Goal: Task Accomplishment & Management: Manage account settings

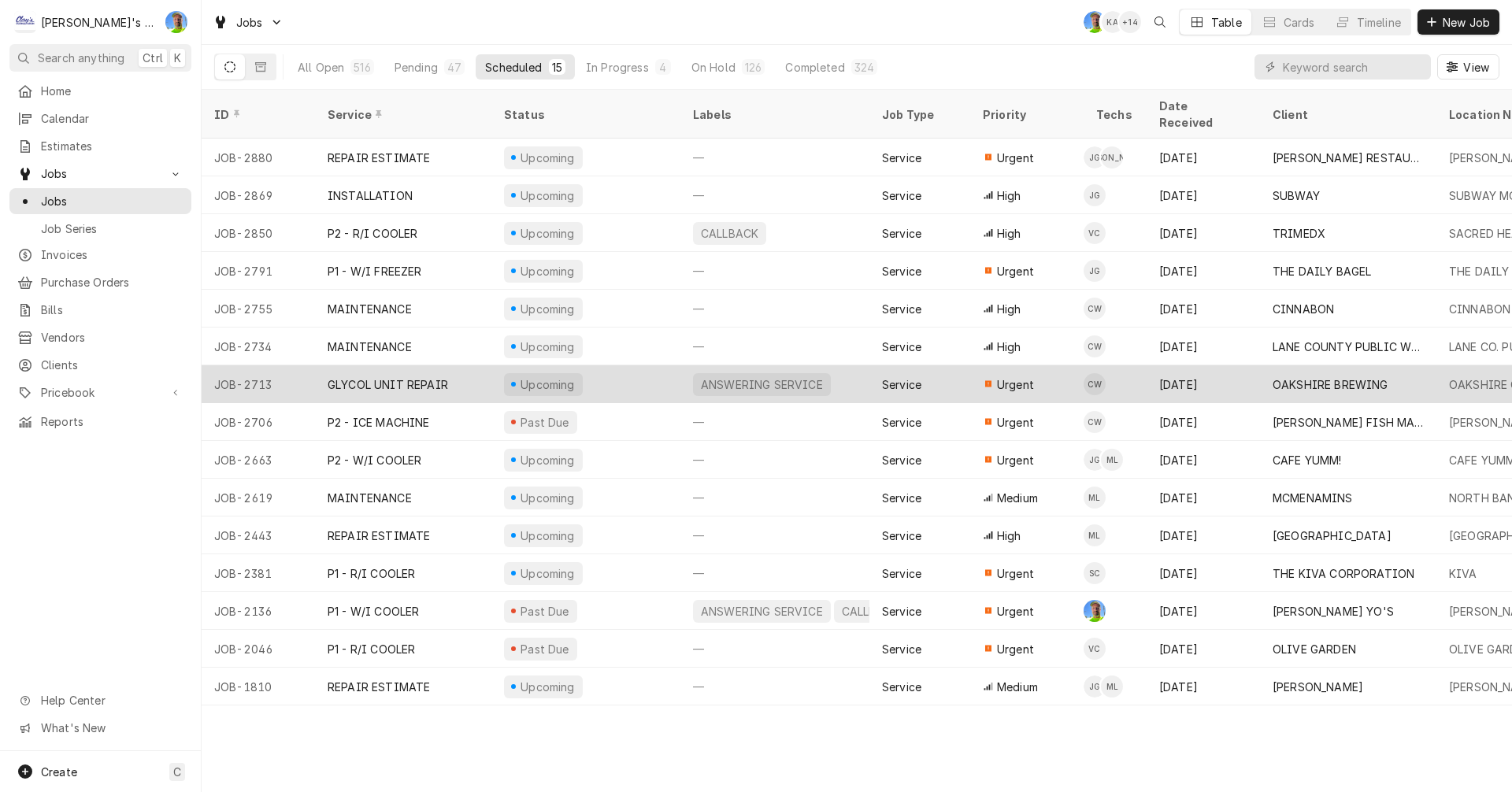
click at [596, 371] on div "Upcoming" at bounding box center [586, 384] width 189 height 38
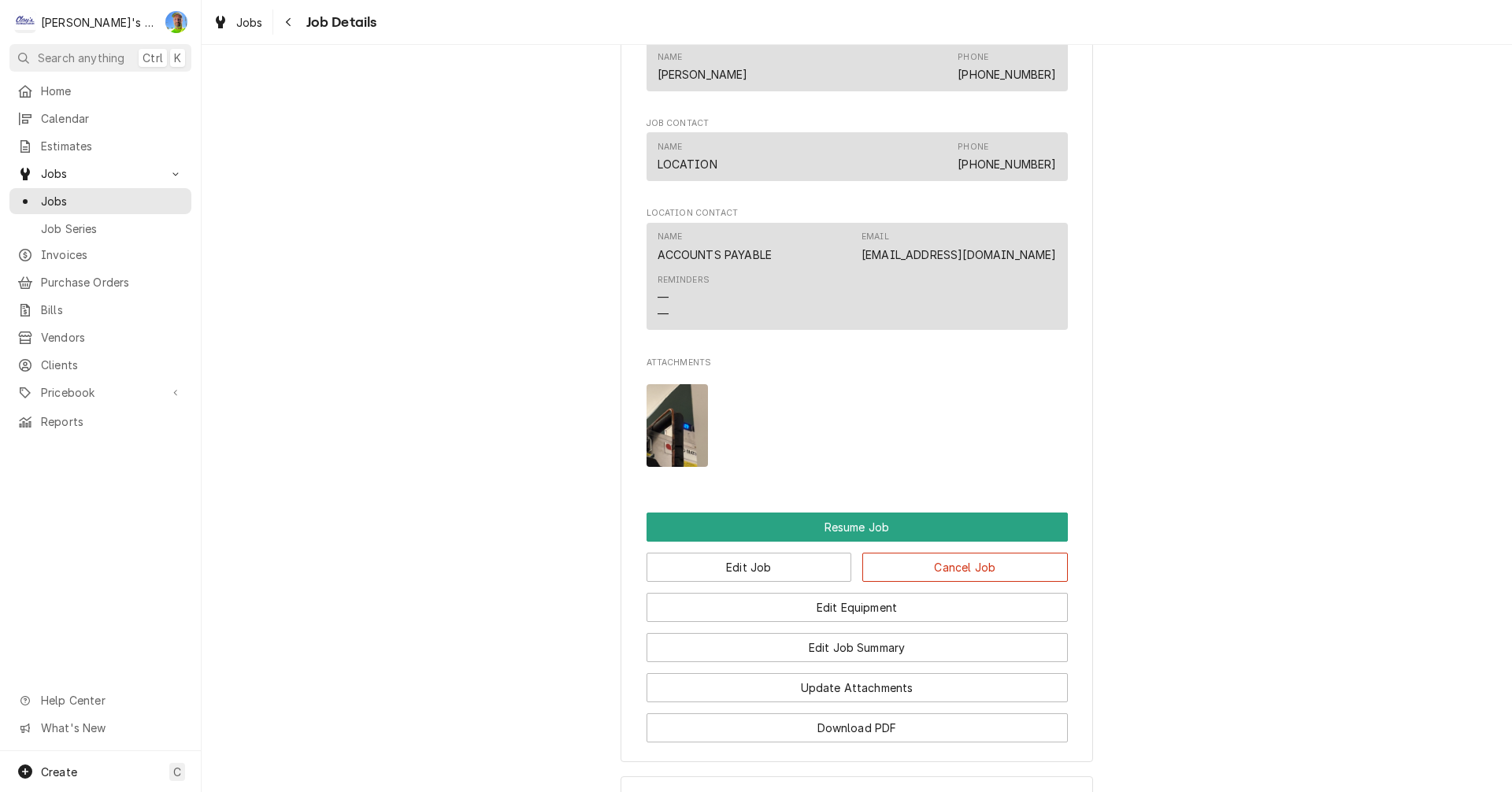
scroll to position [1968, 0]
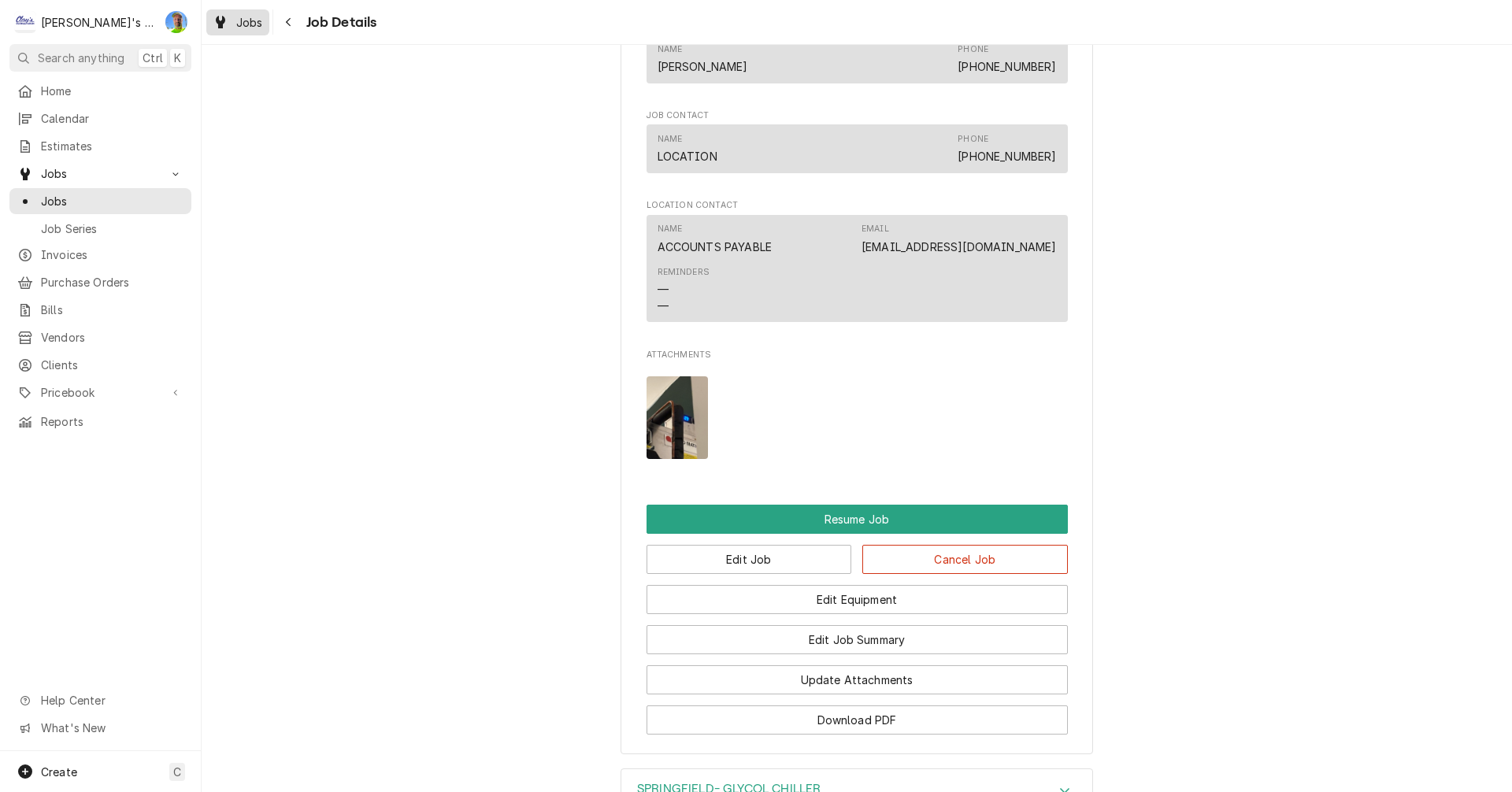
click at [245, 26] on span "Jobs" at bounding box center [249, 23] width 26 height 16
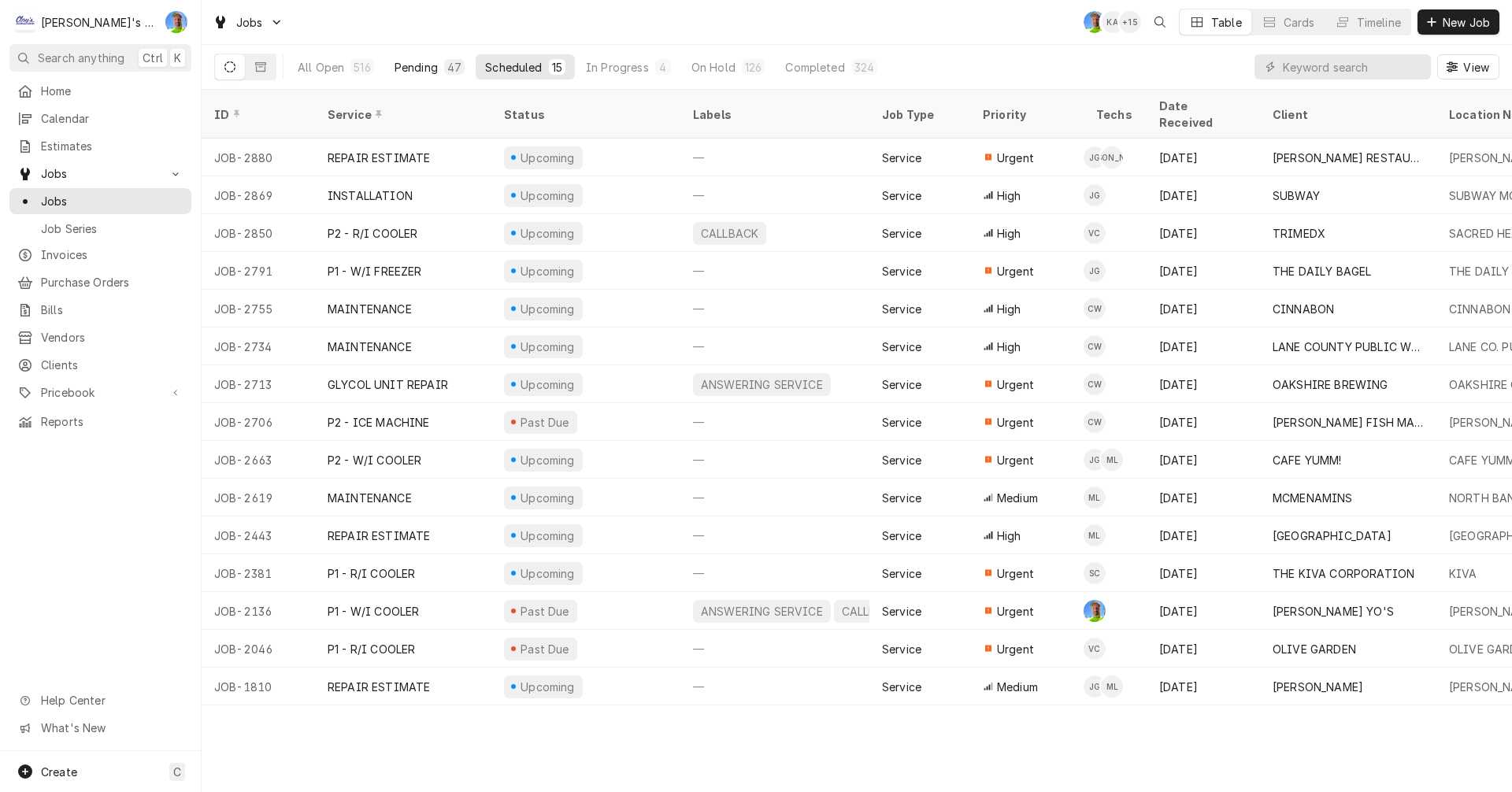
click at [430, 64] on div "Pending" at bounding box center [416, 67] width 44 height 16
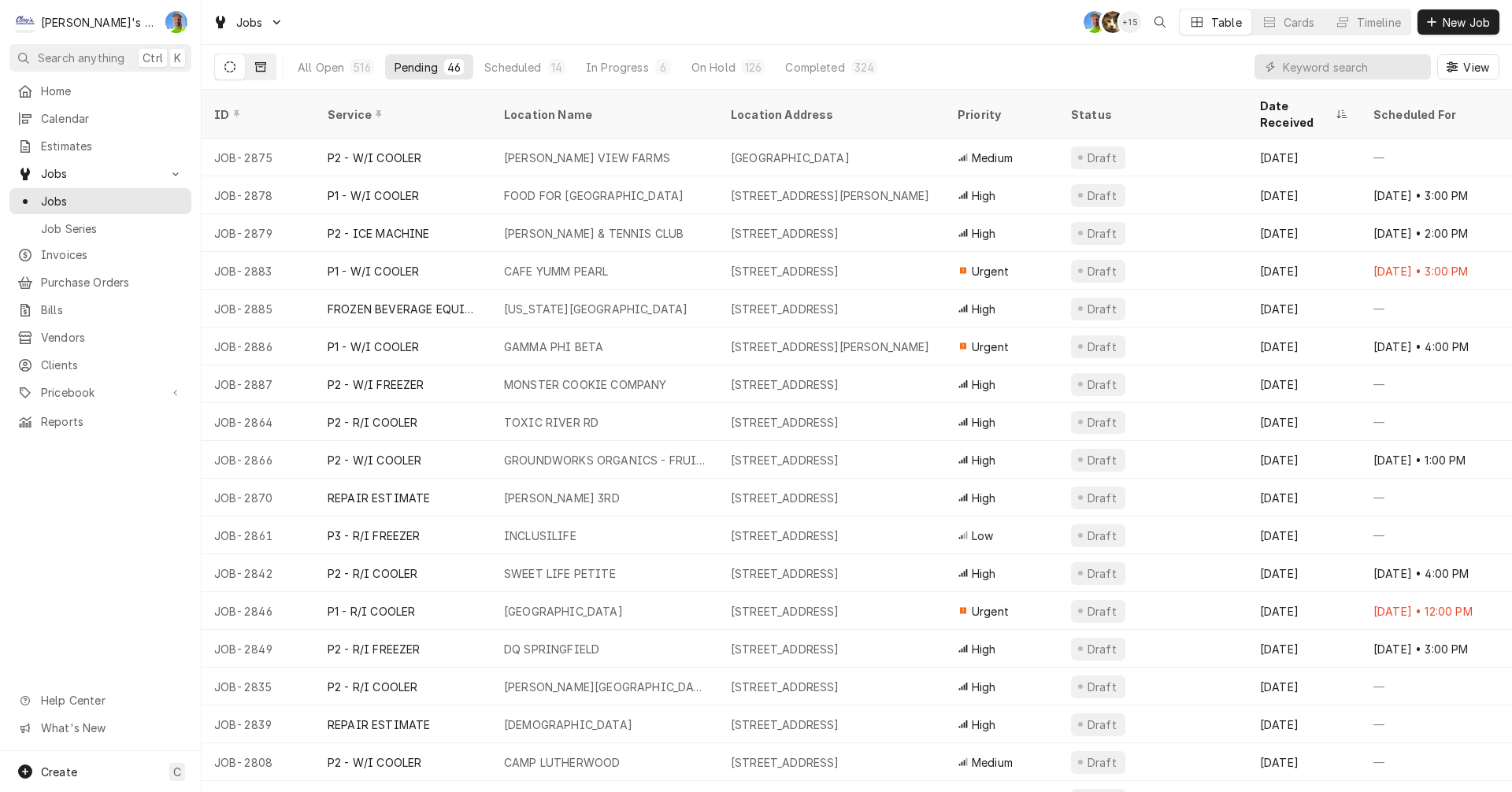
click at [254, 62] on button "Dynamic Content Wrapper" at bounding box center [261, 67] width 30 height 25
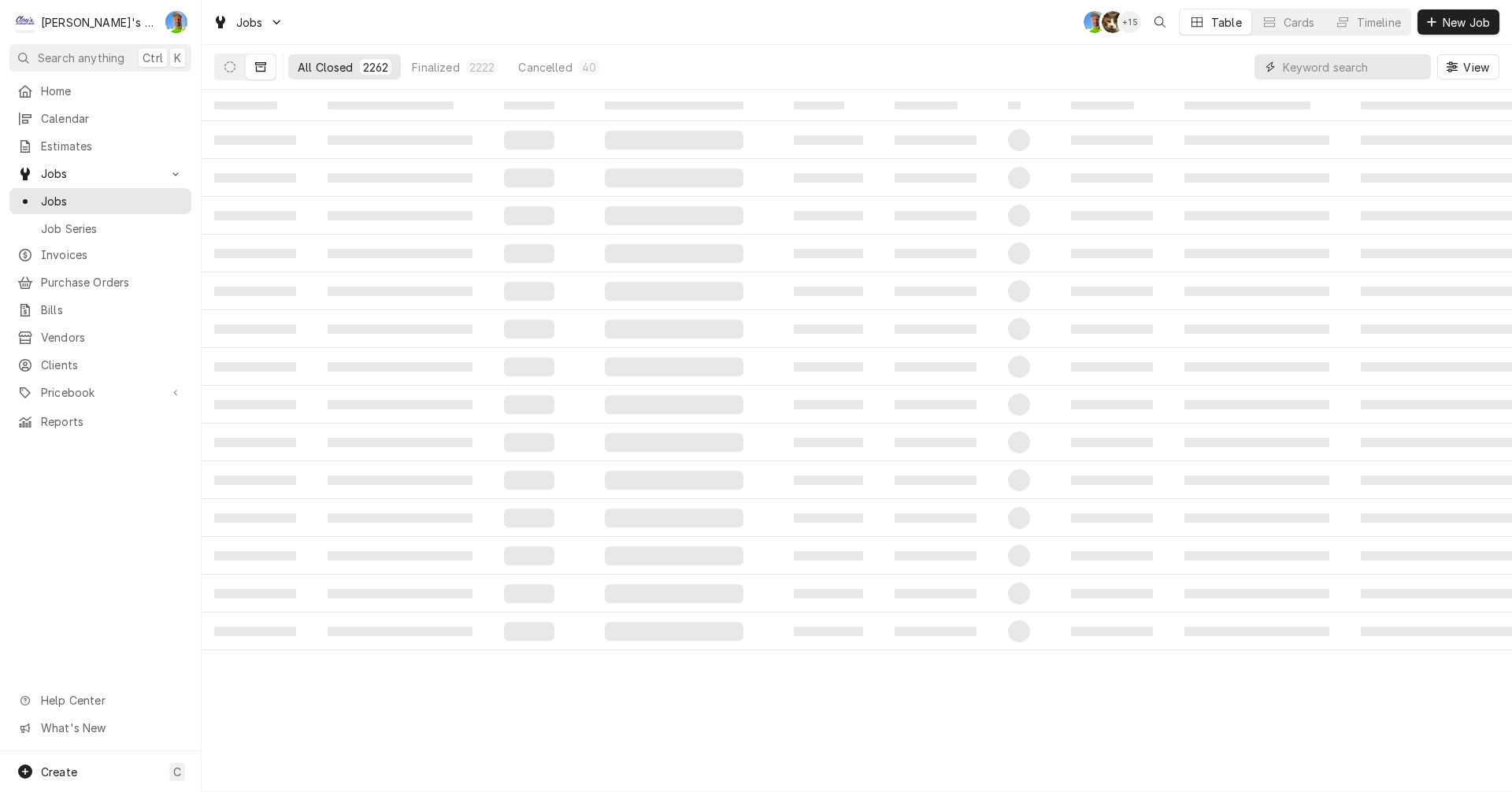
click at [1328, 66] on input "Dynamic Content Wrapper" at bounding box center [1352, 67] width 140 height 25
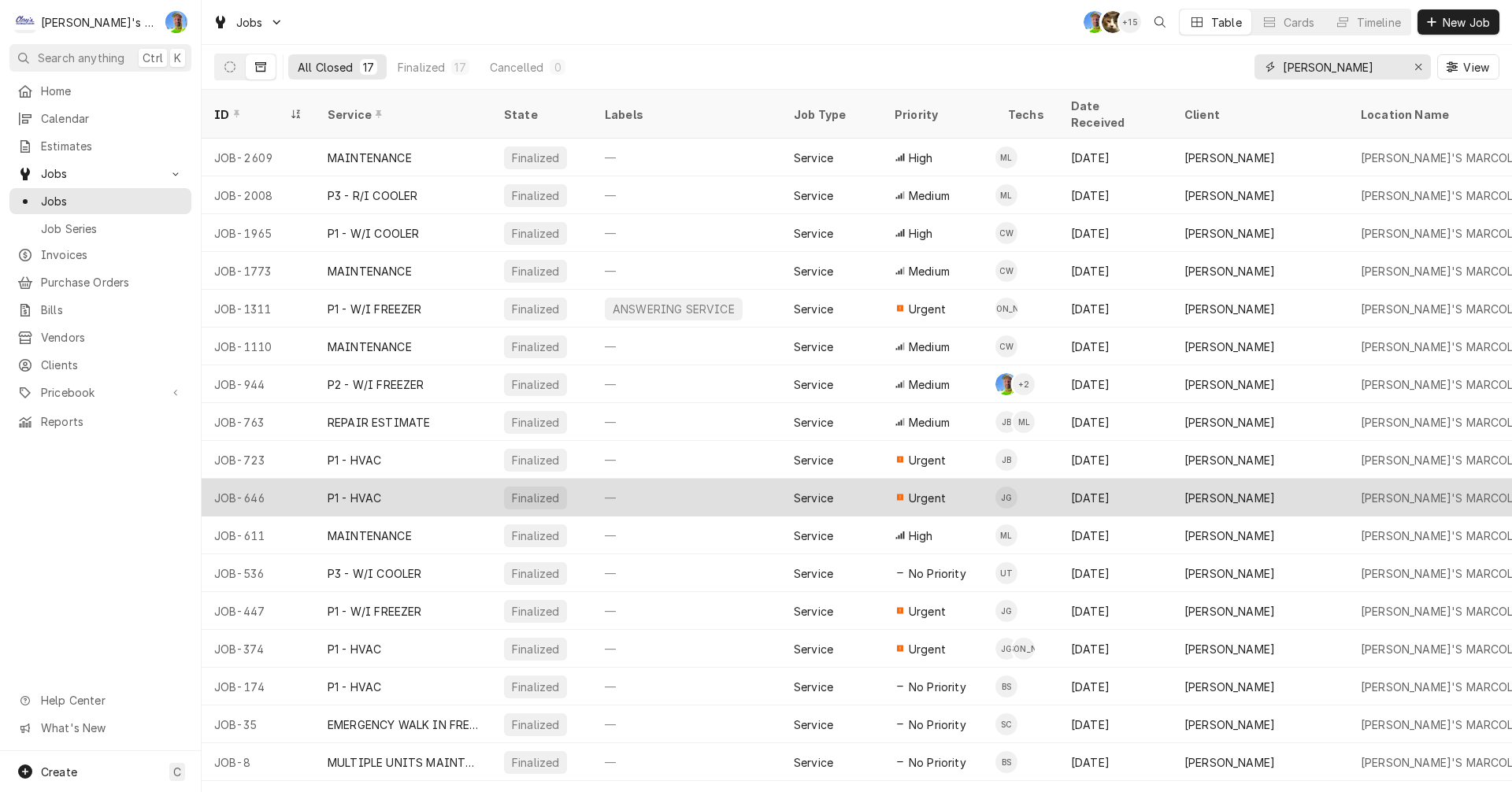
type input "carl mar"
click at [691, 482] on div "—" at bounding box center [687, 498] width 189 height 38
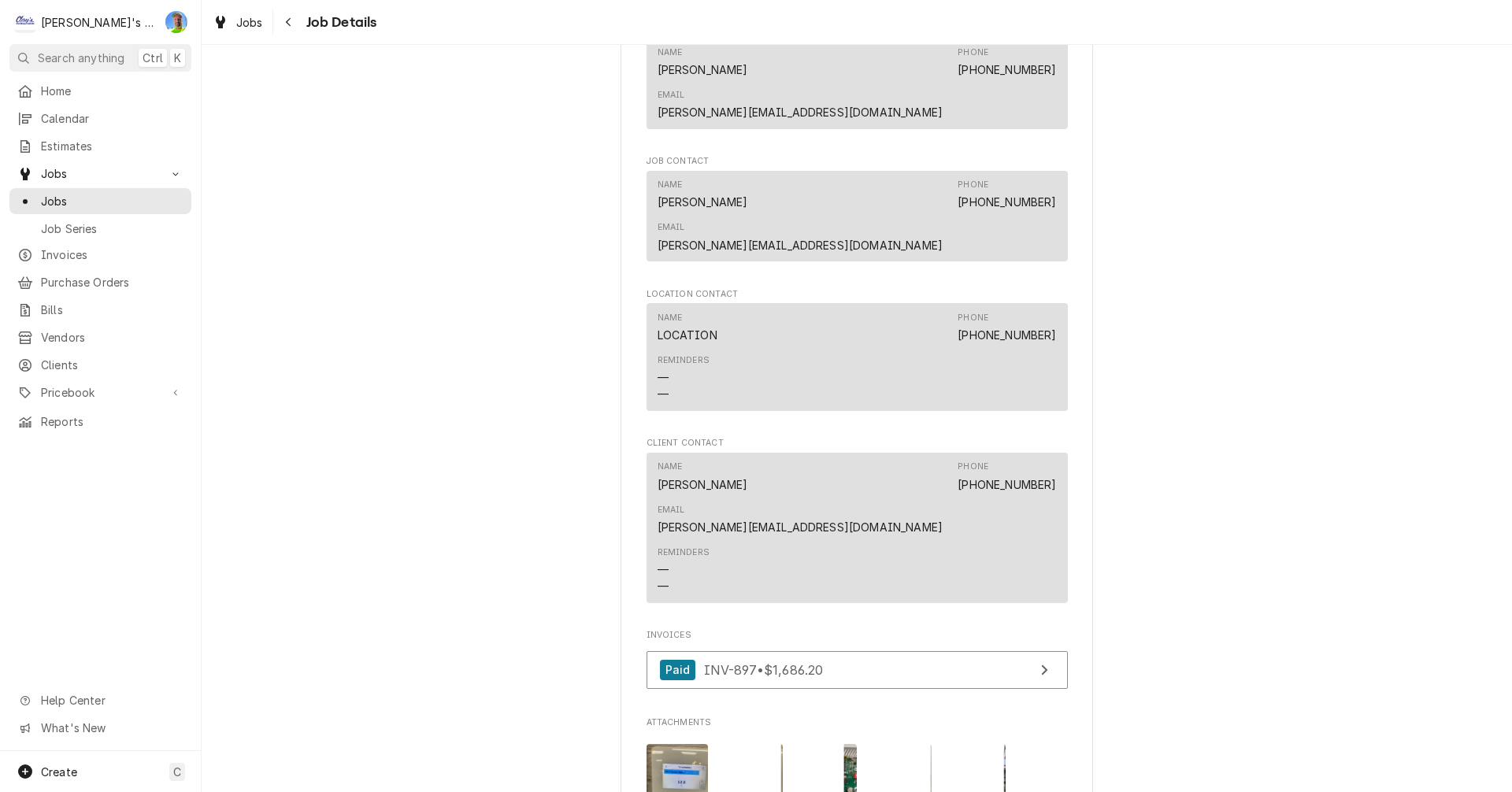
scroll to position [1339, 0]
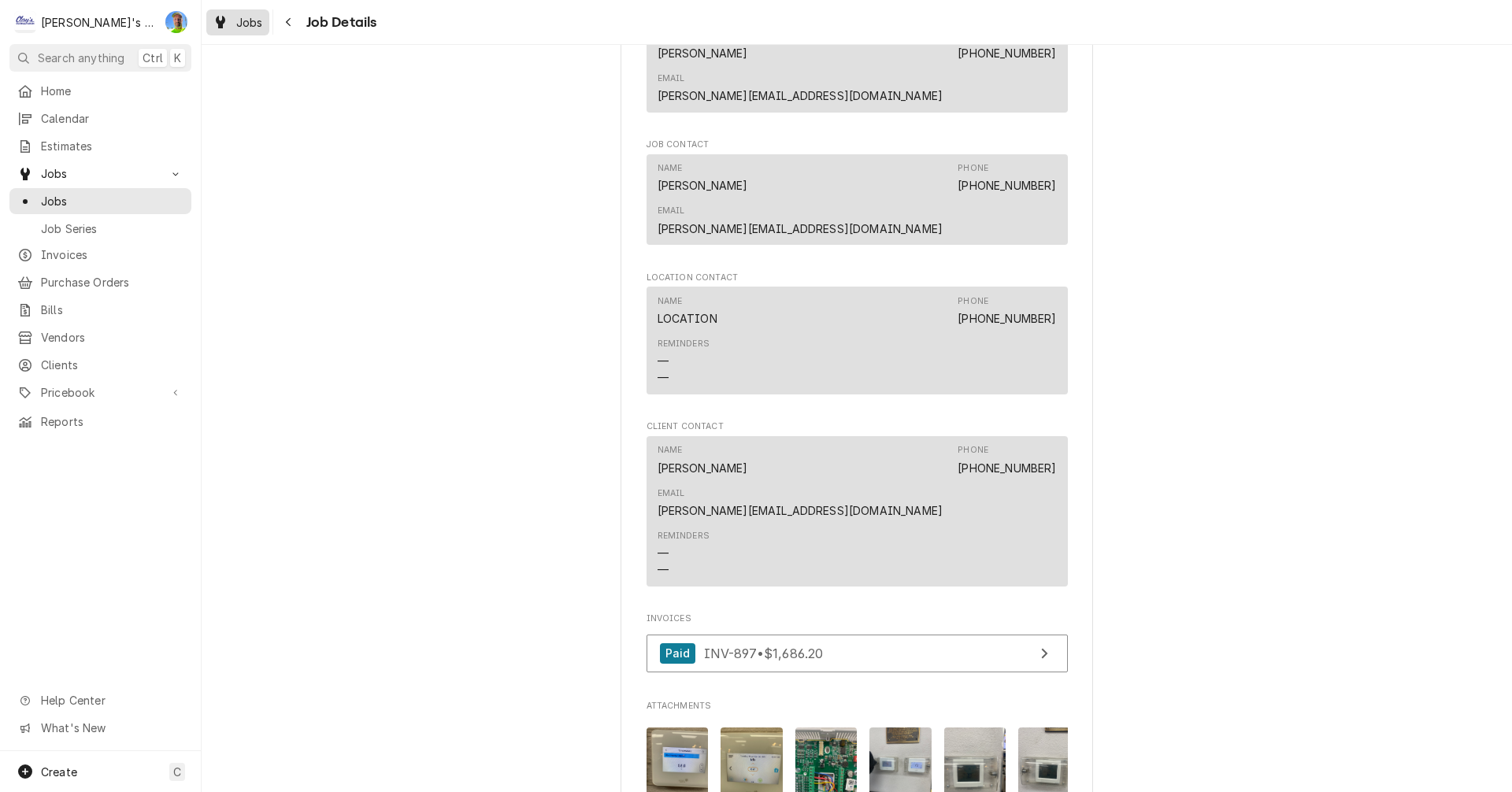
click at [238, 15] on span "Jobs" at bounding box center [249, 23] width 26 height 16
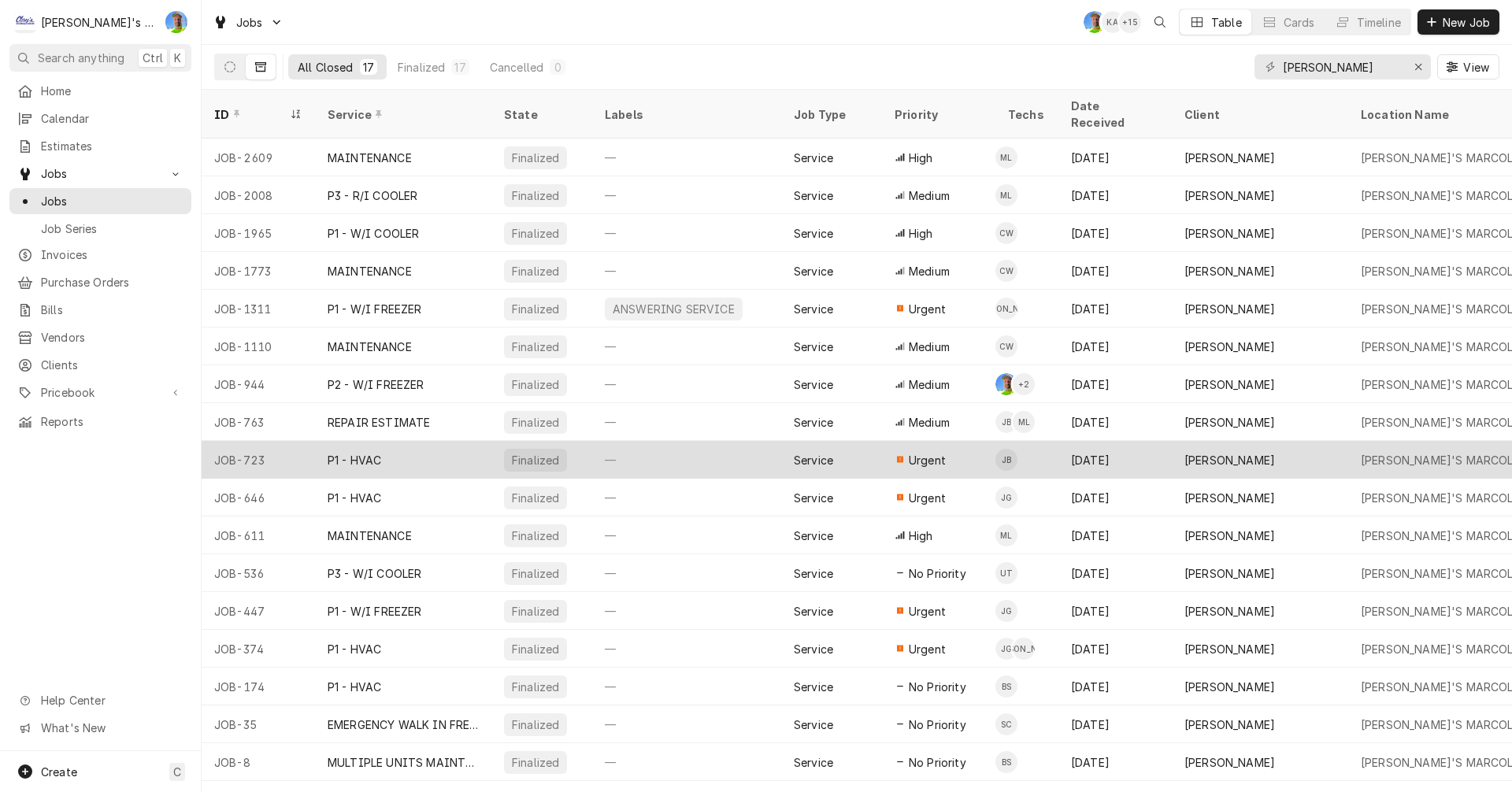
click at [695, 443] on div "—" at bounding box center [687, 460] width 189 height 38
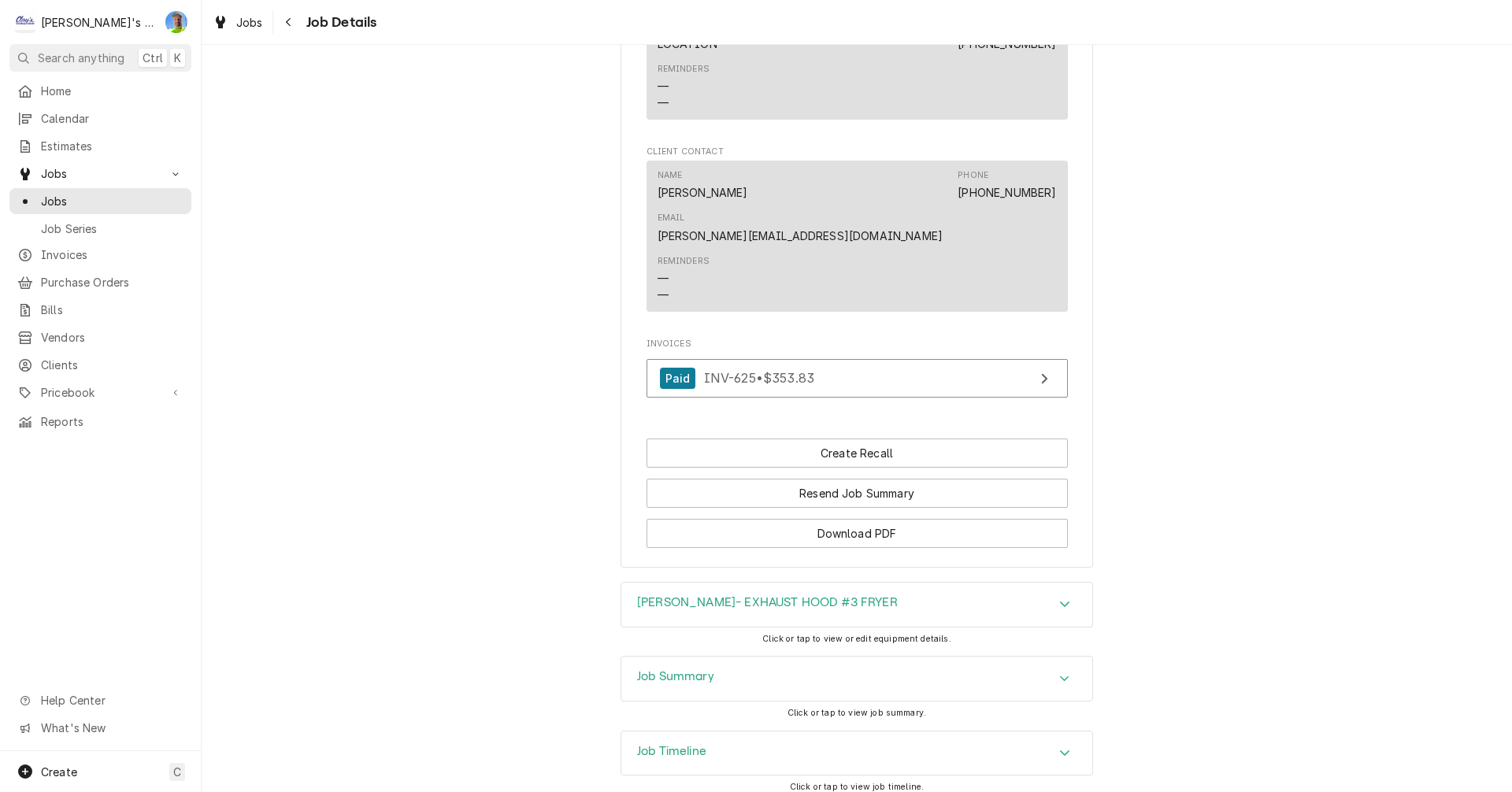
scroll to position [1482, 0]
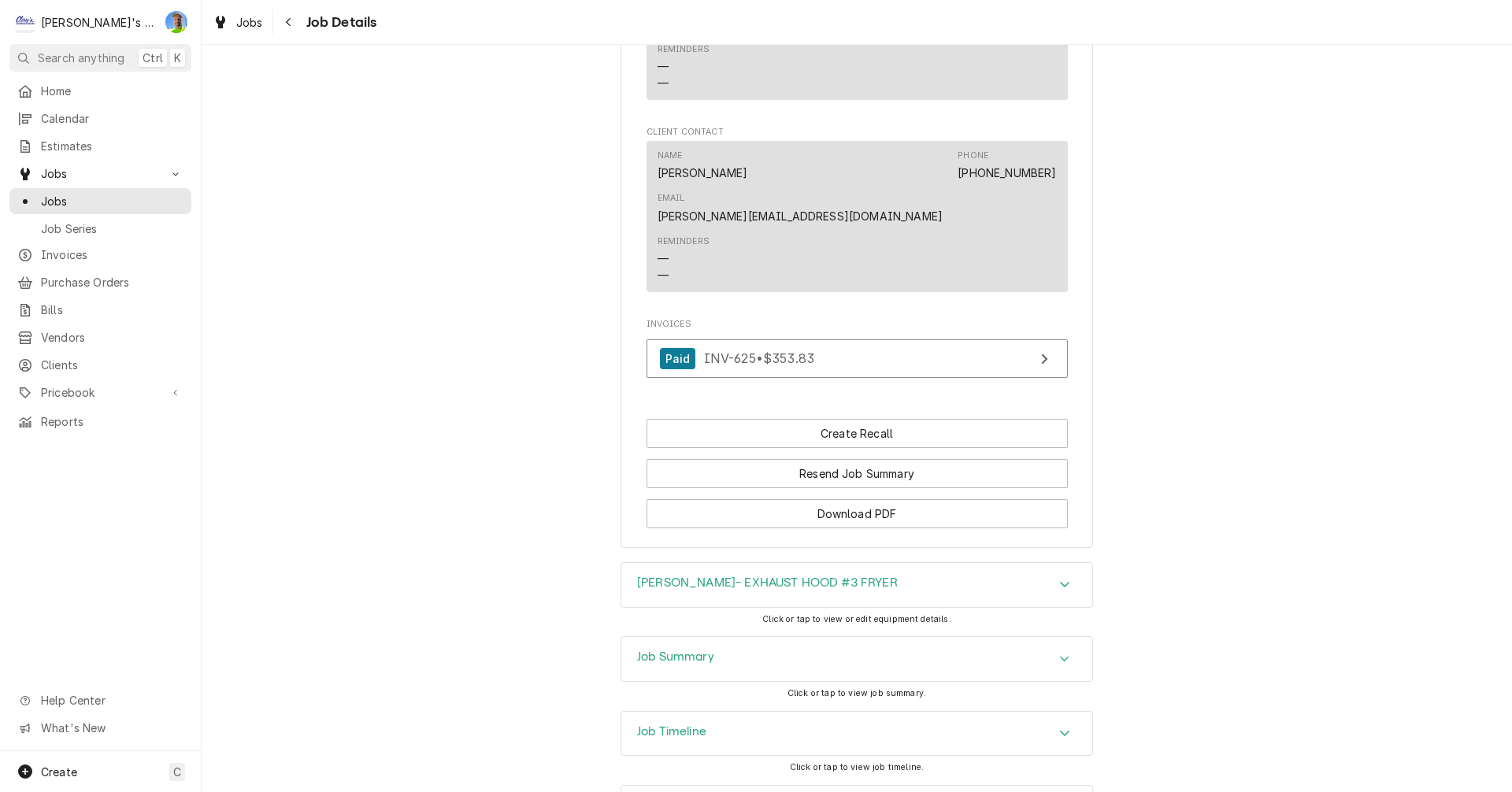
click at [644, 576] on h3 "[PERSON_NAME]- EXHAUST HOOD #3 FRYER" at bounding box center [766, 583] width 261 height 15
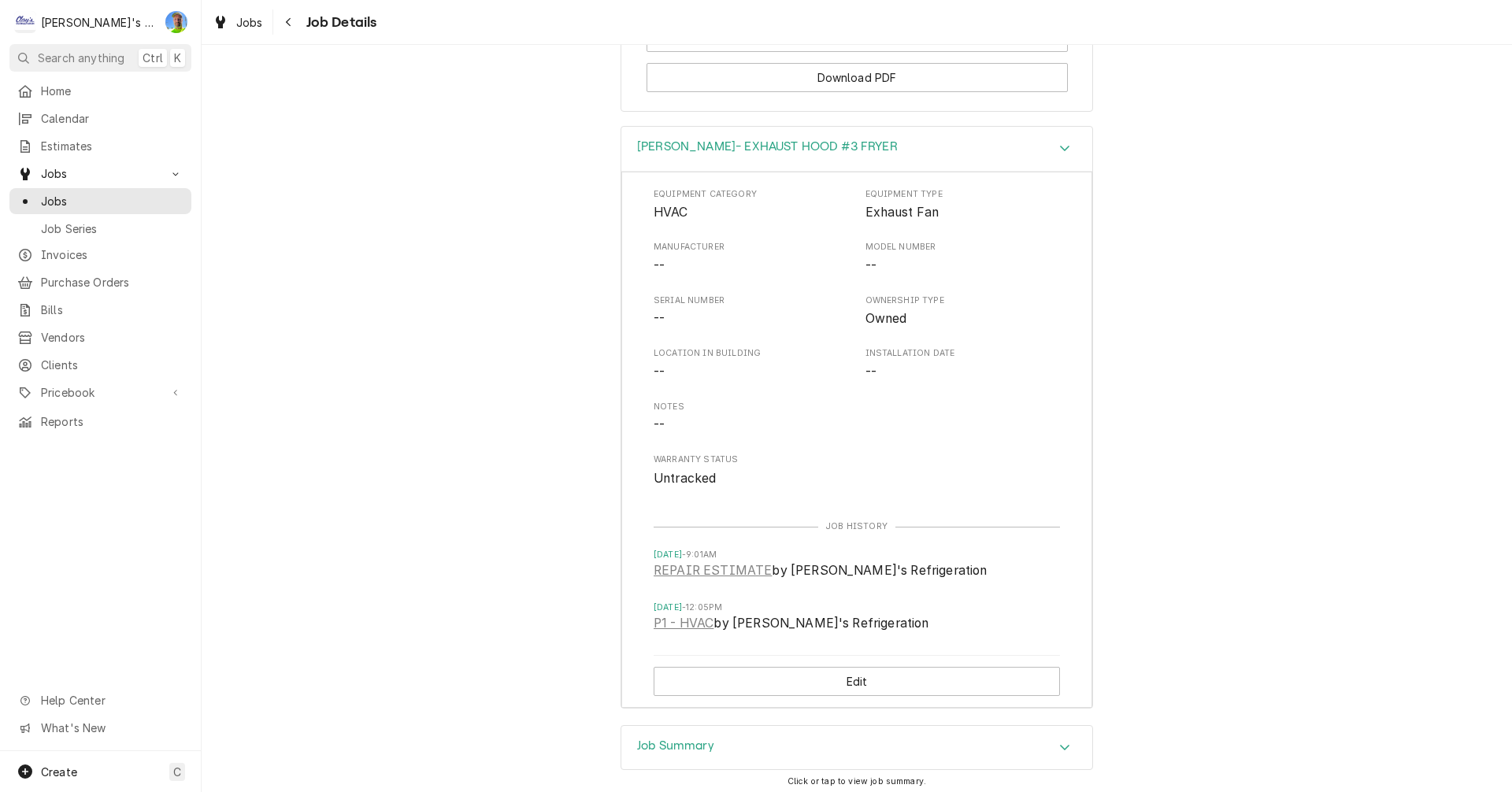
scroll to position [1955, 0]
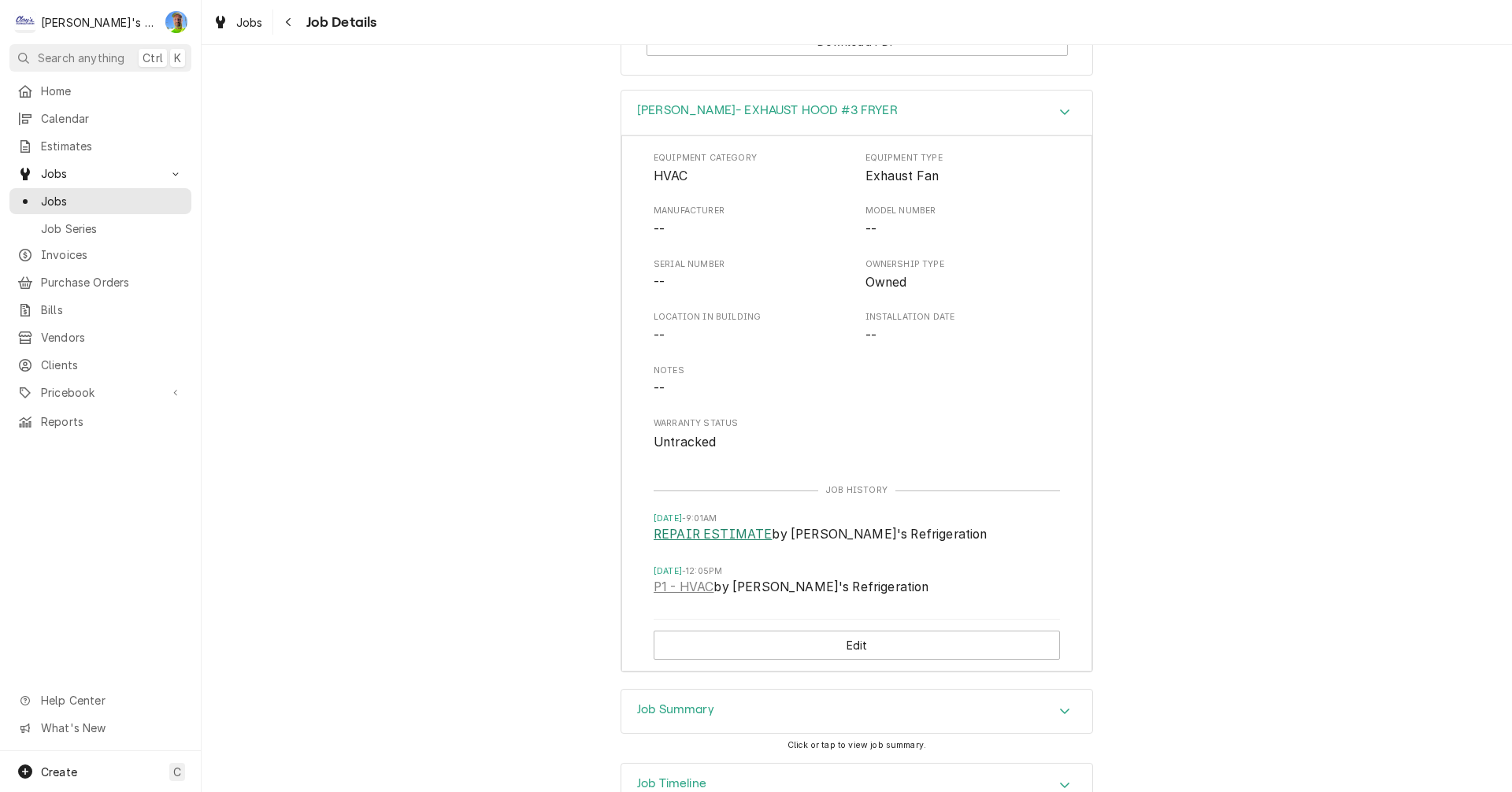
click at [669, 525] on link "REPAIR ESTIMATE" at bounding box center [713, 534] width 118 height 19
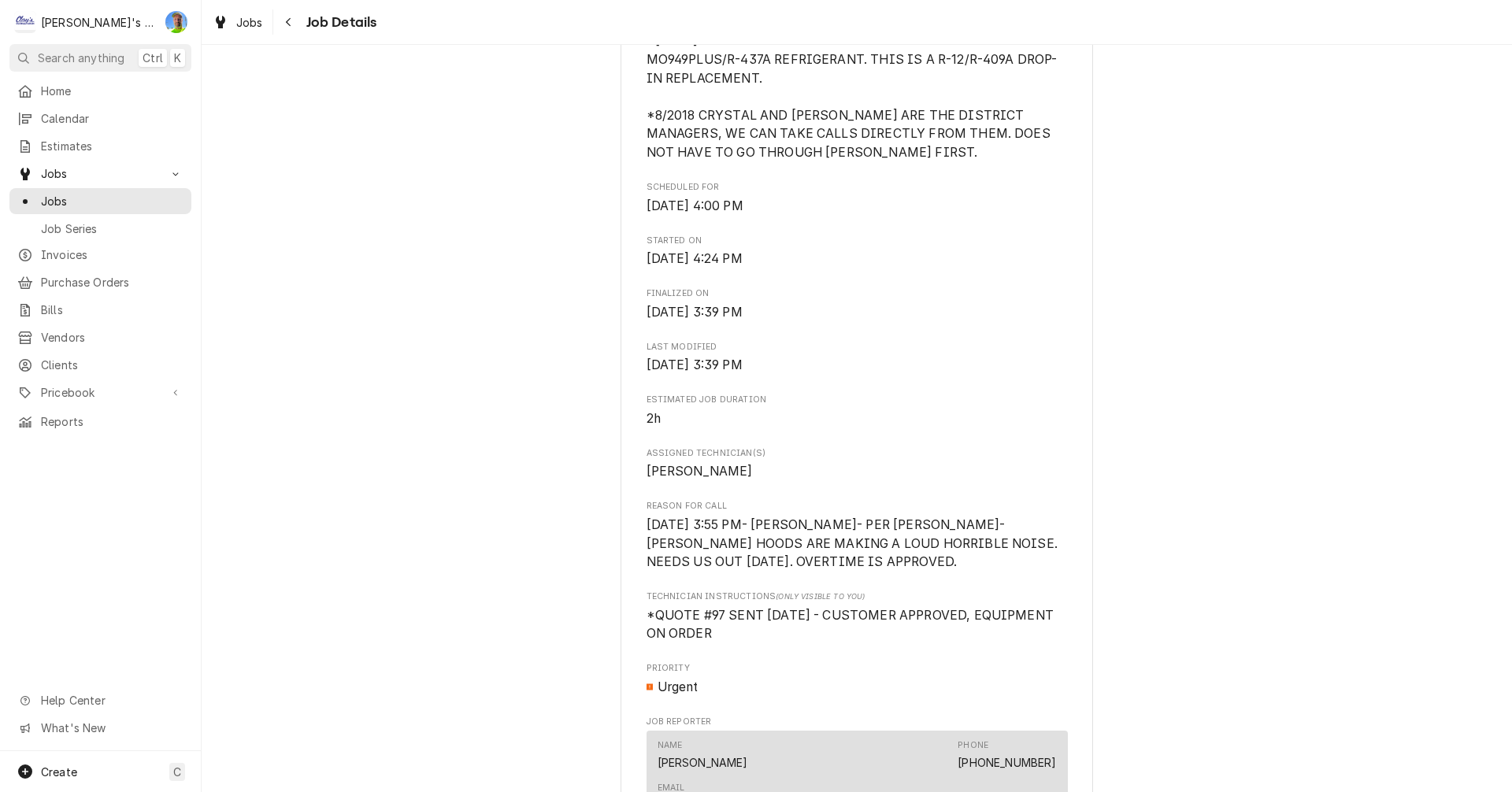
scroll to position [589, 0]
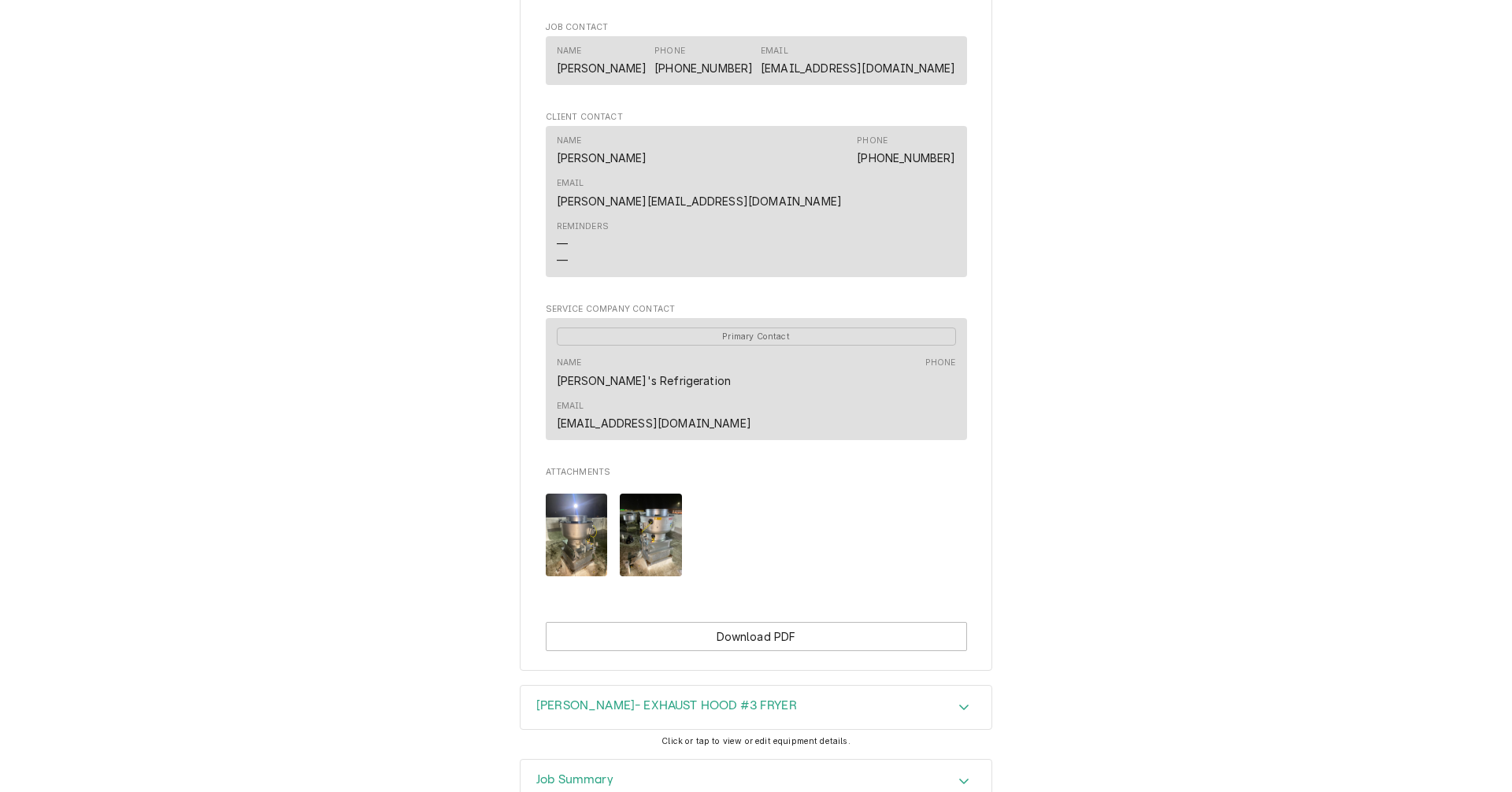
scroll to position [1124, 0]
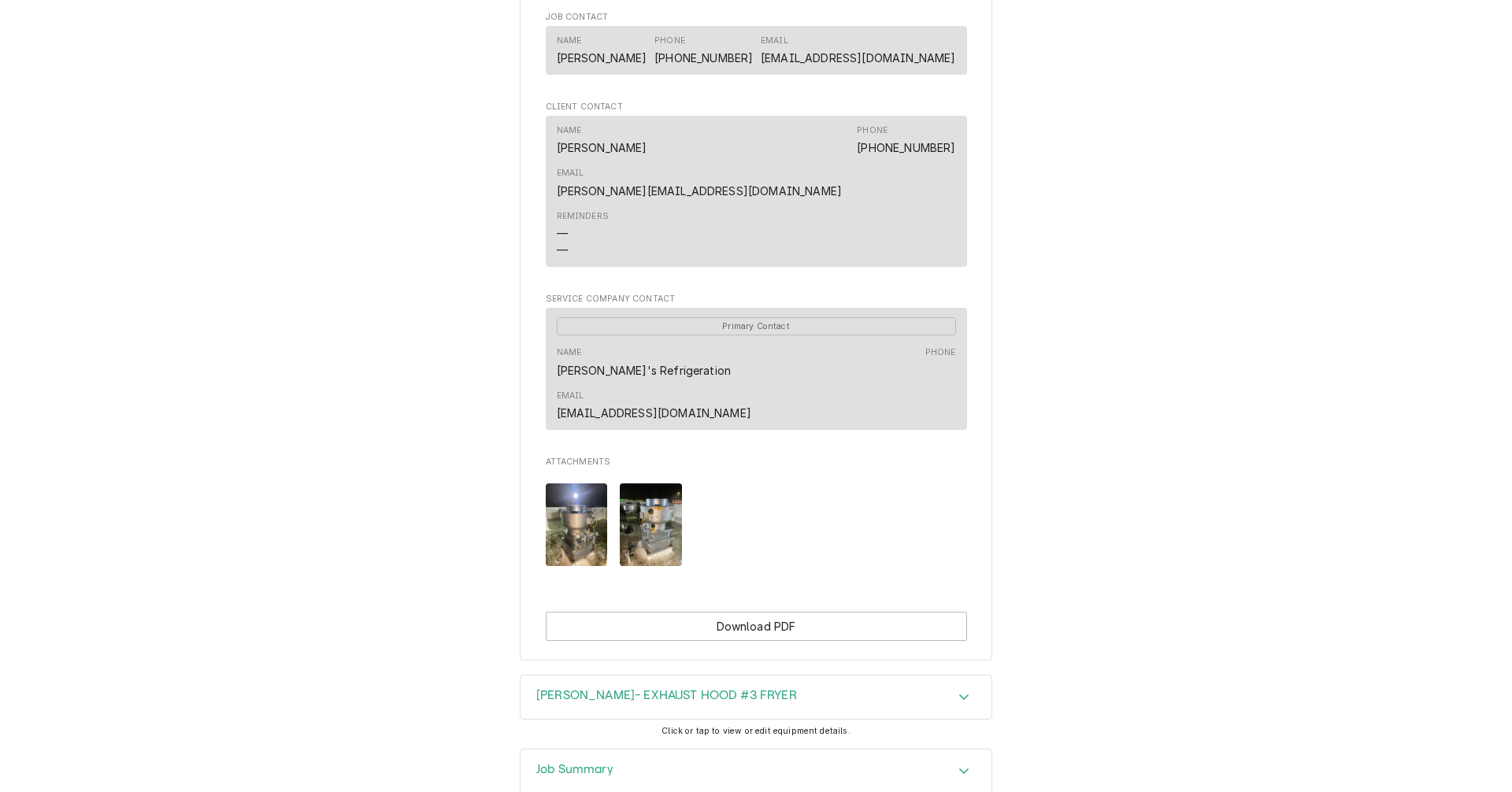
click at [554, 483] on img "Attachments" at bounding box center [577, 524] width 62 height 83
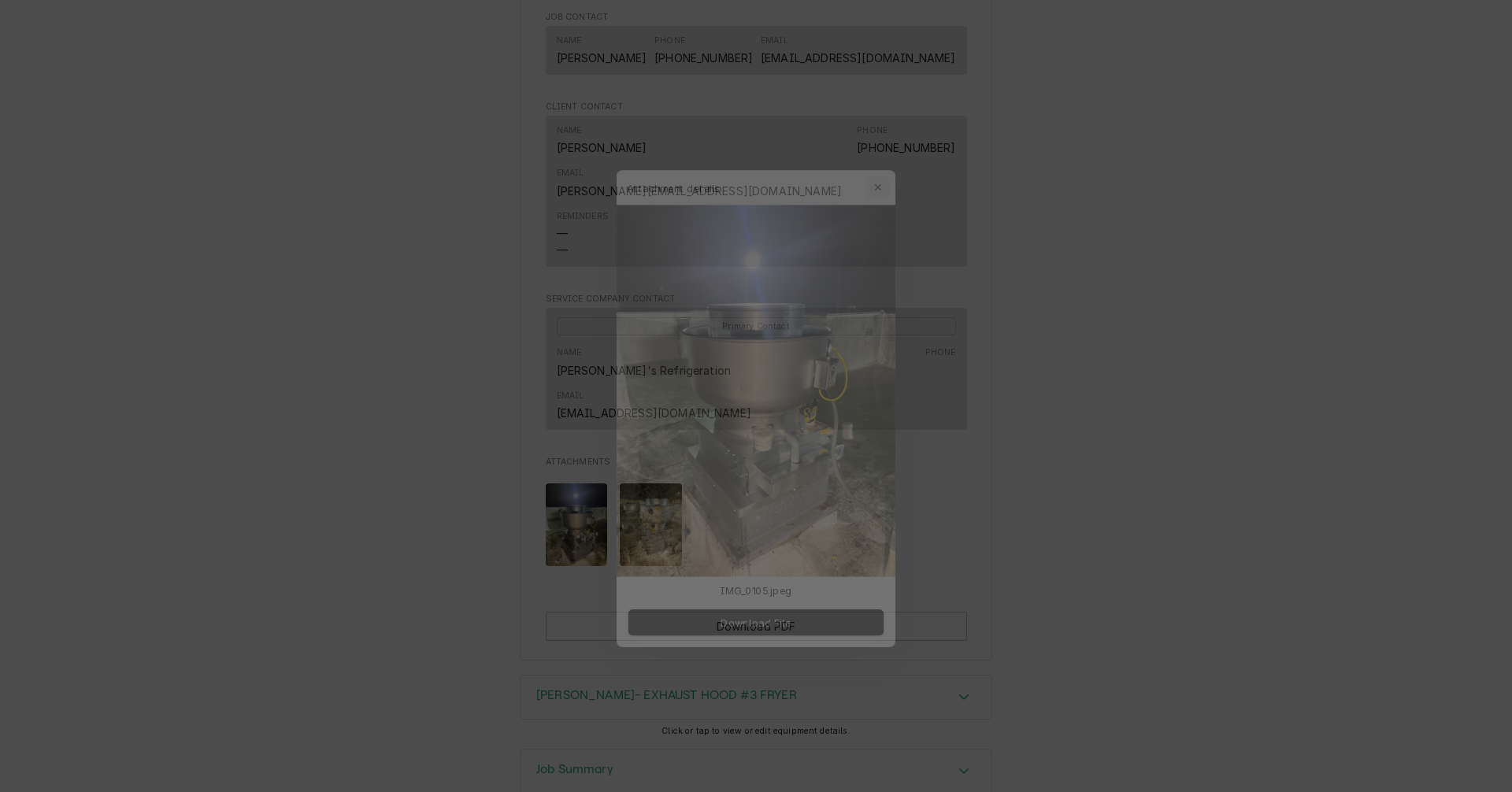
click at [887, 157] on icon "button" at bounding box center [888, 156] width 7 height 7
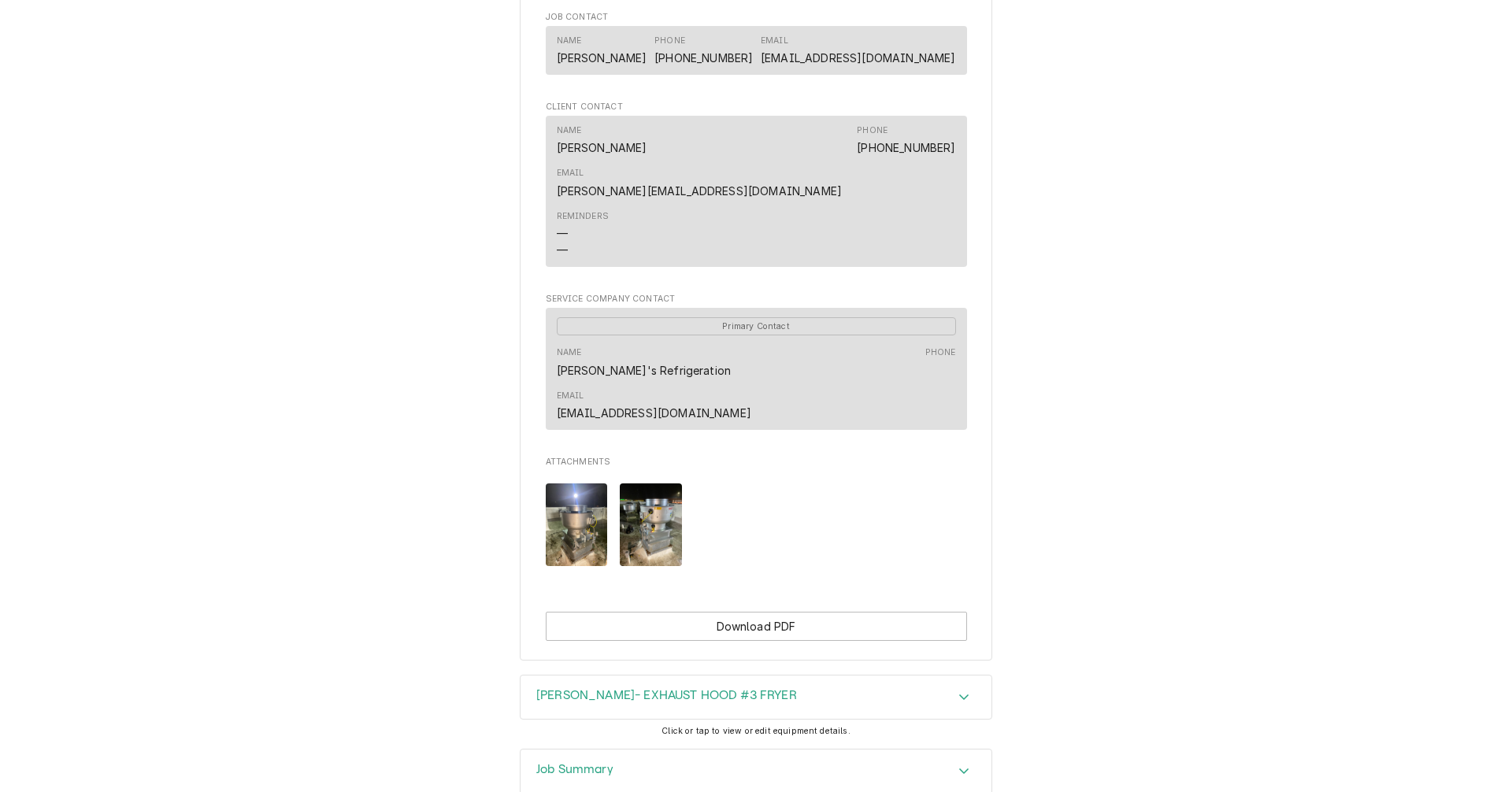
click at [637, 483] on img "Attachments" at bounding box center [650, 524] width 62 height 83
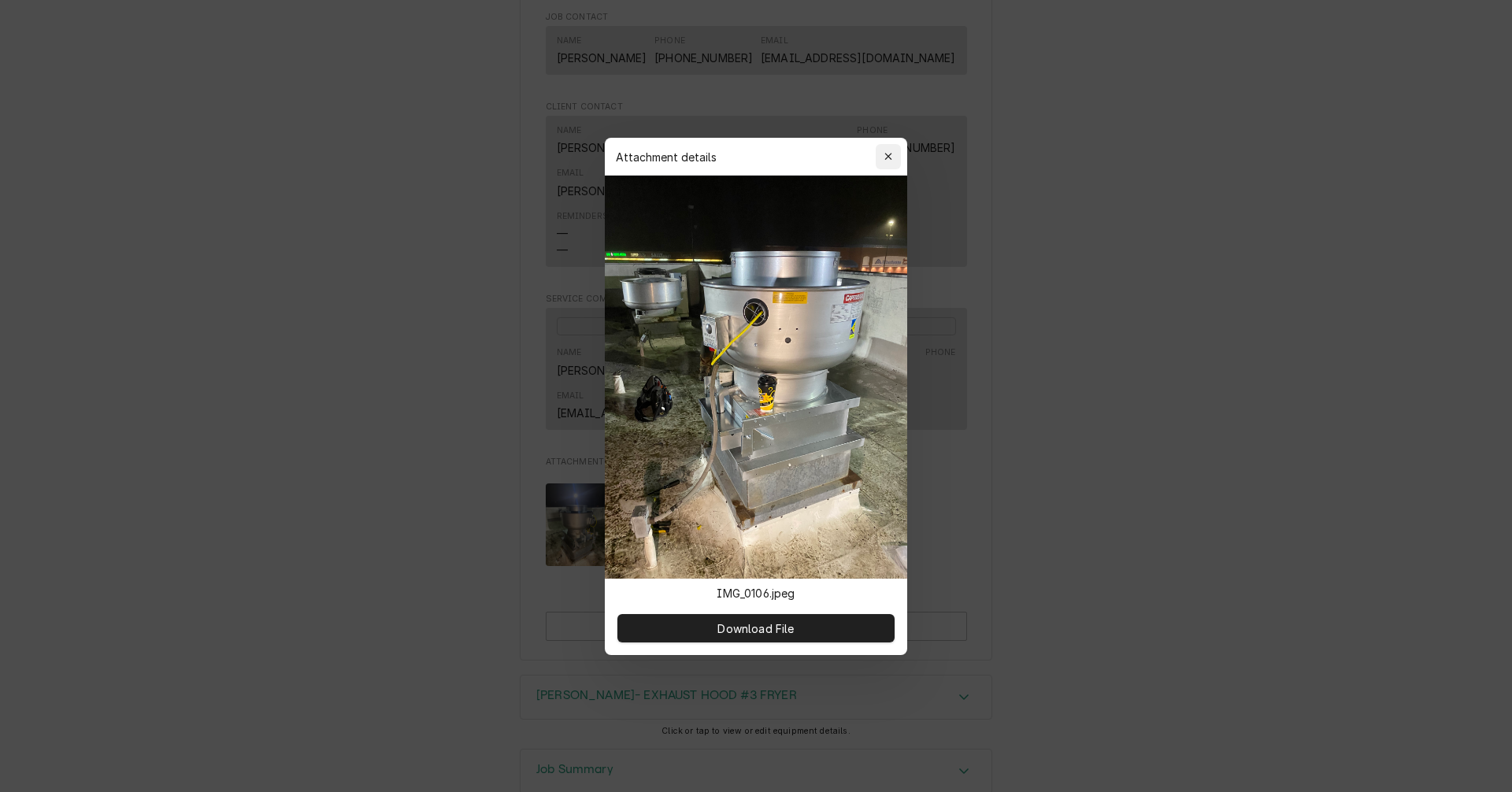
click at [886, 153] on icon "button" at bounding box center [889, 156] width 9 height 11
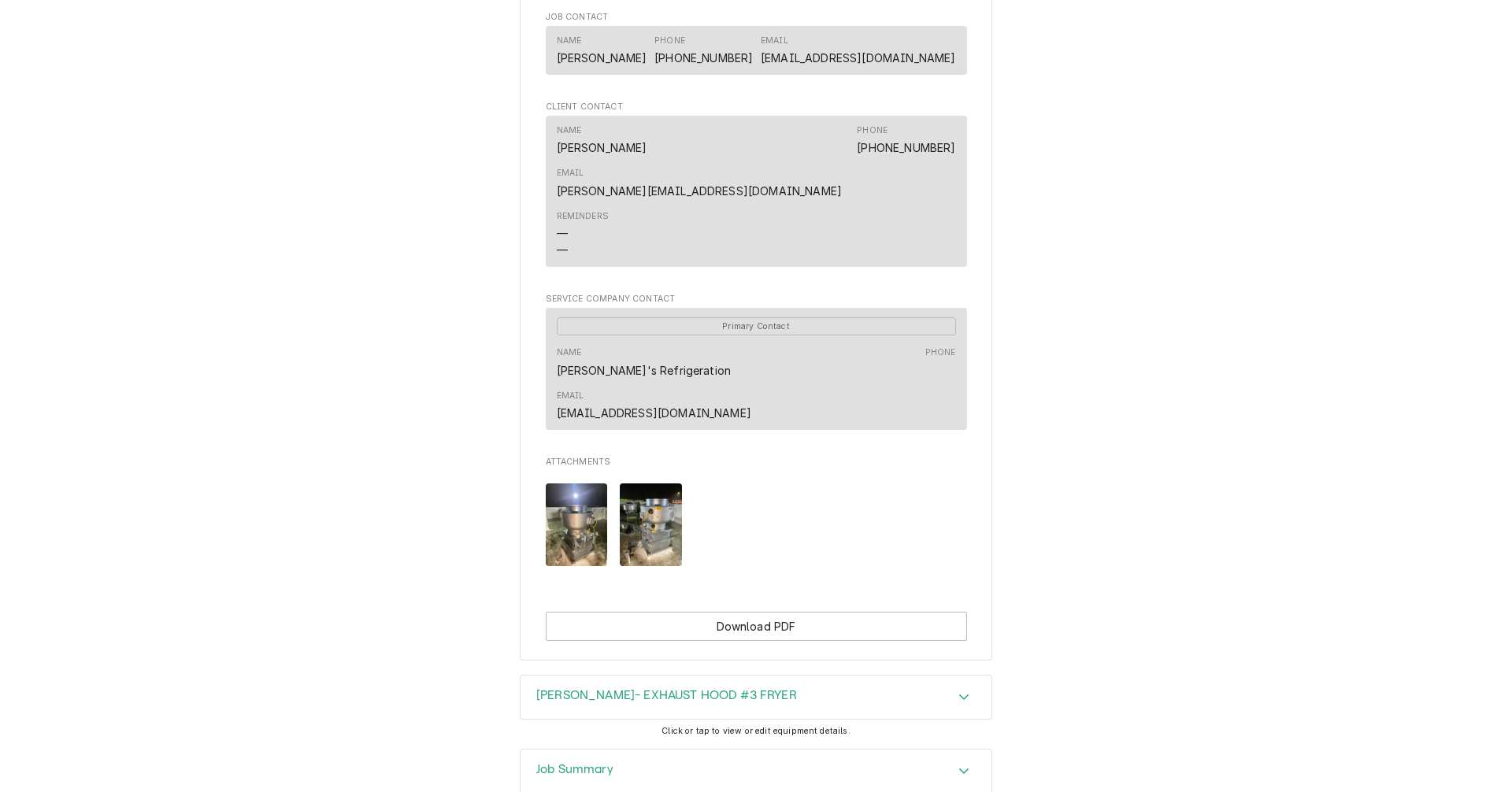
click at [793, 676] on div "MARCOLA- EXHAUST HOOD #3 FRYER" at bounding box center [756, 698] width 470 height 45
click at [637, 483] on img "Attachments" at bounding box center [650, 524] width 62 height 83
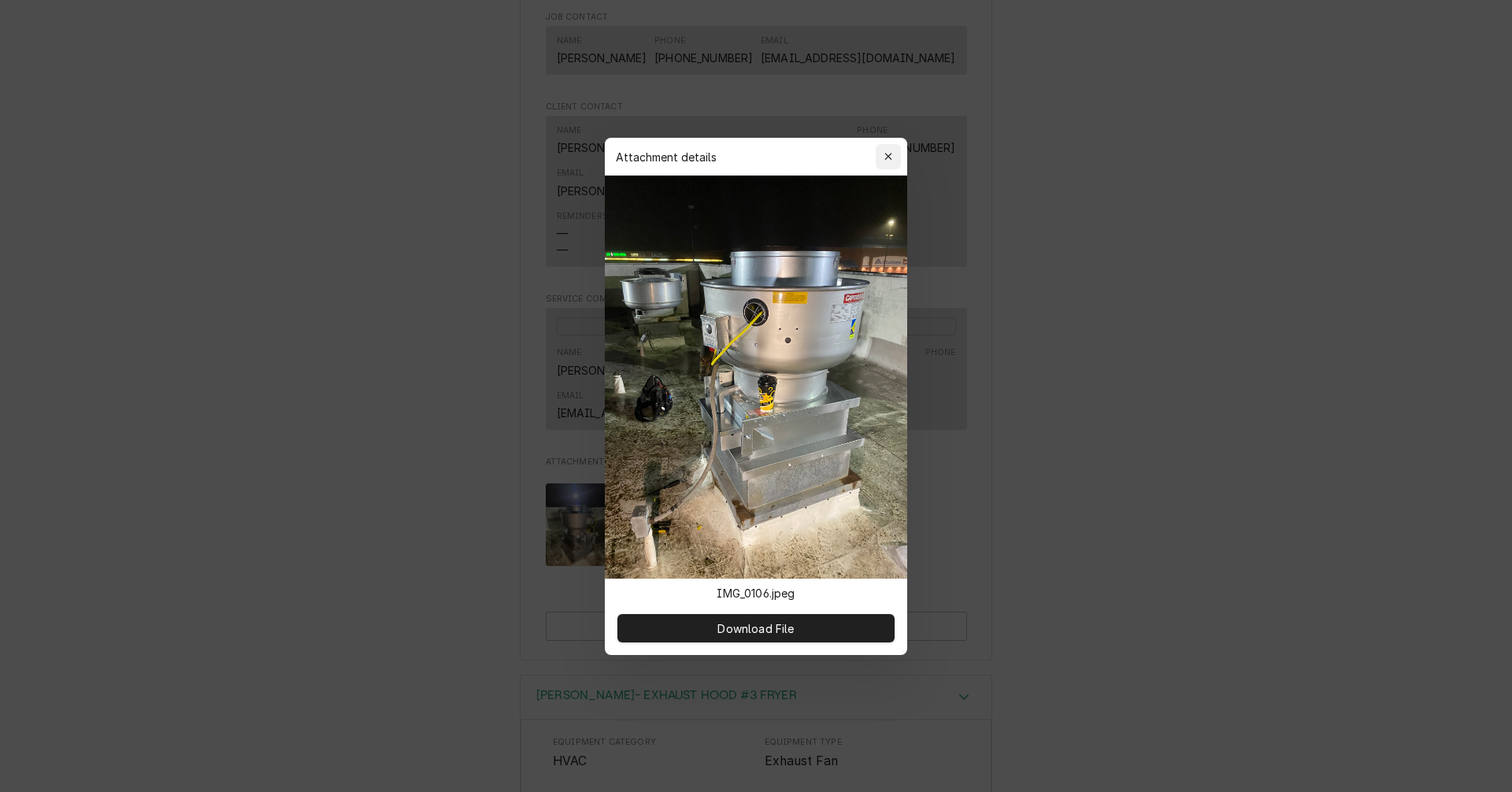
click at [886, 155] on icon "button" at bounding box center [888, 156] width 7 height 7
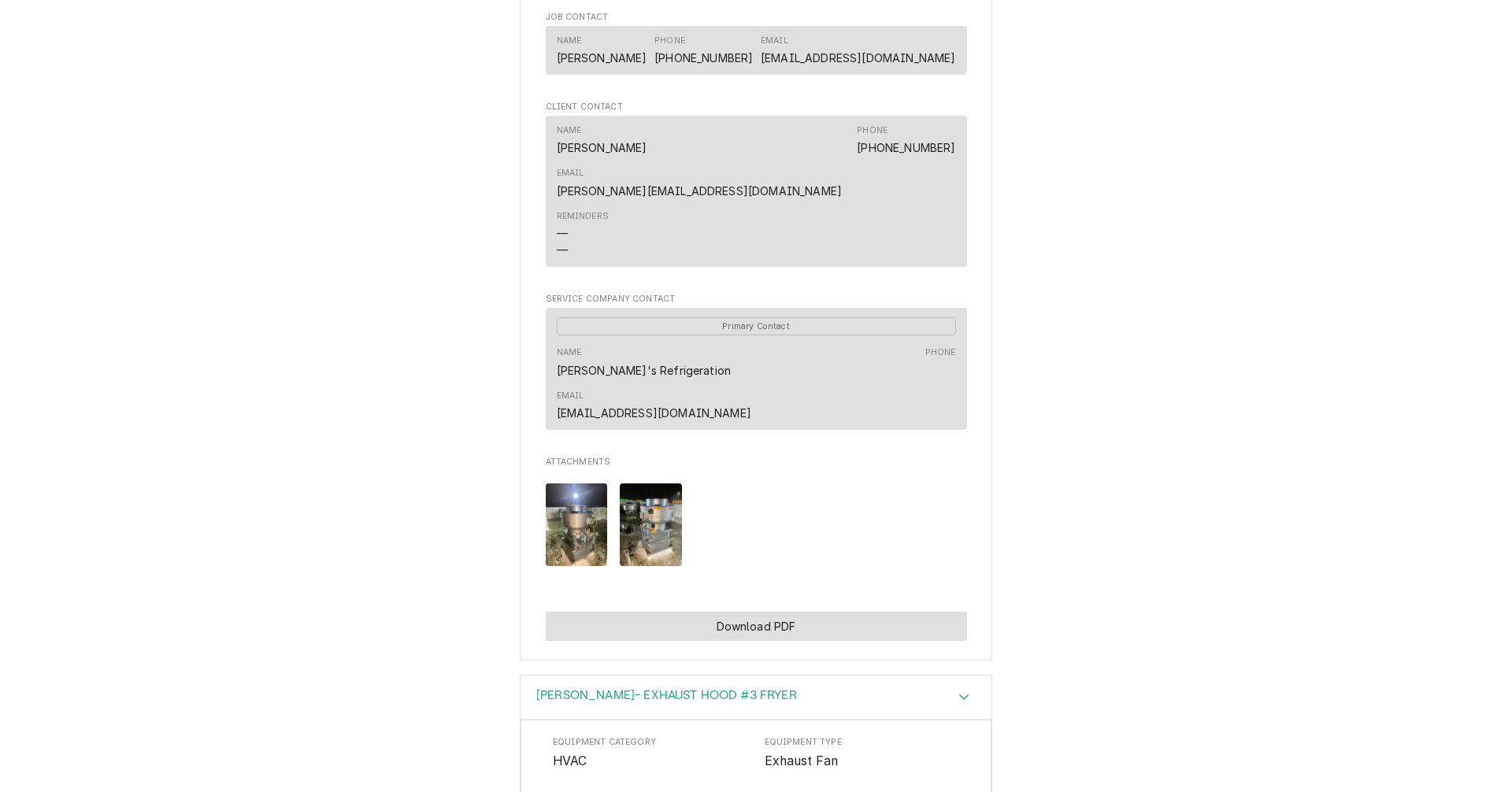
click at [835, 612] on button "Download PDF" at bounding box center [756, 627] width 421 height 29
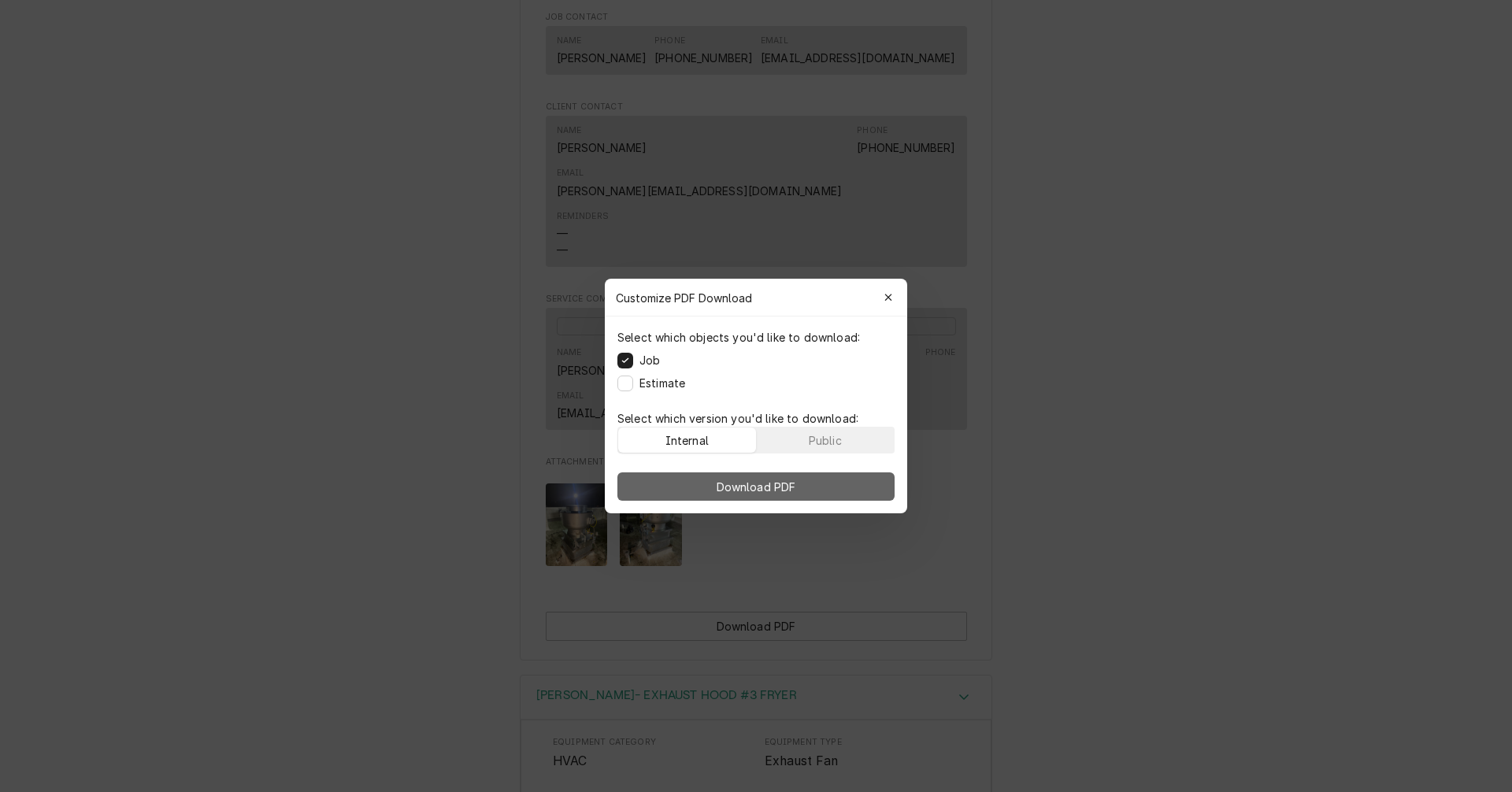
click at [802, 489] on button "Download PDF" at bounding box center [756, 486] width 277 height 28
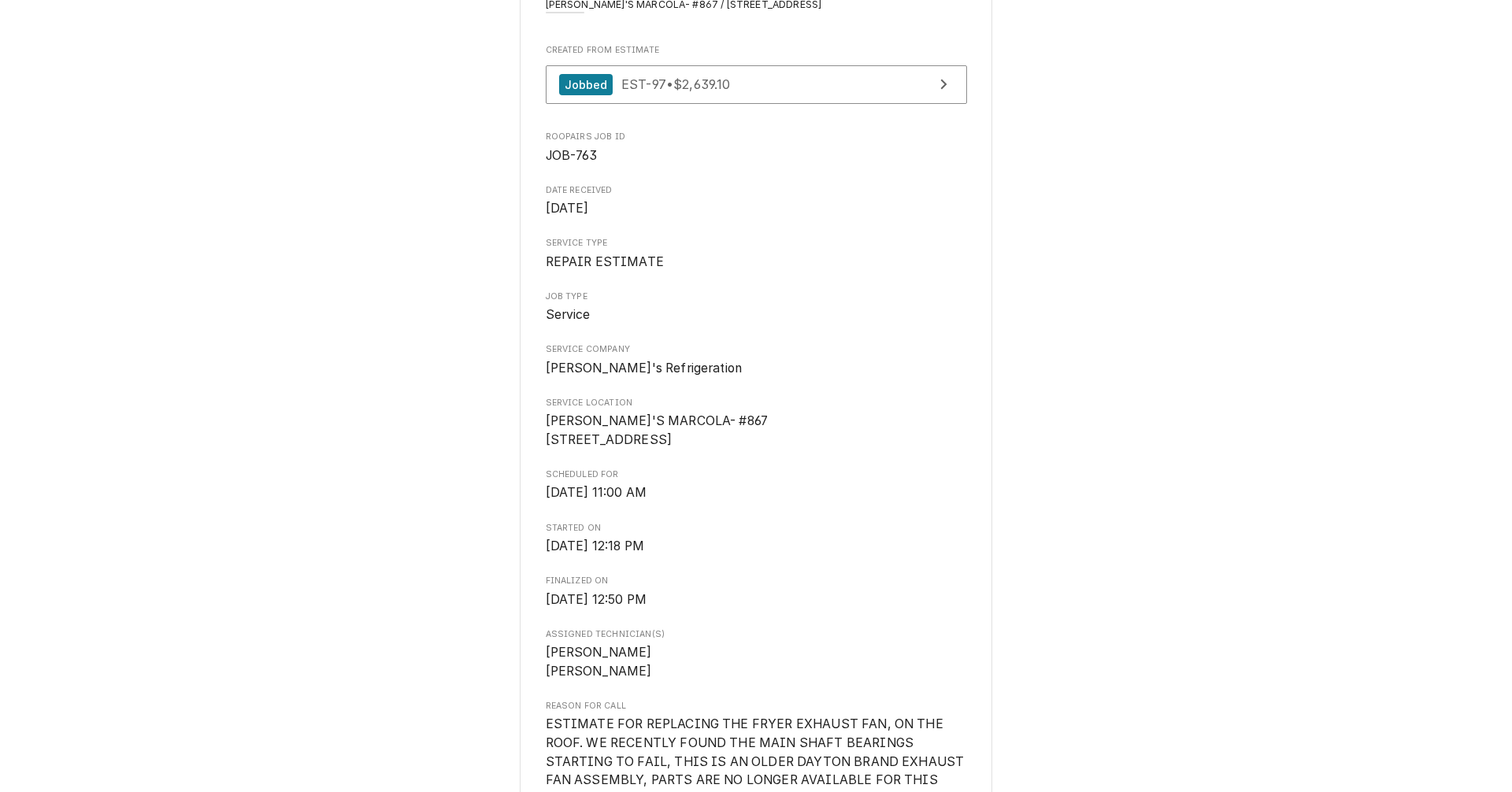
scroll to position [0, 0]
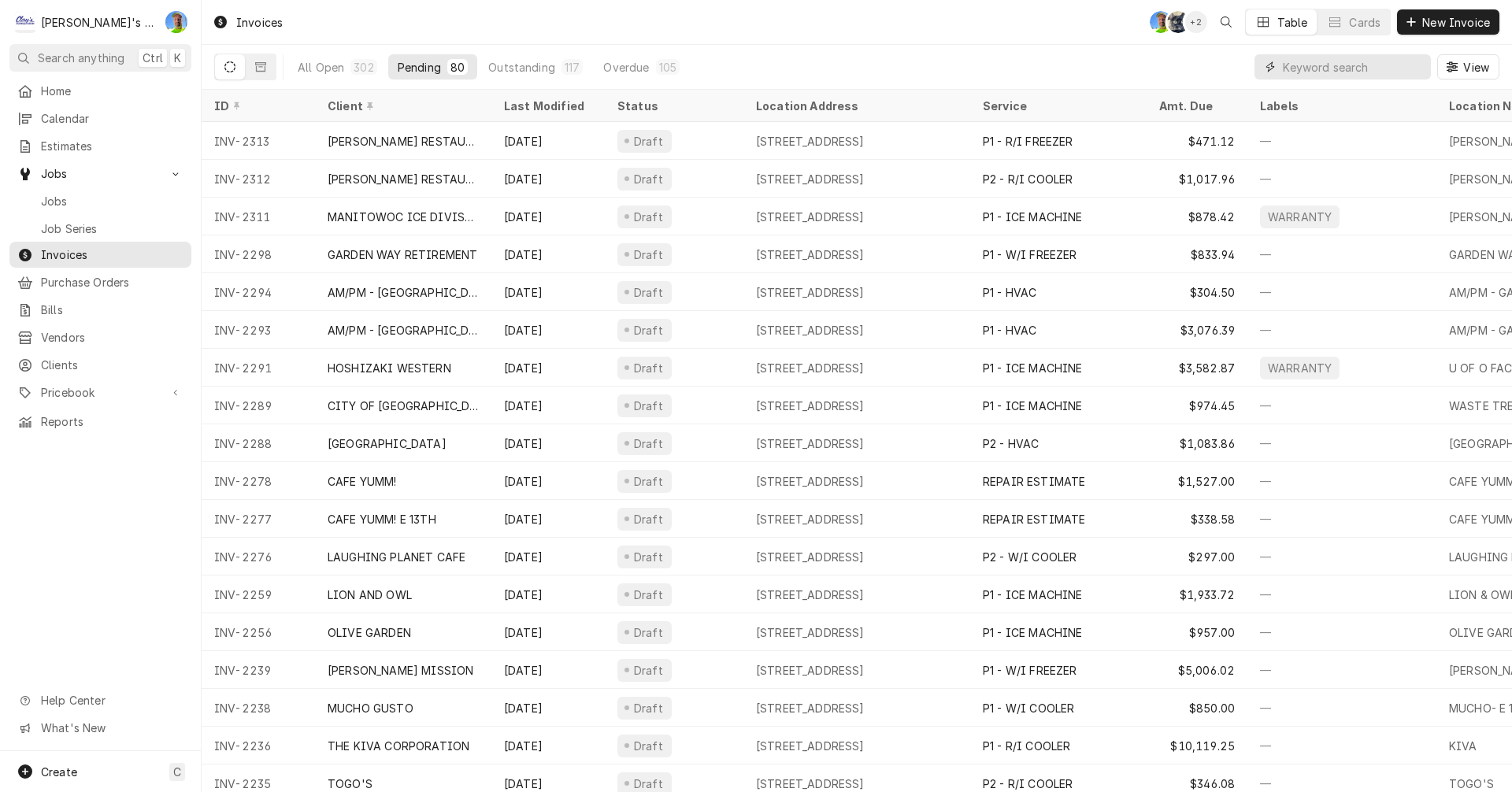
click at [1329, 73] on input "Dynamic Content Wrapper" at bounding box center [1352, 67] width 140 height 25
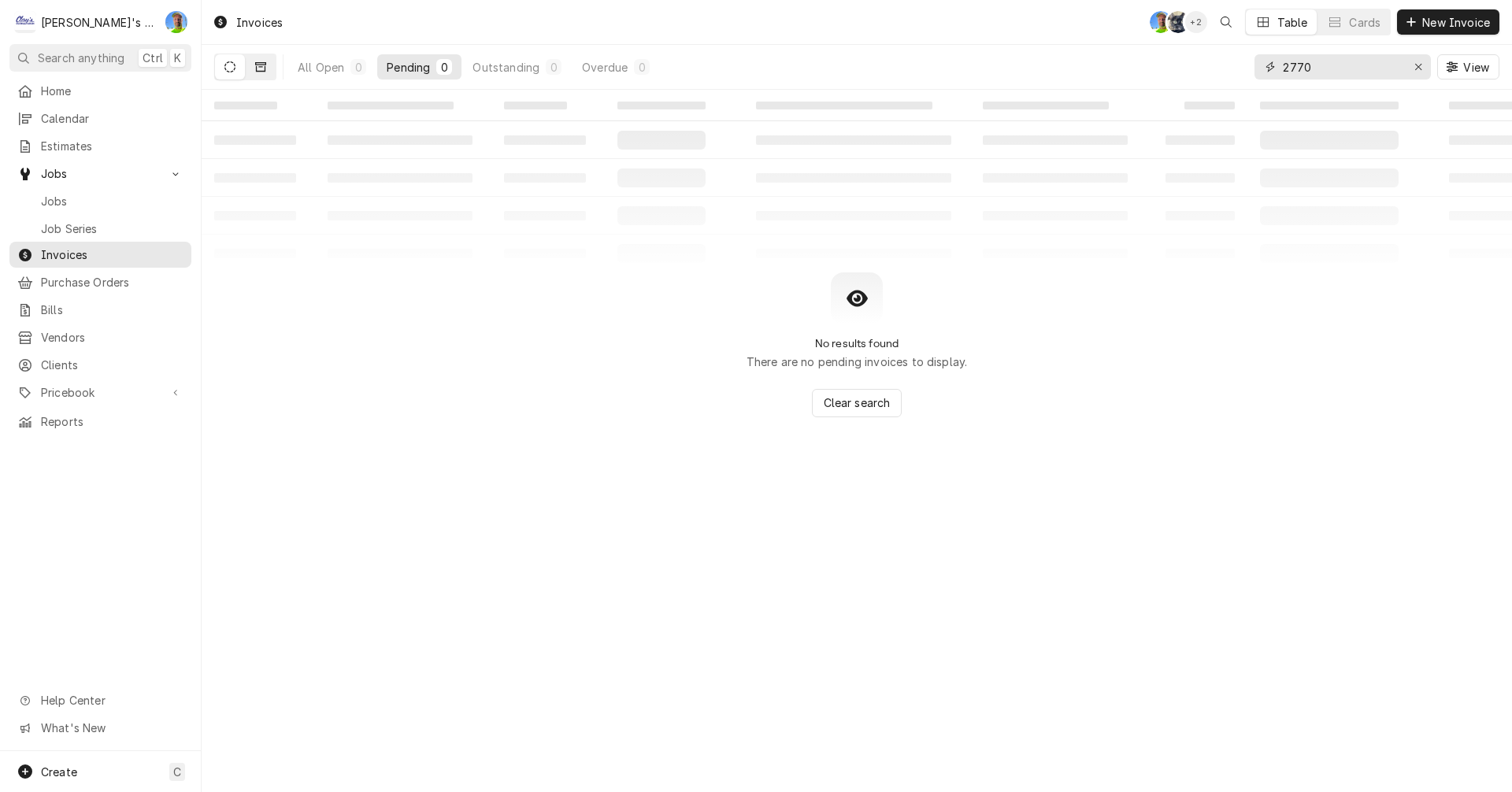
type input "2770"
click at [255, 69] on icon "Dynamic Content Wrapper" at bounding box center [261, 67] width 11 height 11
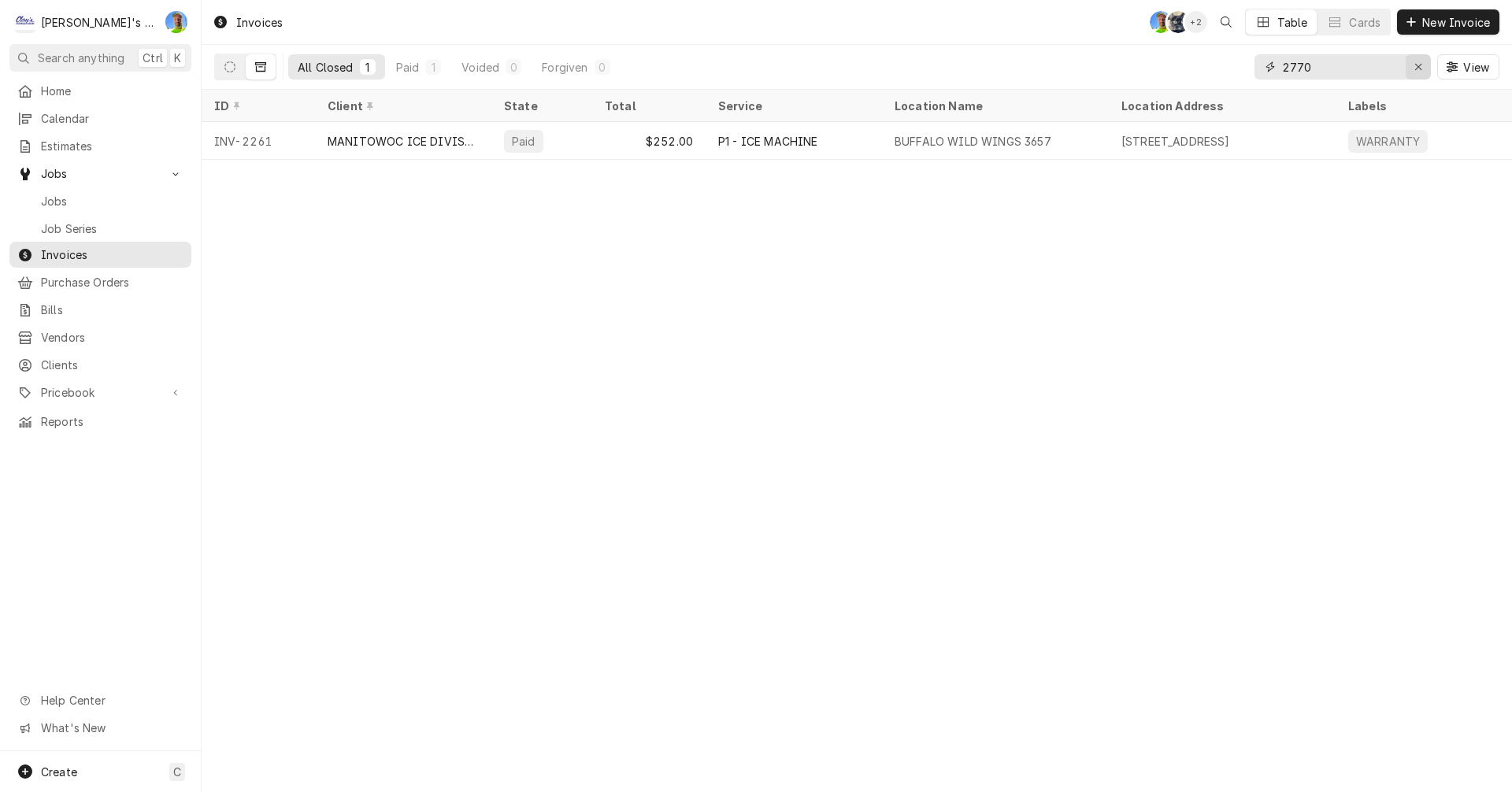
click at [1418, 62] on icon "Erase input" at bounding box center [1418, 67] width 9 height 11
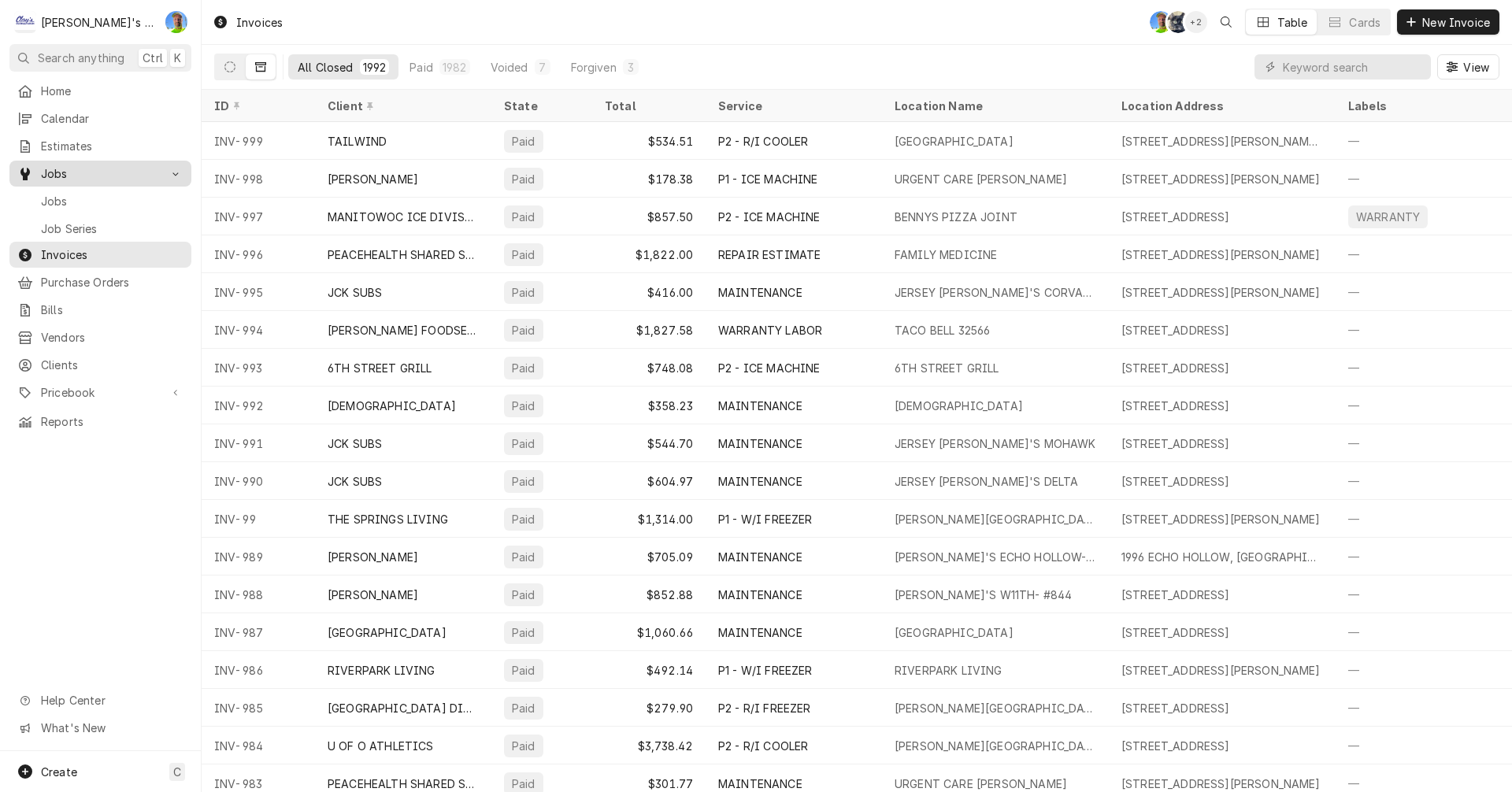
click at [56, 165] on span "Jobs" at bounding box center [100, 173] width 119 height 16
click at [61, 170] on span "Jobs" at bounding box center [100, 173] width 119 height 16
click at [62, 193] on span "Jobs" at bounding box center [112, 201] width 143 height 16
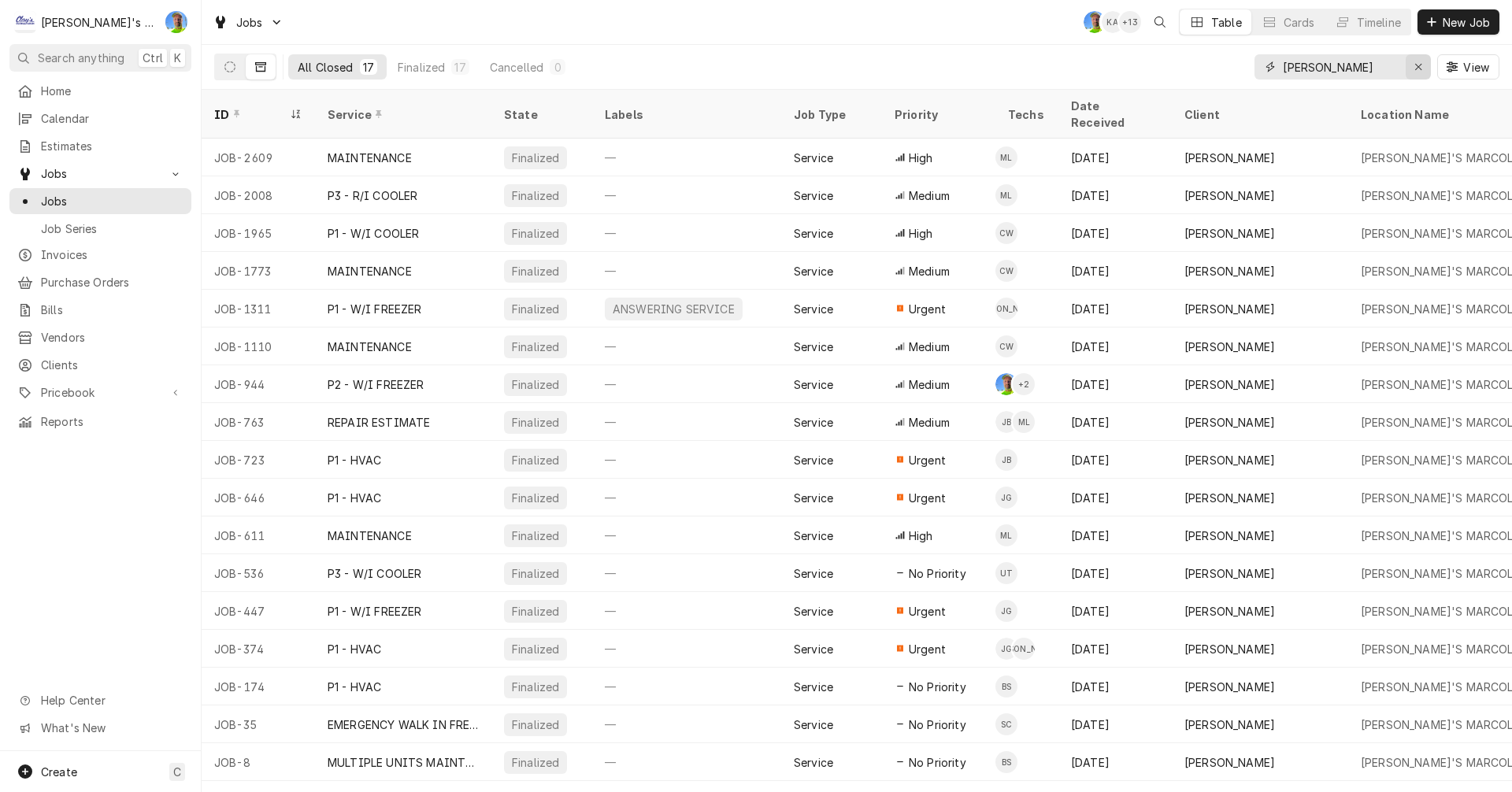
click at [1410, 68] on div "Erase input" at bounding box center [1418, 66] width 15 height 15
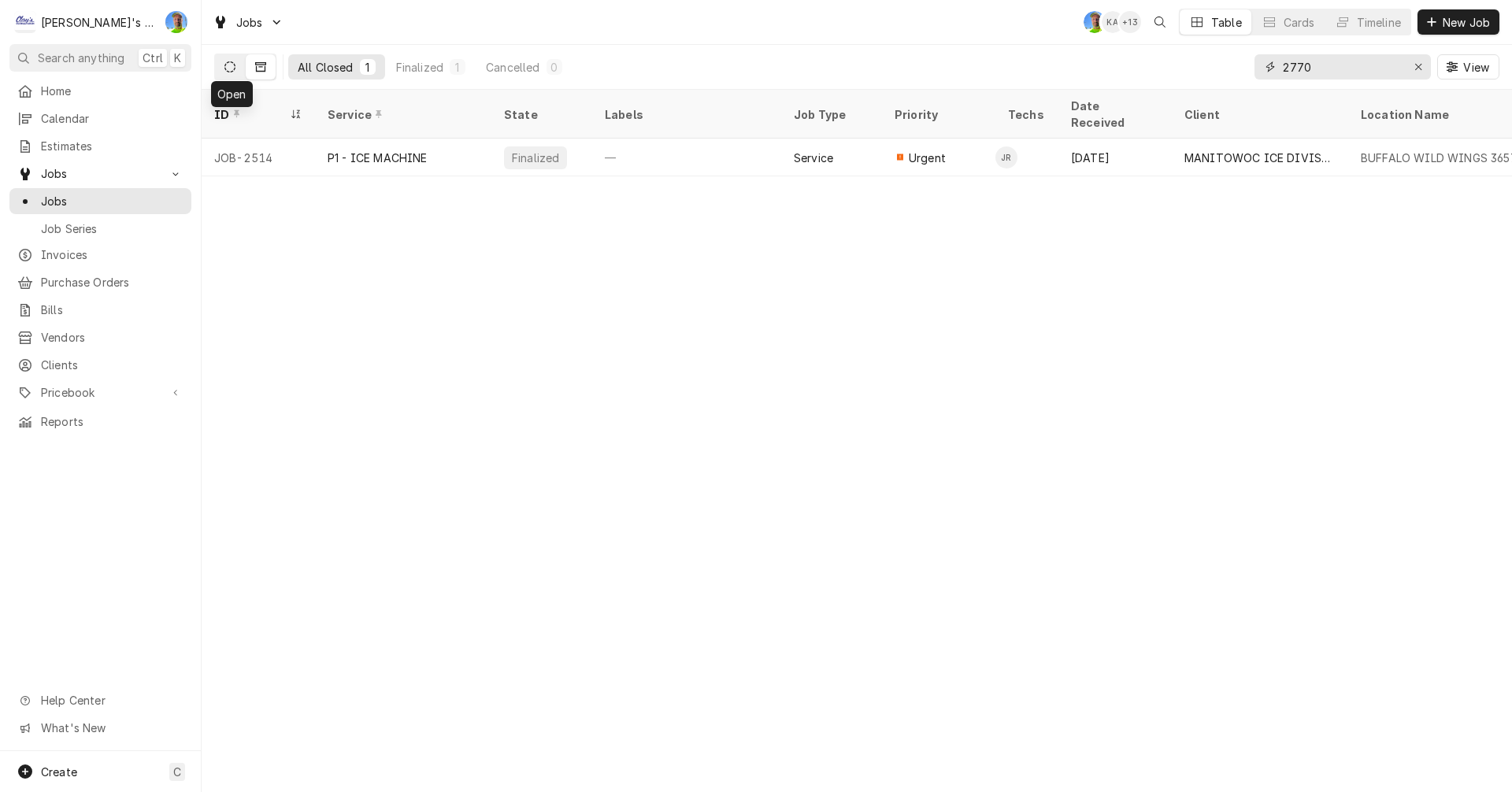
type input "2770"
click at [227, 63] on icon "Dynamic Content Wrapper" at bounding box center [230, 67] width 11 height 11
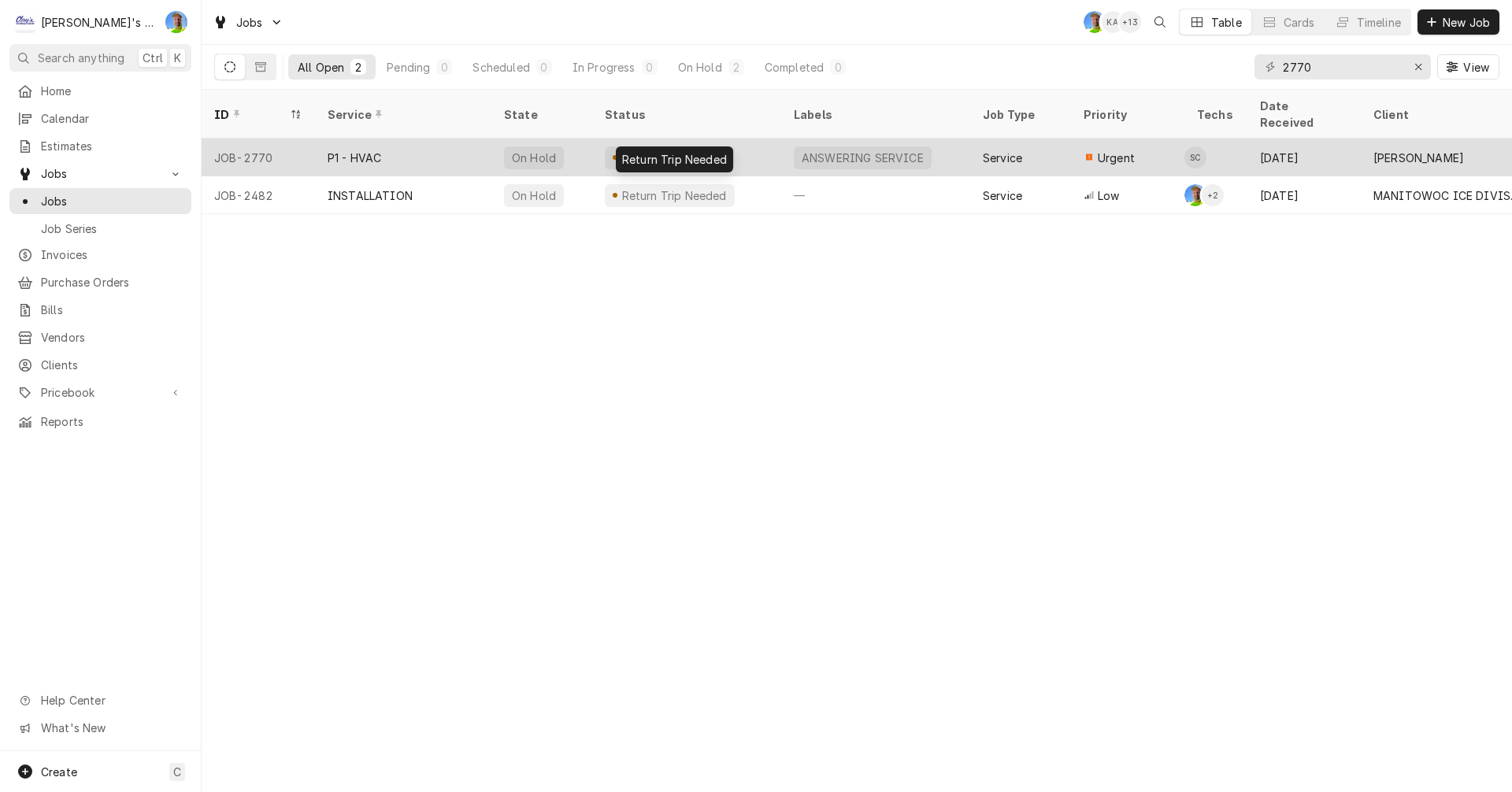
click at [687, 150] on div "Return Trip Needed" at bounding box center [674, 158] width 109 height 16
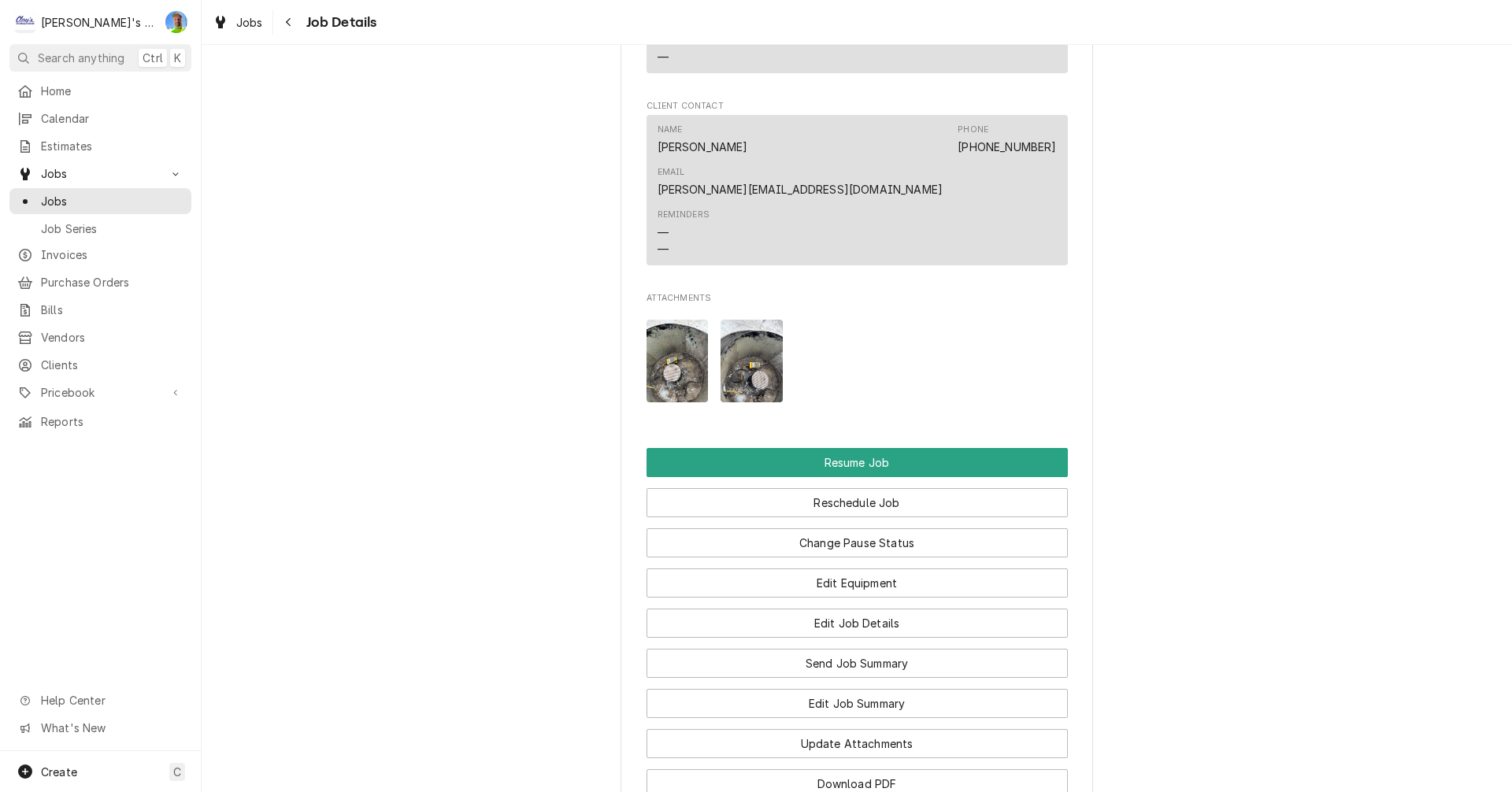
scroll to position [2047, 0]
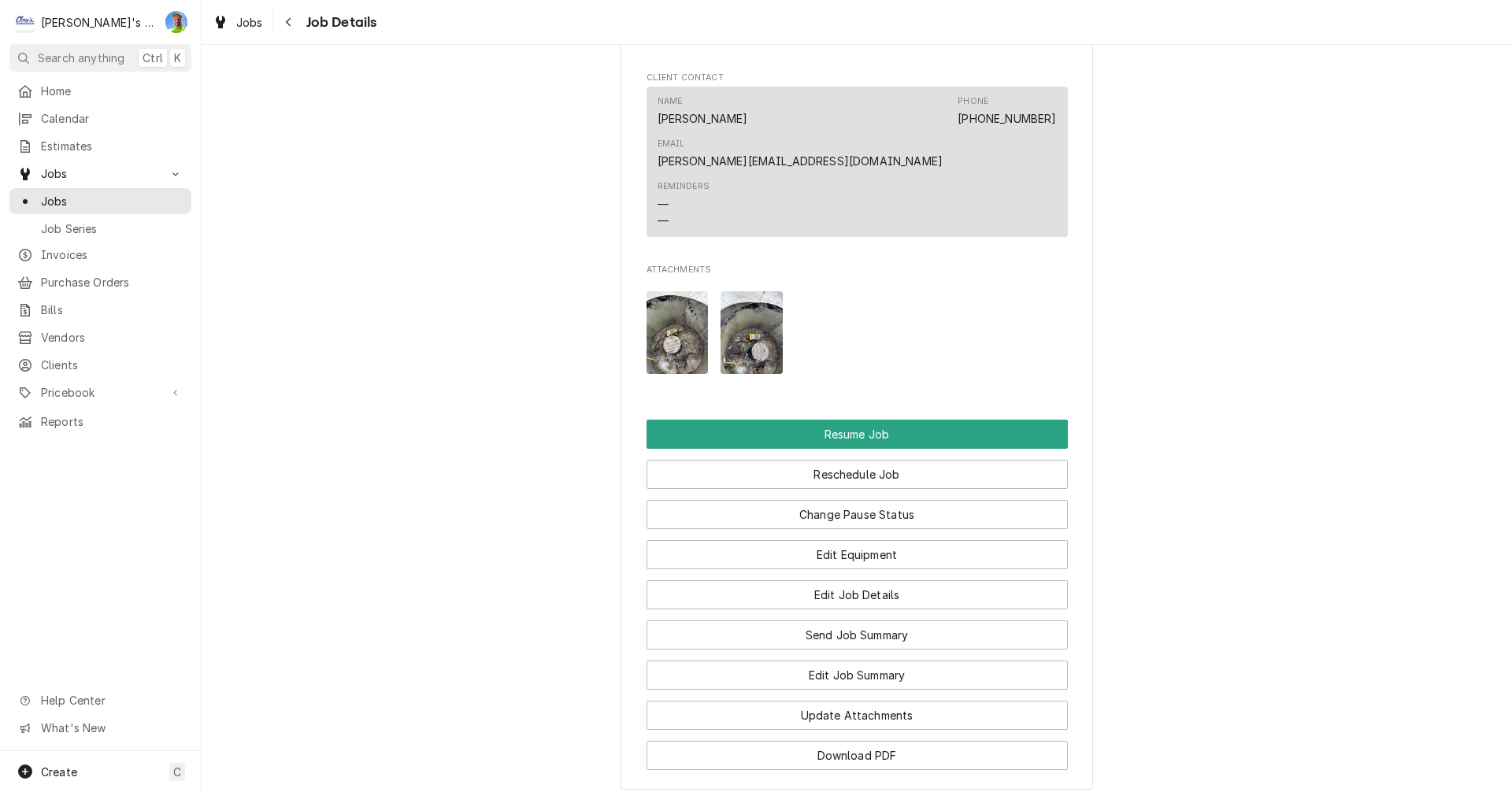
click at [741, 292] on img "Attachments" at bounding box center [751, 332] width 62 height 83
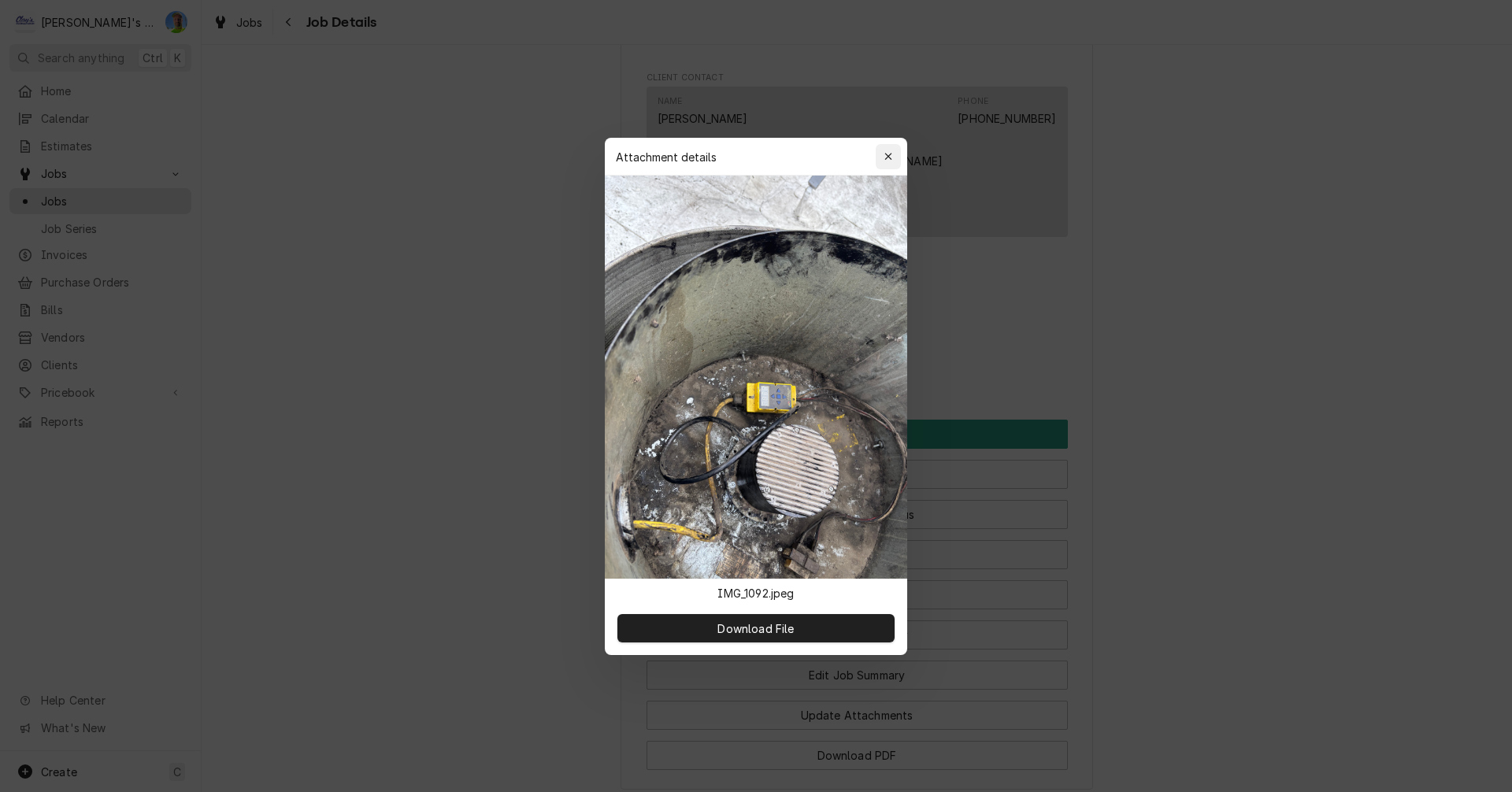
click at [889, 157] on icon "button" at bounding box center [889, 156] width 9 height 11
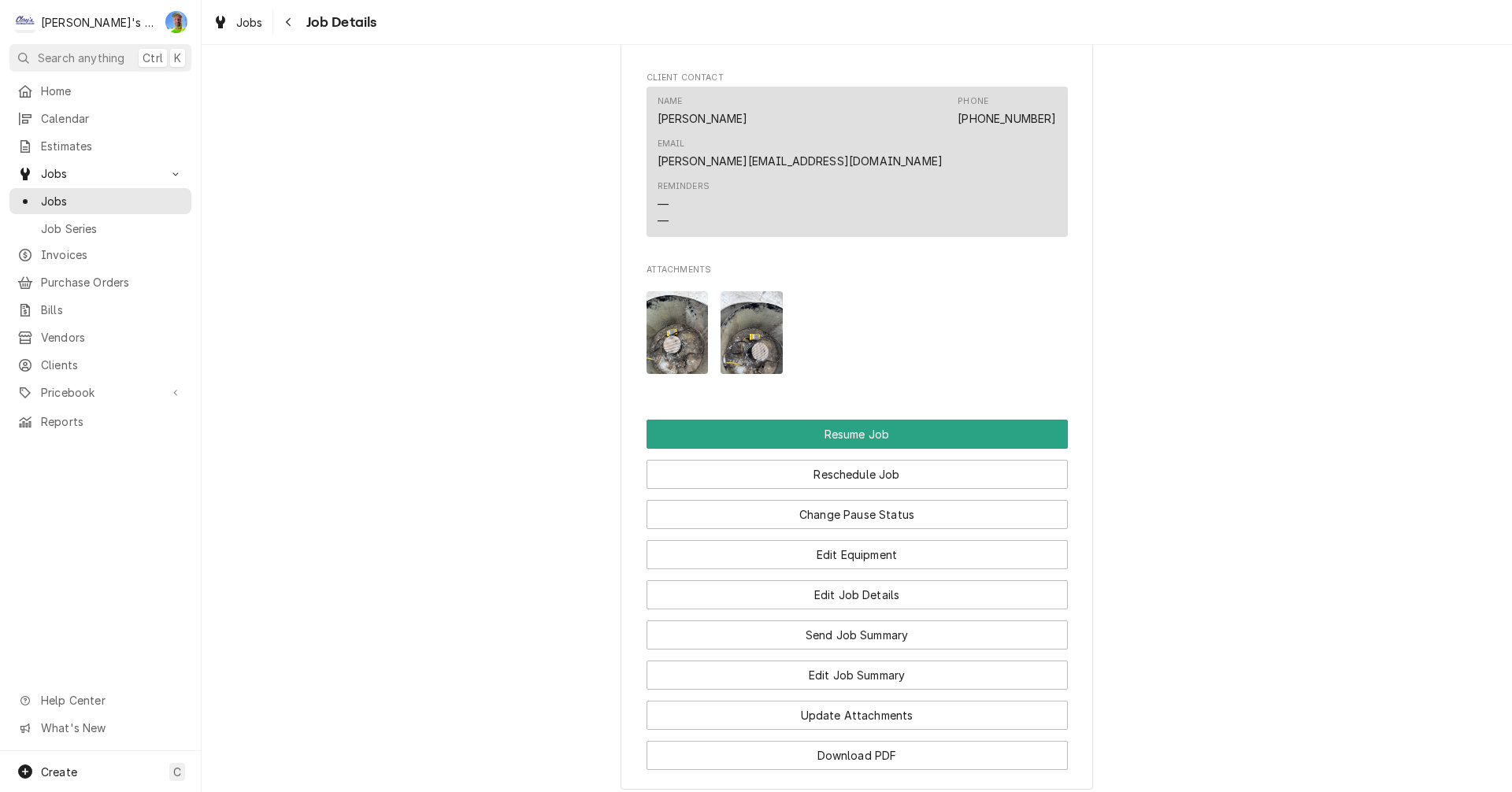
click at [662, 292] on img "Attachments" at bounding box center [677, 332] width 62 height 83
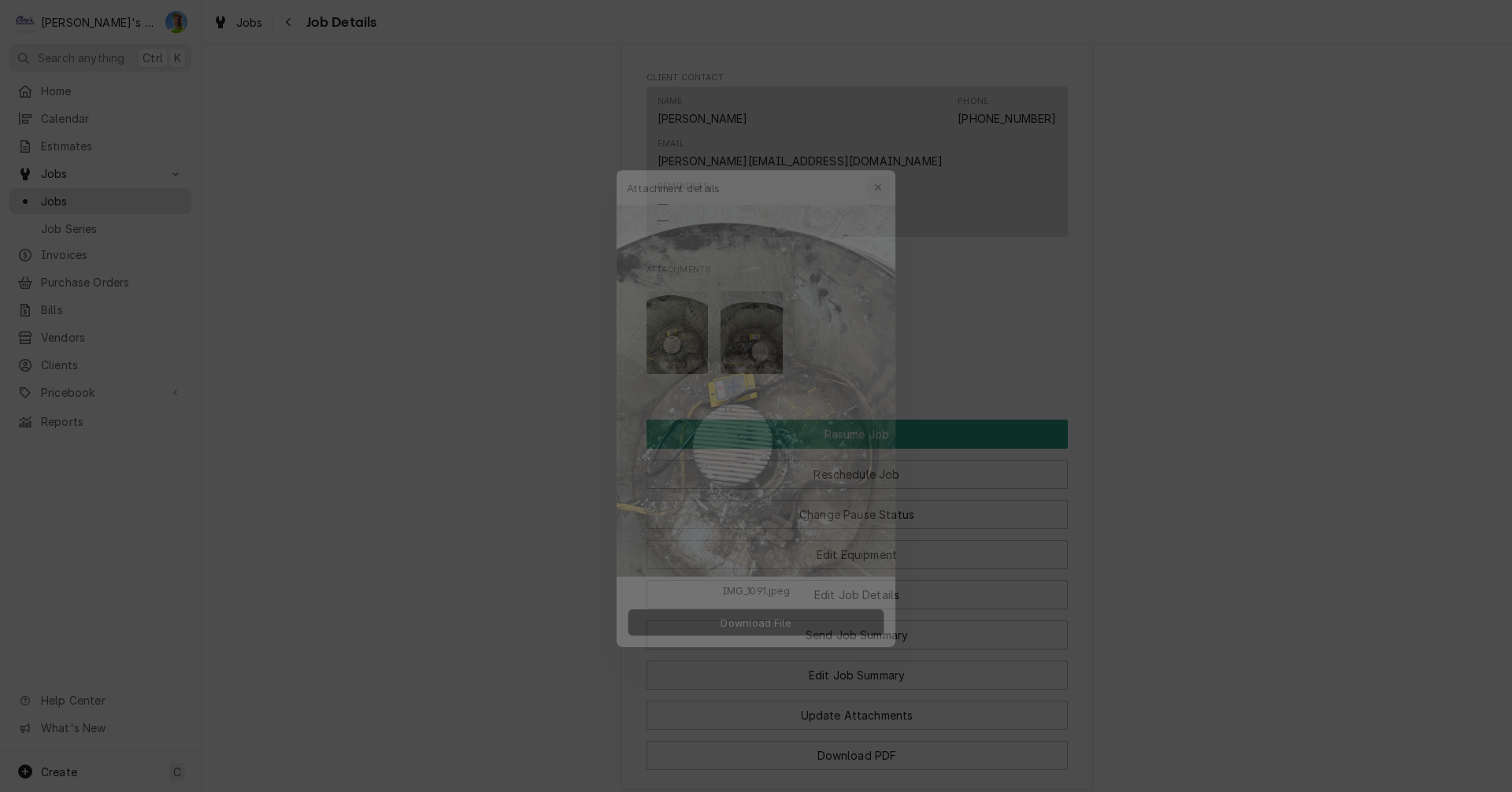
click at [889, 158] on icon "button" at bounding box center [889, 156] width 9 height 11
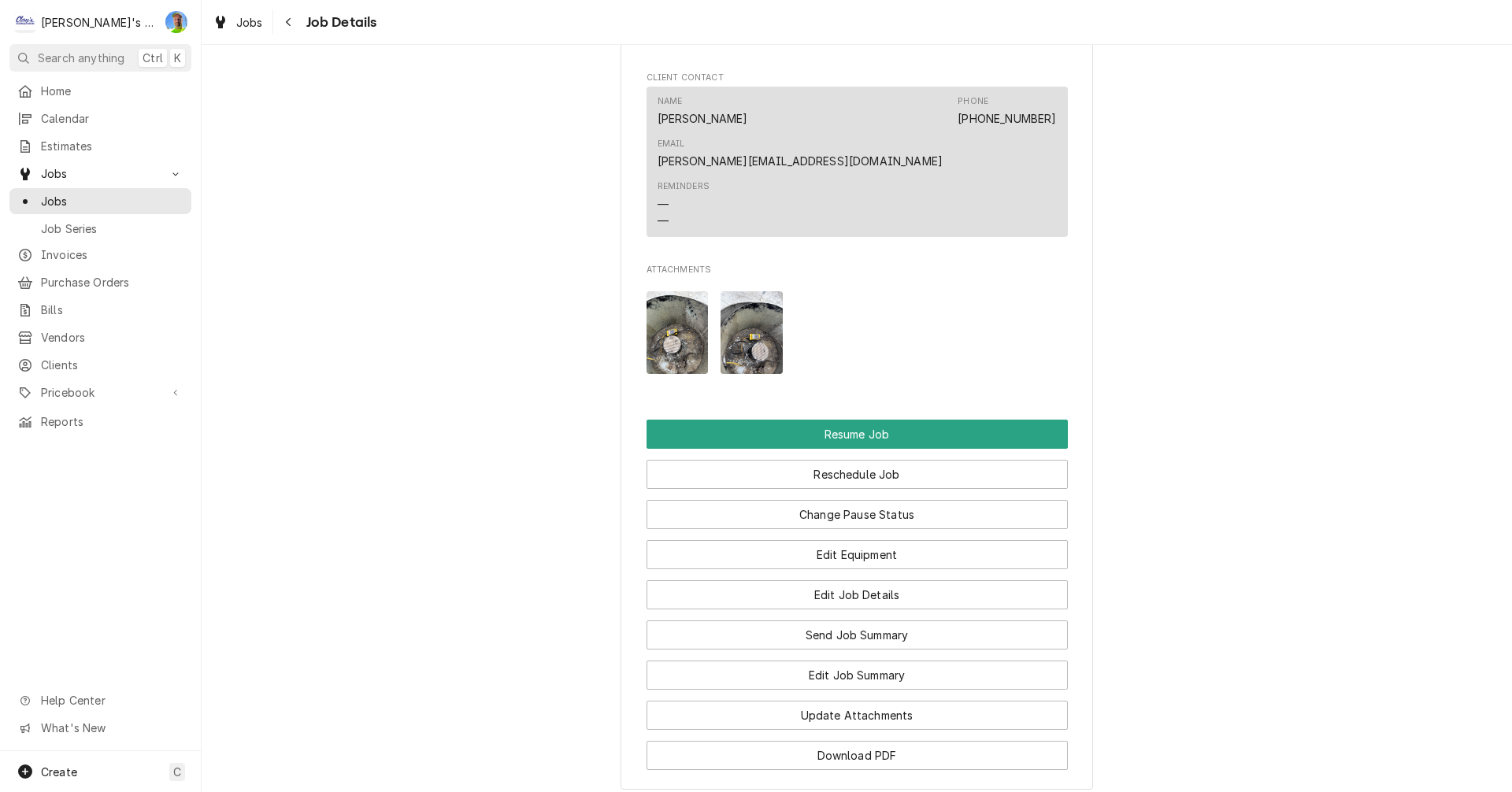
click at [749, 292] on img "Attachments" at bounding box center [751, 332] width 62 height 83
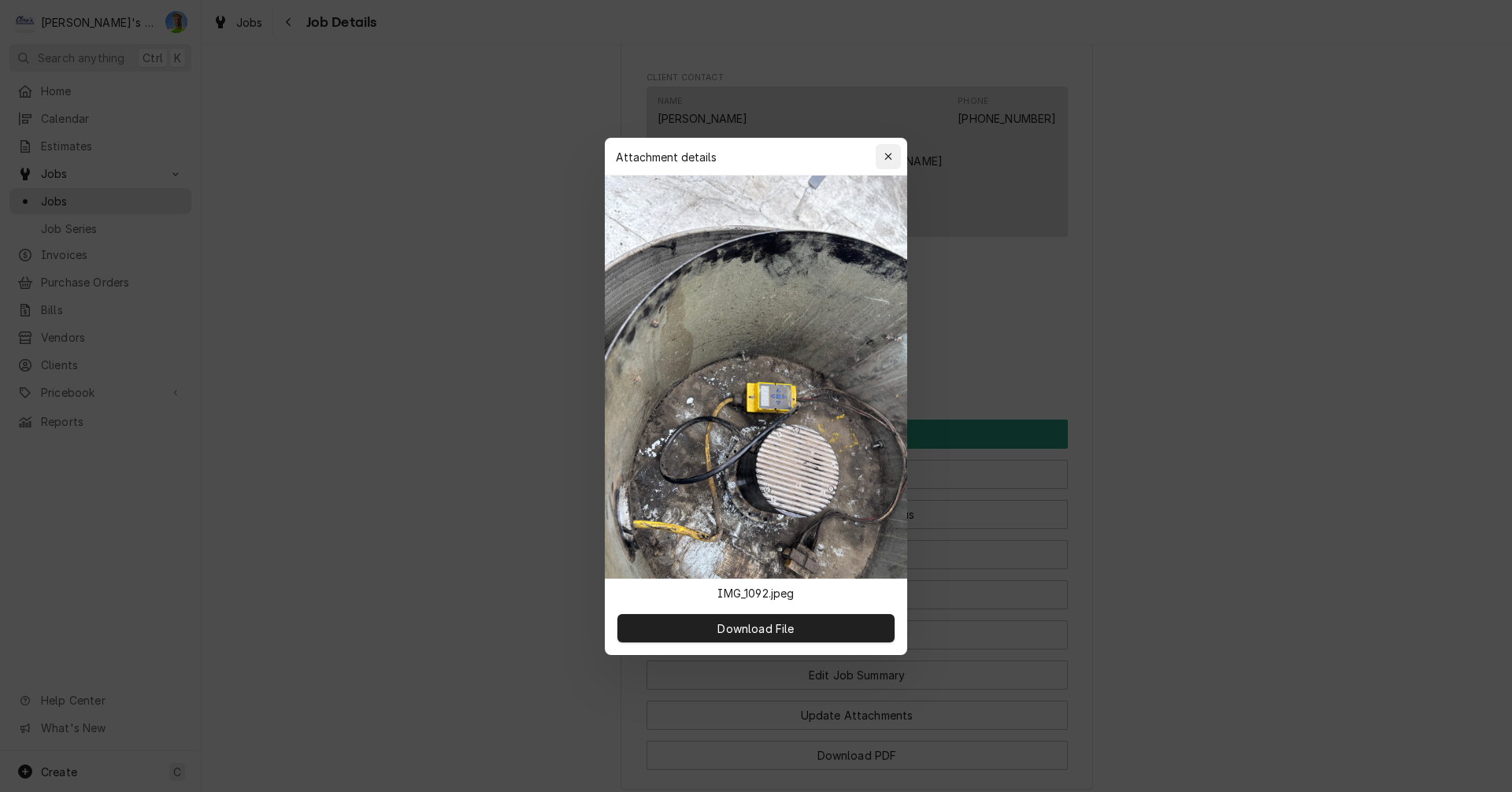
click at [891, 157] on icon "button" at bounding box center [889, 156] width 9 height 11
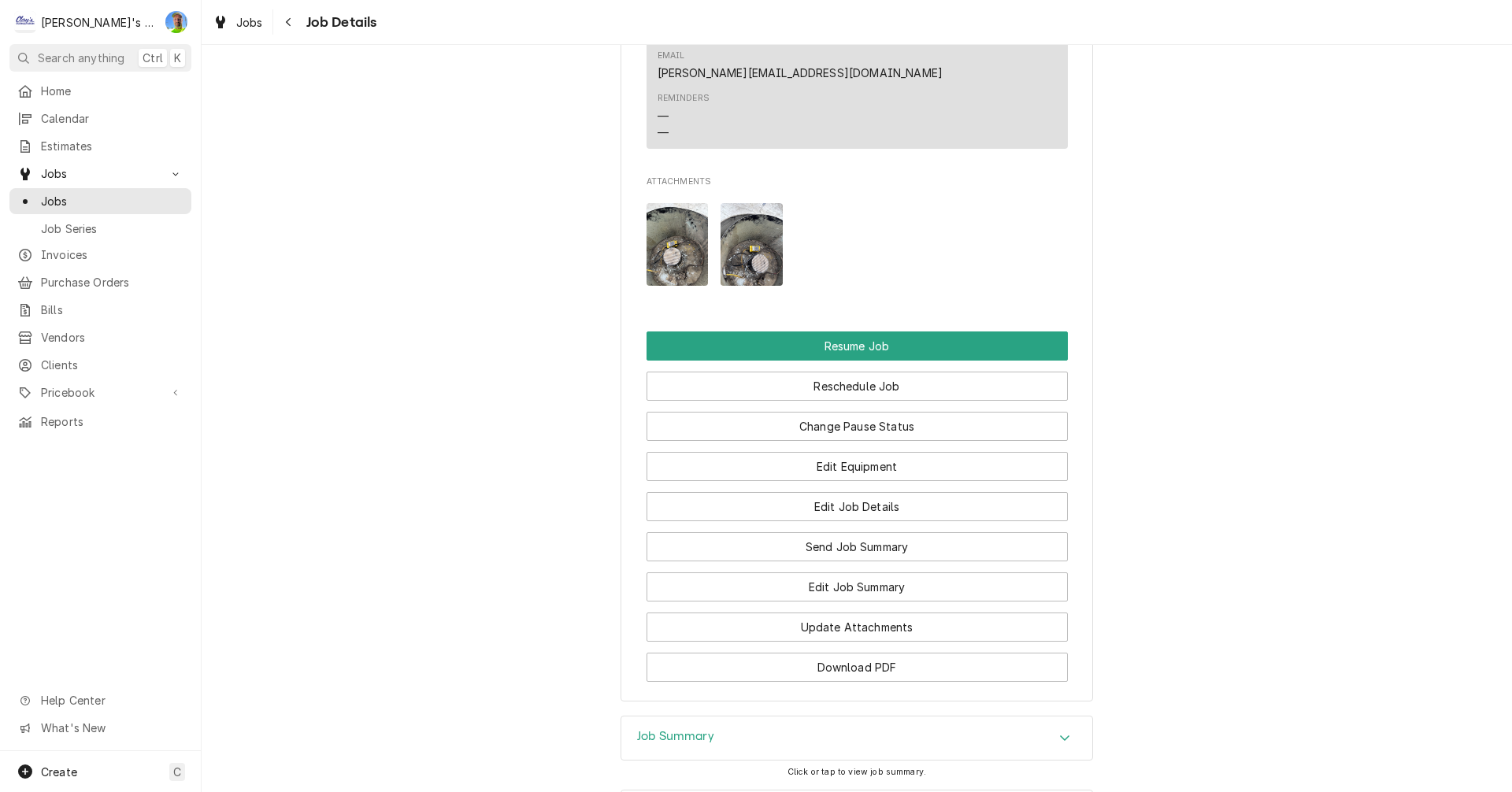
scroll to position [2214, 0]
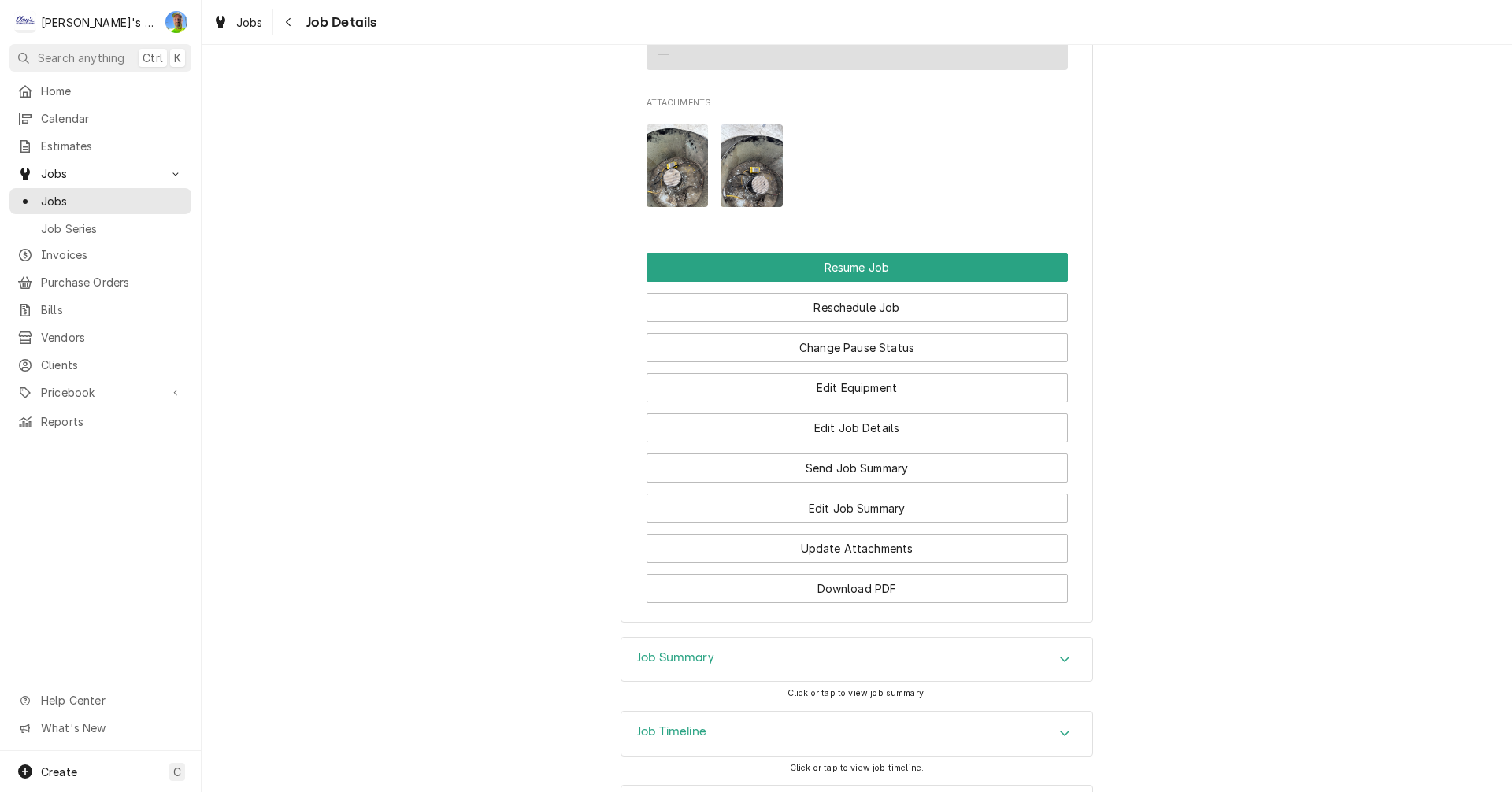
click at [1063, 727] on icon "Accordion Header" at bounding box center [1064, 733] width 11 height 13
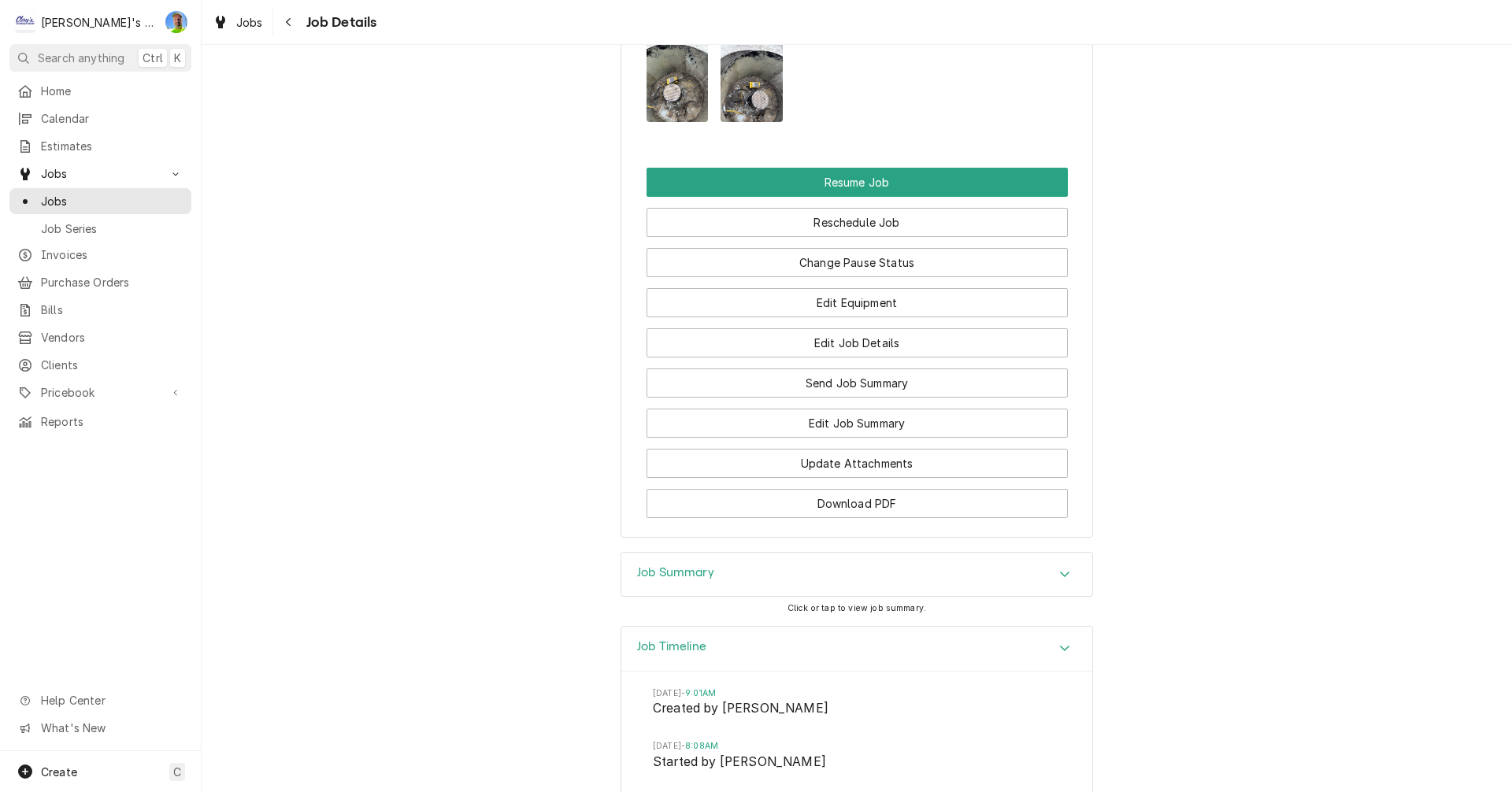
scroll to position [2293, 0]
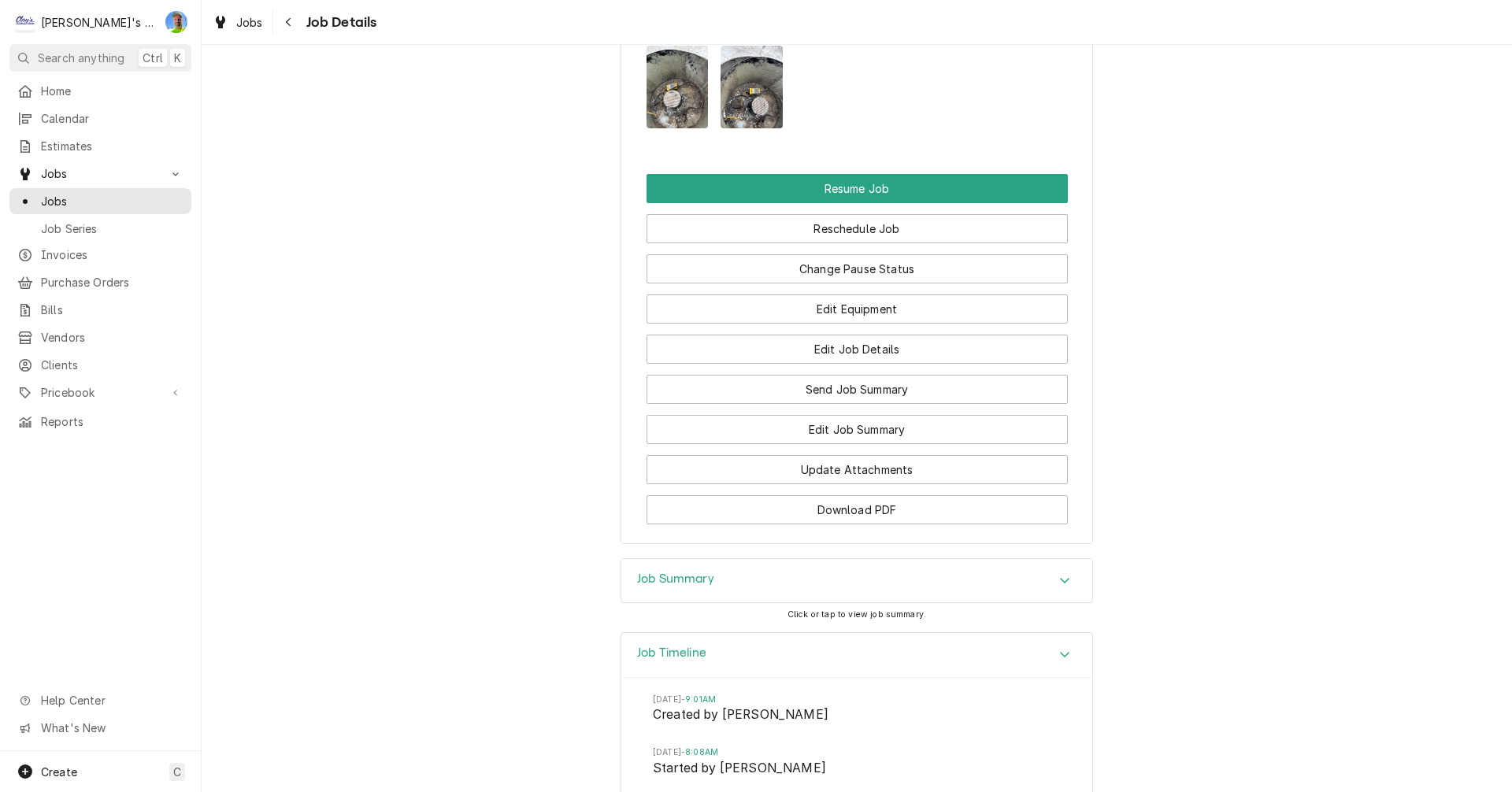
click at [1060, 652] on icon "Accordion Header" at bounding box center [1064, 655] width 9 height 5
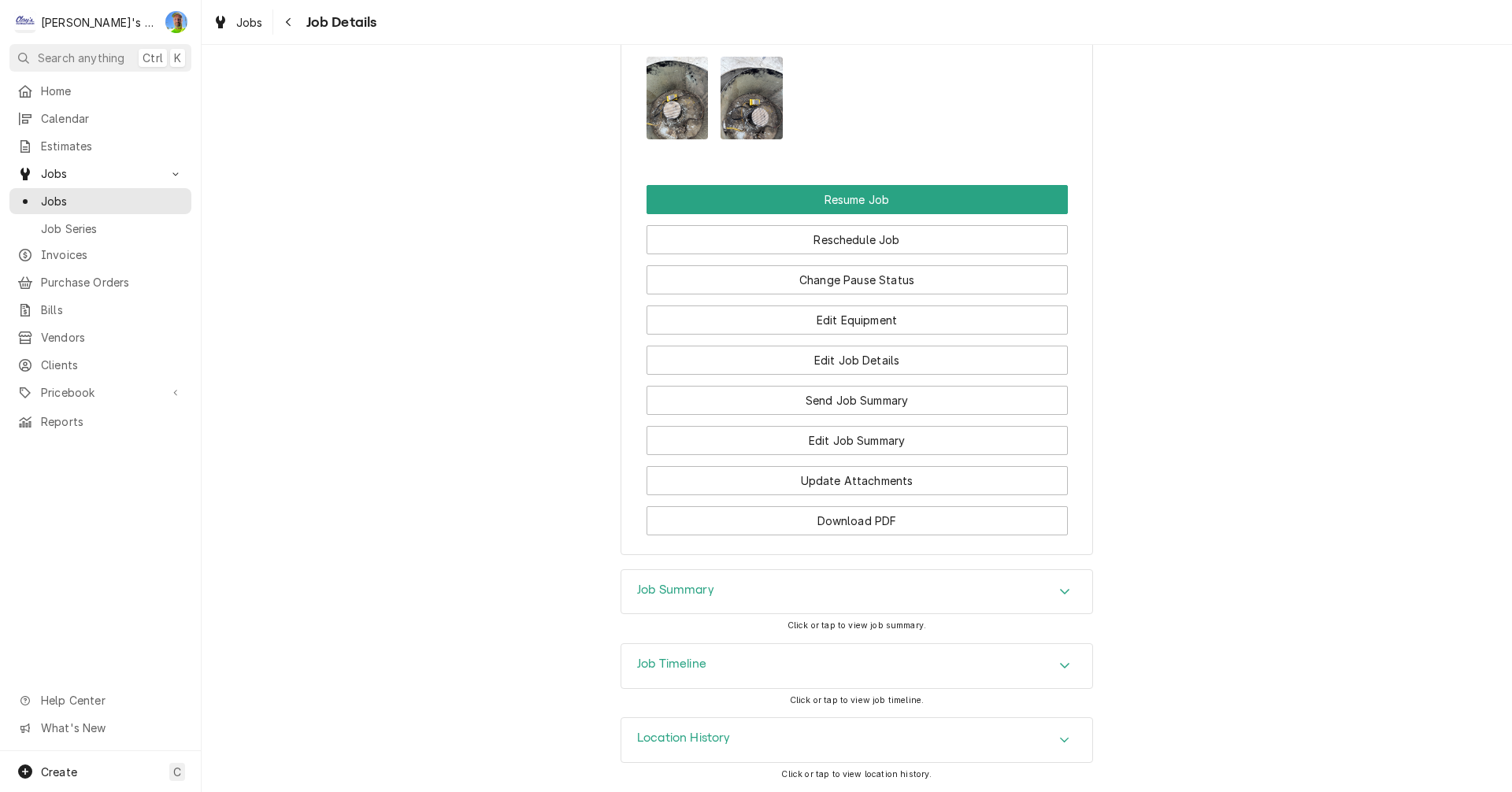
scroll to position [2214, 0]
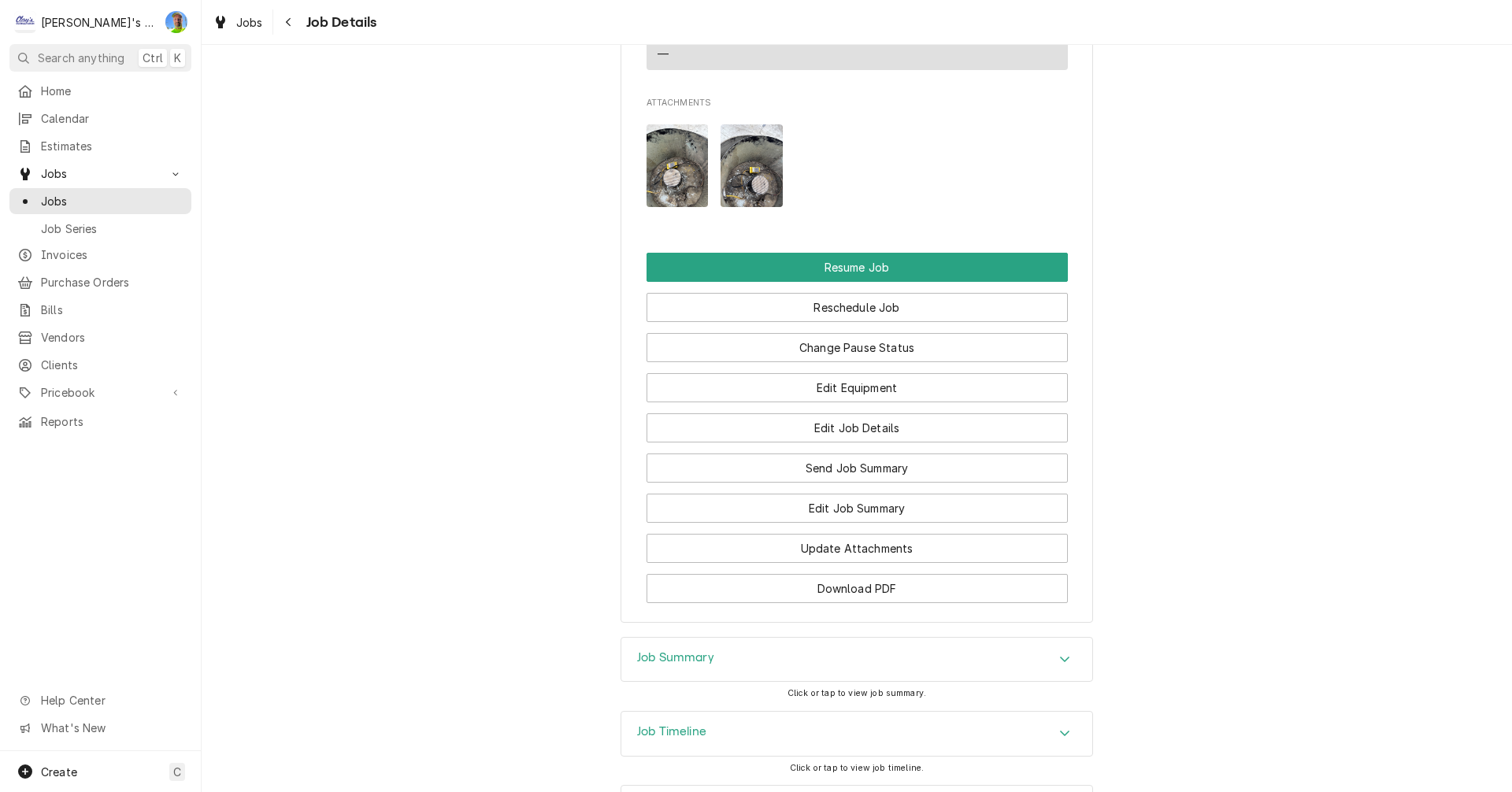
click at [1062, 653] on icon "Accordion Header" at bounding box center [1064, 659] width 11 height 13
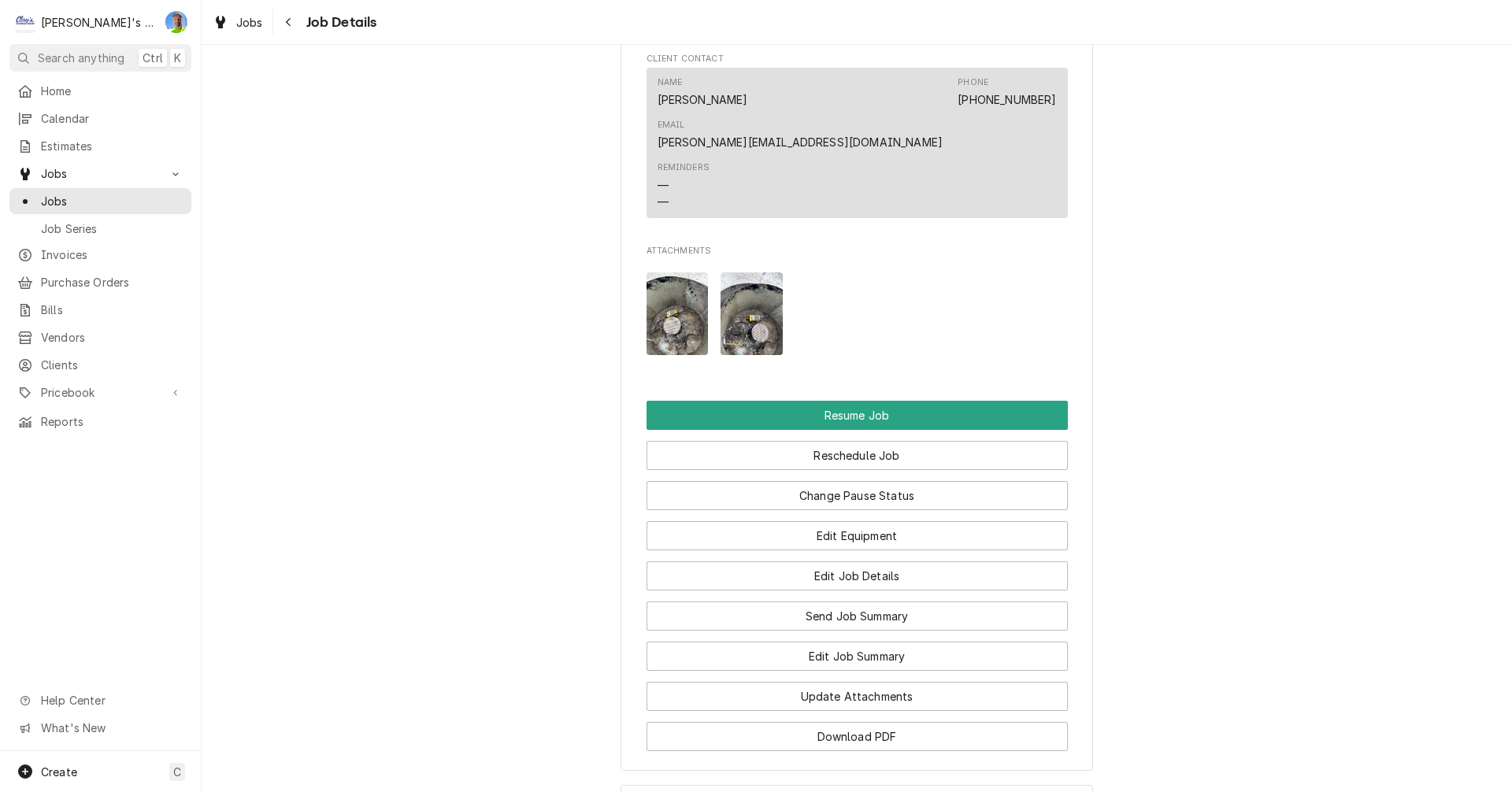
scroll to position [2090, 0]
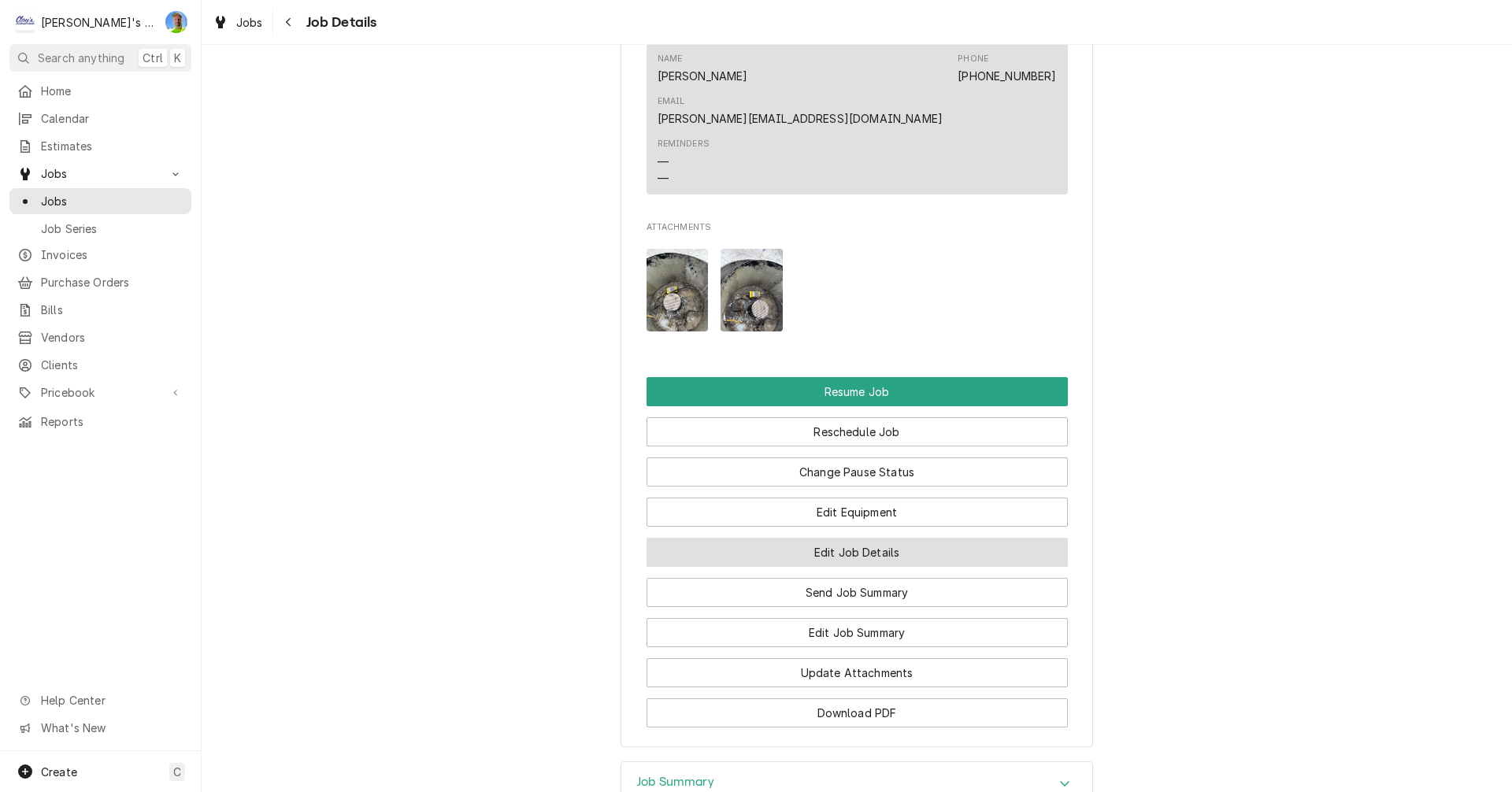
click at [1002, 538] on button "Edit Job Details" at bounding box center [857, 552] width 421 height 29
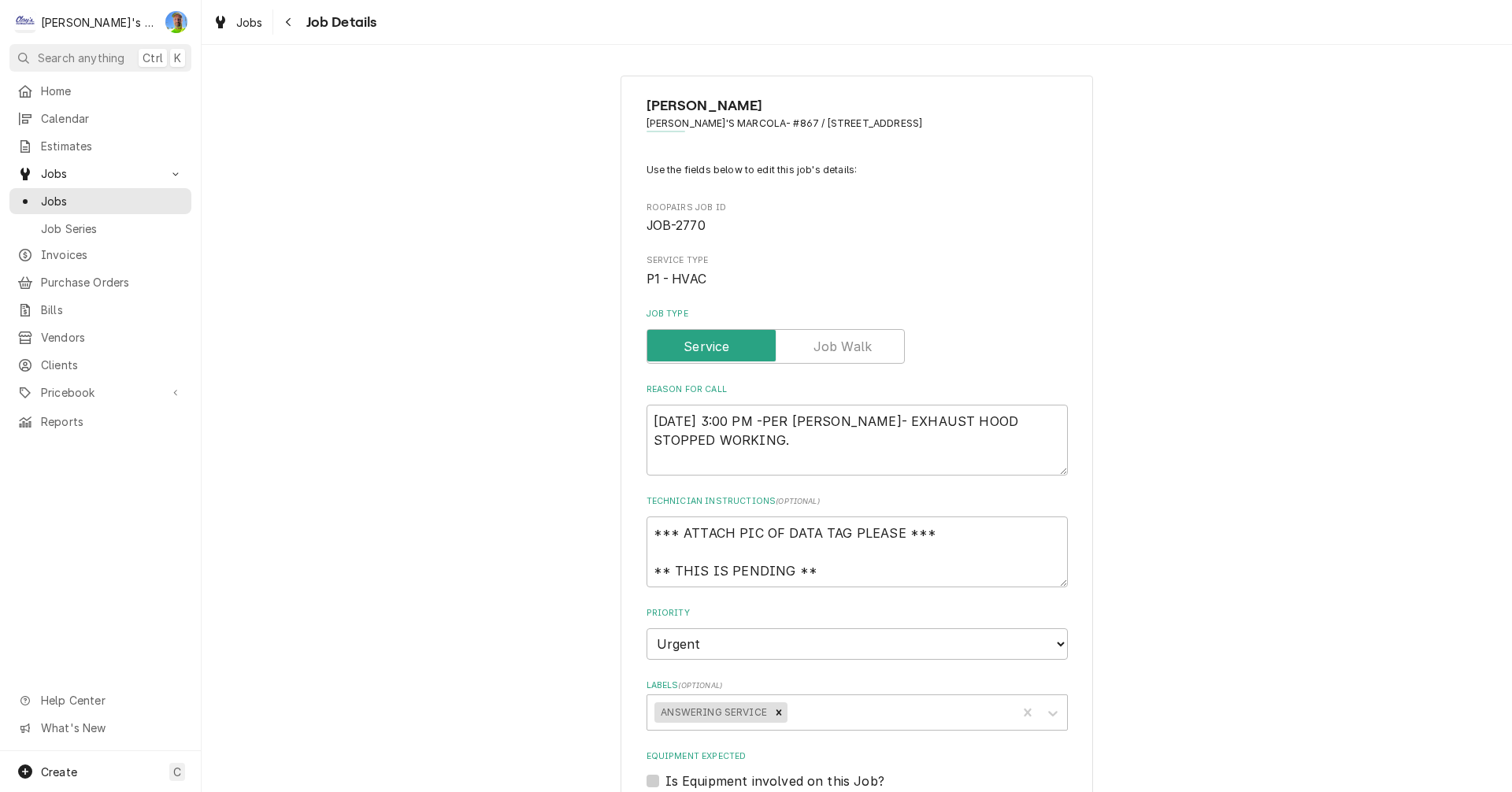
scroll to position [79, 0]
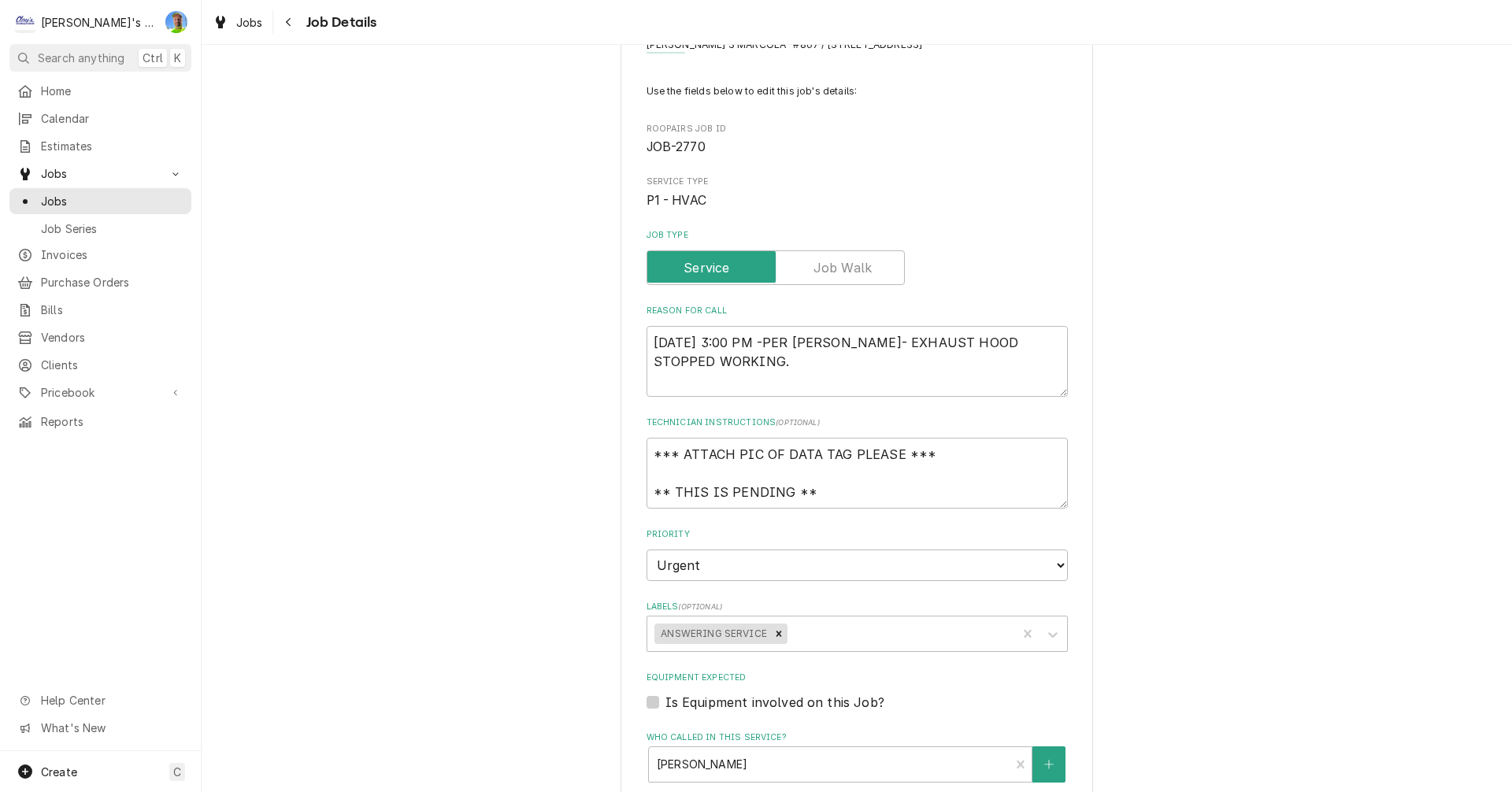
type textarea "x"
click at [933, 393] on textarea "[DATE] 3:00 PM -PER [PERSON_NAME]- EXHAUST HOOD STOPPED WORKING." at bounding box center [857, 361] width 421 height 71
type textarea "[DATE] 3:00 PM -PER [PERSON_NAME]- EXHAUST HOOD STOPPED WORKING."
type textarea "x"
type textarea "[DATE] 3:00 PM -PER [PERSON_NAME]- EXHAUST HOOD STOPPED WORKING."
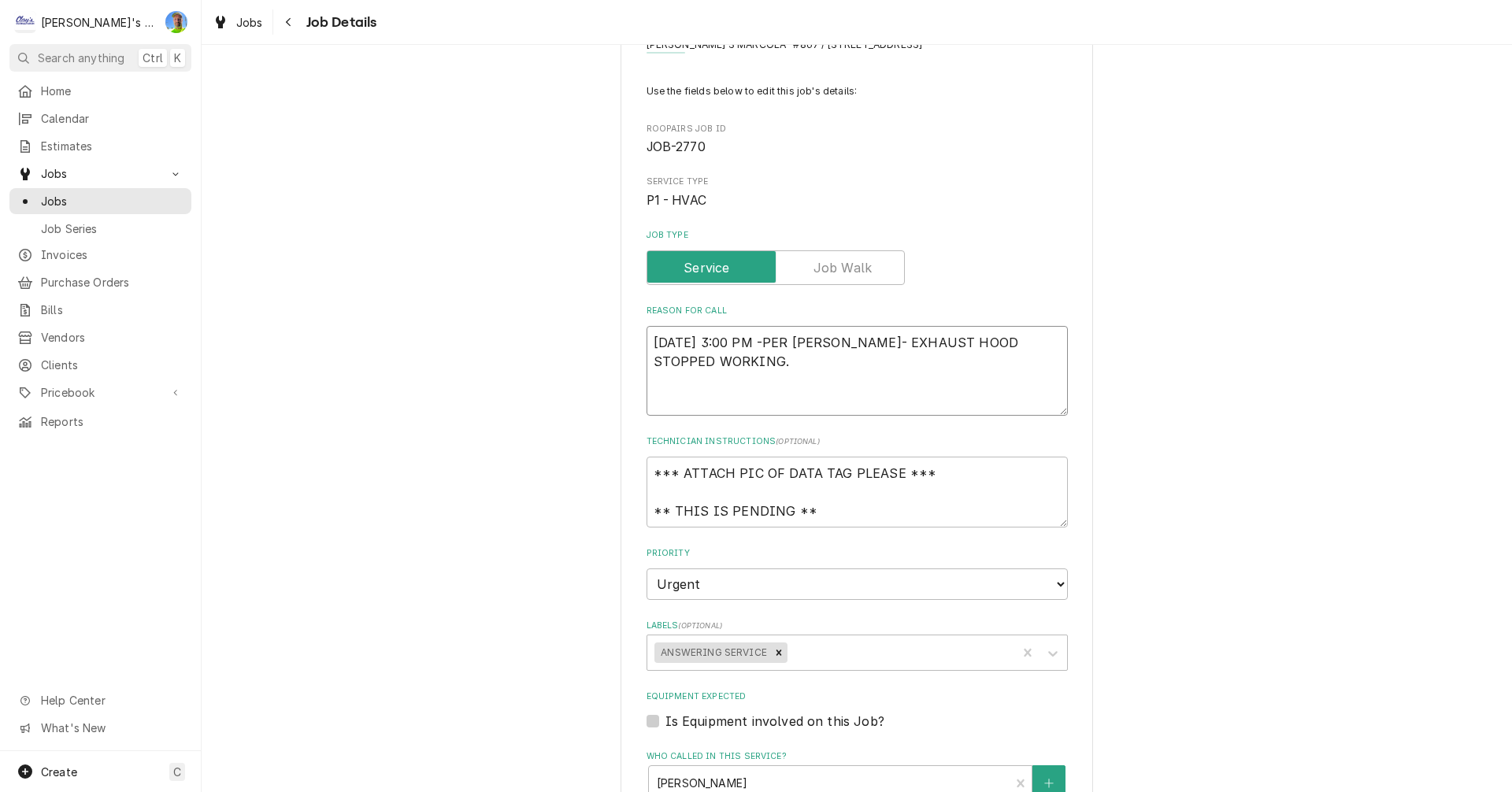
type textarea "x"
type textarea "8/24/2025 3:00 PM -PER RENEE- EXHAUST HOOD STOPPED WORKING. 9"
type textarea "x"
type textarea "8/24/2025 3:00 PM -PER RENEE- EXHAUST HOOD STOPPED WORKING. 9/"
type textarea "x"
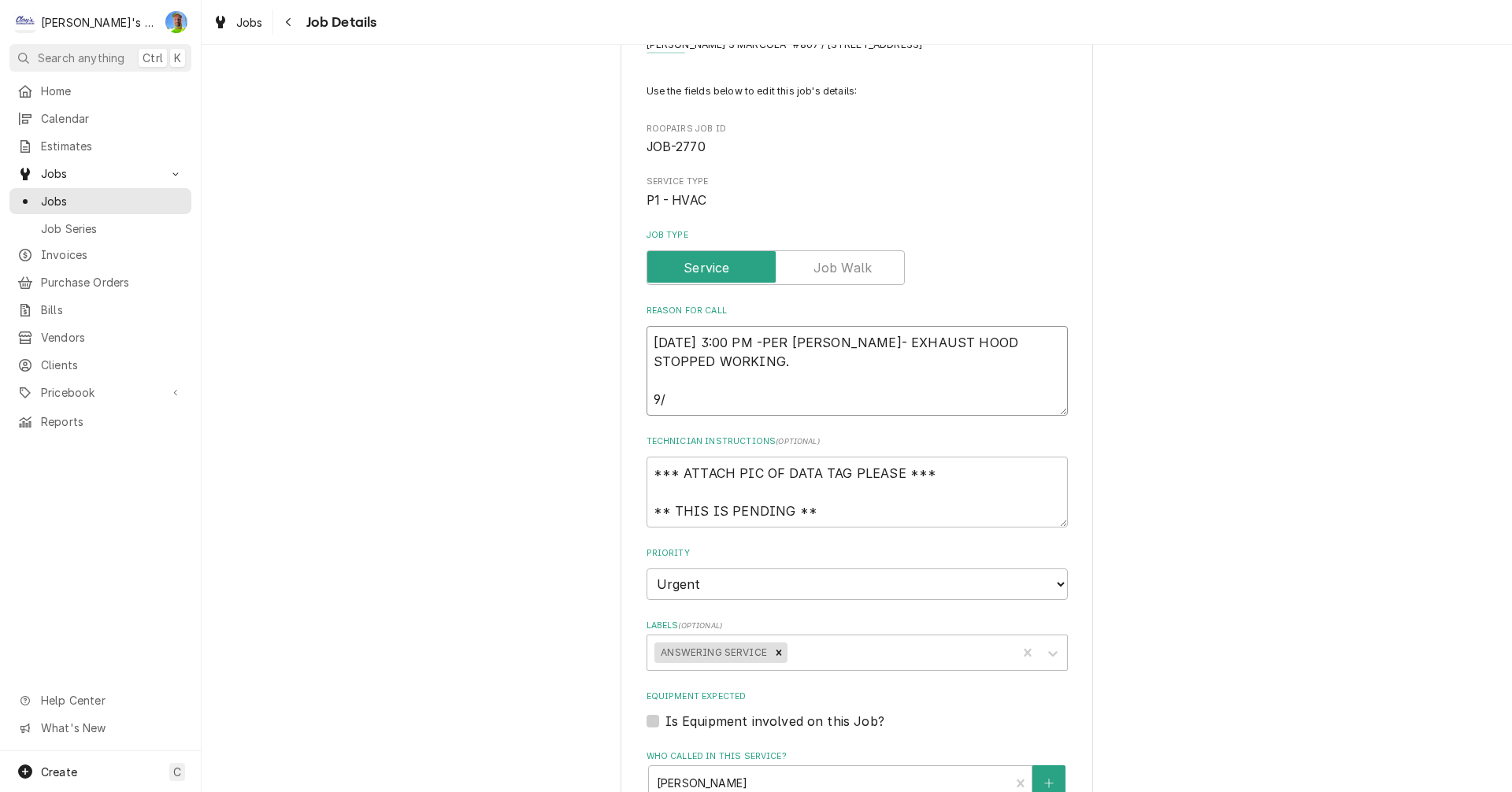
type textarea "8/24/2025 3:00 PM -PER RENEE- EXHAUST HOOD STOPPED WORKING. 9/5"
type textarea "x"
type textarea "8/24/2025 3:00 PM -PER RENEE- EXHAUST HOOD STOPPED WORKING. 9/5"
type textarea "x"
type textarea "8/24/2025 3:00 PM -PER RENEE- EXHAUST HOOD STOPPED WORKING. 9/5 G"
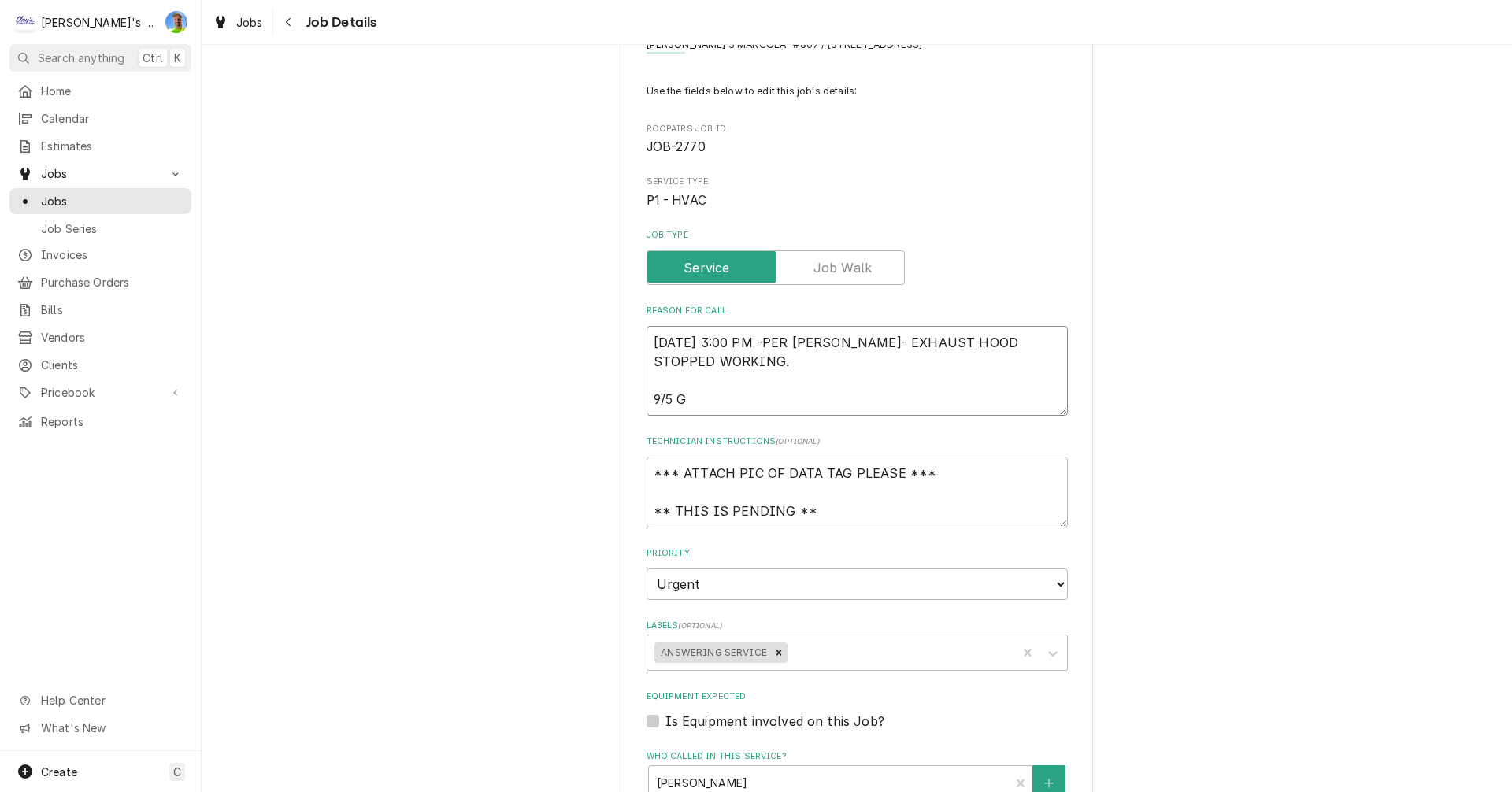
type textarea "x"
type textarea "8/24/2025 3:00 PM -PER RENEE- EXHAUST HOOD STOPPED WORKING. 9/5 GA"
type textarea "x"
type textarea "8/24/2025 3:00 PM -PER RENEE- EXHAUST HOOD STOPPED WORKING. 9/5 GA"
type textarea "x"
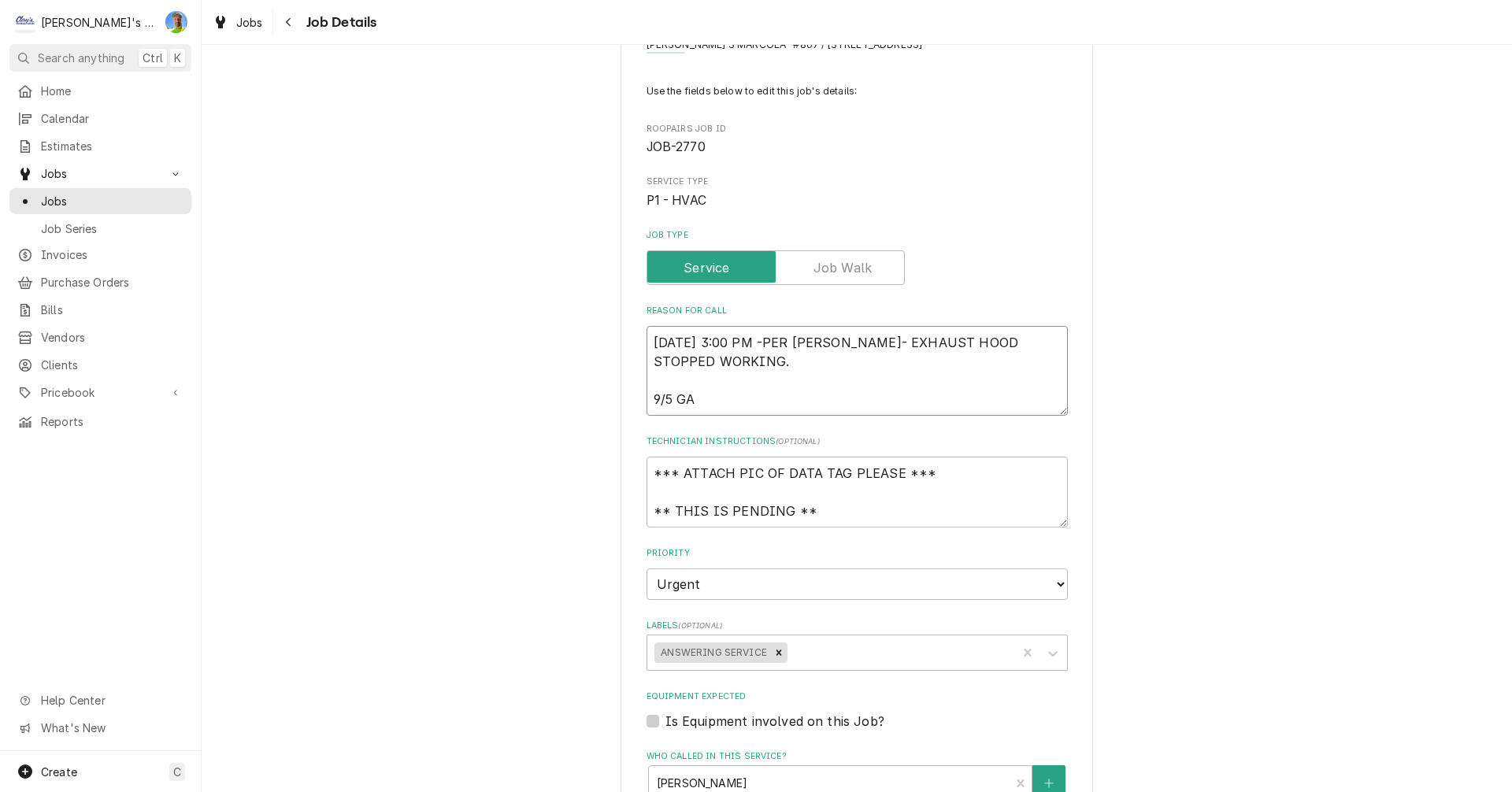
type textarea "8/24/2025 3:00 PM -PER RENEE- EXHAUST HOOD STOPPED WORKING. 9/5 GA -"
type textarea "x"
type textarea "8/24/2025 3:00 PM -PER RENEE- EXHAUST HOOD STOPPED WORKING. 9/5 GA -"
type textarea "x"
type textarea "8/24/2025 3:00 PM -PER RENEE- EXHAUST HOOD STOPPED WORKING. 9/5 GA - d"
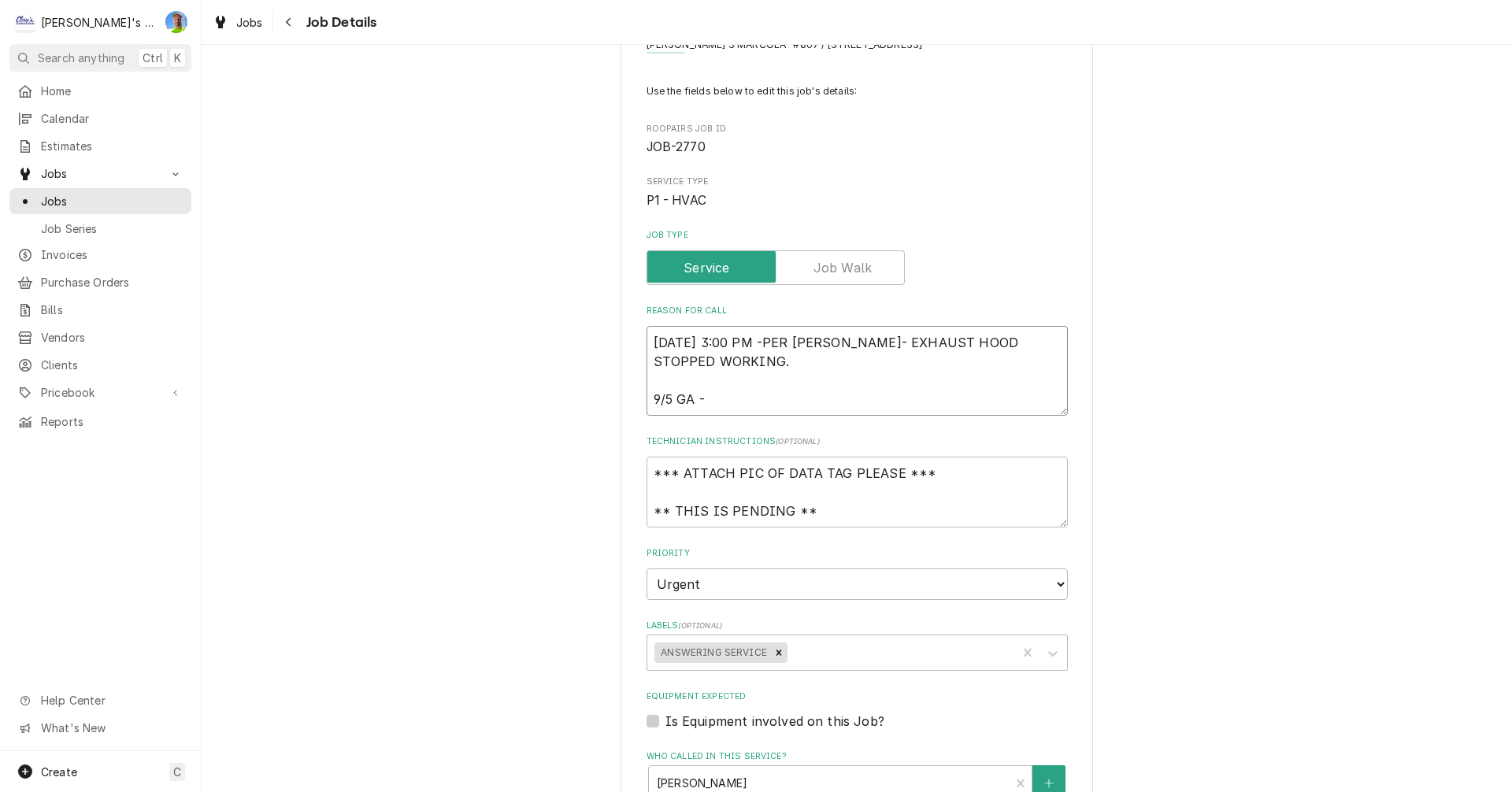
type textarea "x"
type textarea "8/24/2025 3:00 PM -PER RENEE- EXHAUST HOOD STOPPED WORKING. 9/5 GA - di"
type textarea "x"
type textarea "8/24/2025 3:00 PM -PER RENEE- EXHAUST HOOD STOPPED WORKING. 9/5 GA - did"
type textarea "x"
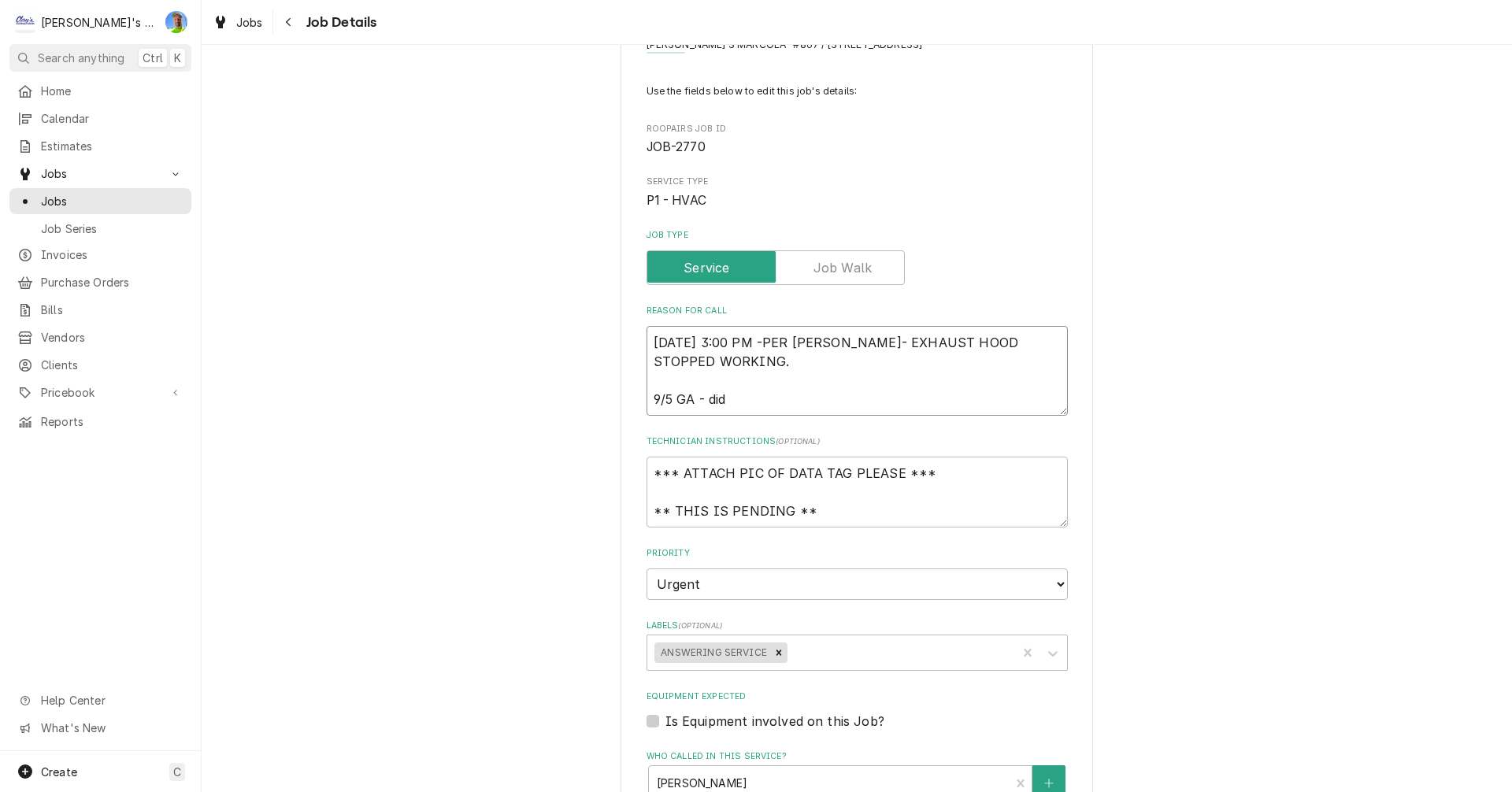
type textarea "8/24/2025 3:00 PM -PER RENEE- EXHAUST HOOD STOPPED WORKING. 9/5 GA - did"
type textarea "x"
type textarea "8/24/2025 3:00 PM -PER RENEE- EXHAUST HOOD STOPPED WORKING. 9/5 GA - did w"
type textarea "x"
type textarea "8/24/2025 3:00 PM -PER RENEE- EXHAUST HOOD STOPPED WORKING. 9/5 GA - did we"
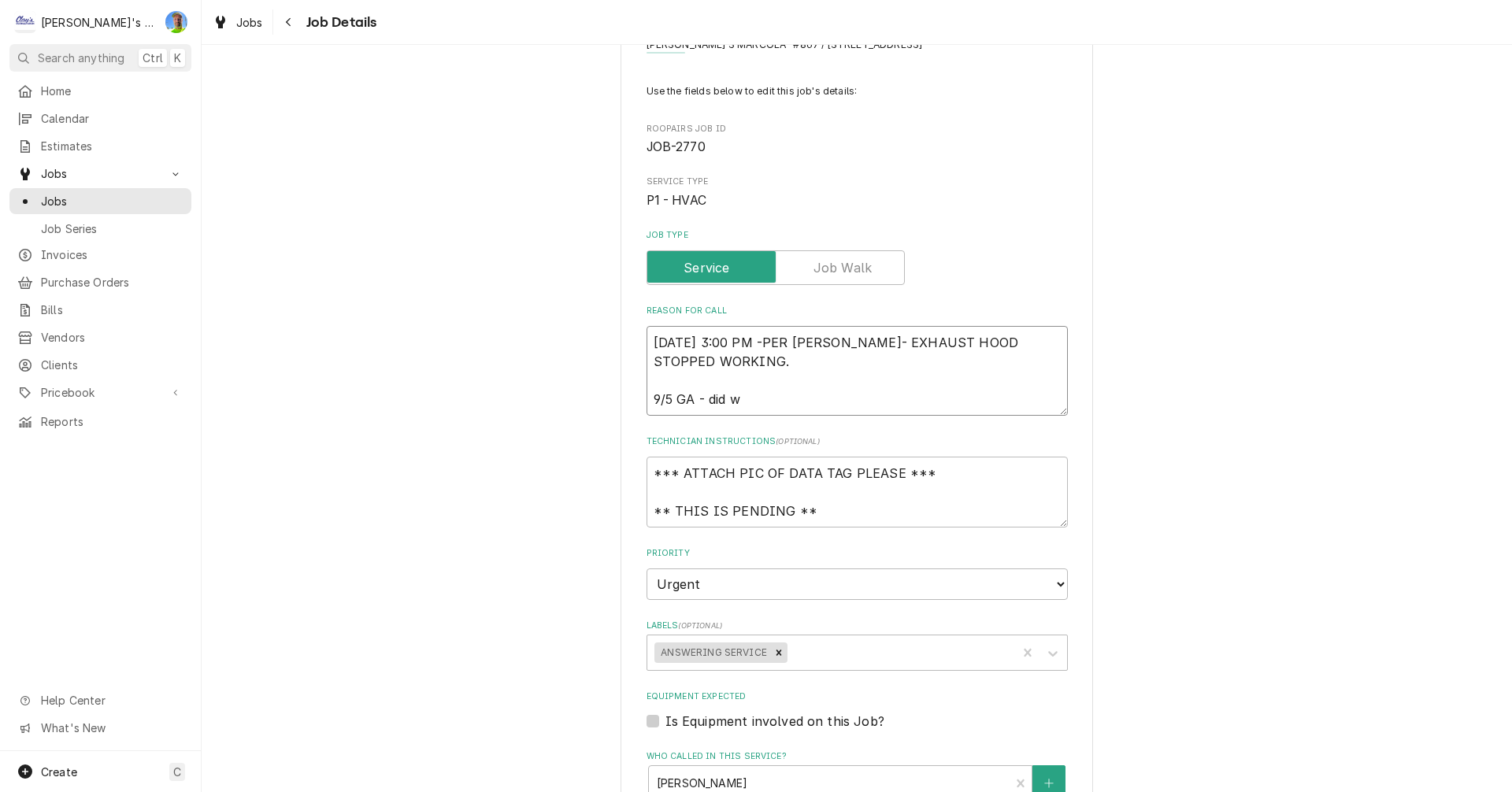
type textarea "x"
type textarea "8/24/2025 3:00 PM -PER RENEE- EXHAUST HOOD STOPPED WORKING. 9/5 GA - did we"
type textarea "x"
type textarea "8/24/2025 3:00 PM -PER RENEE- EXHAUST HOOD STOPPED WORKING. 9/5 GA - did we g"
type textarea "x"
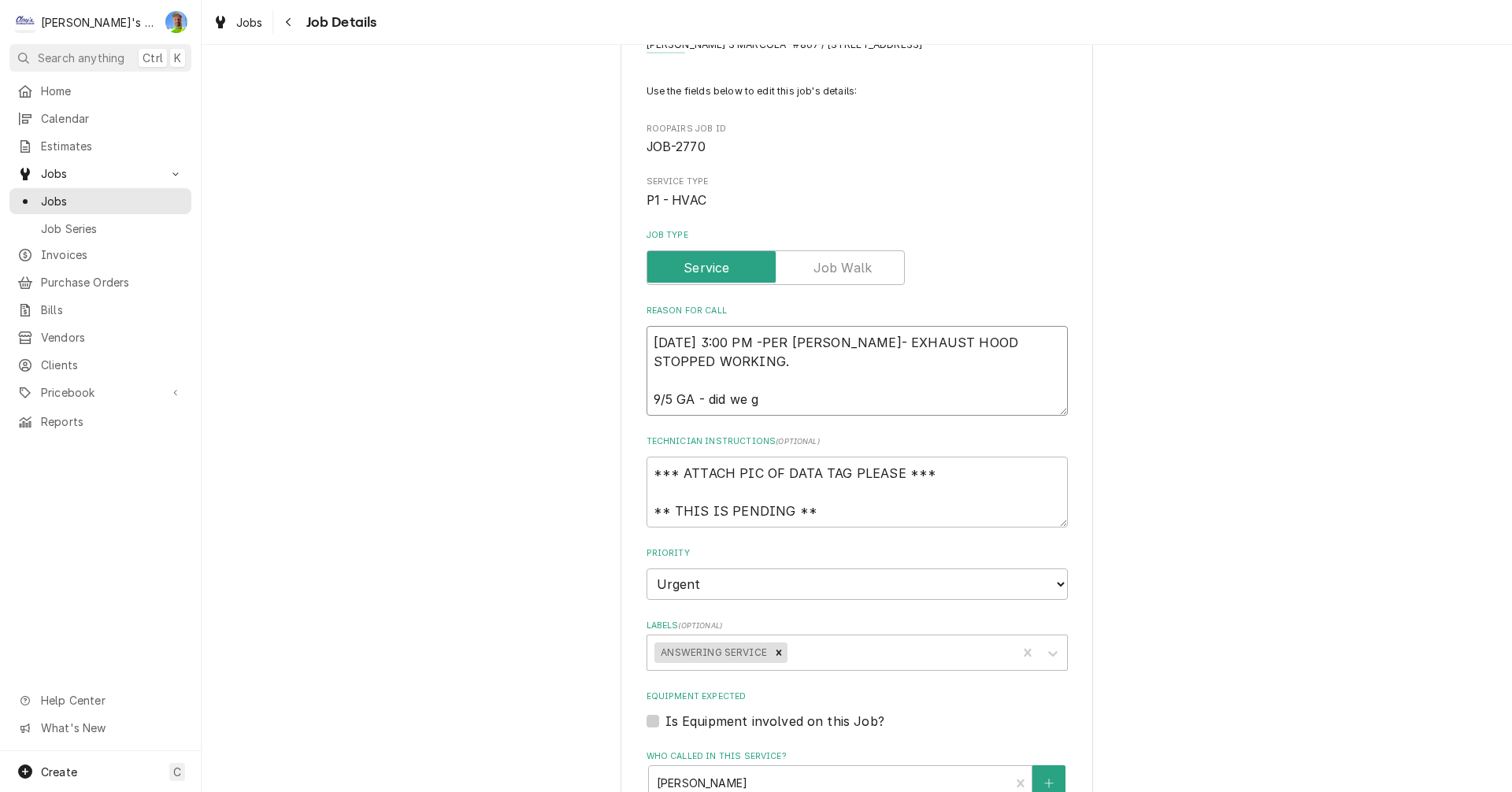
type textarea "8/24/2025 3:00 PM -PER RENEE- EXHAUST HOOD STOPPED WORKING. 9/5 GA - did we ge"
type textarea "x"
type textarea "8/24/2025 3:00 PM -PER RENEE- EXHAUST HOOD STOPPED WORKING. 9/5 GA - did we get"
type textarea "x"
type textarea "8/24/2025 3:00 PM -PER RENEE- EXHAUST HOOD STOPPED WORKING. 9/5 GA - did we get"
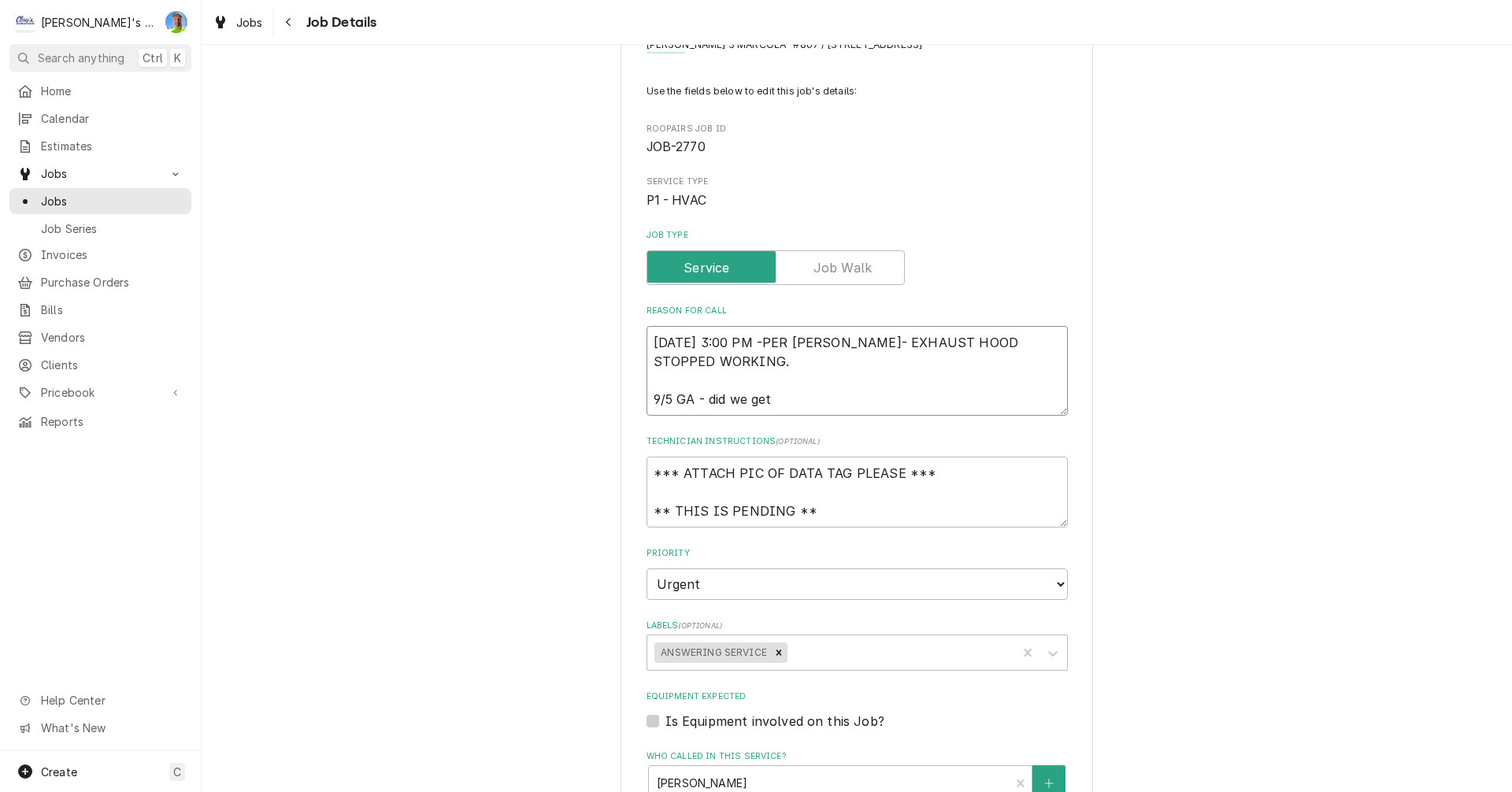
type textarea "x"
type textarea "8/24/2025 3:00 PM -PER RENEE- EXHAUST HOOD STOPPED WORKING. 9/5 GA - did we get…"
type textarea "x"
type textarea "8/24/2025 3:00 PM -PER RENEE- EXHAUST HOOD STOPPED WORKING. 9/5 GA - did we get…"
type textarea "x"
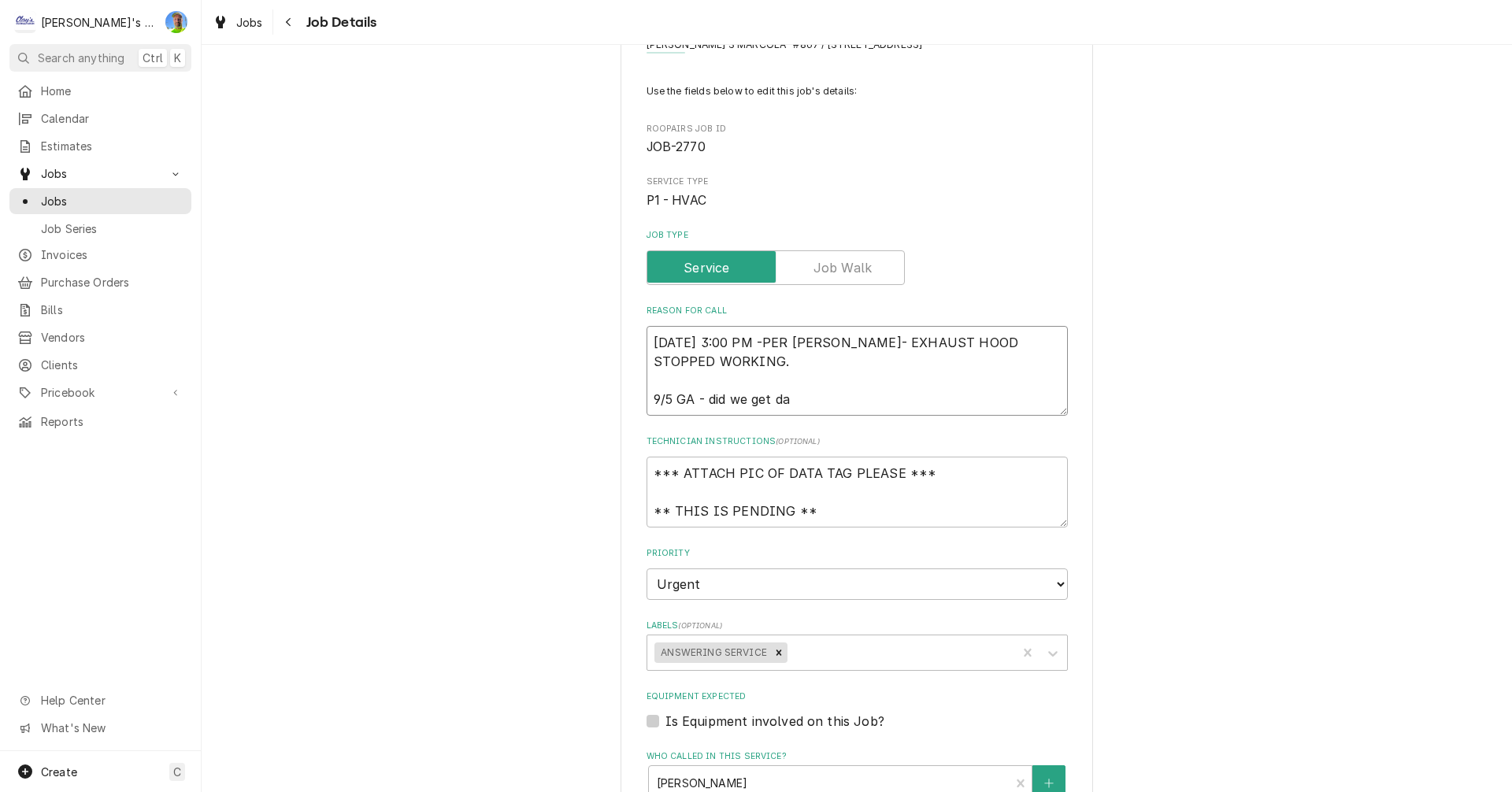
type textarea "8/24/2025 3:00 PM -PER RENEE- EXHAUST HOOD STOPPED WORKING. 9/5 GA - did we get…"
type textarea "x"
type textarea "8/24/2025 3:00 PM -PER RENEE- EXHAUST HOOD STOPPED WORKING. 9/5 GA - did we get…"
type textarea "x"
type textarea "8/24/2025 3:00 PM -PER RENEE- EXHAUST HOOD STOPPED WORKING. 9/5 GA - did we get…"
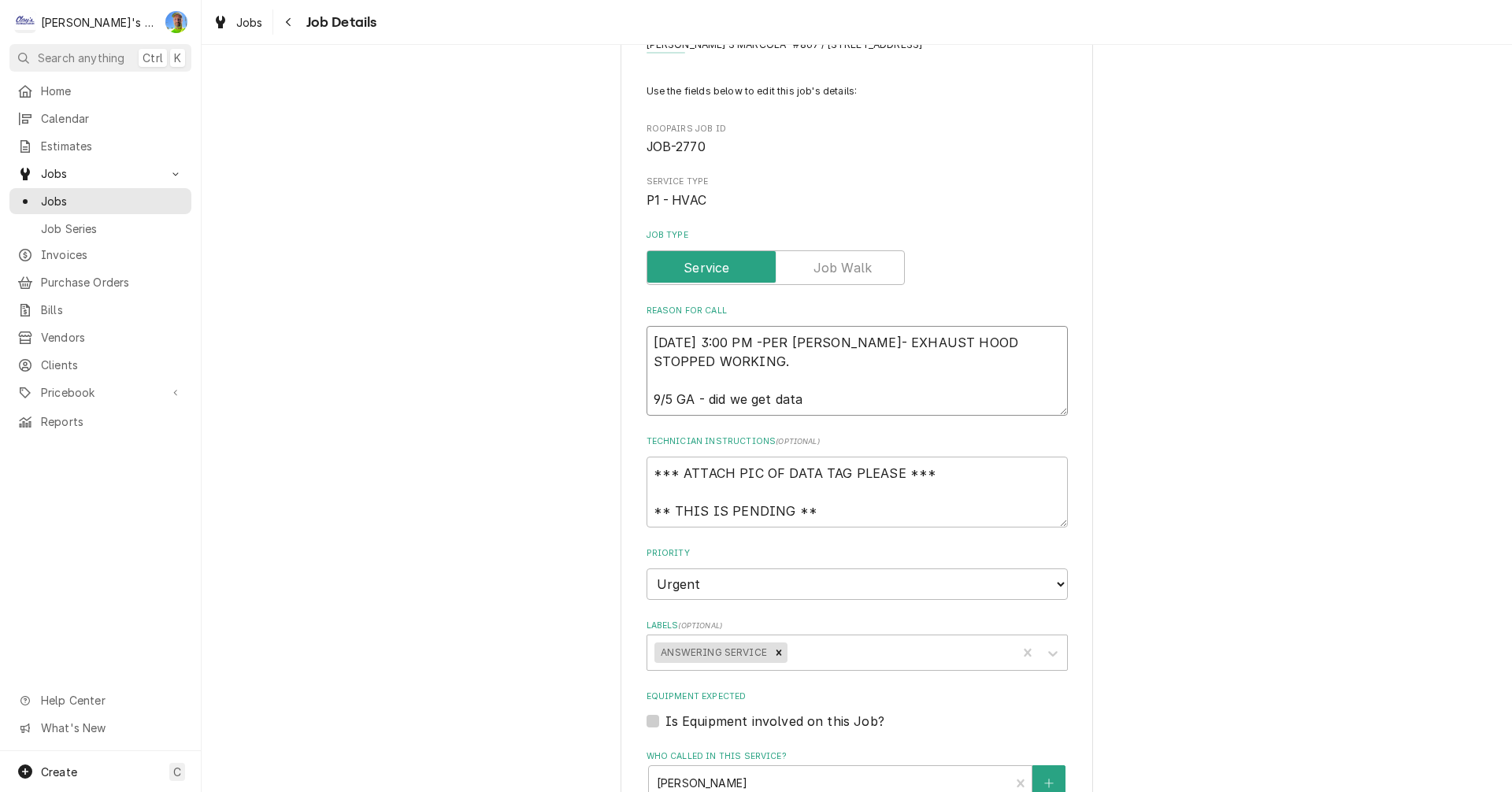
type textarea "x"
type textarea "8/24/2025 3:00 PM -PER RENEE- EXHAUST HOOD STOPPED WORKING. 9/5 GA - did we get…"
type textarea "x"
type textarea "8/24/2025 3:00 PM -PER RENEE- EXHAUST HOOD STOPPED WORKING. 9/5 GA - did we get…"
type textarea "x"
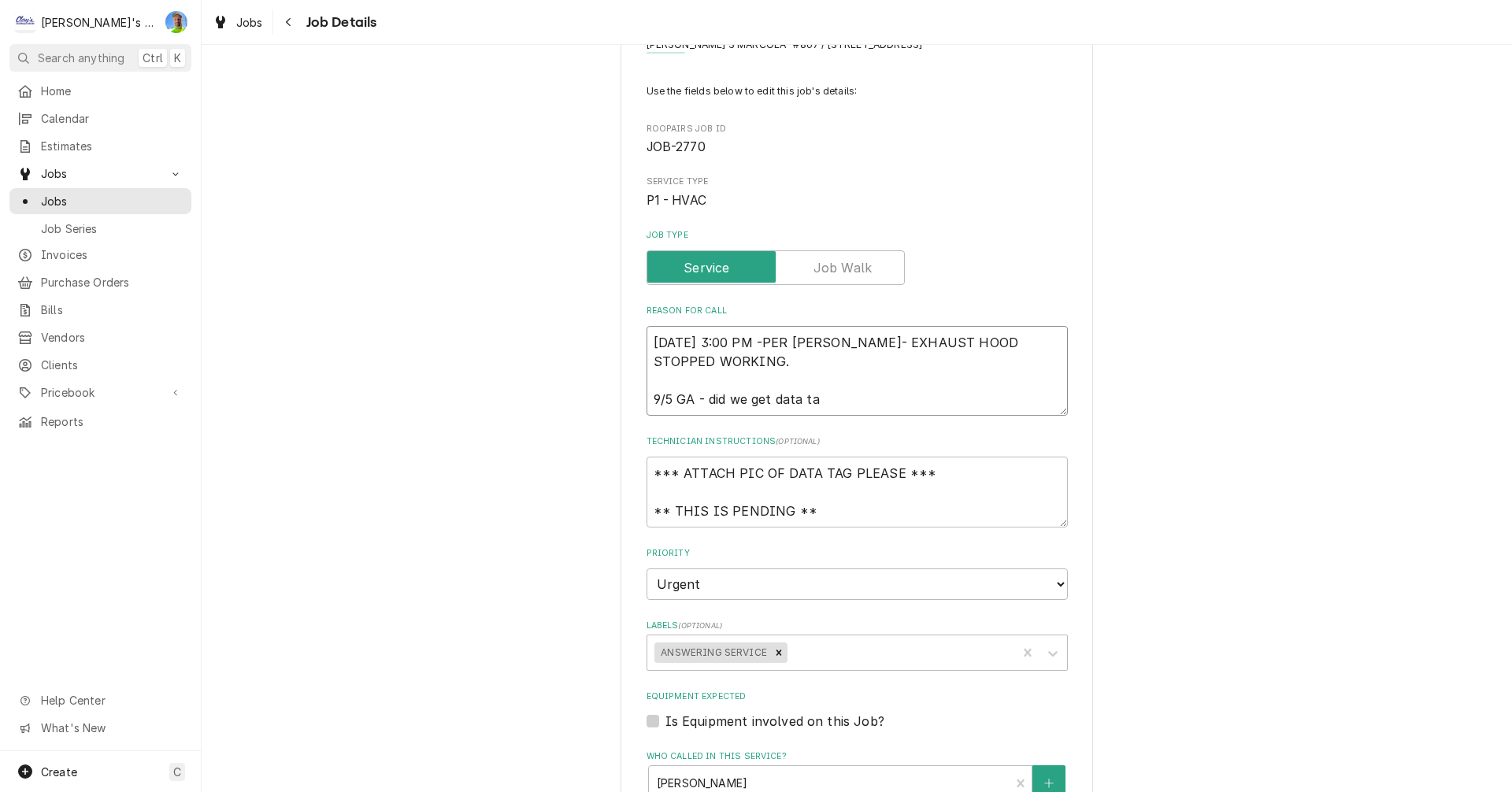
type textarea "8/24/2025 3:00 PM -PER RENEE- EXHAUST HOOD STOPPED WORKING. 9/5 GA - did we get…"
type textarea "x"
type textarea "8/24/2025 3:00 PM -PER RENEE- EXHAUST HOOD STOPPED WORKING. 9/5 GA - did we get…"
type textarea "x"
type textarea "8/24/2025 3:00 PM -PER RENEE- EXHAUST HOOD STOPPED WORKING. 9/5 GA - did we get…"
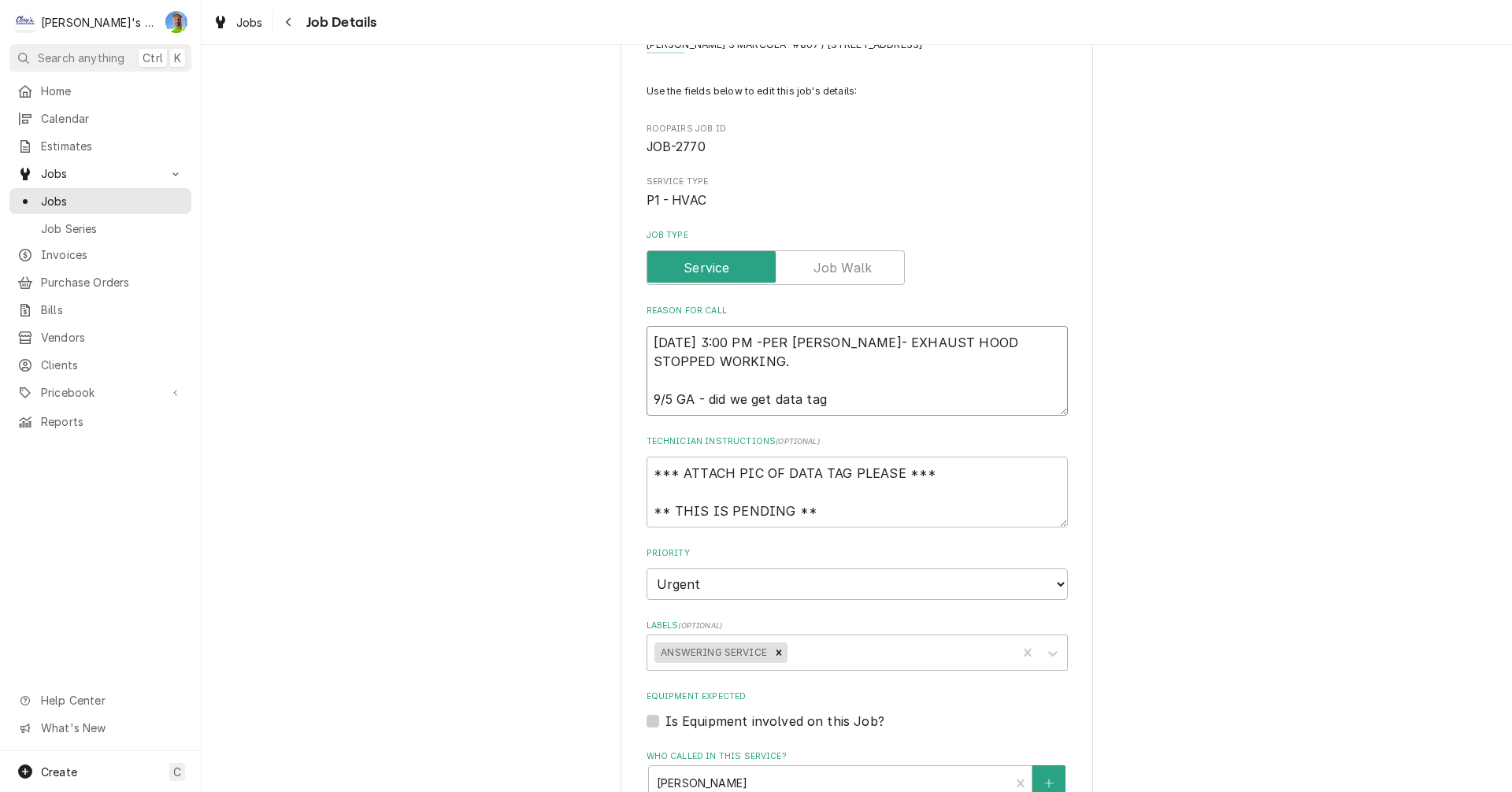
type textarea "x"
type textarea "8/24/2025 3:00 PM -PER RENEE- EXHAUST HOOD STOPPED WORKING. 9/5 GA - did we get…"
type textarea "x"
type textarea "8/24/2025 3:00 PM -PER RENEE- EXHAUST HOOD STOPPED WORKING. 9/5 GA - did we get…"
type textarea "x"
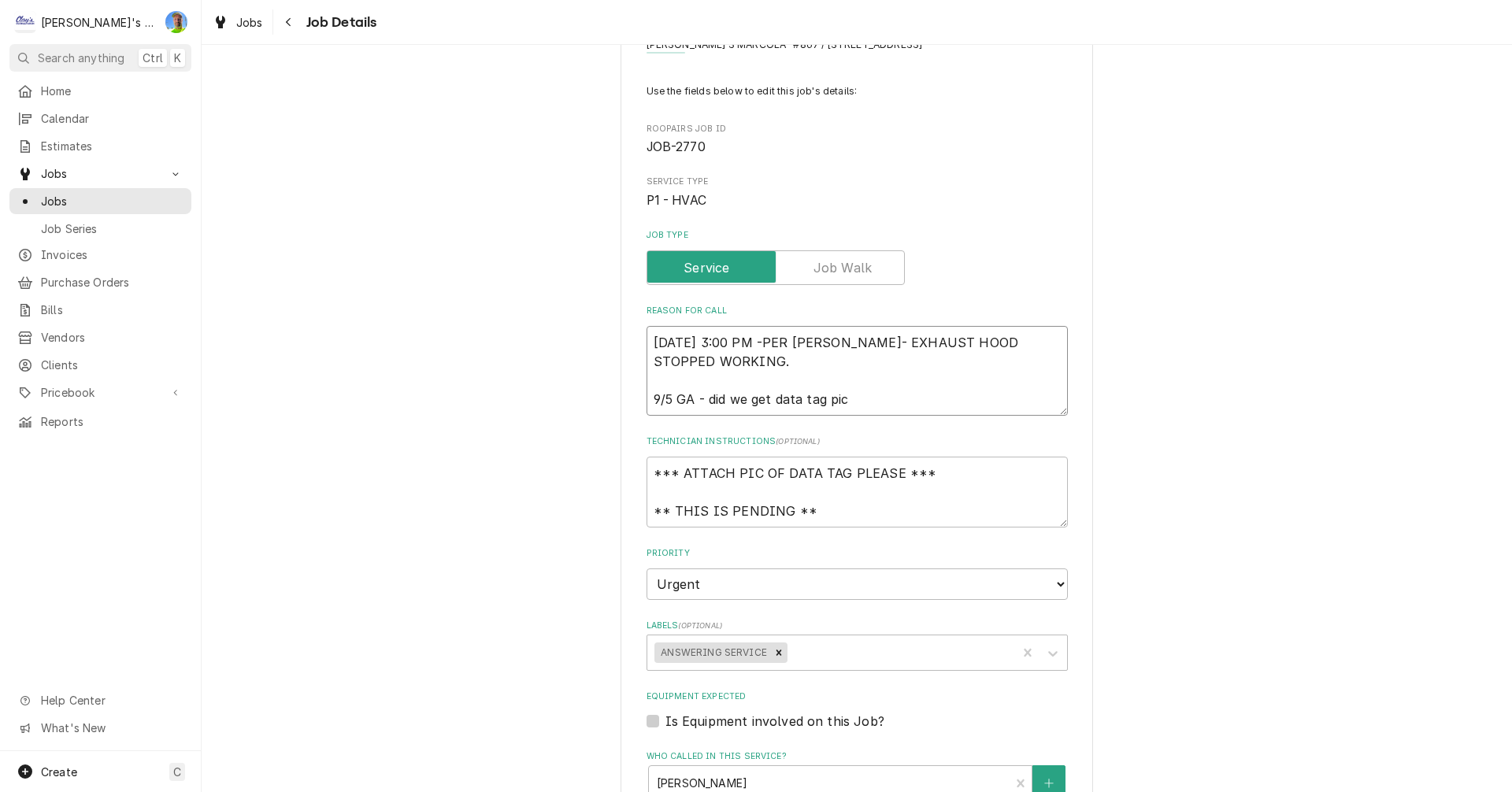
type textarea "8/24/2025 3:00 PM -PER RENEE- EXHAUST HOOD STOPPED WORKING. 9/5 GA - did we get…"
type textarea "x"
type textarea "8/24/2025 3:00 PM -PER RENEE- EXHAUST HOOD STOPPED WORKING. 9/5 GA - did we get…"
type textarea "x"
type textarea "8/24/2025 3:00 PM -PER RENEE- EXHAUST HOOD STOPPED WORKING. 9/5 GA - did we get…"
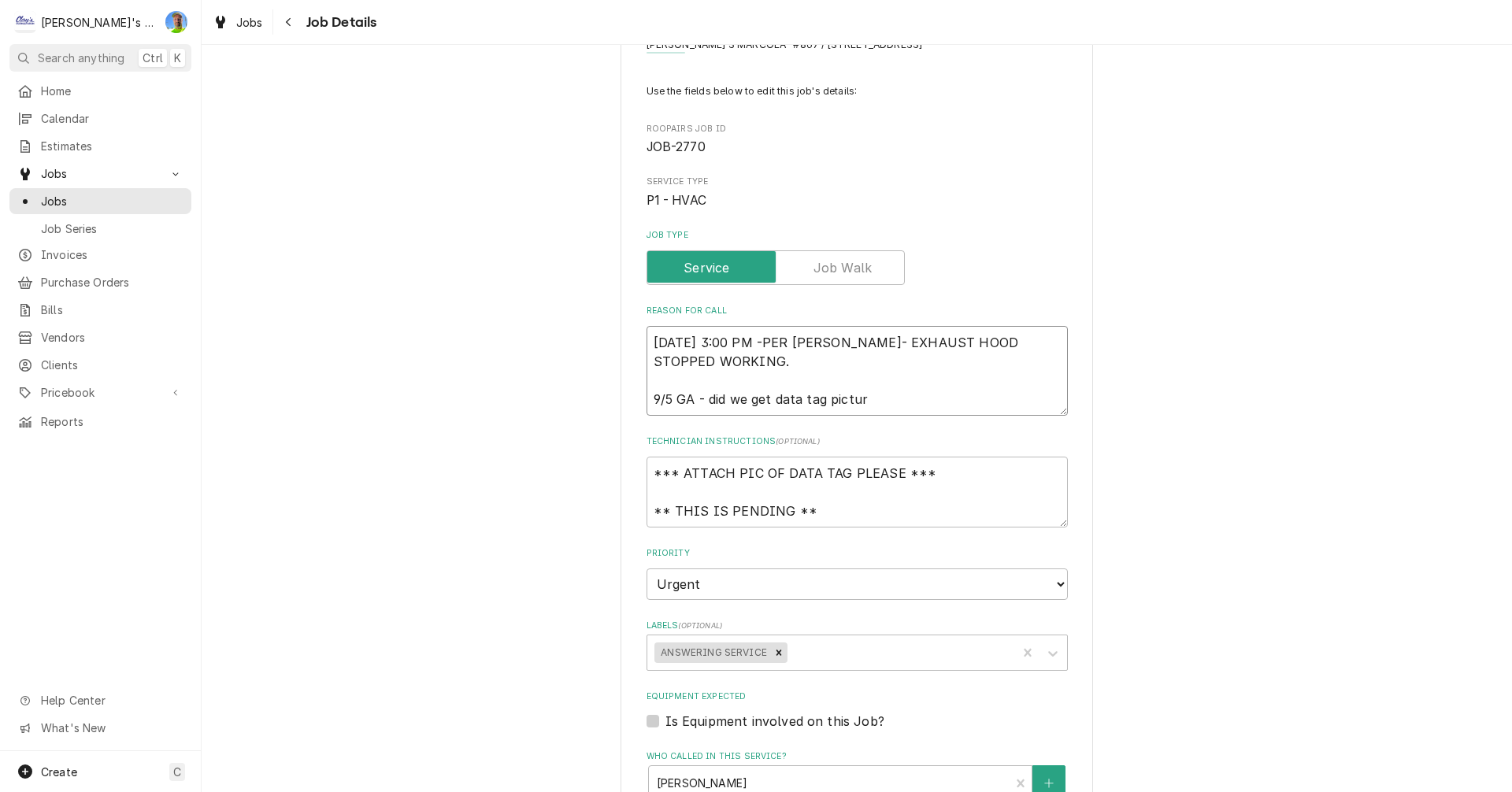
type textarea "x"
type textarea "8/24/2025 3:00 PM -PER RENEE- EXHAUST HOOD STOPPED WORKING. 9/5 GA - did we get…"
type textarea "x"
type textarea "8/24/2025 3:00 PM -PER RENEE- EXHAUST HOOD STOPPED WORKING. 9/5 GA - did we get…"
type textarea "x"
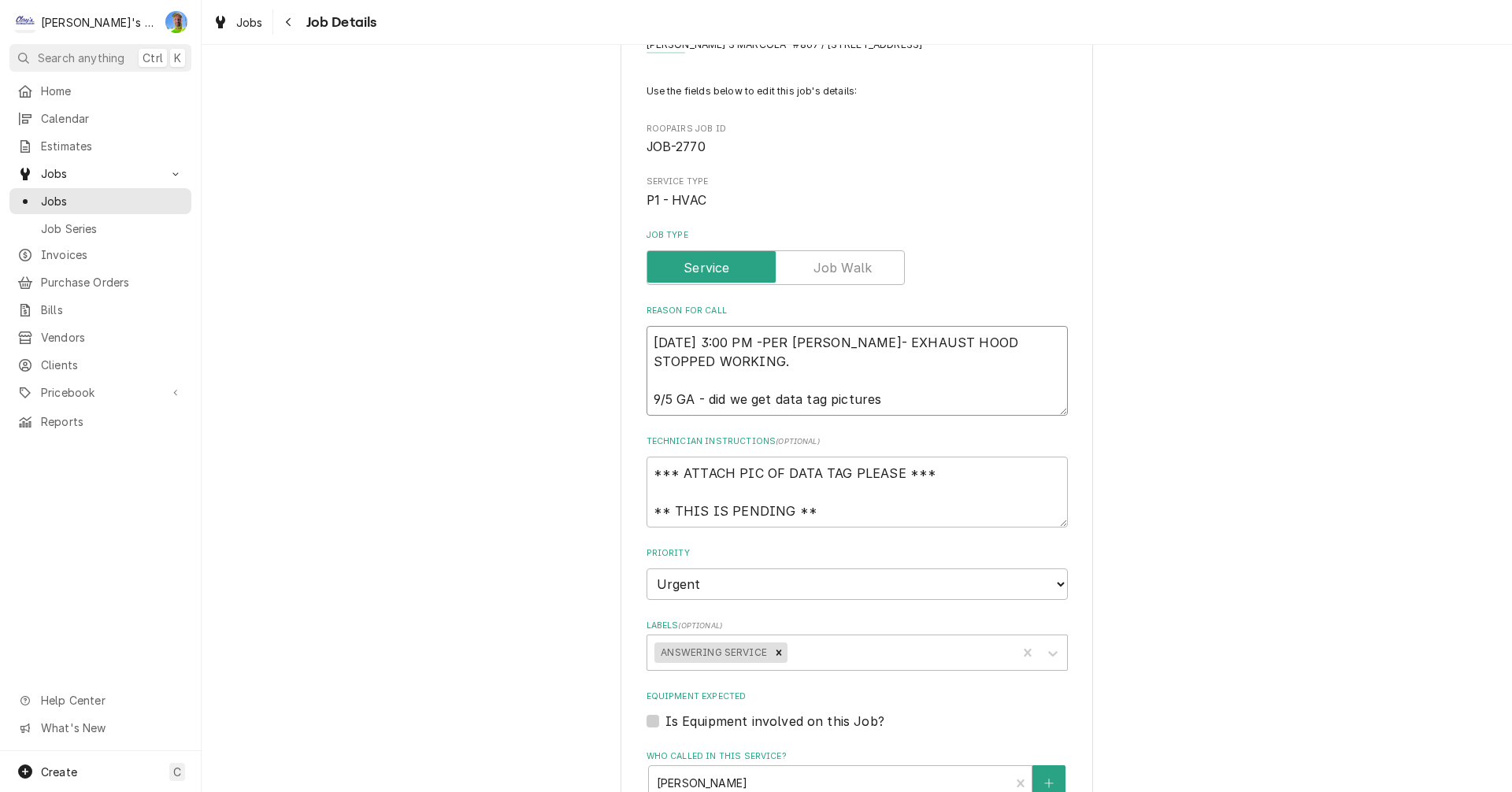
type textarea "8/24/2025 3:00 PM -PER RENEE- EXHAUST HOOD STOPPED WORKING. 9/5 GA - did we get…"
type textarea "x"
type textarea "8/24/2025 3:00 PM -PER RENEE- EXHAUST HOOD STOPPED WORKING. 9/5 GA - did we get…"
type textarea "x"
type textarea "8/24/2025 3:00 PM -PER RENEE- EXHAUST HOOD STOPPED WORKING. 9/5 GA - did we get…"
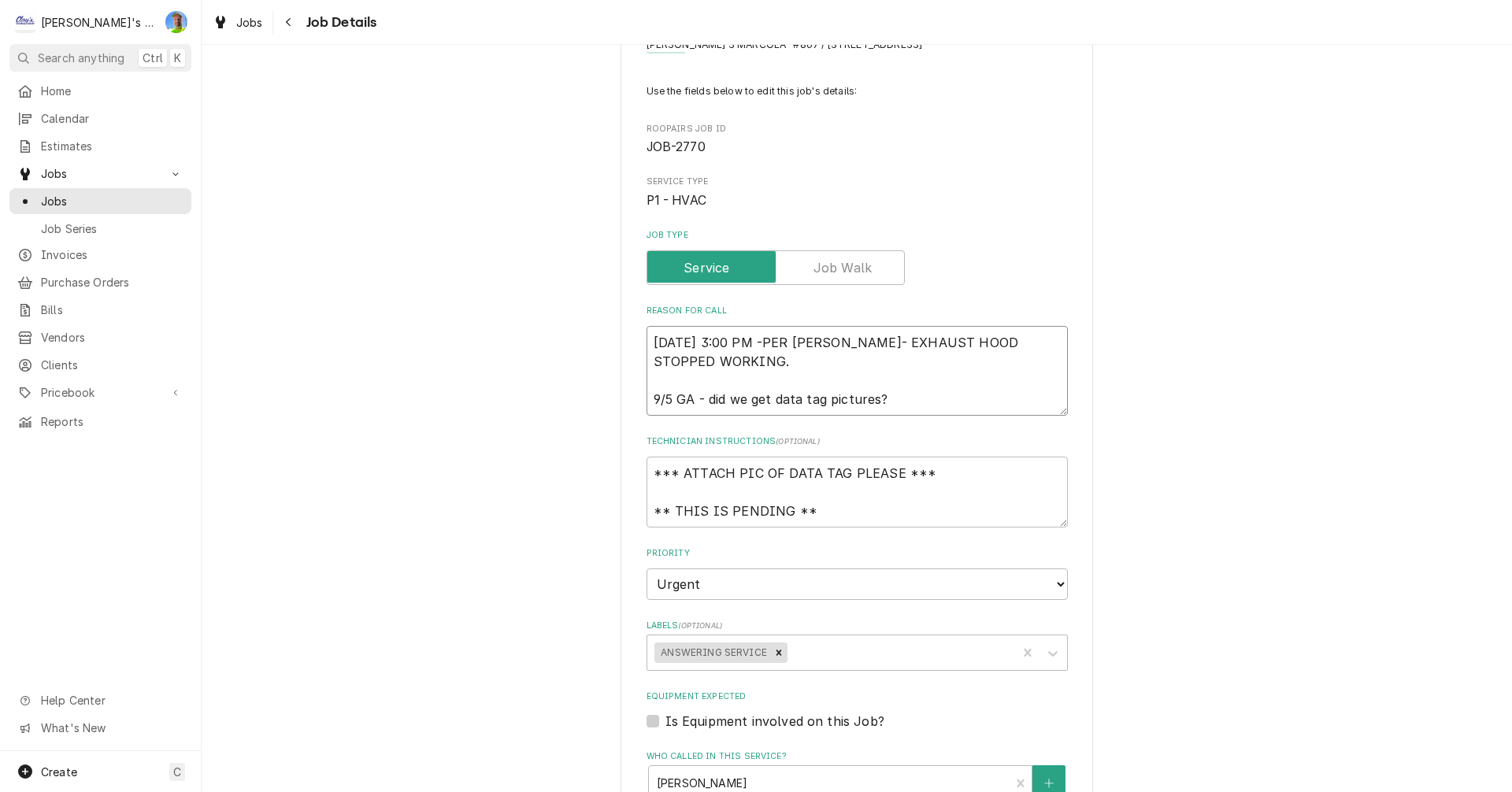
type textarea "x"
type textarea "8/24/2025 3:00 PM -PER RENEE- EXHAUST HOOD STOPPED WORKING. 9/5 GA - did we get…"
type textarea "x"
type textarea "8/24/2025 3:00 PM -PER RENEE- EXHAUST HOOD STOPPED WORKING. 9/5 GA - did we get…"
type textarea "x"
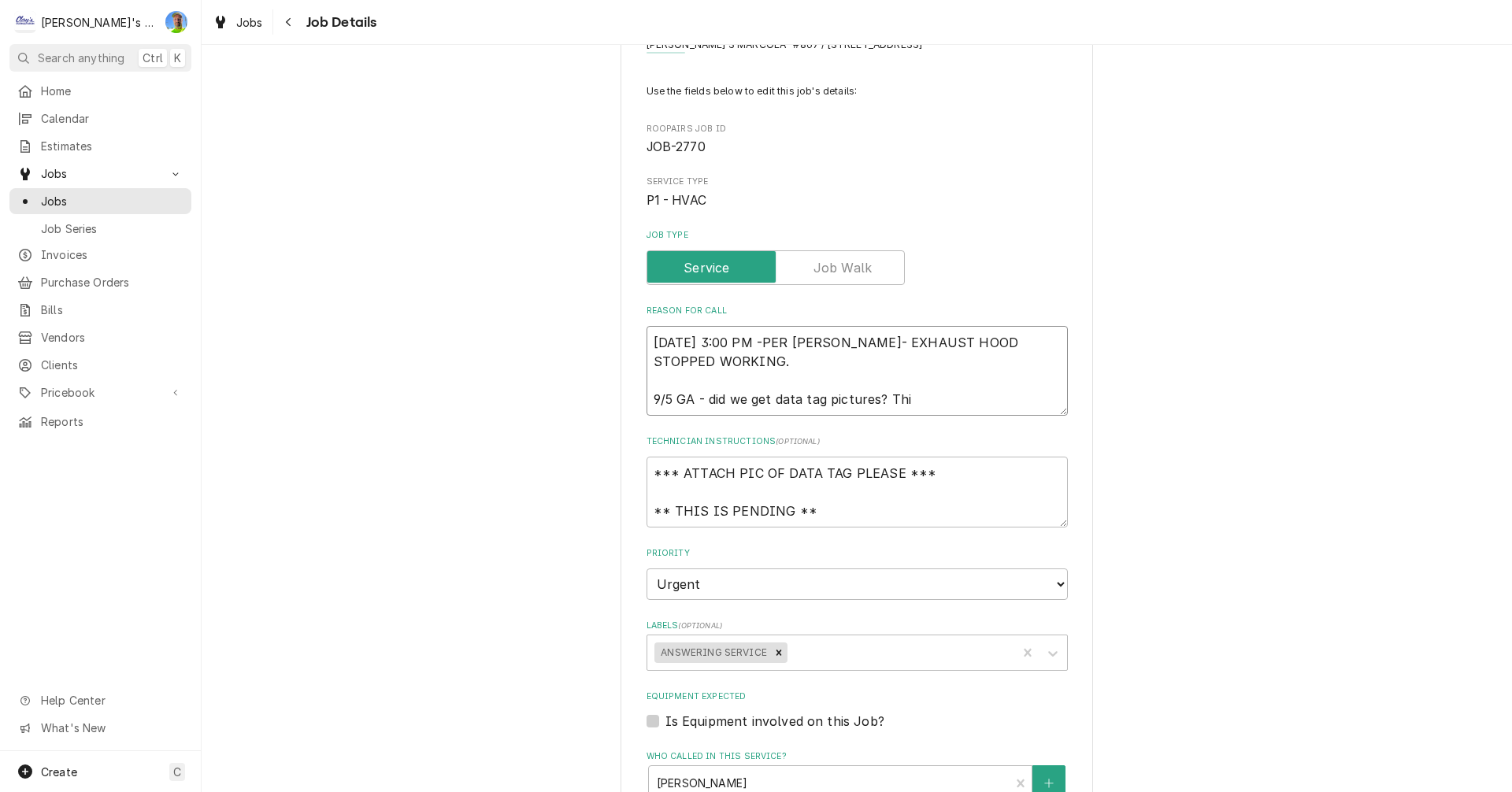
type textarea "8/24/2025 3:00 PM -PER RENEE- EXHAUST HOOD STOPPED WORKING. 9/5 GA - did we get…"
type textarea "x"
type textarea "8/24/2025 3:00 PM -PER RENEE- EXHAUST HOOD STOPPED WORKING. 9/5 GA - did we get…"
type textarea "x"
type textarea "8/24/2025 3:00 PM -PER RENEE- EXHAUST HOOD STOPPED WORKING. 9/5 GA - did we get…"
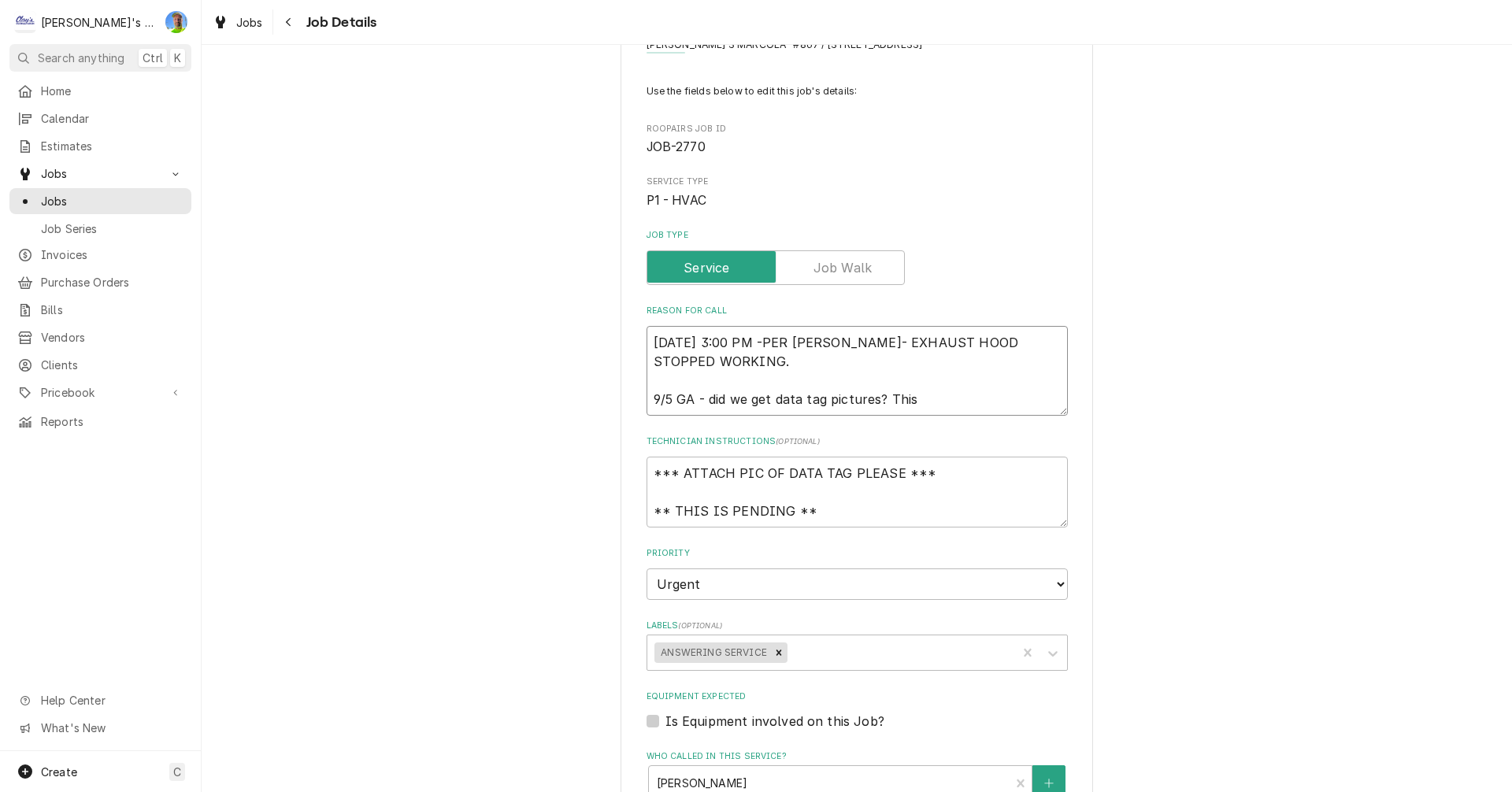
type textarea "x"
type textarea "8/24/2025 3:00 PM -PER RENEE- EXHAUST HOOD STOPPED WORKING. 9/5 GA - did we get…"
type textarea "x"
type textarea "8/24/2025 3:00 PM -PER RENEE- EXHAUST HOOD STOPPED WORKING. 9/5 GA - did we get…"
type textarea "x"
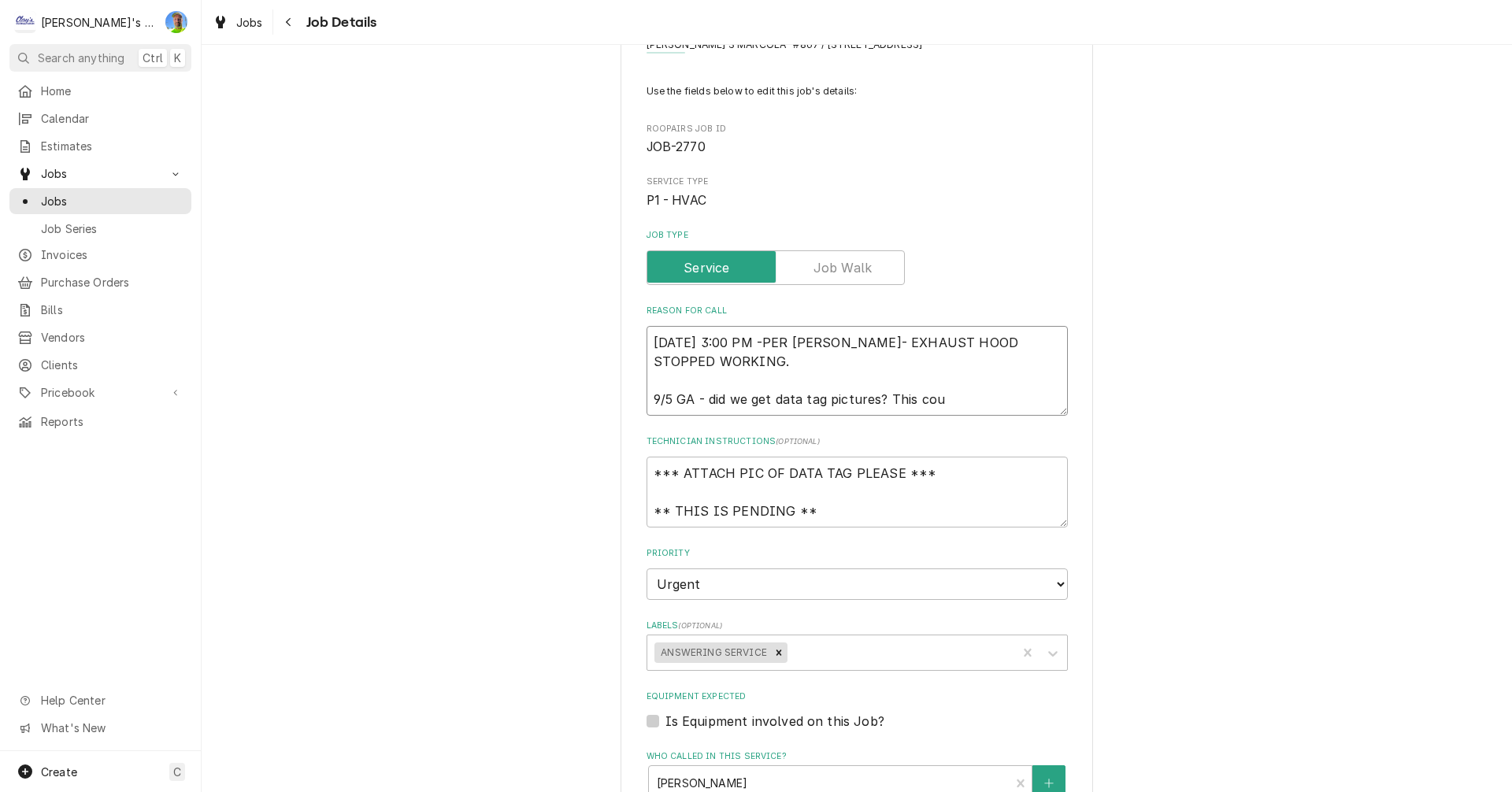
type textarea "8/24/2025 3:00 PM -PER RENEE- EXHAUST HOOD STOPPED WORKING. 9/5 GA - did we get…"
type textarea "x"
type textarea "8/24/2025 3:00 PM -PER RENEE- EXHAUST HOOD STOPPED WORKING. 9/5 GA - did we get…"
type textarea "x"
type textarea "8/24/2025 3:00 PM -PER RENEE- EXHAUST HOOD STOPPED WORKING. 9/5 GA - did we get…"
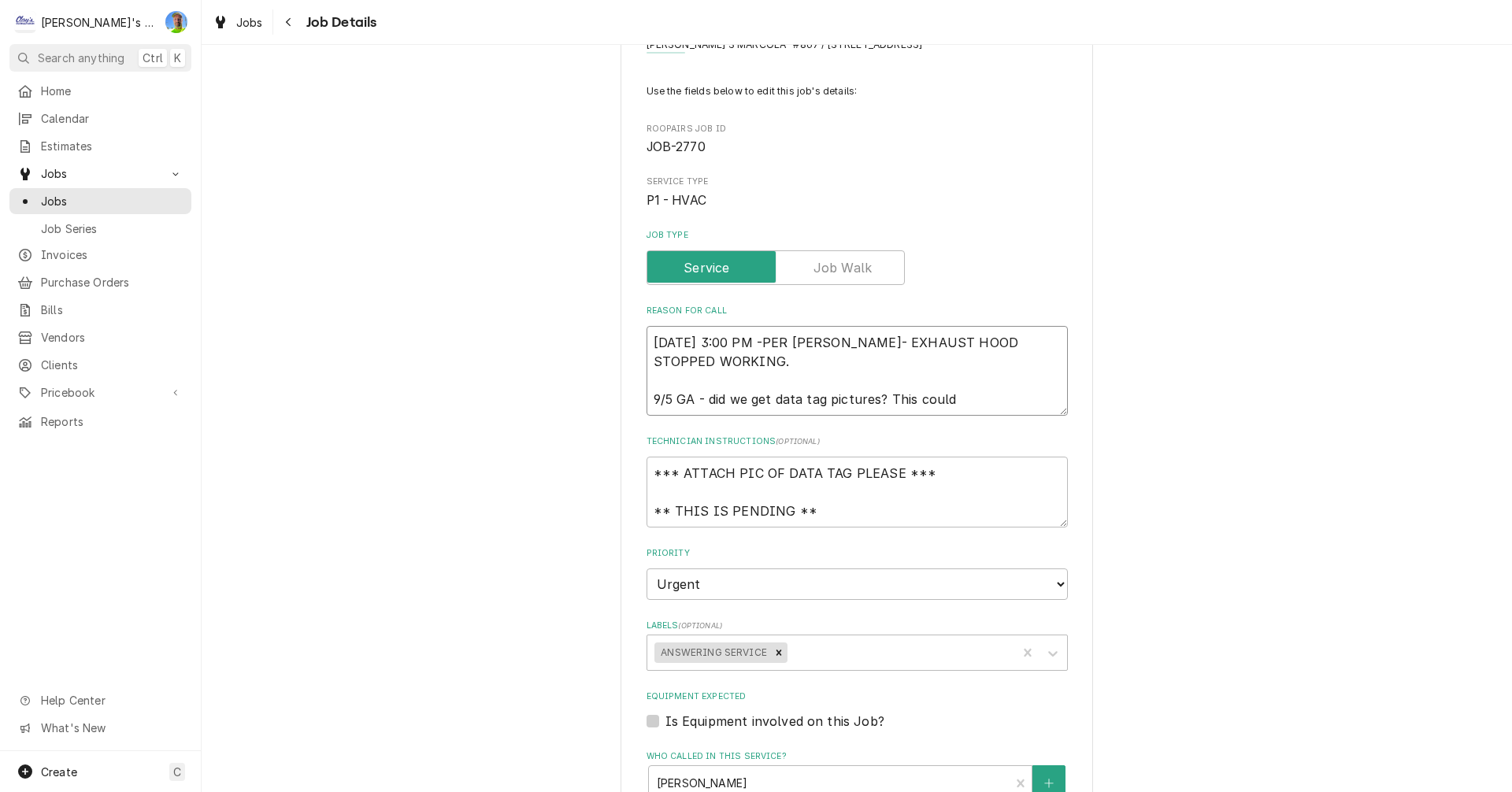
type textarea "x"
type textarea "8/24/2025 3:00 PM -PER RENEE- EXHAUST HOOD STOPPED WORKING. 9/5 GA - did we get…"
type textarea "x"
type textarea "8/24/2025 3:00 PM -PER RENEE- EXHAUST HOOD STOPPED WORKING. 9/5 GA - did we get…"
type textarea "x"
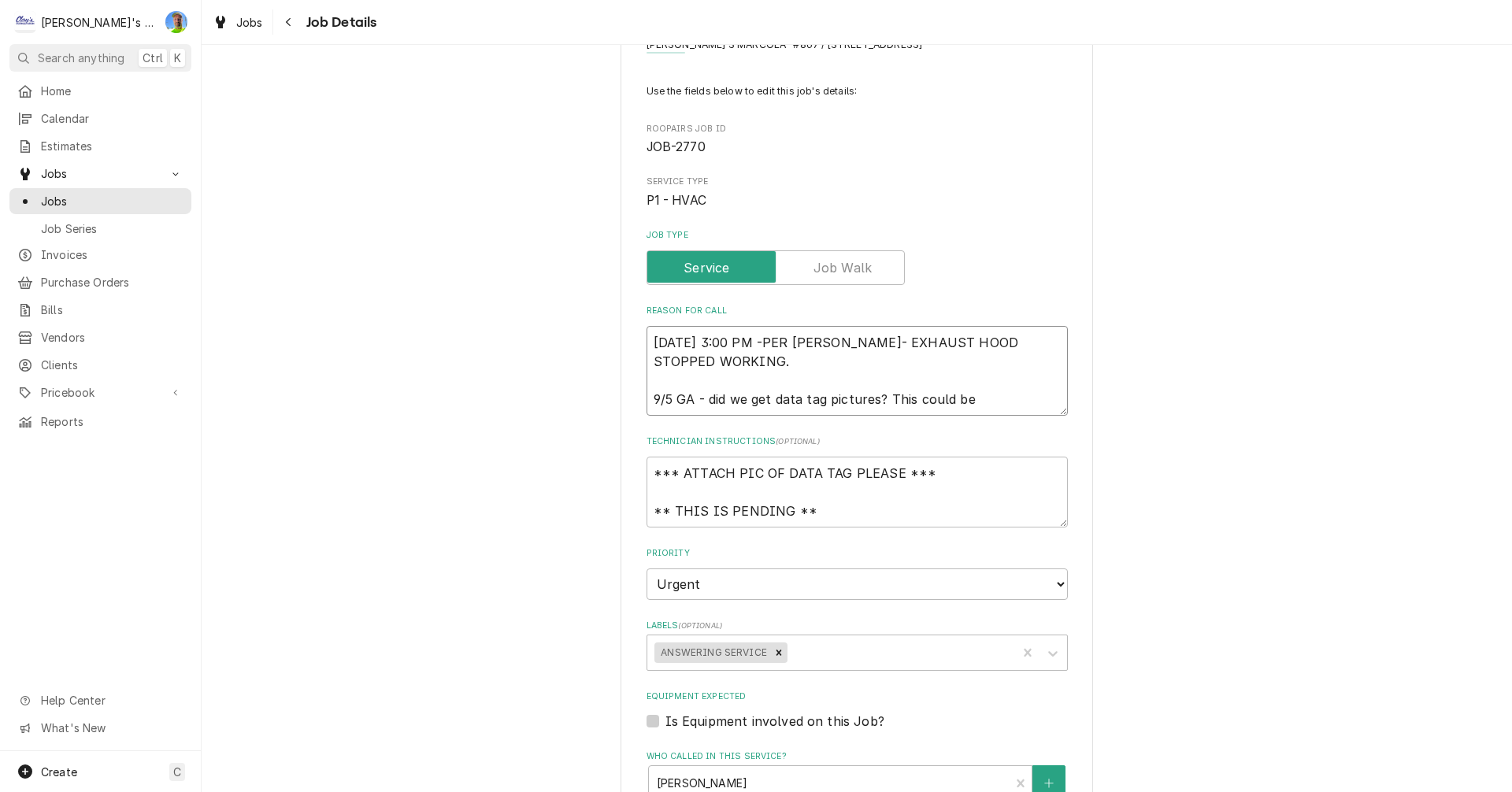
type textarea "8/24/2025 3:00 PM -PER RENEE- EXHAUST HOOD STOPPED WORKING. 9/5 GA - did we get…"
type textarea "x"
type textarea "8/24/2025 3:00 PM -PER RENEE- EXHAUST HOOD STOPPED WORKING. 9/5 GA - did we get…"
type textarea "x"
type textarea "8/24/2025 3:00 PM -PER RENEE- EXHAUST HOOD STOPPED WORKING. 9/5 GA - did we get…"
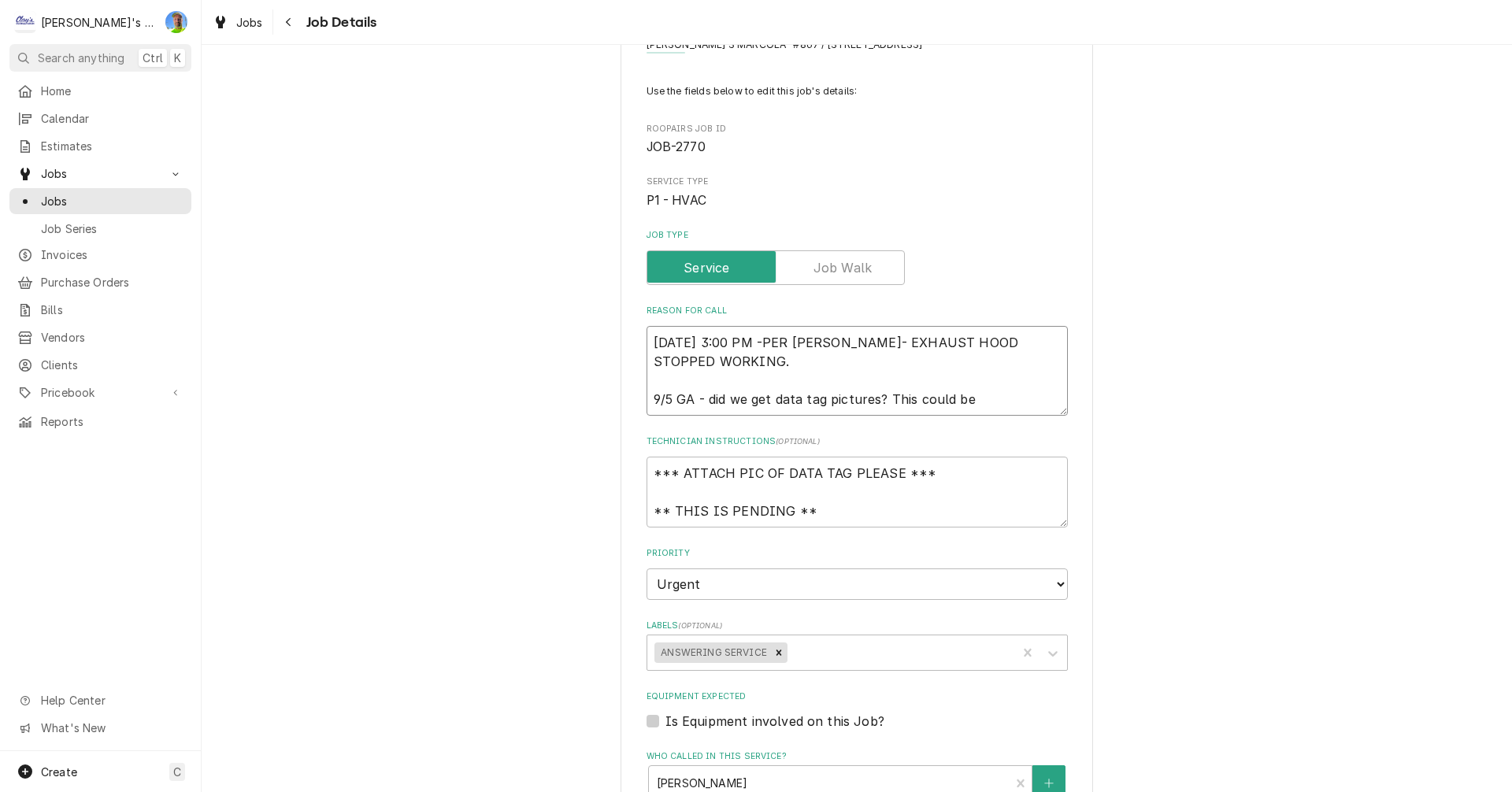
type textarea "x"
type textarea "8/24/2025 3:00 PM -PER RENEE- EXHAUST HOOD STOPPED WORKING. 9/5 GA - did we get…"
type textarea "x"
type textarea "8/24/2025 3:00 PM -PER RENEE- EXHAUST HOOD STOPPED WORKING. 9/5 GA - did we get…"
type textarea "x"
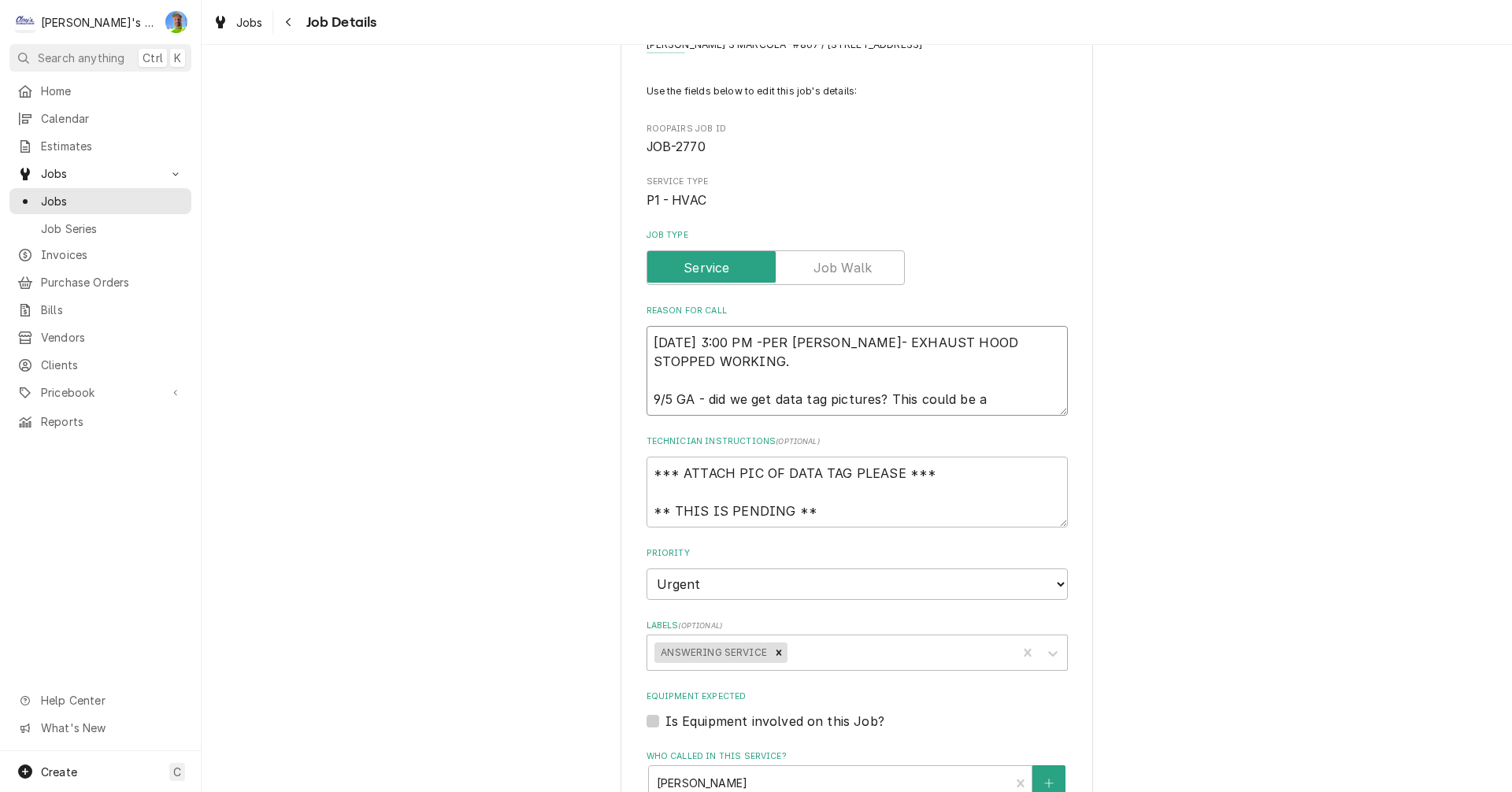
type textarea "8/24/2025 3:00 PM -PER RENEE- EXHAUST HOOD STOPPED WORKING. 9/5 GA - did we get…"
type textarea "x"
type textarea "8/24/2025 3:00 PM -PER RENEE- EXHAUST HOOD STOPPED WORKING. 9/5 GA - did we get…"
type textarea "x"
type textarea "8/24/2025 3:00 PM -PER RENEE- EXHAUST HOOD STOPPED WORKING. 9/5 GA - did we get…"
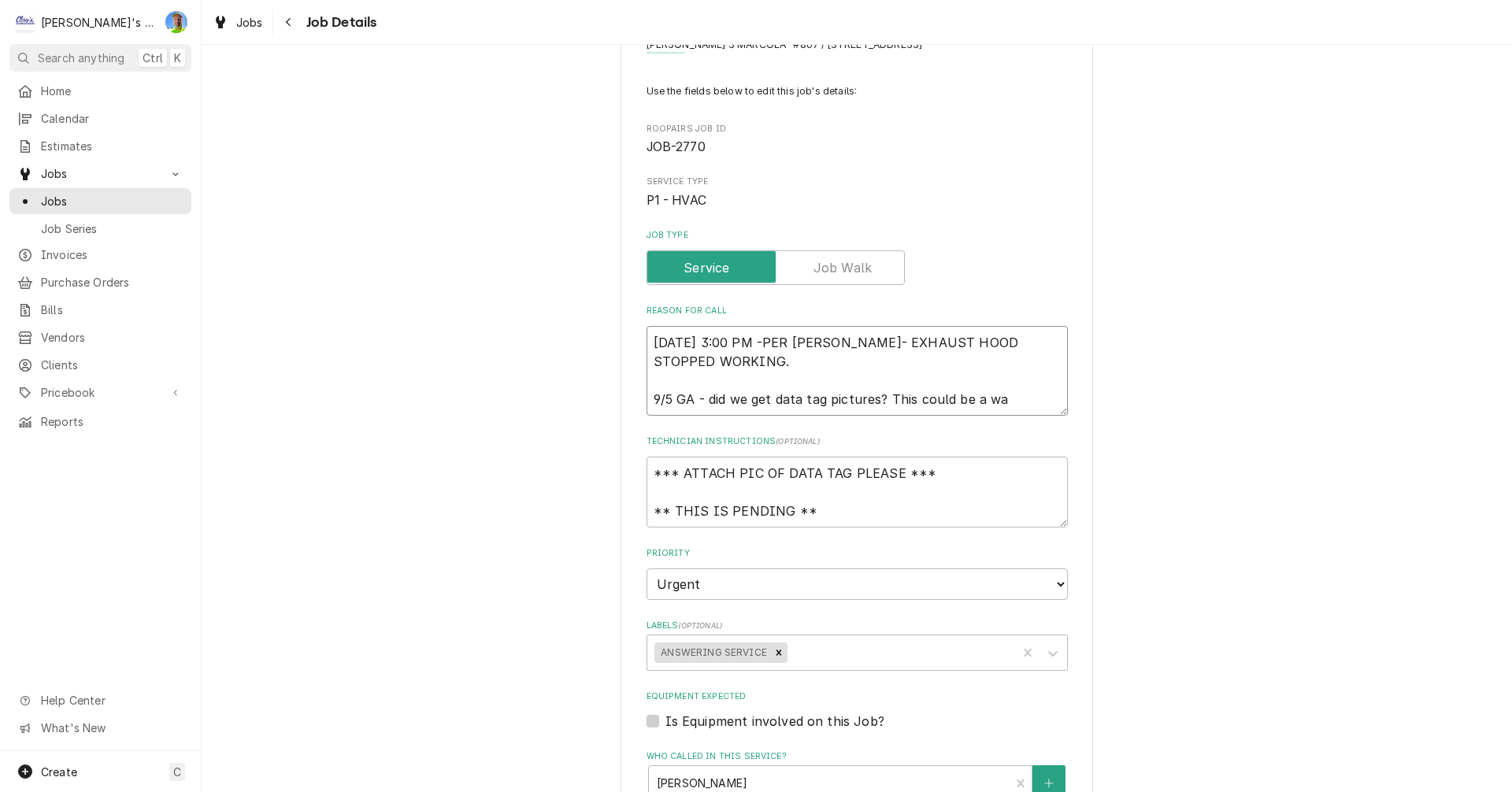
type textarea "x"
type textarea "8/24/2025 3:00 PM -PER RENEE- EXHAUST HOOD STOPPED WORKING. 9/5 GA - did we get…"
type textarea "x"
type textarea "8/24/2025 3:00 PM -PER RENEE- EXHAUST HOOD STOPPED WORKING. 9/5 GA - did we get…"
type textarea "x"
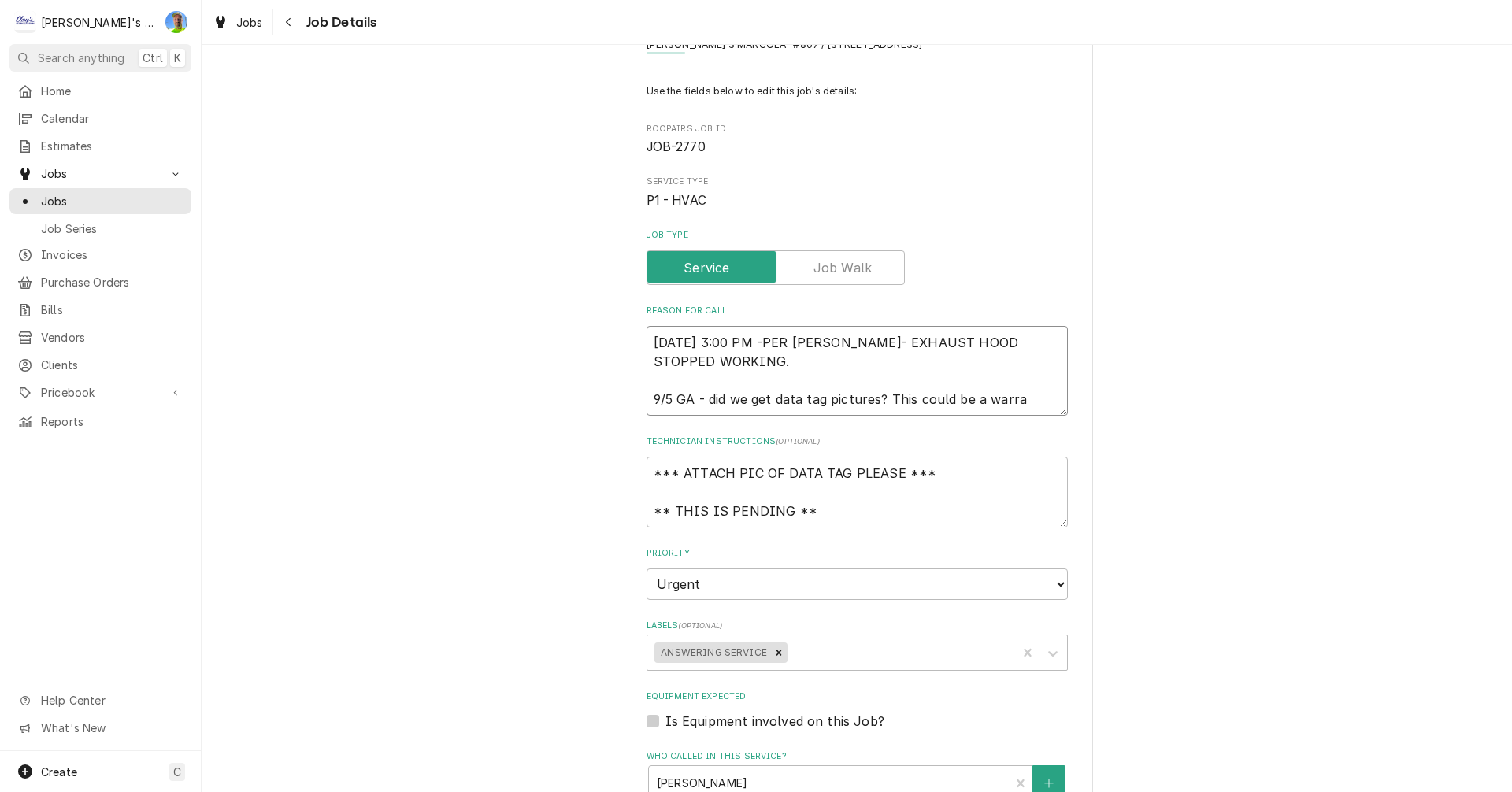
type textarea "8/24/2025 3:00 PM -PER RENEE- EXHAUST HOOD STOPPED WORKING. 9/5 GA - did we get…"
type textarea "x"
type textarea "8/24/2025 3:00 PM -PER RENEE- EXHAUST HOOD STOPPED WORKING. 9/5 GA - did we get…"
type textarea "x"
type textarea "8/24/2025 3:00 PM -PER RENEE- EXHAUST HOOD STOPPED WORKING. 9/5 GA - did we get…"
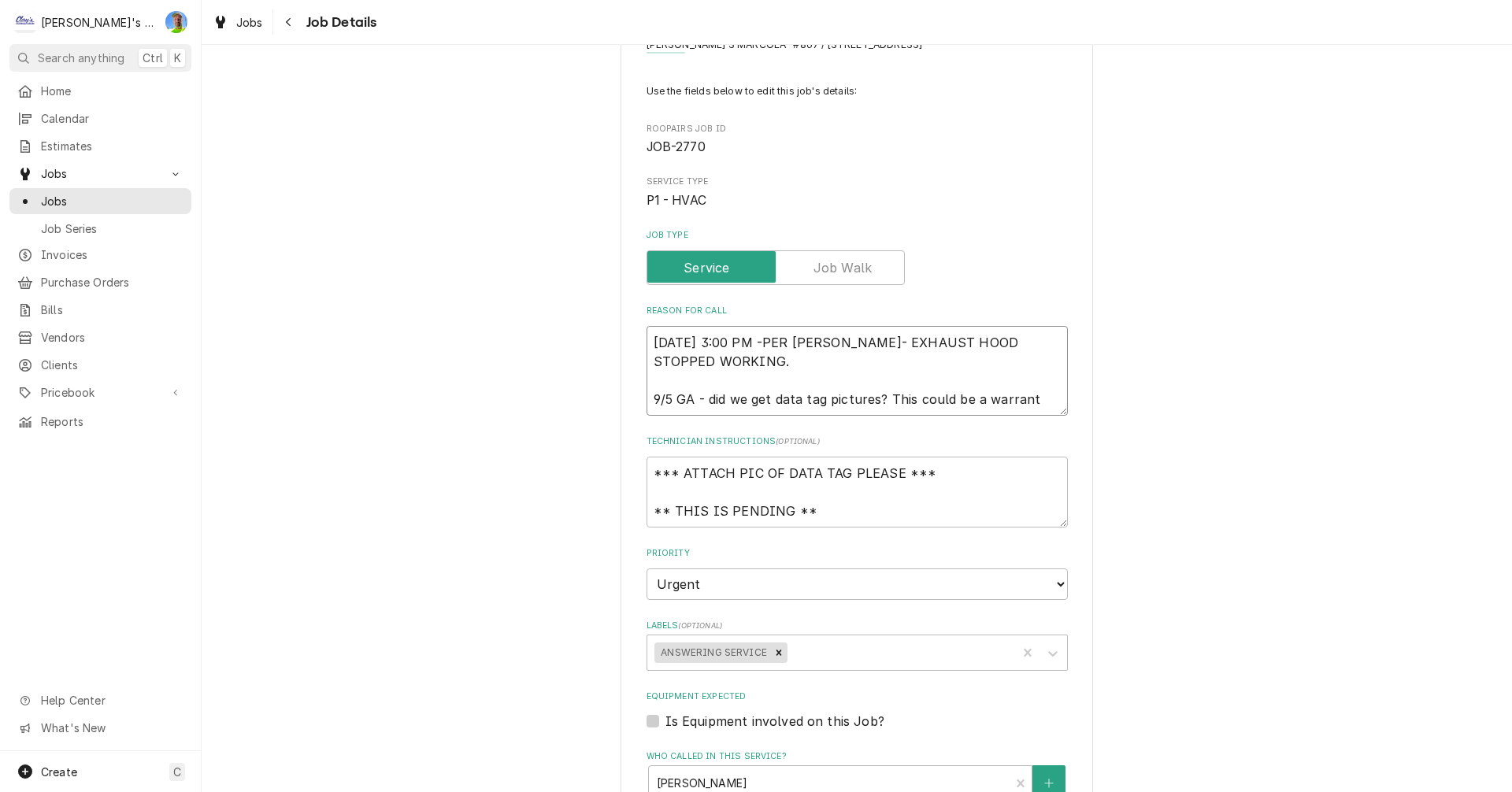
type textarea "x"
type textarea "8/24/2025 3:00 PM -PER RENEE- EXHAUST HOOD STOPPED WORKING. 9/5 GA - did we get…"
type textarea "x"
type textarea "8/24/2025 3:00 PM -PER RENEE- EXHAUST HOOD STOPPED WORKING. 9/5 GA - did we get…"
type textarea "x"
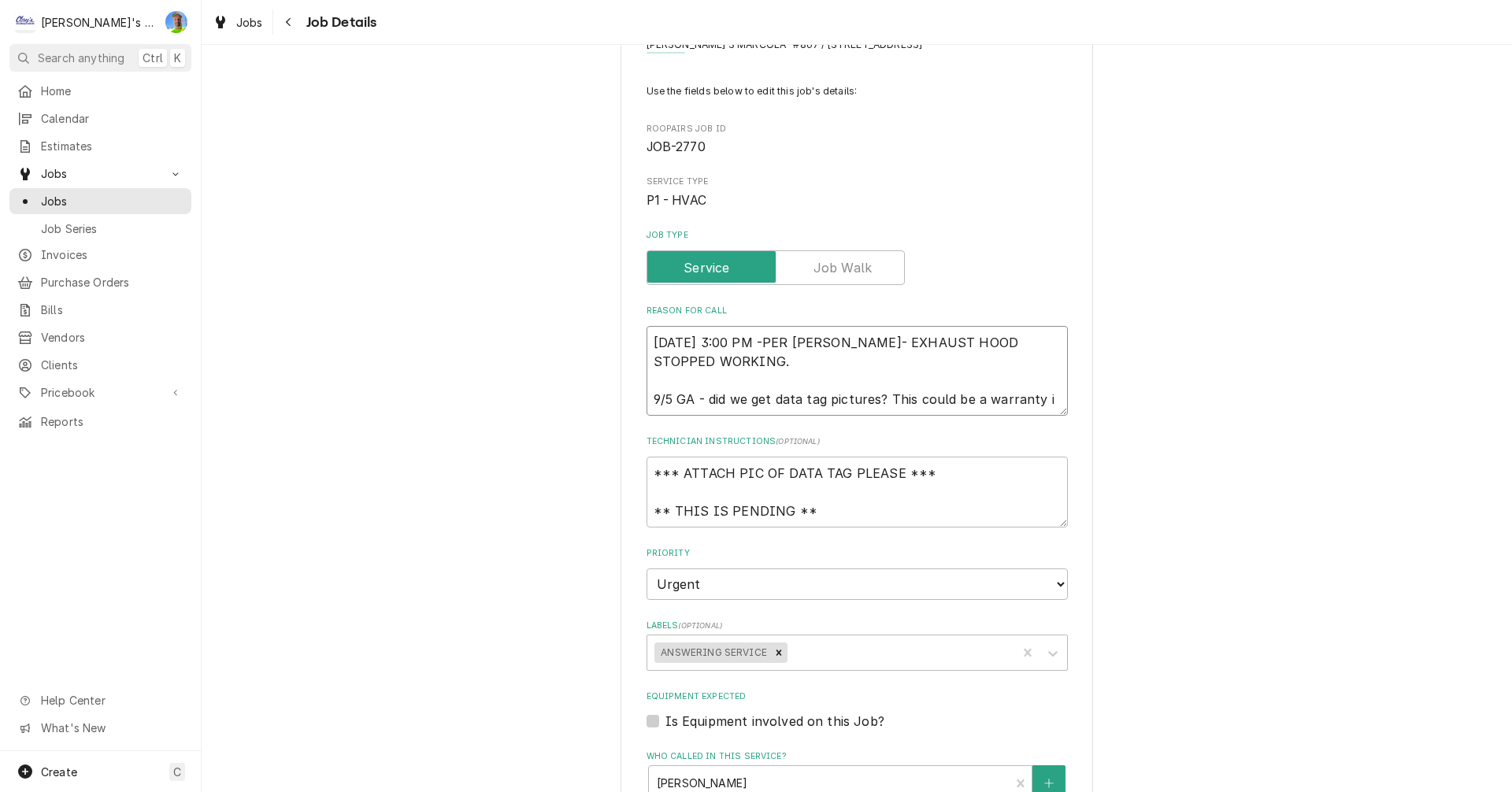
type textarea "8/24/2025 3:00 PM -PER RENEE- EXHAUST HOOD STOPPED WORKING. 9/5 GA - did we get…"
type textarea "x"
type textarea "8/24/2025 3:00 PM -PER RENEE- EXHAUST HOOD STOPPED WORKING. 9/5 GA - did we get…"
type textarea "x"
type textarea "8/24/2025 3:00 PM -PER RENEE- EXHAUST HOOD STOPPED WORKING. 9/5 GA - did we get…"
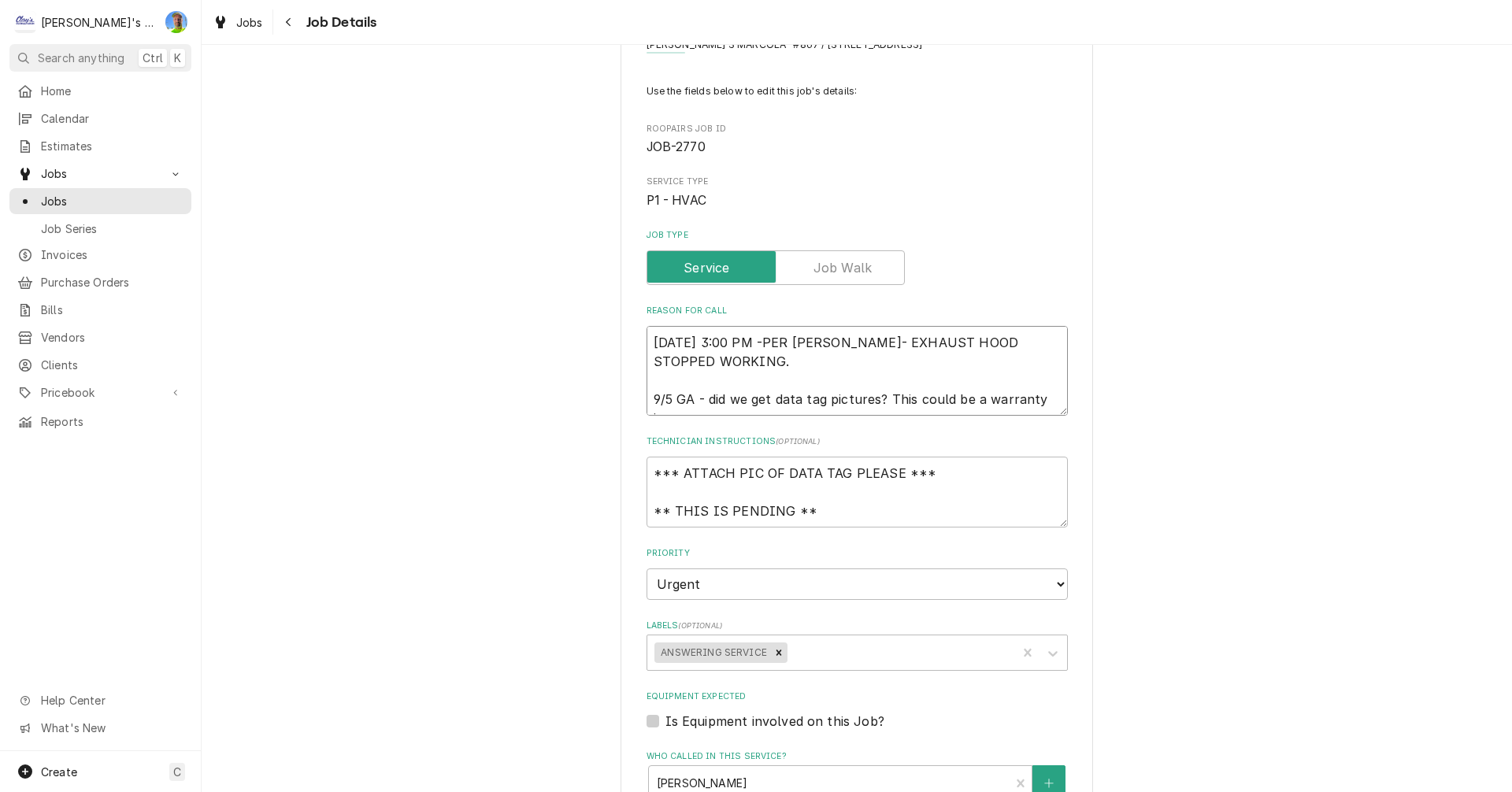
type textarea "x"
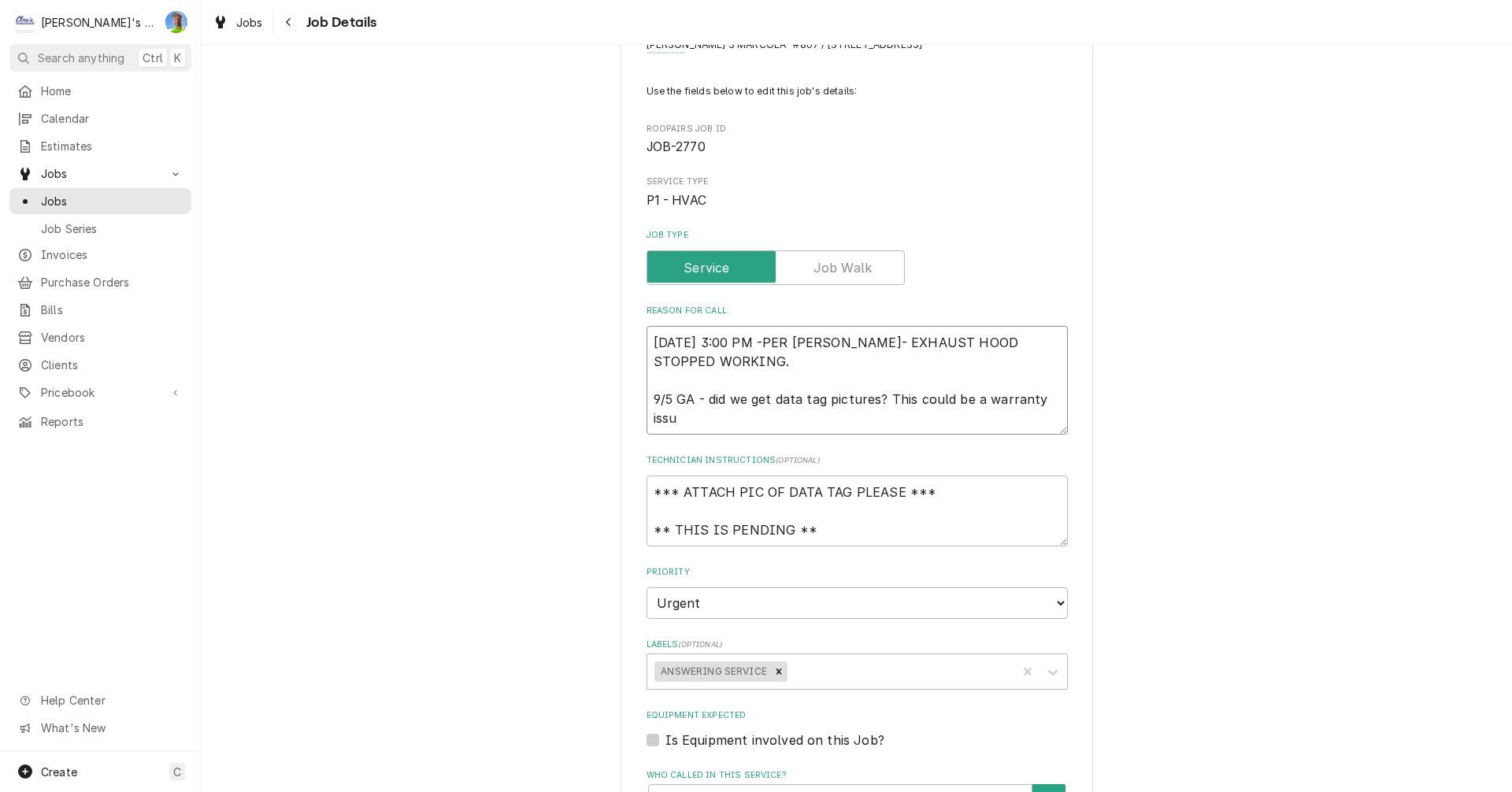
type textarea "8/24/2025 3:00 PM -PER RENEE- EXHAUST HOOD STOPPED WORKING. 9/5 GA - did we get…"
type textarea "x"
type textarea "8/24/2025 3:00 PM -PER RENEE- EXHAUST HOOD STOPPED WORKING. 9/5 GA - did we get…"
type textarea "x"
type textarea "8/24/2025 3:00 PM -PER RENEE- EXHAUST HOOD STOPPED WORKING. 9/5 GA - did we get…"
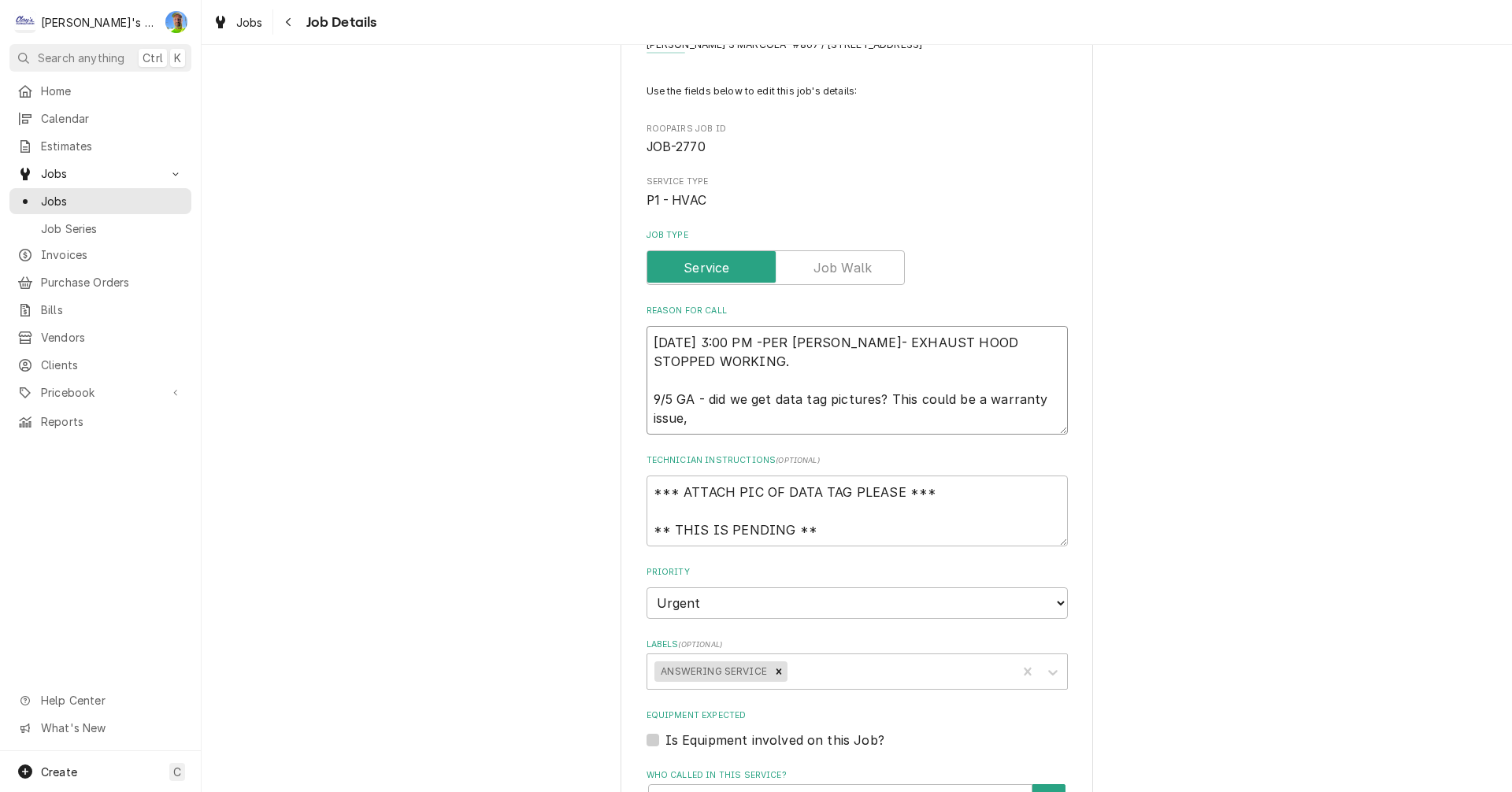
type textarea "x"
type textarea "8/24/2025 3:00 PM -PER RENEE- EXHAUST HOOD STOPPED WORKING. 9/5 GA - did we get…"
type textarea "x"
type textarea "8/24/2025 3:00 PM -PER RENEE- EXHAUST HOOD STOPPED WORKING. 9/5 GA - did we get…"
type textarea "x"
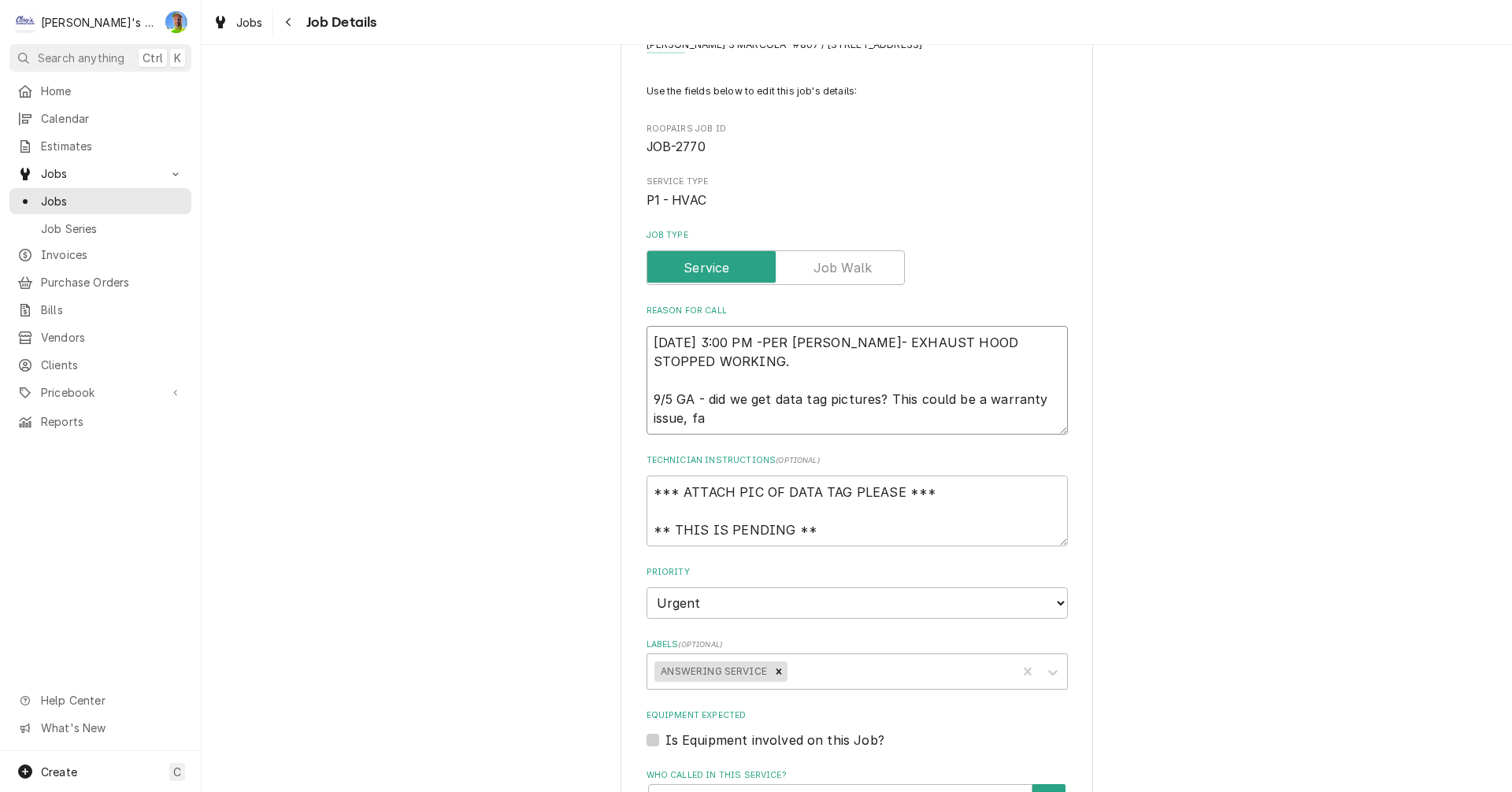
type textarea "8/24/2025 3:00 PM -PER RENEE- EXHAUST HOOD STOPPED WORKING. 9/5 GA - did we get…"
type textarea "x"
type textarea "8/24/2025 3:00 PM -PER RENEE- EXHAUST HOOD STOPPED WORKING. 9/5 GA - did we get…"
type textarea "x"
type textarea "8/24/2025 3:00 PM -PER RENEE- EXHAUST HOOD STOPPED WORKING. 9/5 GA - did we get…"
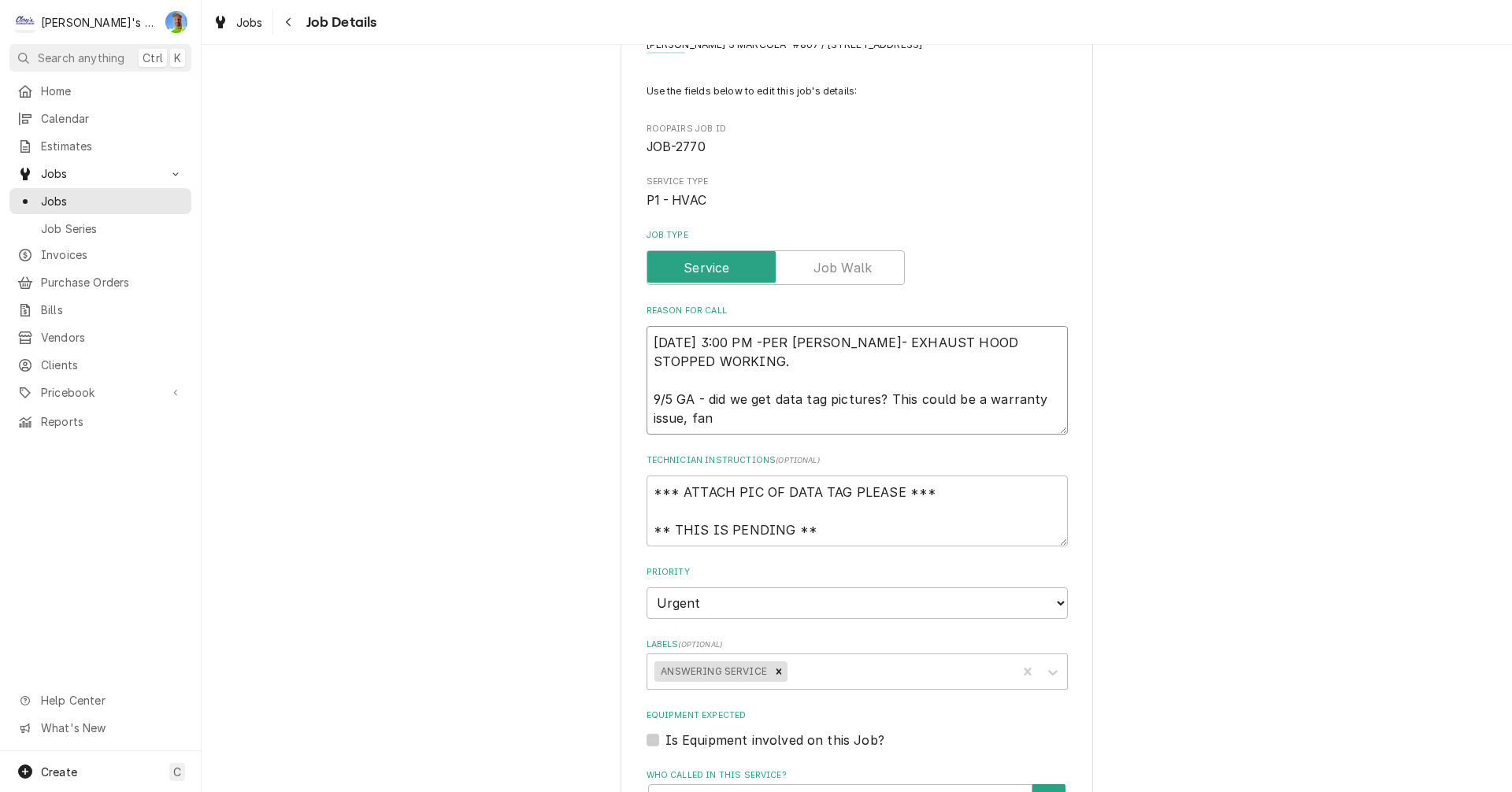
type textarea "x"
type textarea "8/24/2025 3:00 PM -PER RENEE- EXHAUST HOOD STOPPED WORKING. 9/5 GA - did we get…"
type textarea "x"
type textarea "8/24/2025 3:00 PM -PER RENEE- EXHAUST HOOD STOPPED WORKING. 9/5 GA - did we get…"
type textarea "x"
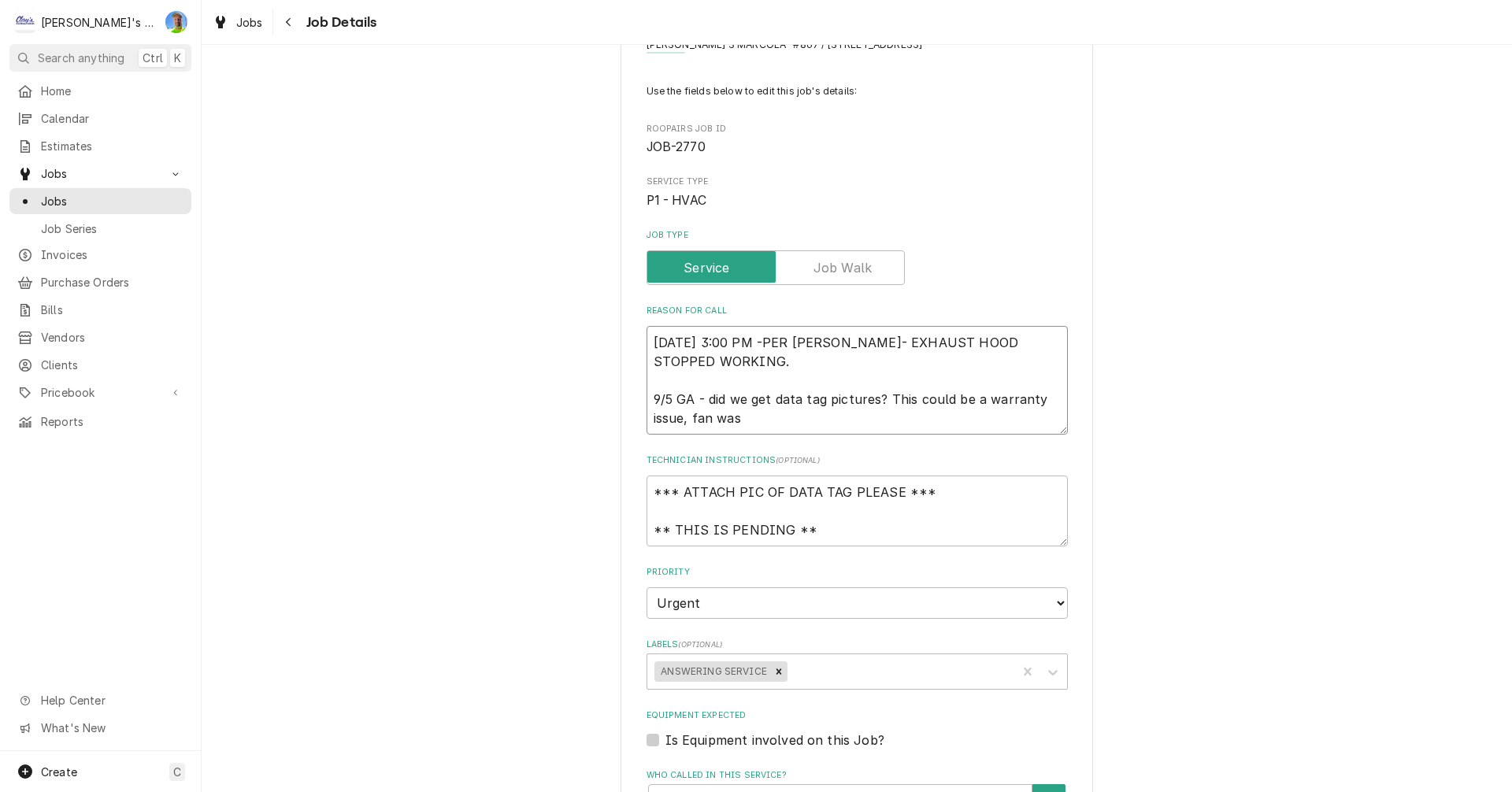
type textarea "8/24/2025 3:00 PM -PER RENEE- EXHAUST HOOD STOPPED WORKING. 9/5 GA - did we get…"
type textarea "x"
type textarea "8/24/2025 3:00 PM -PER RENEE- EXHAUST HOOD STOPPED WORKING. 9/5 GA - did we get…"
type textarea "x"
type textarea "8/24/2025 3:00 PM -PER RENEE- EXHAUST HOOD STOPPED WORKING. 9/5 GA - did we get…"
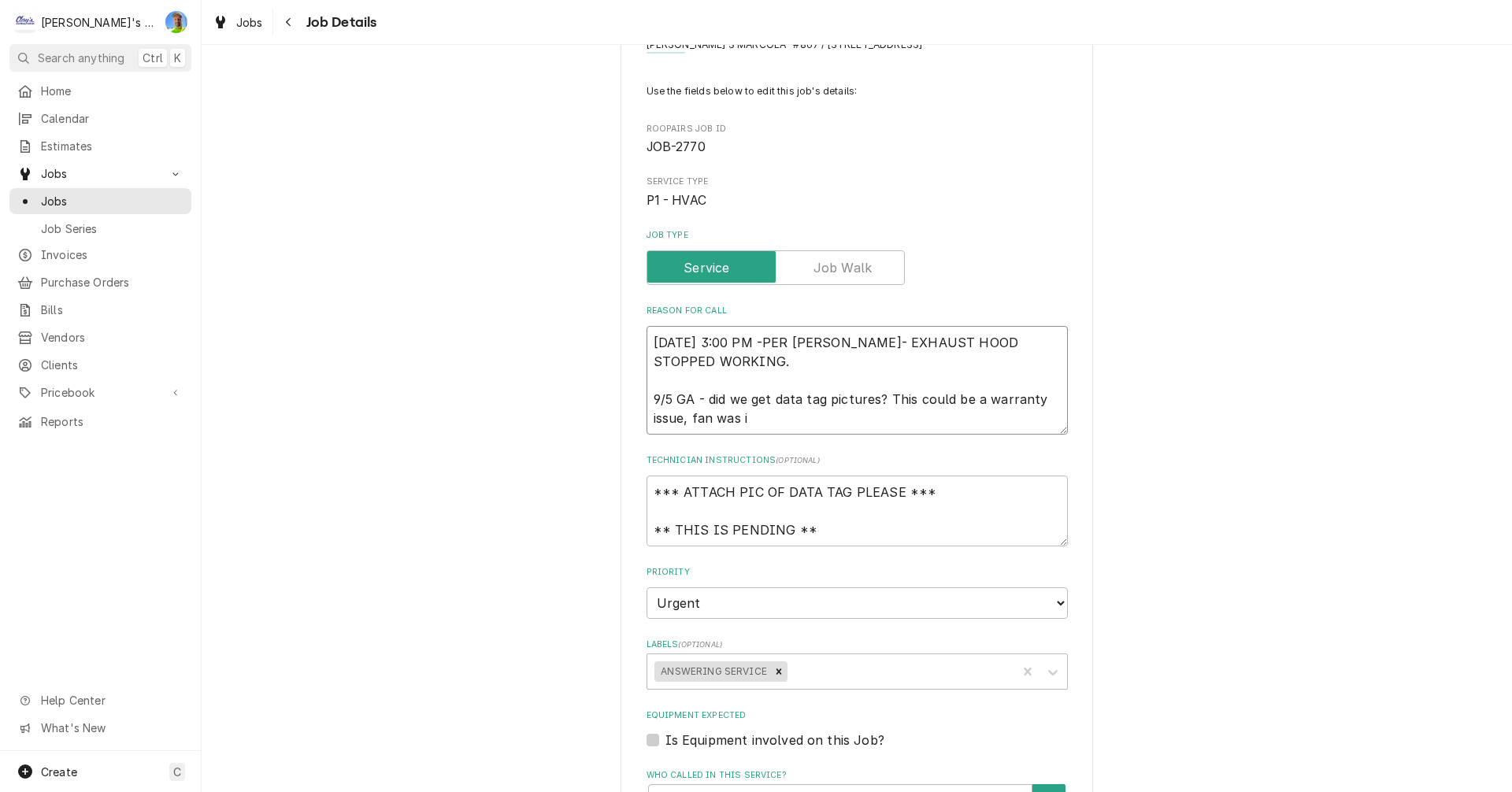
type textarea "x"
type textarea "8/24/2025 3:00 PM -PER RENEE- EXHAUST HOOD STOPPED WORKING. 9/5 GA - did we get…"
type textarea "x"
type textarea "8/24/2025 3:00 PM -PER RENEE- EXHAUST HOOD STOPPED WORKING. 9/5 GA - did we get…"
type textarea "x"
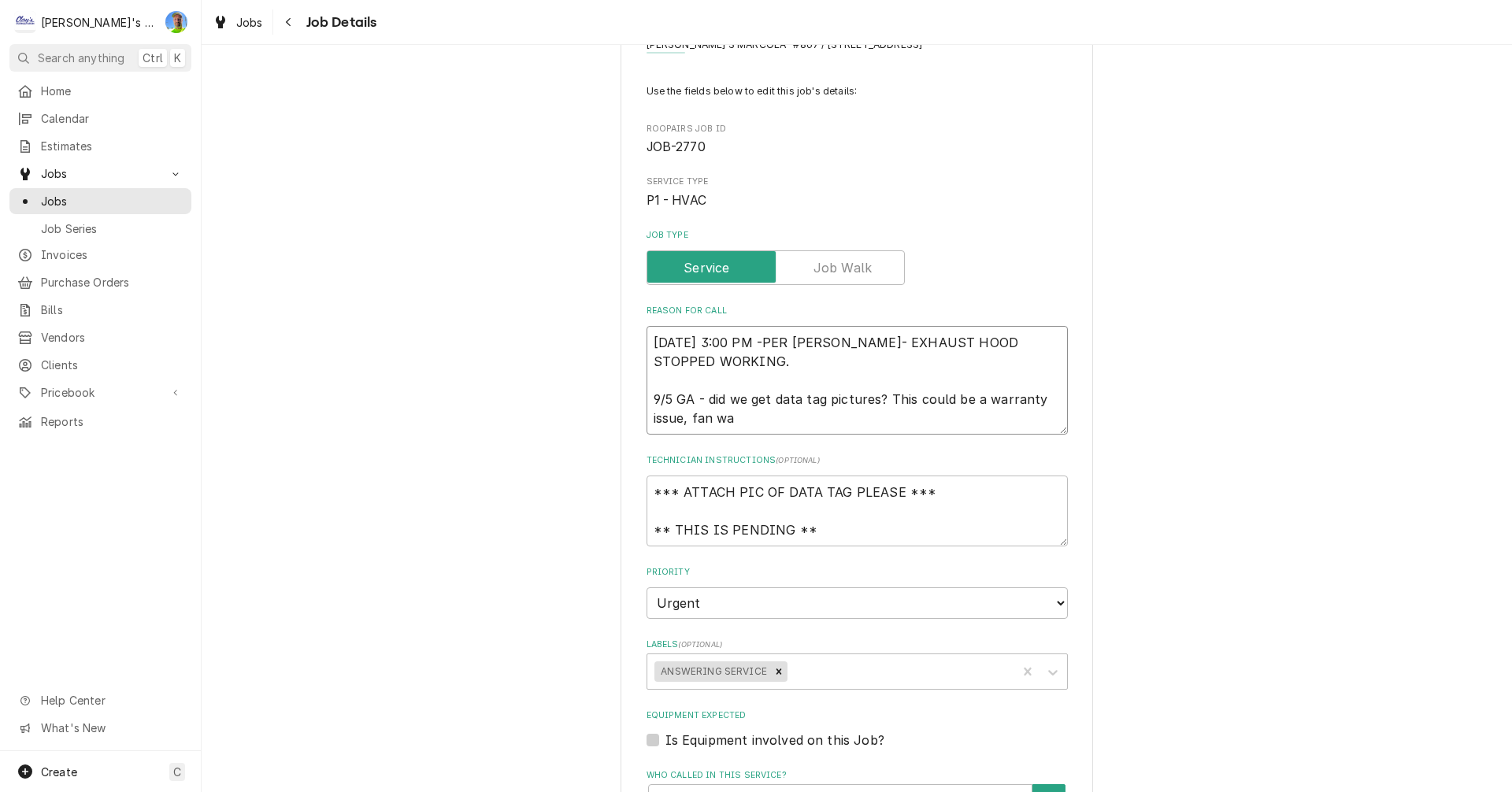
type textarea "8/24/2025 3:00 PM -PER RENEE- EXHAUST HOOD STOPPED WORKING. 9/5 GA - did we get…"
type textarea "x"
type textarea "8/24/2025 3:00 PM -PER RENEE- EXHAUST HOOD STOPPED WORKING. 9/5 GA - did we get…"
type textarea "x"
type textarea "8/24/2025 3:00 PM -PER RENEE- EXHAUST HOOD STOPPED WORKING. 9/5 GA - did we get…"
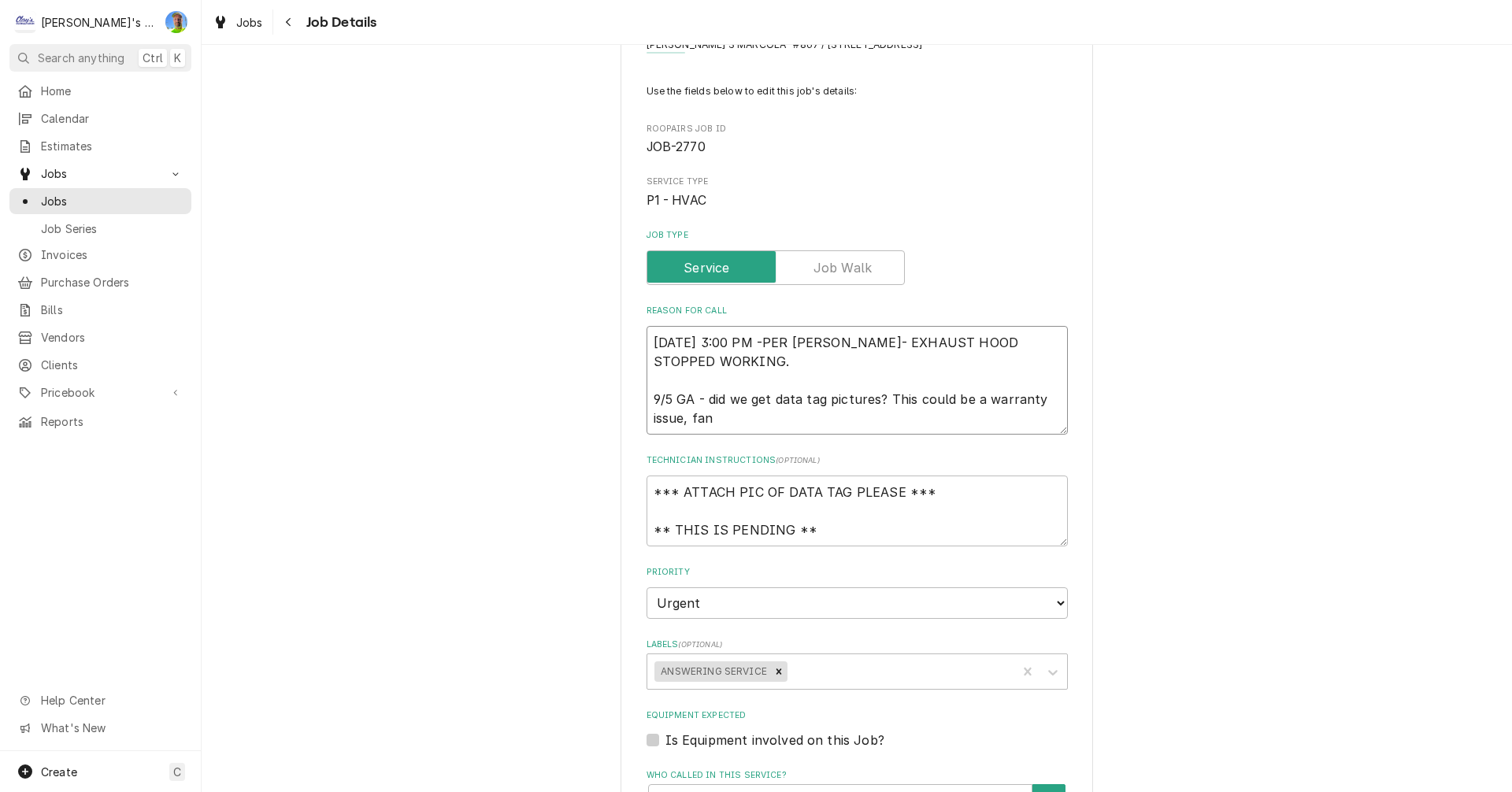
type textarea "x"
type textarea "8/24/2025 3:00 PM -PER RENEE- EXHAUST HOOD STOPPED WORKING. 9/5 GA - did we get…"
type textarea "x"
type textarea "8/24/2025 3:00 PM -PER RENEE- EXHAUST HOOD STOPPED WORKING. 9/5 GA - did we get…"
type textarea "x"
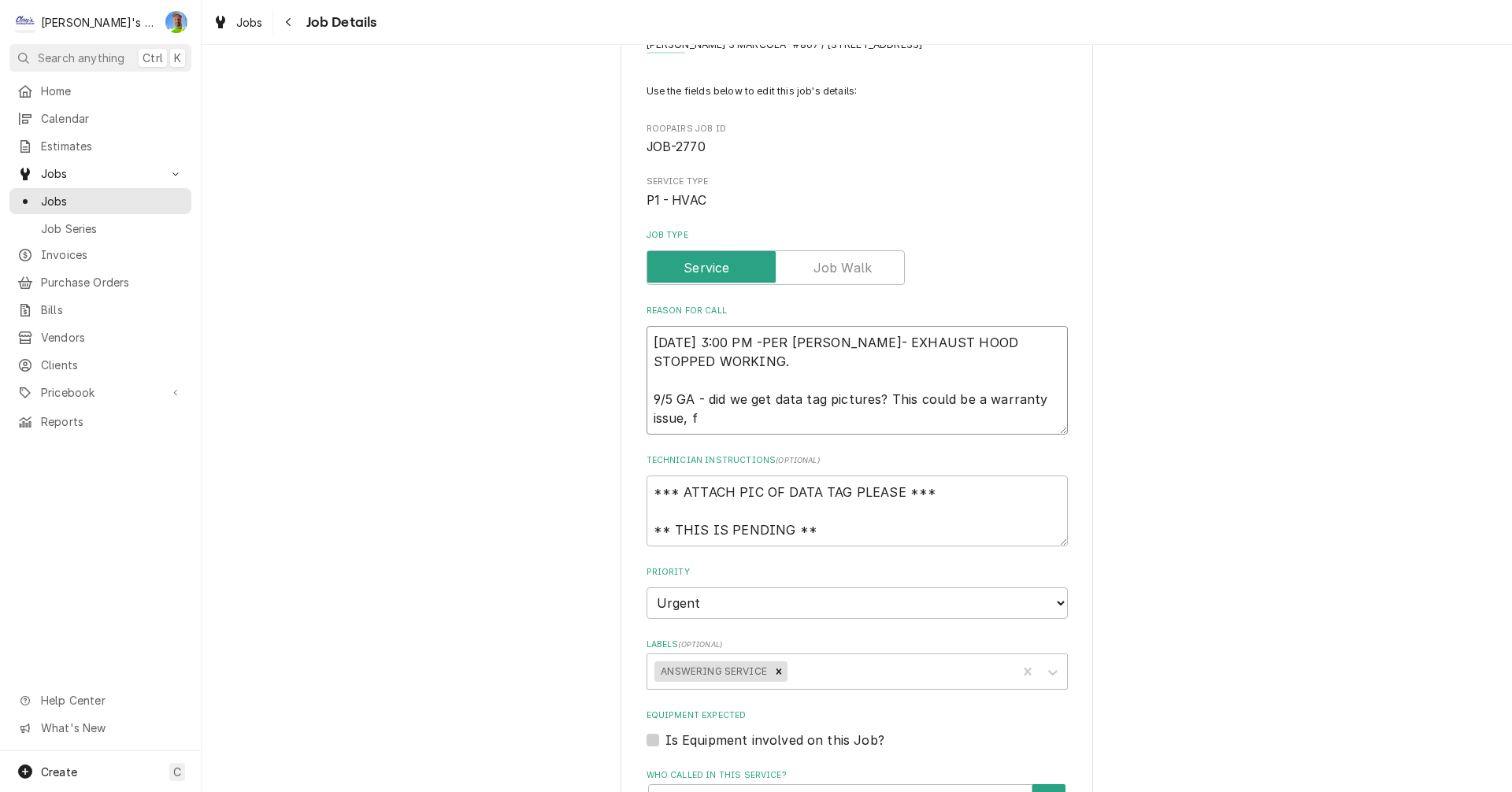
type textarea "8/24/2025 3:00 PM -PER RENEE- EXHAUST HOOD STOPPED WORKING. 9/5 GA - did we get…"
type textarea "x"
type textarea "8/24/2025 3:00 PM -PER RENEE- EXHAUST HOOD STOPPED WORKING. 9/5 GA - did we get…"
type textarea "x"
type textarea "8/24/2025 3:00 PM -PER RENEE- EXHAUST HOOD STOPPED WORKING. 9/5 GA - did we get…"
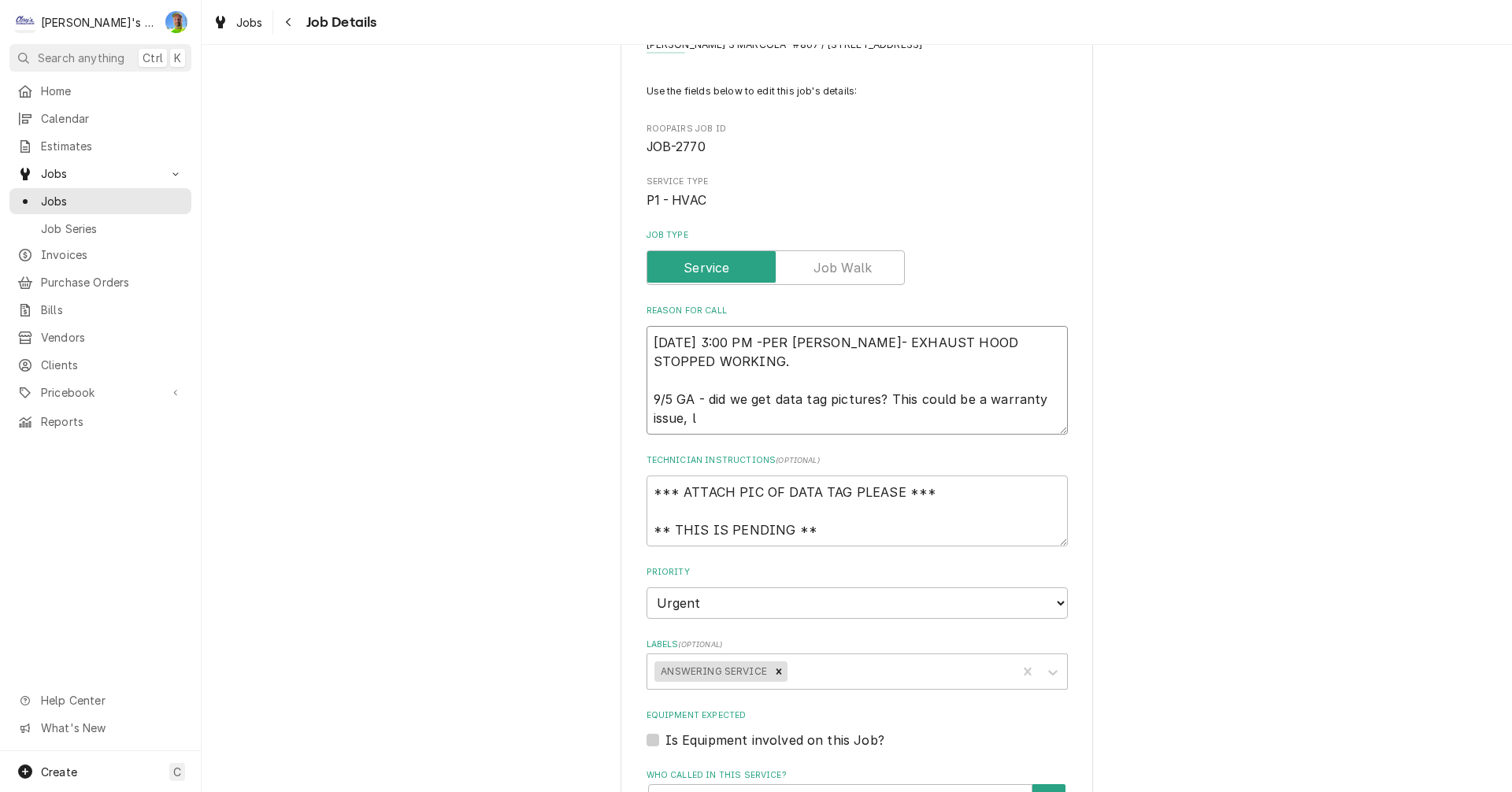
type textarea "x"
type textarea "8/24/2025 3:00 PM -PER RENEE- EXHAUST HOOD STOPPED WORKING. 9/5 GA - did we get…"
type textarea "x"
type textarea "8/24/2025 3:00 PM -PER RENEE- EXHAUST HOOD STOPPED WORKING. 9/5 GA - did we get…"
type textarea "x"
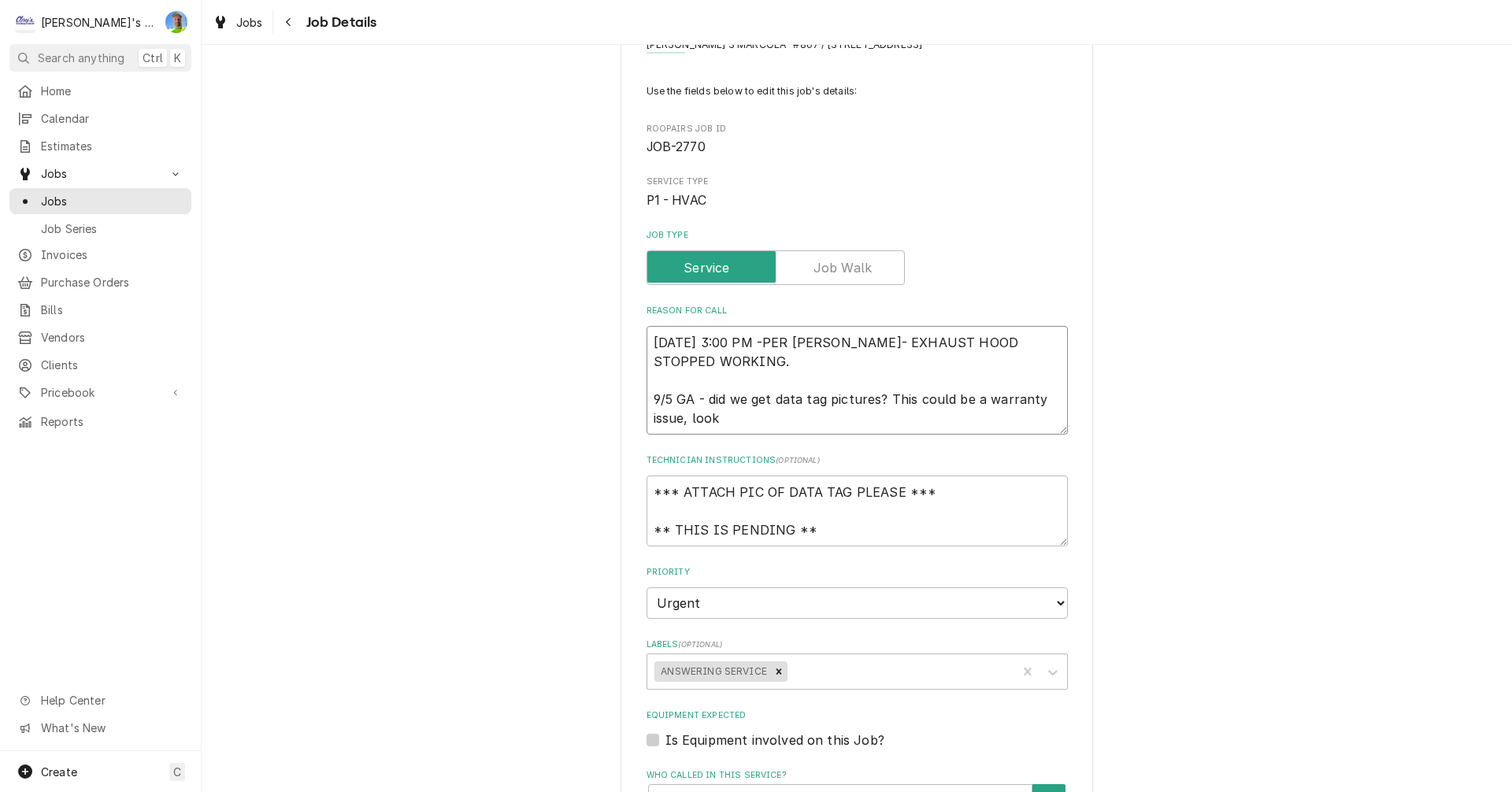
type textarea "8/24/2025 3:00 PM -PER RENEE- EXHAUST HOOD STOPPED WORKING. 9/5 GA - did we get…"
type textarea "x"
type textarea "8/24/2025 3:00 PM -PER RENEE- EXHAUST HOOD STOPPED WORKING. 9/5 GA - did we get…"
type textarea "x"
type textarea "8/24/2025 3:00 PM -PER RENEE- EXHAUST HOOD STOPPED WORKING. 9/5 GA - did we get…"
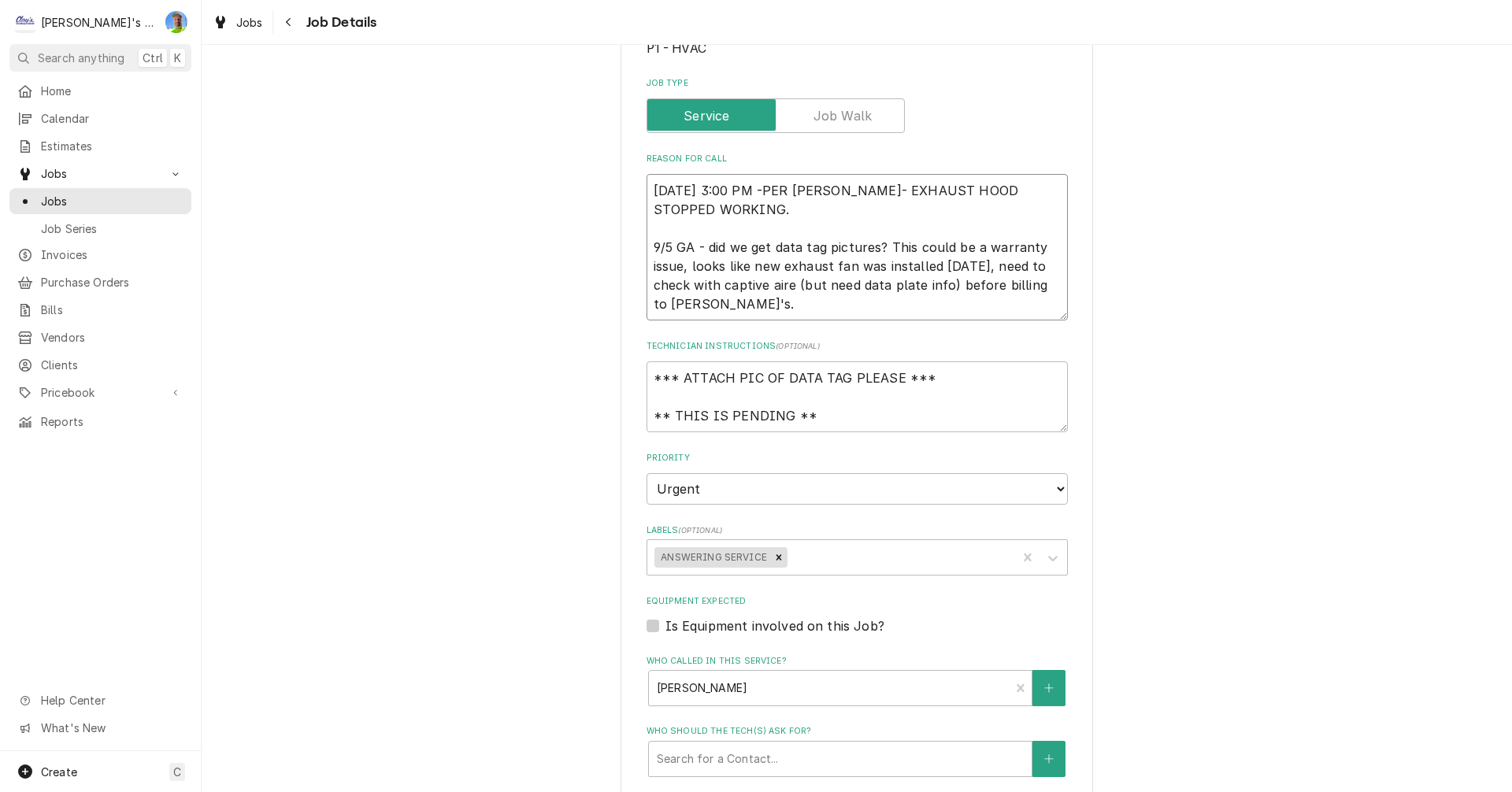
scroll to position [228, 0]
click at [667, 251] on textarea "8/24/2025 3:00 PM -PER RENEE- EXHAUST HOOD STOPPED WORKING. 9/5 GA - did we get…" at bounding box center [857, 250] width 421 height 146
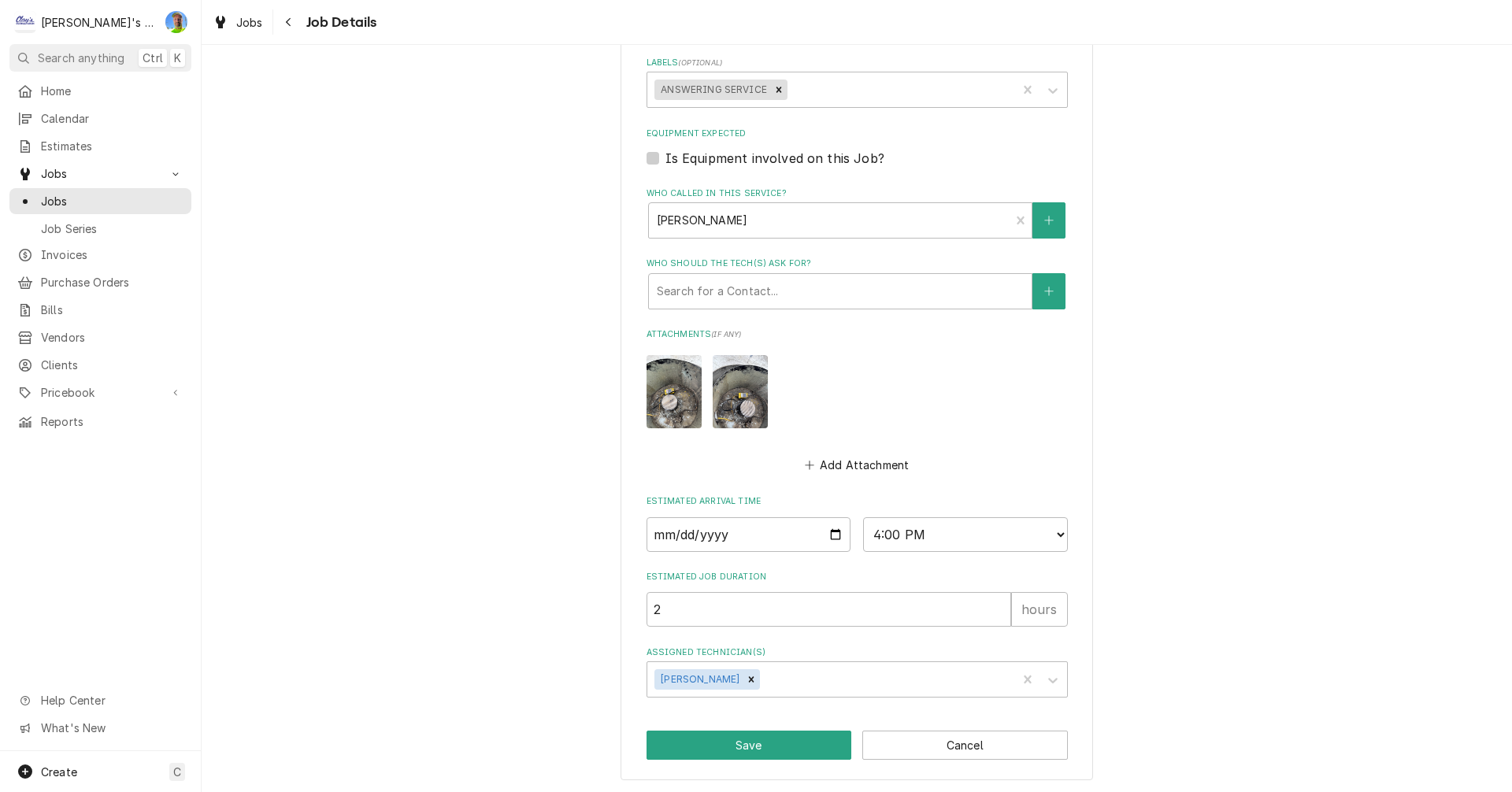
scroll to position [700, 0]
click at [728, 748] on button "Save" at bounding box center [749, 744] width 205 height 29
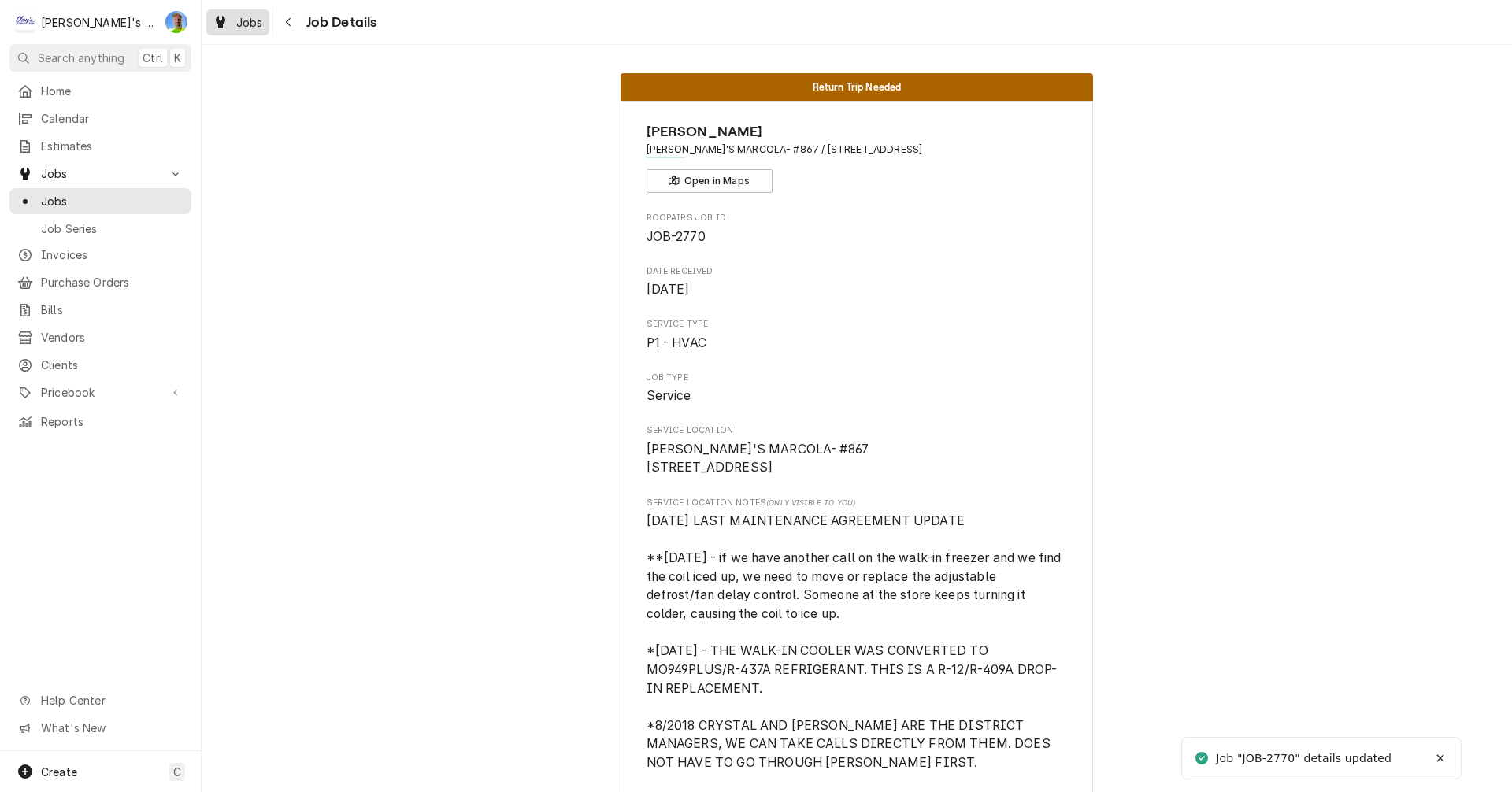
click at [254, 22] on span "Jobs" at bounding box center [249, 23] width 26 height 16
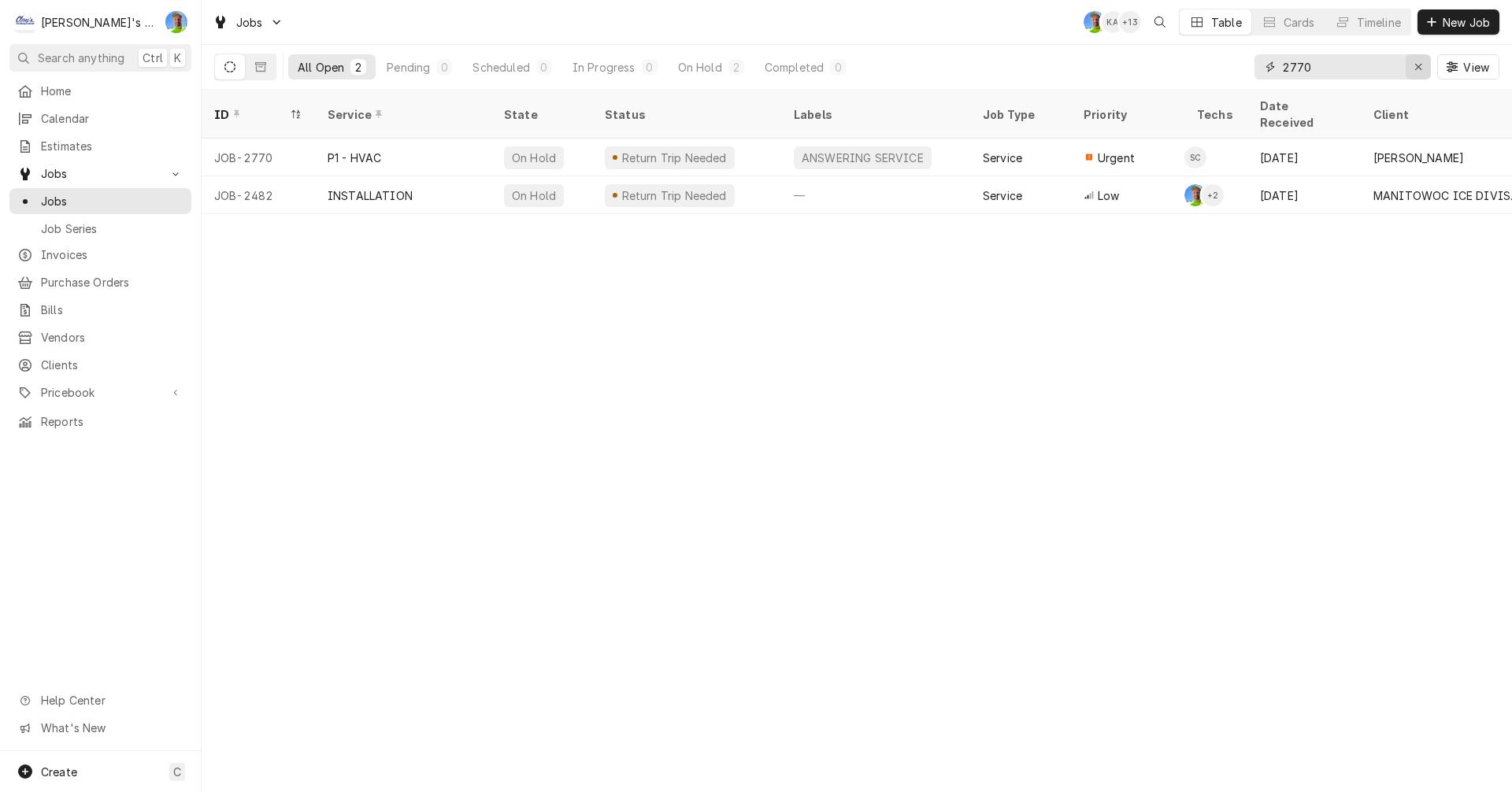
click at [1418, 73] on div "Erase input" at bounding box center [1418, 66] width 15 height 15
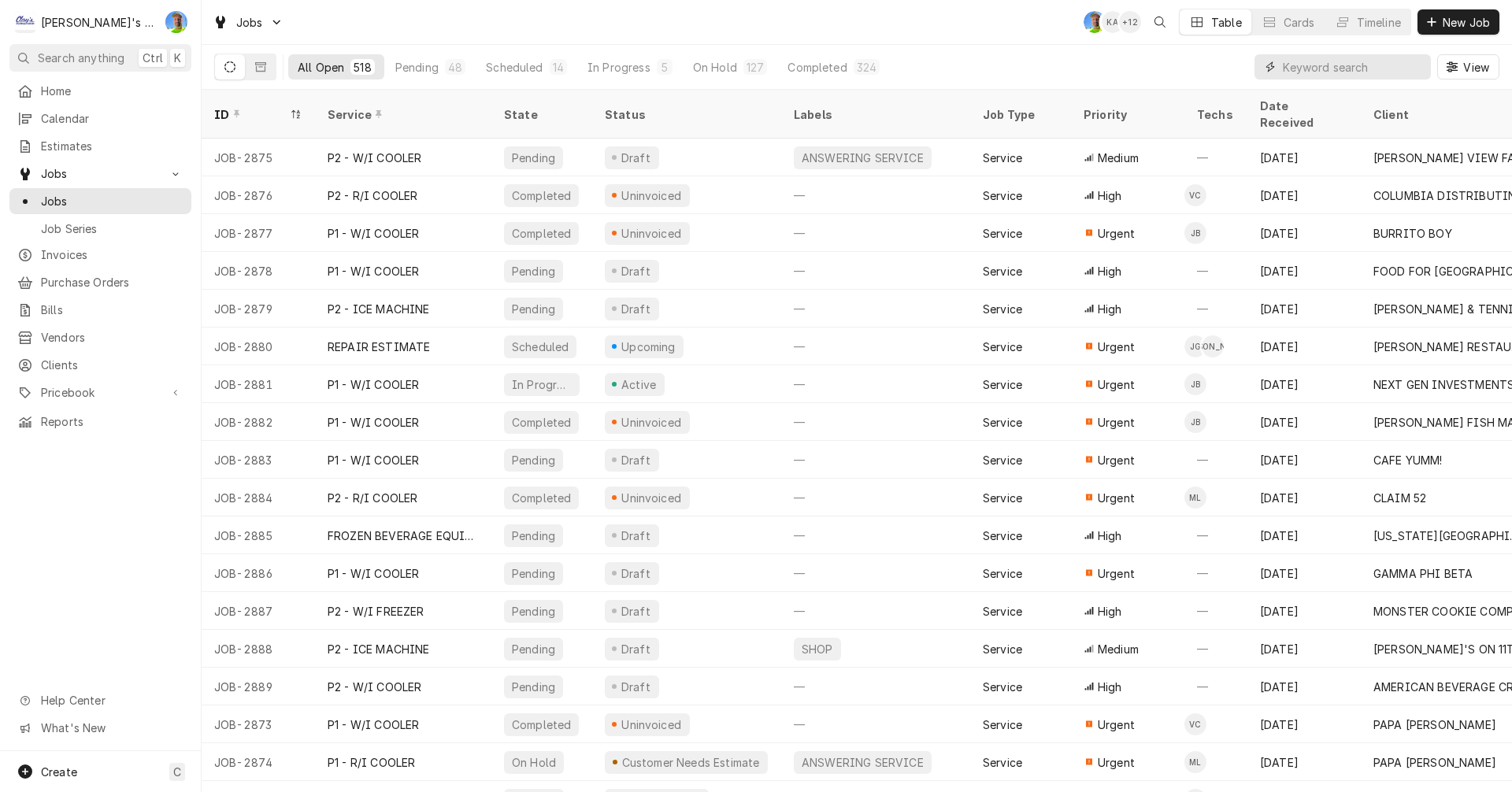
click at [1315, 64] on input "Dynamic Content Wrapper" at bounding box center [1352, 67] width 140 height 25
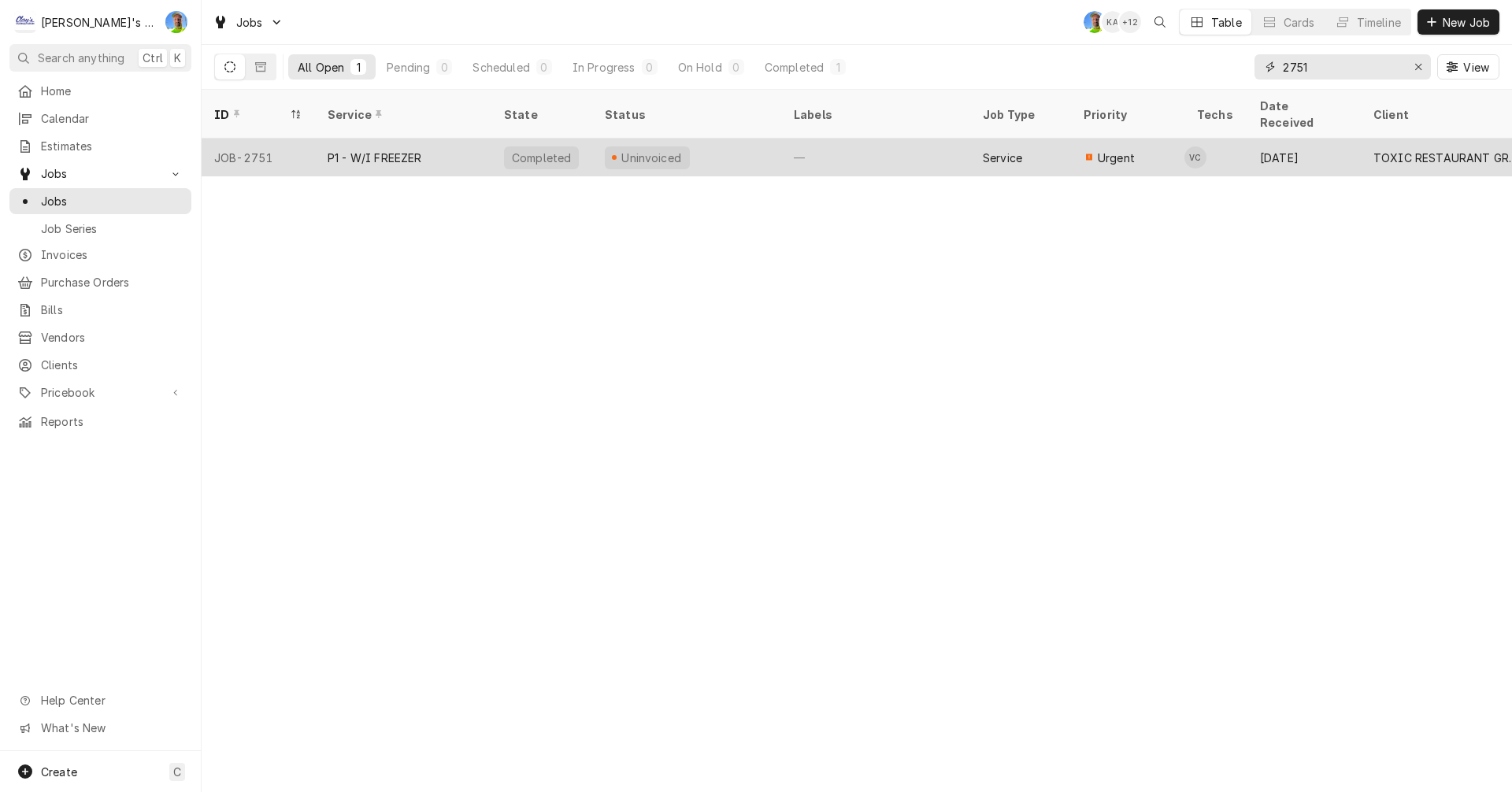
type input "2751"
click at [1307, 139] on div "Aug 21" at bounding box center [1303, 158] width 114 height 38
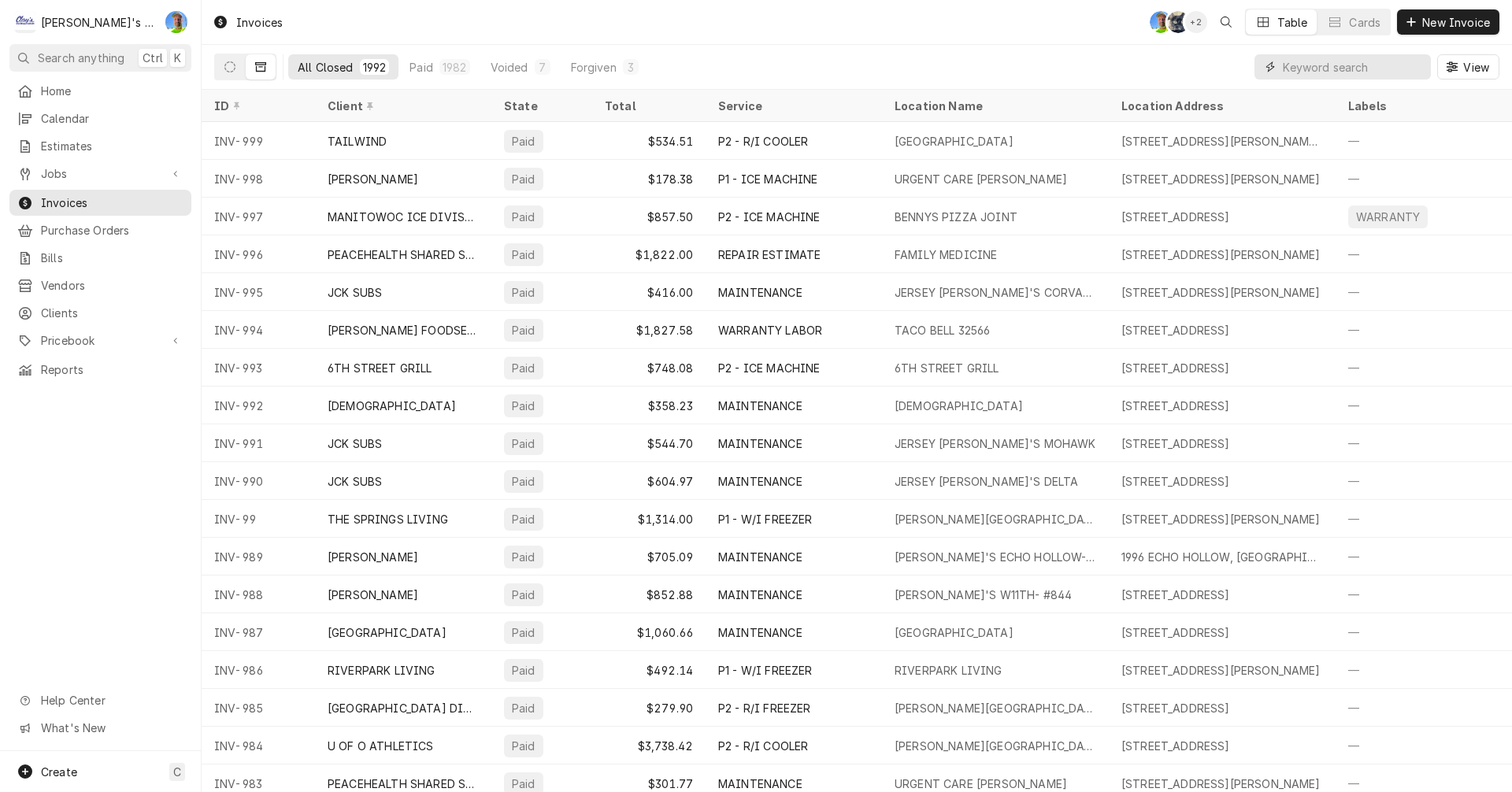
click at [1359, 64] on input "Dynamic Content Wrapper" at bounding box center [1352, 67] width 140 height 25
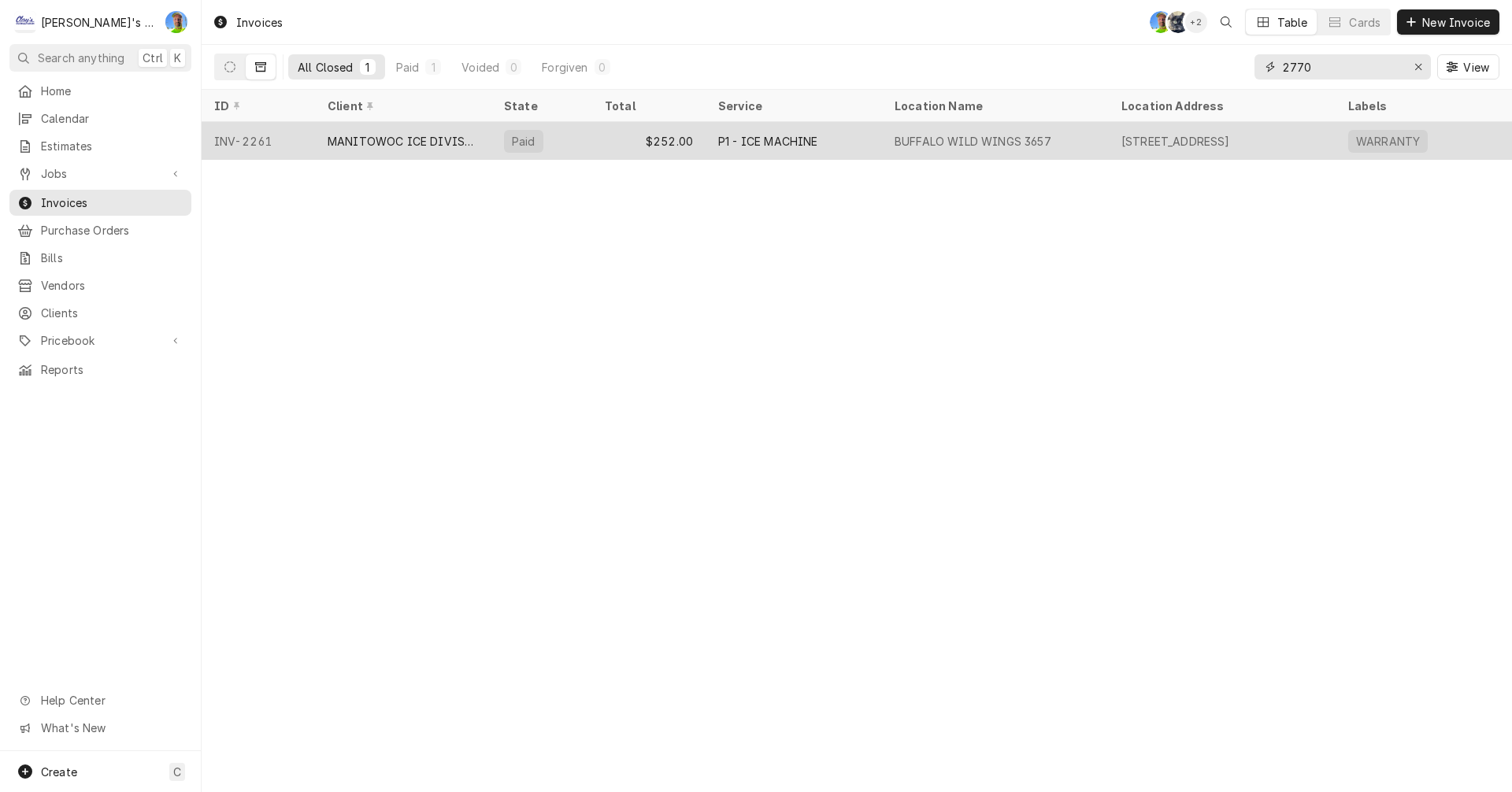
type input "2770"
click at [1273, 148] on div "[STREET_ADDRESS]" at bounding box center [1222, 141] width 227 height 38
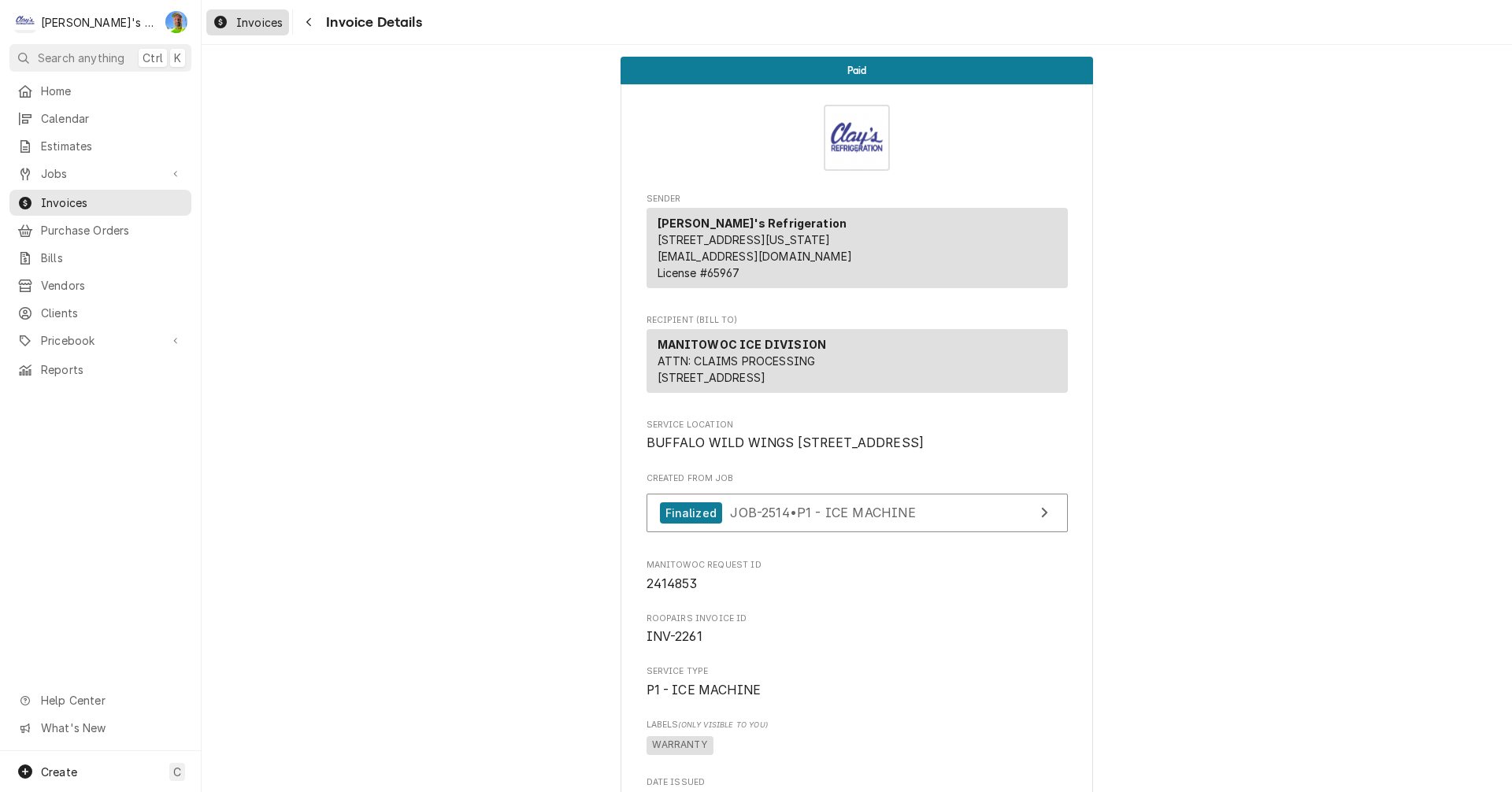
click at [257, 22] on span "Invoices" at bounding box center [259, 23] width 46 height 16
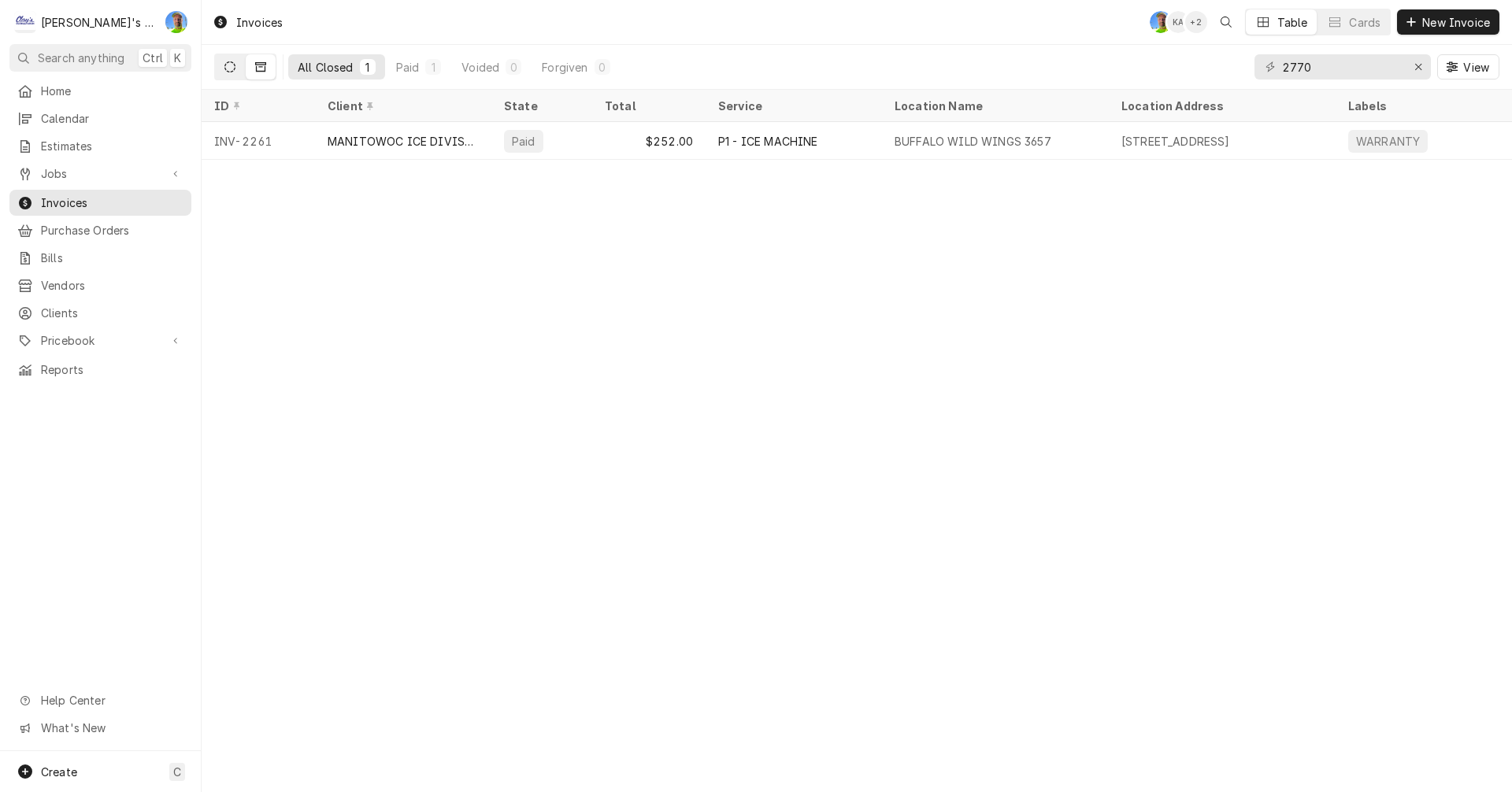
click at [222, 62] on button "Dynamic Content Wrapper" at bounding box center [230, 67] width 30 height 25
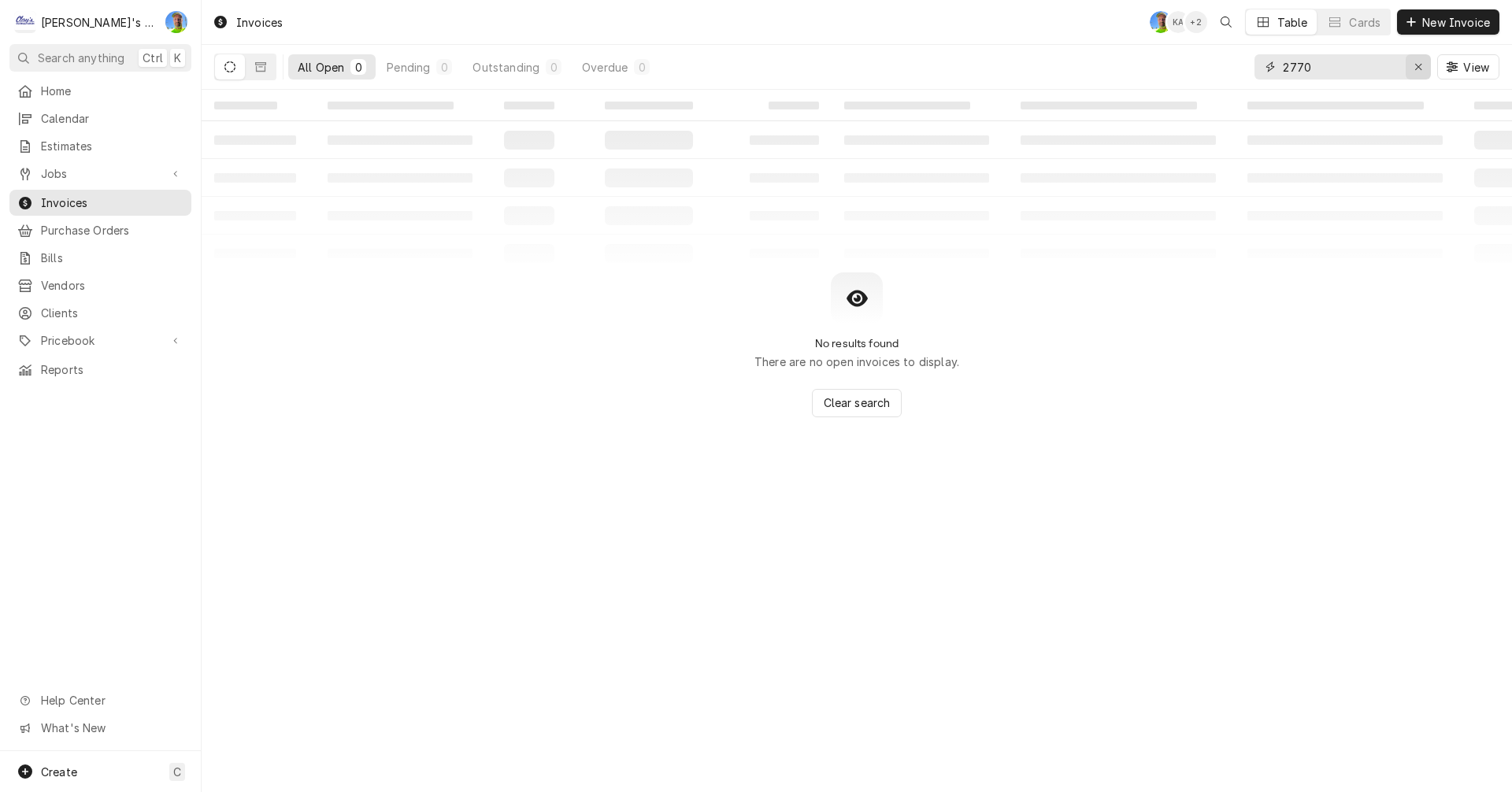
click at [1416, 69] on icon "Erase input" at bounding box center [1418, 67] width 9 height 11
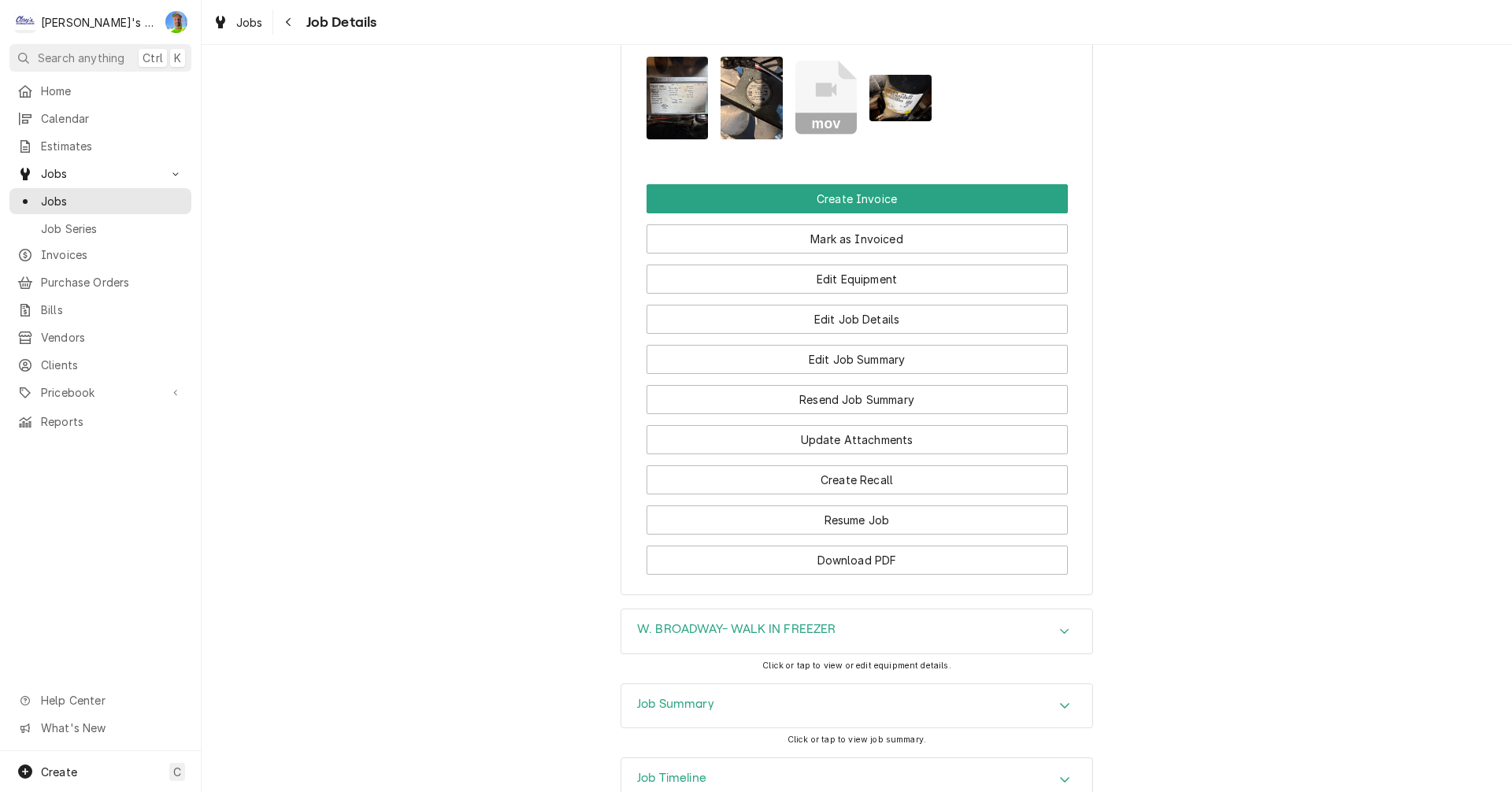
scroll to position [1728, 0]
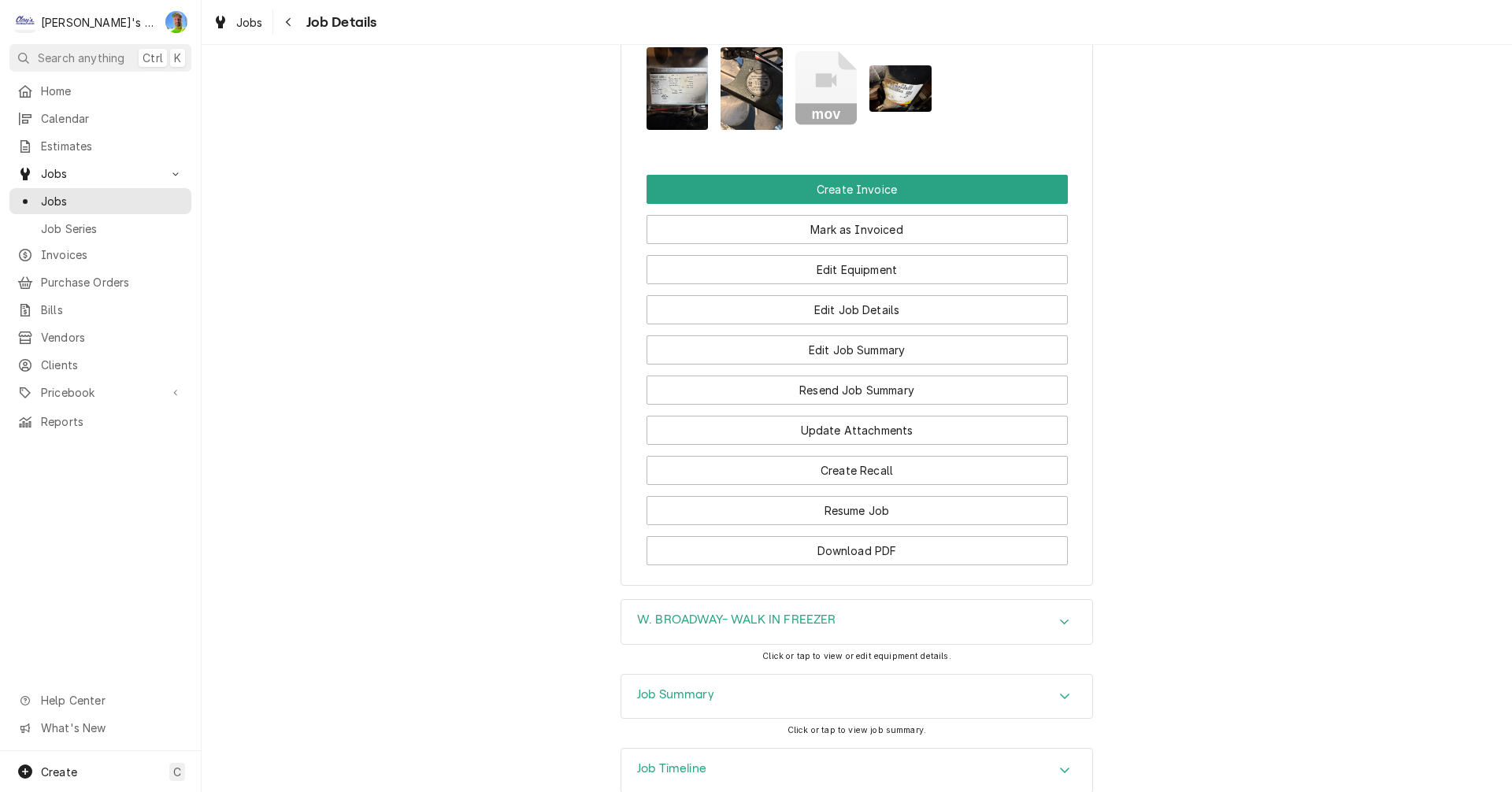
click at [1069, 688] on div "Accordion Header" at bounding box center [1064, 697] width 24 height 19
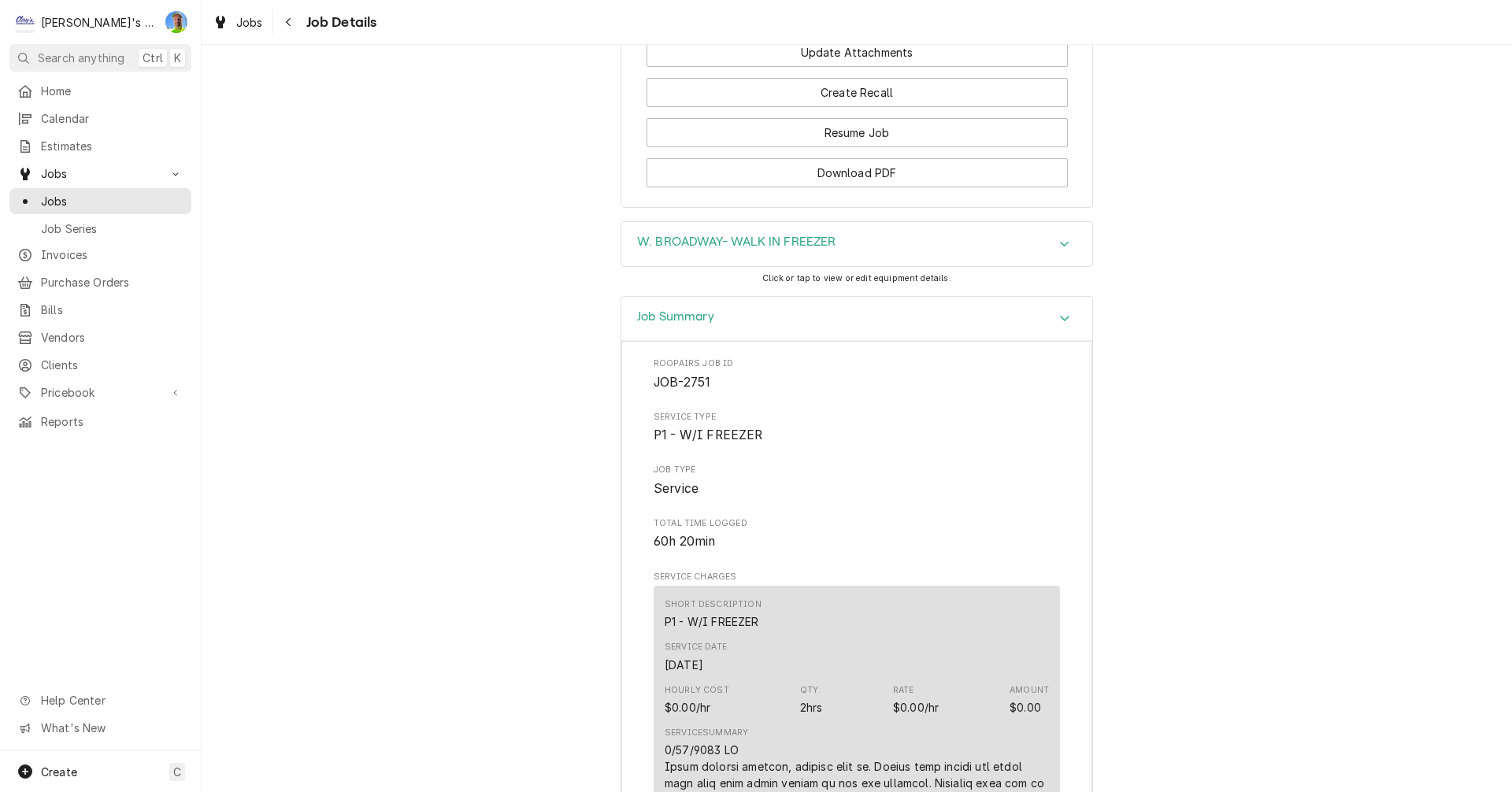
scroll to position [2093, 0]
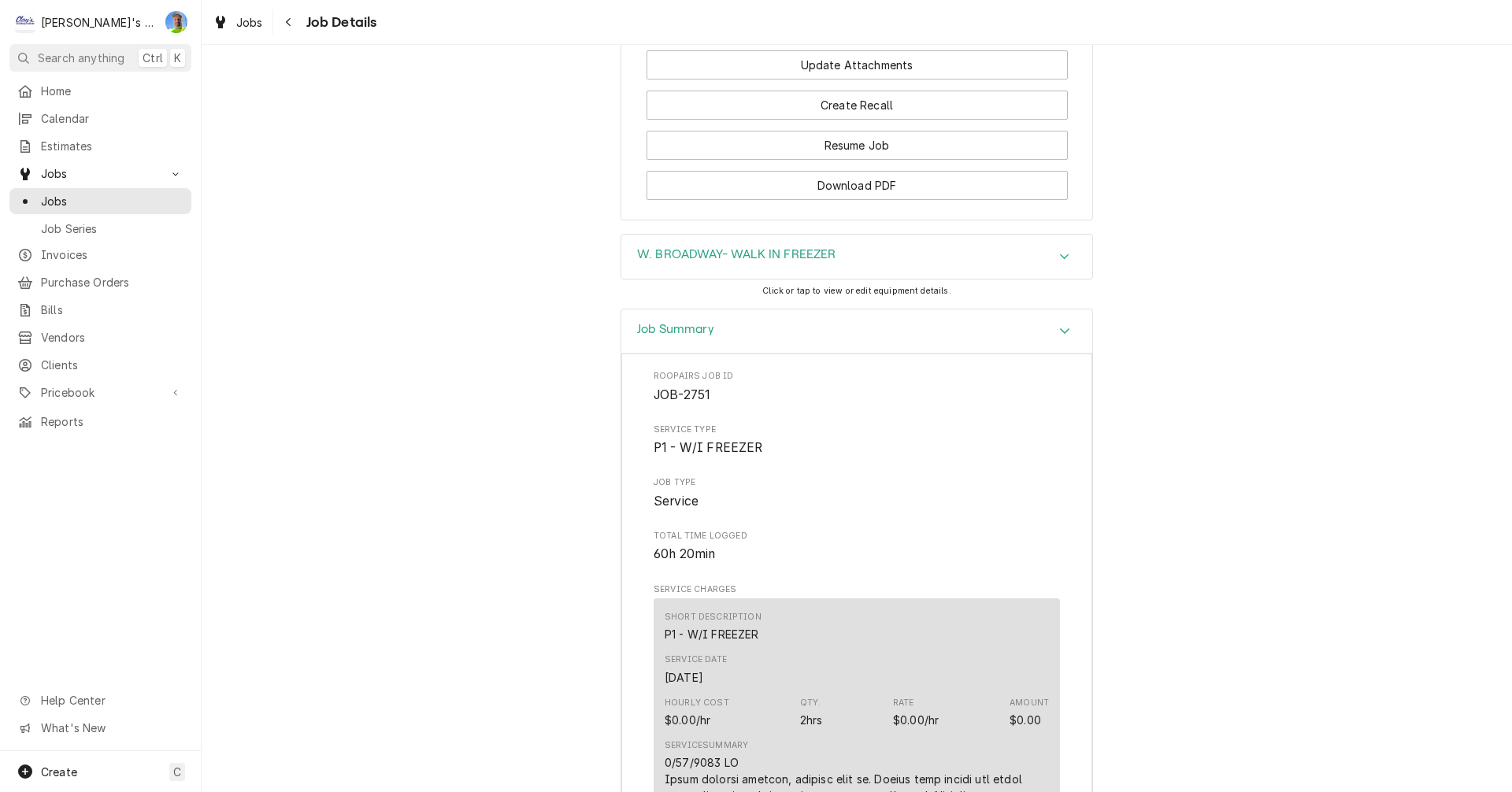
click at [1063, 251] on icon "Accordion Header" at bounding box center [1064, 257] width 11 height 13
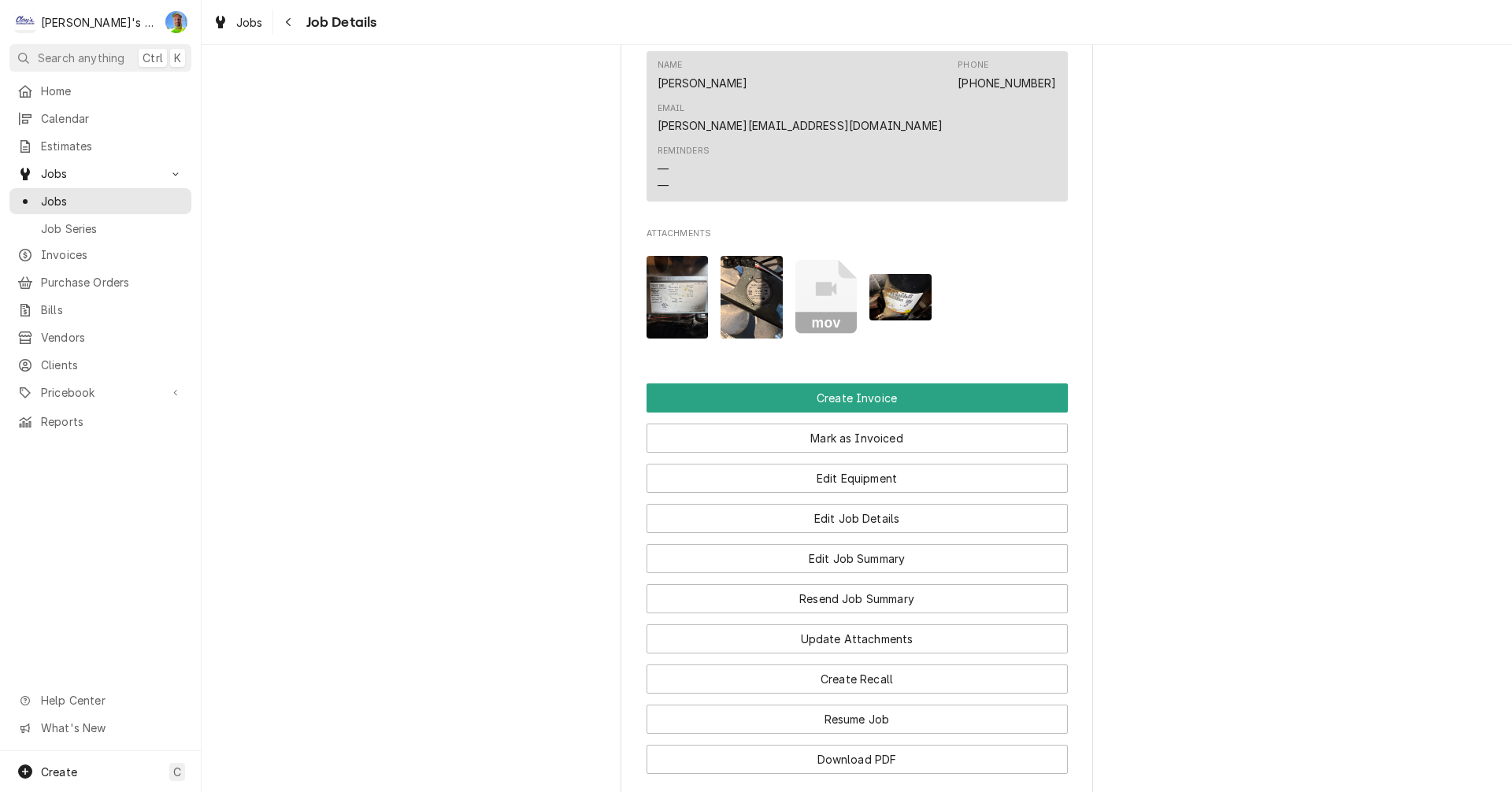
scroll to position [1620, 0]
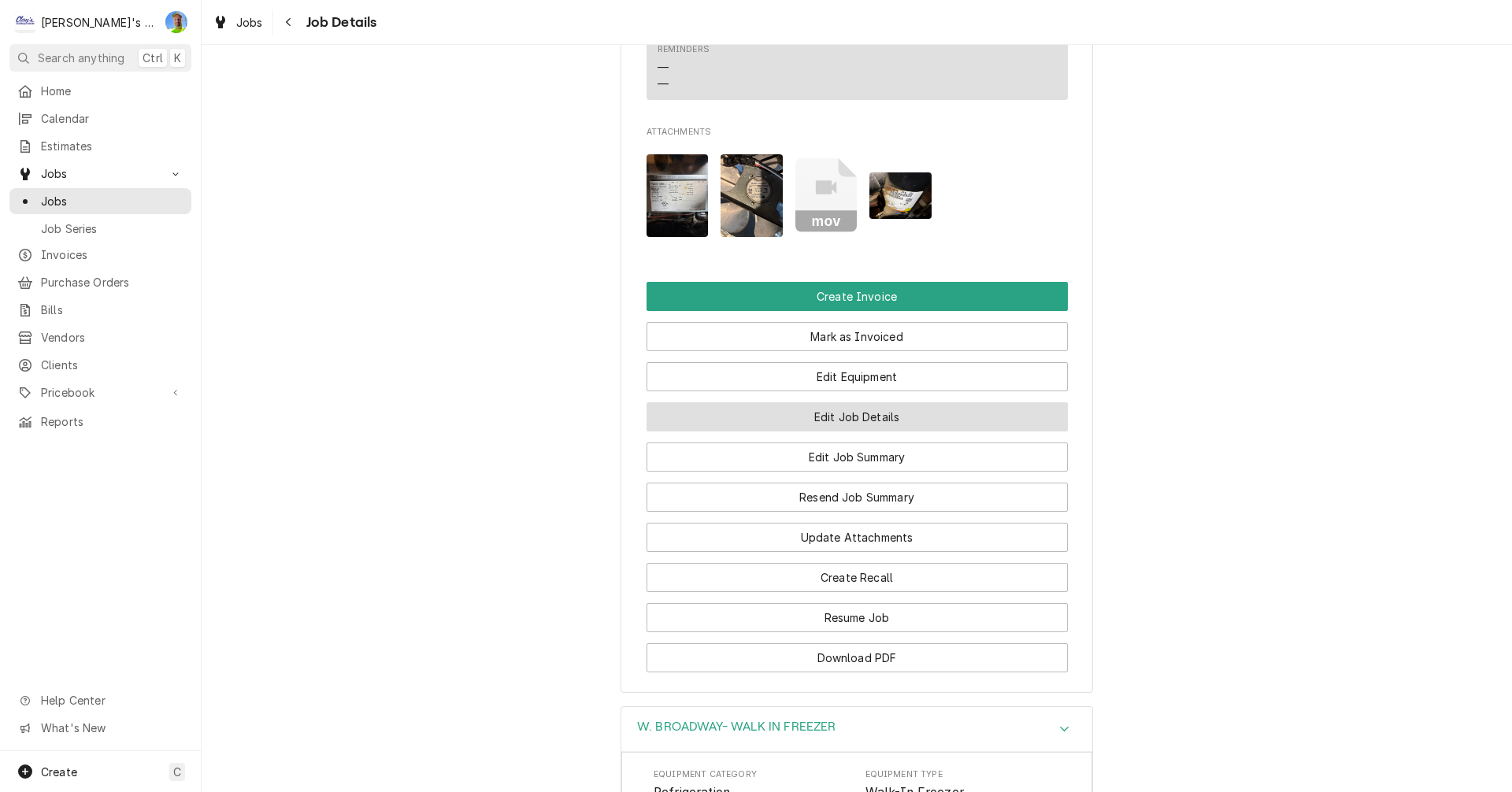
click at [1029, 402] on button "Edit Job Details" at bounding box center [857, 417] width 421 height 29
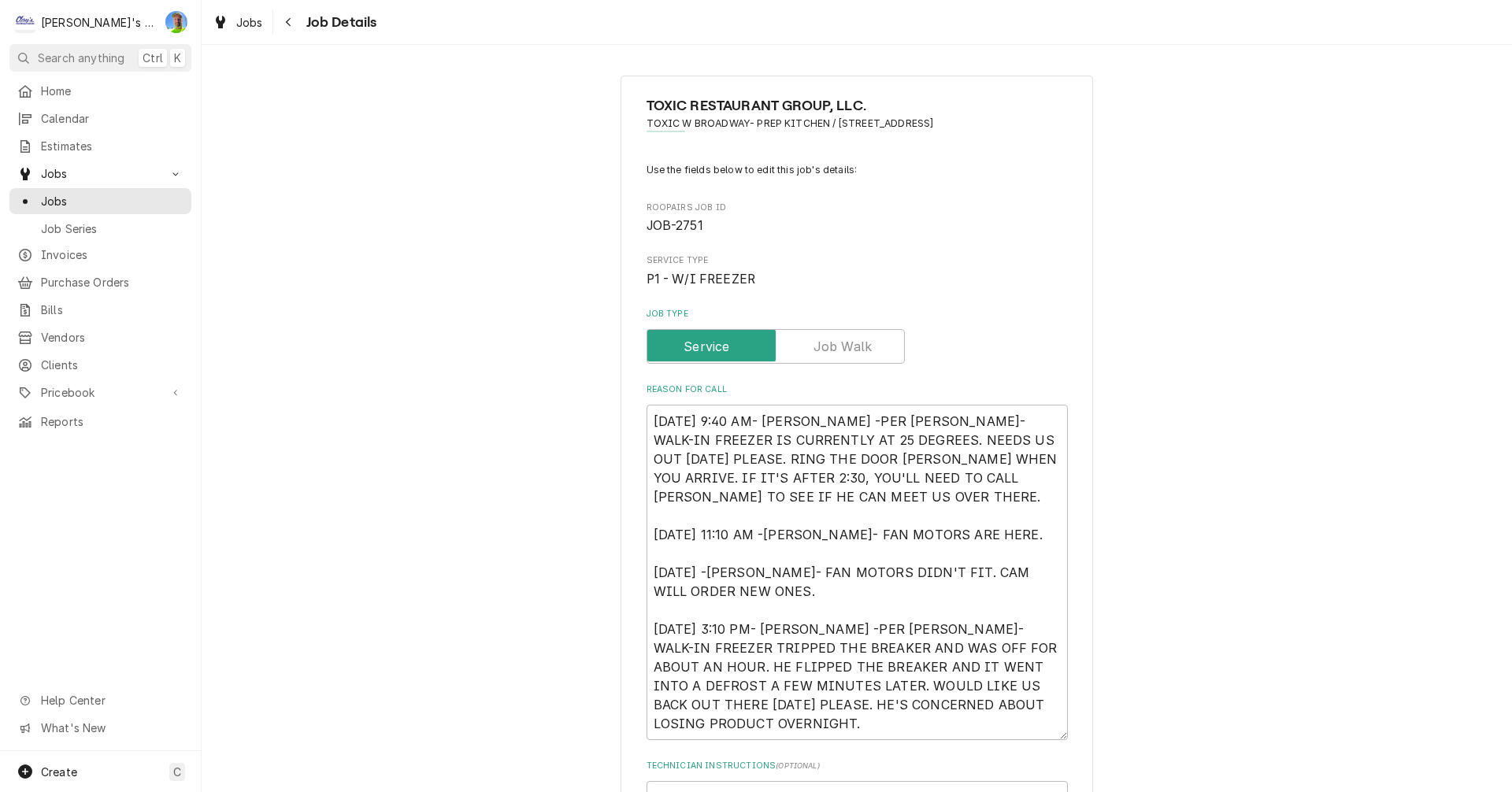
type textarea "x"
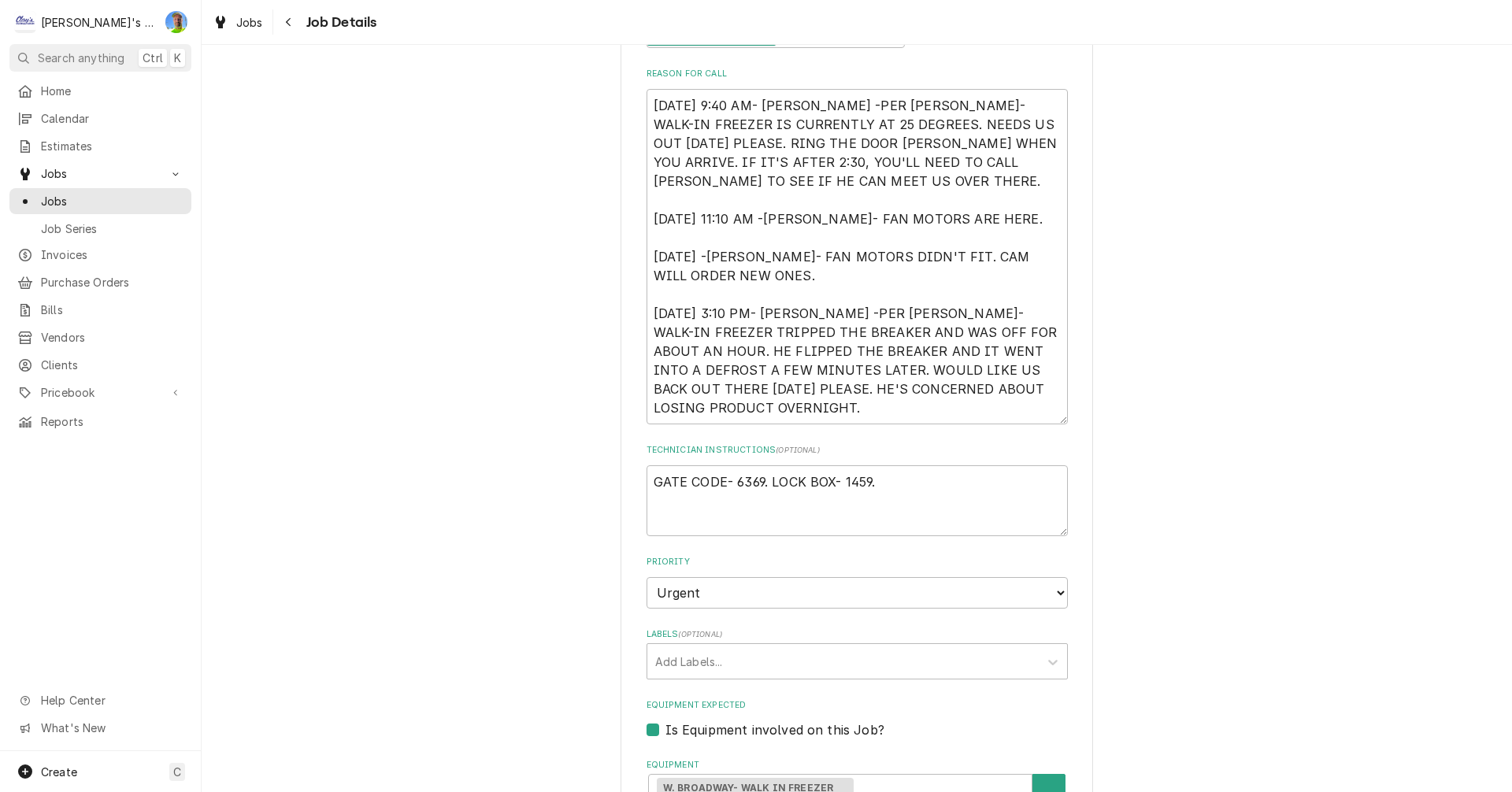
scroll to position [393, 0]
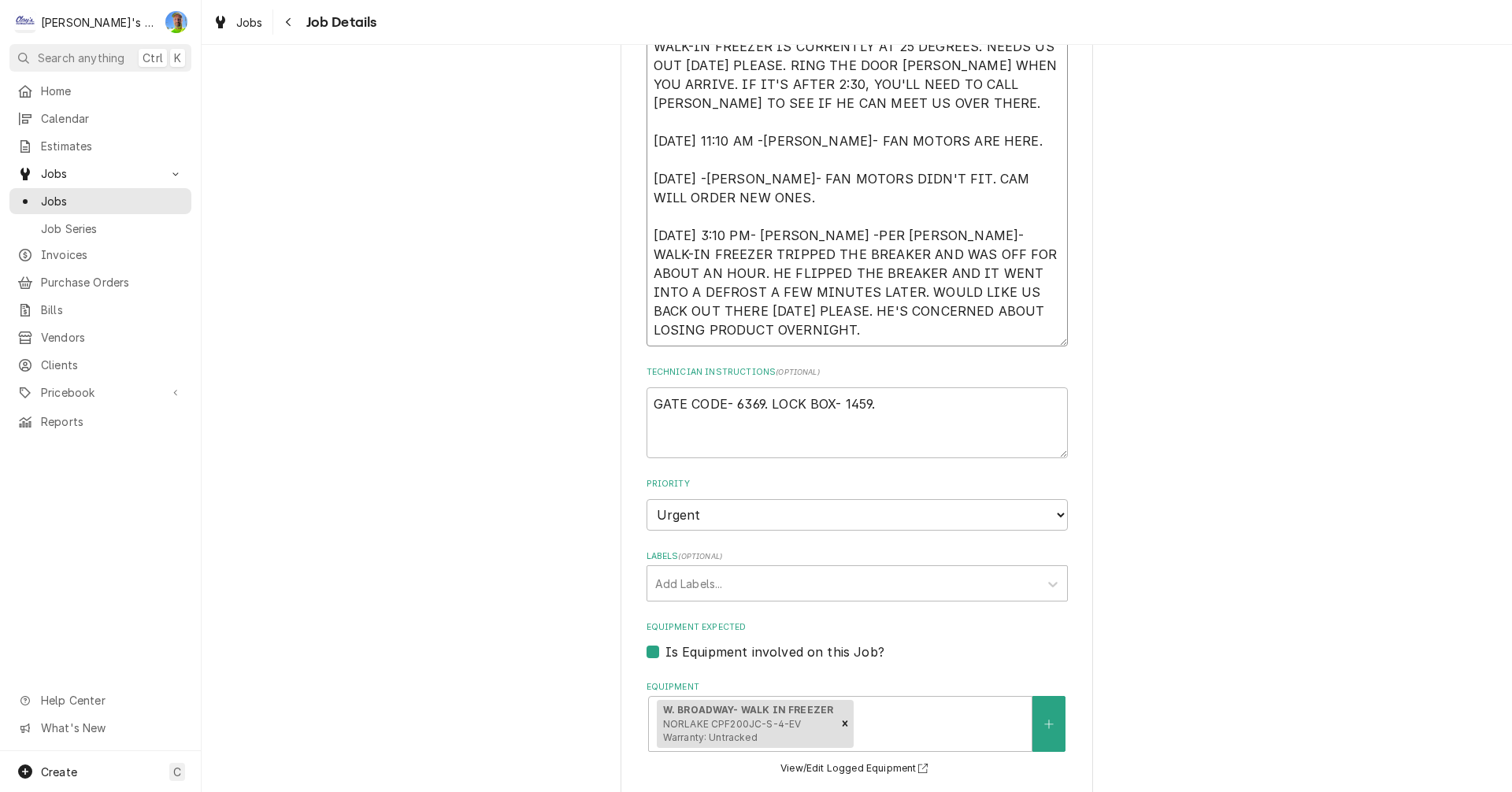
click at [1027, 339] on textarea "8/21/2025 9:40 AM- KASSIE -PER AARON- WALK-IN FREEZER IS CURRENTLY AT 25 DEGREE…" at bounding box center [857, 178] width 421 height 335
type textarea "8/21/2025 9:40 AM- KASSIE -PER AARON- WALK-IN FREEZER IS CURRENTLY AT 25 DEGREE…"
type textarea "x"
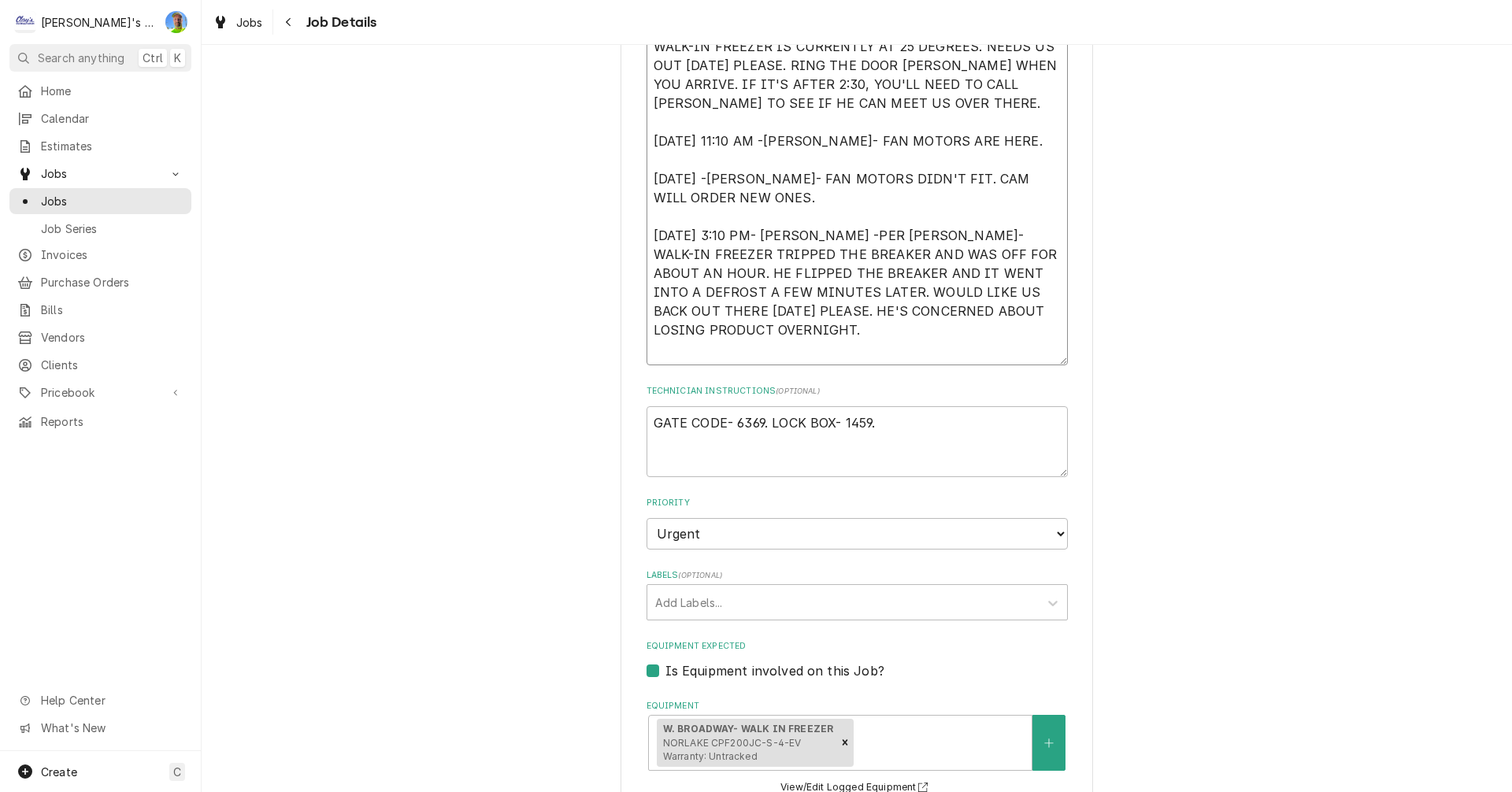
type textarea "8/21/2025 9:40 AM- KASSIE -PER AARON- WALK-IN FREEZER IS CURRENTLY AT 25 DEGREE…"
type textarea "x"
type textarea "8/21/2025 9:40 AM- KASSIE -PER AARON- WALK-IN FREEZER IS CURRENTLY AT 25 DEGREE…"
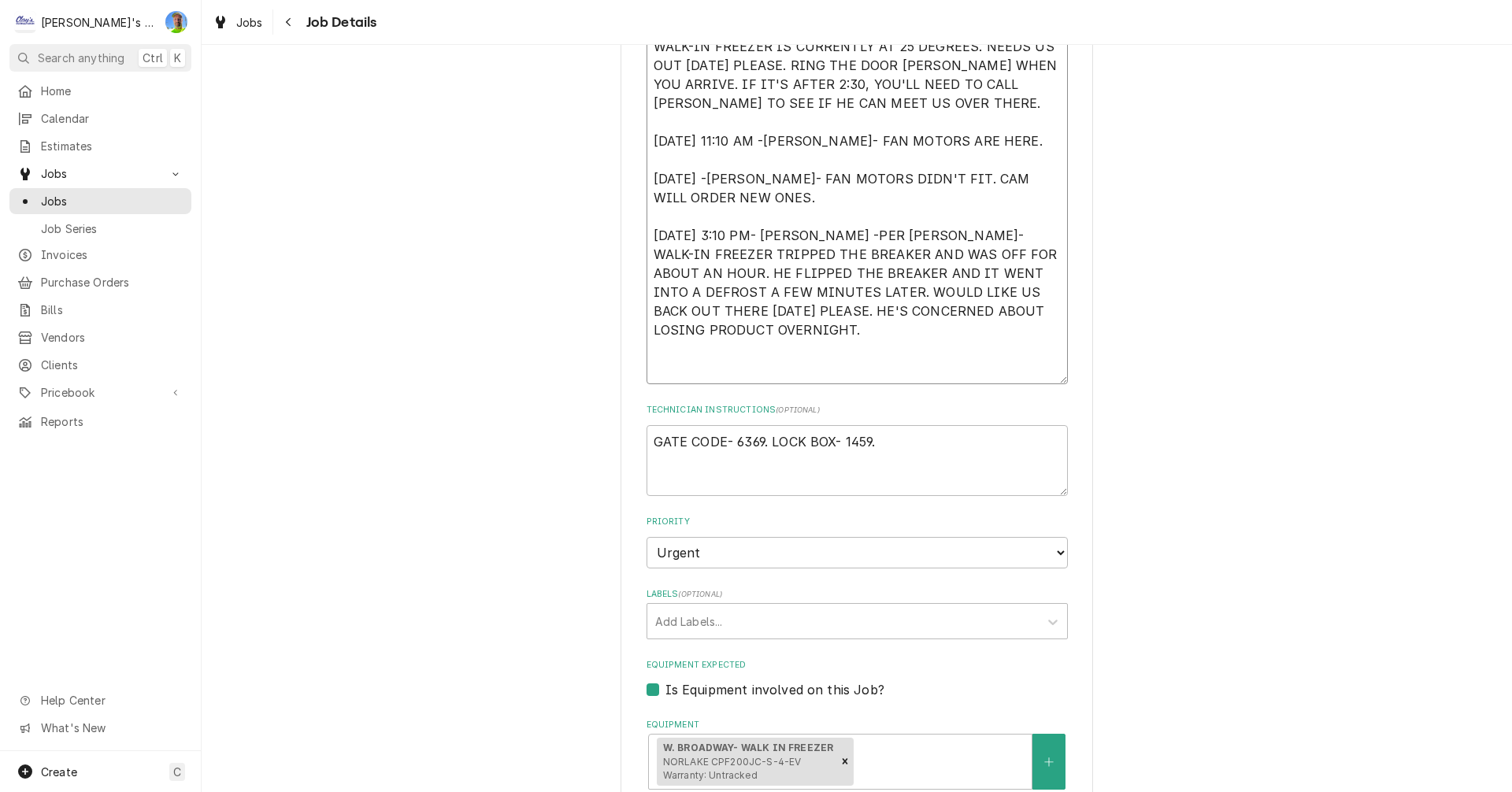
type textarea "x"
type textarea "8/21/2025 9:40 AM- KASSIE -PER AARON- WALK-IN FREEZER IS CURRENTLY AT 25 DEGREE…"
type textarea "x"
type textarea "8/21/2025 9:40 AM- KASSIE -PER AARON- WALK-IN FREEZER IS CURRENTLY AT 25 DEGREE…"
type textarea "x"
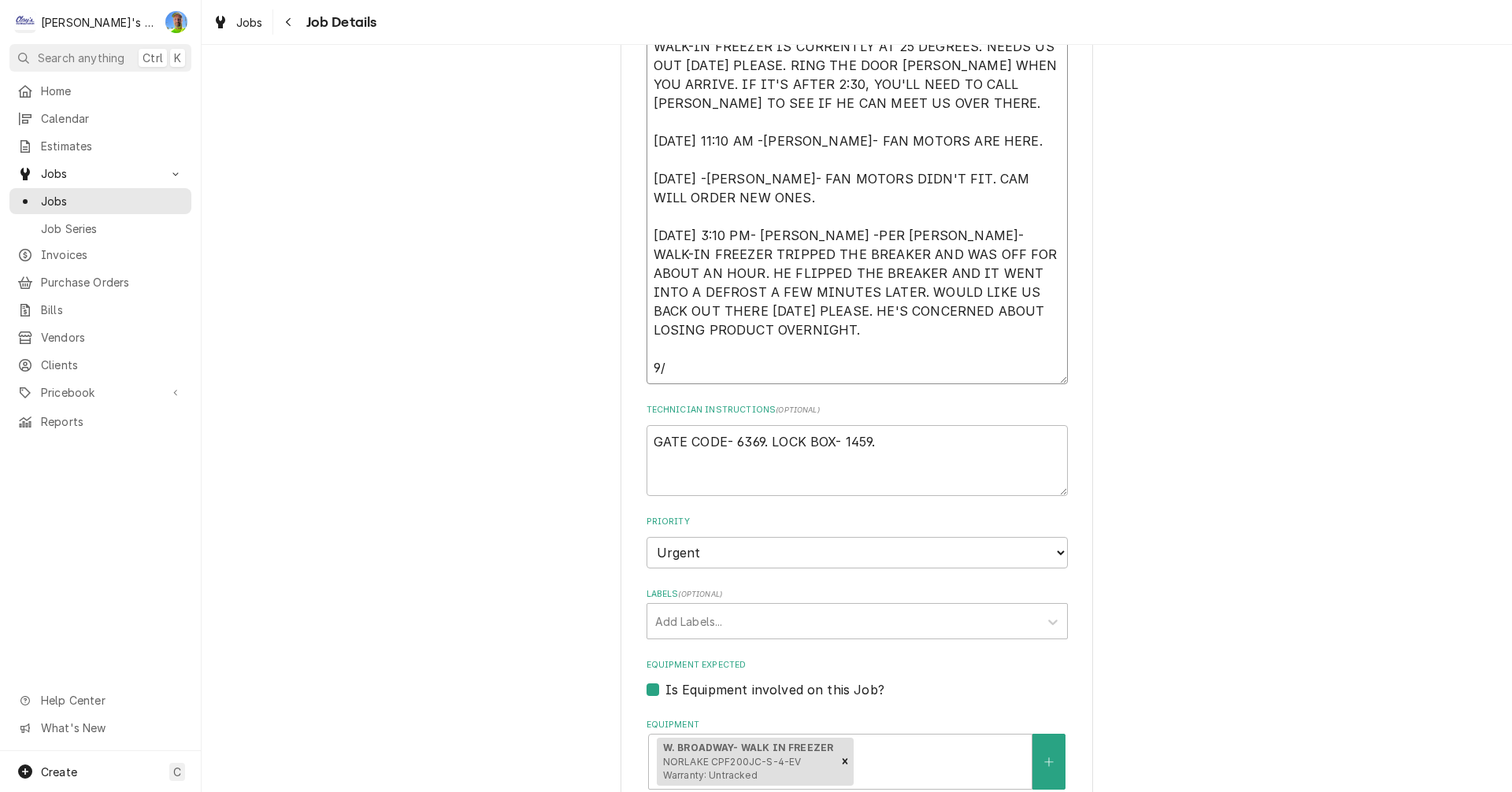
type textarea "8/21/2025 9:40 AM- KASSIE -PER AARON- WALK-IN FREEZER IS CURRENTLY AT 25 DEGREE…"
type textarea "x"
type textarea "8/21/2025 9:40 AM- KASSIE -PER AARON- WALK-IN FREEZER IS CURRENTLY AT 25 DEGREE…"
type textarea "x"
type textarea "8/21/2025 9:40 AM- KASSIE -PER AARON- WALK-IN FREEZER IS CURRENTLY AT 25 DEGREE…"
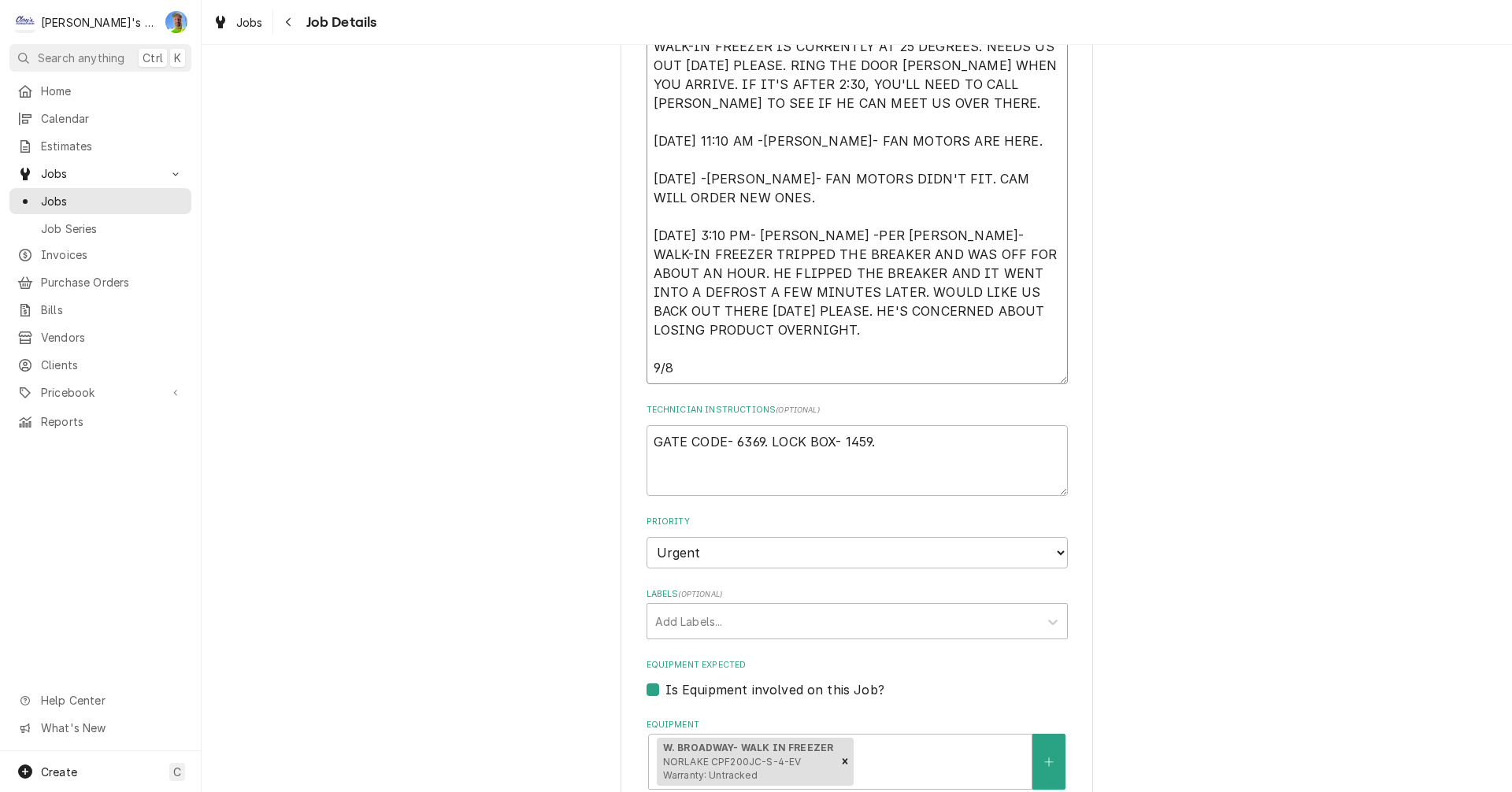
type textarea "x"
type textarea "8/21/2025 9:40 AM- KASSIE -PER AARON- WALK-IN FREEZER IS CURRENTLY AT 25 DEGREE…"
type textarea "x"
type textarea "8/21/2025 9:40 AM- KASSIE -PER AARON- WALK-IN FREEZER IS CURRENTLY AT 25 DEGREE…"
type textarea "x"
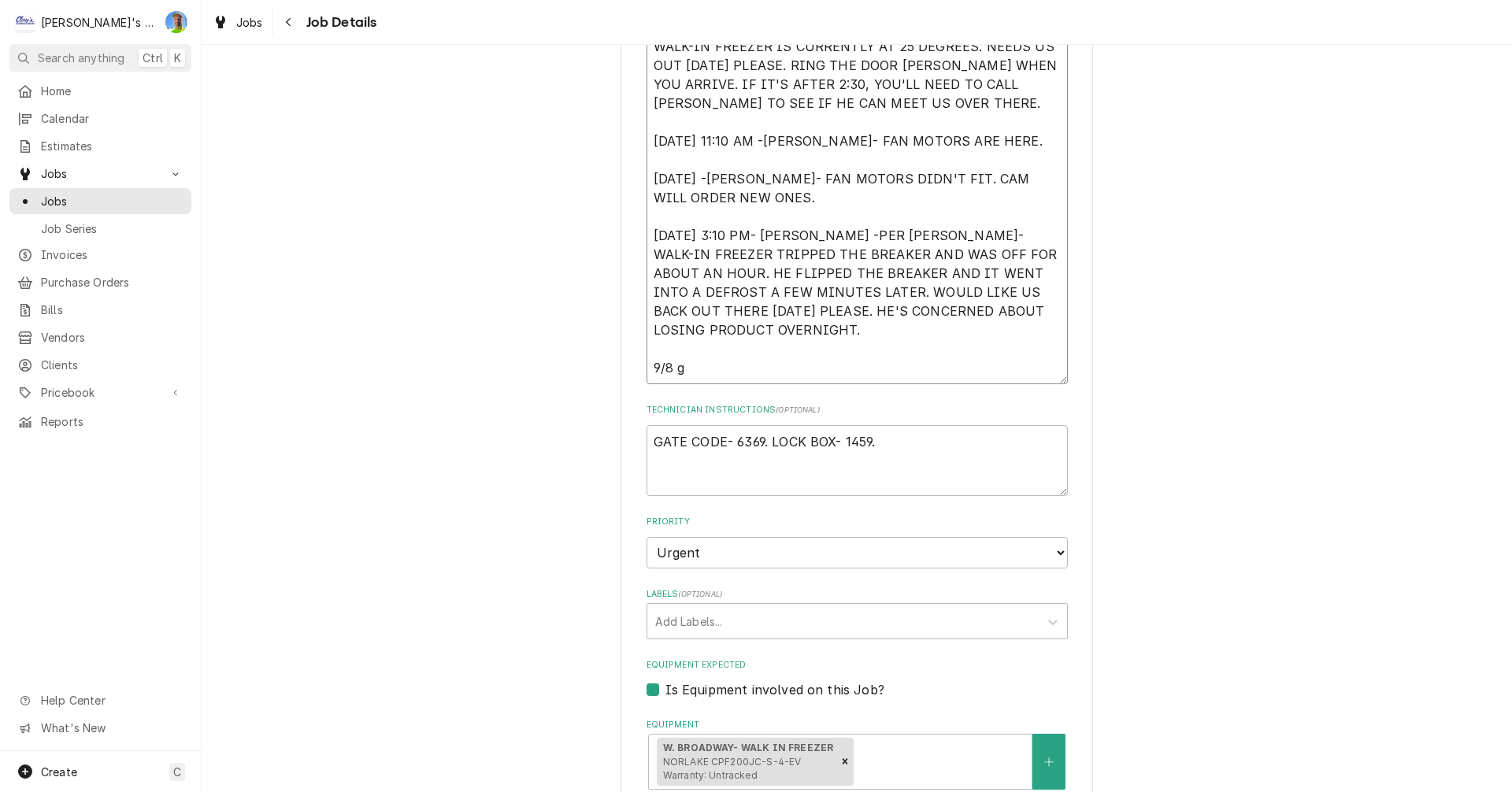
type textarea "8/21/2025 9:40 AM- KASSIE -PER AARON- WALK-IN FREEZER IS CURRENTLY AT 25 DEGREE…"
type textarea "x"
type textarea "8/21/2025 9:40 AM- KASSIE -PER AARON- WALK-IN FREEZER IS CURRENTLY AT 25 DEGREE…"
type textarea "x"
type textarea "8/21/2025 9:40 AM- KASSIE -PER AARON- WALK-IN FREEZER IS CURRENTLY AT 25 DEGREE…"
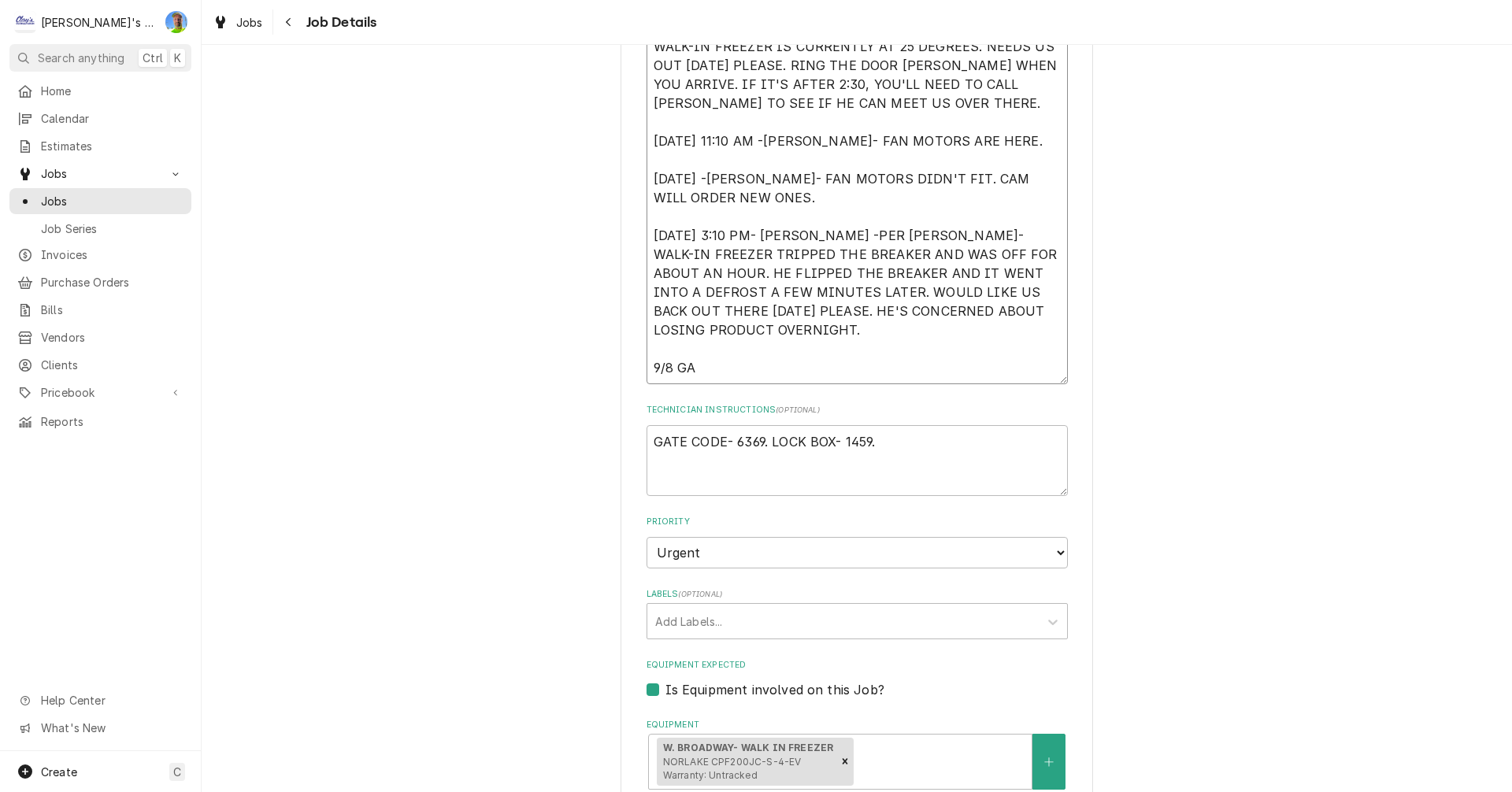
type textarea "x"
type textarea "8/21/2025 9:40 AM- KASSIE -PER AARON- WALK-IN FREEZER IS CURRENTLY AT 25 DEGREE…"
type textarea "x"
type textarea "8/21/2025 9:40 AM- KASSIE -PER AARON- WALK-IN FREEZER IS CURRENTLY AT 25 DEGREE…"
type textarea "x"
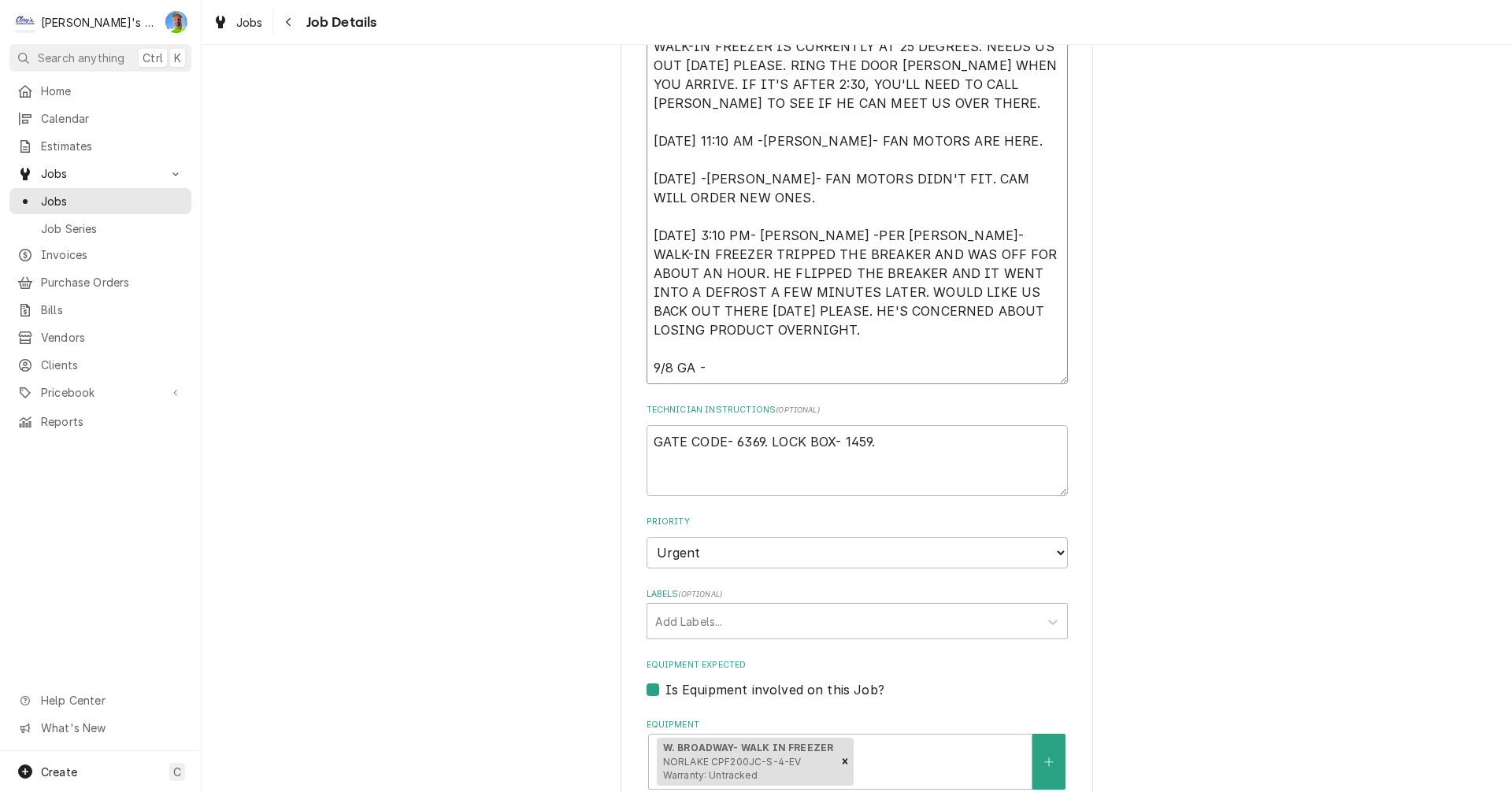
type textarea "8/21/2025 9:40 AM- KASSIE -PER AARON- WALK-IN FREEZER IS CURRENTLY AT 25 DEGREE…"
type textarea "x"
type textarea "8/21/2025 9:40 AM- KASSIE -PER AARON- WALK-IN FREEZER IS CURRENTLY AT 25 DEGREE…"
type textarea "x"
type textarea "8/21/2025 9:40 AM- KASSIE -PER AARON- WALK-IN FREEZER IS CURRENTLY AT 25 DEGREE…"
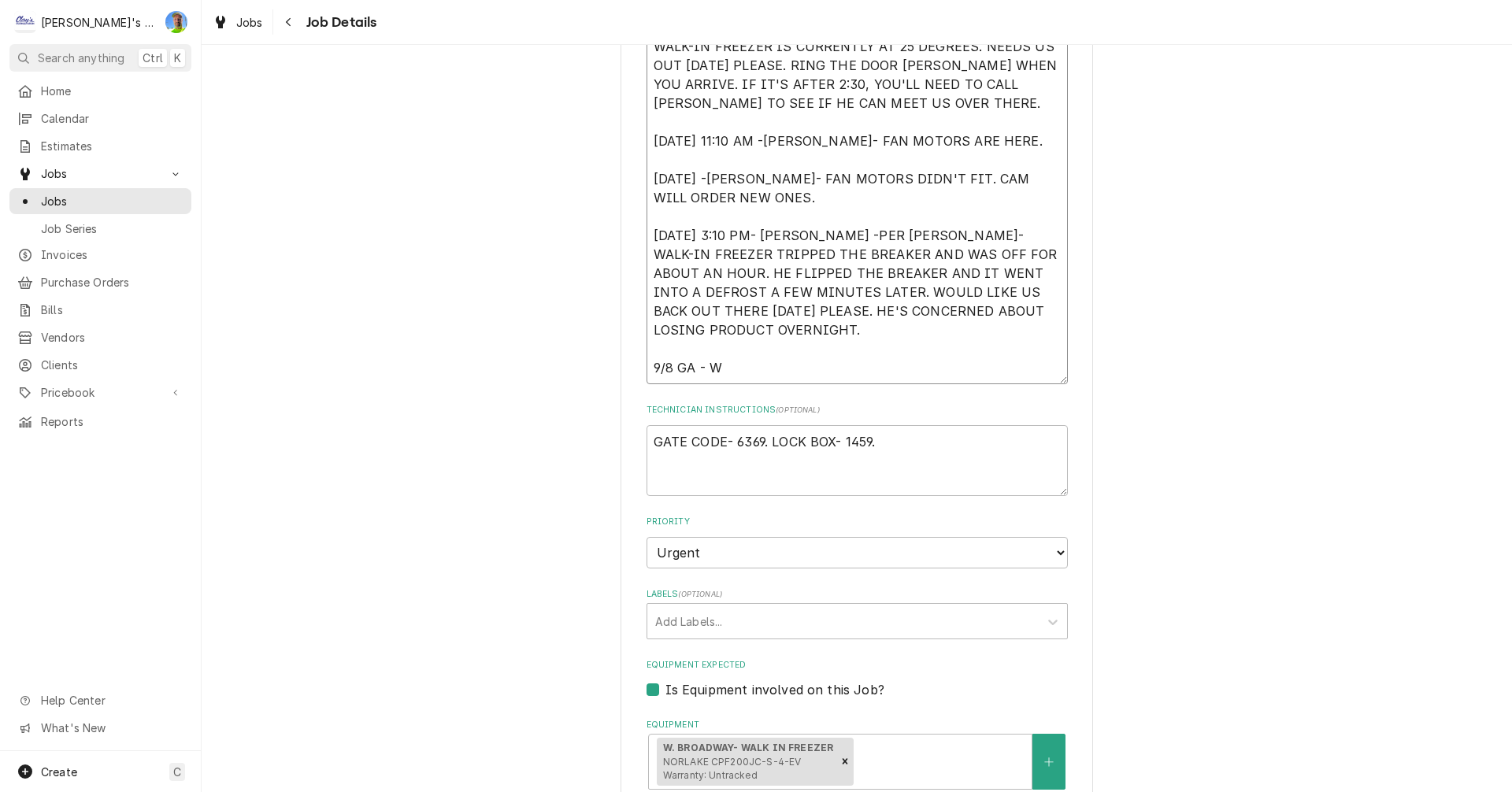
type textarea "x"
type textarea "8/21/2025 9:40 AM- KASSIE -PER AARON- WALK-IN FREEZER IS CURRENTLY AT 25 DEGREE…"
type textarea "x"
type textarea "8/21/2025 9:40 AM- KASSIE -PER AARON- WALK-IN FREEZER IS CURRENTLY AT 25 DEGREE…"
type textarea "x"
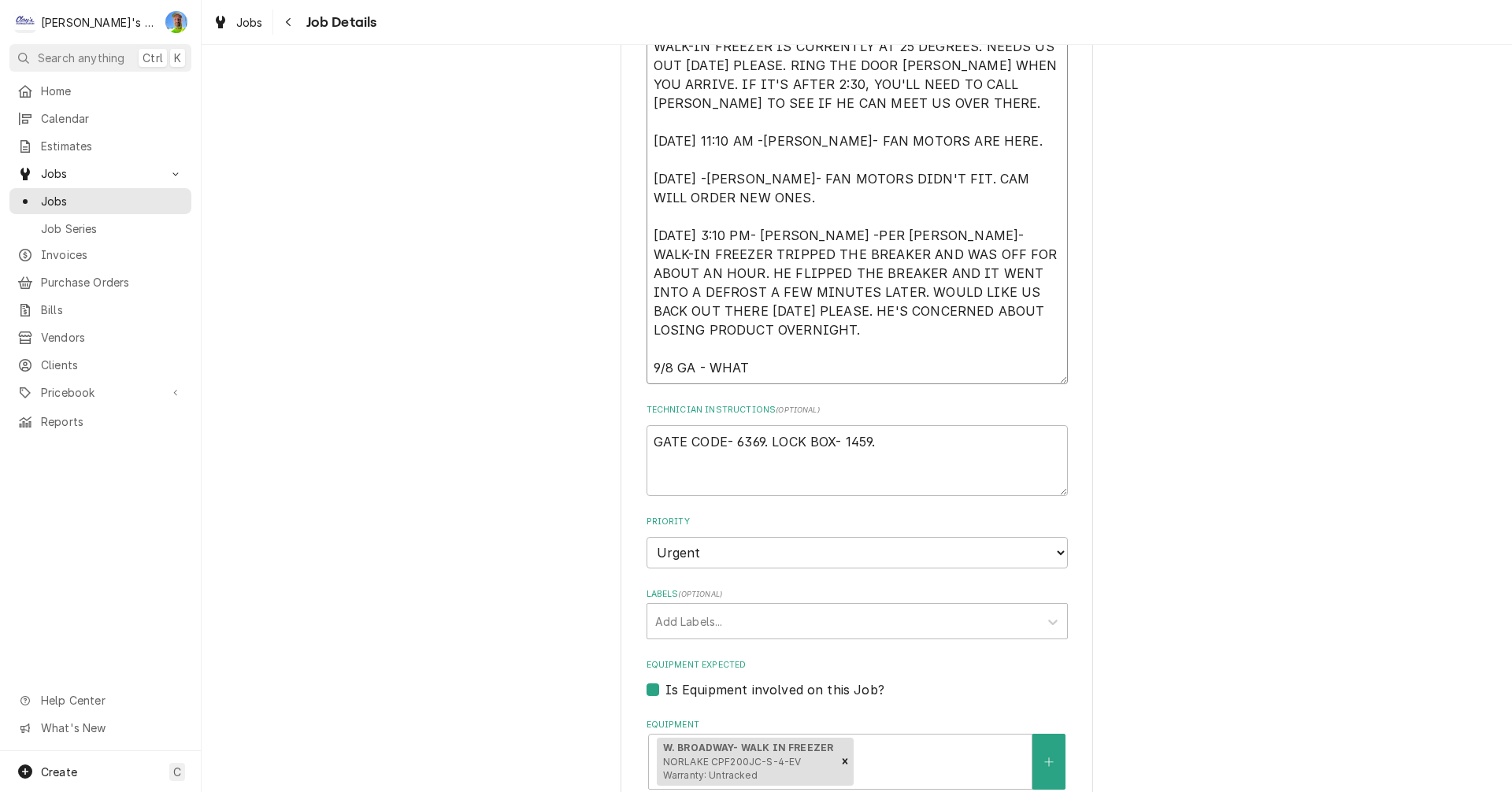
type textarea "8/21/2025 9:40 AM- KASSIE -PER AARON- WALK-IN FREEZER IS CURRENTLY AT 25 DEGREE…"
type textarea "x"
type textarea "8/21/2025 9:40 AM- KASSIE -PER AARON- WALK-IN FREEZER IS CURRENTLY AT 25 DEGREE…"
type textarea "x"
type textarea "8/21/2025 9:40 AM- KASSIE -PER AARON- WALK-IN FREEZER IS CURRENTLY AT 25 DEGREE…"
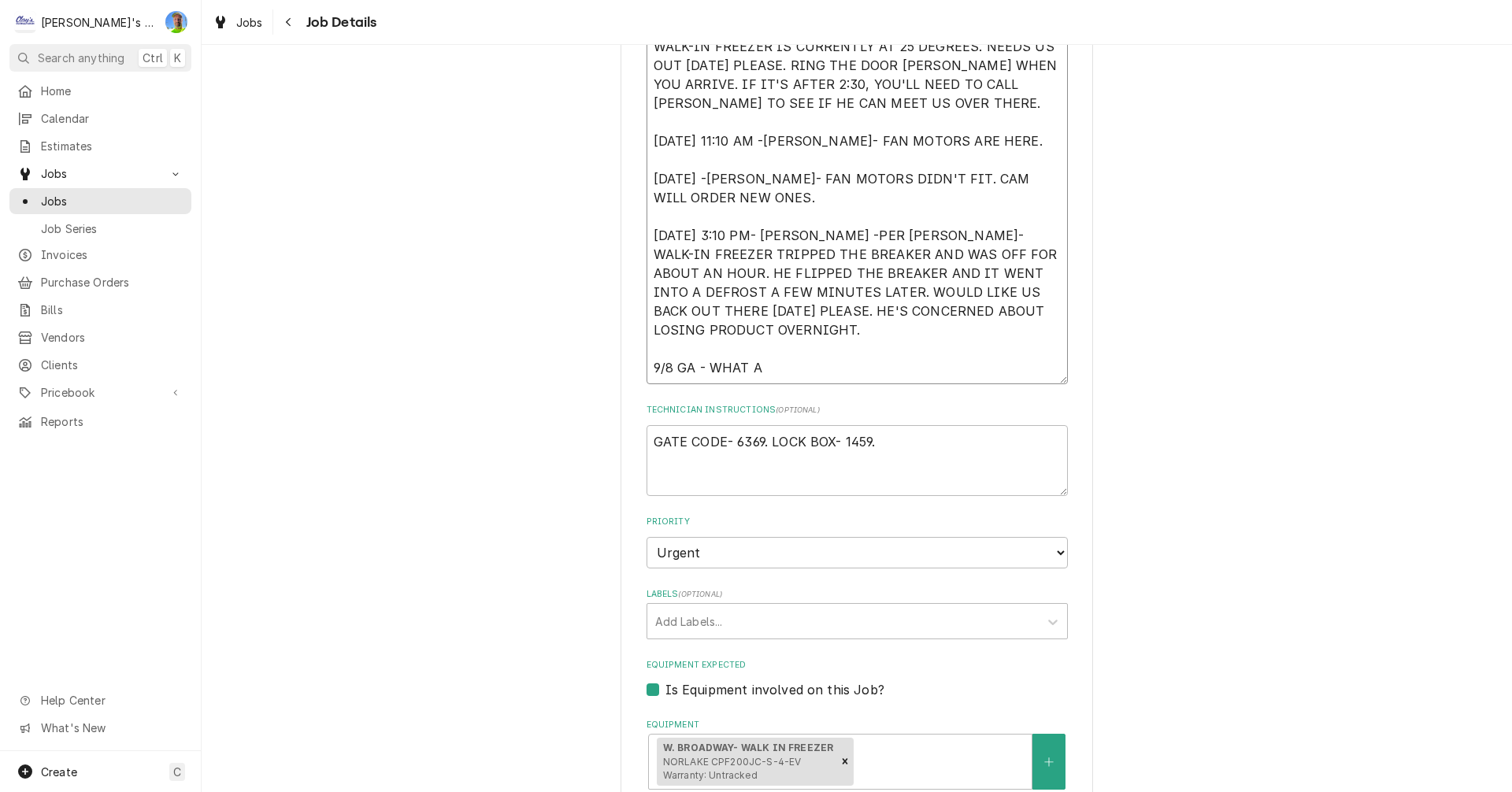
type textarea "x"
type textarea "8/21/2025 9:40 AM- KASSIE -PER AARON- WALK-IN FREEZER IS CURRENTLY AT 25 DEGREE…"
type textarea "x"
type textarea "8/21/2025 9:40 AM- KASSIE -PER AARON- WALK-IN FREEZER IS CURRENTLY AT 25 DEGREE…"
type textarea "x"
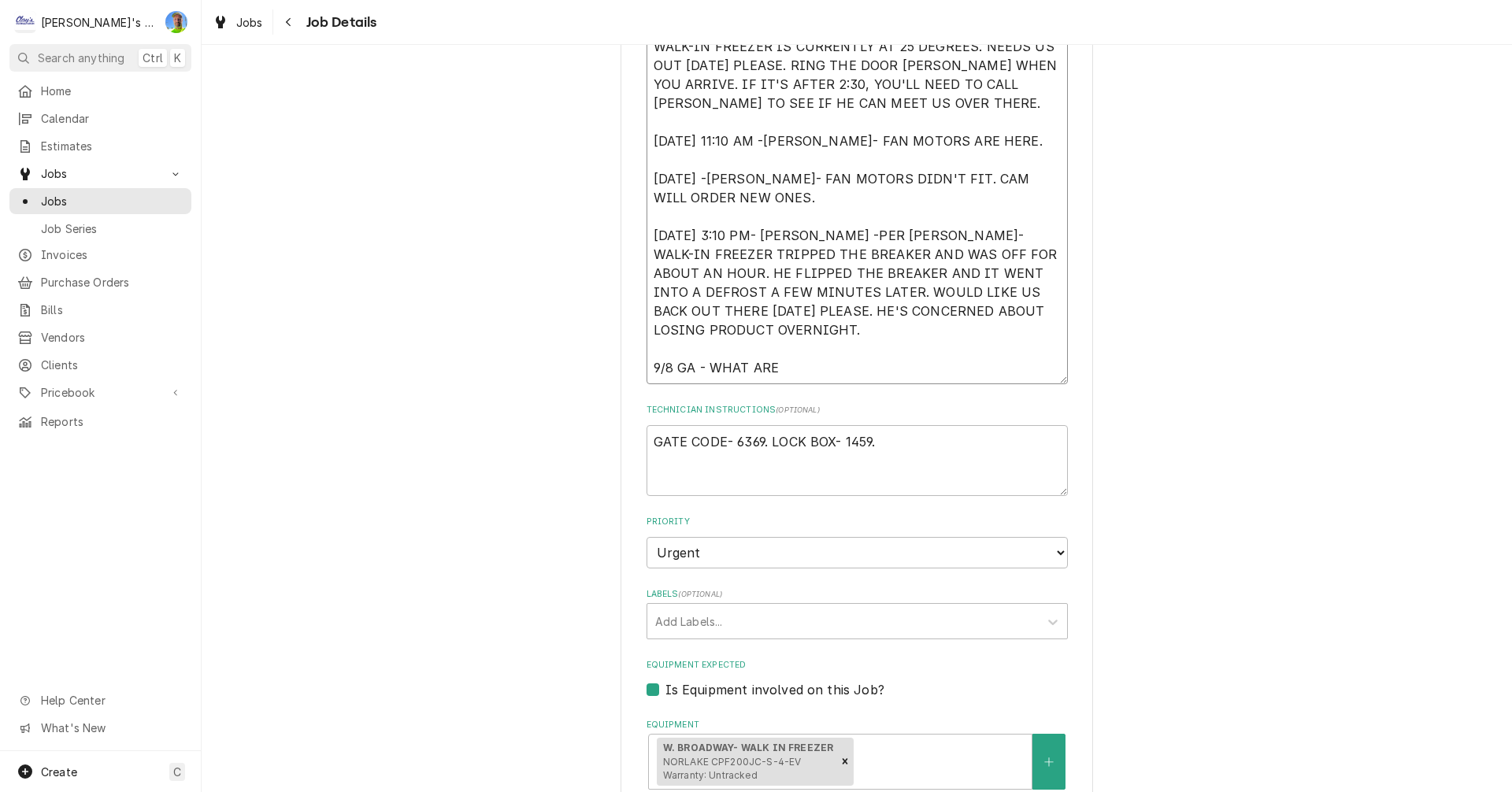
type textarea "8/21/2025 9:40 AM- KASSIE -PER AARON- WALK-IN FREEZER IS CURRENTLY AT 25 DEGREE…"
type textarea "x"
type textarea "8/21/2025 9:40 AM- KASSIE -PER AARON- WALK-IN FREEZER IS CURRENTLY AT 25 DEGREE…"
type textarea "x"
type textarea "8/21/2025 9:40 AM- KASSIE -PER AARON- WALK-IN FREEZER IS CURRENTLY AT 25 DEGREE…"
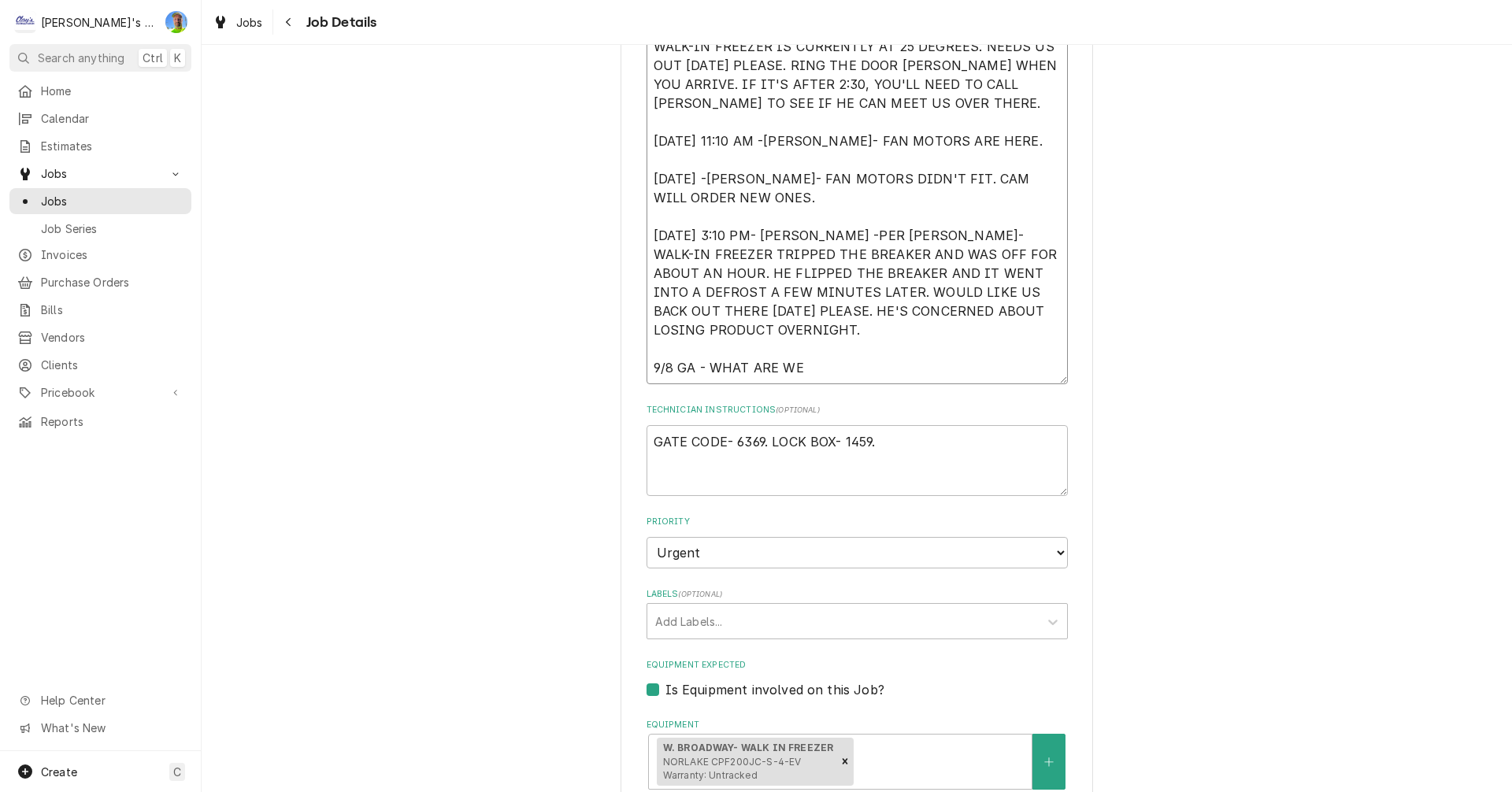
type textarea "x"
type textarea "8/21/2025 9:40 AM- KASSIE -PER AARON- WALK-IN FREEZER IS CURRENTLY AT 25 DEGREE…"
type textarea "x"
type textarea "8/21/2025 9:40 AM- KASSIE -PER AARON- WALK-IN FREEZER IS CURRENTLY AT 25 DEGREE…"
type textarea "x"
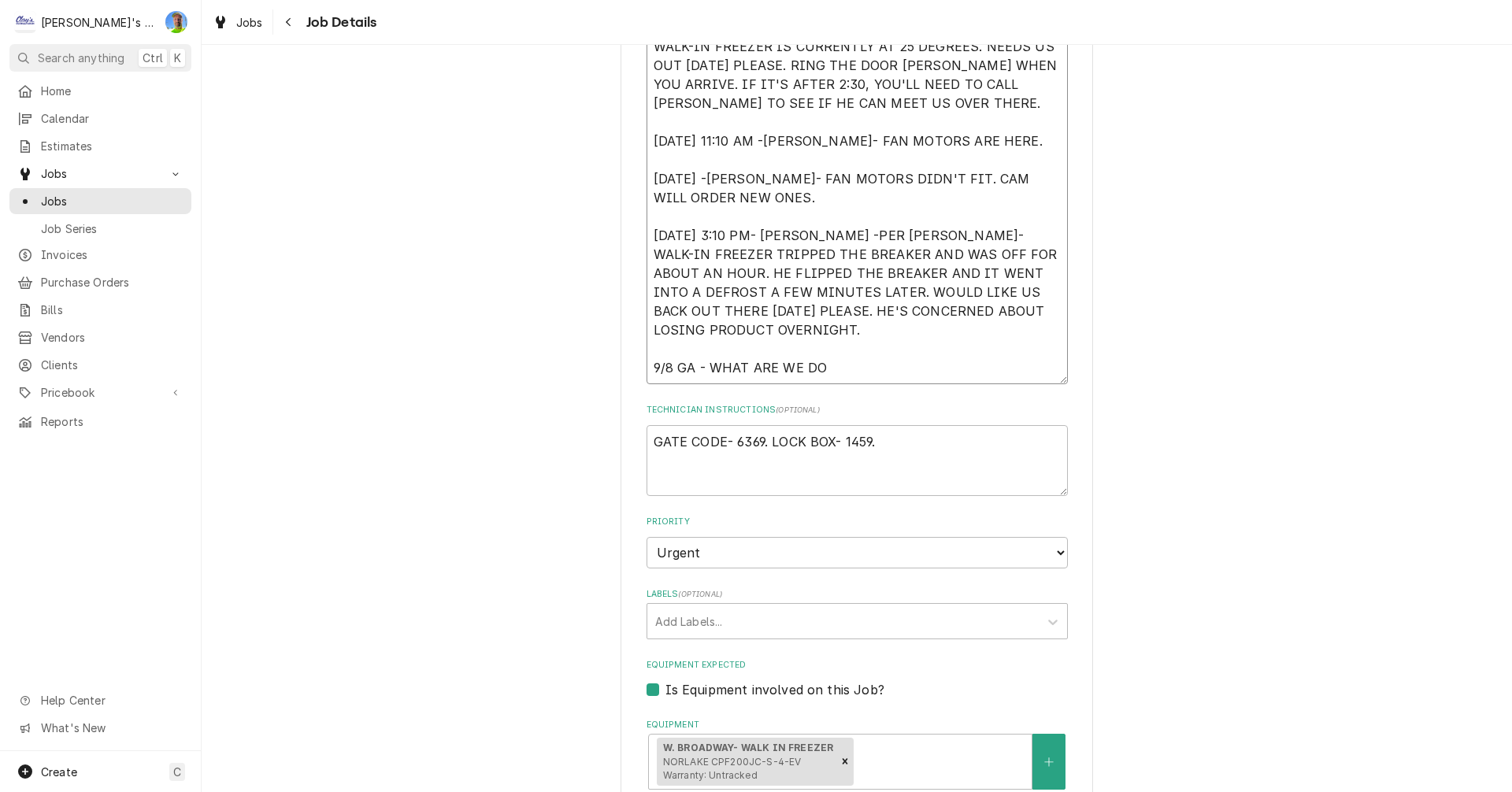
type textarea "8/21/2025 9:40 AM- KASSIE -PER AARON- WALK-IN FREEZER IS CURRENTLY AT 25 DEGREE…"
type textarea "x"
type textarea "8/21/2025 9:40 AM- KASSIE -PER AARON- WALK-IN FREEZER IS CURRENTLY AT 25 DEGREE…"
type textarea "x"
type textarea "8/21/2025 9:40 AM- KASSIE -PER AARON- WALK-IN FREEZER IS CURRENTLY AT 25 DEGREE…"
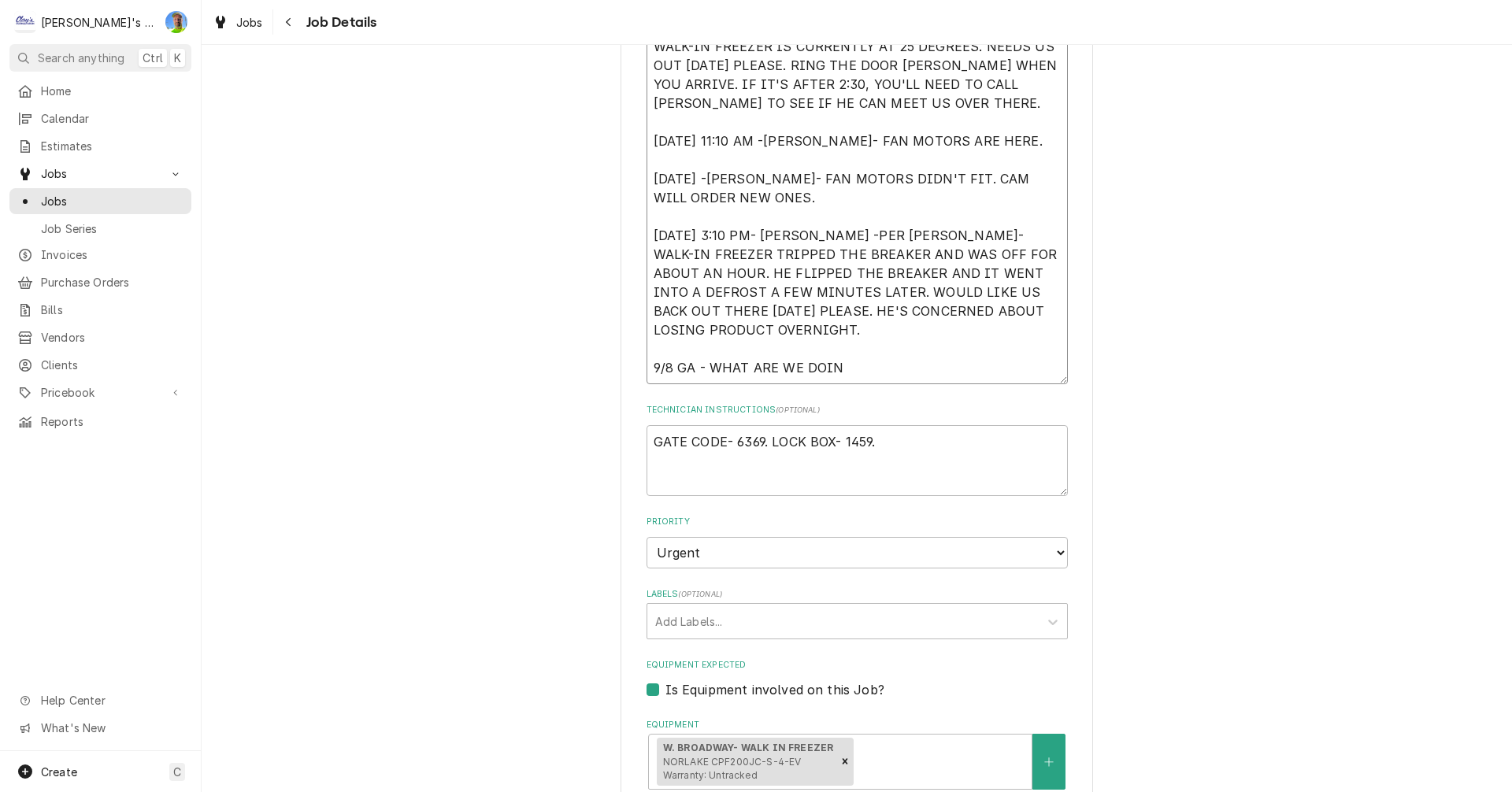
type textarea "x"
type textarea "8/21/2025 9:40 AM- KASSIE -PER AARON- WALK-IN FREEZER IS CURRENTLY AT 25 DEGREE…"
type textarea "x"
type textarea "8/21/2025 9:40 AM- KASSIE -PER AARON- WALK-IN FREEZER IS CURRENTLY AT 25 DEGREE…"
type textarea "x"
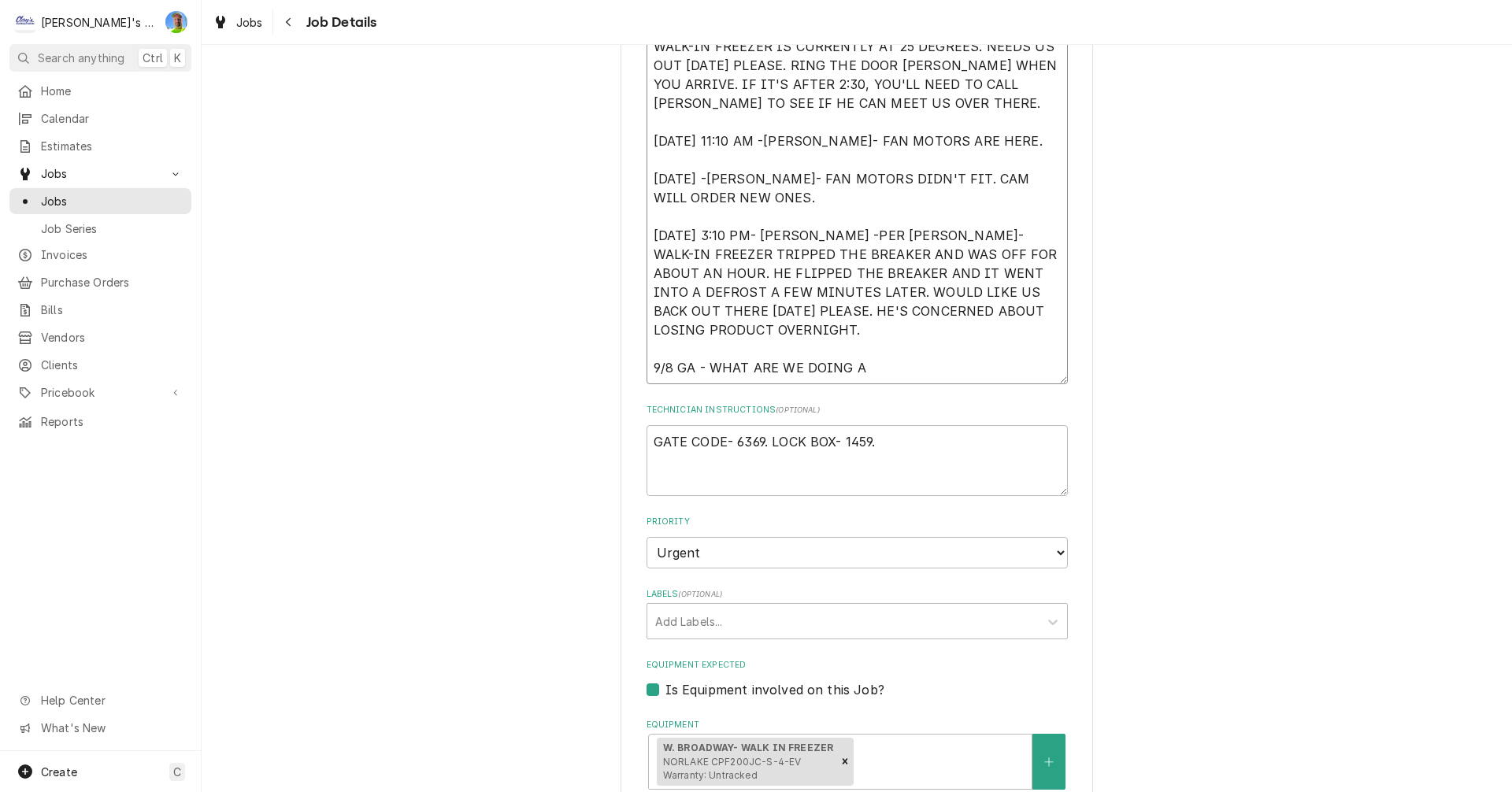
type textarea "8/21/2025 9:40 AM- KASSIE -PER AARON- WALK-IN FREEZER IS CURRENTLY AT 25 DEGREE…"
type textarea "x"
type textarea "8/21/2025 9:40 AM- KASSIE -PER AARON- WALK-IN FREEZER IS CURRENTLY AT 25 DEGREE…"
type textarea "x"
type textarea "8/21/2025 9:40 AM- KASSIE -PER AARON- WALK-IN FREEZER IS CURRENTLY AT 25 DEGREE…"
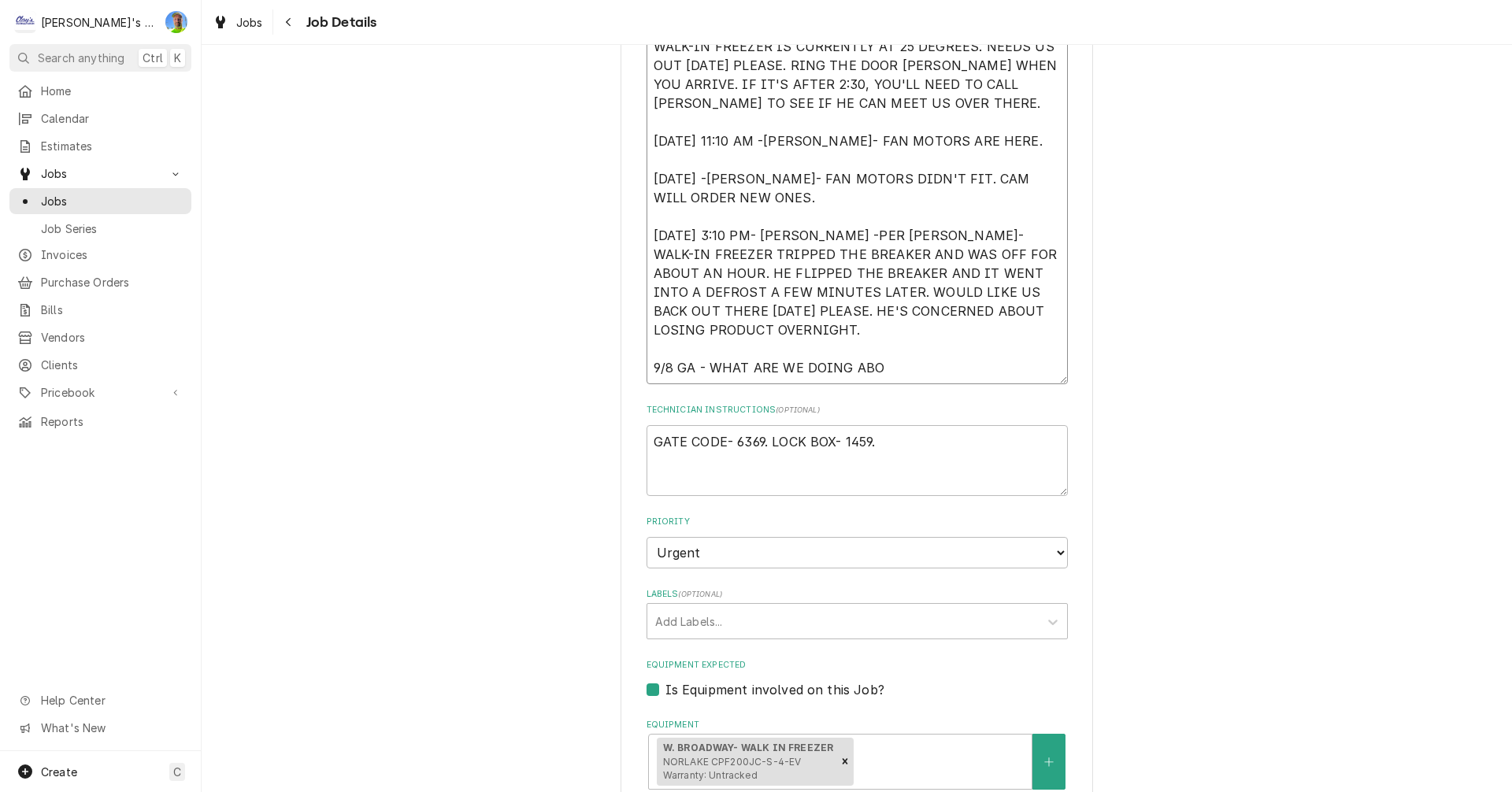
type textarea "x"
type textarea "8/21/2025 9:40 AM- KASSIE -PER AARON- WALK-IN FREEZER IS CURRENTLY AT 25 DEGREE…"
type textarea "x"
type textarea "8/21/2025 9:40 AM- KASSIE -PER AARON- WALK-IN FREEZER IS CURRENTLY AT 25 DEGREE…"
type textarea "x"
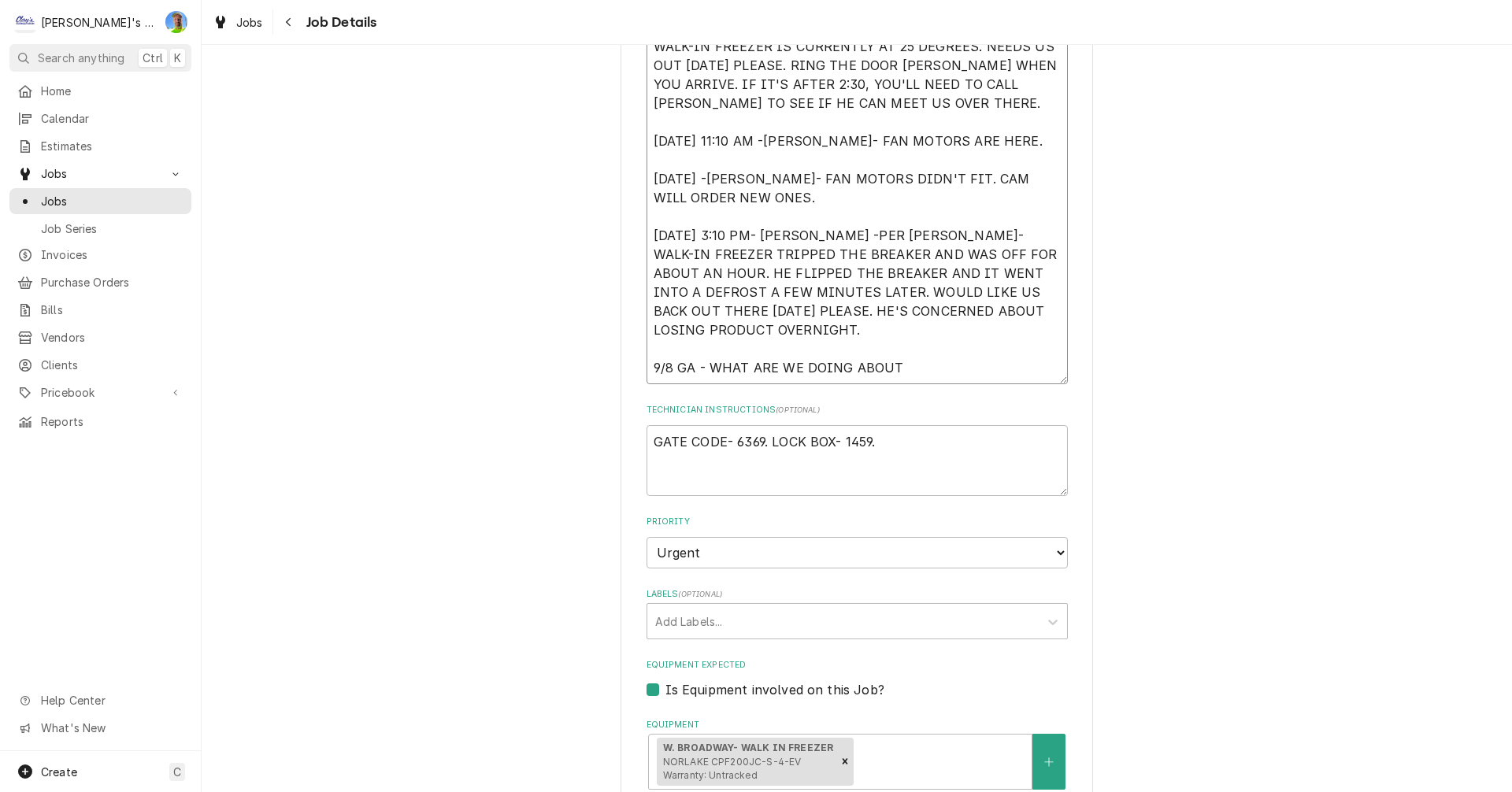
type textarea "8/21/2025 9:40 AM- KASSIE -PER AARON- WALK-IN FREEZER IS CURRENTLY AT 25 DEGREE…"
type textarea "x"
type textarea "8/21/2025 9:40 AM- KASSIE -PER AARON- WALK-IN FREEZER IS CURRENTLY AT 25 DEGREE…"
type textarea "x"
type textarea "8/21/2025 9:40 AM- KASSIE -PER AARON- WALK-IN FREEZER IS CURRENTLY AT 25 DEGREE…"
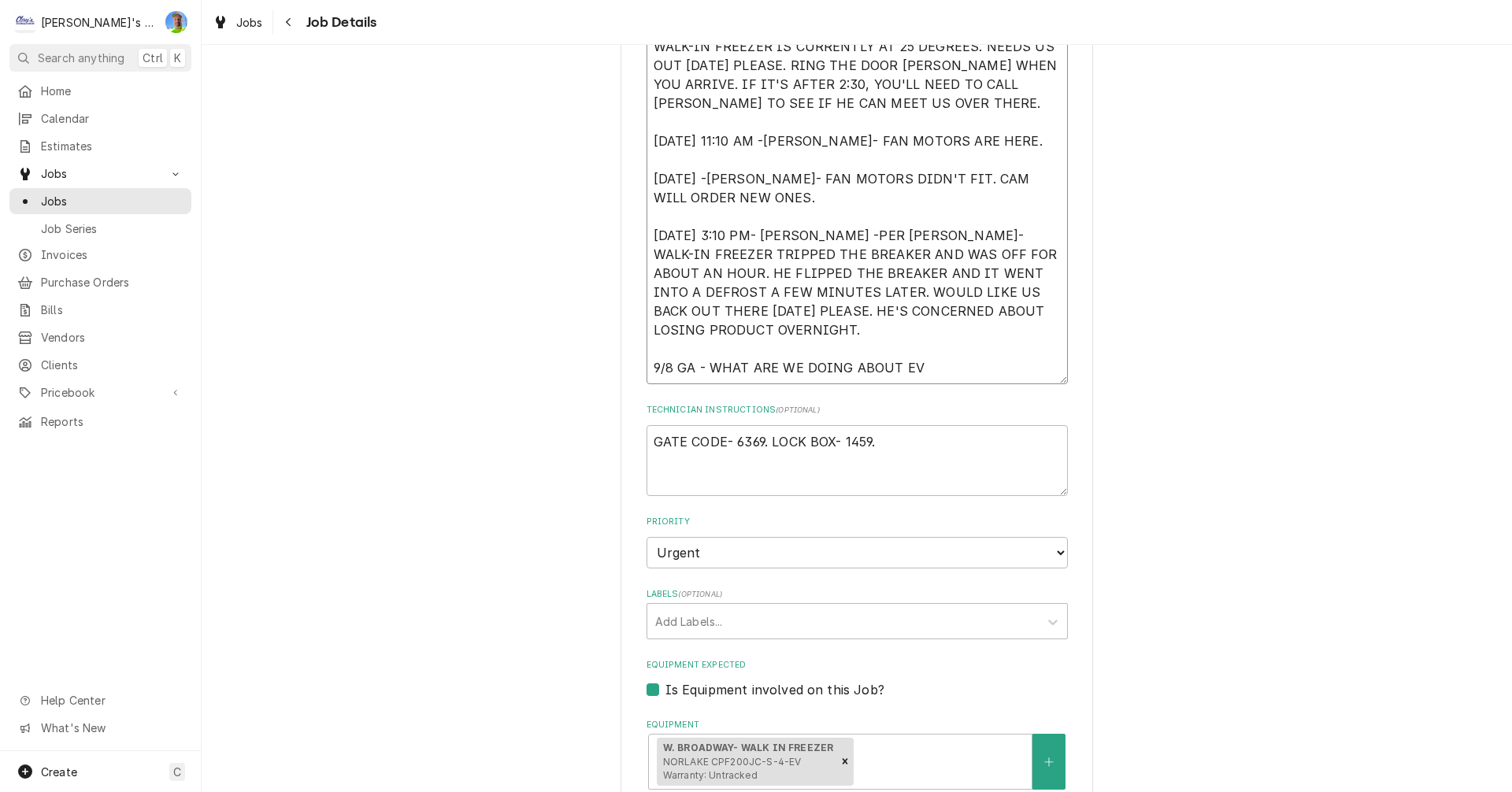
type textarea "x"
type textarea "8/21/2025 9:40 AM- KASSIE -PER AARON- WALK-IN FREEZER IS CURRENTLY AT 25 DEGREE…"
type textarea "x"
type textarea "8/21/2025 9:40 AM- KASSIE -PER AARON- WALK-IN FREEZER IS CURRENTLY AT 25 DEGREE…"
type textarea "x"
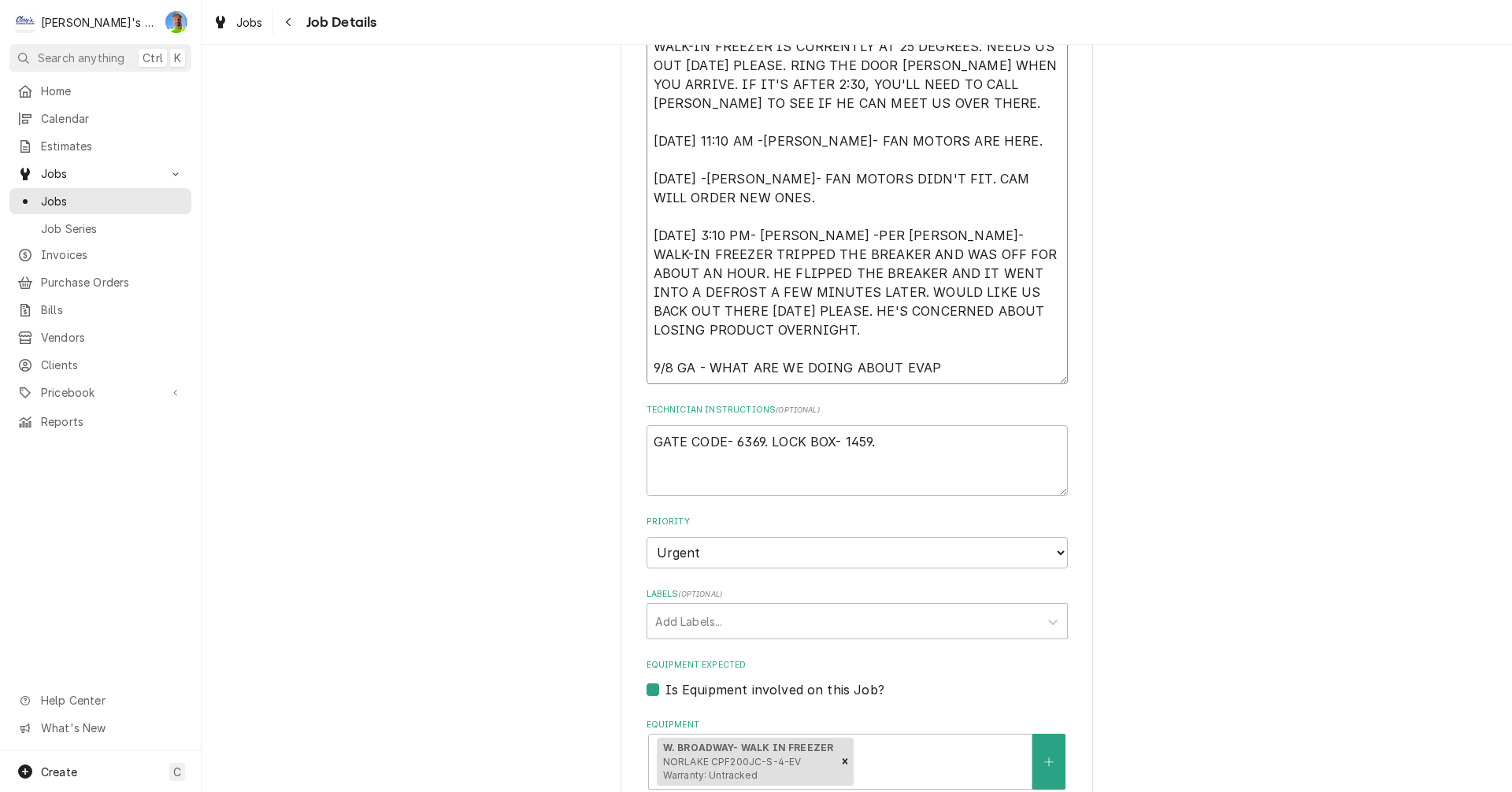
type textarea "8/21/2025 9:40 AM- KASSIE -PER AARON- WALK-IN FREEZER IS CURRENTLY AT 25 DEGREE…"
type textarea "x"
type textarea "8/21/2025 9:40 AM- KASSIE -PER AARON- WALK-IN FREEZER IS CURRENTLY AT 25 DEGREE…"
type textarea "x"
type textarea "8/21/2025 9:40 AM- KASSIE -PER AARON- WALK-IN FREEZER IS CURRENTLY AT 25 DEGREE…"
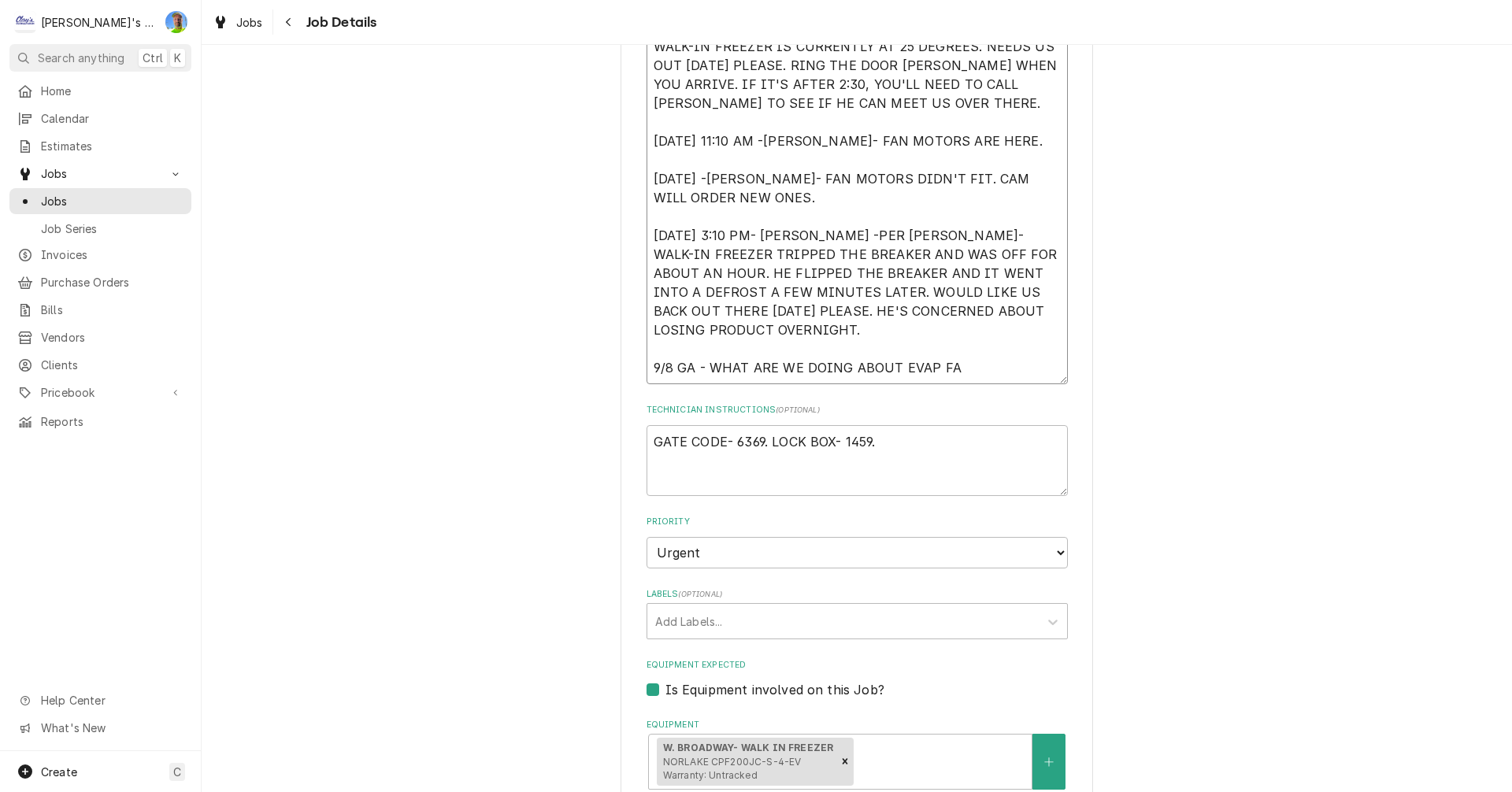
type textarea "x"
type textarea "8/21/2025 9:40 AM- KASSIE -PER AARON- WALK-IN FREEZER IS CURRENTLY AT 25 DEGREE…"
type textarea "x"
type textarea "8/21/2025 9:40 AM- KASSIE -PER AARON- WALK-IN FREEZER IS CURRENTLY AT 25 DEGREE…"
type textarea "x"
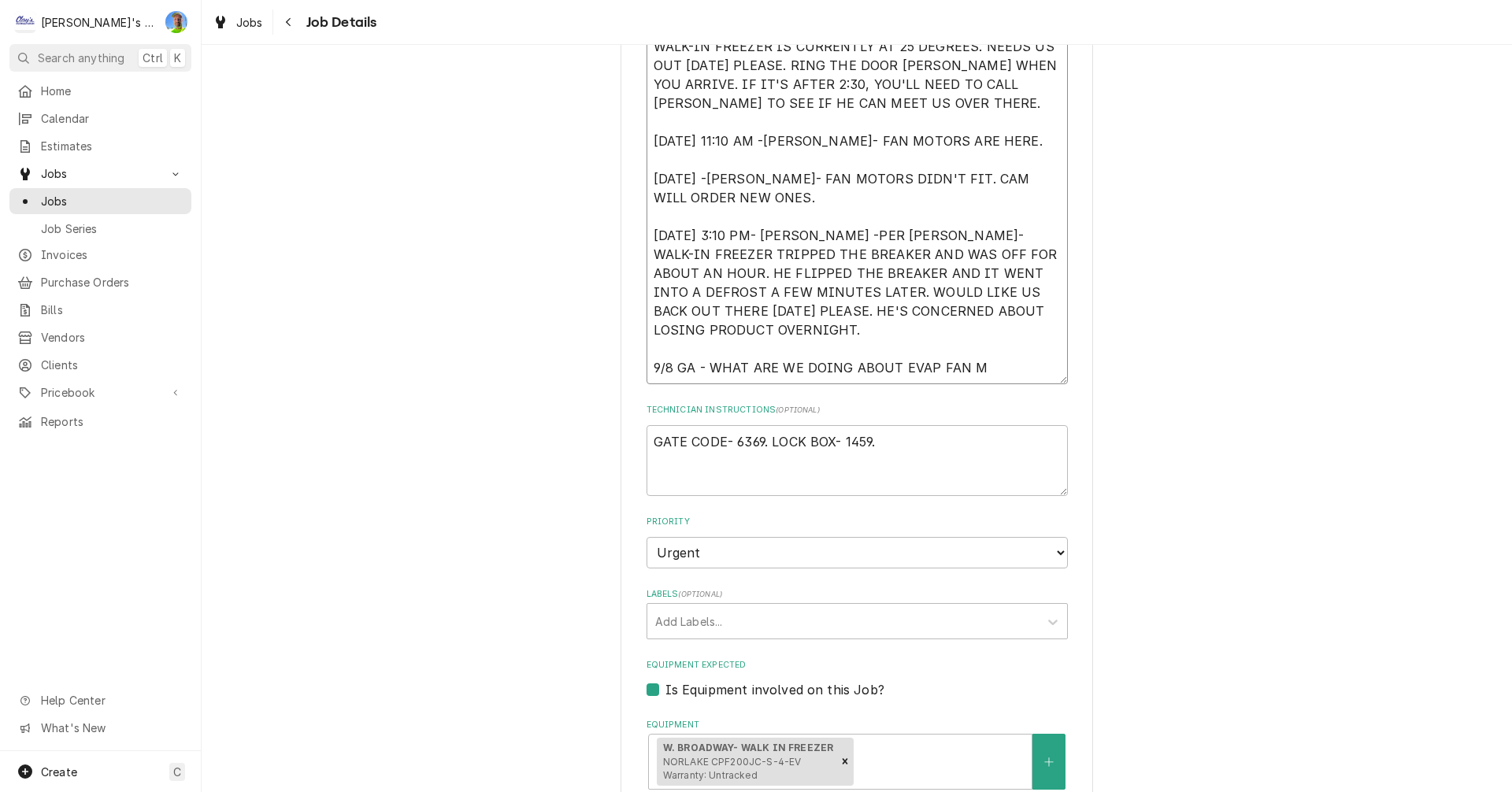
type textarea "8/21/2025 9:40 AM- KASSIE -PER AARON- WALK-IN FREEZER IS CURRENTLY AT 25 DEGREE…"
type textarea "x"
type textarea "8/21/2025 9:40 AM- KASSIE -PER AARON- WALK-IN FREEZER IS CURRENTLY AT 25 DEGREE…"
type textarea "x"
type textarea "8/21/2025 9:40 AM- KASSIE -PER AARON- WALK-IN FREEZER IS CURRENTLY AT 25 DEGREE…"
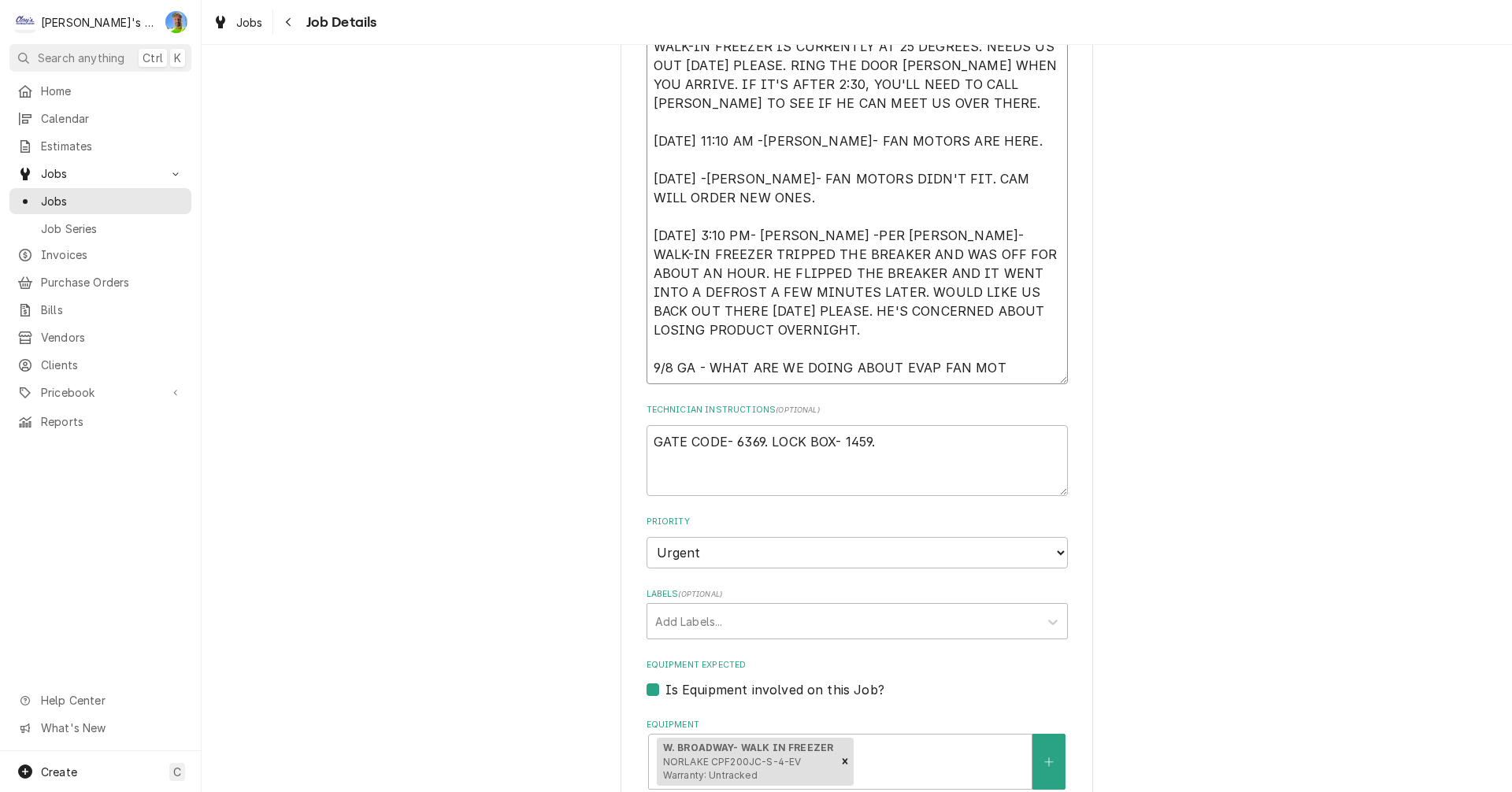
type textarea "x"
type textarea "8/21/2025 9:40 AM- KASSIE -PER AARON- WALK-IN FREEZER IS CURRENTLY AT 25 DEGREE…"
type textarea "x"
type textarea "8/21/2025 9:40 AM- KASSIE -PER AARON- WALK-IN FREEZER IS CURRENTLY AT 25 DEGREE…"
type textarea "x"
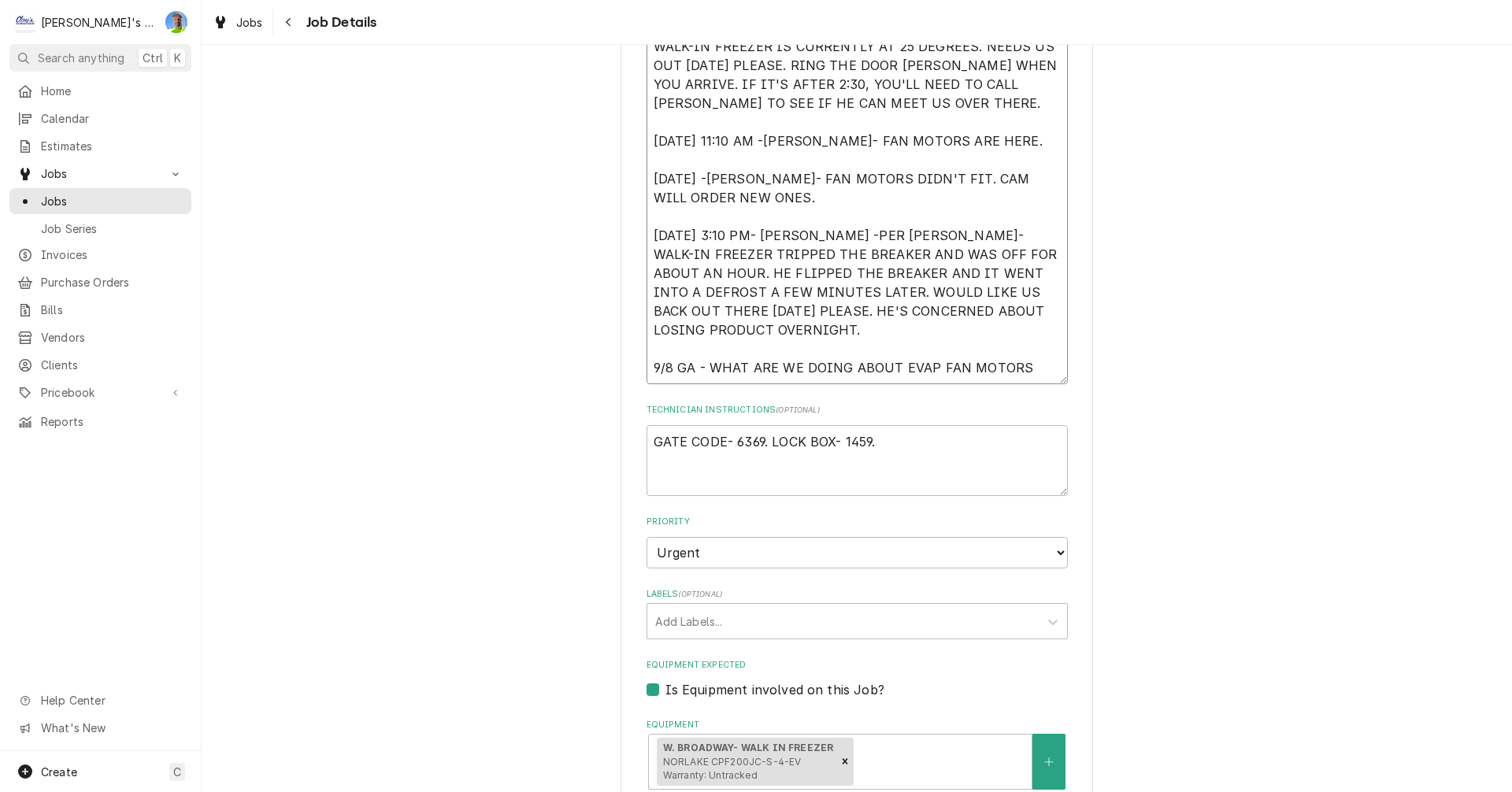
type textarea "8/21/2025 9:40 AM- KASSIE -PER AARON- WALK-IN FREEZER IS CURRENTLY AT 25 DEGREE…"
type textarea "x"
type textarea "8/21/2025 9:40 AM- KASSIE -PER AARON- WALK-IN FREEZER IS CURRENTLY AT 25 DEGREE…"
type textarea "x"
type textarea "8/21/2025 9:40 AM- KASSIE -PER AARON- WALK-IN FREEZER IS CURRENTLY AT 25 DEGREE…"
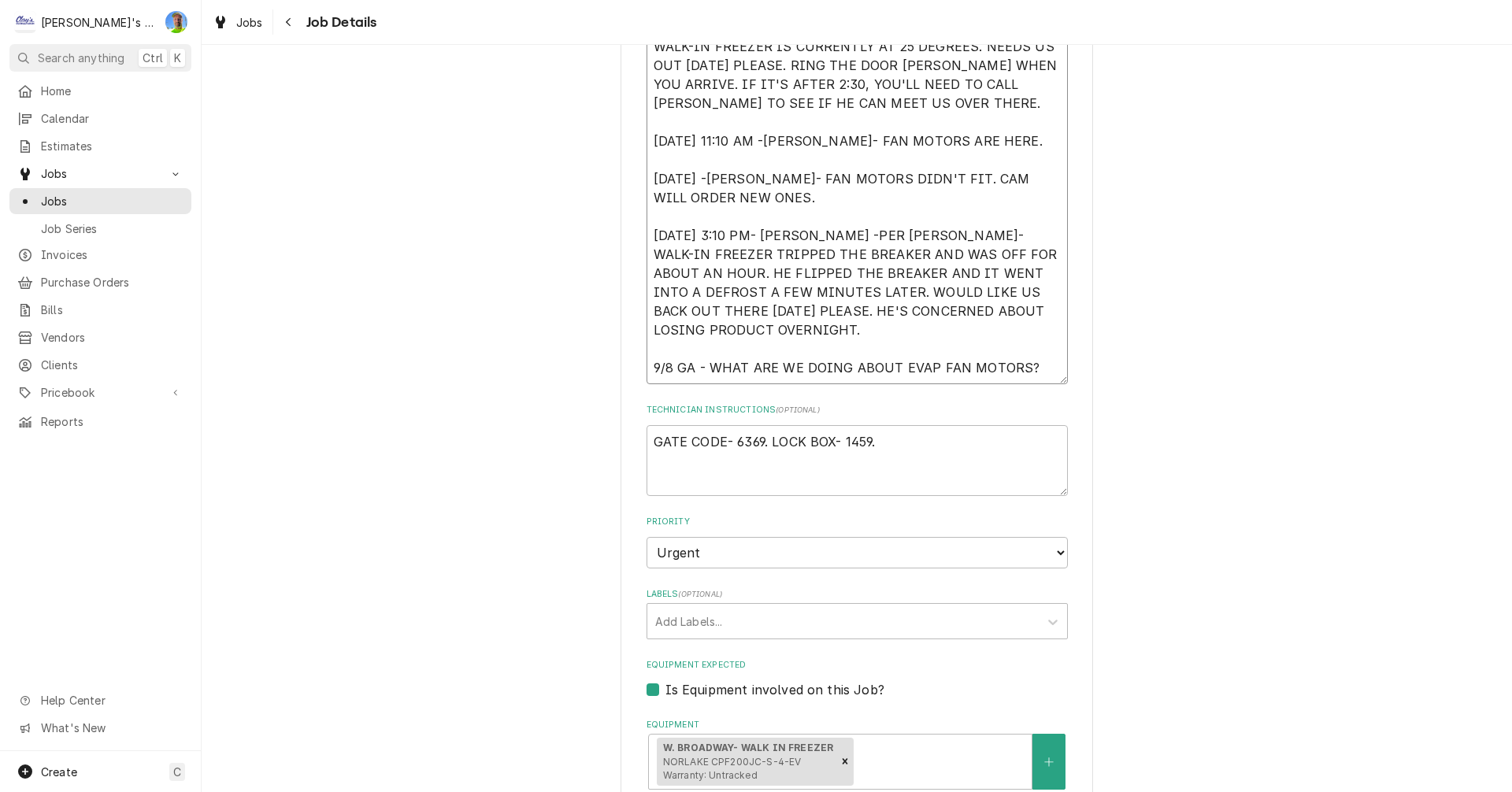
type textarea "x"
type textarea "8/21/2025 9:40 AM- KASSIE -PER AARON- WALK-IN FREEZER IS CURRENTLY AT 25 DEGREE…"
type textarea "x"
type textarea "8/21/2025 9:40 AM- KASSIE -PER AARON- WALK-IN FREEZER IS CURRENTLY AT 25 DEGREE…"
type textarea "x"
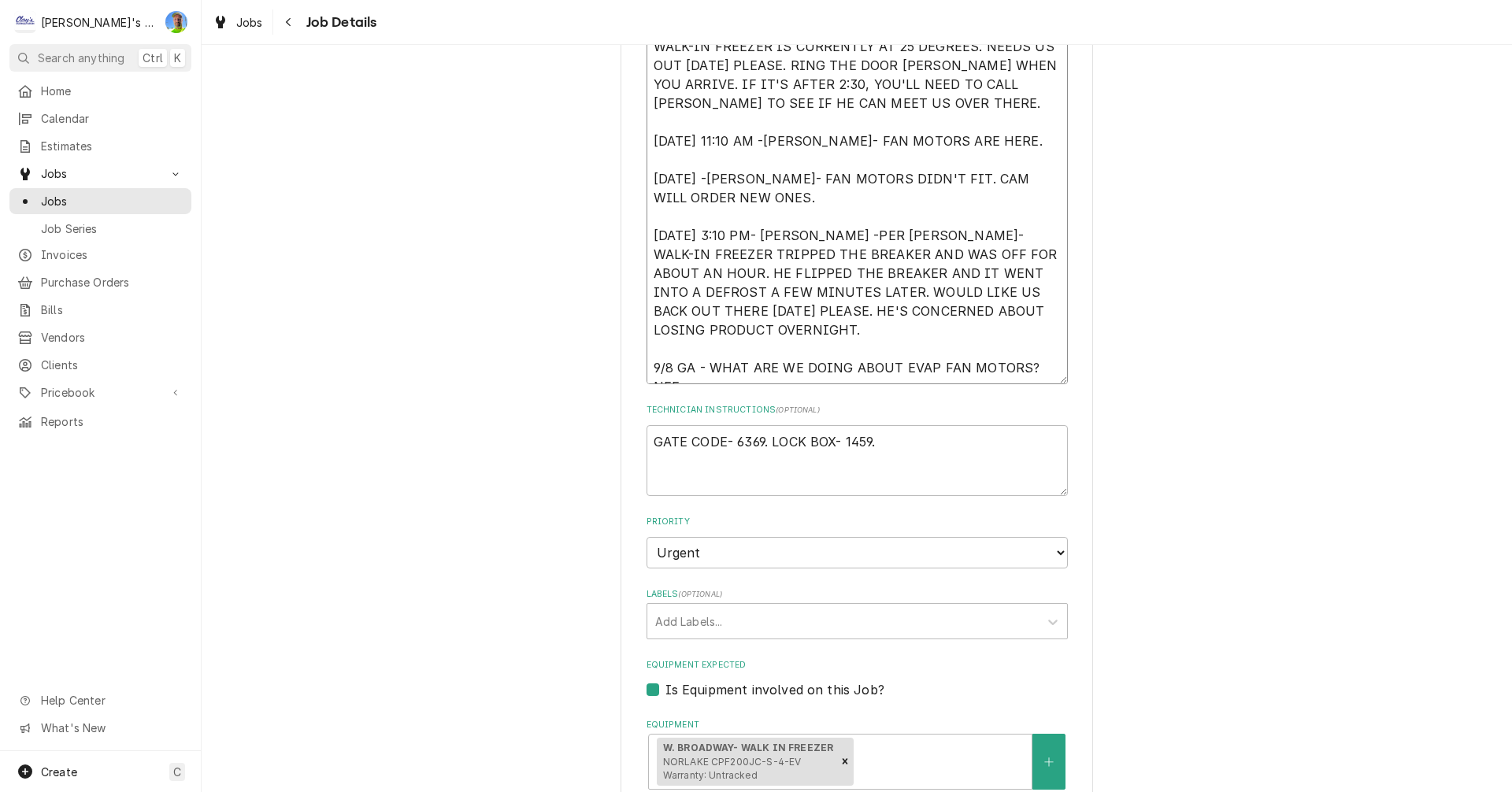
type textarea "8/21/2025 9:40 AM- KASSIE -PER AARON- WALK-IN FREEZER IS CURRENTLY AT 25 DEGREE…"
type textarea "x"
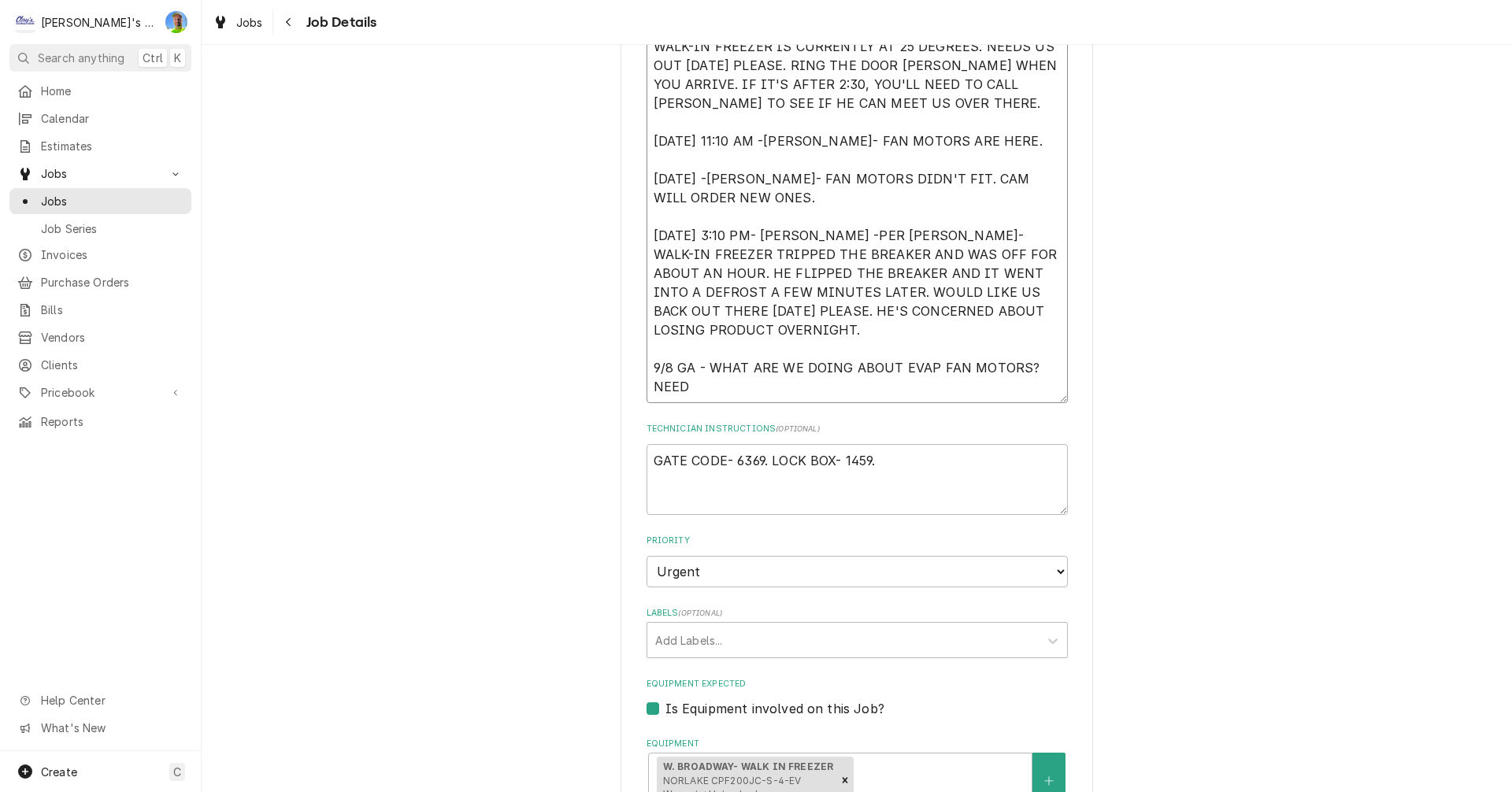
type textarea "8/21/2025 9:40 AM- KASSIE -PER AARON- WALK-IN FREEZER IS CURRENTLY AT 25 DEGREE…"
type textarea "x"
type textarea "8/21/2025 9:40 AM- KASSIE -PER AARON- WALK-IN FREEZER IS CURRENTLY AT 25 DEGREE…"
type textarea "x"
type textarea "8/21/2025 9:40 AM- KASSIE -PER AARON- WALK-IN FREEZER IS CURRENTLY AT 25 DEGREE…"
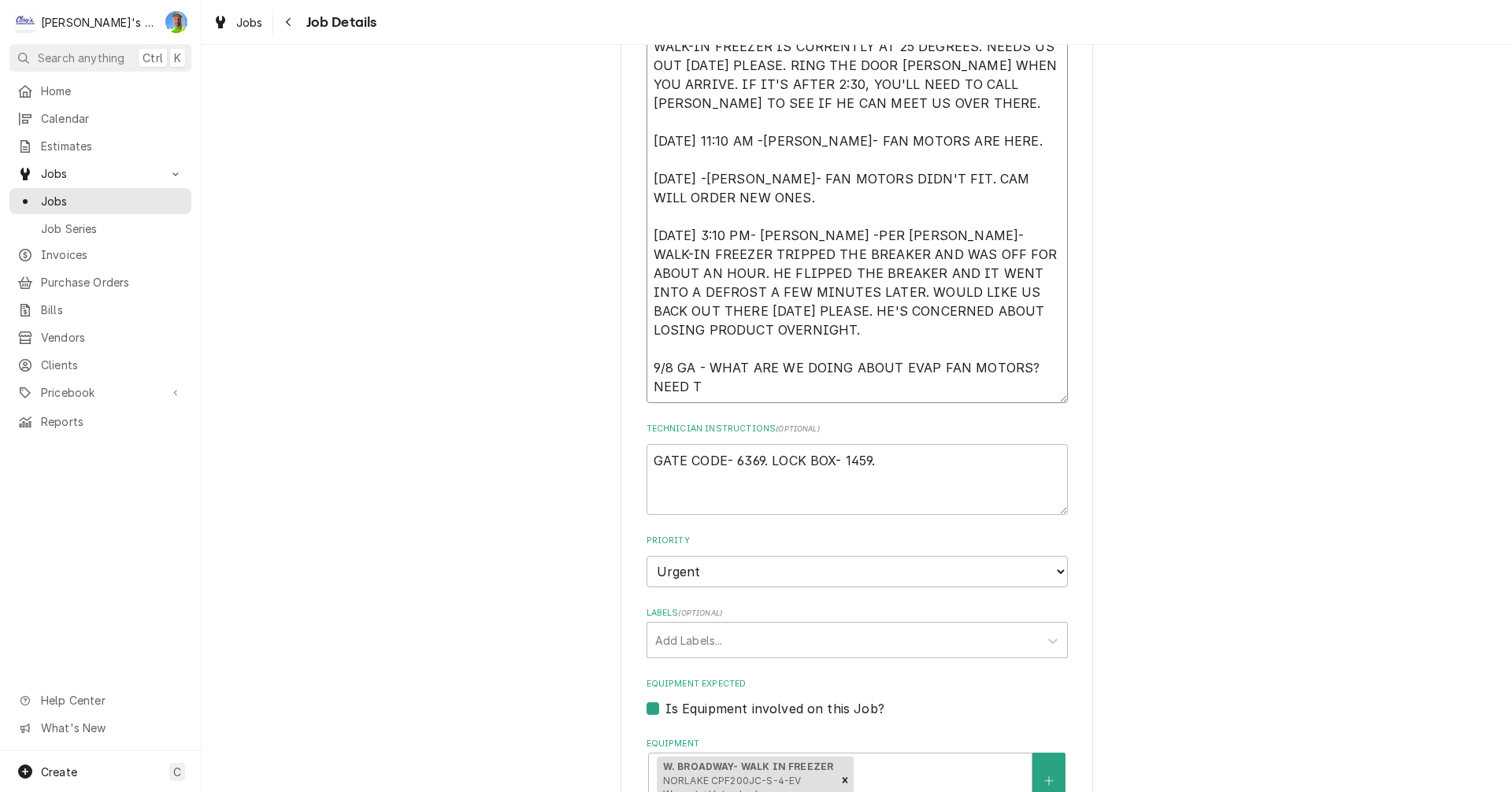
type textarea "x"
type textarea "8/21/2025 9:40 AM- KASSIE -PER AARON- WALK-IN FREEZER IS CURRENTLY AT 25 DEGREE…"
type textarea "x"
type textarea "8/21/2025 9:40 AM- KASSIE -PER AARON- WALK-IN FREEZER IS CURRENTLY AT 25 DEGREE…"
type textarea "x"
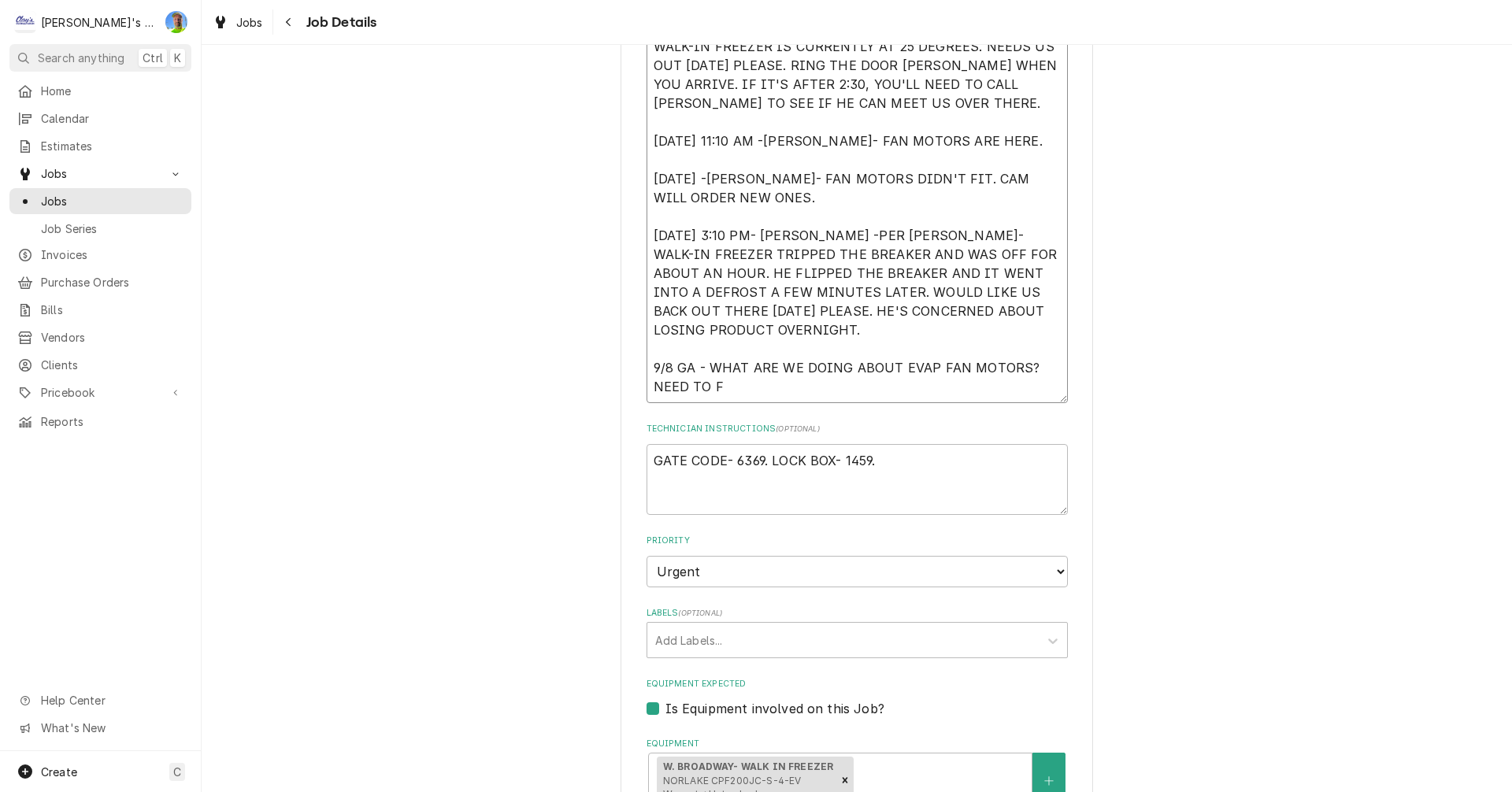
type textarea "8/21/2025 9:40 AM- KASSIE -PER AARON- WALK-IN FREEZER IS CURRENTLY AT 25 DEGREE…"
type textarea "x"
type textarea "8/21/2025 9:40 AM- KASSIE -PER AARON- WALK-IN FREEZER IS CURRENTLY AT 25 DEGREE…"
type textarea "x"
type textarea "8/21/2025 9:40 AM- KASSIE -PER AARON- WALK-IN FREEZER IS CURRENTLY AT 25 DEGREE…"
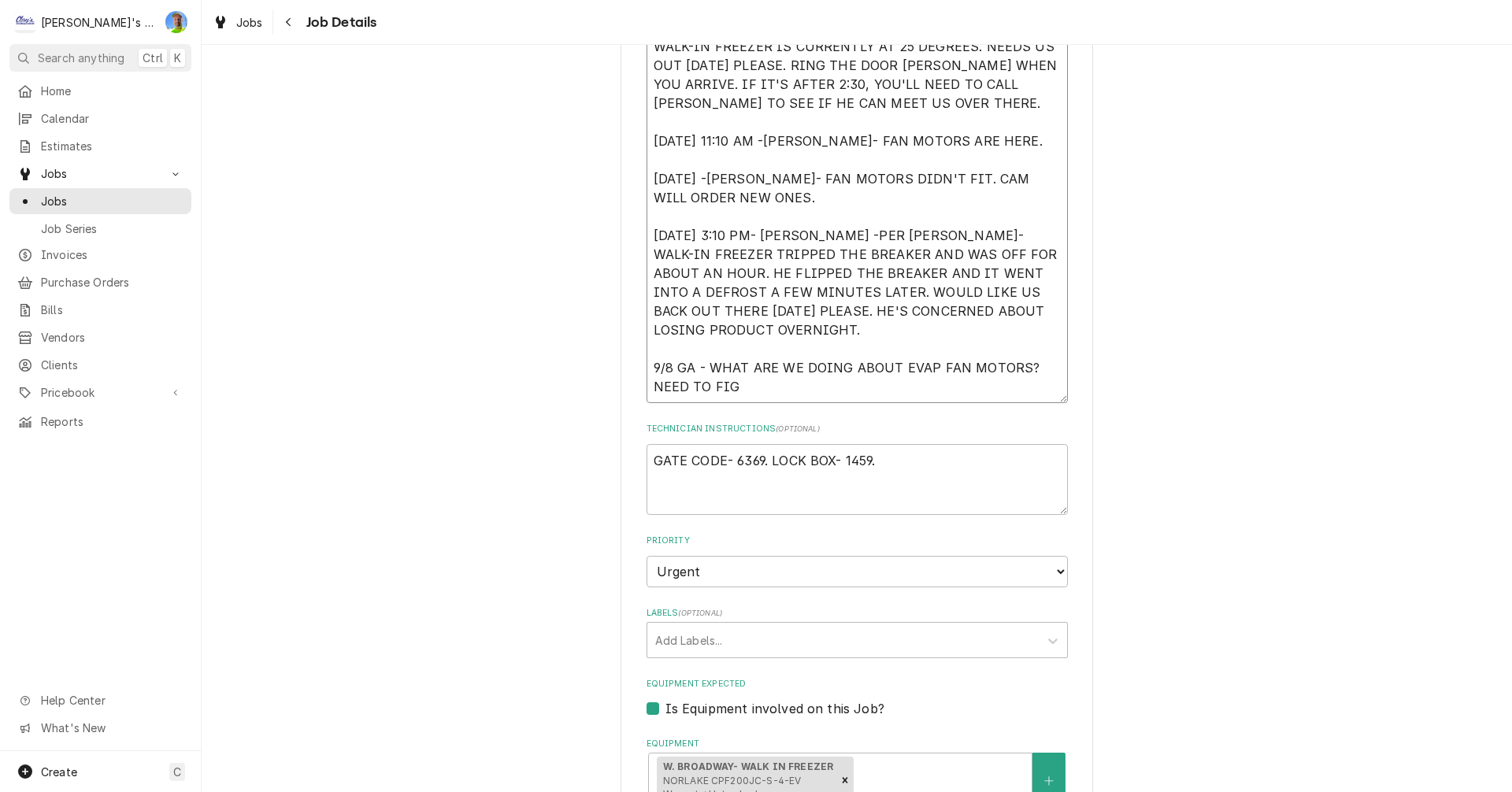
type textarea "x"
type textarea "8/21/2025 9:40 AM- KASSIE -PER AARON- WALK-IN FREEZER IS CURRENTLY AT 25 DEGREE…"
type textarea "x"
type textarea "8/21/2025 9:40 AM- KASSIE -PER AARON- WALK-IN FREEZER IS CURRENTLY AT 25 DEGREE…"
type textarea "x"
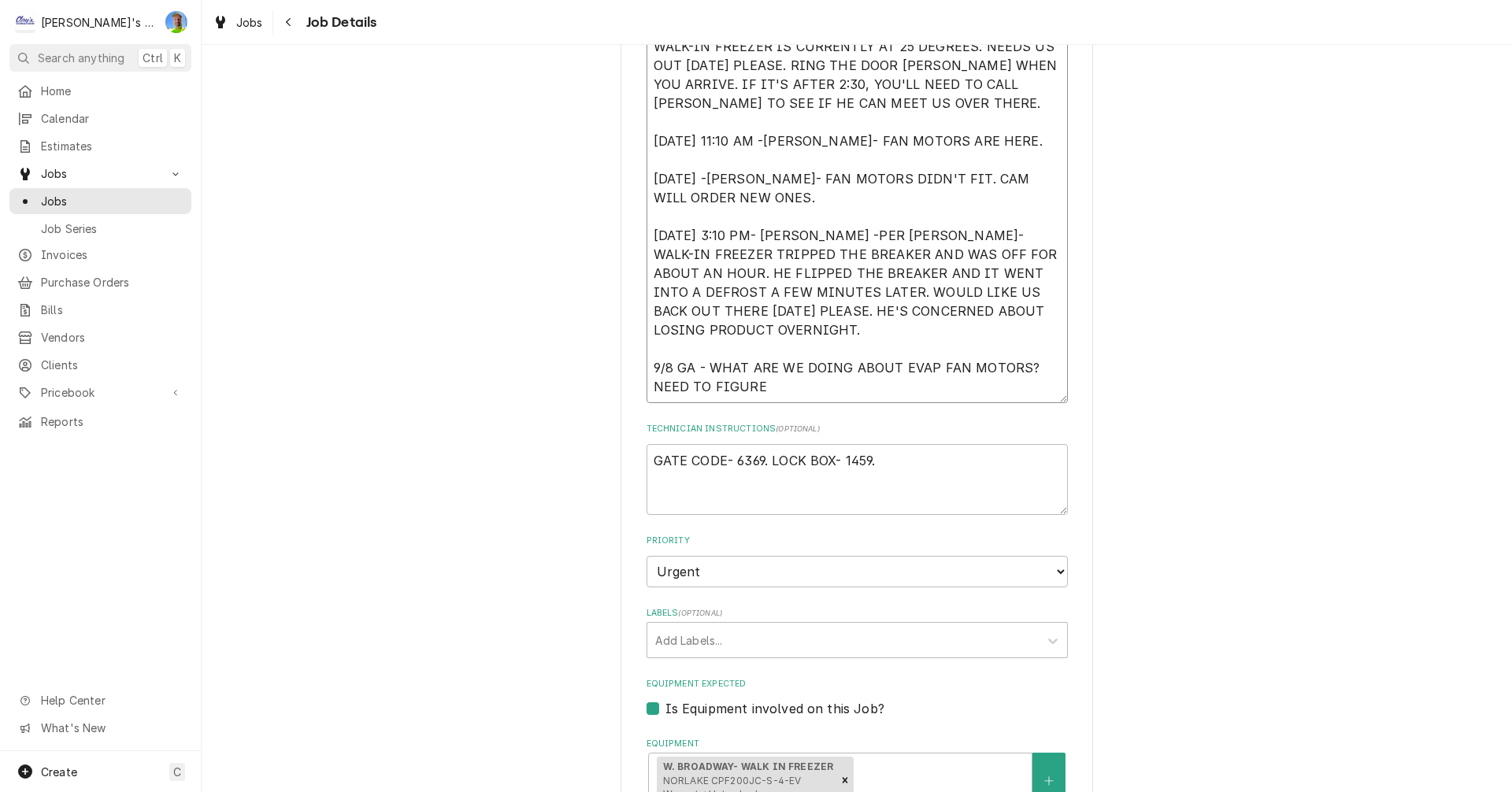
type textarea "8/21/2025 9:40 AM- KASSIE -PER AARON- WALK-IN FREEZER IS CURRENTLY AT 25 DEGREE…"
type textarea "x"
type textarea "8/21/2025 9:40 AM- KASSIE -PER AARON- WALK-IN FREEZER IS CURRENTLY AT 25 DEGREE…"
type textarea "x"
type textarea "8/21/2025 9:40 AM- KASSIE -PER AARON- WALK-IN FREEZER IS CURRENTLY AT 25 DEGREE…"
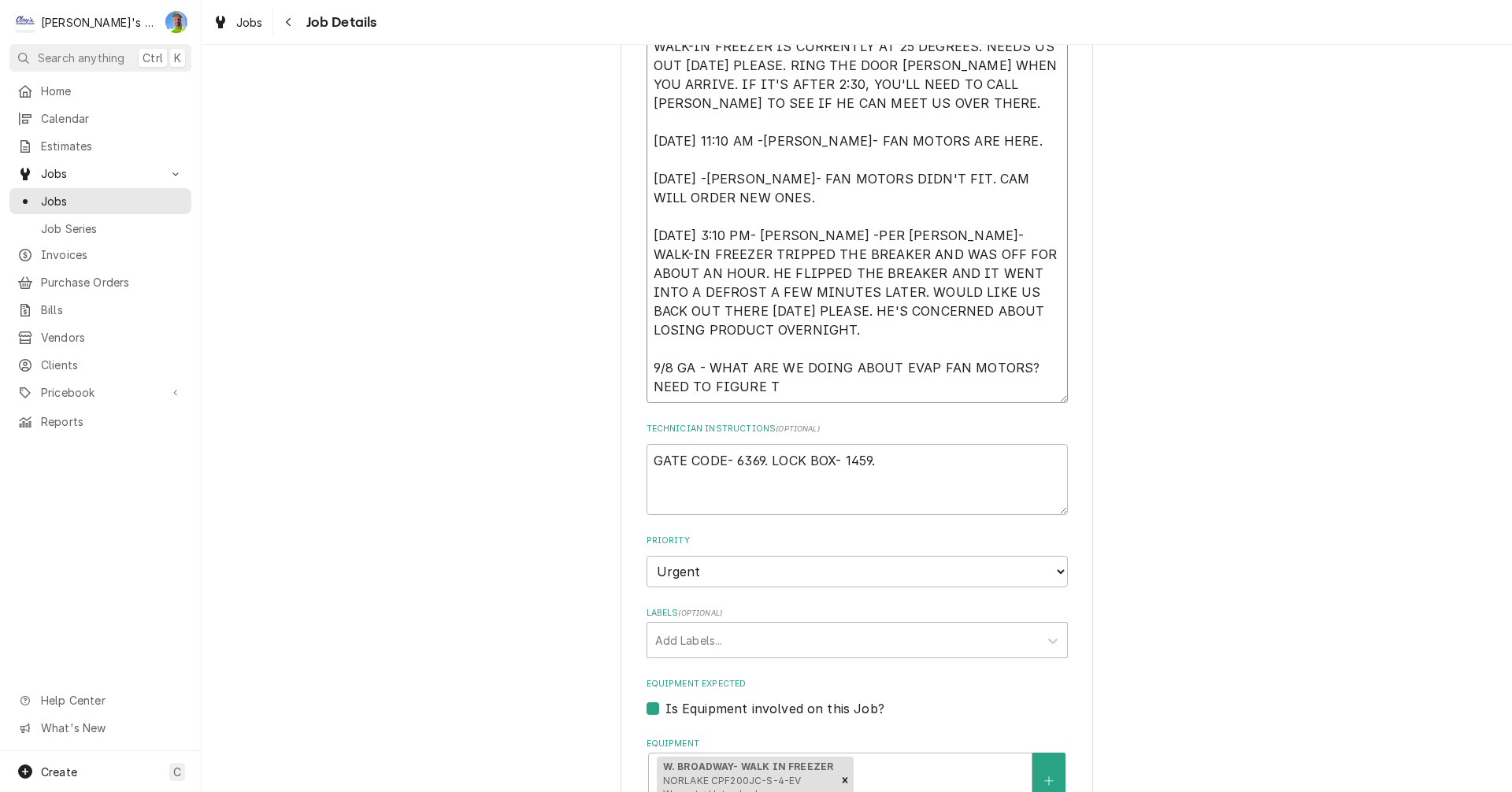
type textarea "x"
type textarea "8/21/2025 9:40 AM- KASSIE -PER AARON- WALK-IN FREEZER IS CURRENTLY AT 25 DEGREE…"
type textarea "x"
type textarea "8/21/2025 9:40 AM- KASSIE -PER AARON- WALK-IN FREEZER IS CURRENTLY AT 25 DEGREE…"
type textarea "x"
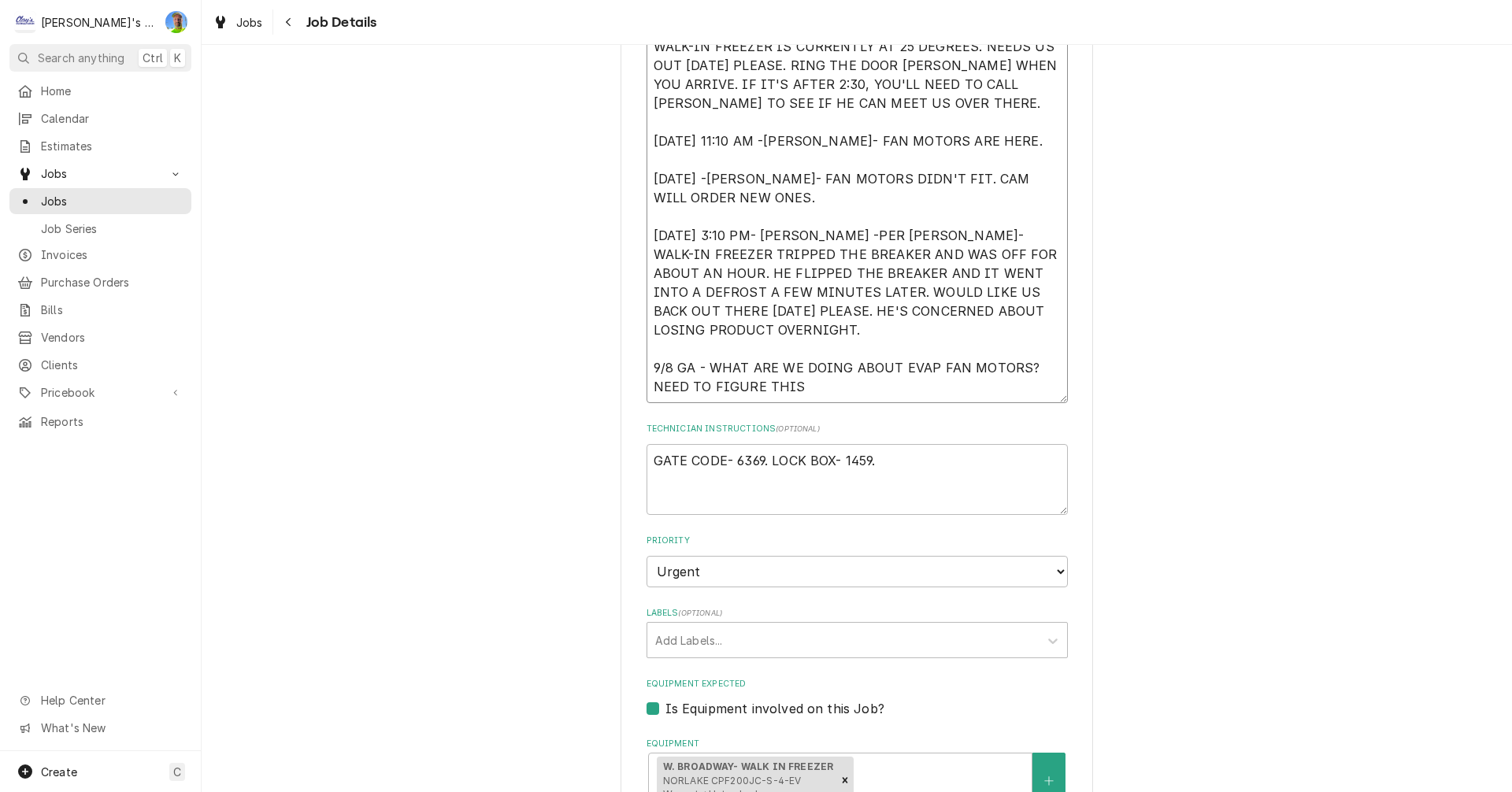
type textarea "8/21/2025 9:40 AM- KASSIE -PER AARON- WALK-IN FREEZER IS CURRENTLY AT 25 DEGREE…"
type textarea "x"
type textarea "8/21/2025 9:40 AM- KASSIE -PER AARON- WALK-IN FREEZER IS CURRENTLY AT 25 DEGREE…"
type textarea "x"
type textarea "8/21/2025 9:40 AM- KASSIE -PER AARON- WALK-IN FREEZER IS CURRENTLY AT 25 DEGREE…"
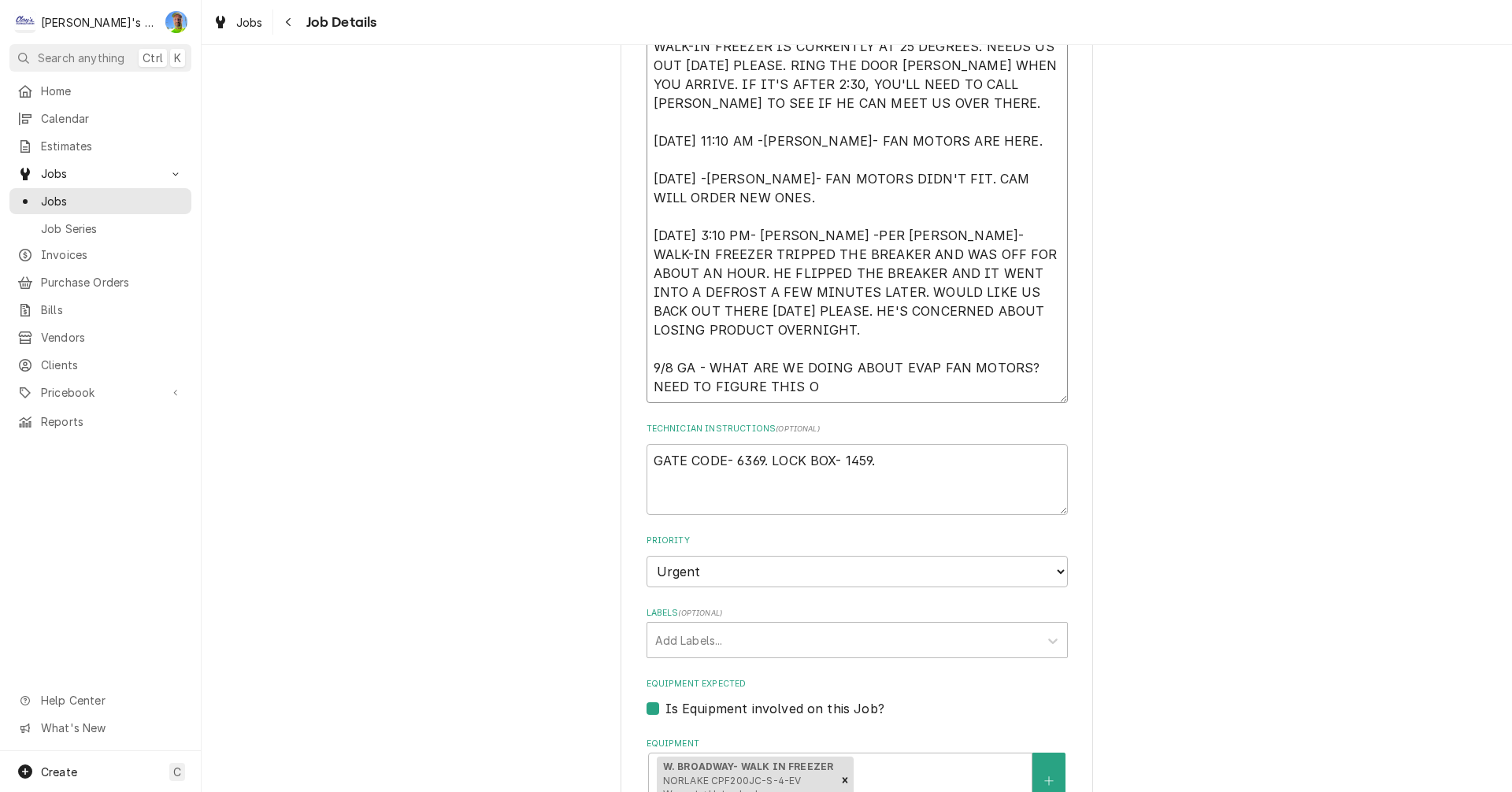
type textarea "x"
type textarea "8/21/2025 9:40 AM- KASSIE -PER AARON- WALK-IN FREEZER IS CURRENTLY AT 25 DEGREE…"
type textarea "x"
type textarea "8/21/2025 9:40 AM- KASSIE -PER AARON- WALK-IN FREEZER IS CURRENTLY AT 25 DEGREE…"
type textarea "x"
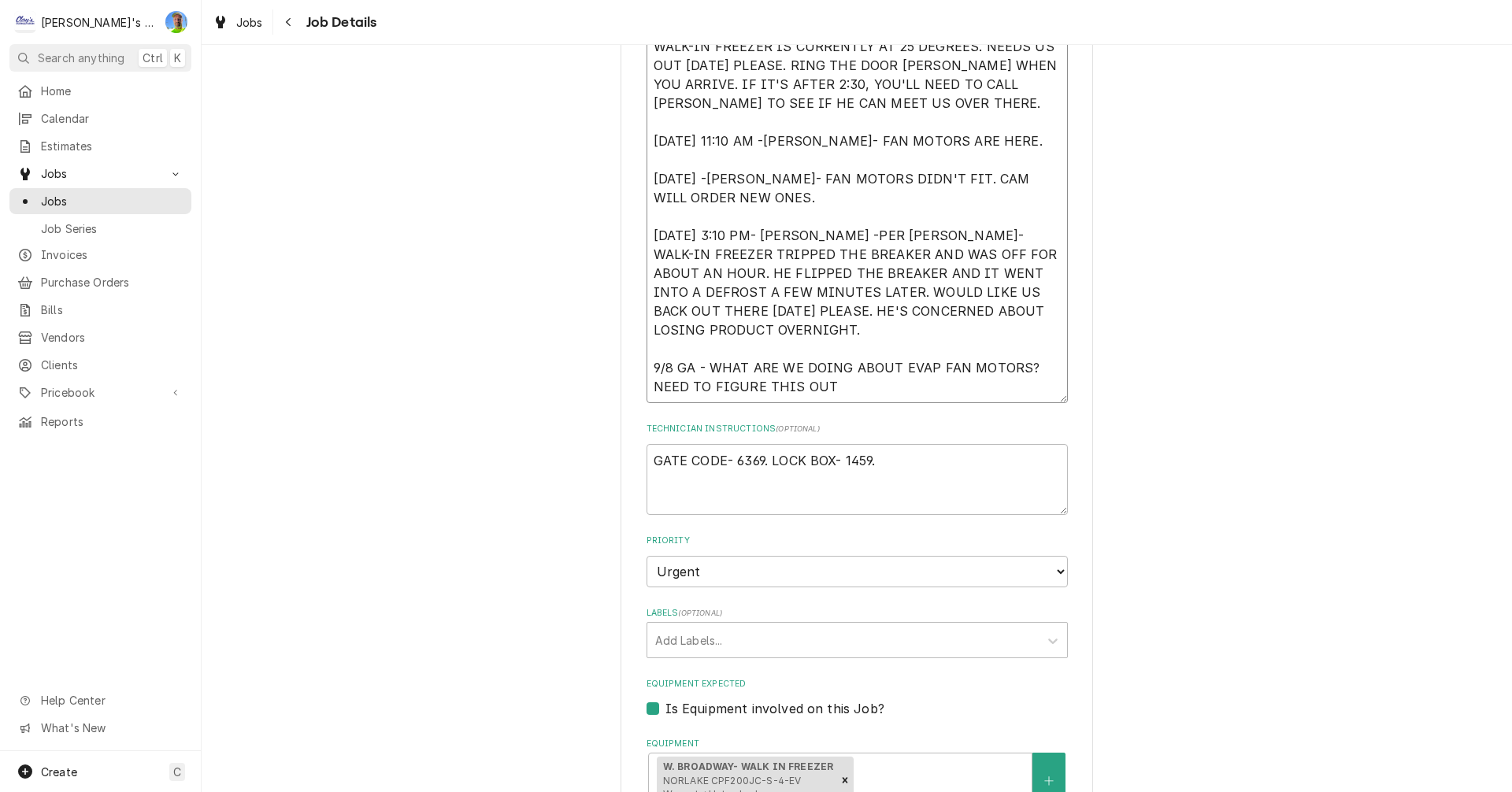
type textarea "8/21/2025 9:40 AM- KASSIE -PER AARON- WALK-IN FREEZER IS CURRENTLY AT 25 DEGREE…"
type textarea "x"
type textarea "8/21/2025 9:40 AM- KASSIE -PER AARON- WALK-IN FREEZER IS CURRENTLY AT 25 DEGREE…"
type textarea "x"
type textarea "8/21/2025 9:40 AM- KASSIE -PER AARON- WALK-IN FREEZER IS CURRENTLY AT 25 DEGREE…"
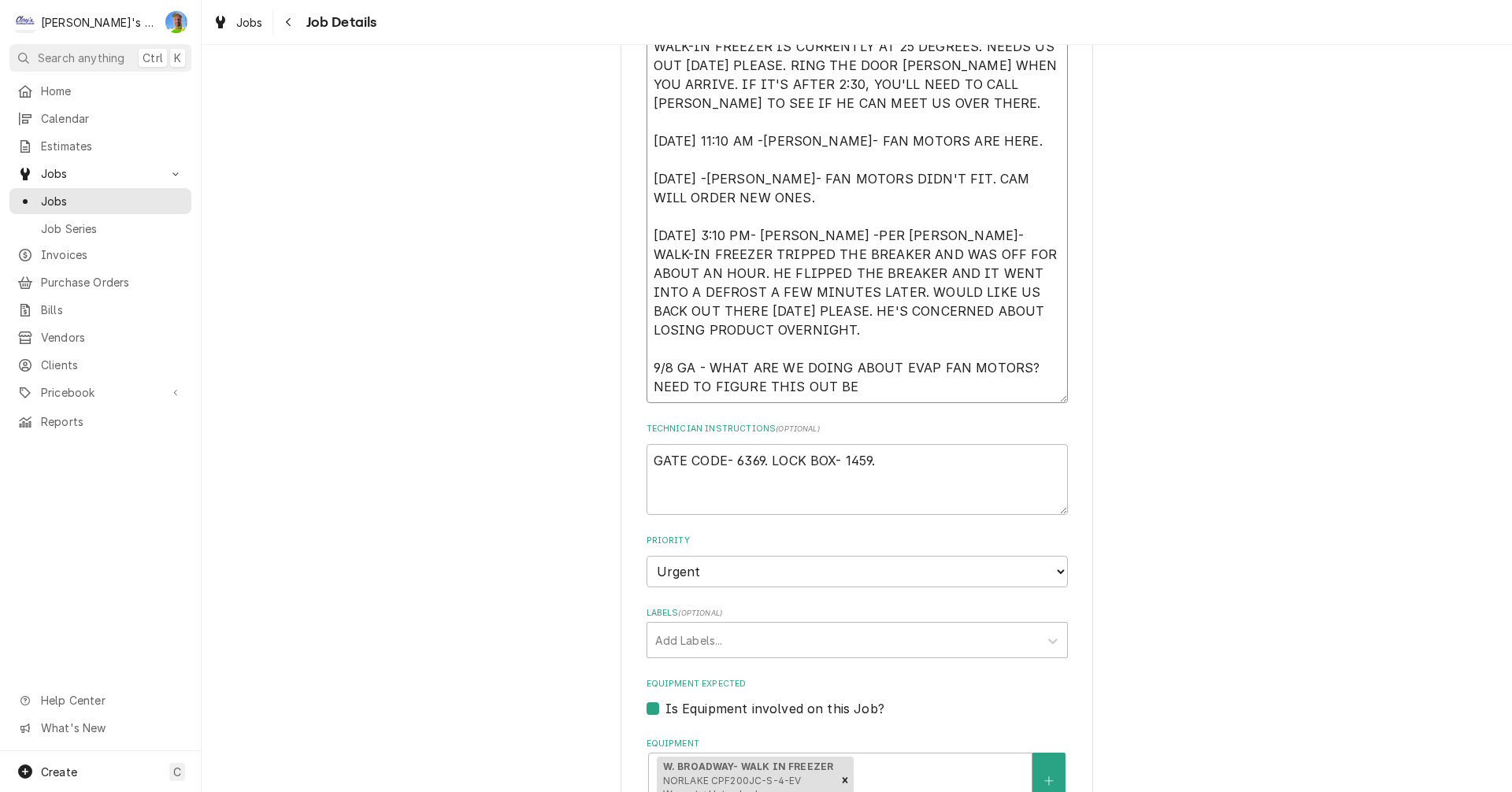
type textarea "x"
type textarea "8/21/2025 9:40 AM- KASSIE -PER AARON- WALK-IN FREEZER IS CURRENTLY AT 25 DEGREE…"
type textarea "x"
type textarea "8/21/2025 9:40 AM- KASSIE -PER AARON- WALK-IN FREEZER IS CURRENTLY AT 25 DEGREE…"
type textarea "x"
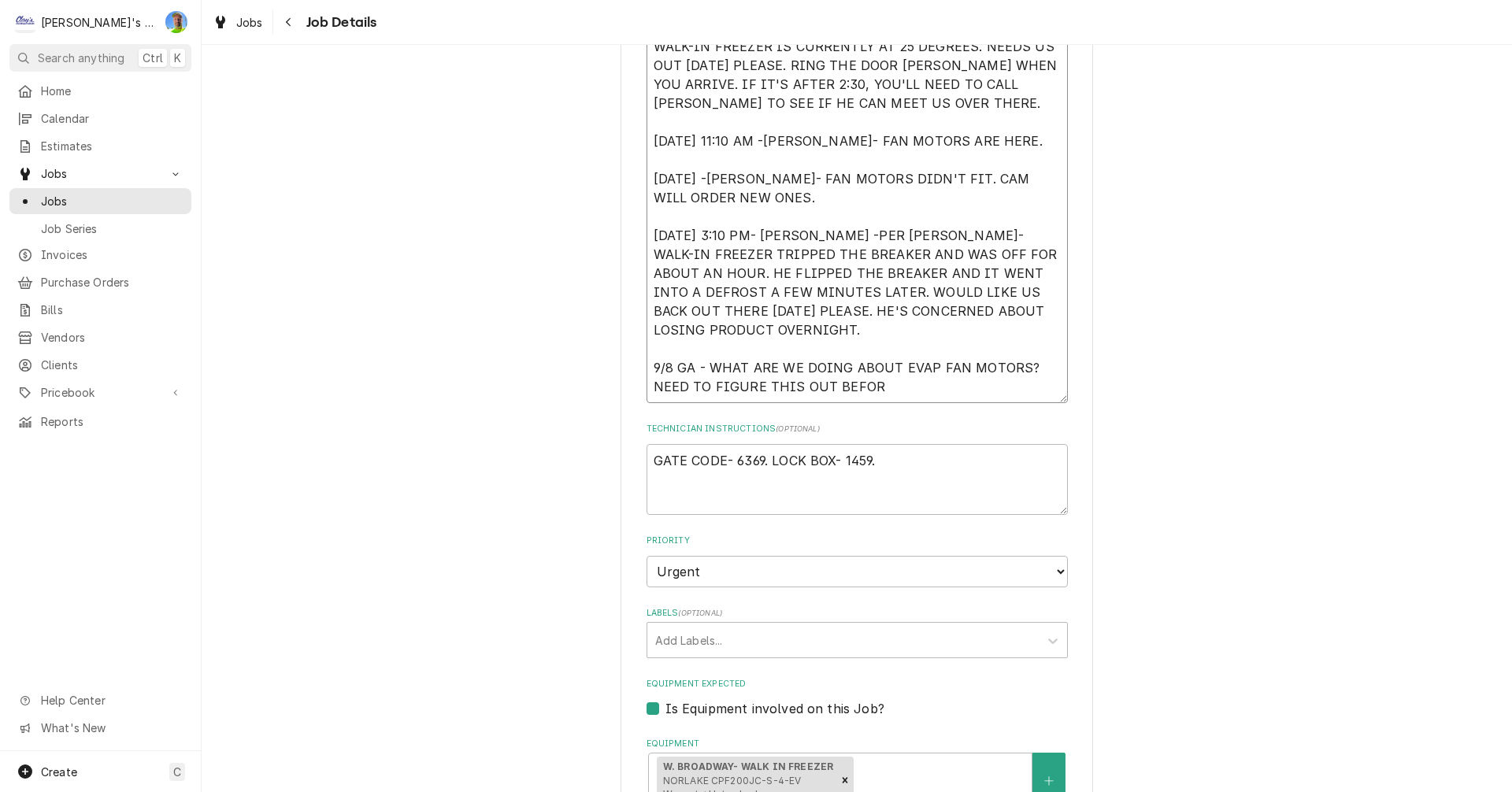
type textarea "8/21/2025 9:40 AM- KASSIE -PER AARON- WALK-IN FREEZER IS CURRENTLY AT 25 DEGREE…"
type textarea "x"
type textarea "8/21/2025 9:40 AM- KASSIE -PER AARON- WALK-IN FREEZER IS CURRENTLY AT 25 DEGREE…"
type textarea "x"
type textarea "8/21/2025 9:40 AM- KASSIE -PER AARON- WALK-IN FREEZER IS CURRENTLY AT 25 DEGREE…"
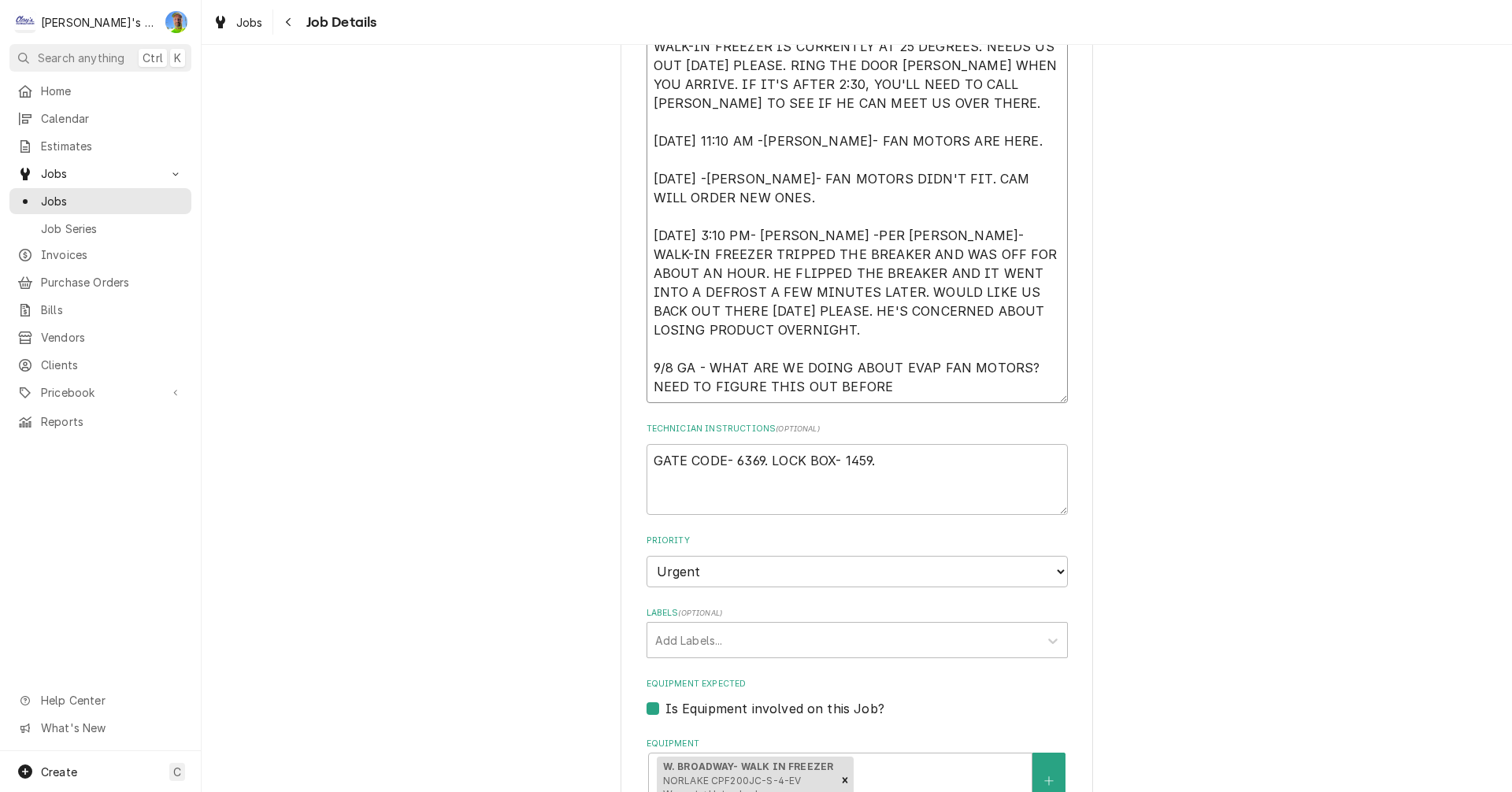
type textarea "x"
type textarea "8/21/2025 9:40 AM- KASSIE -PER AARON- WALK-IN FREEZER IS CURRENTLY AT 25 DEGREE…"
type textarea "x"
type textarea "8/21/2025 9:40 AM- KASSIE -PER AARON- WALK-IN FREEZER IS CURRENTLY AT 25 DEGREE…"
type textarea "x"
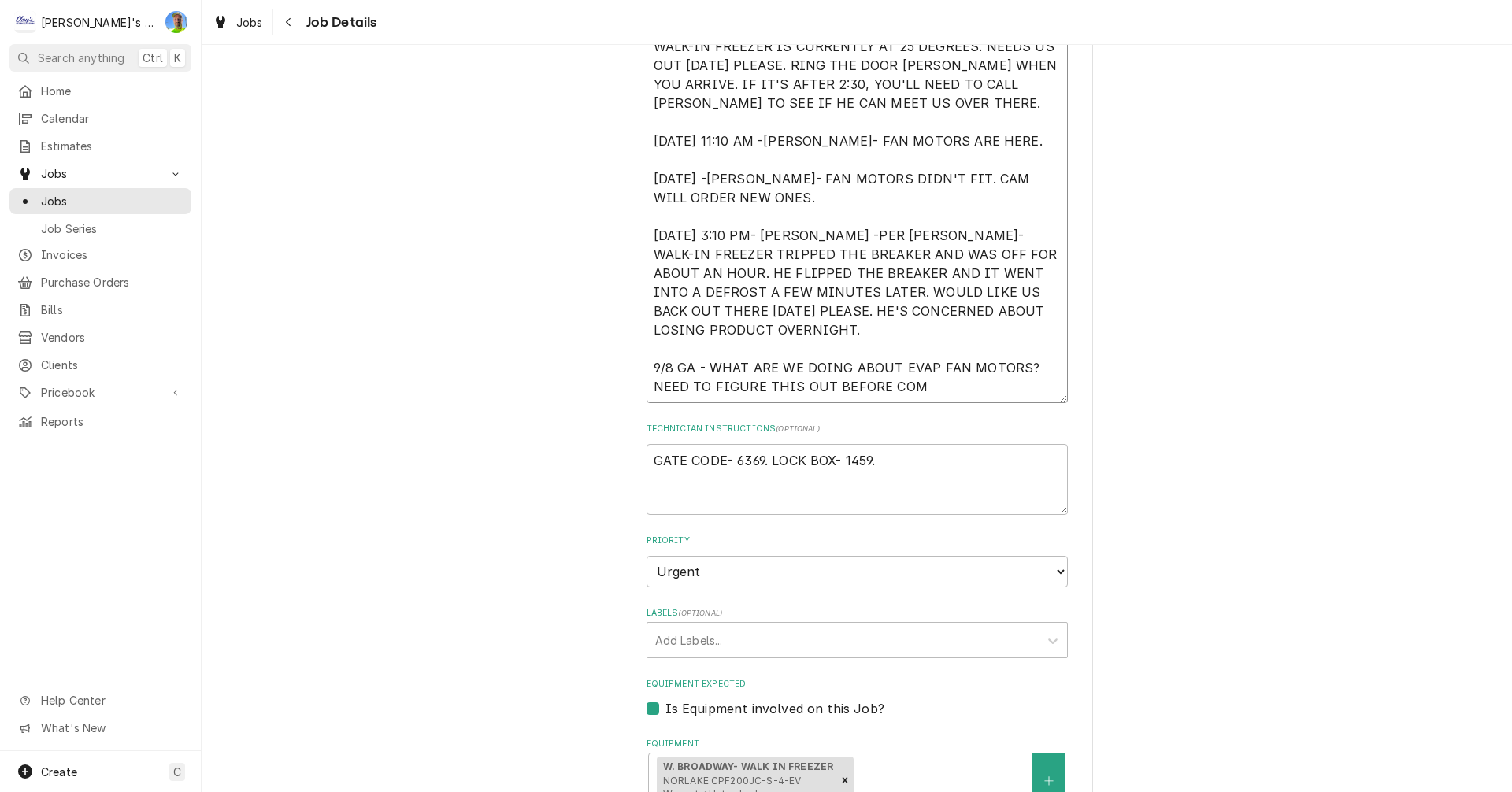
type textarea "8/21/2025 9:40 AM- KASSIE -PER AARON- WALK-IN FREEZER IS CURRENTLY AT 25 DEGREE…"
type textarea "x"
type textarea "8/21/2025 9:40 AM- KASSIE -PER AARON- WALK-IN FREEZER IS CURRENTLY AT 25 DEGREE…"
type textarea "x"
type textarea "8/21/2025 9:40 AM- KASSIE -PER AARON- WALK-IN FREEZER IS CURRENTLY AT 25 DEGREE…"
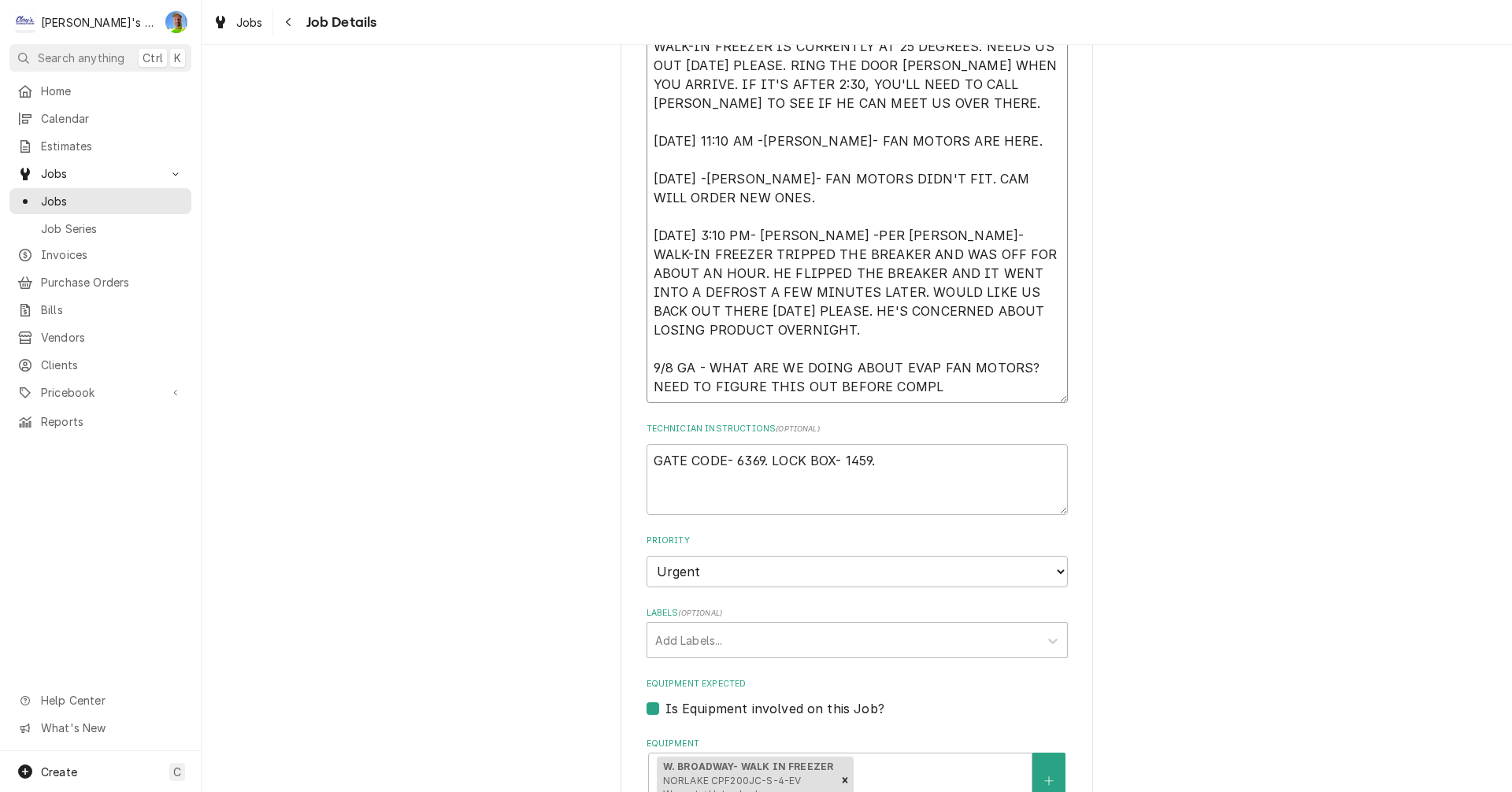
type textarea "x"
type textarea "8/21/2025 9:40 AM- KASSIE -PER AARON- WALK-IN FREEZER IS CURRENTLY AT 25 DEGREE…"
type textarea "x"
type textarea "8/21/2025 9:40 AM- KASSIE -PER AARON- WALK-IN FREEZER IS CURRENTLY AT 25 DEGREE…"
type textarea "x"
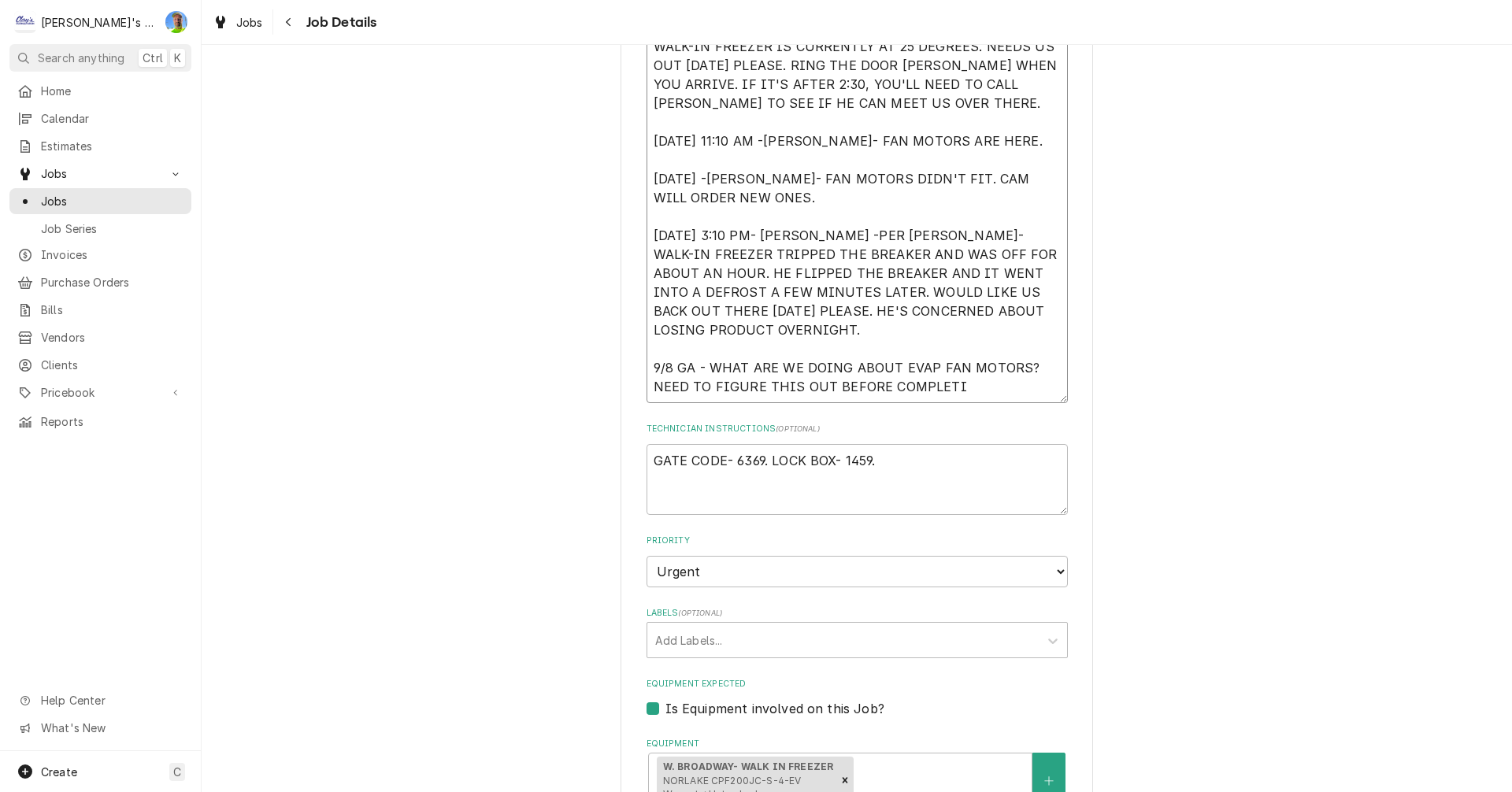
type textarea "8/21/2025 9:40 AM- KASSIE -PER AARON- WALK-IN FREEZER IS CURRENTLY AT 25 DEGREE…"
type textarea "x"
type textarea "8/21/2025 9:40 AM- KASSIE -PER AARON- WALK-IN FREEZER IS CURRENTLY AT 25 DEGREE…"
type textarea "x"
type textarea "8/21/2025 9:40 AM- KASSIE -PER AARON- WALK-IN FREEZER IS CURRENTLY AT 25 DEGREE…"
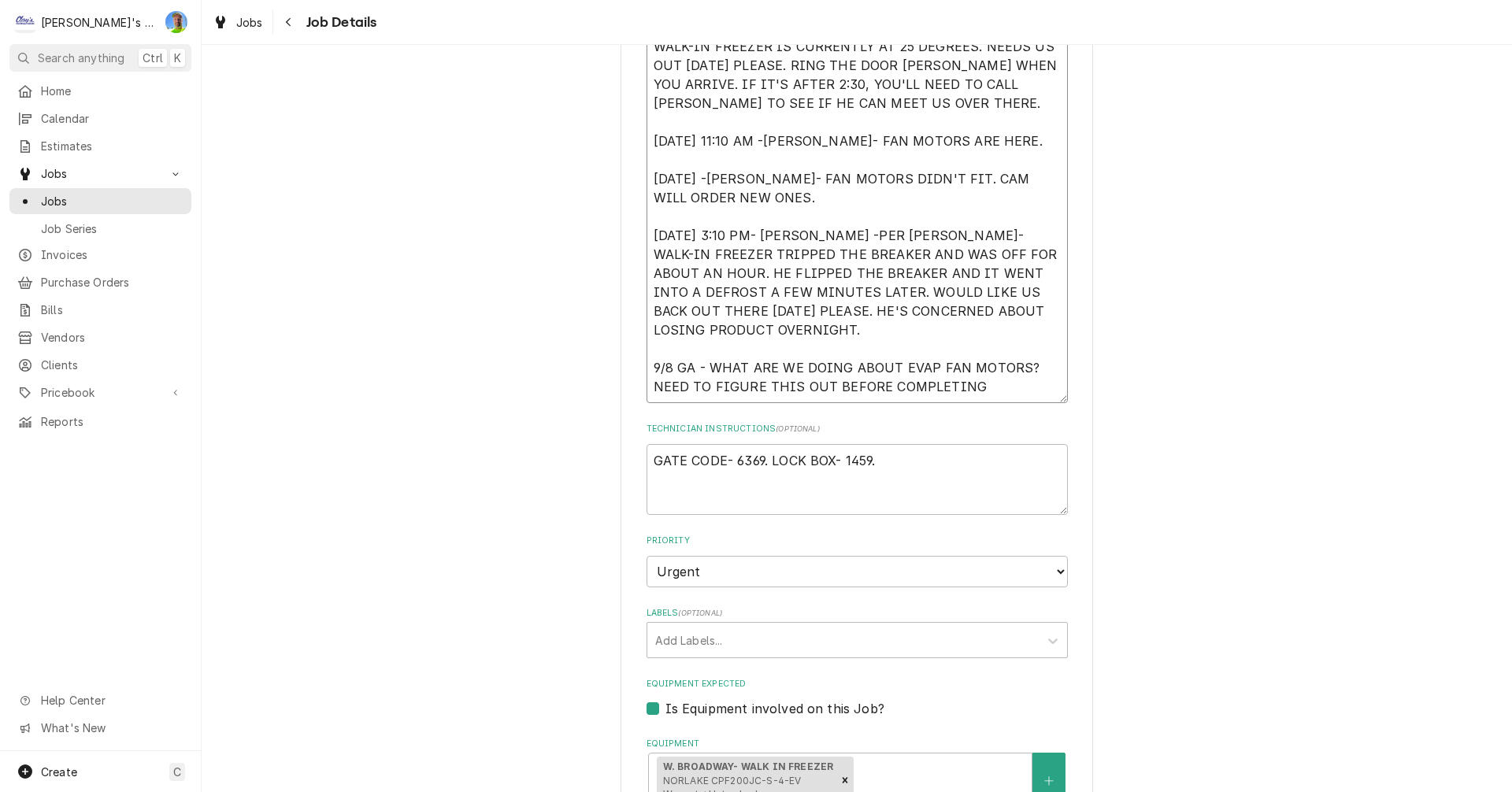
type textarea "x"
type textarea "8/21/2025 9:40 AM- KASSIE -PER AARON- WALK-IN FREEZER IS CURRENTLY AT 25 DEGREE…"
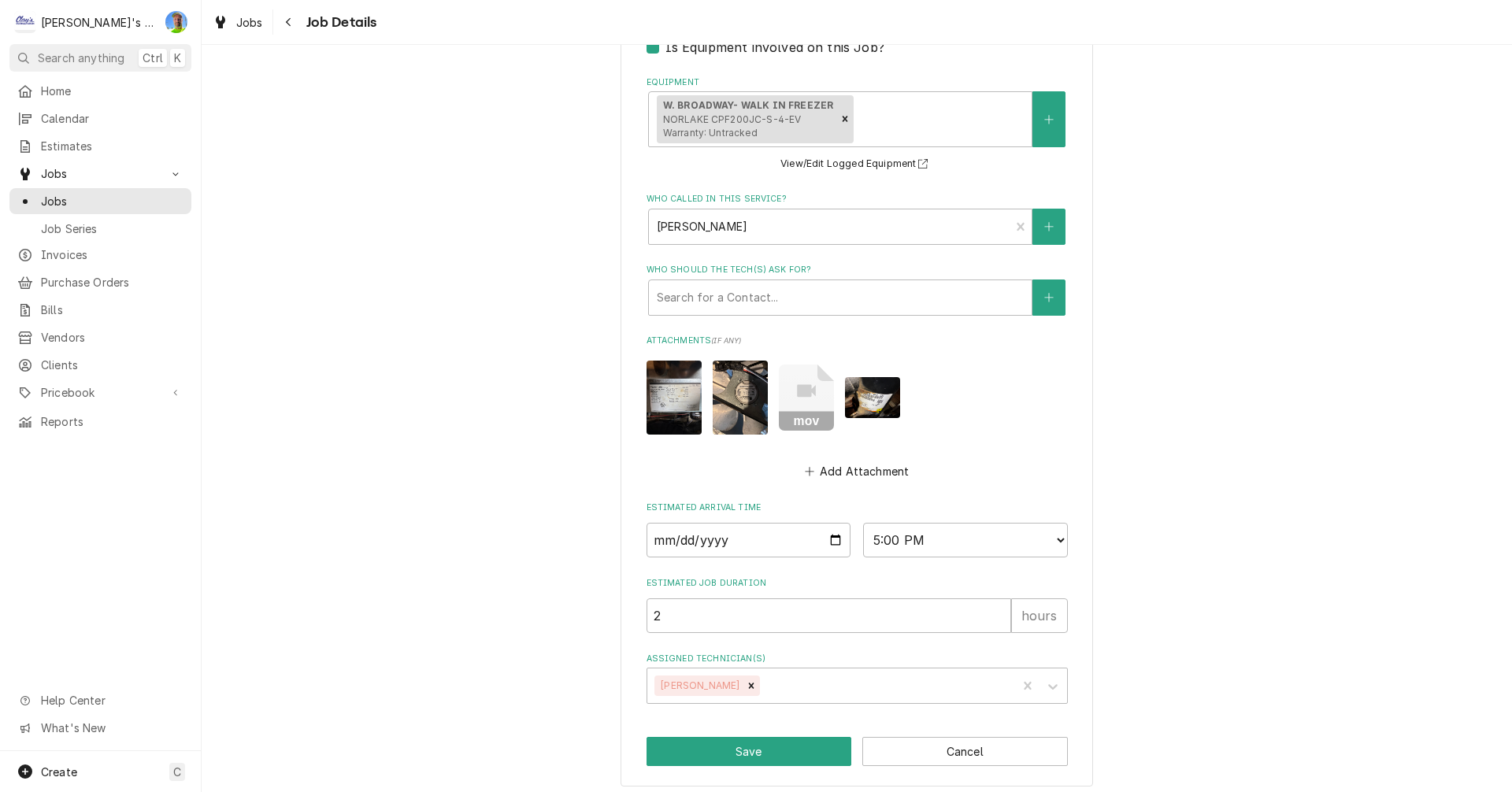
scroll to position [1063, 0]
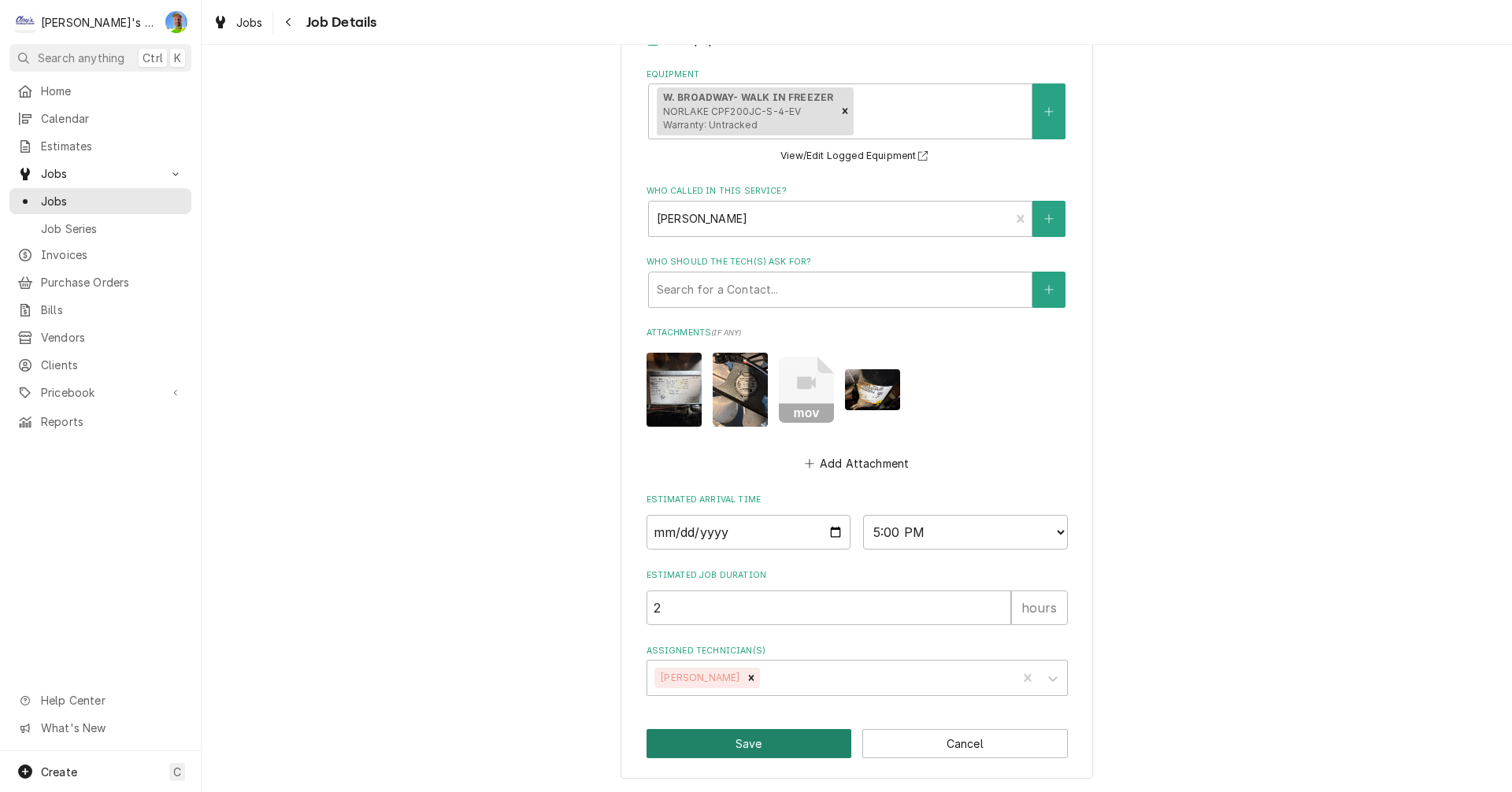
click at [741, 747] on button "Save" at bounding box center [749, 744] width 205 height 29
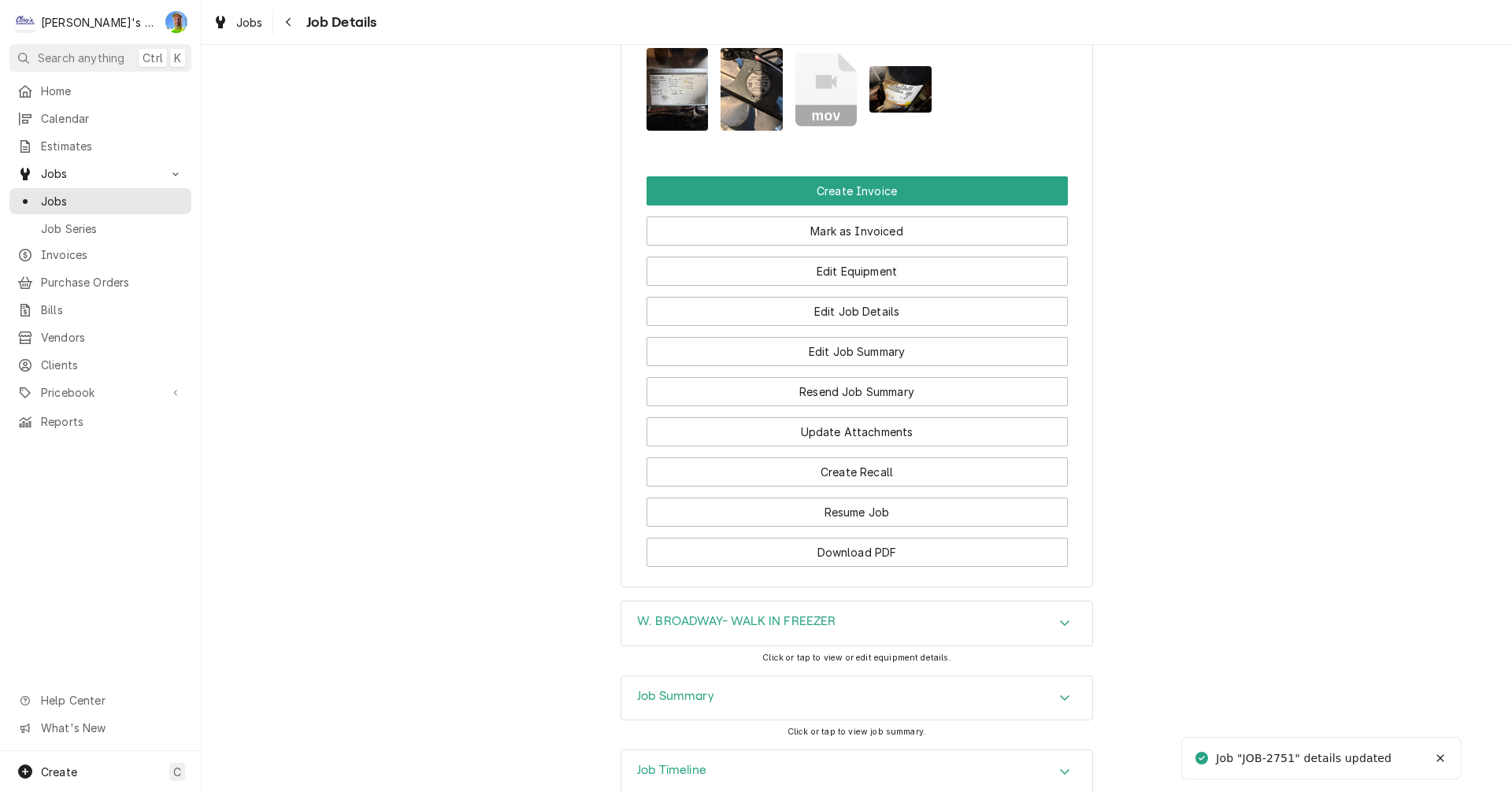
scroll to position [1784, 0]
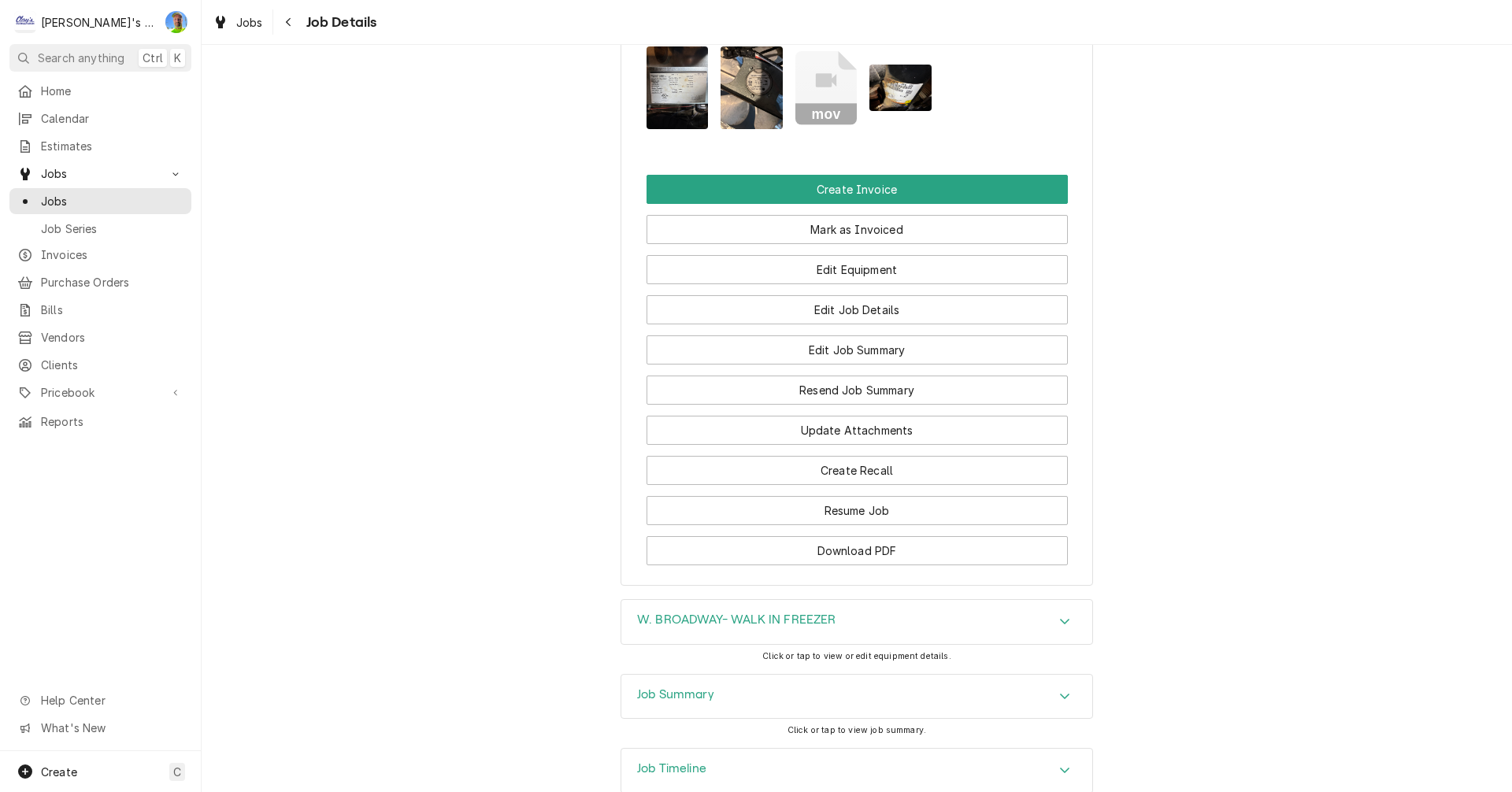
click at [1041, 749] on div "Job Timeline" at bounding box center [856, 771] width 470 height 45
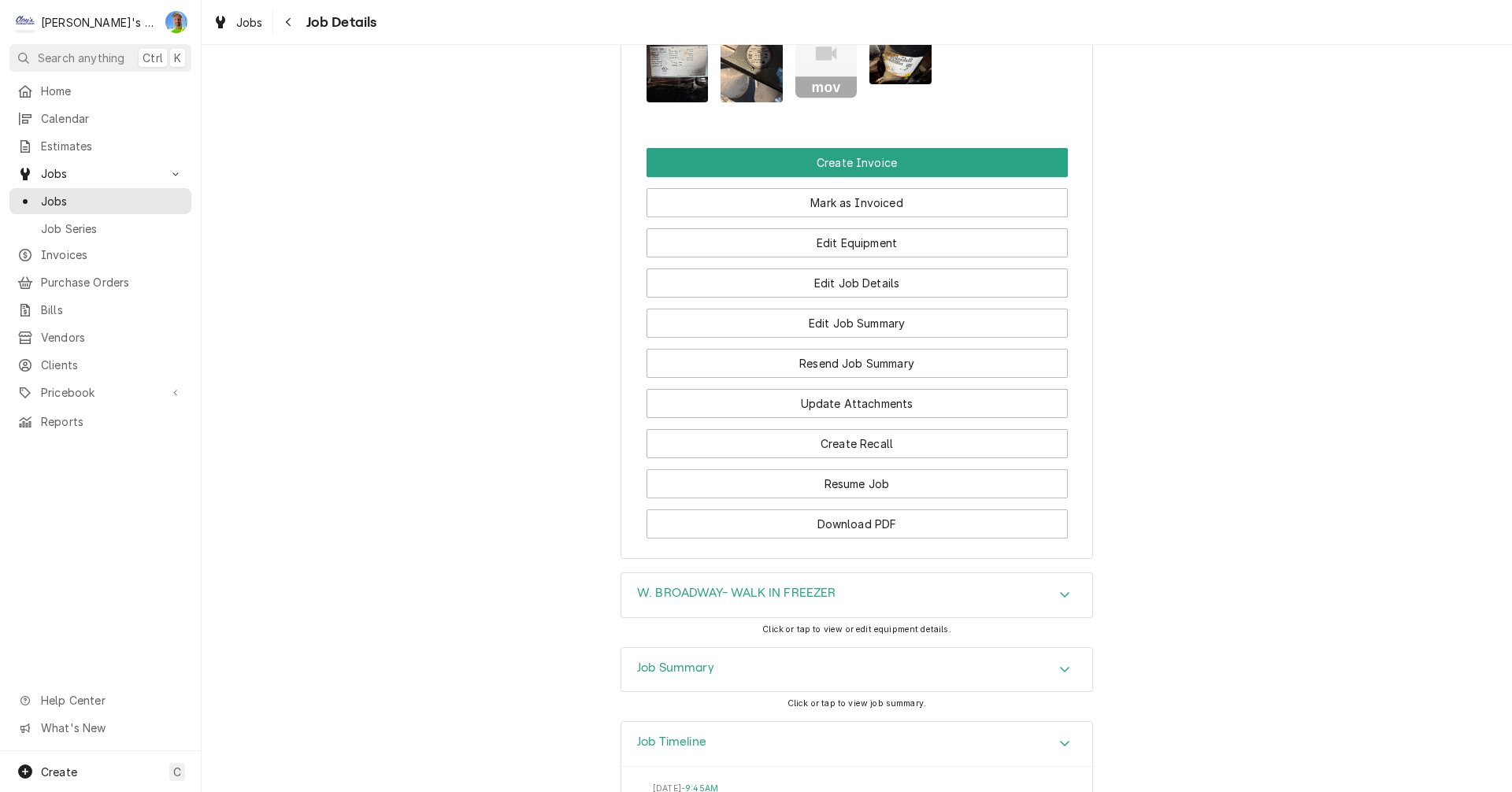
scroll to position [1811, 0]
click at [1062, 588] on icon "Accordion Header" at bounding box center [1064, 594] width 11 height 13
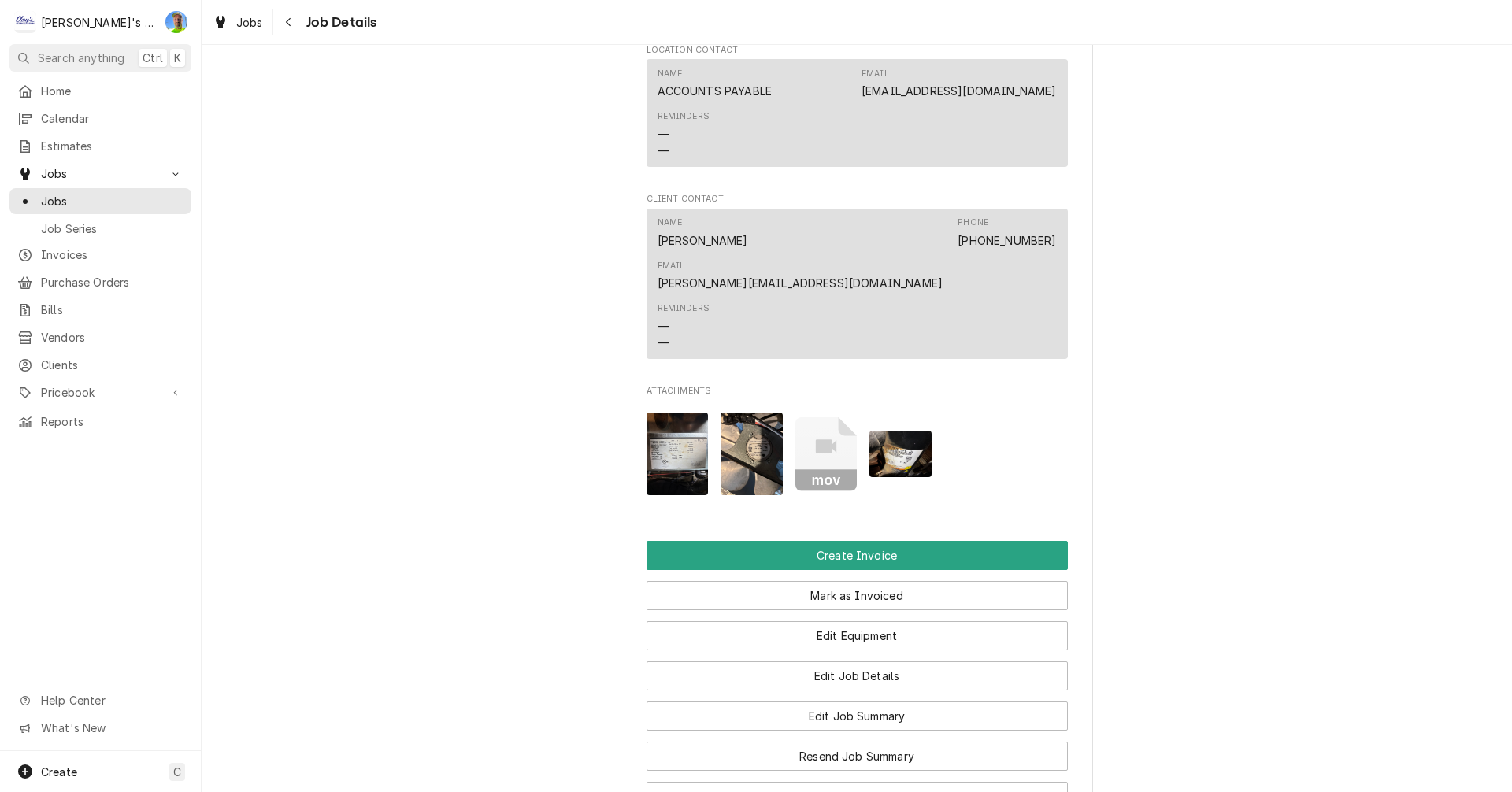
scroll to position [1339, 0]
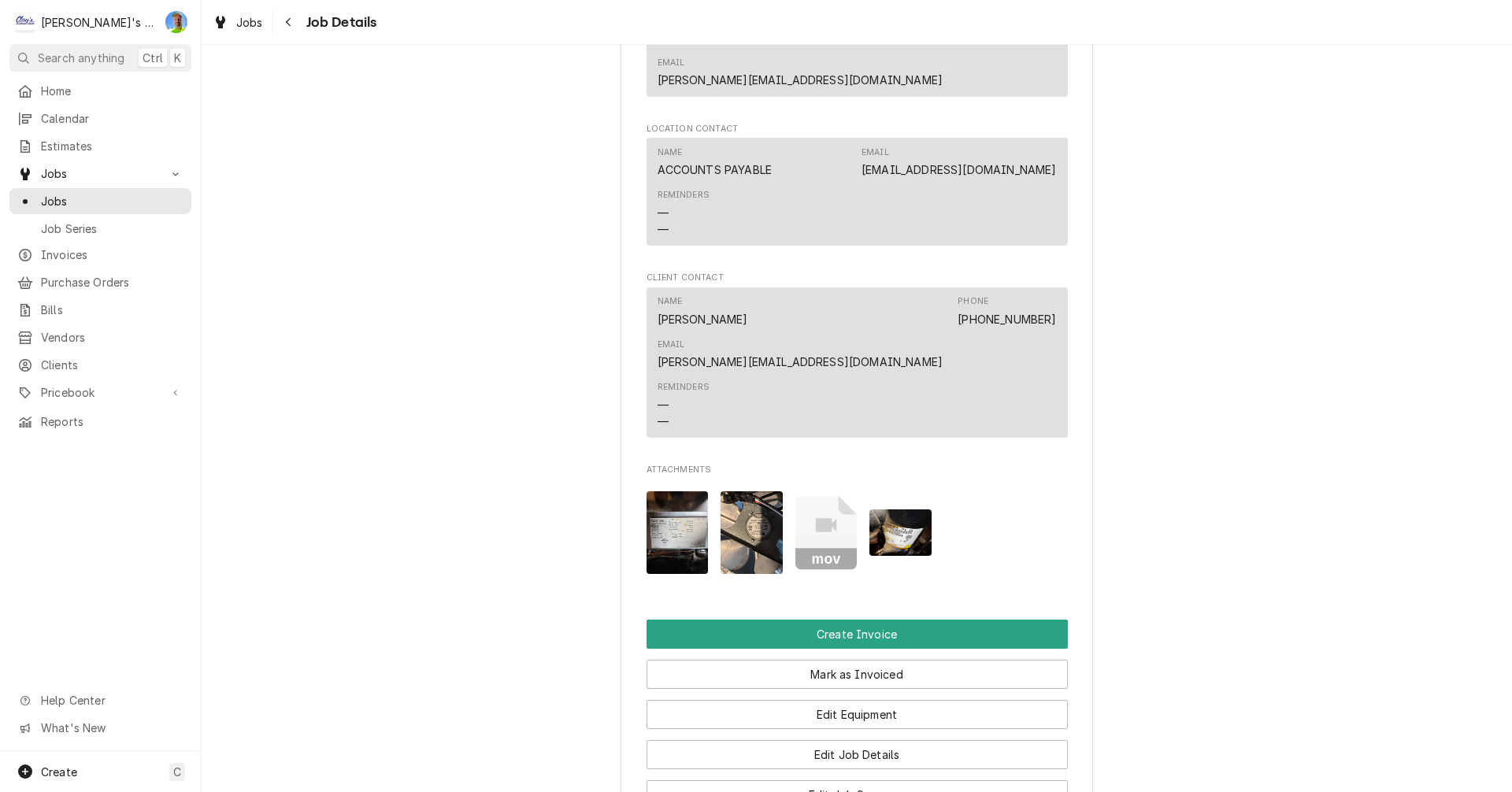
click at [682, 491] on img "Attachments" at bounding box center [677, 532] width 62 height 83
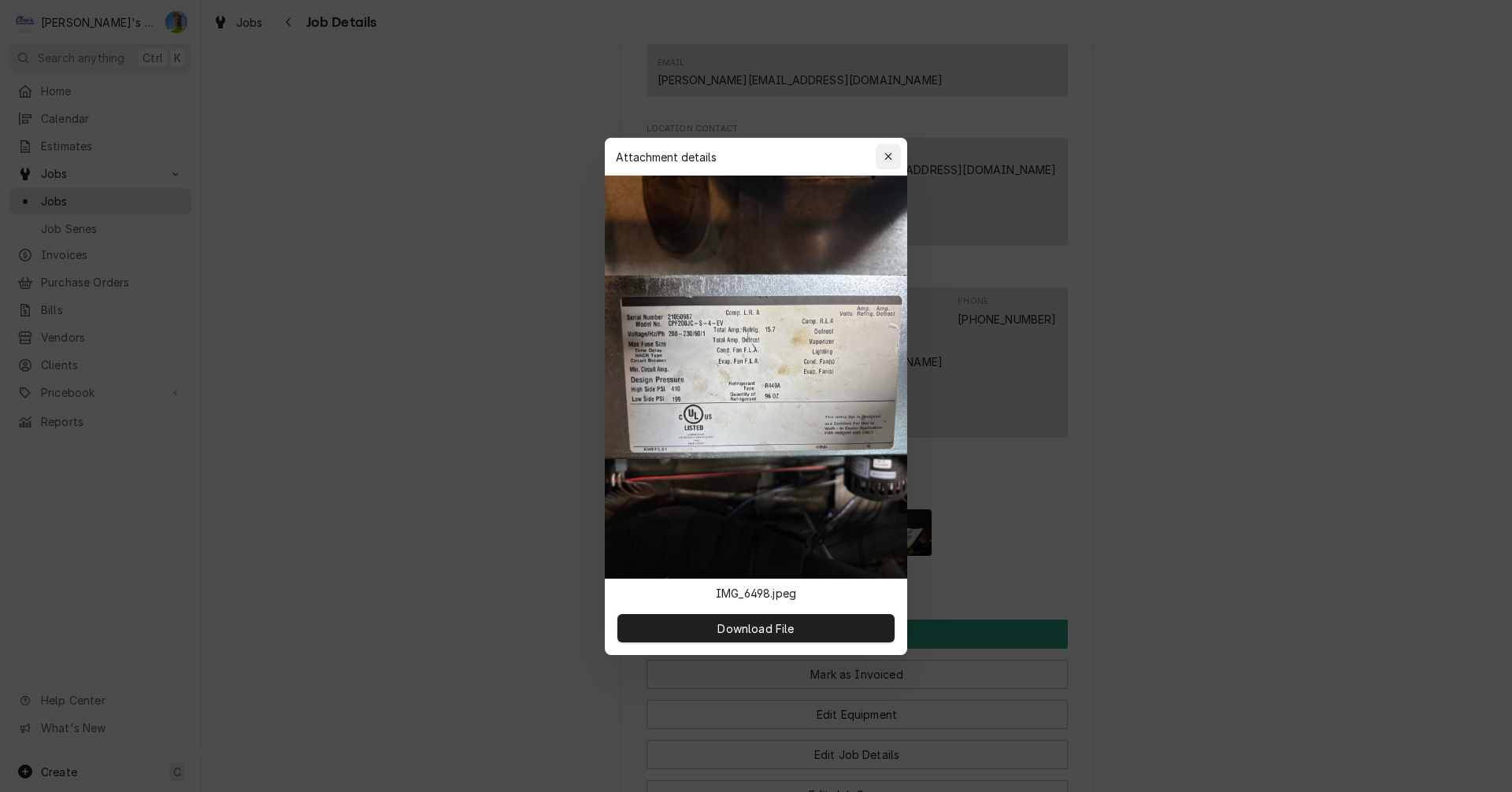
click at [882, 152] on div "button" at bounding box center [887, 156] width 15 height 15
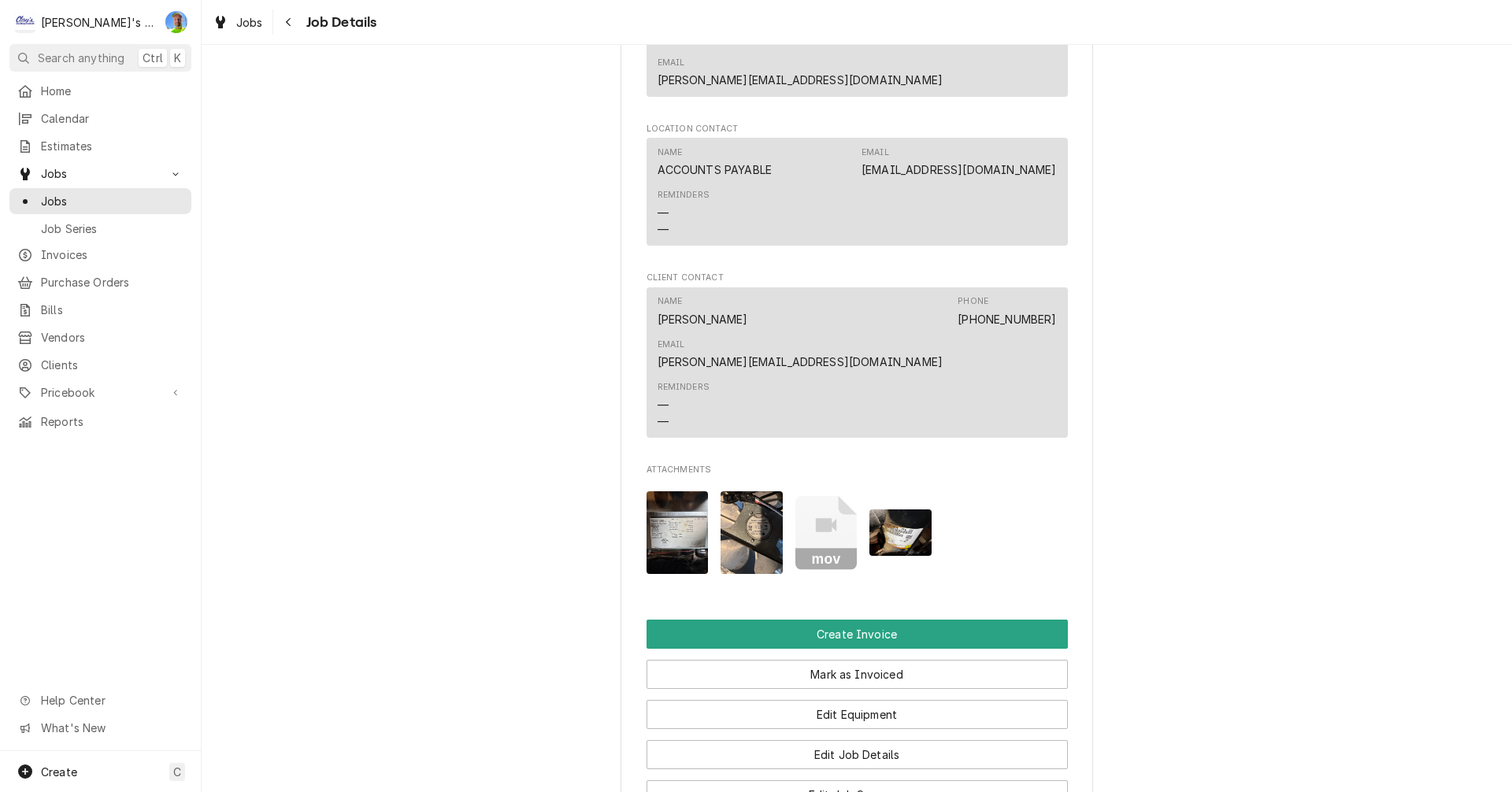
click at [738, 491] on img "Attachments" at bounding box center [751, 532] width 62 height 83
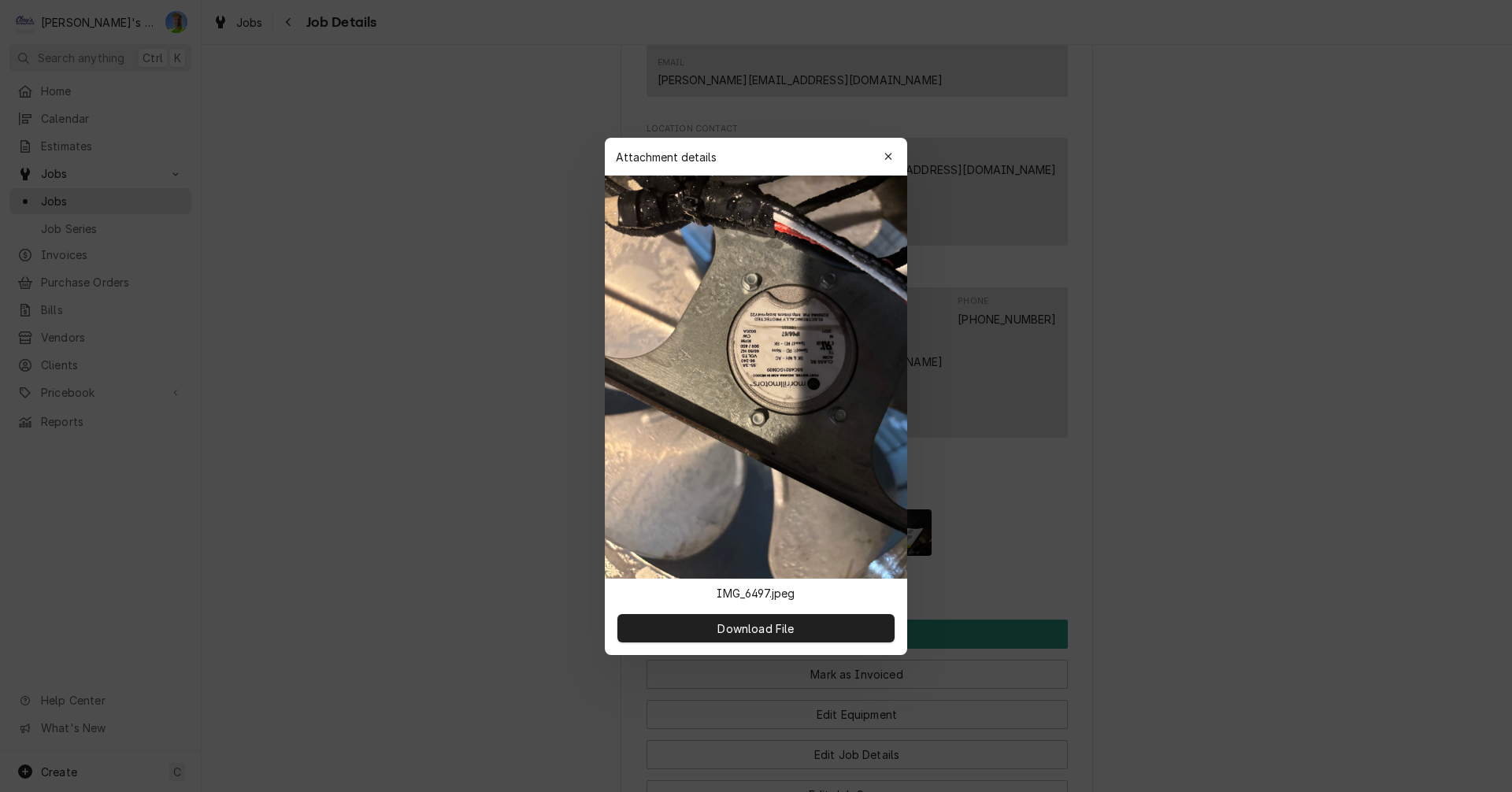
click at [322, 488] on div at bounding box center [756, 396] width 1512 height 792
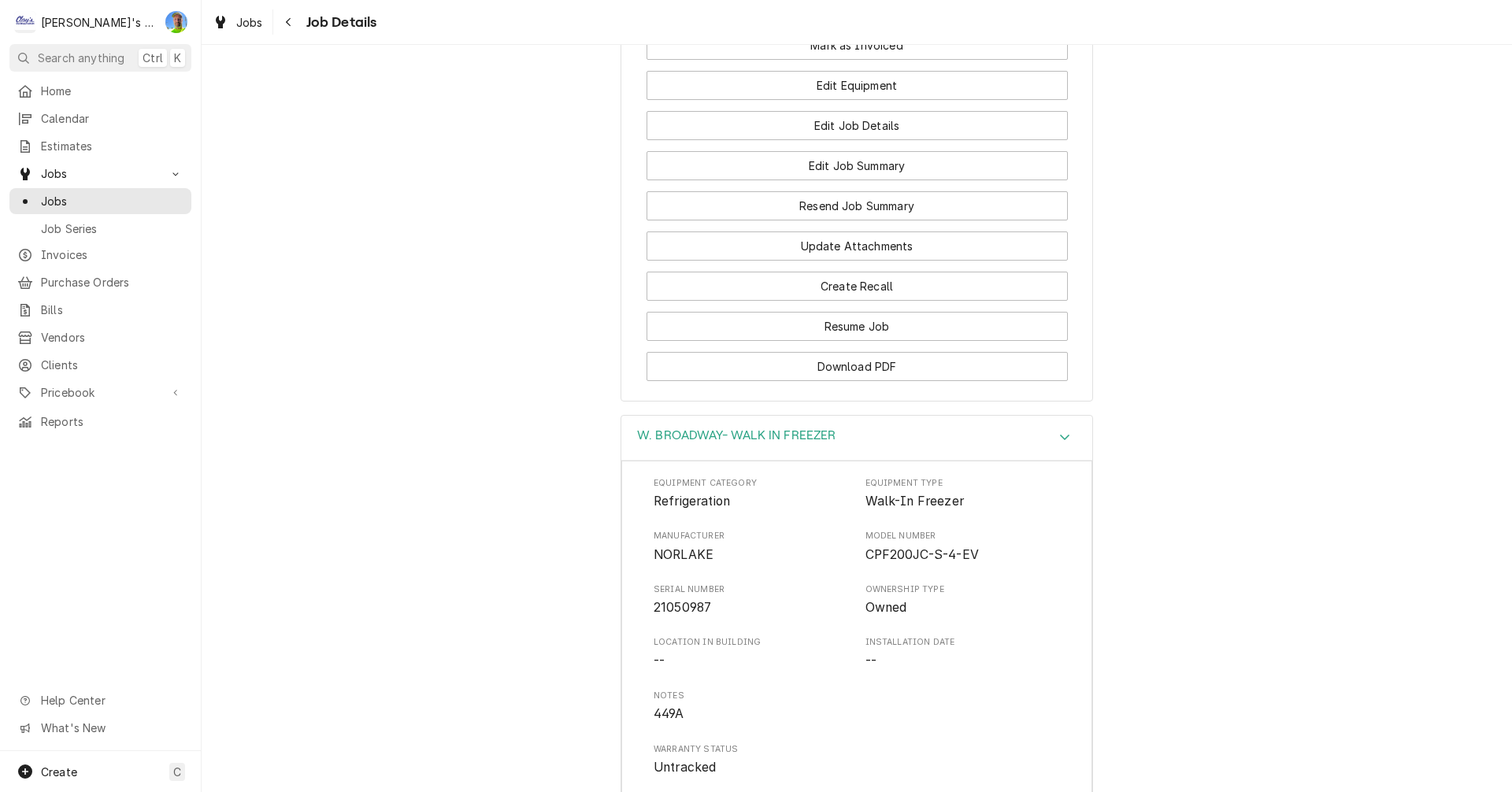
scroll to position [1637, 0]
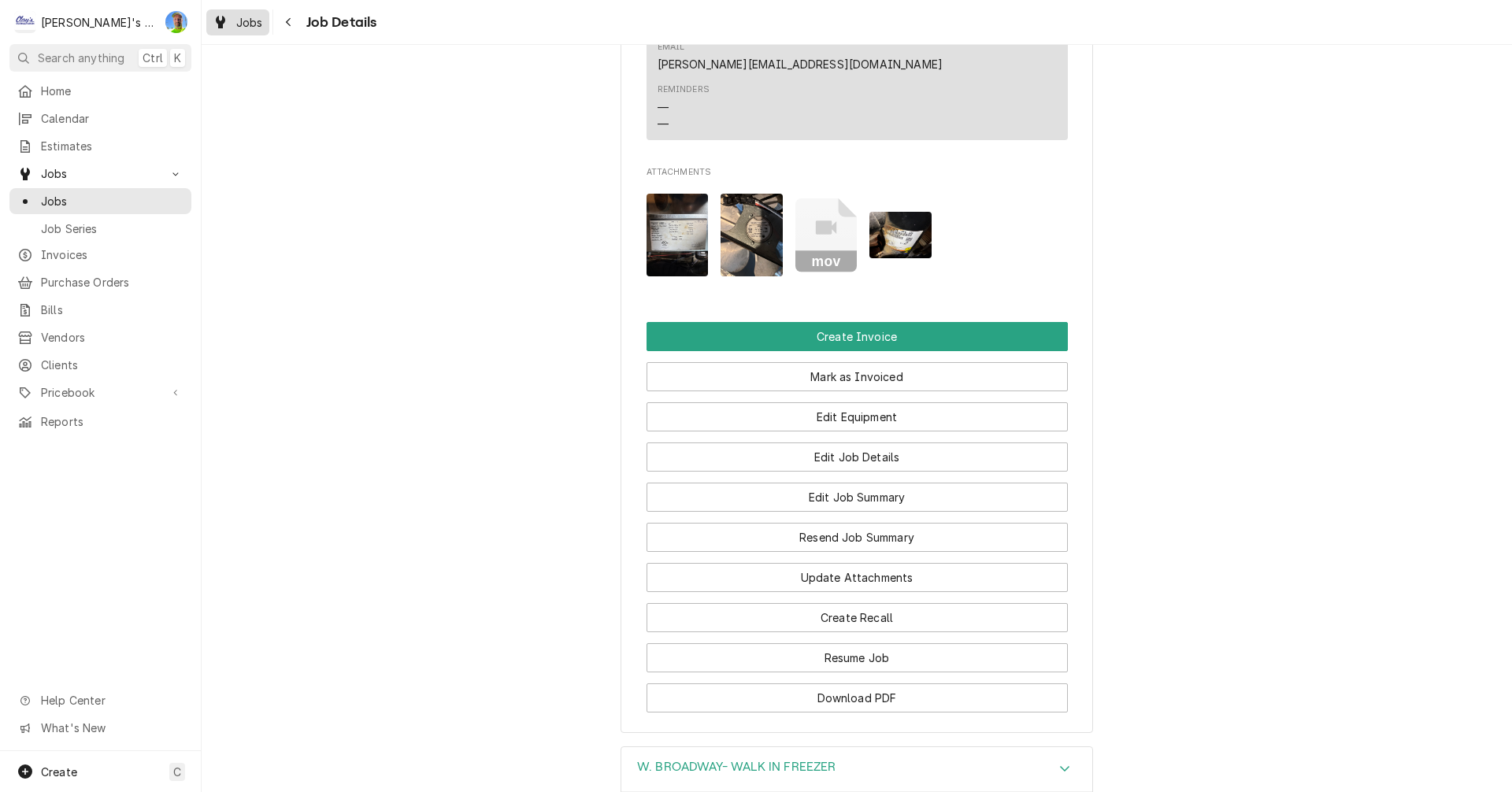
click at [247, 21] on span "Jobs" at bounding box center [249, 23] width 26 height 16
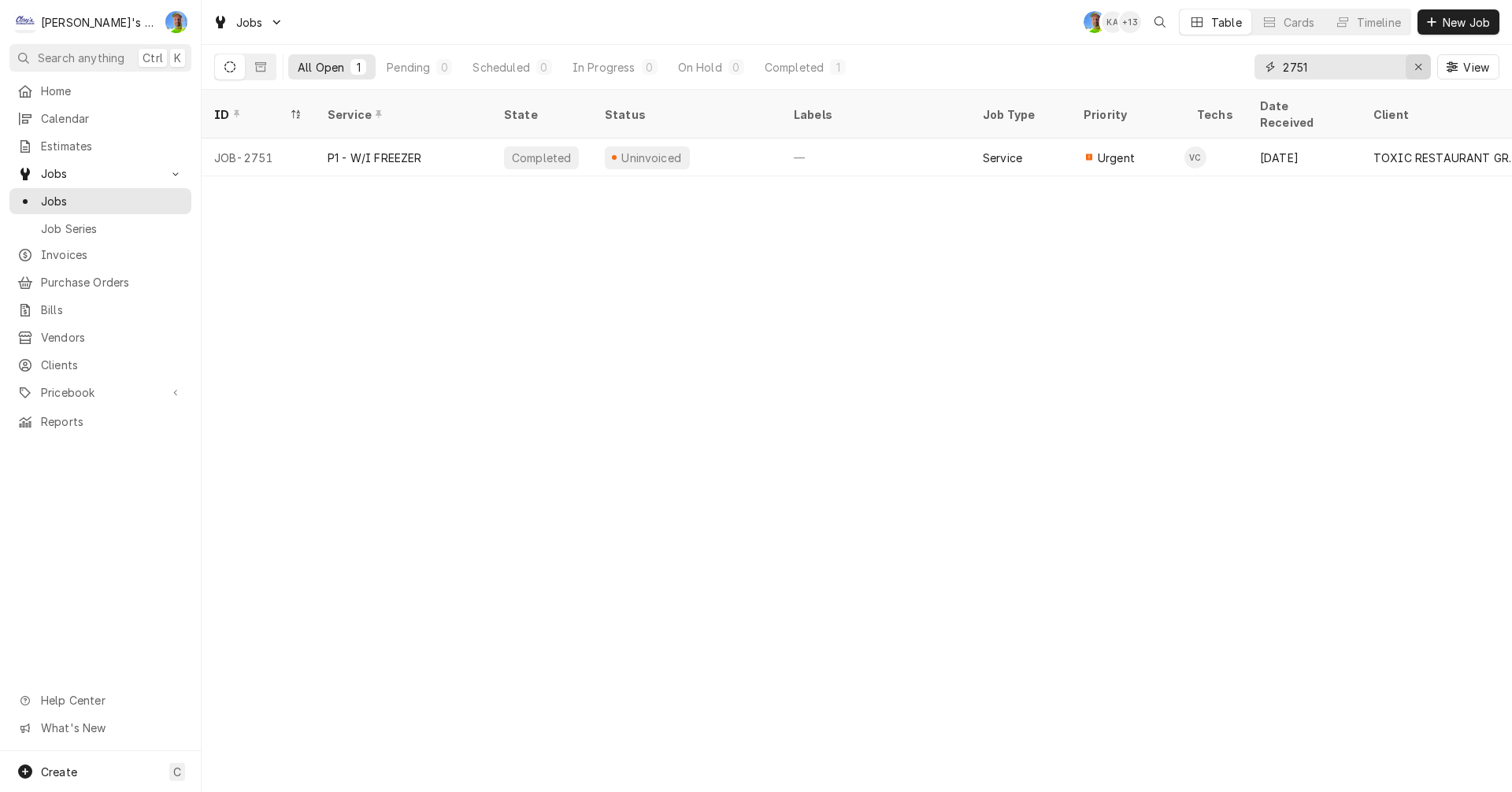
click at [1421, 61] on div "Erase input" at bounding box center [1418, 66] width 15 height 15
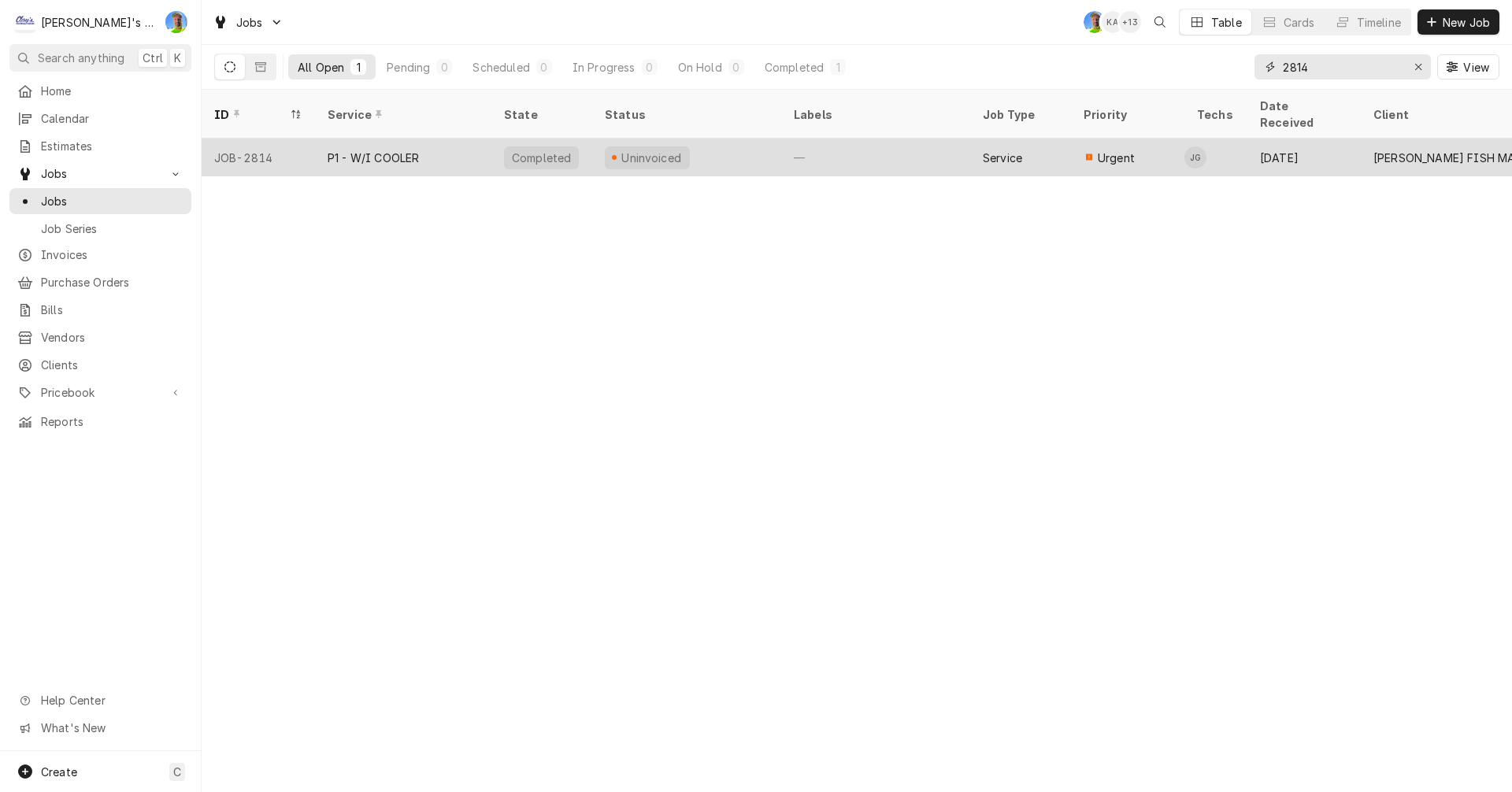
type input "2814"
click at [844, 139] on div "—" at bounding box center [875, 158] width 189 height 38
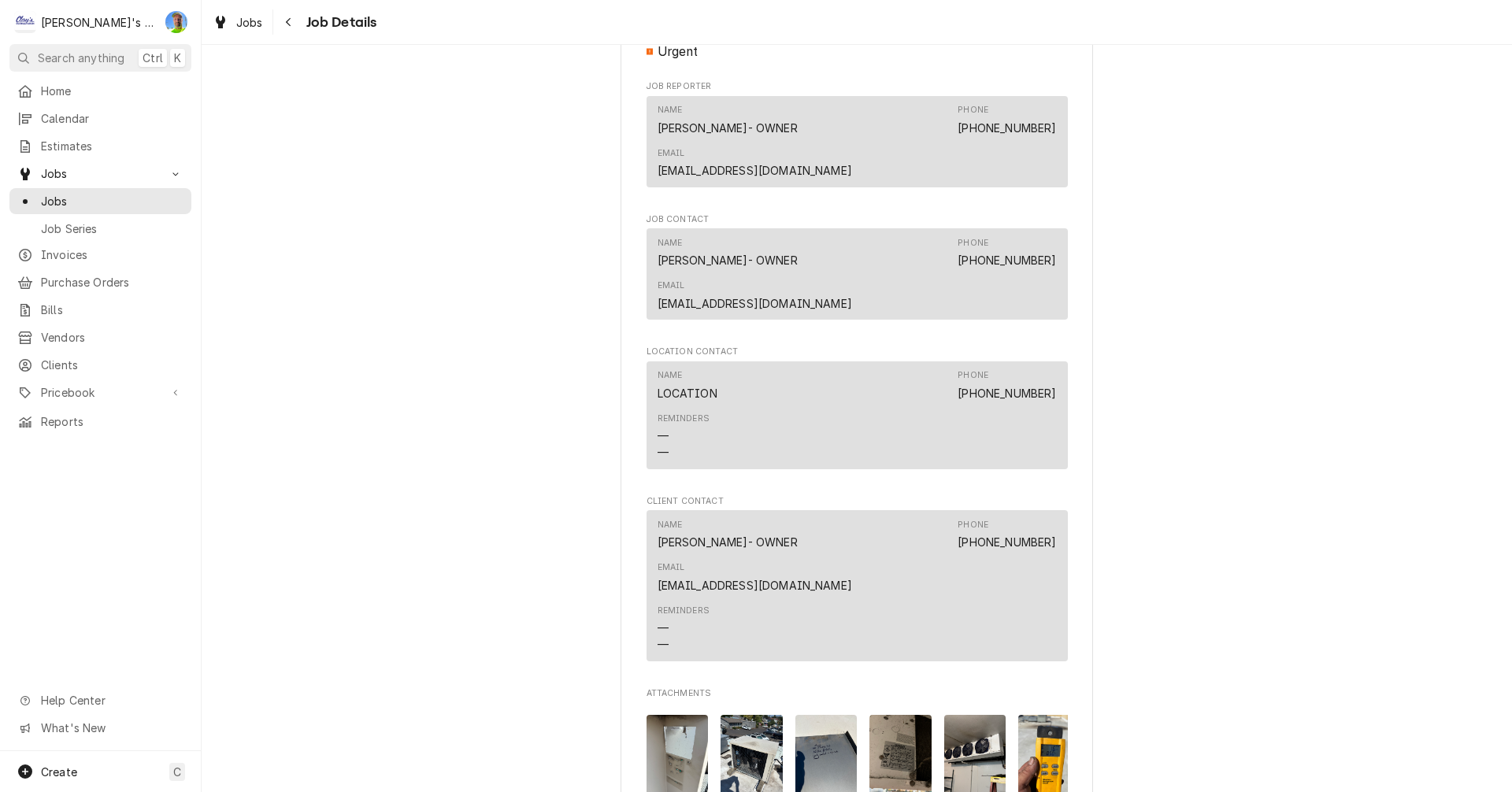
scroll to position [1103, 0]
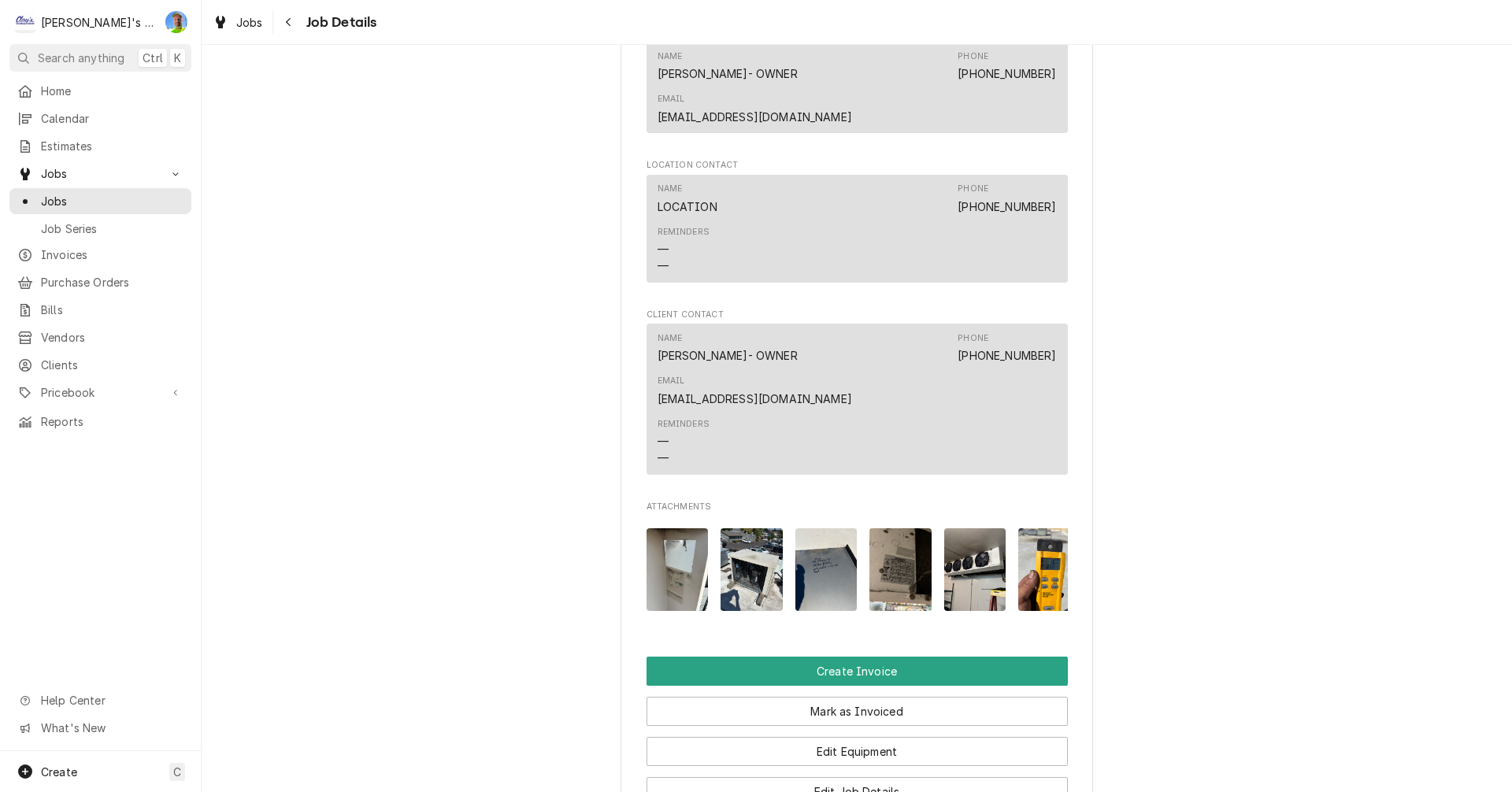
click at [737, 529] on img "Attachments" at bounding box center [751, 569] width 62 height 83
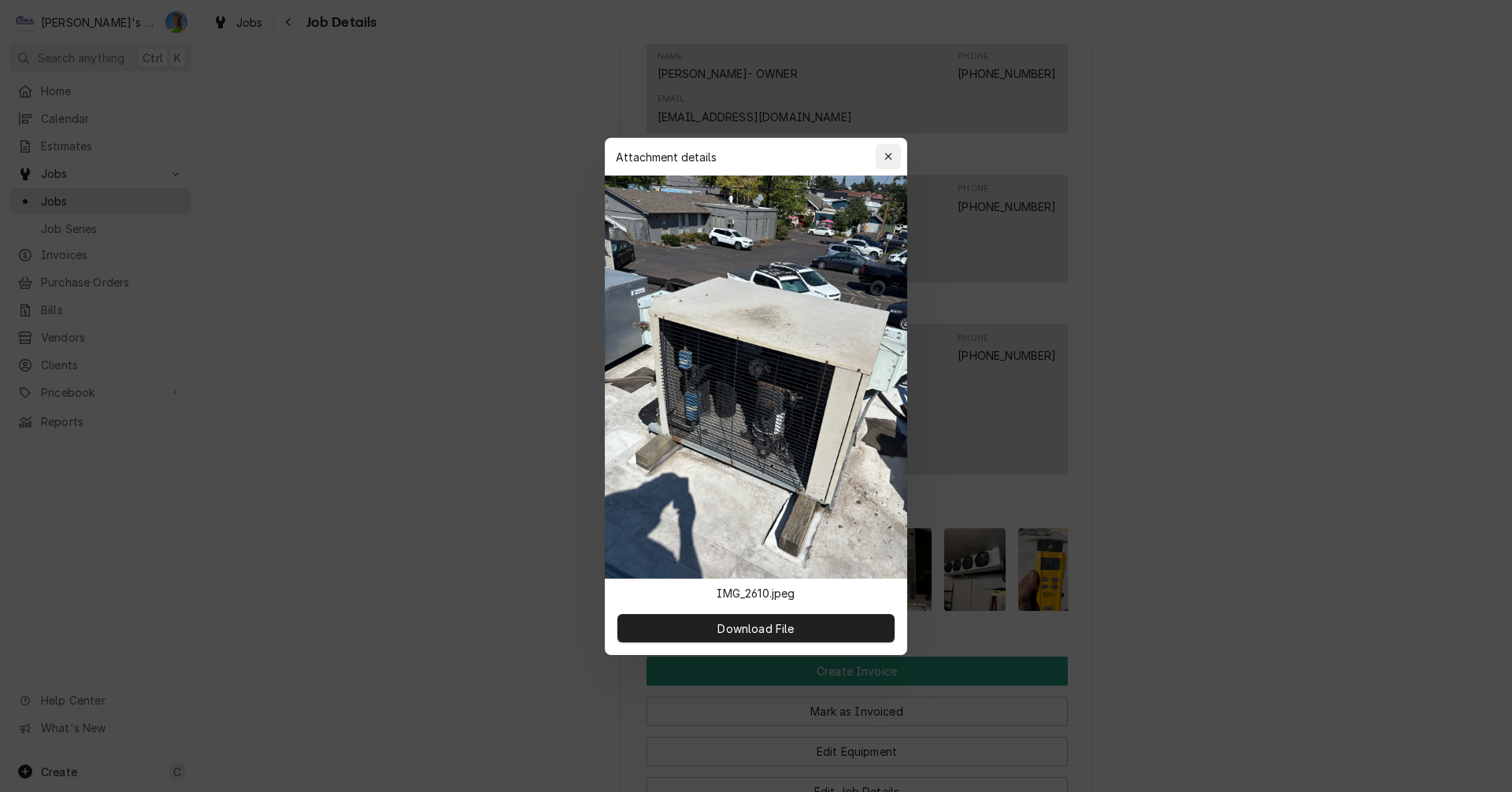
click at [890, 162] on icon "button" at bounding box center [889, 156] width 9 height 11
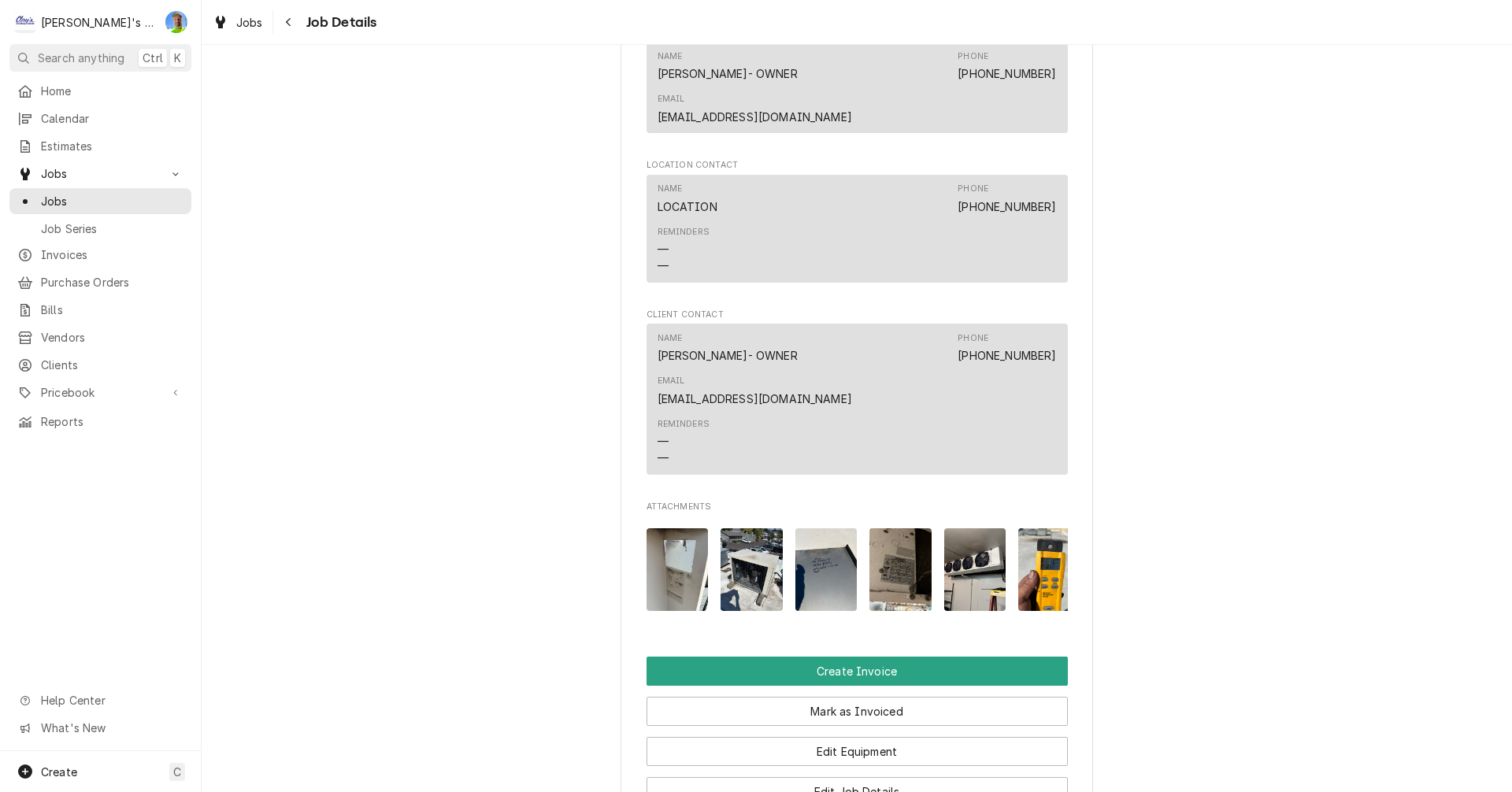
click at [686, 529] on img "Attachments" at bounding box center [677, 569] width 62 height 83
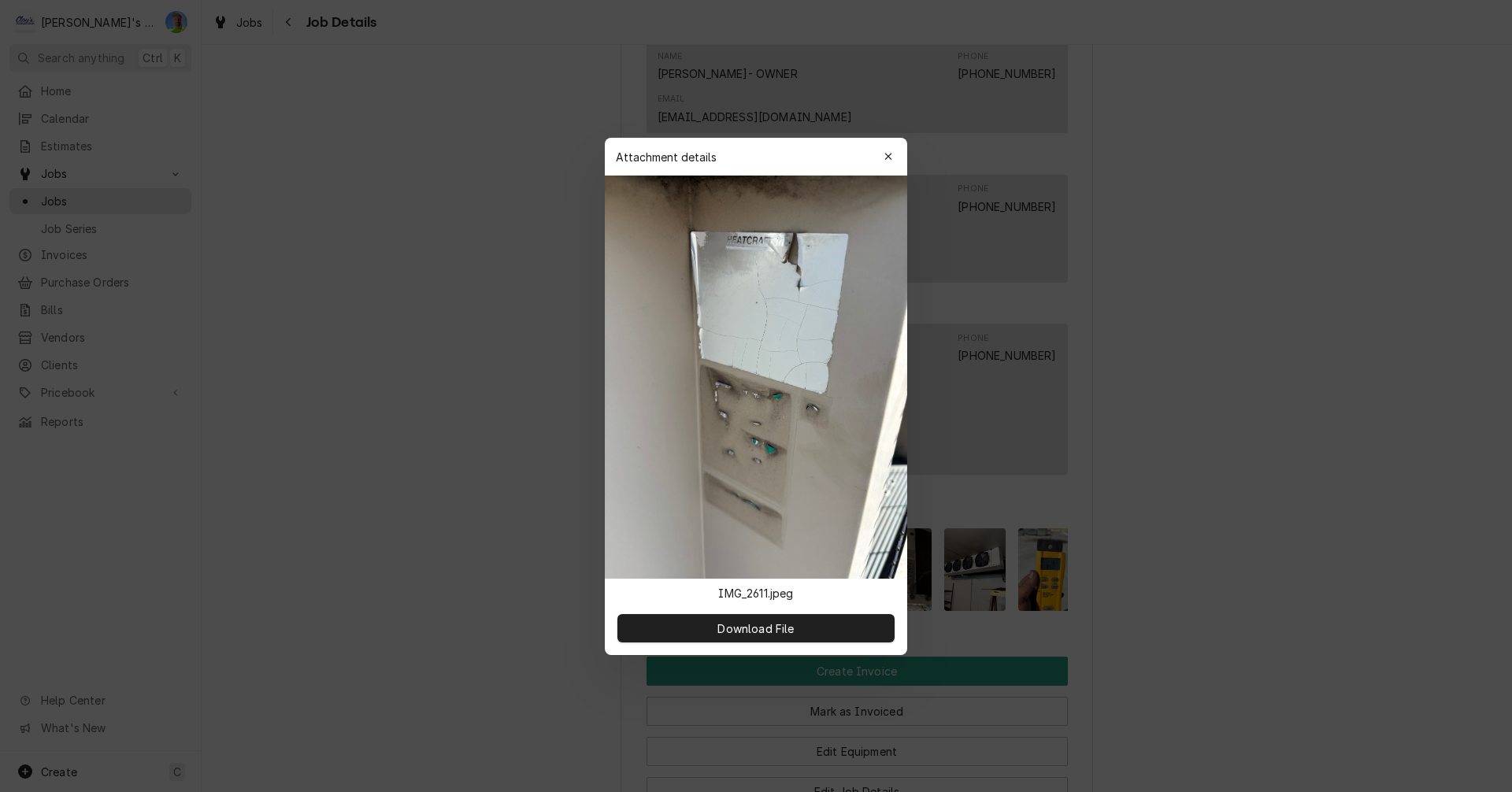
click at [1166, 515] on div at bounding box center [756, 396] width 1512 height 792
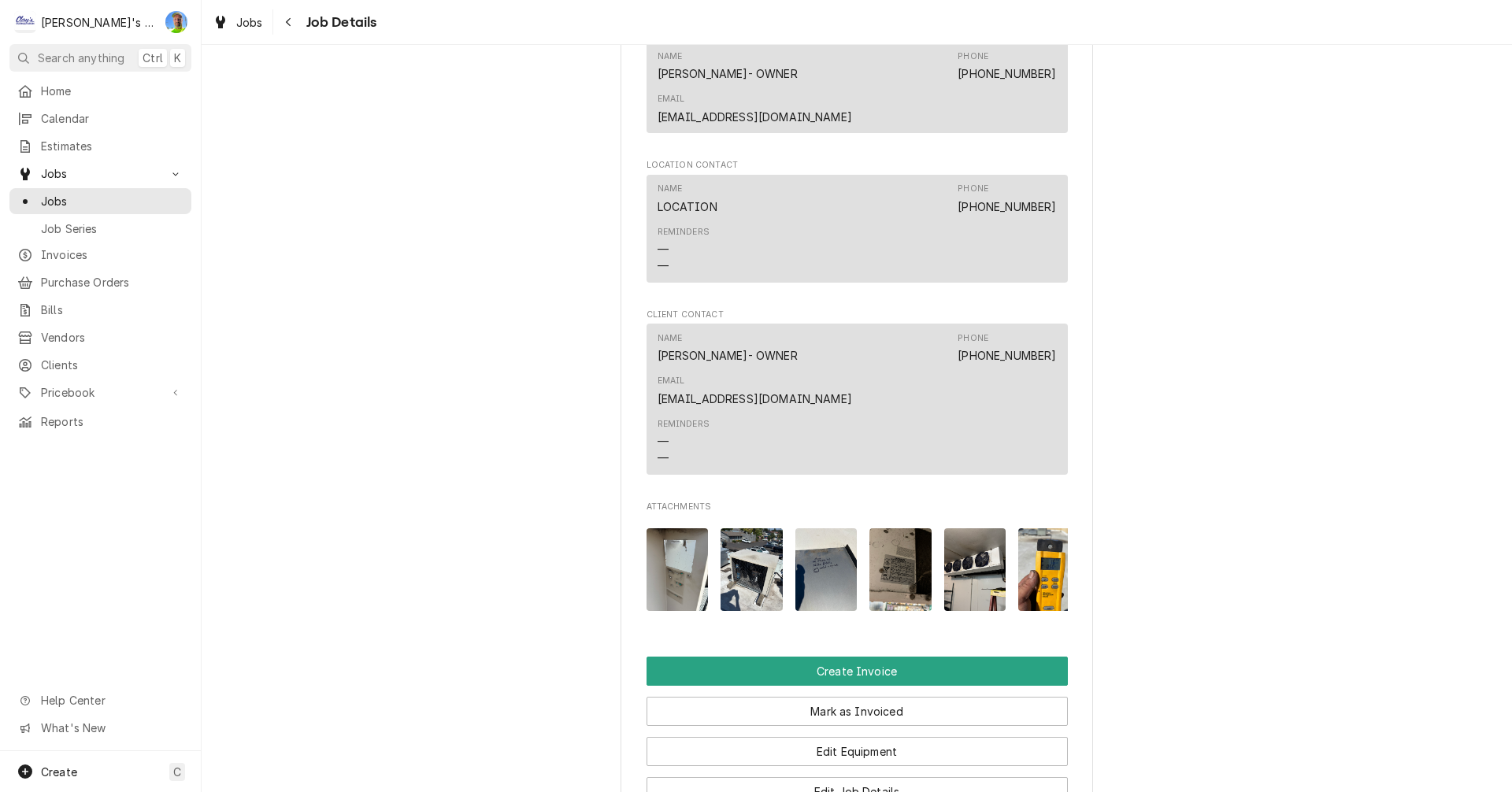
click at [818, 529] on img "Attachments" at bounding box center [826, 569] width 62 height 83
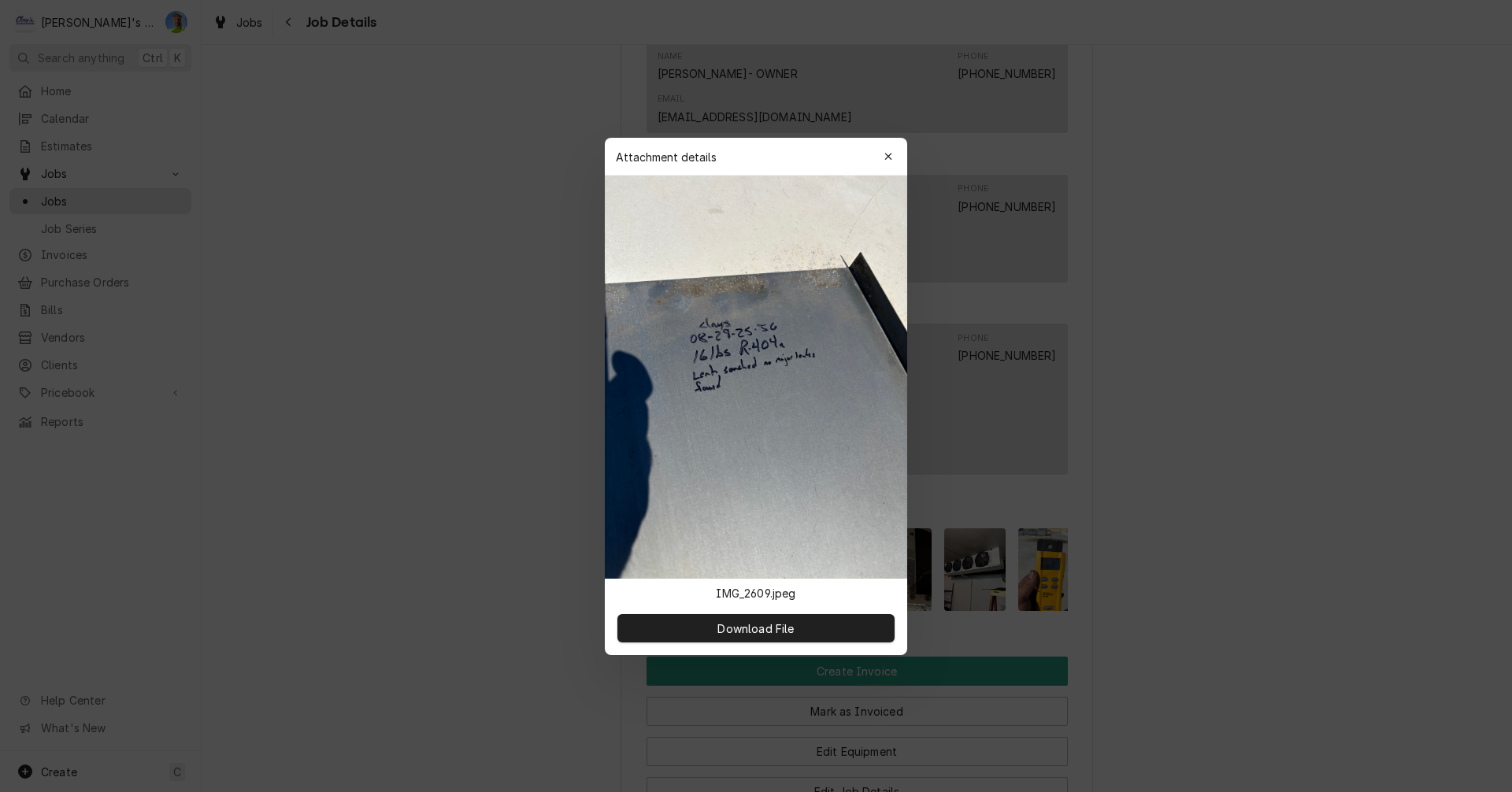
click at [1092, 449] on div at bounding box center [756, 396] width 1512 height 792
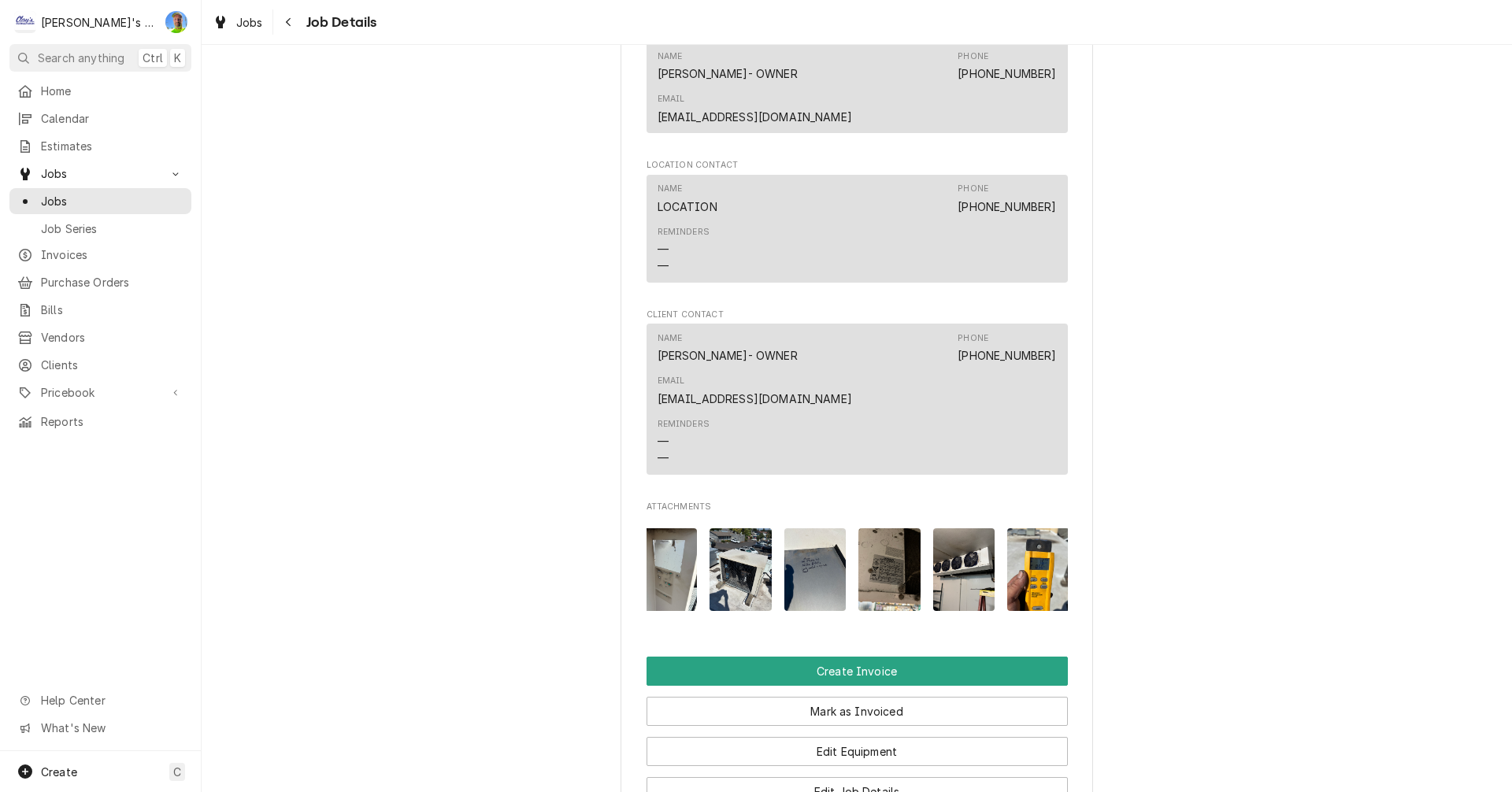
scroll to position [0, 25]
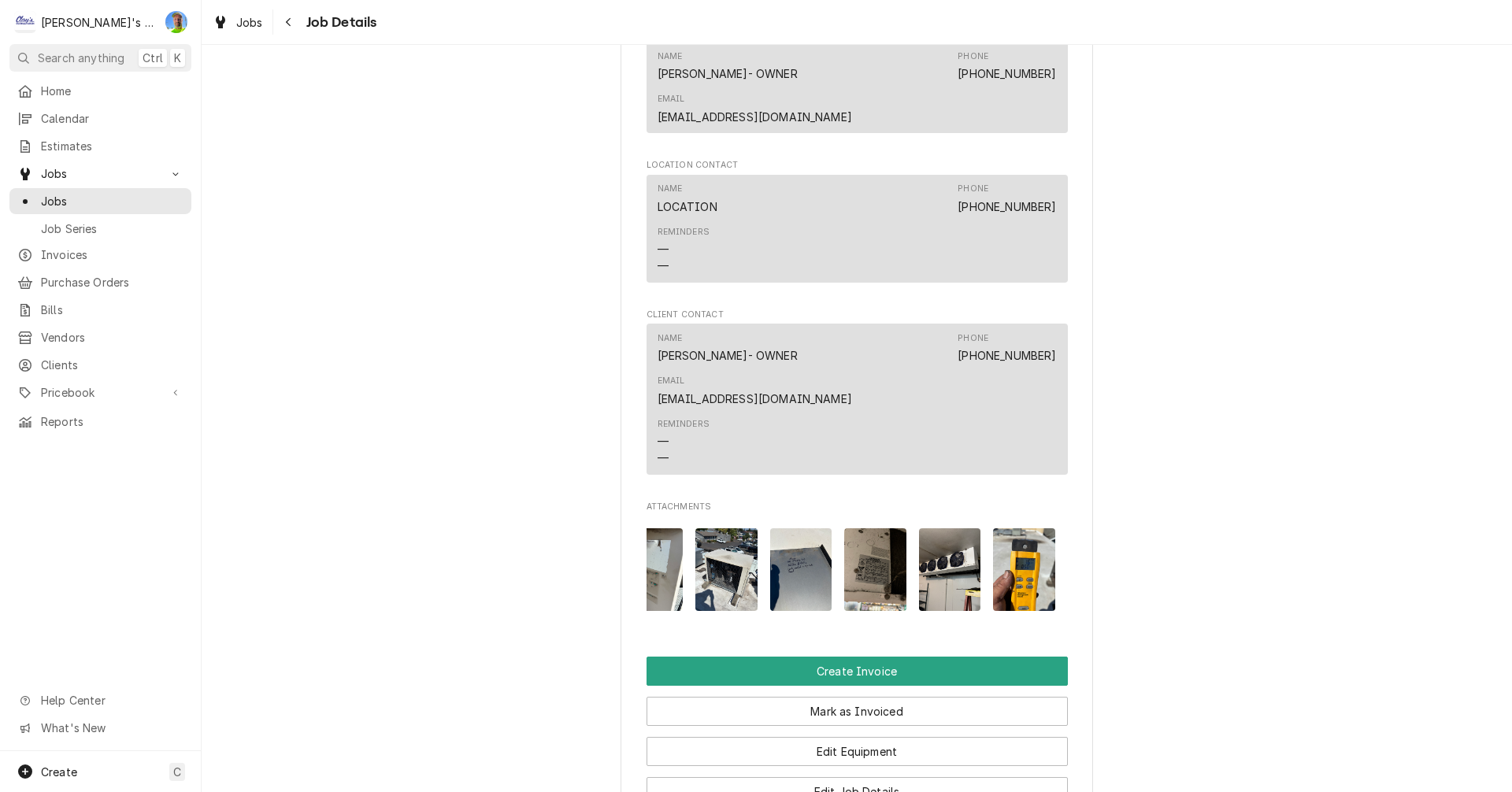
click at [994, 529] on img "Attachments" at bounding box center [1023, 569] width 62 height 83
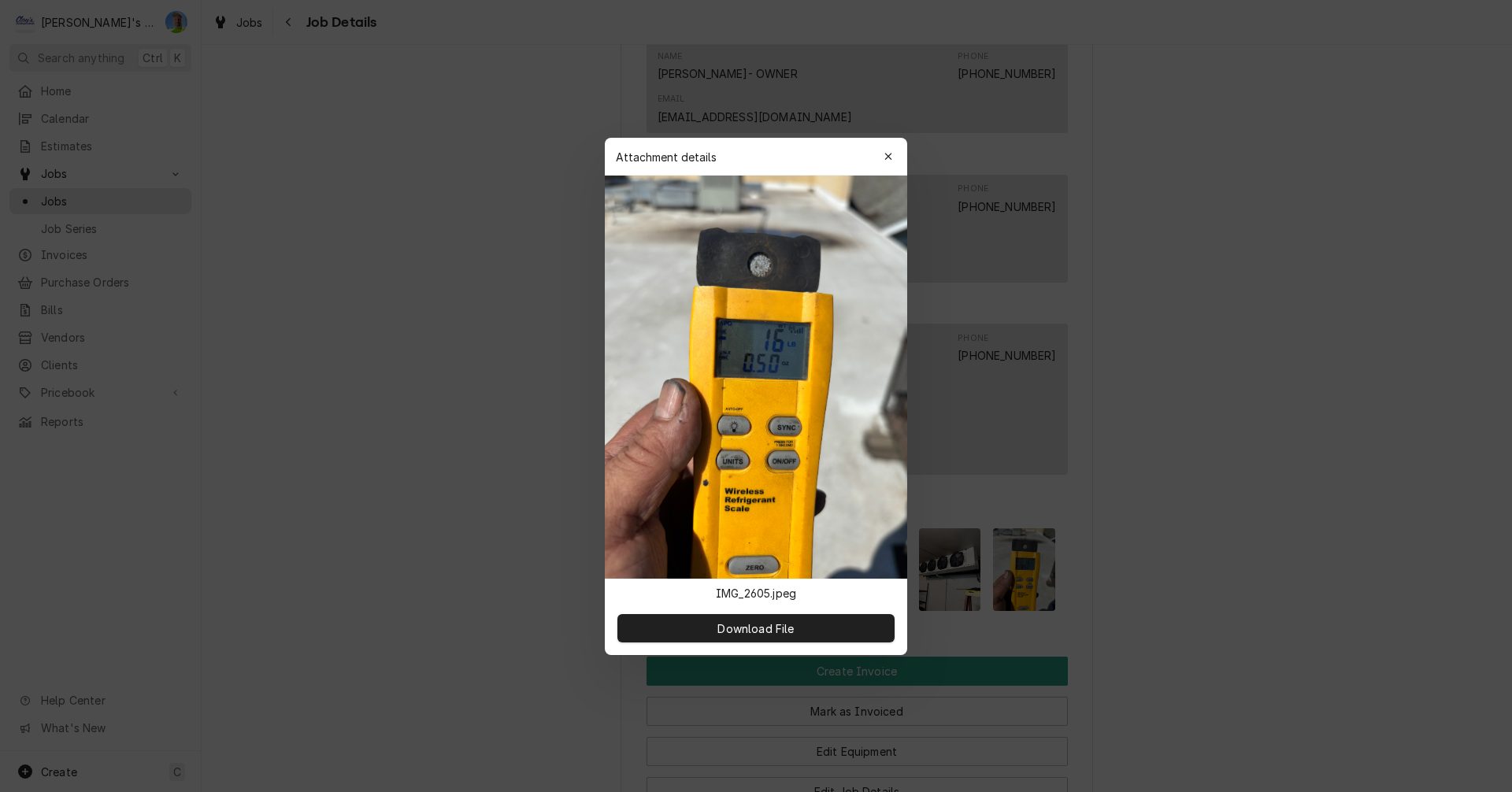
click at [1181, 448] on div at bounding box center [756, 396] width 1512 height 792
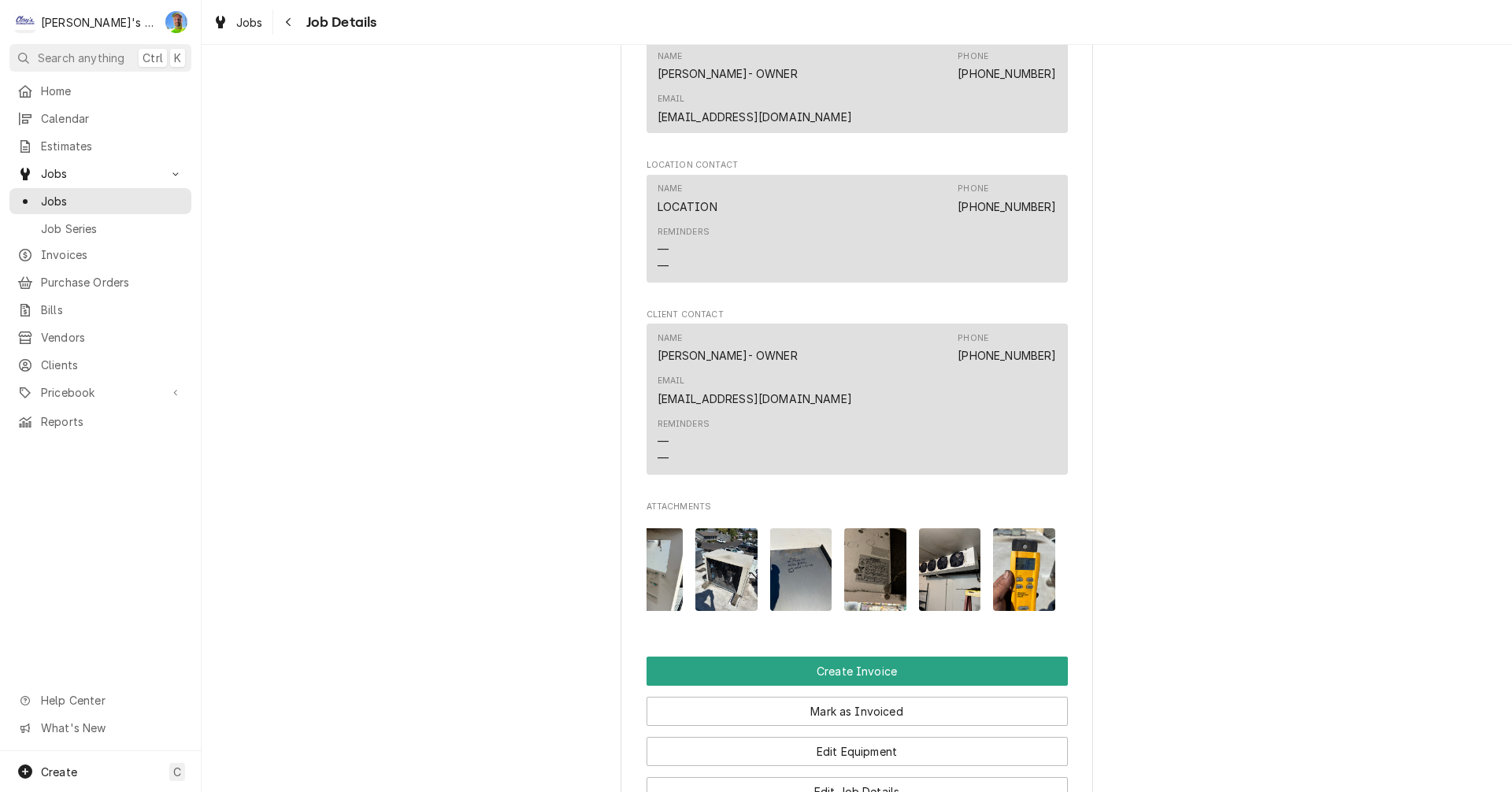
click at [935, 529] on img "Attachments" at bounding box center [950, 569] width 62 height 83
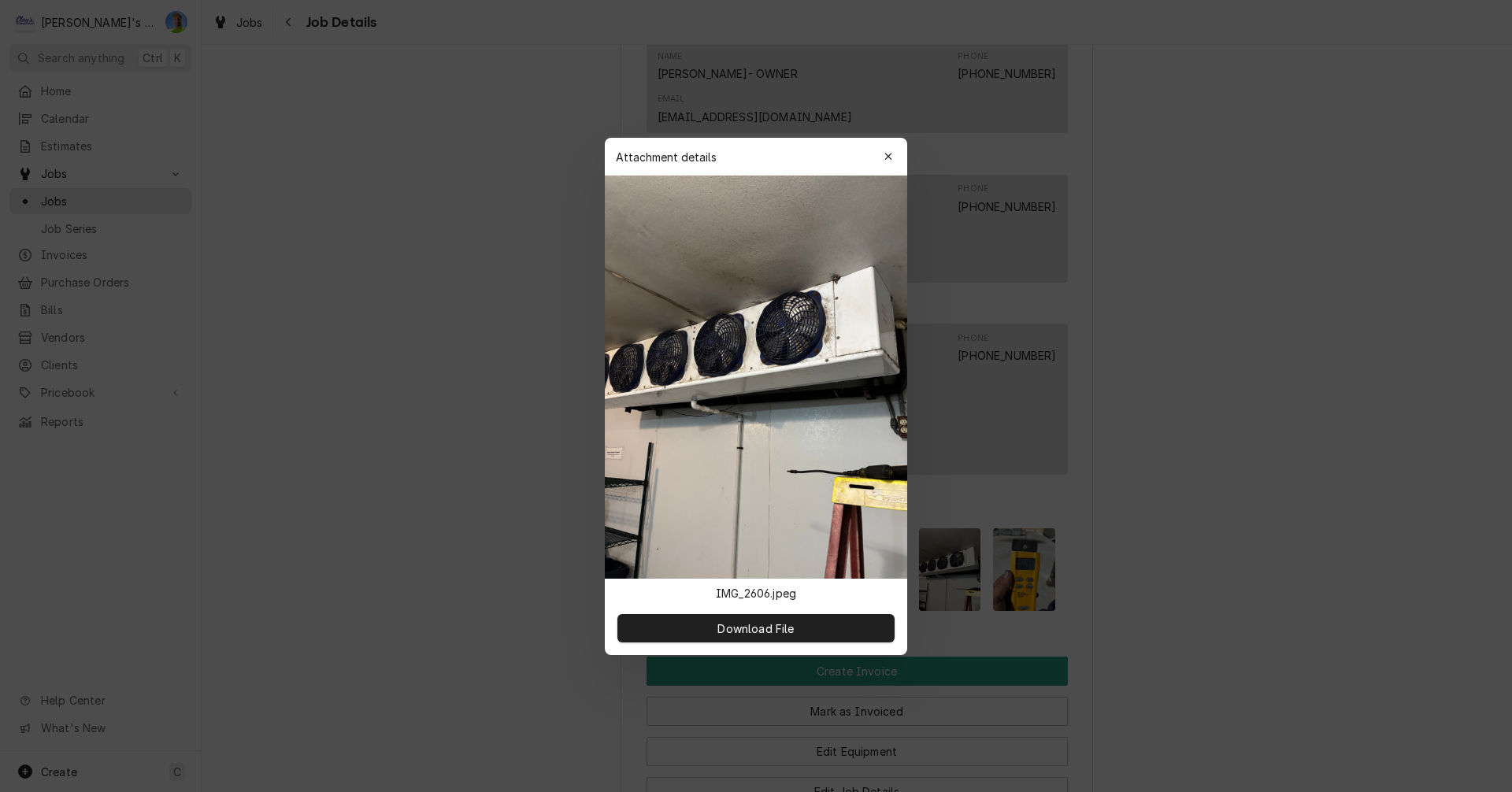
click at [1147, 452] on div at bounding box center [756, 396] width 1512 height 792
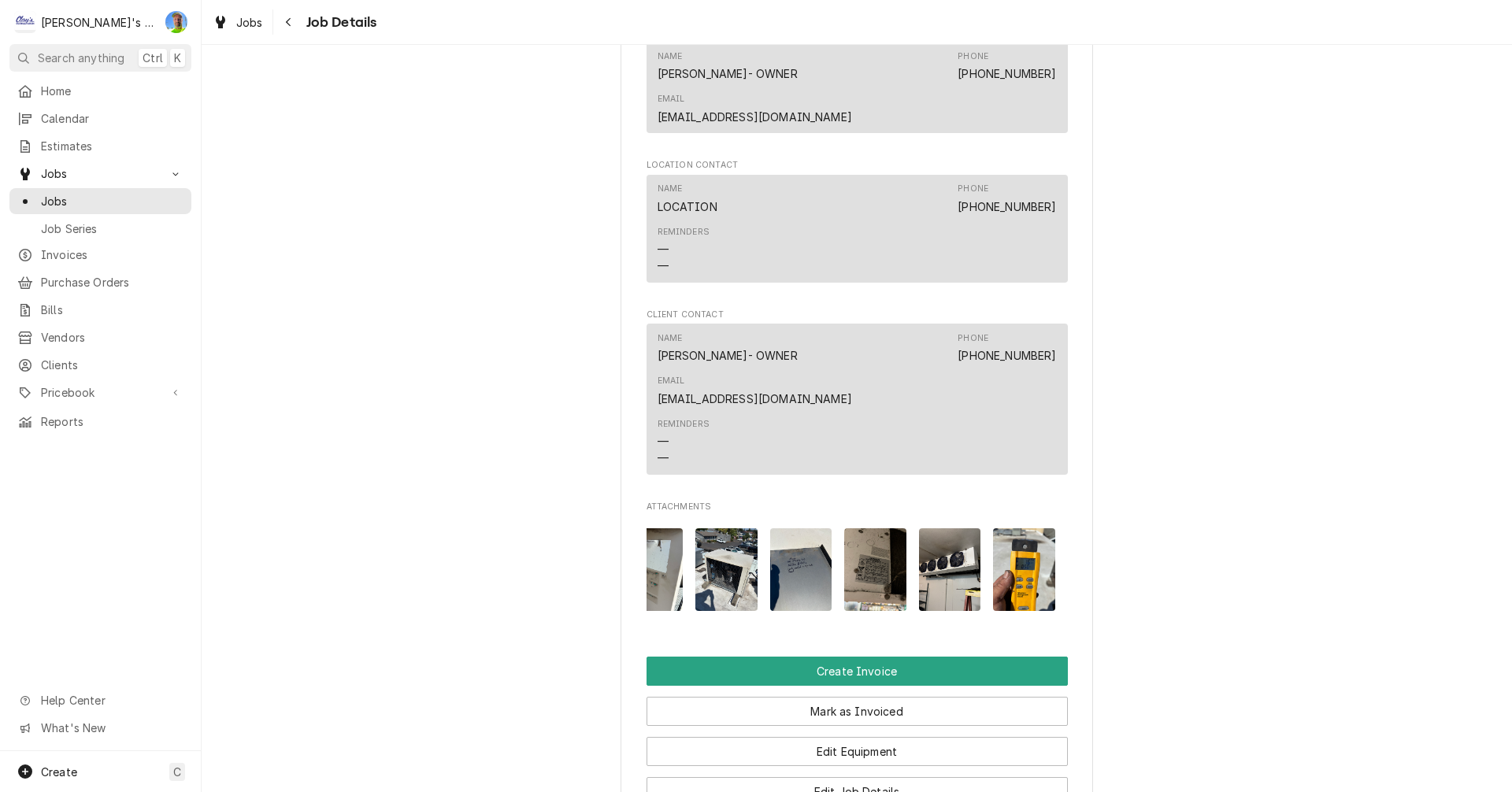
click at [711, 529] on img "Attachments" at bounding box center [726, 569] width 62 height 83
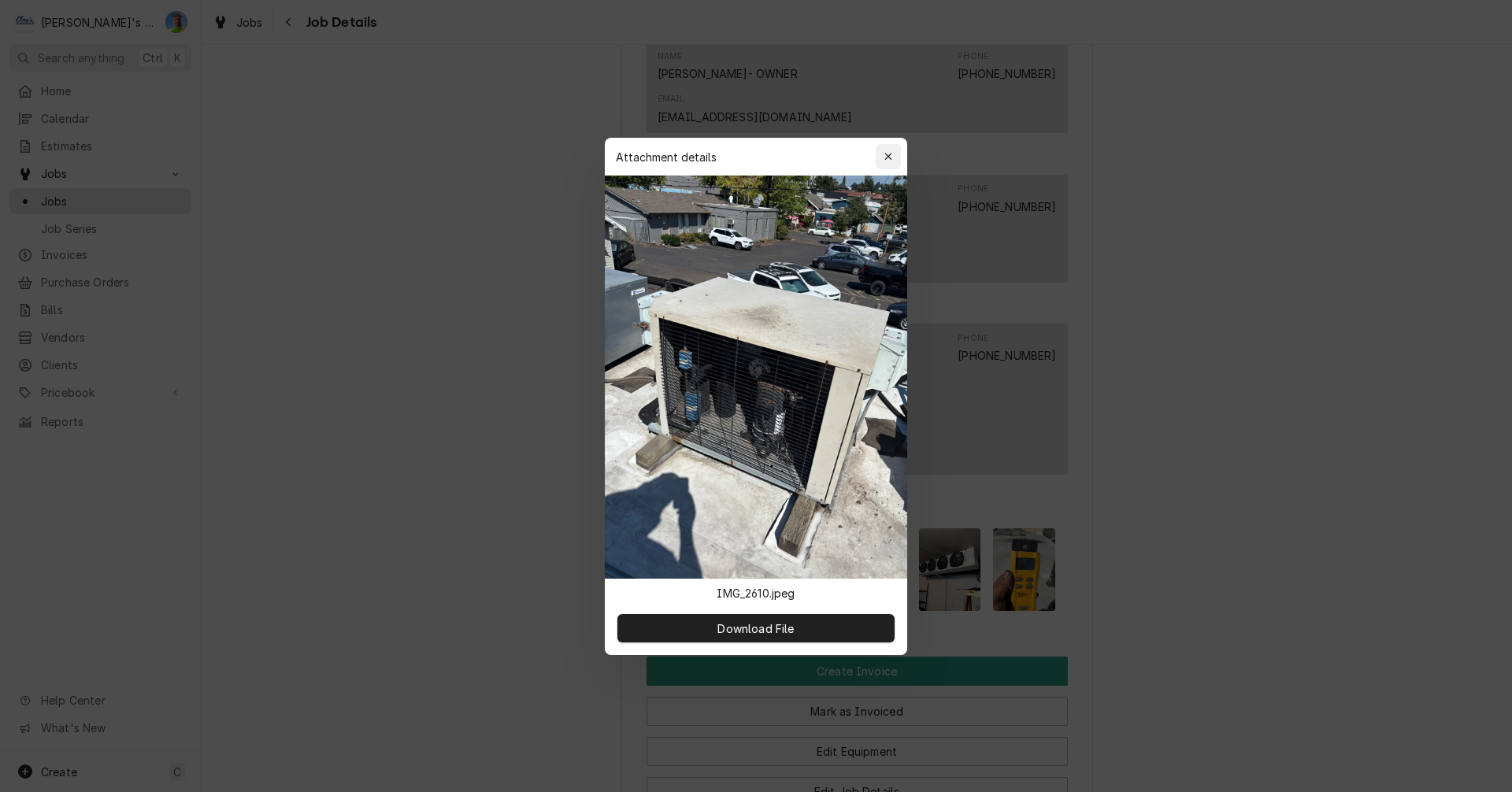
click at [891, 157] on icon "button" at bounding box center [889, 156] width 9 height 11
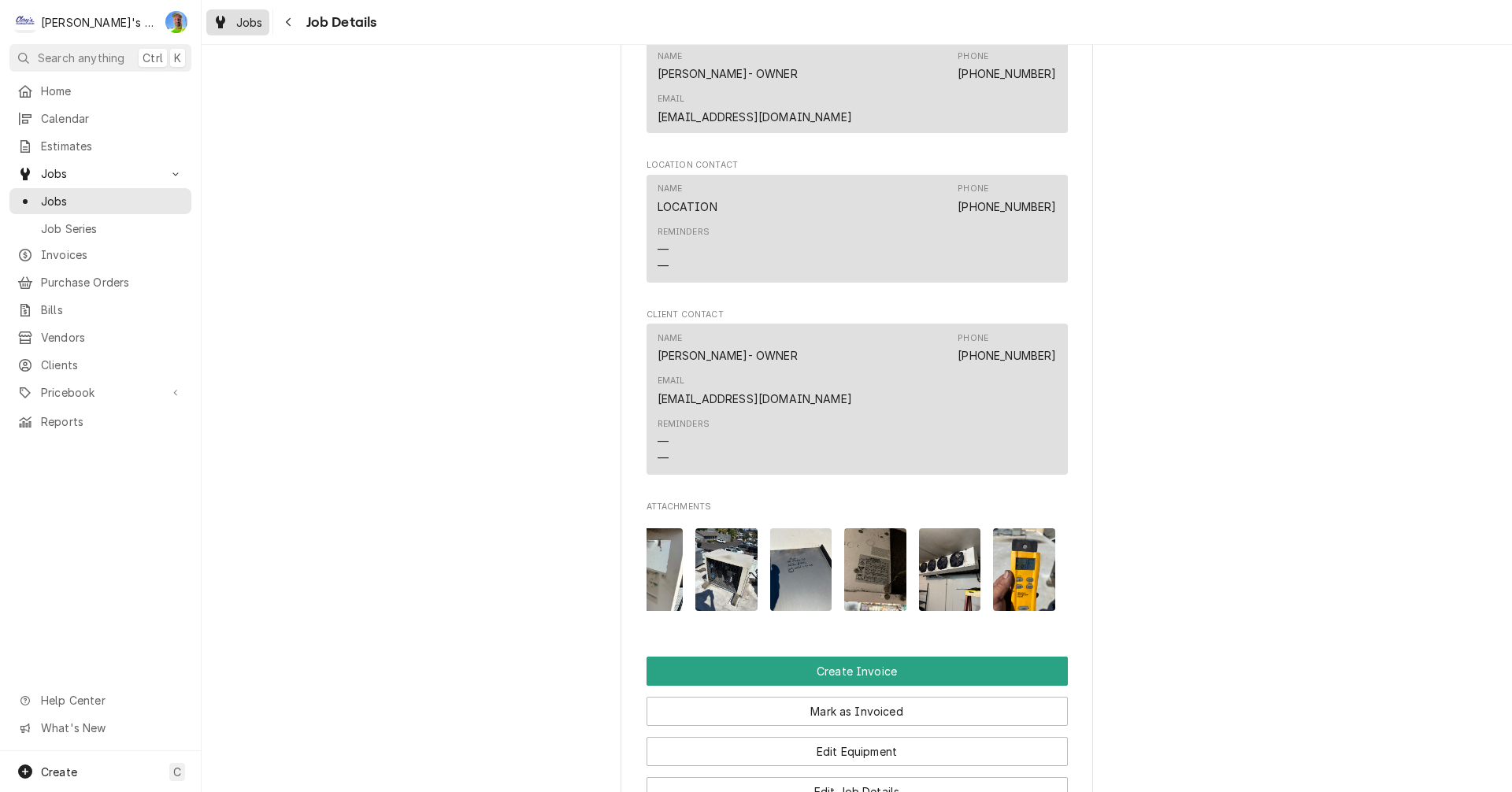
click at [229, 21] on div "Jobs" at bounding box center [238, 23] width 56 height 20
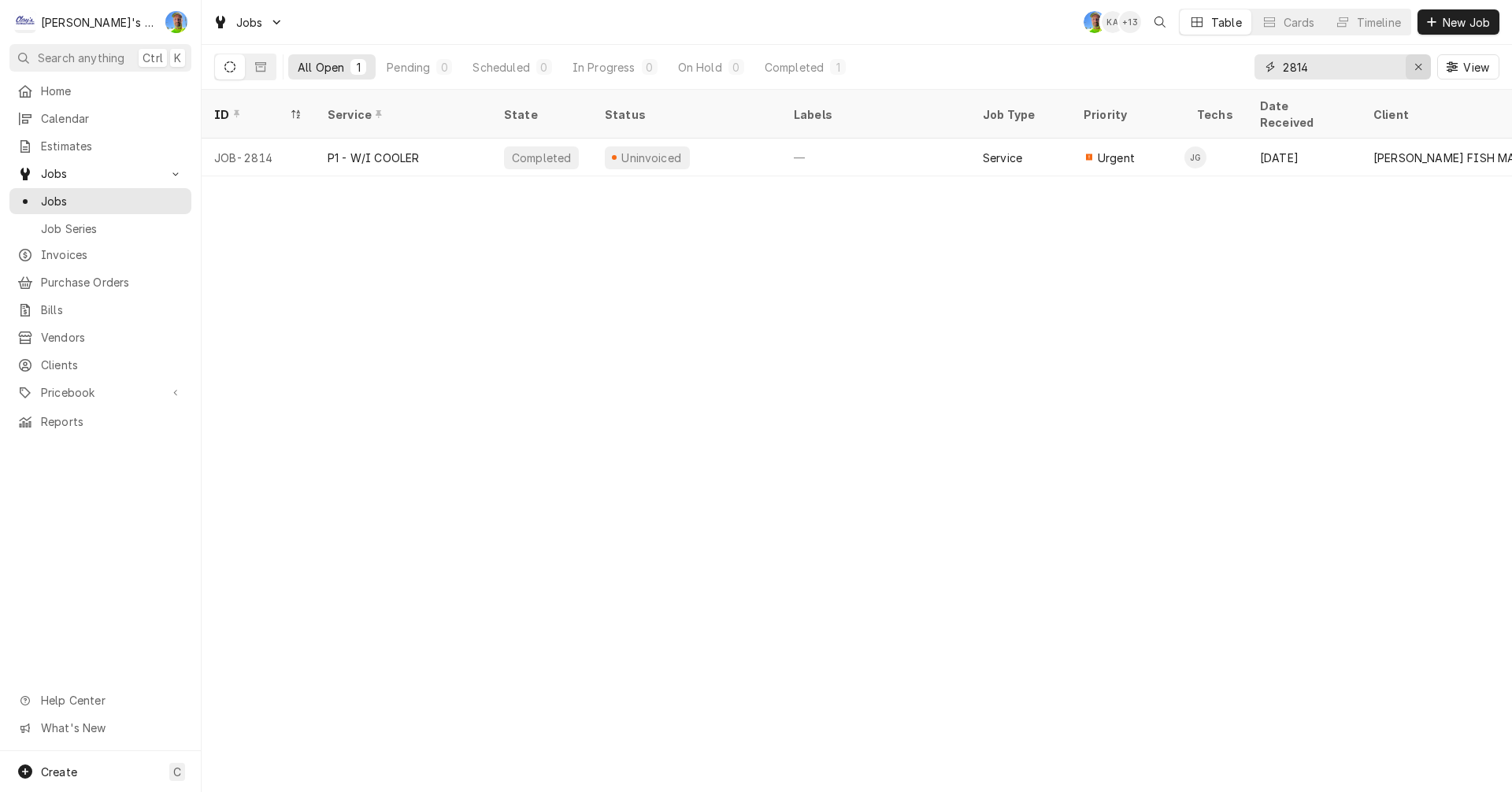
click at [1412, 65] on div "Erase input" at bounding box center [1418, 66] width 15 height 15
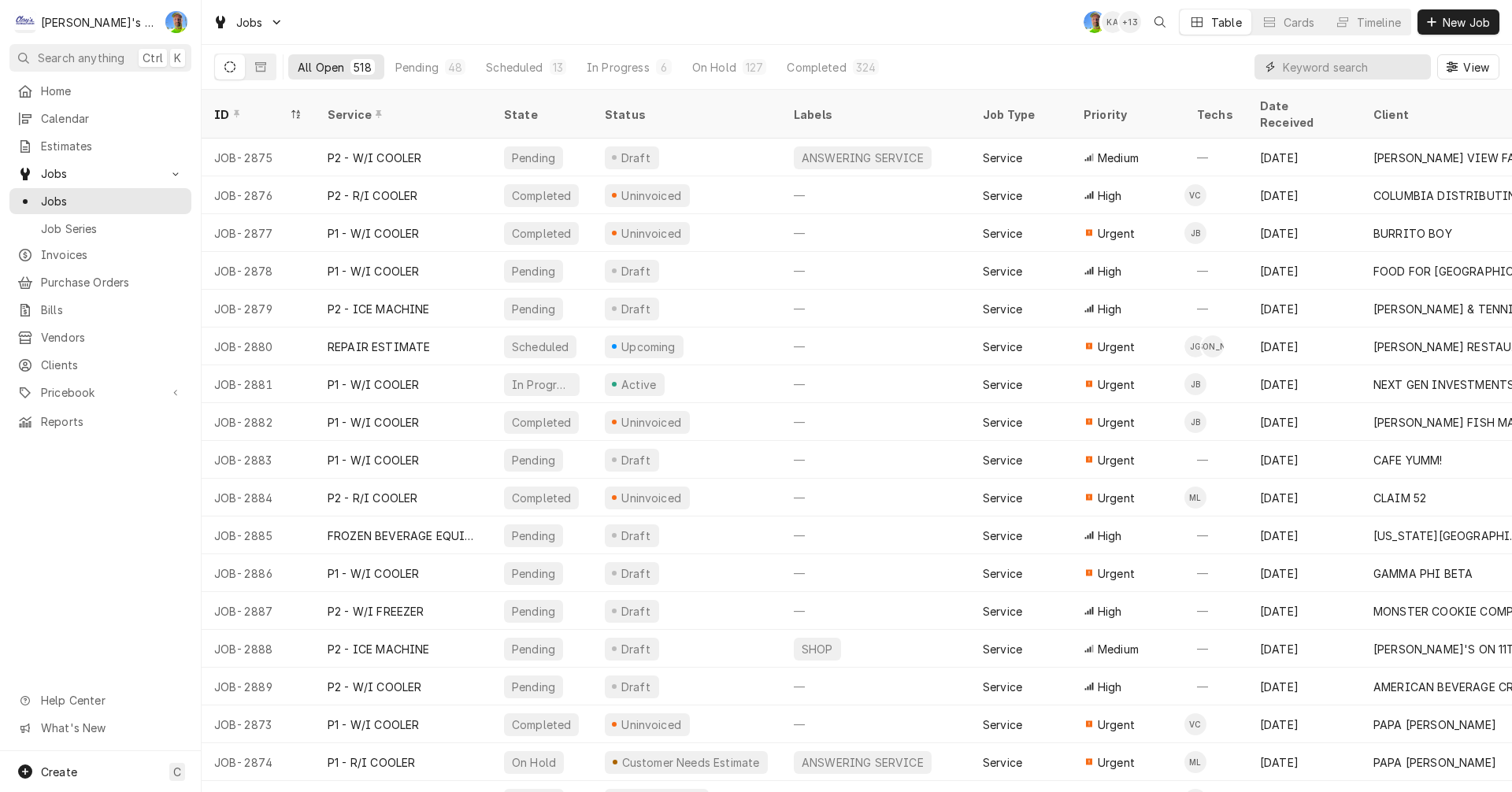
click at [1349, 63] on input "Dynamic Content Wrapper" at bounding box center [1352, 67] width 140 height 25
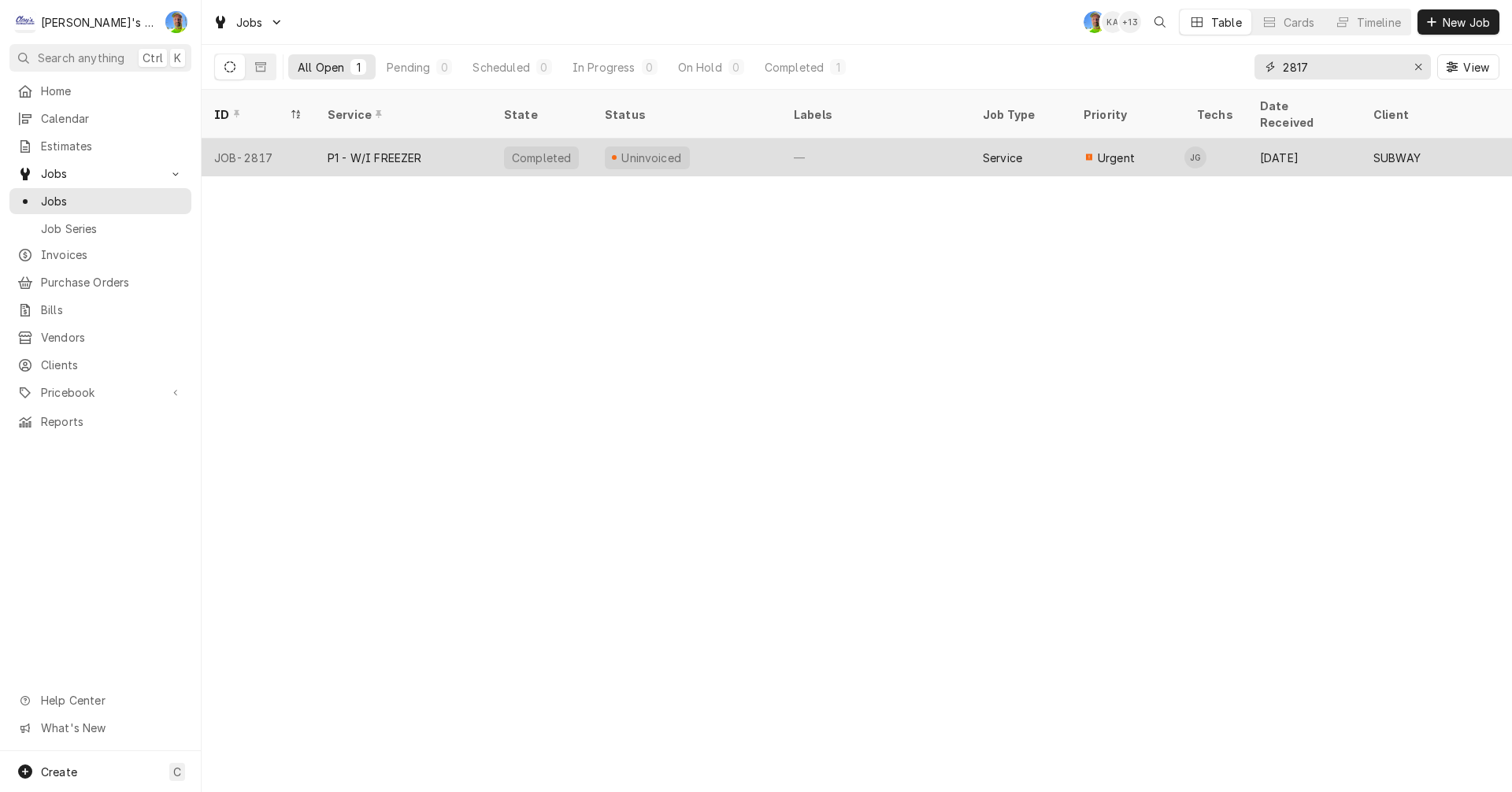
type input "2817"
click at [1239, 143] on td "JG" at bounding box center [1215, 158] width 63 height 38
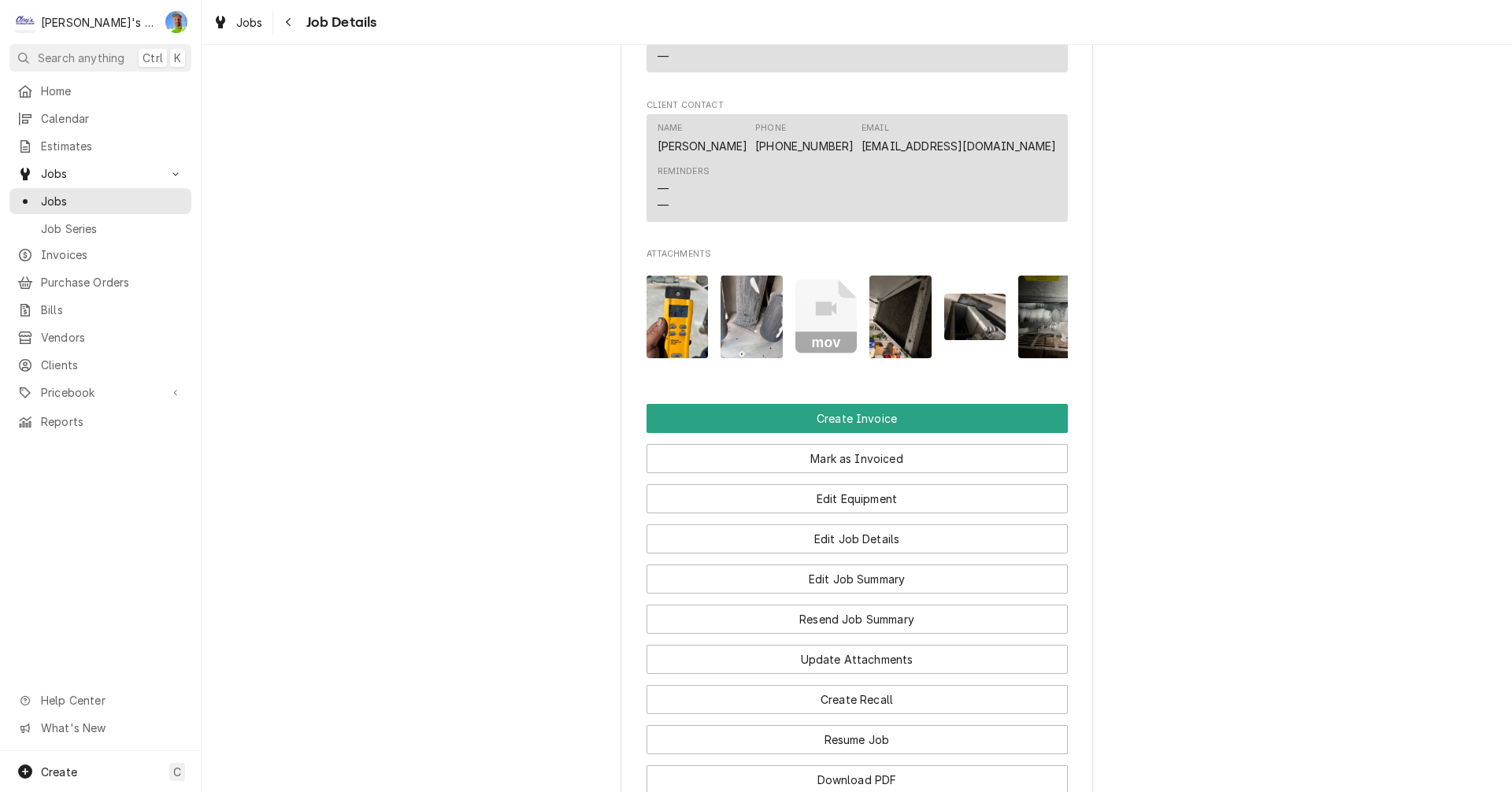
scroll to position [1418, 0]
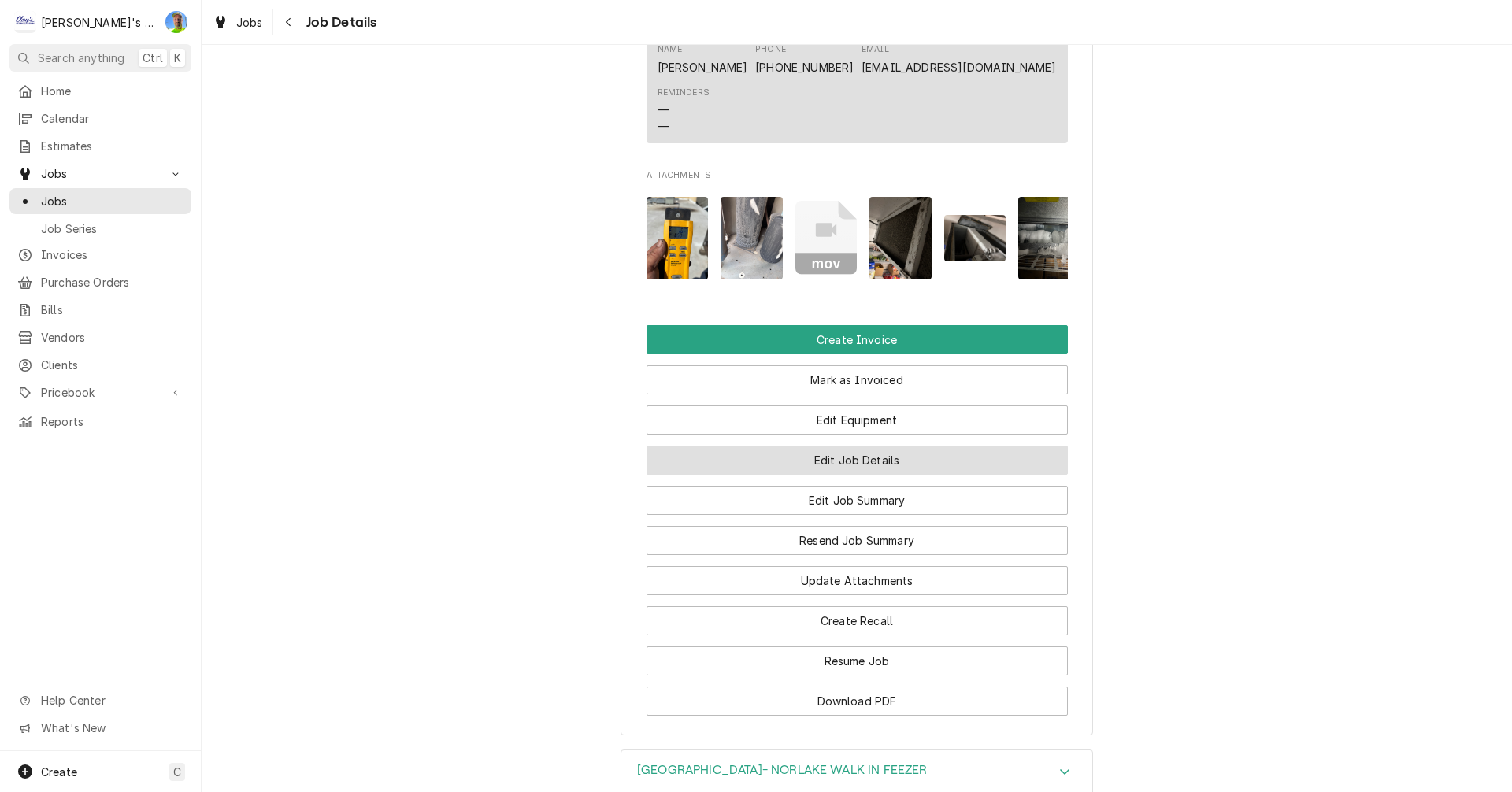
click at [1003, 470] on button "Edit Job Details" at bounding box center [857, 460] width 421 height 29
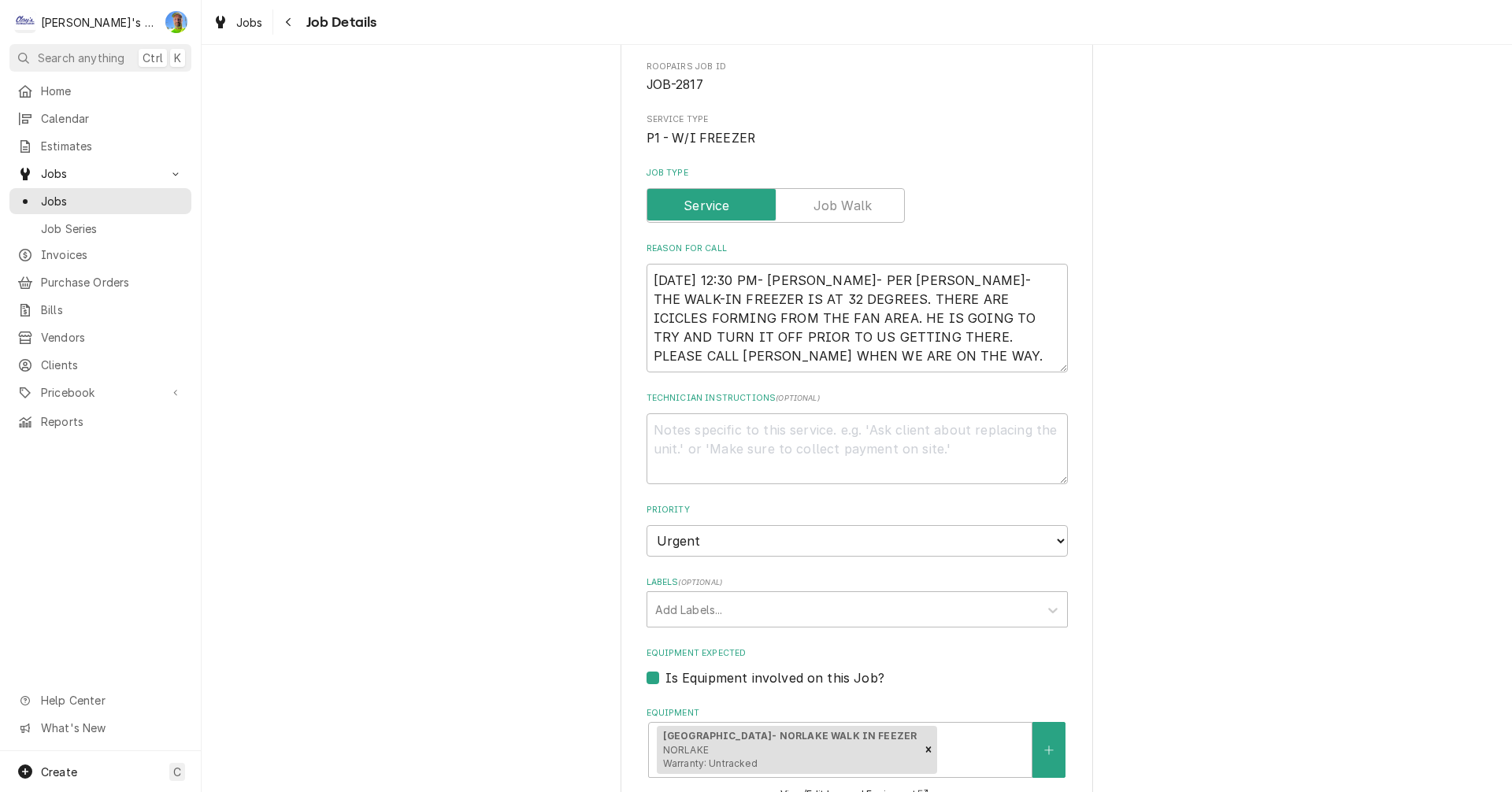
scroll to position [157, 0]
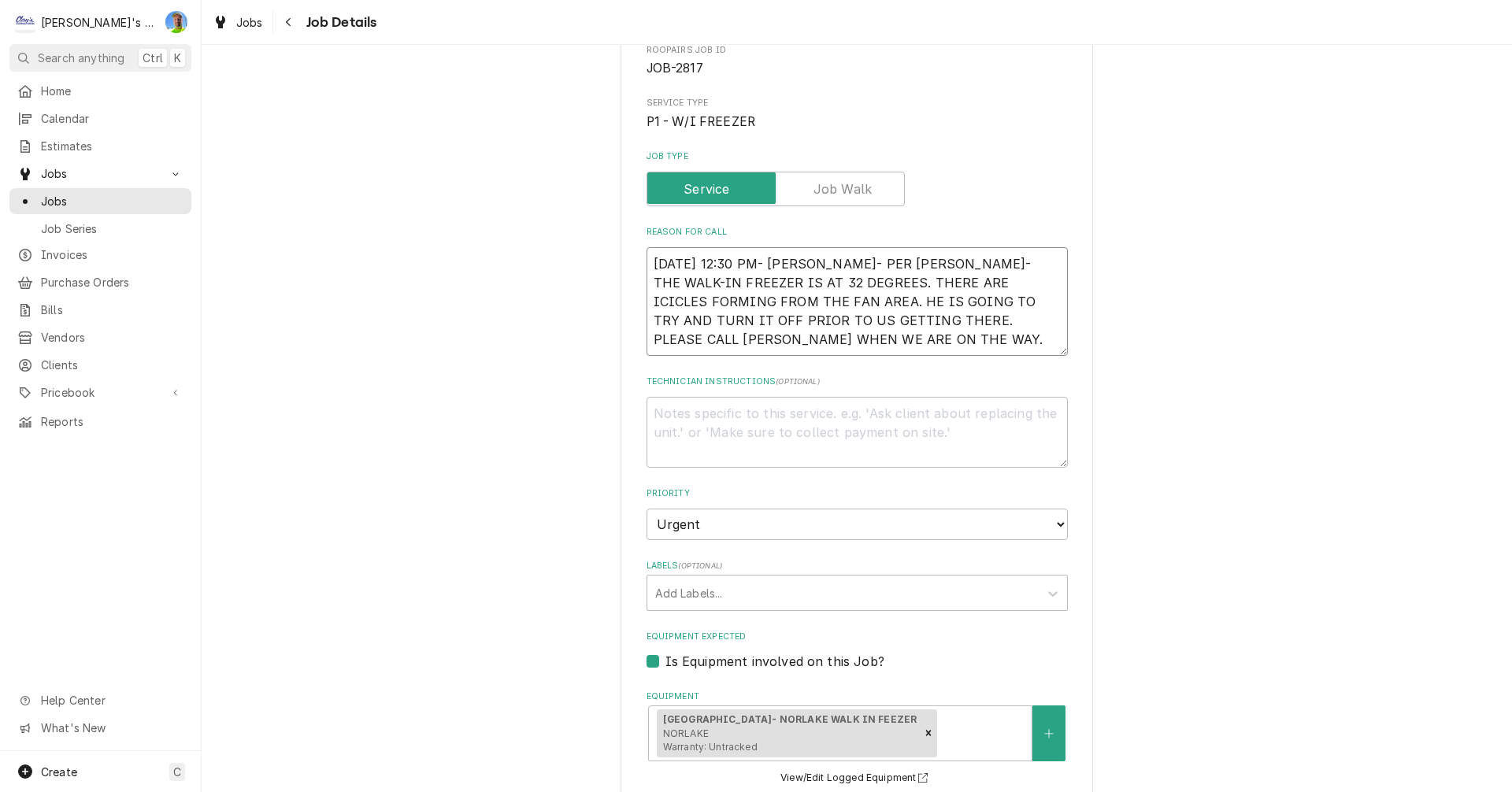
click at [947, 340] on textarea "8/29/2025 12:30 PM- SARAH- PER CURTIS- THE WALK-IN FREEZER IS AT 32 DEGREES. TH…" at bounding box center [857, 302] width 421 height 109
type textarea "x"
type textarea "8/29/2025 12:30 PM- SARAH- PER CURTIS- THE WALK-IN FREEZER IS AT 32 DEGREES. TH…"
type textarea "x"
type textarea "8/29/2025 12:30 PM- SARAH- PER CURTIS- THE WALK-IN FREEZER IS AT 32 DEGREES. TH…"
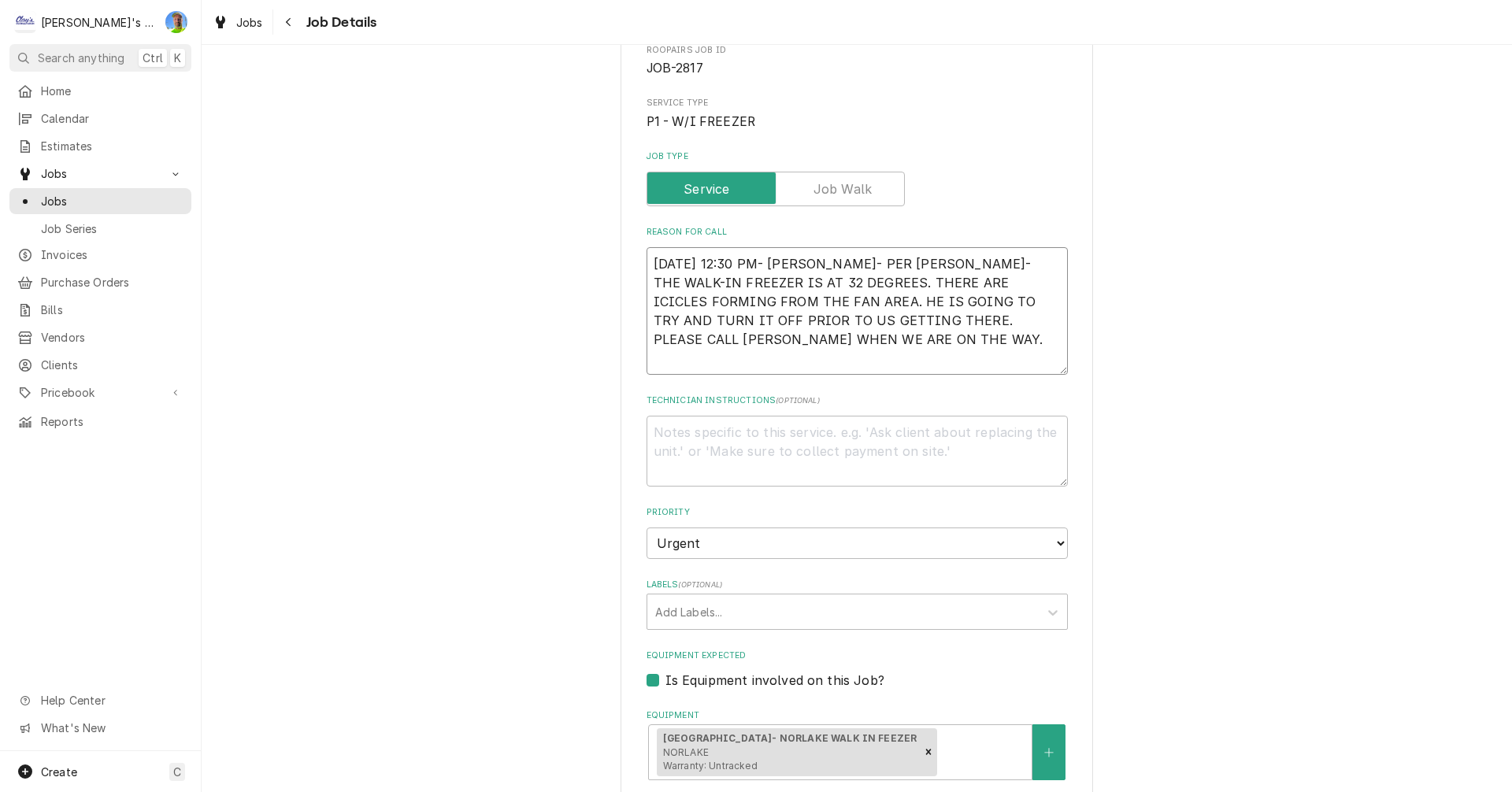
type textarea "x"
type textarea "8/29/2025 12:30 PM- SARAH- PER CURTIS- THE WALK-IN FREEZER IS AT 32 DEGREES. TH…"
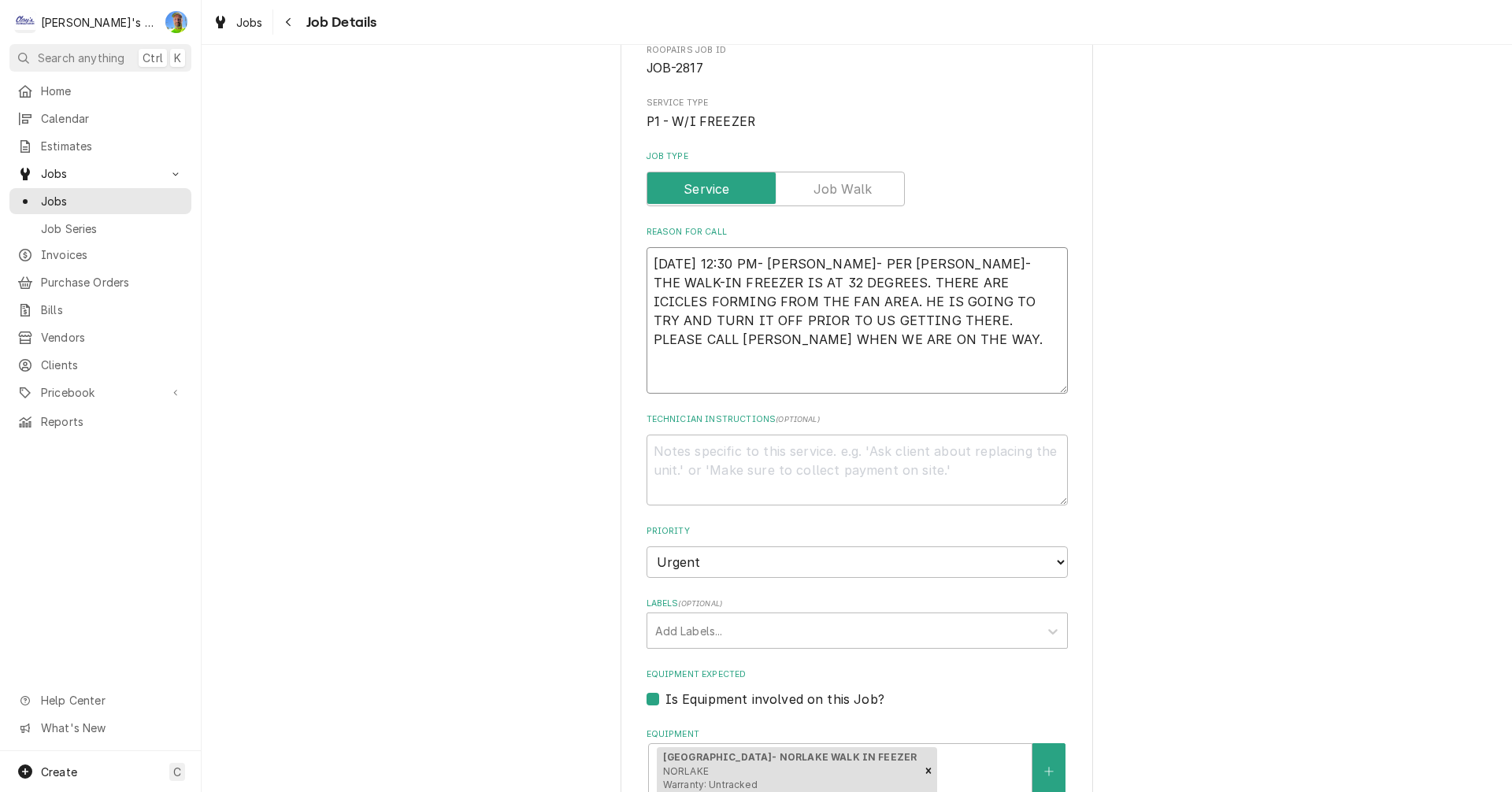
type textarea "x"
type textarea "8/29/2025 12:30 PM- SARAH- PER CURTIS- THE WALK-IN FREEZER IS AT 32 DEGREES. TH…"
type textarea "x"
type textarea "8/29/2025 12:30 PM- SARAH- PER CURTIS- THE WALK-IN FREEZER IS AT 32 DEGREES. TH…"
type textarea "x"
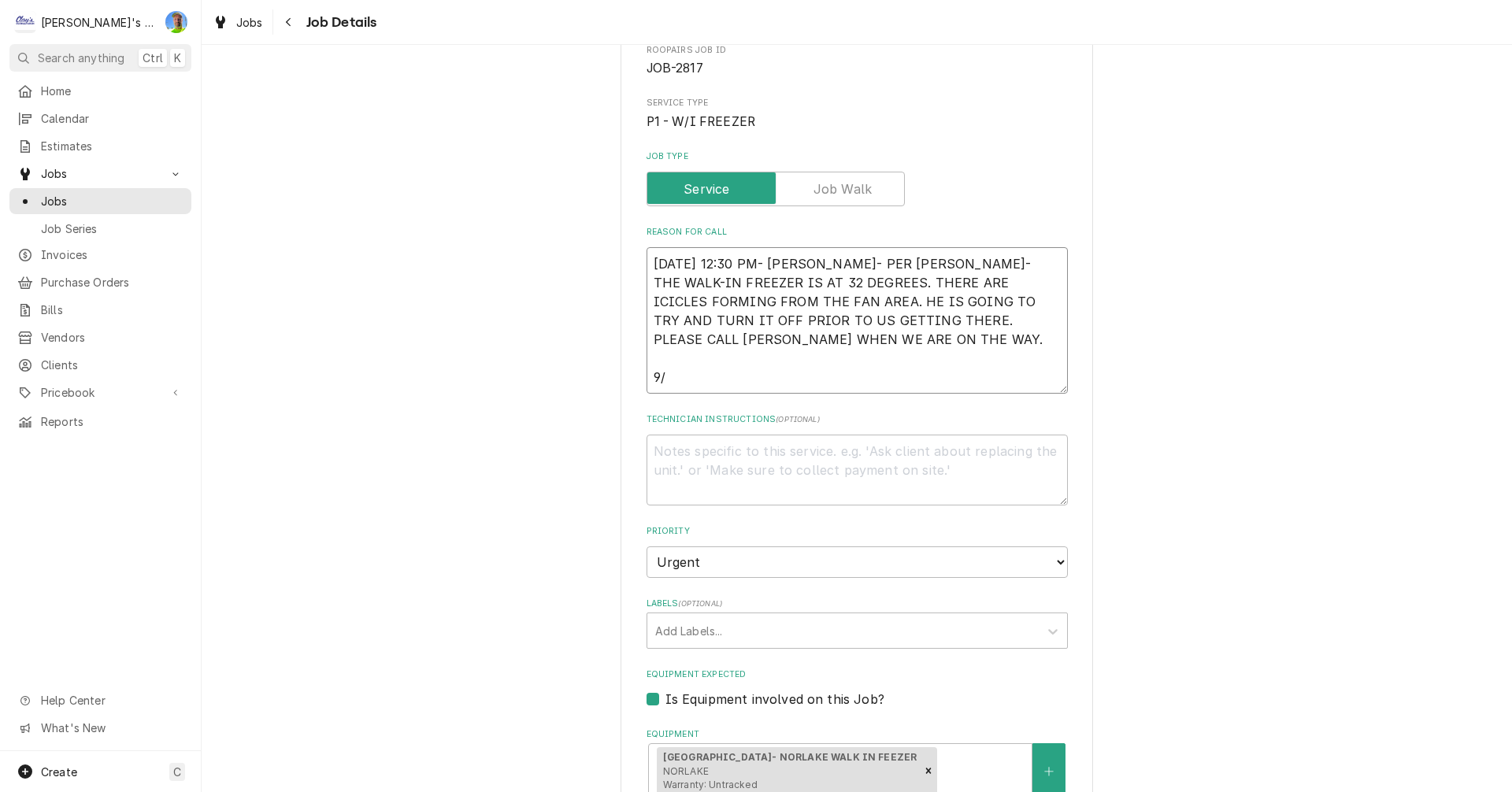
type textarea "8/29/2025 12:30 PM- SARAH- PER CURTIS- THE WALK-IN FREEZER IS AT 32 DEGREES. TH…"
type textarea "x"
type textarea "8/29/2025 12:30 PM- SARAH- PER CURTIS- THE WALK-IN FREEZER IS AT 32 DEGREES. TH…"
type textarea "x"
type textarea "8/29/2025 12:30 PM- SARAH- PER CURTIS- THE WALK-IN FREEZER IS AT 32 DEGREES. TH…"
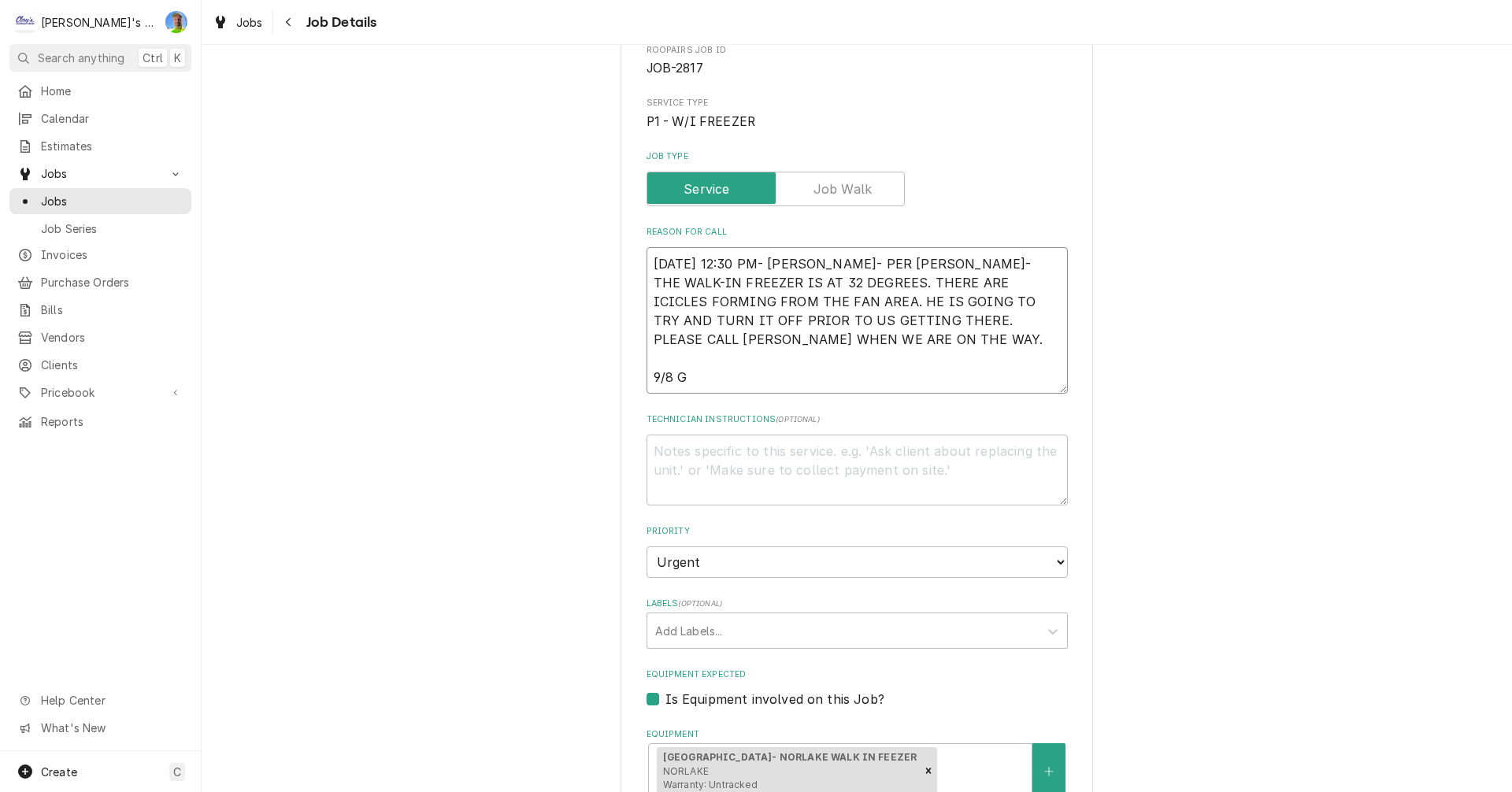
type textarea "x"
type textarea "8/29/2025 12:30 PM- SARAH- PER CURTIS- THE WALK-IN FREEZER IS AT 32 DEGREES. TH…"
type textarea "x"
type textarea "8/29/2025 12:30 PM- SARAH- PER CURTIS- THE WALK-IN FREEZER IS AT 32 DEGREES. TH…"
type textarea "x"
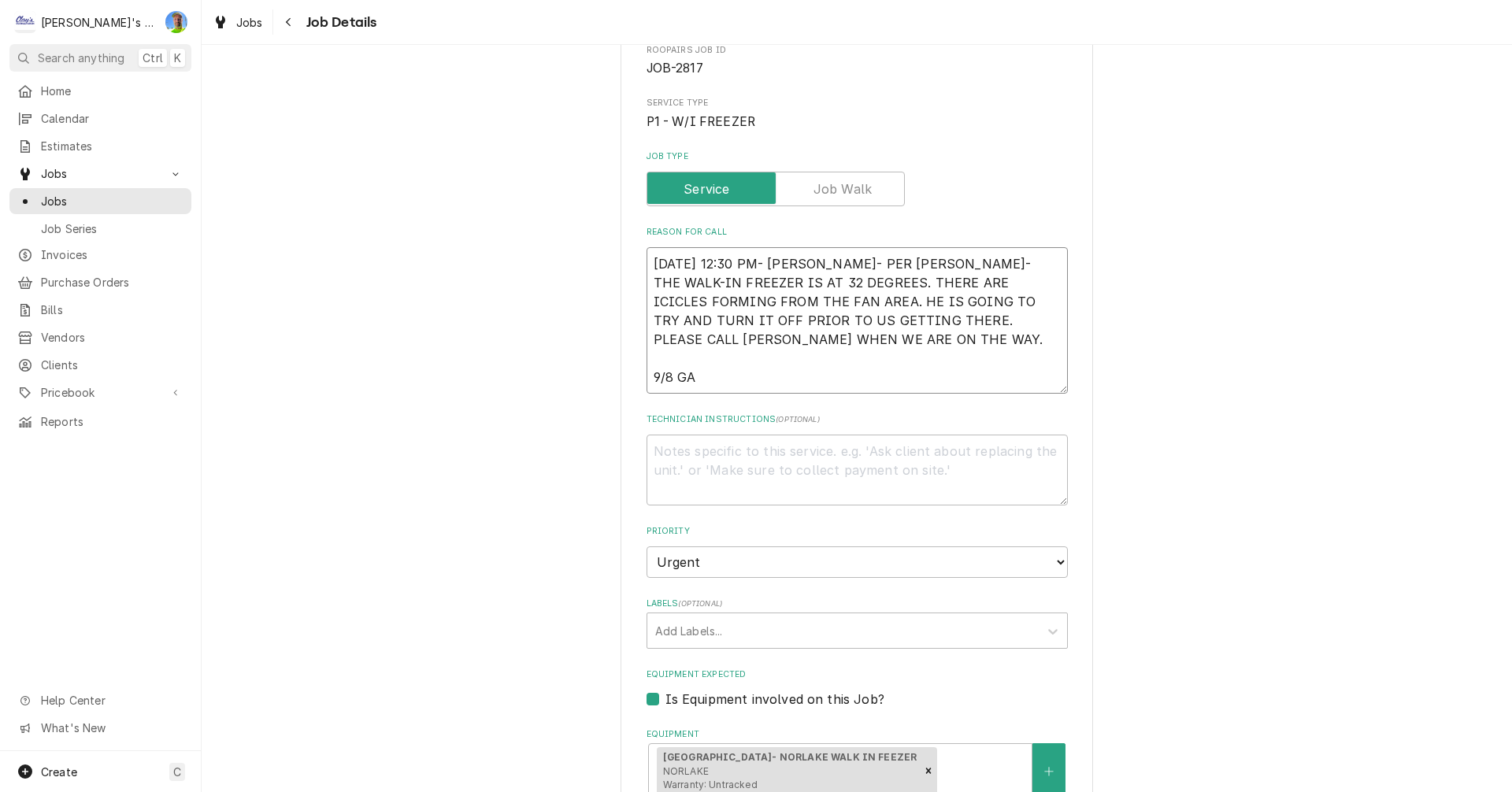
type textarea "8/29/2025 12:30 PM- SARAH- PER CURTIS- THE WALK-IN FREEZER IS AT 32 DEGREES. TH…"
type textarea "x"
type textarea "8/29/2025 12:30 PM- SARAH- PER CURTIS- THE WALK-IN FREEZER IS AT 32 DEGREES. TH…"
type textarea "x"
type textarea "8/29/2025 12:30 PM- SARAH- PER CURTIS- THE WALK-IN FREEZER IS AT 32 DEGREES. TH…"
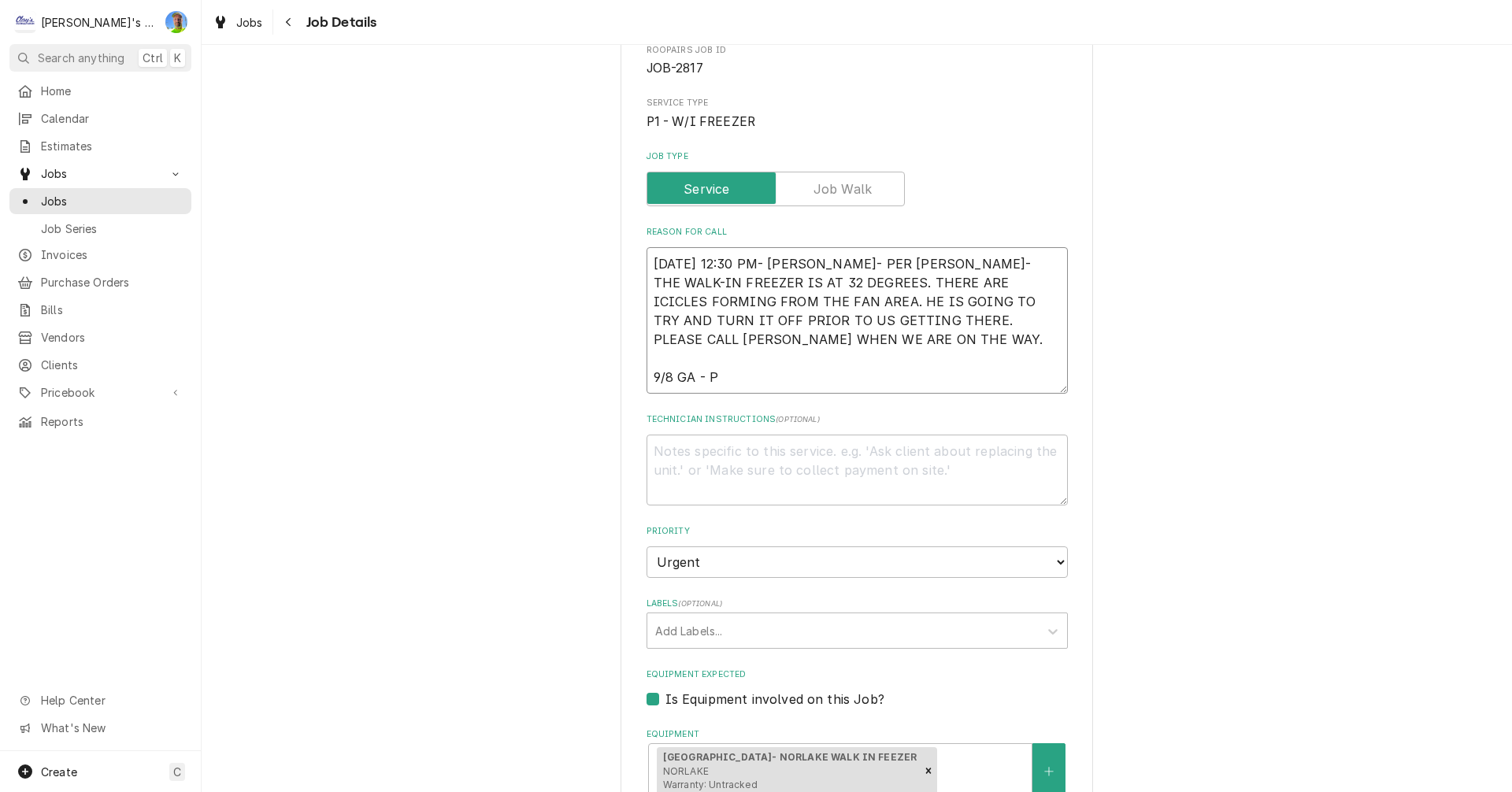
type textarea "x"
type textarea "8/29/2025 12:30 PM- SARAH- PER CURTIS- THE WALK-IN FREEZER IS AT 32 DEGREES. TH…"
type textarea "x"
type textarea "8/29/2025 12:30 PM- SARAH- PER CURTIS- THE WALK-IN FREEZER IS AT 32 DEGREES. TH…"
type textarea "x"
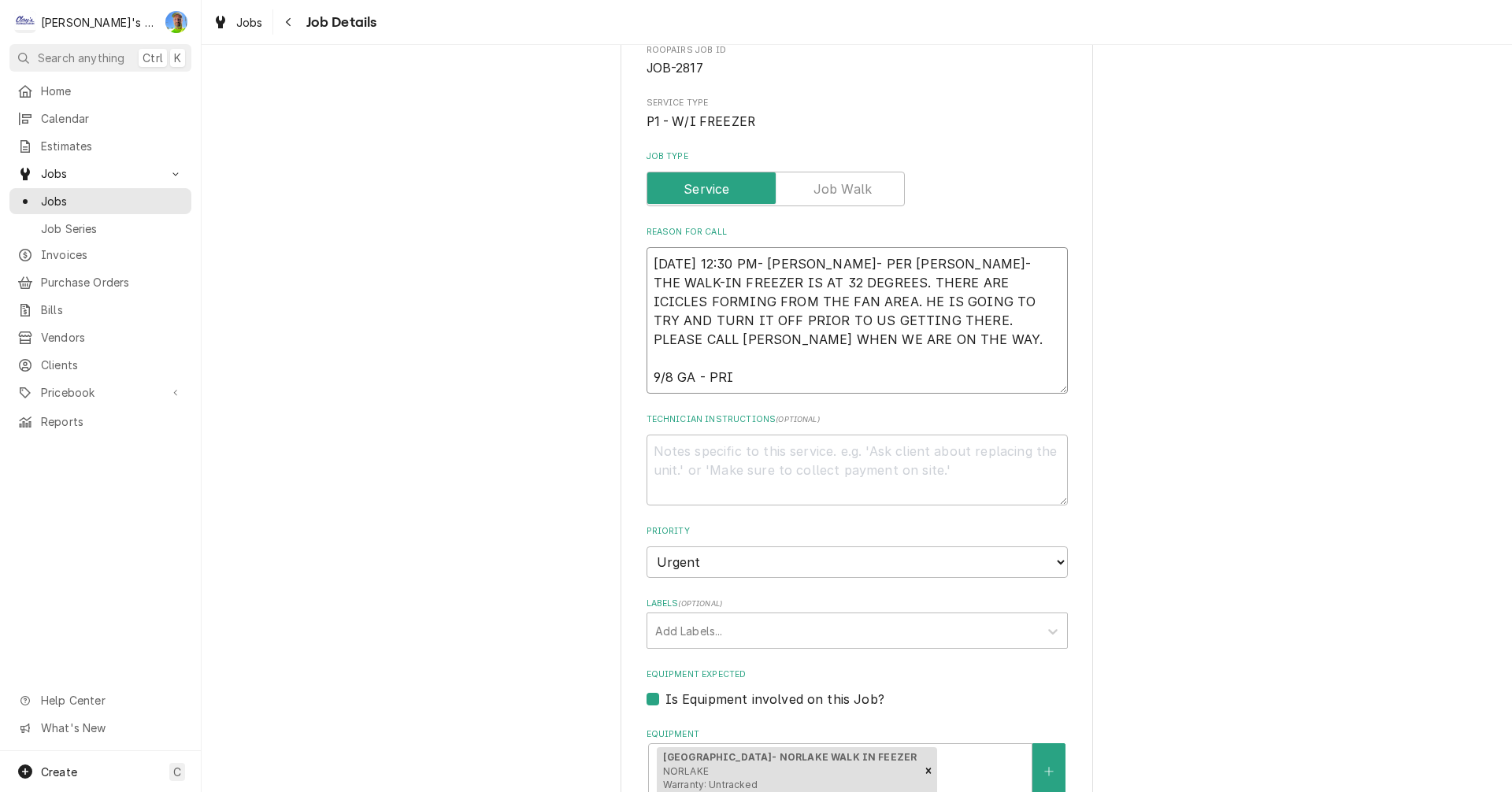
type textarea "8/29/2025 12:30 PM- SARAH- PER CURTIS- THE WALK-IN FREEZER IS AT 32 DEGREES. TH…"
type textarea "x"
type textarea "8/29/2025 12:30 PM- SARAH- PER CURTIS- THE WALK-IN FREEZER IS AT 32 DEGREES. TH…"
type textarea "x"
type textarea "8/29/2025 12:30 PM- SARAH- PER CURTIS- THE WALK-IN FREEZER IS AT 32 DEGREES. TH…"
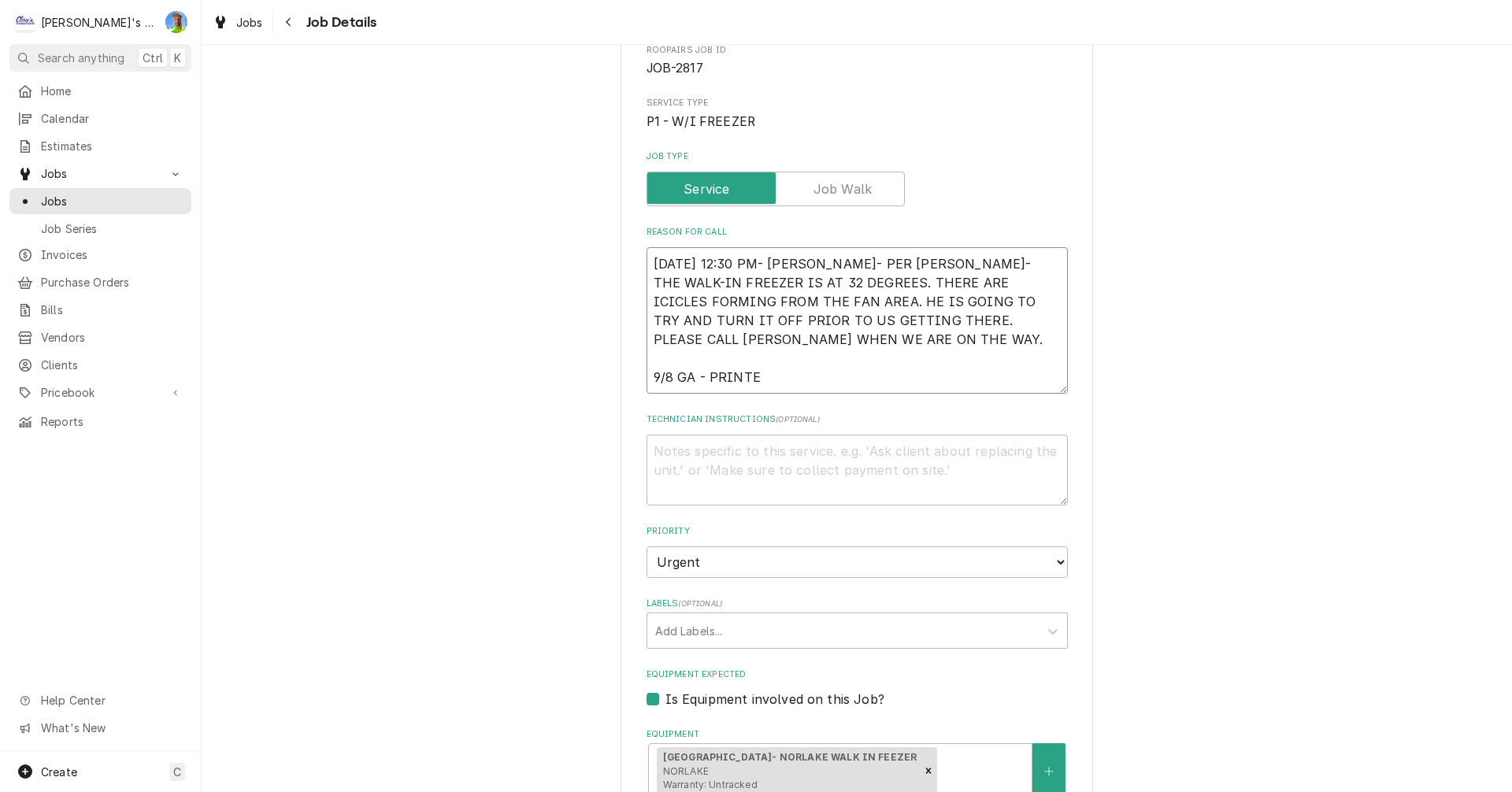
type textarea "x"
type textarea "8/29/2025 12:30 PM- SARAH- PER CURTIS- THE WALK-IN FREEZER IS AT 32 DEGREES. TH…"
type textarea "x"
type textarea "8/29/2025 12:30 PM- SARAH- PER CURTIS- THE WALK-IN FREEZER IS AT 32 DEGREES. TH…"
type textarea "x"
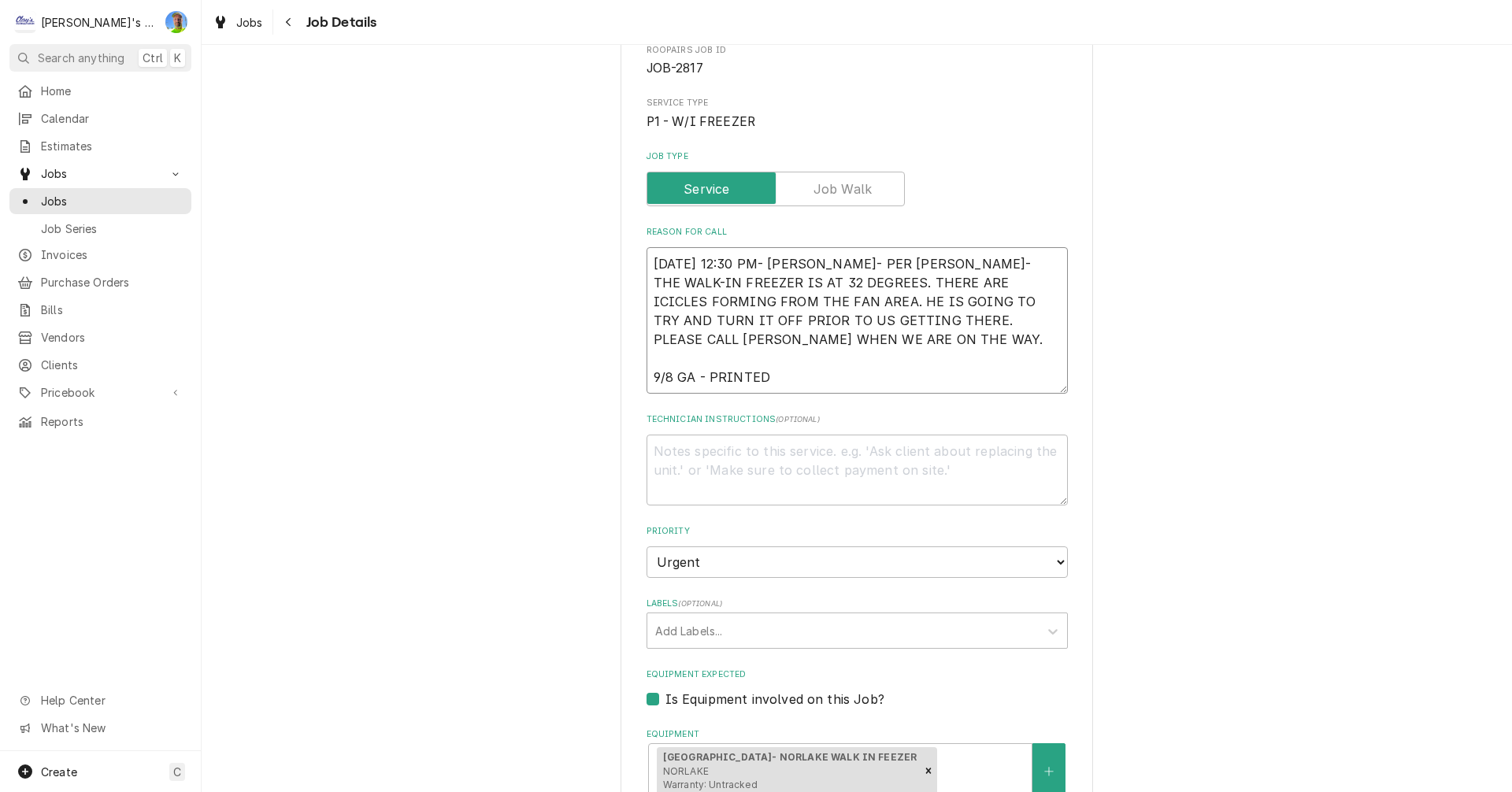
type textarea "8/29/2025 12:30 PM- SARAH- PER CURTIS- THE WALK-IN FREEZER IS AT 32 DEGREES. TH…"
type textarea "x"
type textarea "8/29/2025 12:30 PM- SARAH- PER CURTIS- THE WALK-IN FREEZER IS AT 32 DEGREES. TH…"
type textarea "x"
type textarea "8/29/2025 12:30 PM- SARAH- PER CURTIS- THE WALK-IN FREEZER IS AT 32 DEGREES. TH…"
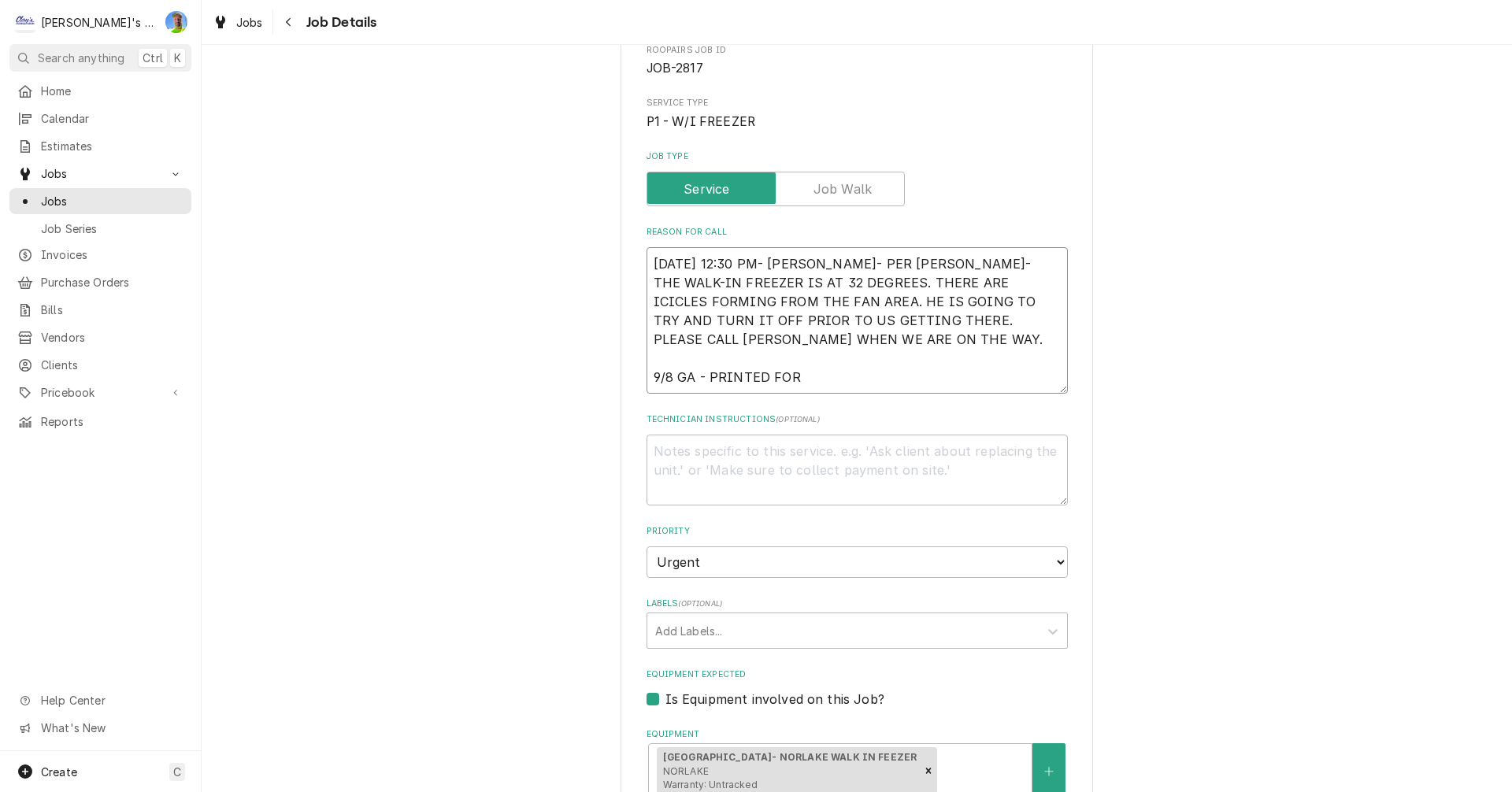
type textarea "x"
type textarea "8/29/2025 12:30 PM- SARAH- PER CURTIS- THE WALK-IN FREEZER IS AT 32 DEGREES. TH…"
type textarea "x"
type textarea "8/29/2025 12:30 PM- SARAH- PER CURTIS- THE WALK-IN FREEZER IS AT 32 DEGREES. TH…"
type textarea "x"
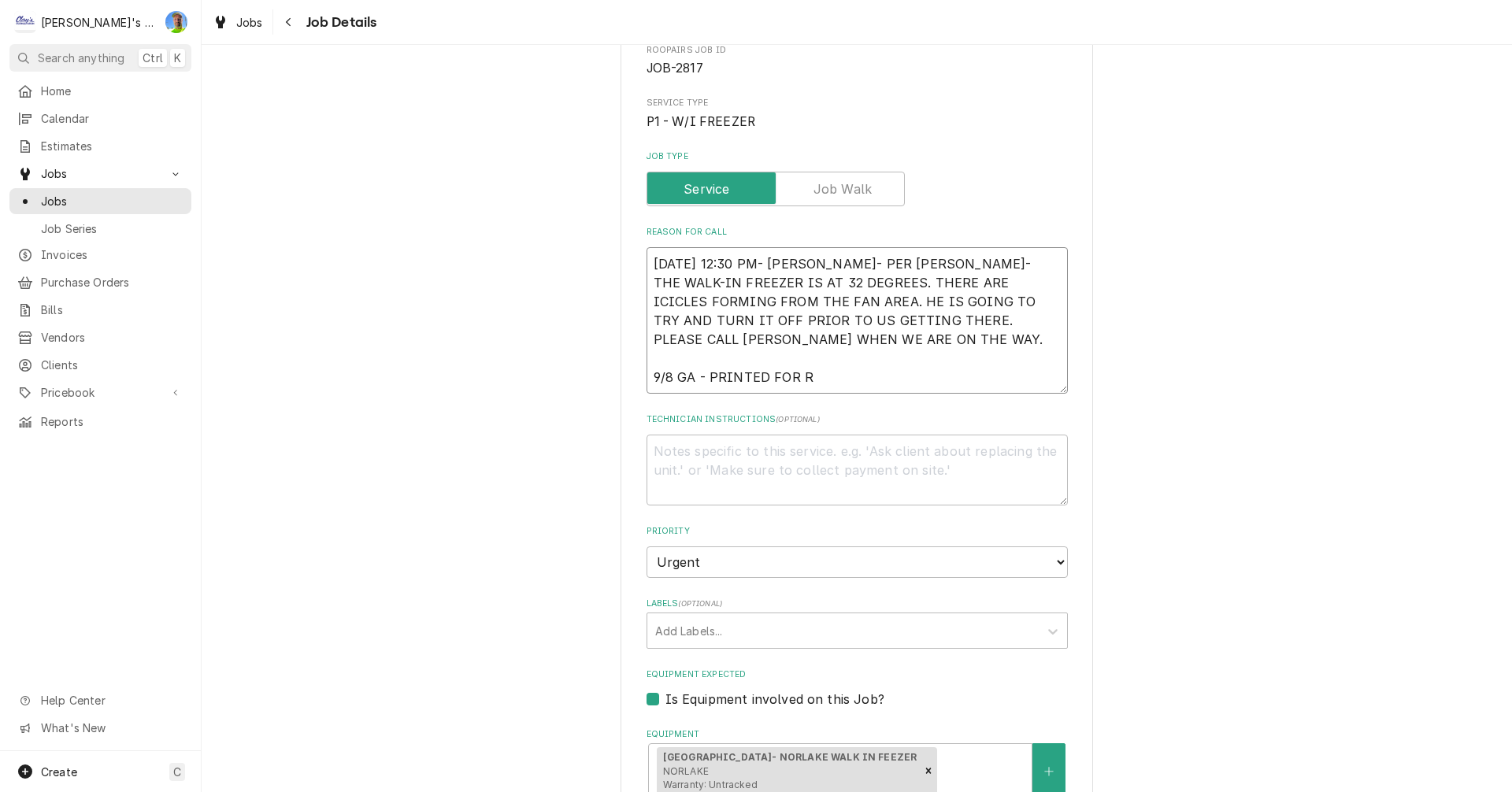
type textarea "8/29/2025 12:30 PM- SARAH- PER CURTIS- THE WALK-IN FREEZER IS AT 32 DEGREES. TH…"
type textarea "x"
type textarea "8/29/2025 12:30 PM- SARAH- PER CURTIS- THE WALK-IN FREEZER IS AT 32 DEGREES. TH…"
type textarea "x"
type textarea "8/29/2025 12:30 PM- SARAH- PER CURTIS- THE WALK-IN FREEZER IS AT 32 DEGREES. TH…"
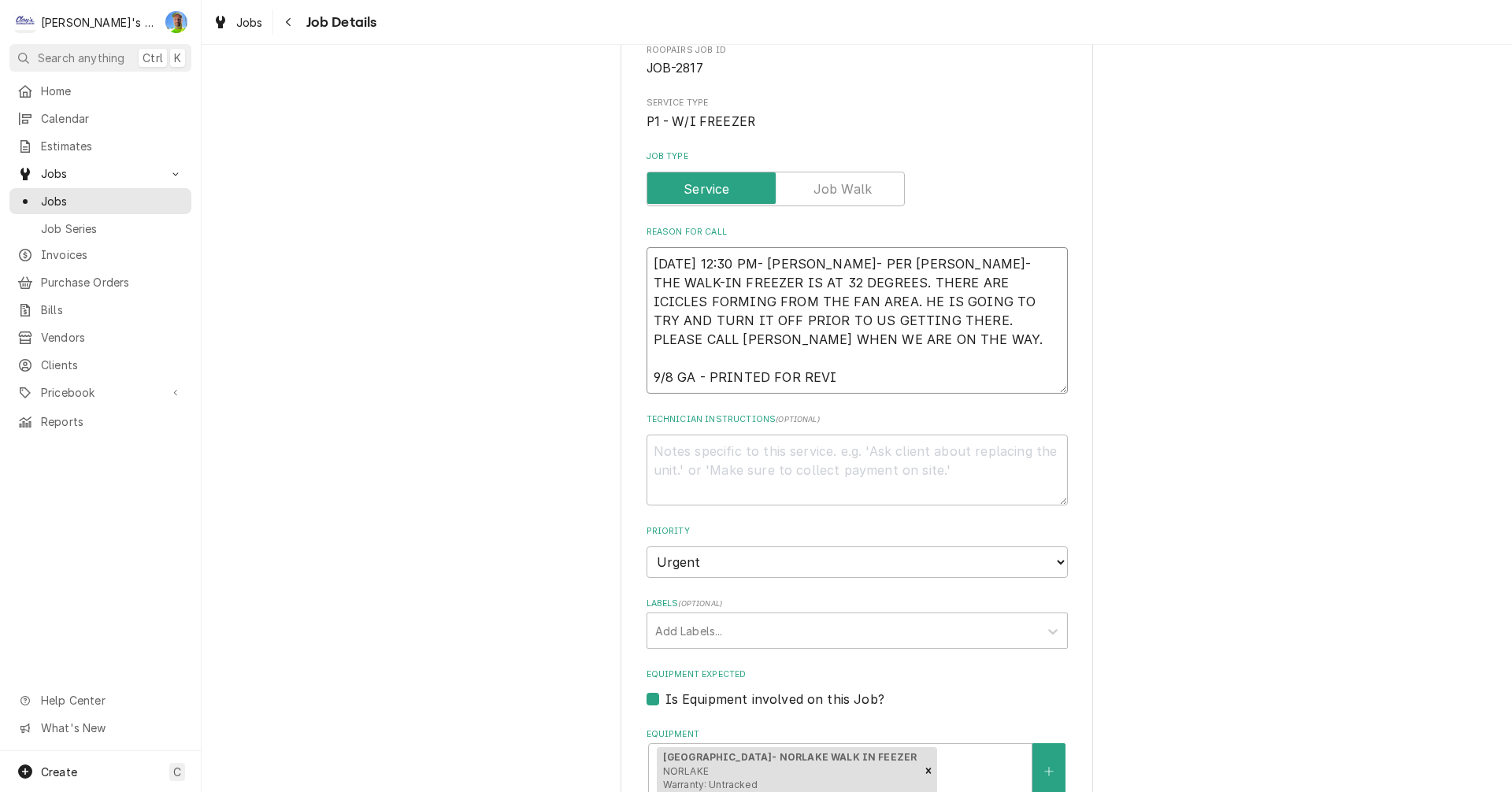
type textarea "x"
type textarea "8/29/2025 12:30 PM- SARAH- PER CURTIS- THE WALK-IN FREEZER IS AT 32 DEGREES. TH…"
type textarea "x"
type textarea "8/29/2025 12:30 PM- SARAH- PER CURTIS- THE WALK-IN FREEZER IS AT 32 DEGREES. TH…"
type textarea "x"
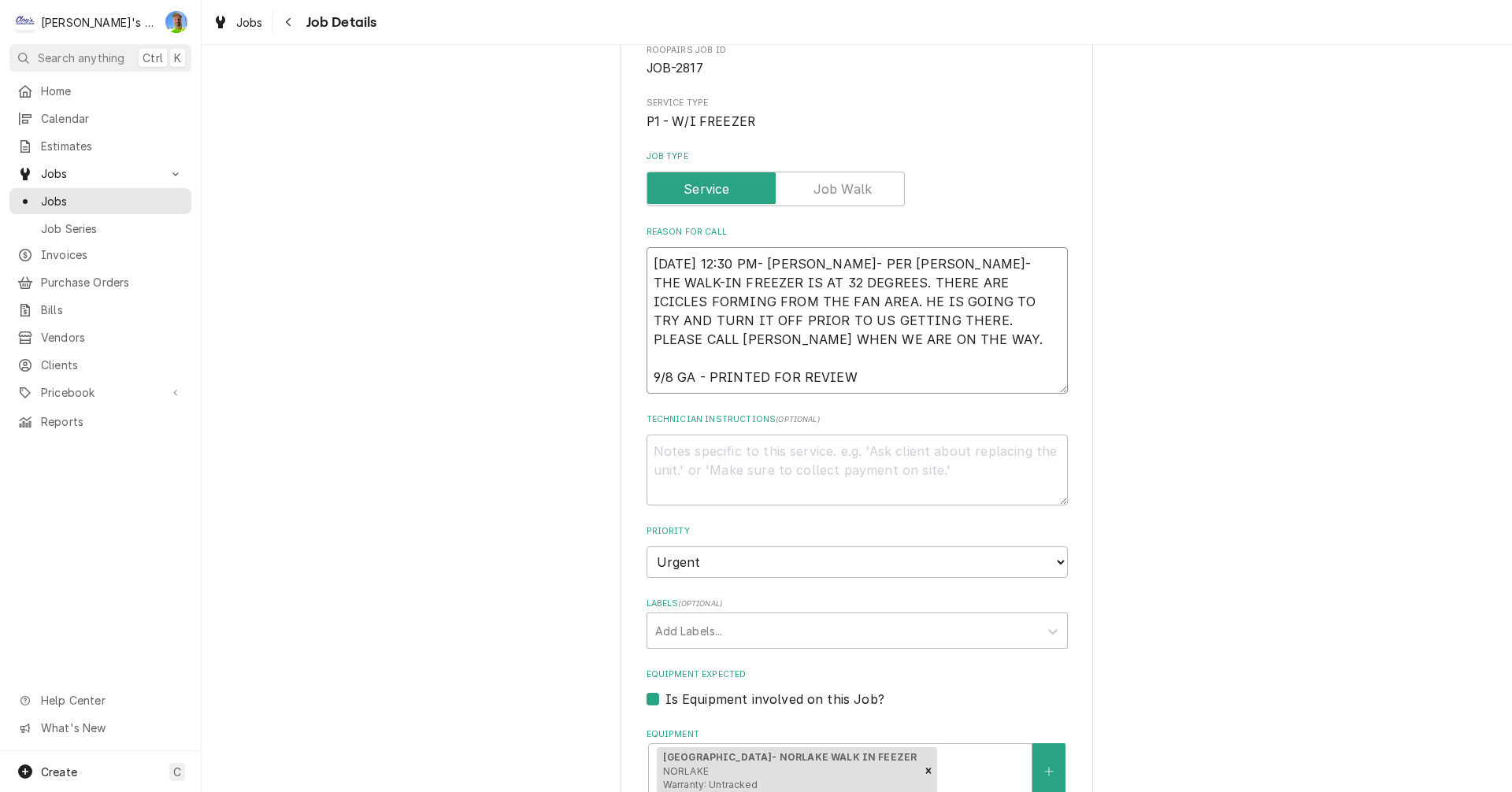
type textarea "8/29/2025 12:30 PM- SARAH- PER CURTIS- THE WALK-IN FREEZER IS AT 32 DEGREES. TH…"
type textarea "x"
type textarea "8/29/2025 12:30 PM- SARAH- PER CURTIS- THE WALK-IN FREEZER IS AT 32 DEGREES. TH…"
type textarea "x"
type textarea "8/29/2025 12:30 PM- SARAH- PER CURTIS- THE WALK-IN FREEZER IS AT 32 DEGREES. TH…"
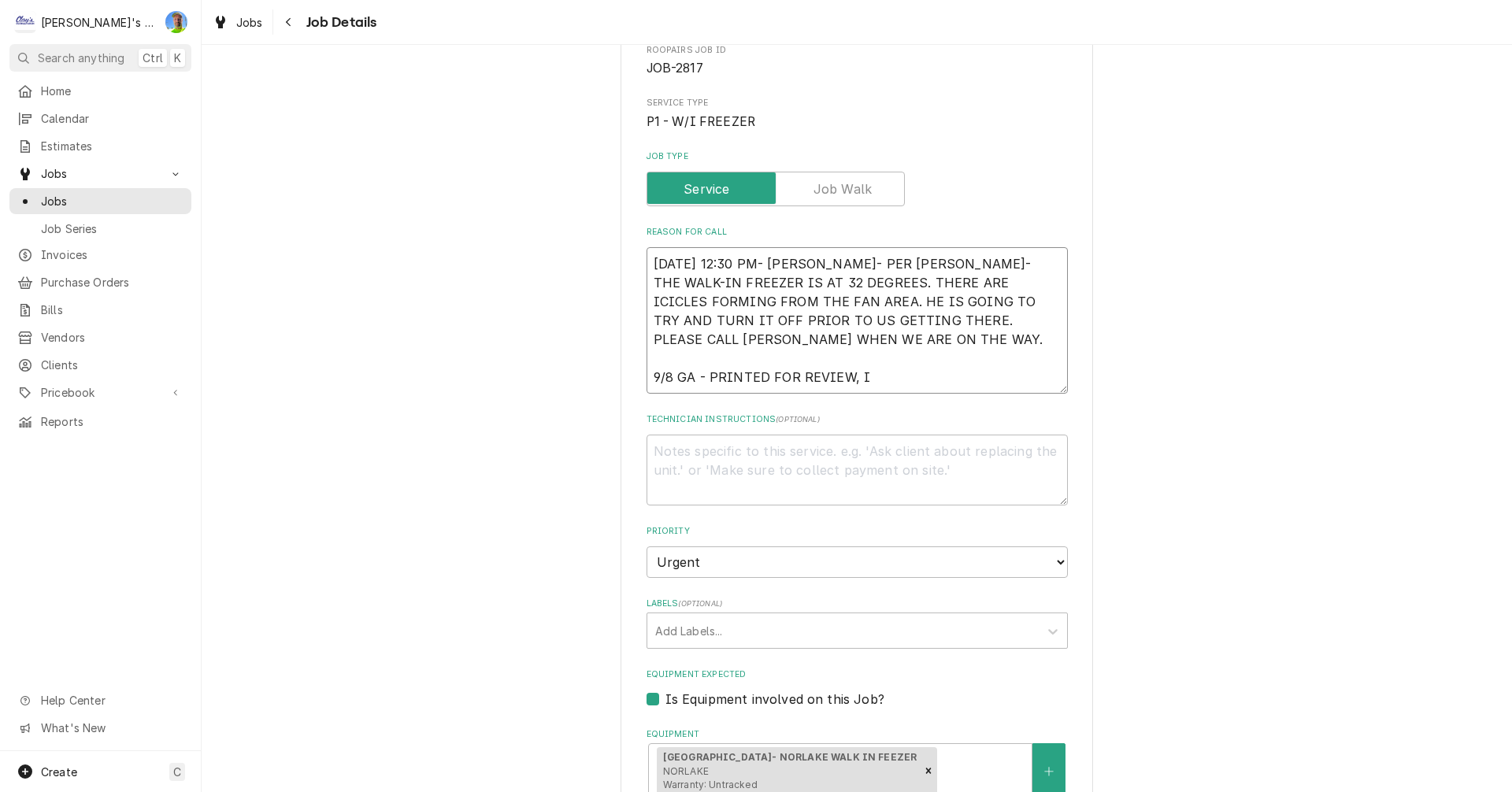
type textarea "x"
type textarea "8/29/2025 12:30 PM- SARAH- PER CURTIS- THE WALK-IN FREEZER IS AT 32 DEGREES. TH…"
type textarea "x"
type textarea "8/29/2025 12:30 PM- SARAH- PER CURTIS- THE WALK-IN FREEZER IS AT 32 DEGREES. TH…"
type textarea "x"
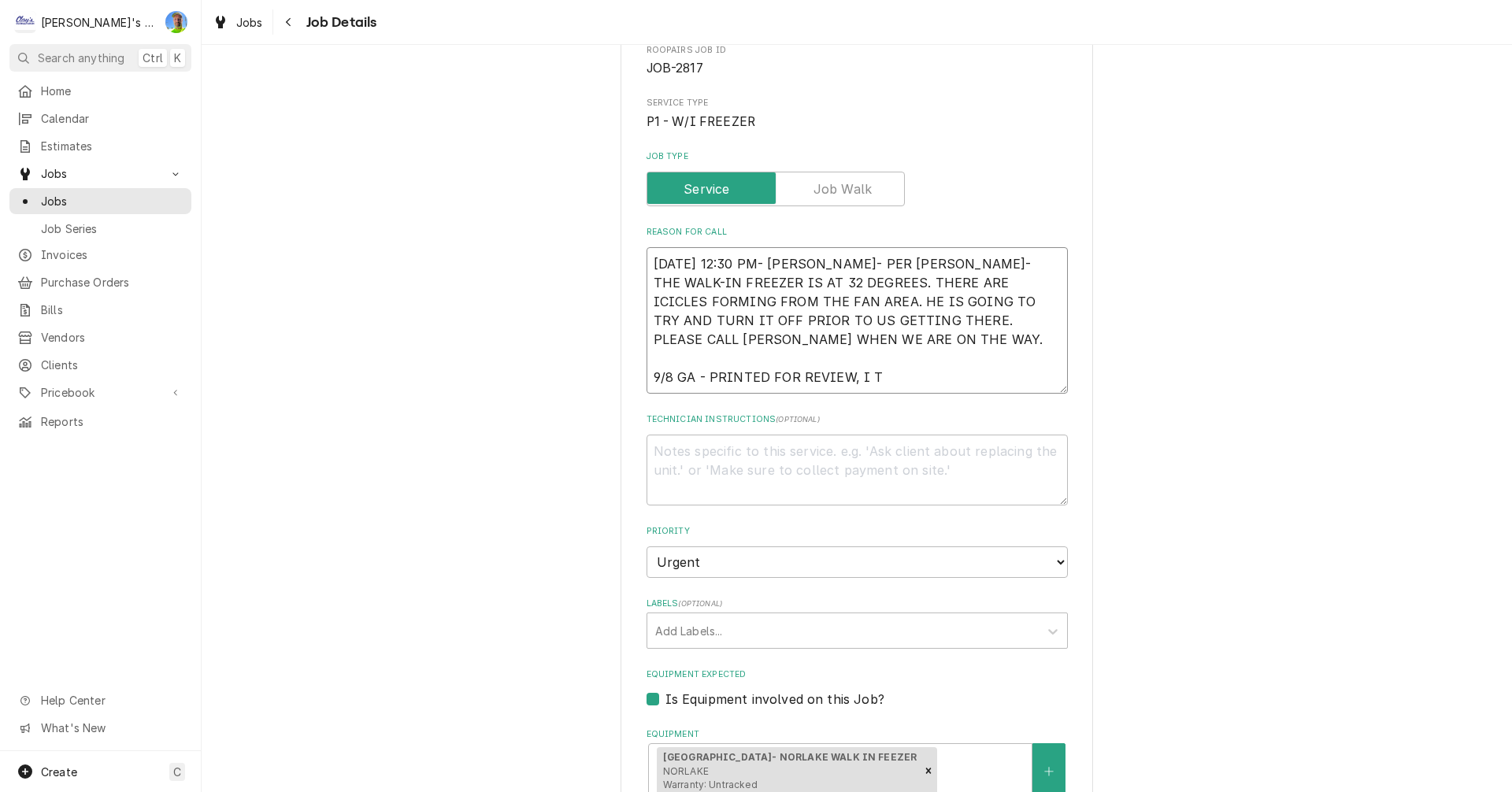
type textarea "8/29/2025 12:30 PM- SARAH- PER CURTIS- THE WALK-IN FREEZER IS AT 32 DEGREES. TH…"
type textarea "x"
type textarea "8/29/2025 12:30 PM- SARAH- PER CURTIS- THE WALK-IN FREEZER IS AT 32 DEGREES. TH…"
type textarea "x"
type textarea "8/29/2025 12:30 PM- SARAH- PER CURTIS- THE WALK-IN FREEZER IS AT 32 DEGREES. TH…"
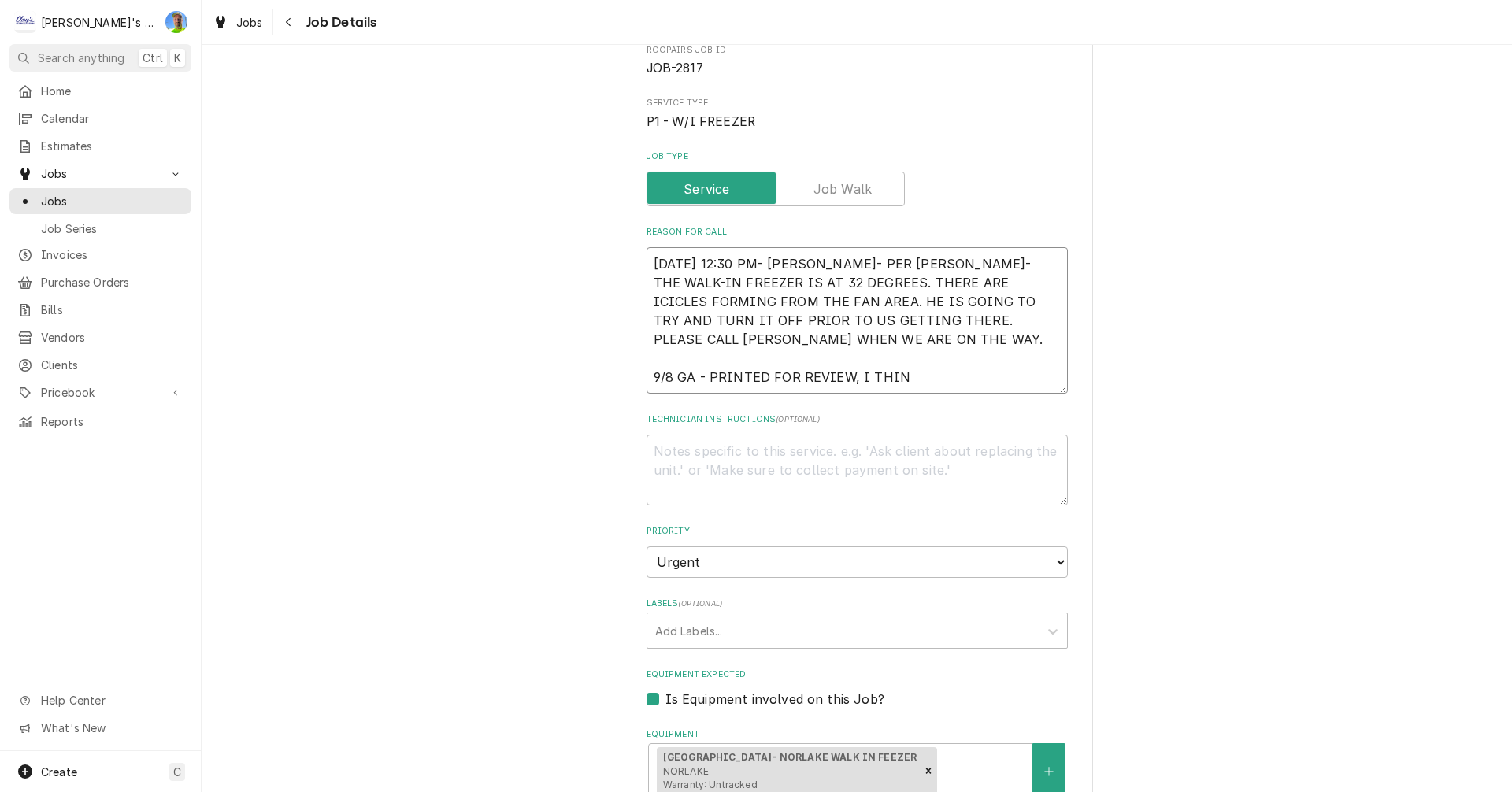
type textarea "x"
type textarea "8/29/2025 12:30 PM- SARAH- PER CURTIS- THE WALK-IN FREEZER IS AT 32 DEGREES. TH…"
type textarea "x"
type textarea "8/29/2025 12:30 PM- SARAH- PER CURTIS- THE WALK-IN FREEZER IS AT 32 DEGREES. TH…"
type textarea "x"
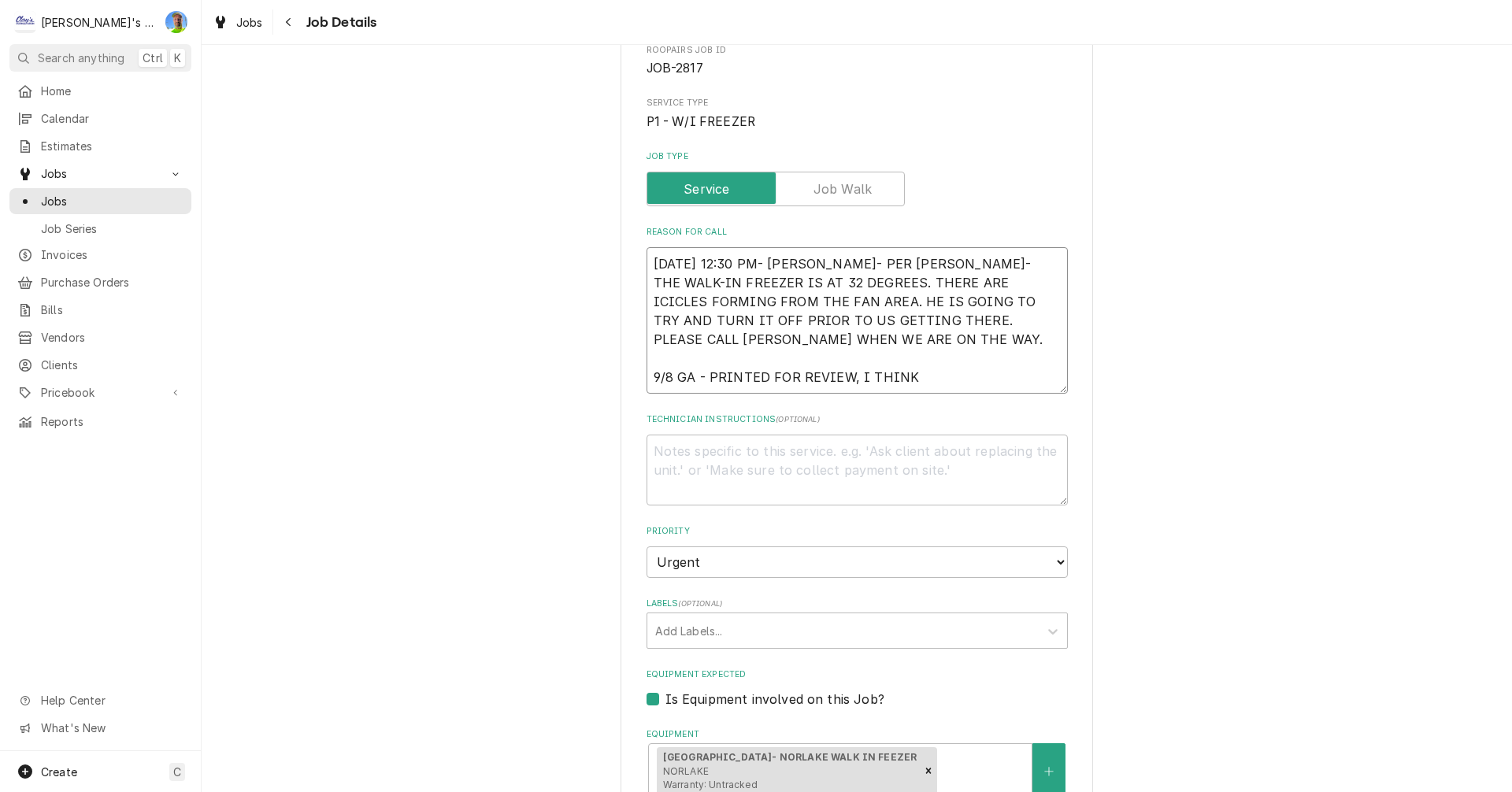
type textarea "8/29/2025 12:30 PM- SARAH- PER CURTIS- THE WALK-IN FREEZER IS AT 32 DEGREES. TH…"
type textarea "x"
type textarea "8/29/2025 12:30 PM- SARAH- PER CURTIS- THE WALK-IN FREEZER IS AT 32 DEGREES. TH…"
type textarea "x"
type textarea "8/29/2025 12:30 PM- SARAH- PER CURTIS- THE WALK-IN FREEZER IS AT 32 DEGREES. TH…"
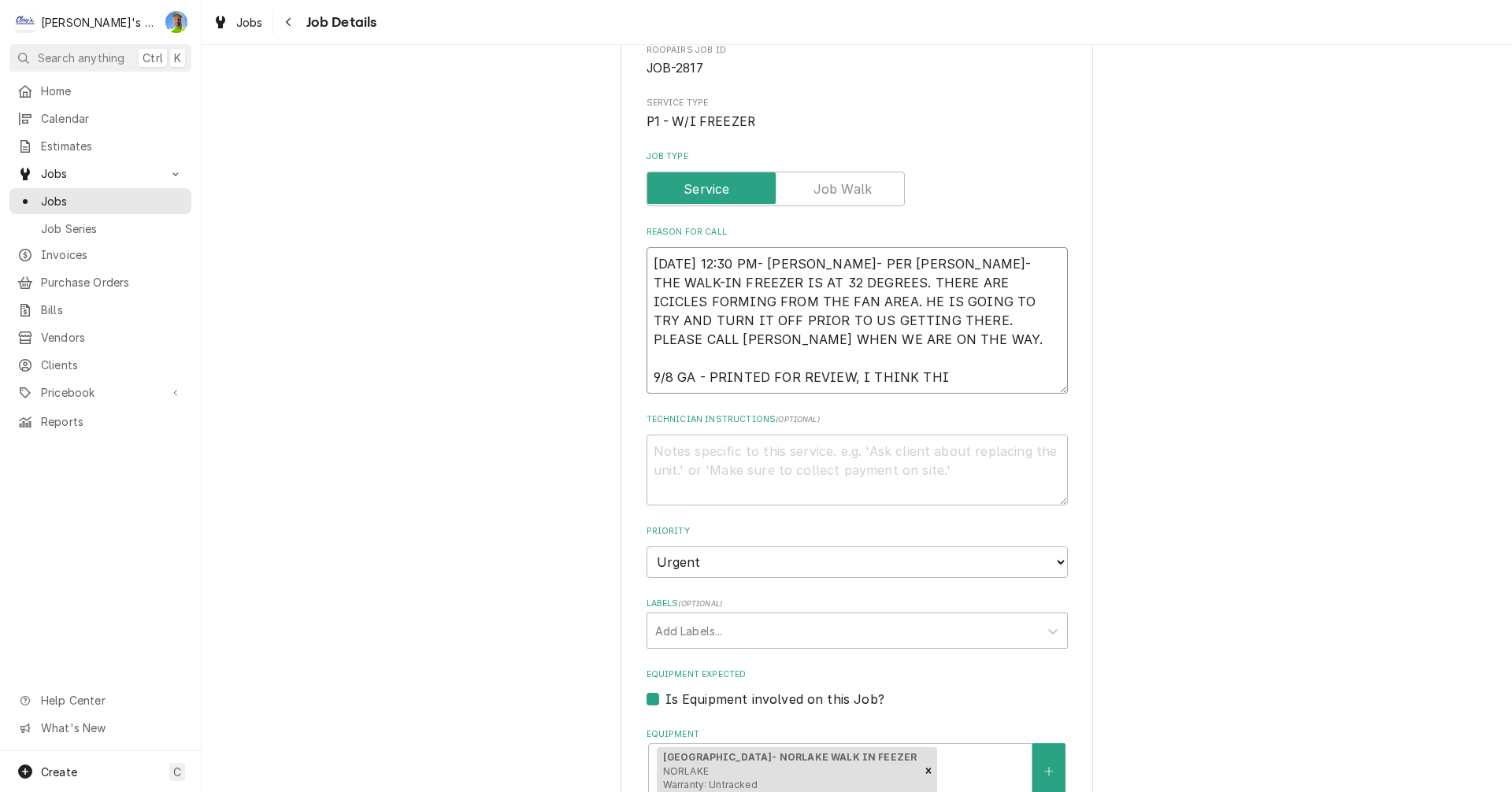
type textarea "x"
type textarea "8/29/2025 12:30 PM- SARAH- PER CURTIS- THE WALK-IN FREEZER IS AT 32 DEGREES. TH…"
type textarea "x"
type textarea "8/29/2025 12:30 PM- SARAH- PER CURTIS- THE WALK-IN FREEZER IS AT 32 DEGREES. TH…"
type textarea "x"
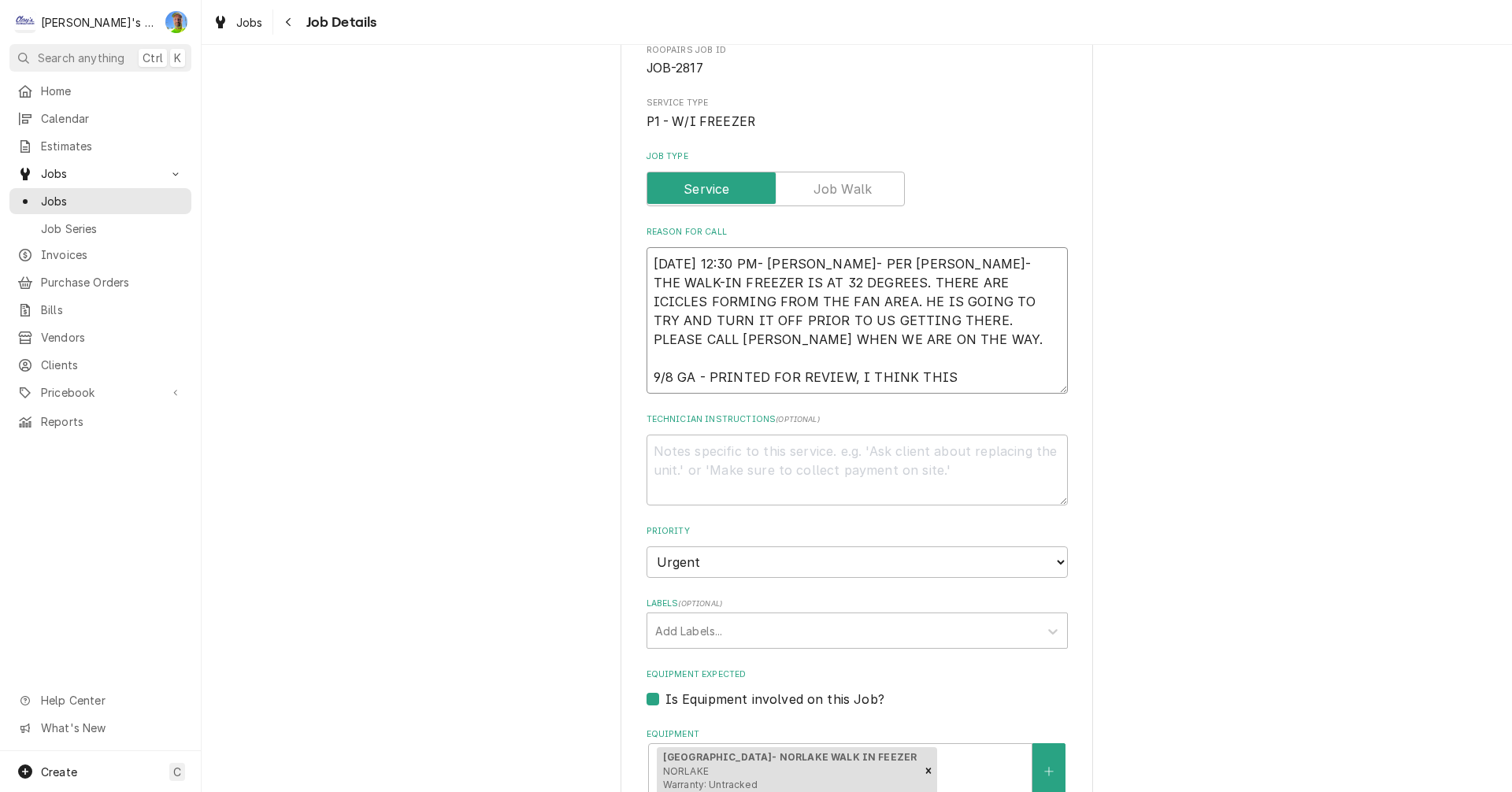
type textarea "8/29/2025 12:30 PM- SARAH- PER CURTIS- THE WALK-IN FREEZER IS AT 32 DEGREES. TH…"
type textarea "x"
type textarea "8/29/2025 12:30 PM- SARAH- PER CURTIS- THE WALK-IN FREEZER IS AT 32 DEGREES. TH…"
type textarea "x"
type textarea "8/29/2025 12:30 PM- SARAH- PER CURTIS- THE WALK-IN FREEZER IS AT 32 DEGREES. TH…"
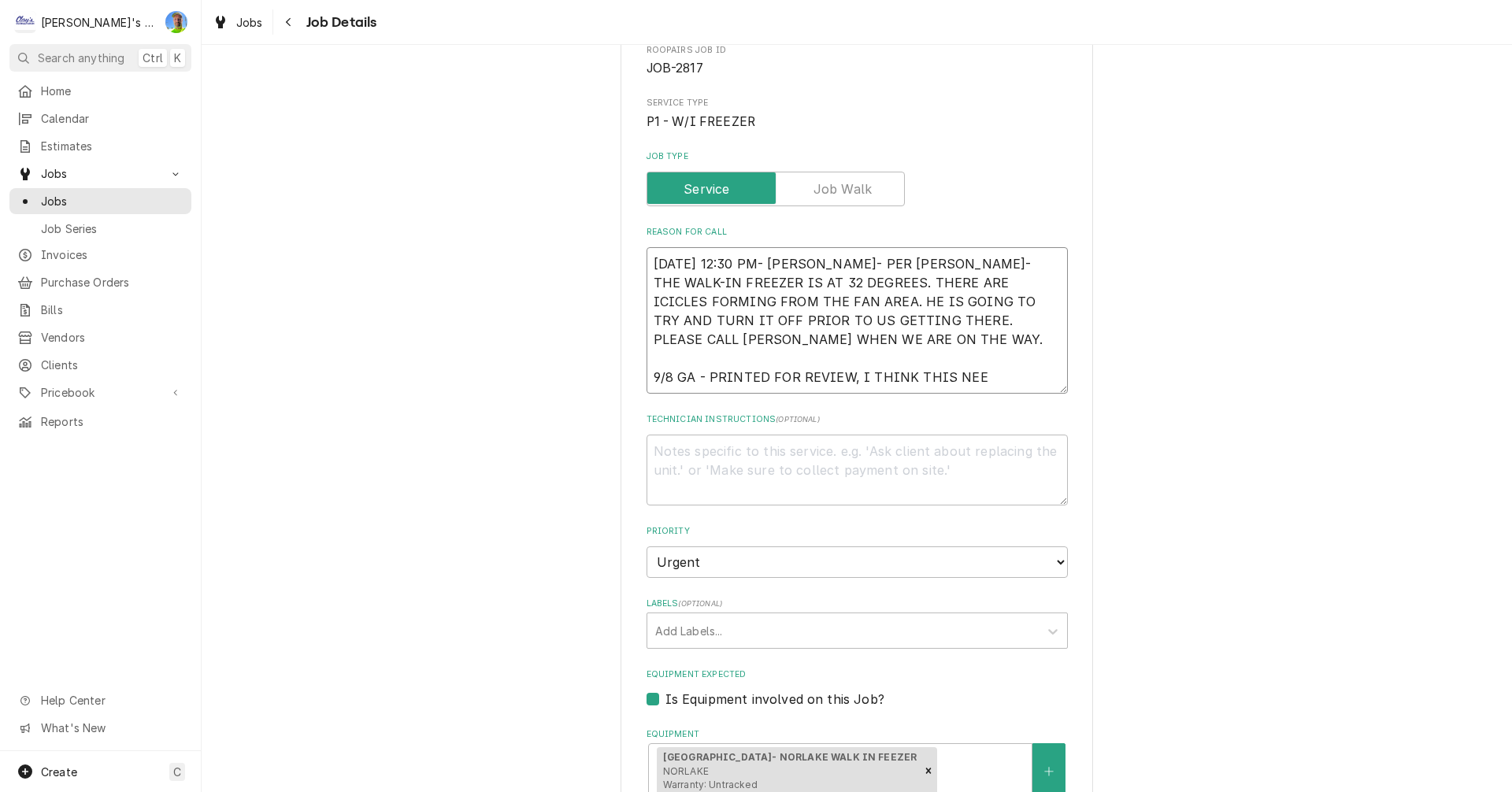
type textarea "x"
type textarea "8/29/2025 12:30 PM- SARAH- PER CURTIS- THE WALK-IN FREEZER IS AT 32 DEGREES. TH…"
type textarea "x"
type textarea "8/29/2025 12:30 PM- SARAH- PER CURTIS- THE WALK-IN FREEZER IS AT 32 DEGREES. TH…"
type textarea "x"
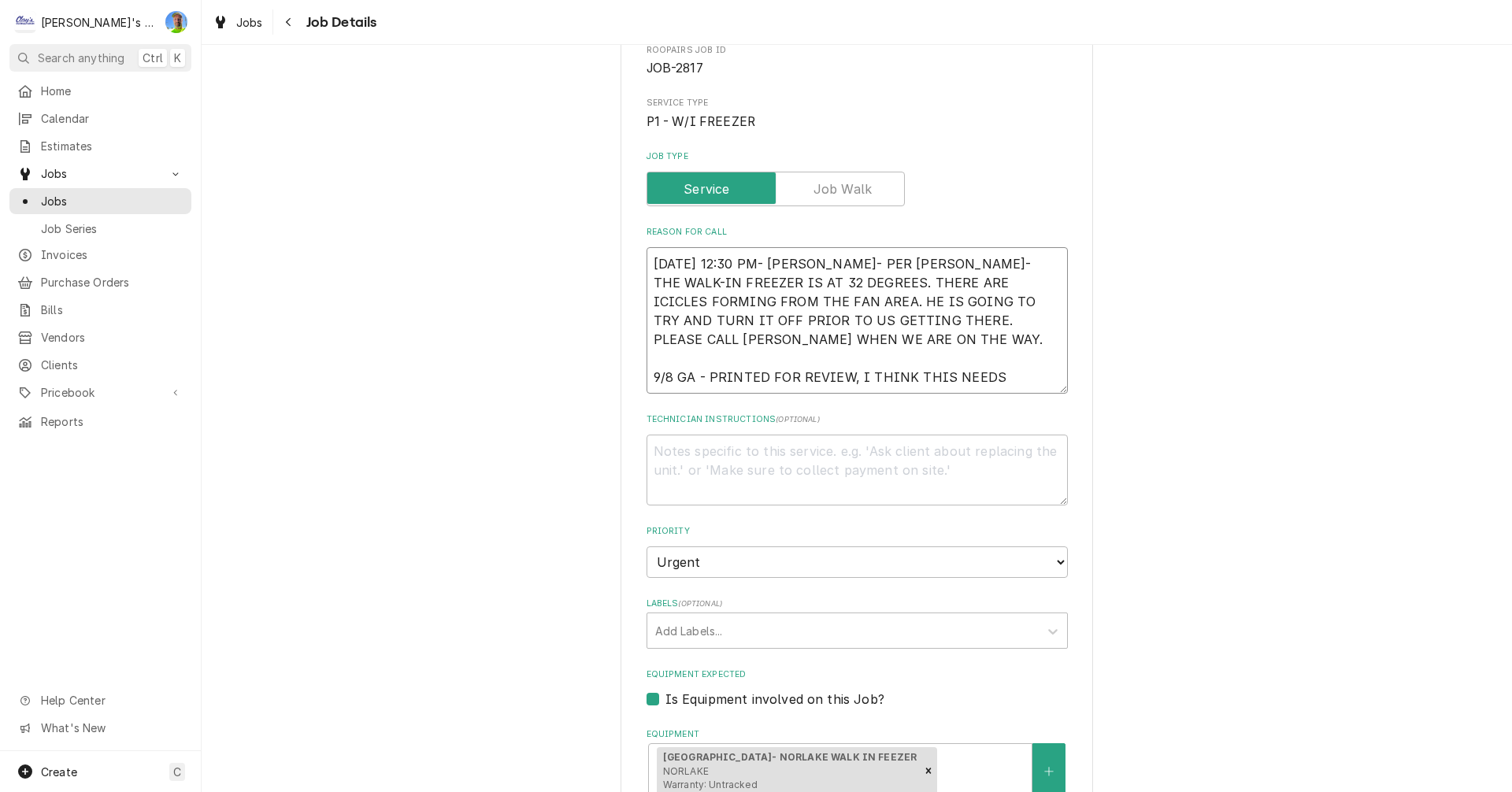
type textarea "8/29/2025 12:30 PM- SARAH- PER CURTIS- THE WALK-IN FREEZER IS AT 32 DEGREES. TH…"
type textarea "x"
type textarea "8/29/2025 12:30 PM- SARAH- PER CURTIS- THE WALK-IN FREEZER IS AT 32 DEGREES. TH…"
type textarea "x"
type textarea "8/29/2025 12:30 PM- SARAH- PER CURTIS- THE WALK-IN FREEZER IS AT 32 DEGREES. TH…"
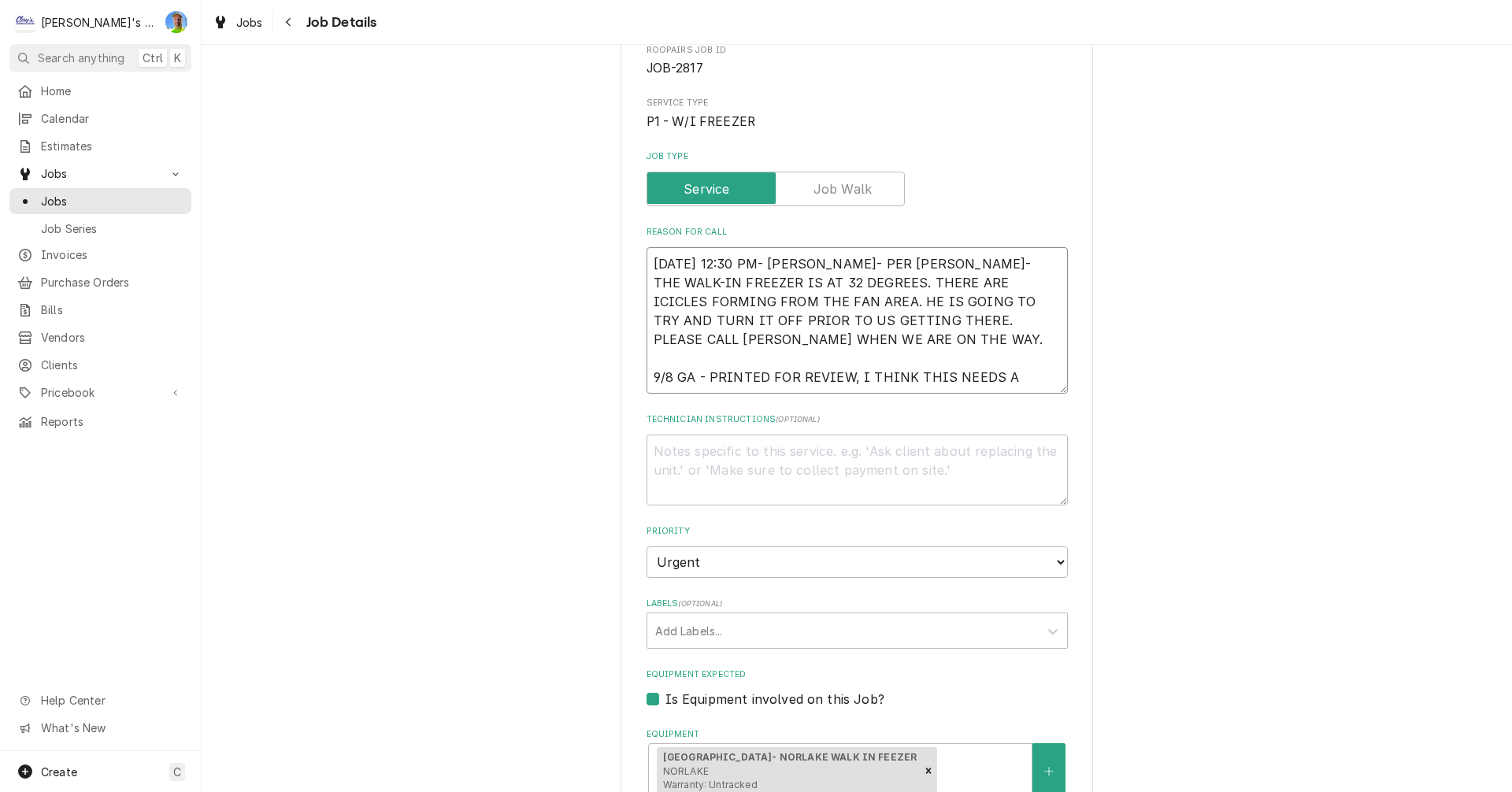
type textarea "x"
type textarea "8/29/2025 12:30 PM- SARAH- PER CURTIS- THE WALK-IN FREEZER IS AT 32 DEGREES. TH…"
type textarea "x"
type textarea "8/29/2025 12:30 PM- SARAH- PER CURTIS- THE WALK-IN FREEZER IS AT 32 DEGREES. TH…"
type textarea "x"
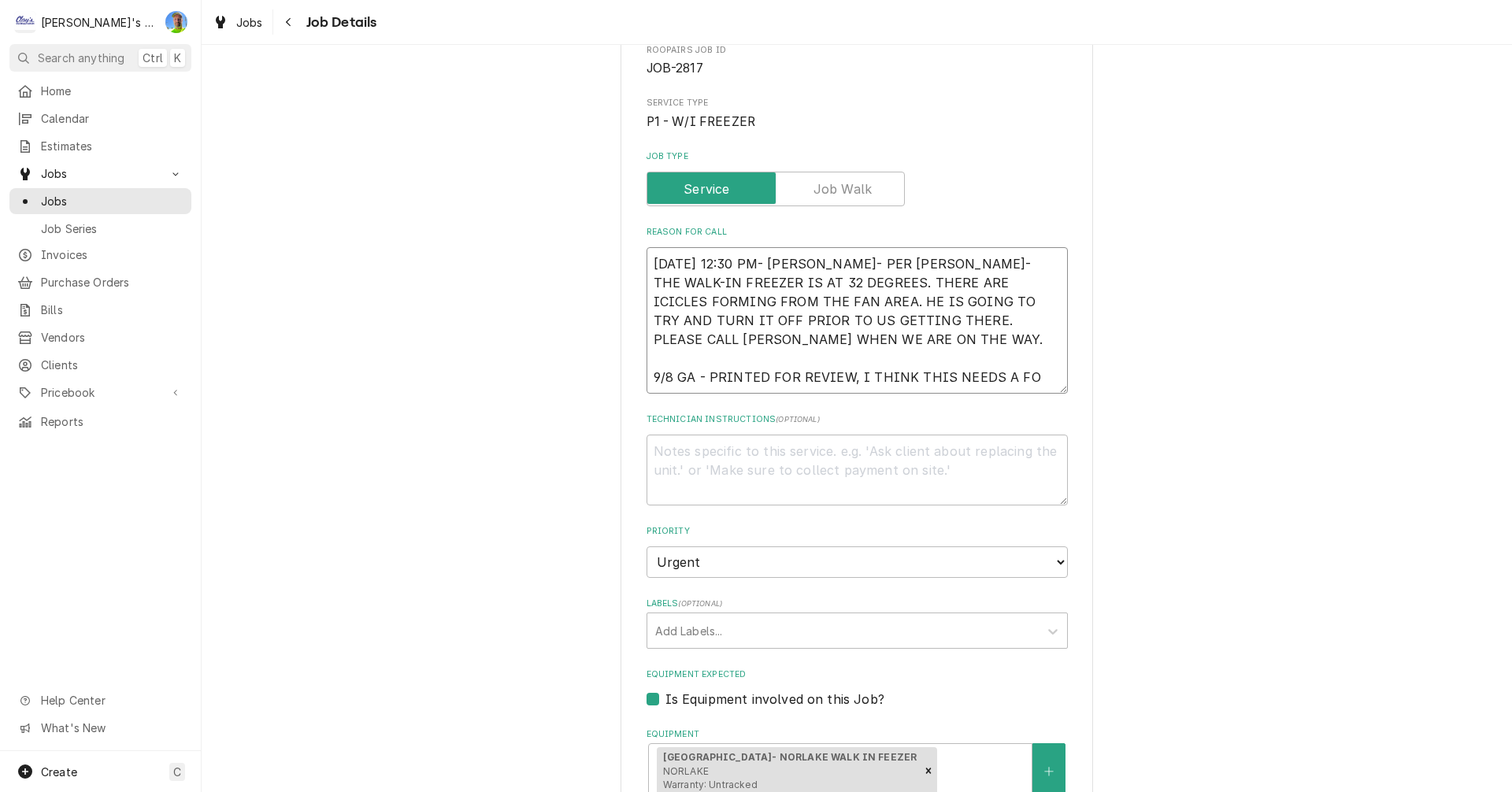
type textarea "8/29/2025 12:30 PM- SARAH- PER CURTIS- THE WALK-IN FREEZER IS AT 32 DEGREES. TH…"
type textarea "x"
type textarea "8/29/2025 12:30 PM- SARAH- PER CURTIS- THE WALK-IN FREEZER IS AT 32 DEGREES. TH…"
type textarea "x"
type textarea "8/29/2025 12:30 PM- SARAH- PER CURTIS- THE WALK-IN FREEZER IS AT 32 DEGREES. TH…"
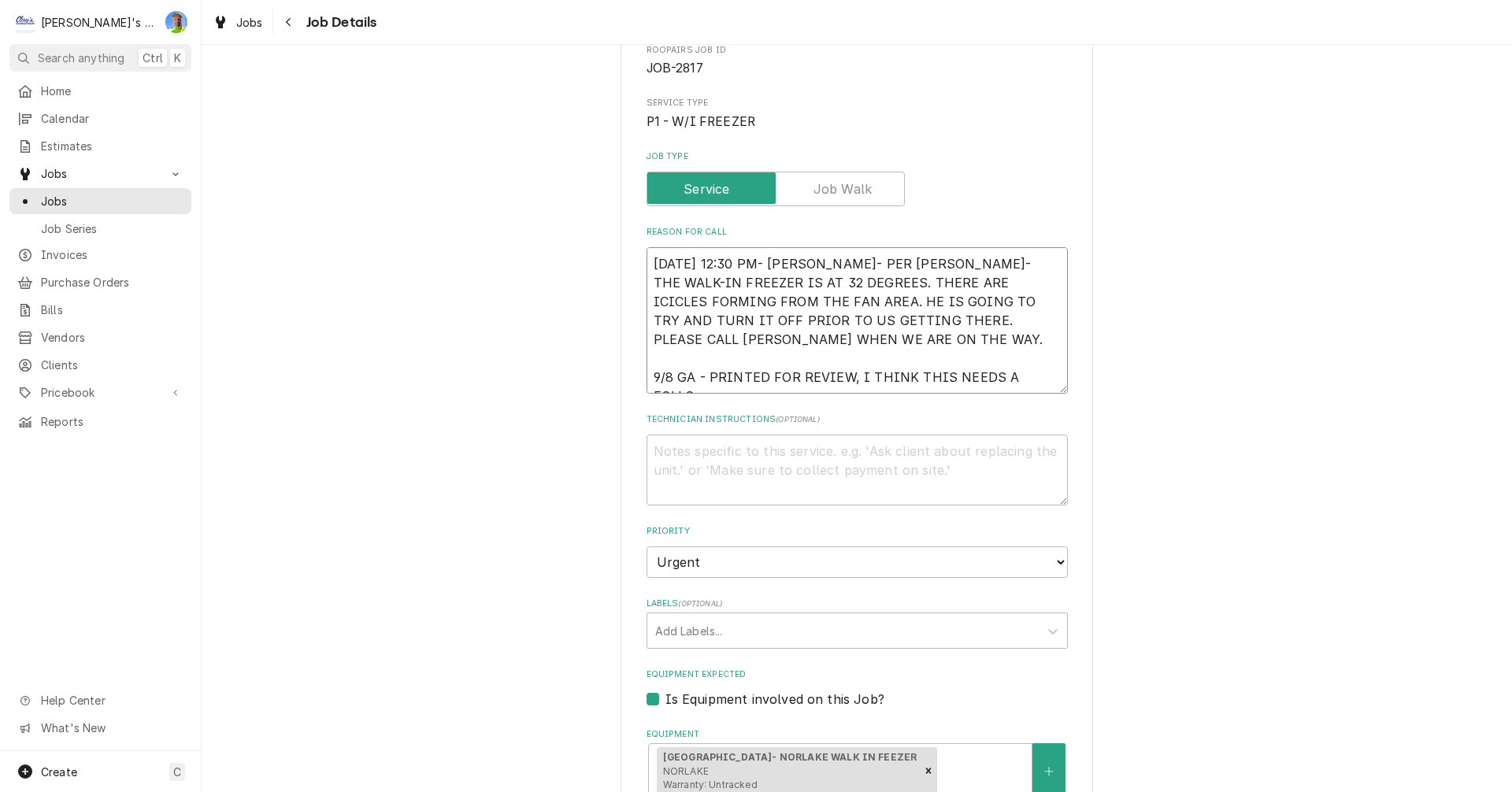
type textarea "x"
type textarea "8/29/2025 12:30 PM- SARAH- PER CURTIS- THE WALK-IN FREEZER IS AT 32 DEGREES. TH…"
type textarea "x"
type textarea "8/29/2025 12:30 PM- SARAH- PER CURTIS- THE WALK-IN FREEZER IS AT 32 DEGREES. TH…"
type textarea "x"
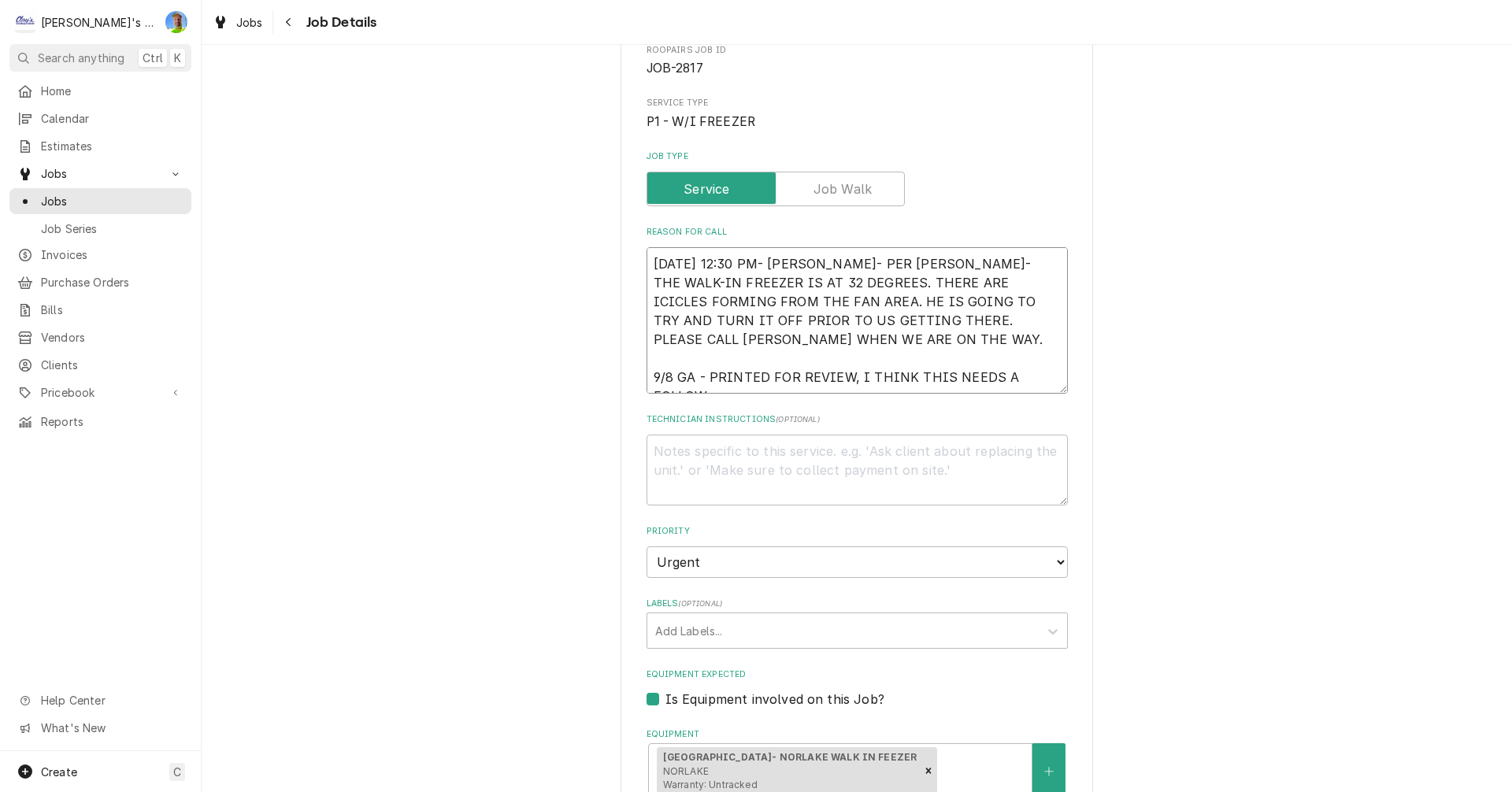
type textarea "8/29/2025 12:30 PM- SARAH- PER CURTIS- THE WALK-IN FREEZER IS AT 32 DEGREES. TH…"
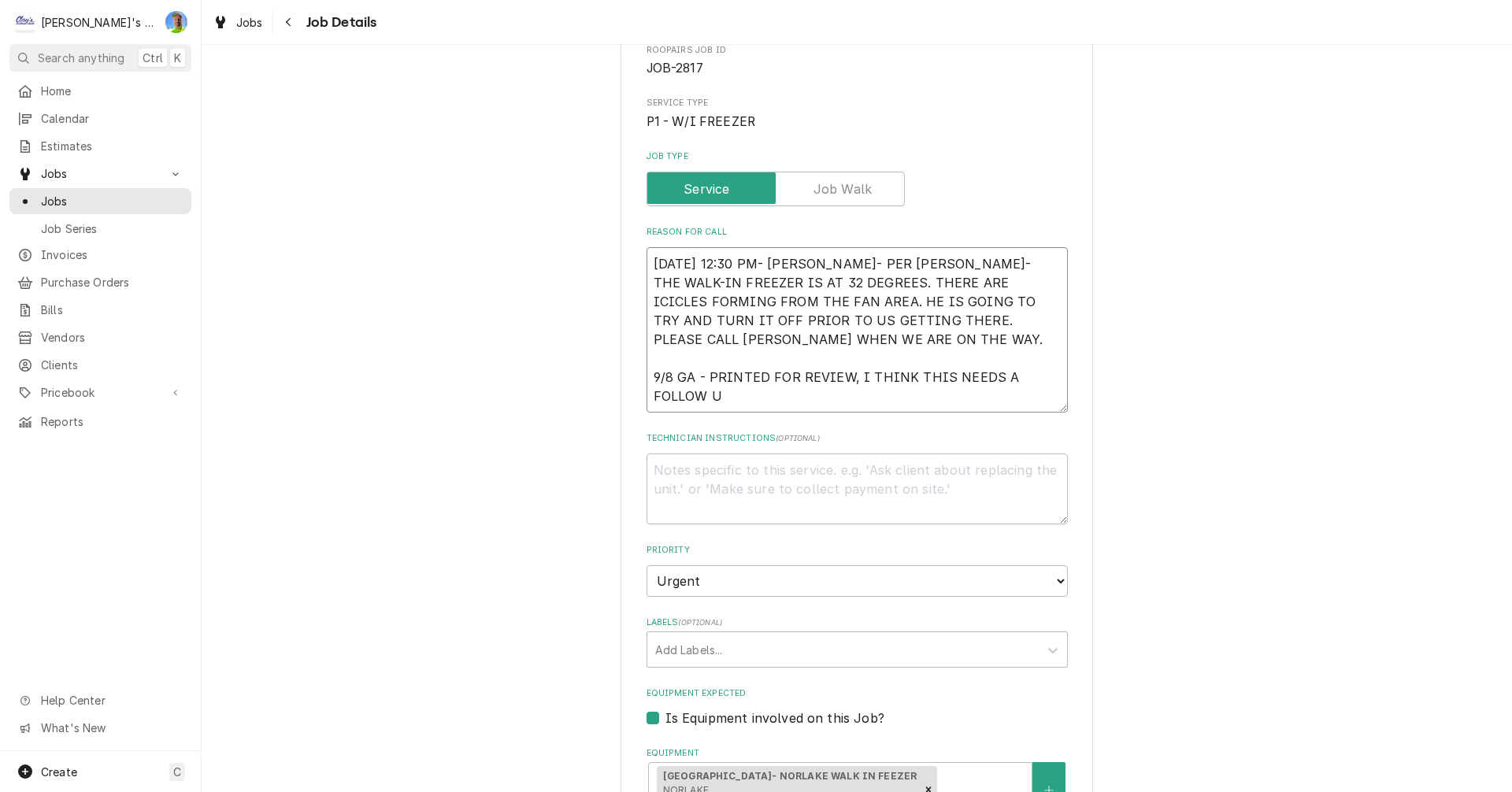
type textarea "x"
type textarea "8/29/2025 12:30 PM- SARAH- PER CURTIS- THE WALK-IN FREEZER IS AT 32 DEGREES. TH…"
type textarea "x"
type textarea "8/29/2025 12:30 PM- SARAH- PER CURTIS- THE WALK-IN FREEZER IS AT 32 DEGREES. TH…"
type textarea "x"
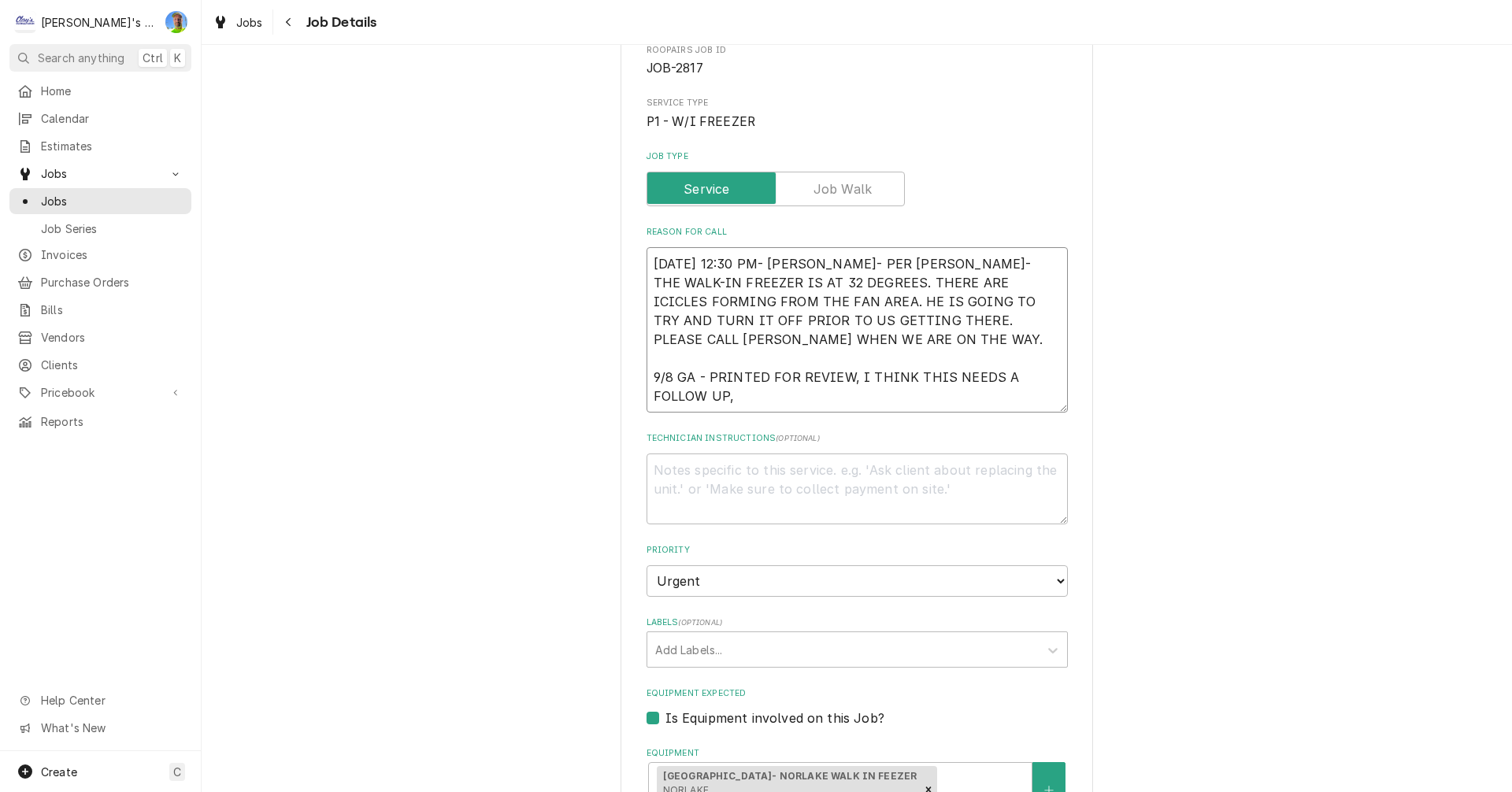
type textarea "8/29/2025 12:30 PM- SARAH- PER CURTIS- THE WALK-IN FREEZER IS AT 32 DEGREES. TH…"
type textarea "x"
type textarea "8/29/2025 12:30 PM- SARAH- PER CURTIS- THE WALK-IN FREEZER IS AT 32 DEGREES. TH…"
type textarea "x"
type textarea "8/29/2025 12:30 PM- SARAH- PER CURTIS- THE WALK-IN FREEZER IS AT 32 DEGREES. TH…"
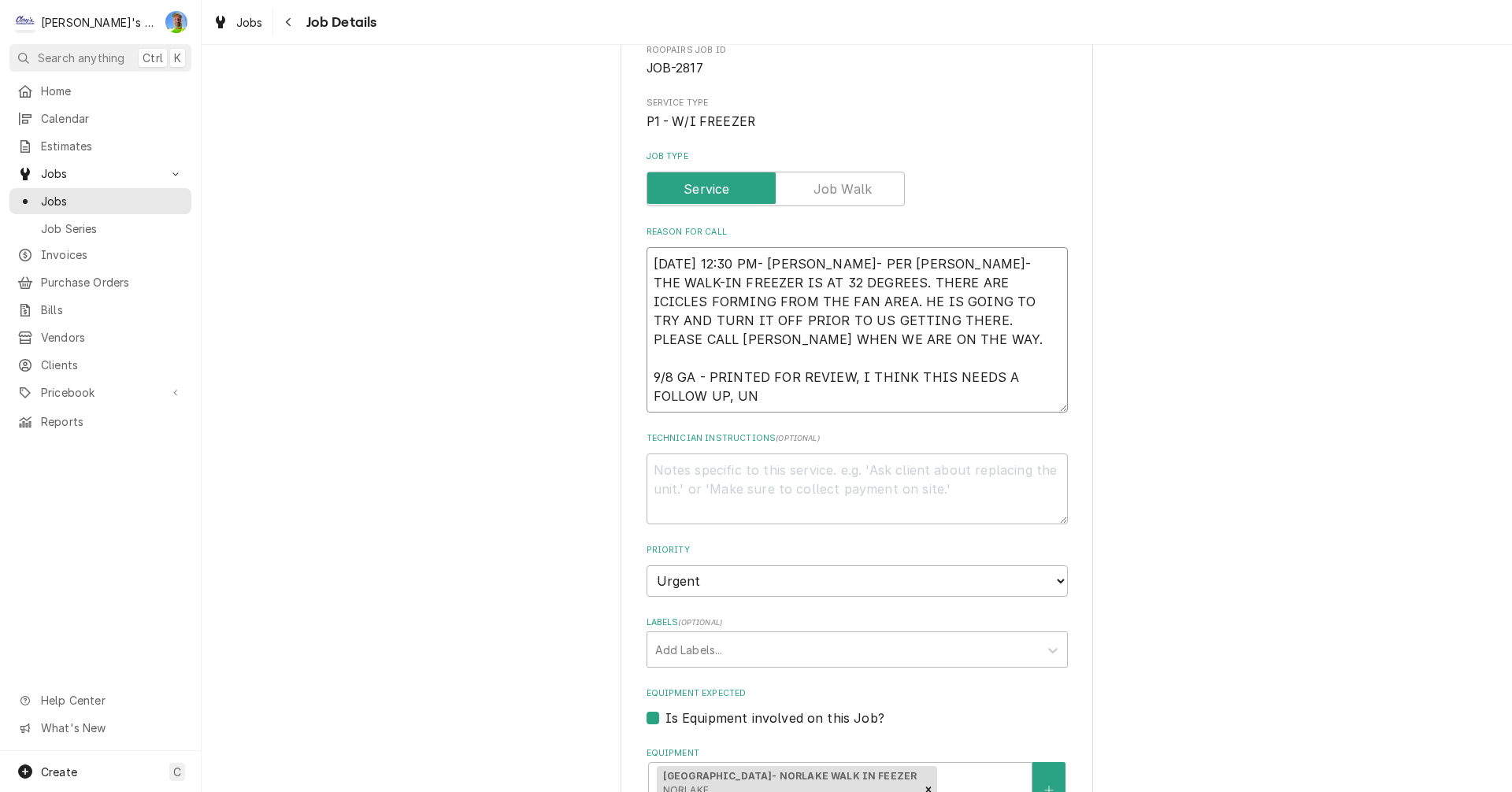
type textarea "x"
type textarea "8/29/2025 12:30 PM- SARAH- PER CURTIS- THE WALK-IN FREEZER IS AT 32 DEGREES. TH…"
type textarea "x"
type textarea "8/29/2025 12:30 PM- SARAH- PER CURTIS- THE WALK-IN FREEZER IS AT 32 DEGREES. TH…"
type textarea "x"
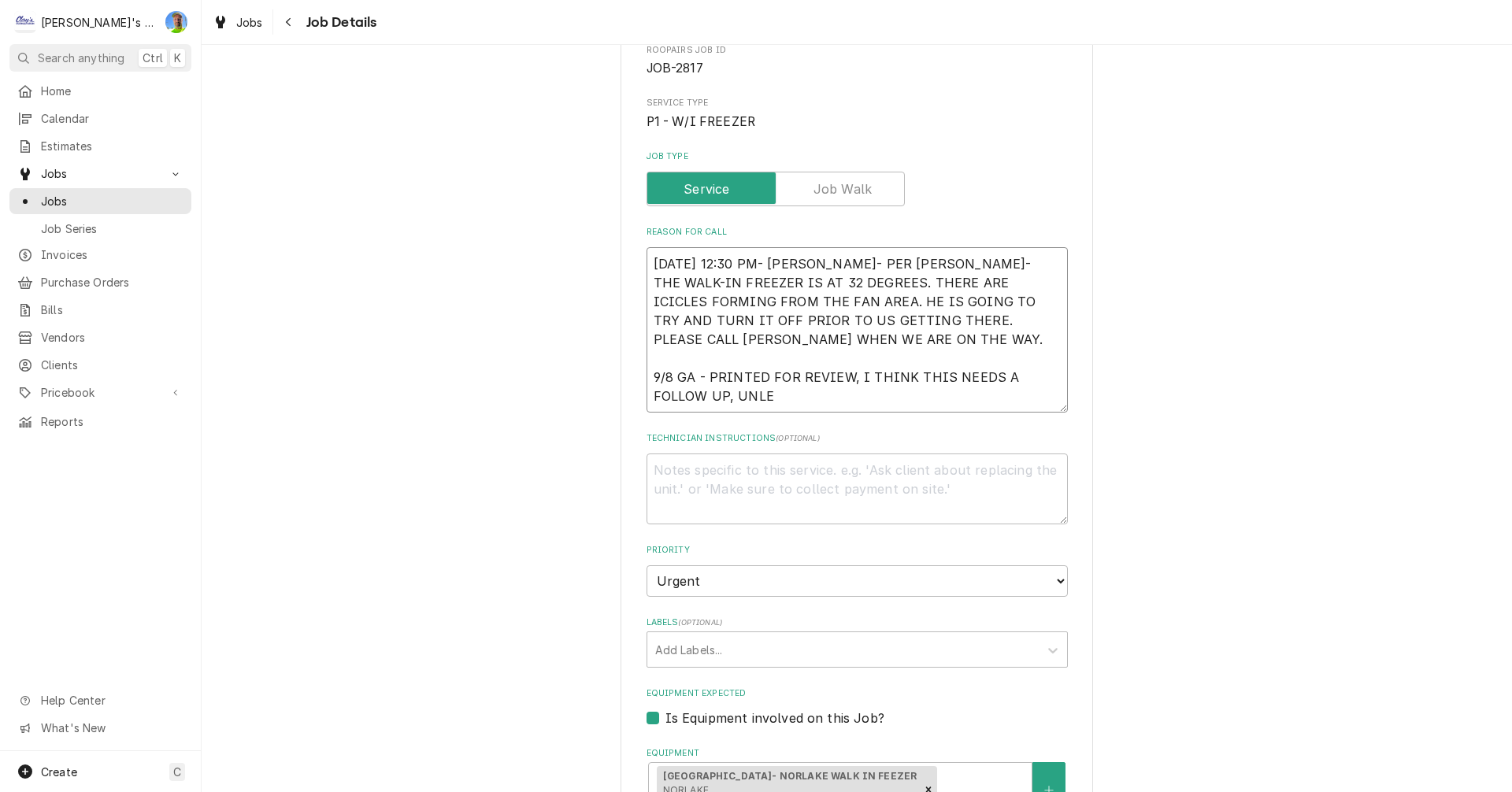
type textarea "8/29/2025 12:30 PM- SARAH- PER CURTIS- THE WALK-IN FREEZER IS AT 32 DEGREES. TH…"
type textarea "x"
type textarea "8/29/2025 12:30 PM- SARAH- PER CURTIS- THE WALK-IN FREEZER IS AT 32 DEGREES. TH…"
type textarea "x"
type textarea "8/29/2025 12:30 PM- SARAH- PER CURTIS- THE WALK-IN FREEZER IS AT 32 DEGREES. TH…"
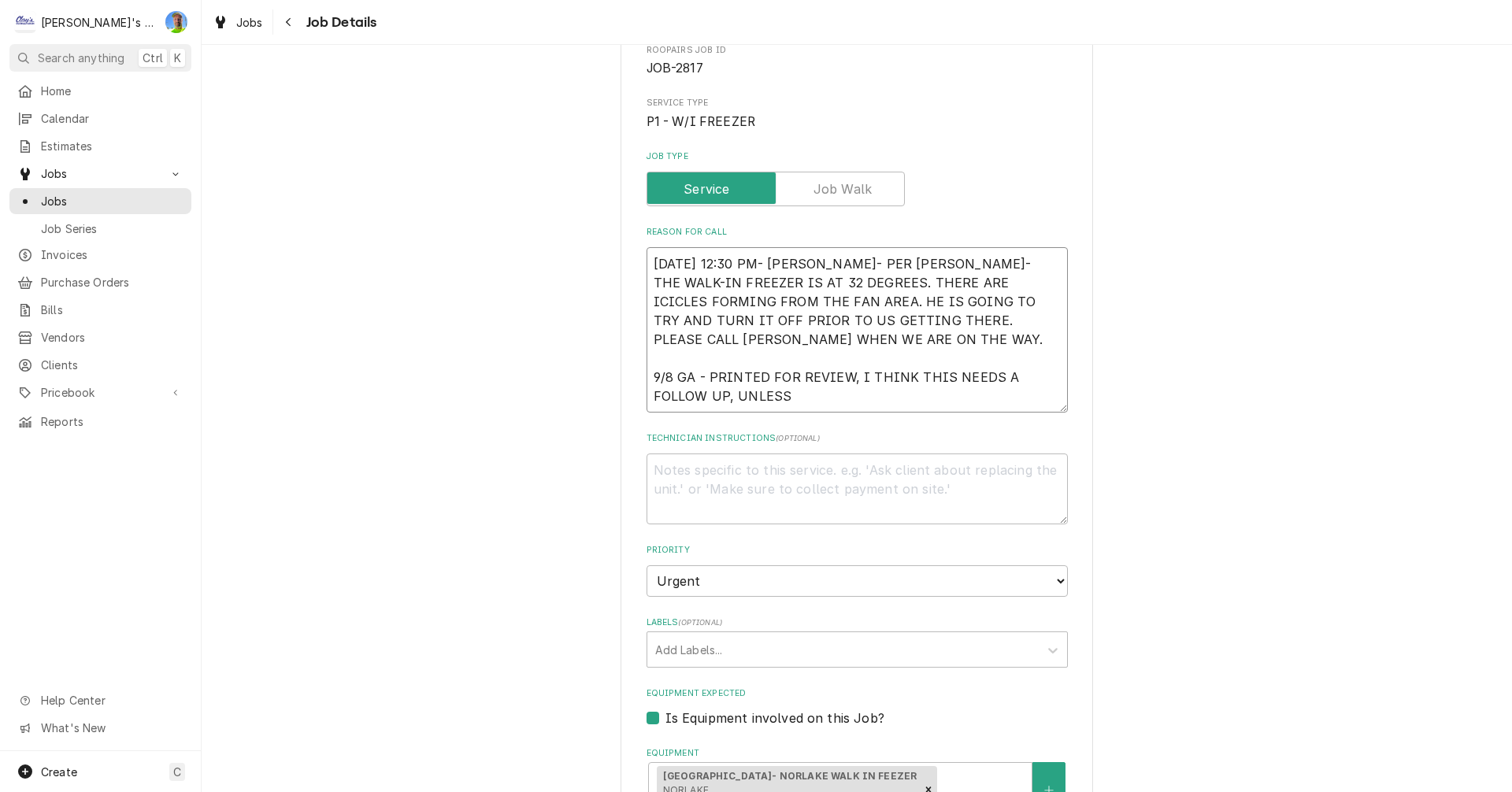
type textarea "x"
type textarea "8/29/2025 12:30 PM- SARAH- PER CURTIS- THE WALK-IN FREEZER IS AT 32 DEGREES. TH…"
type textarea "x"
type textarea "8/29/2025 12:30 PM- SARAH- PER CURTIS- THE WALK-IN FREEZER IS AT 32 DEGREES. TH…"
type textarea "x"
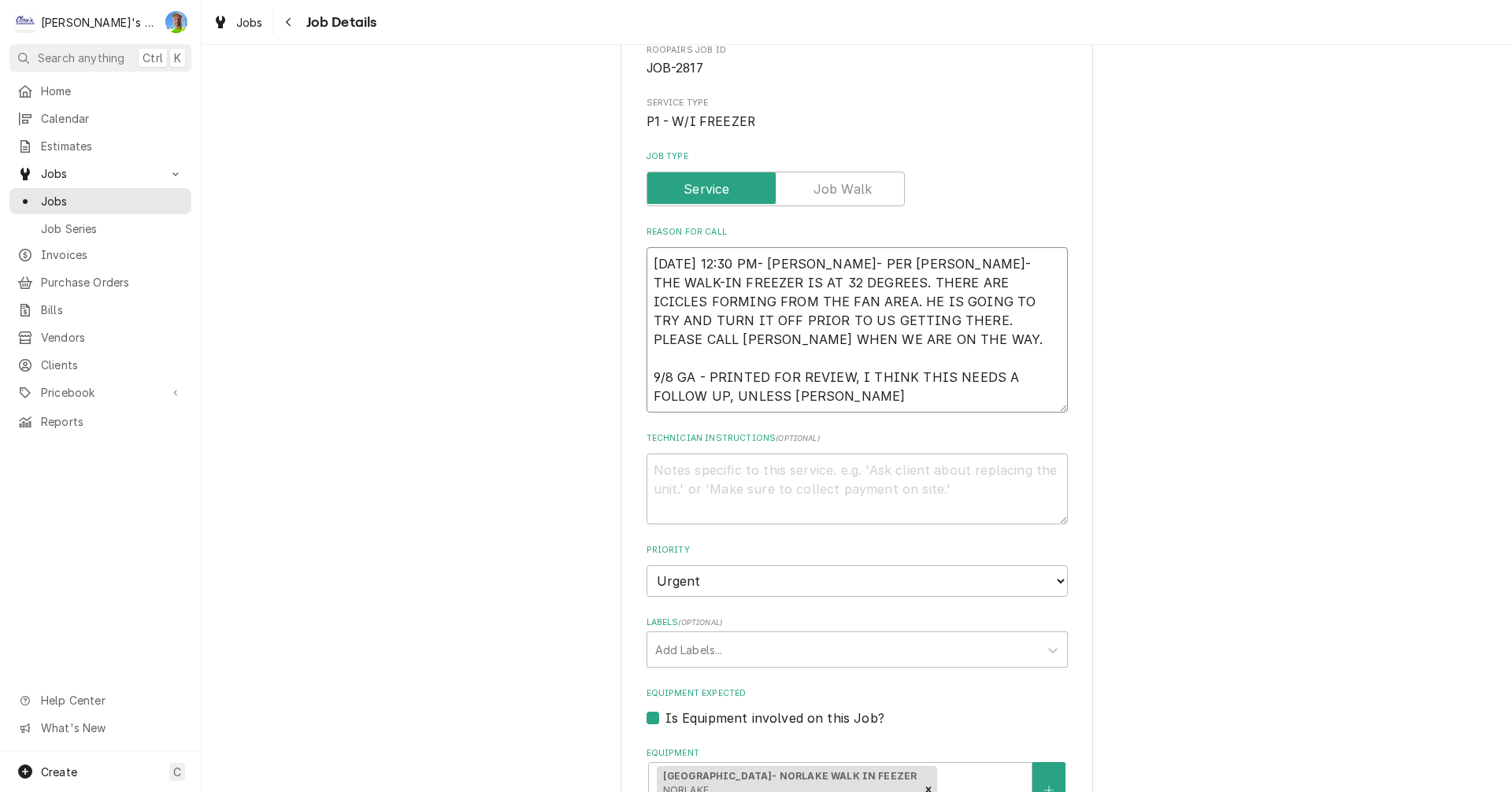
type textarea "8/29/2025 12:30 PM- SARAH- PER CURTIS- THE WALK-IN FREEZER IS AT 32 DEGREES. TH…"
type textarea "x"
type textarea "8/29/2025 12:30 PM- SARAH- PER CURTIS- THE WALK-IN FREEZER IS AT 32 DEGREES. TH…"
type textarea "x"
type textarea "8/29/2025 12:30 PM- SARAH- PER CURTIS- THE WALK-IN FREEZER IS AT 32 DEGREES. TH…"
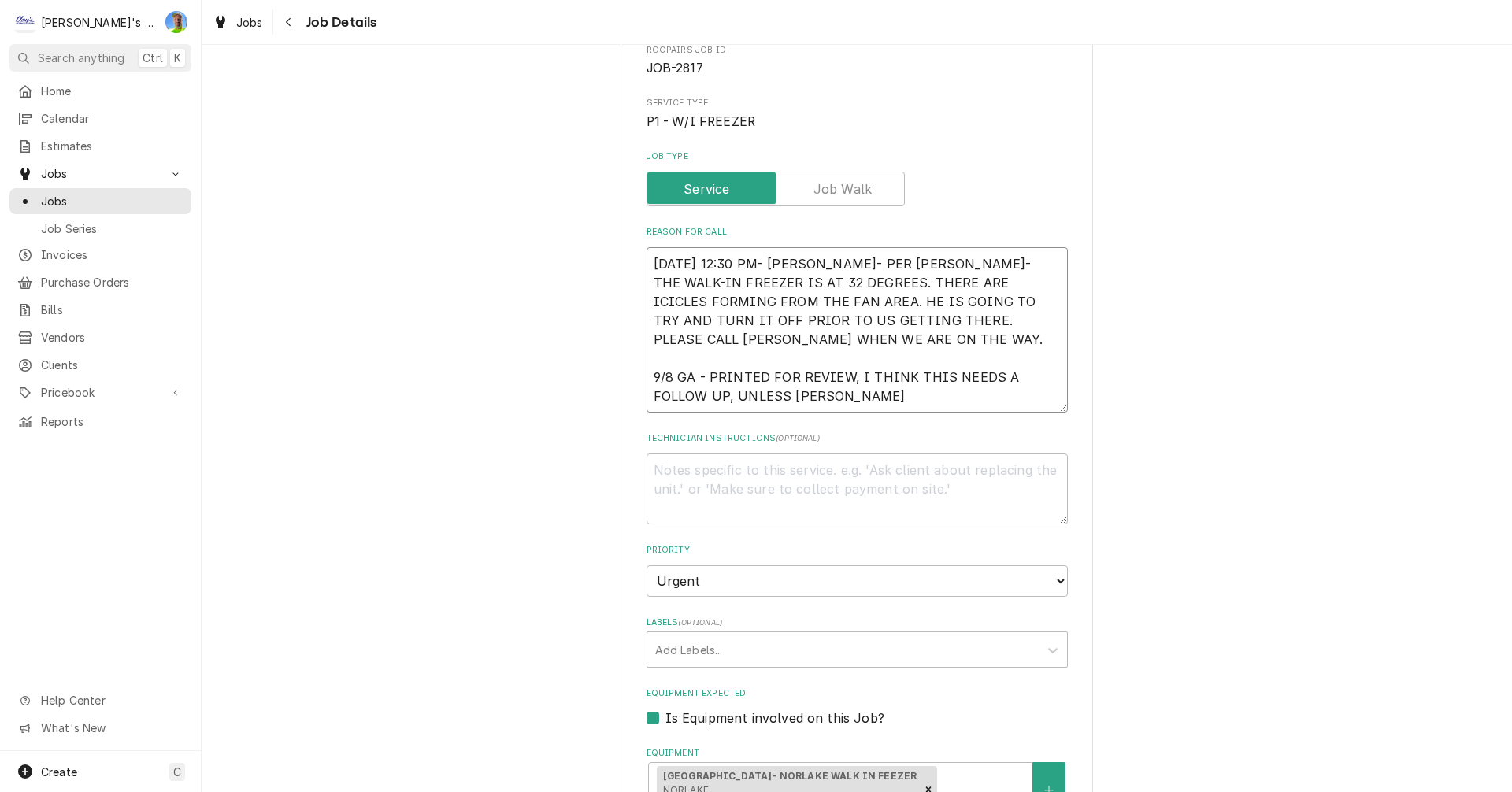
type textarea "x"
type textarea "8/29/2025 12:30 PM- SARAH- PER CURTIS- THE WALK-IN FREEZER IS AT 32 DEGREES. TH…"
type textarea "x"
type textarea "8/29/2025 12:30 PM- SARAH- PER CURTIS- THE WALK-IN FREEZER IS AT 32 DEGREES. TH…"
type textarea "x"
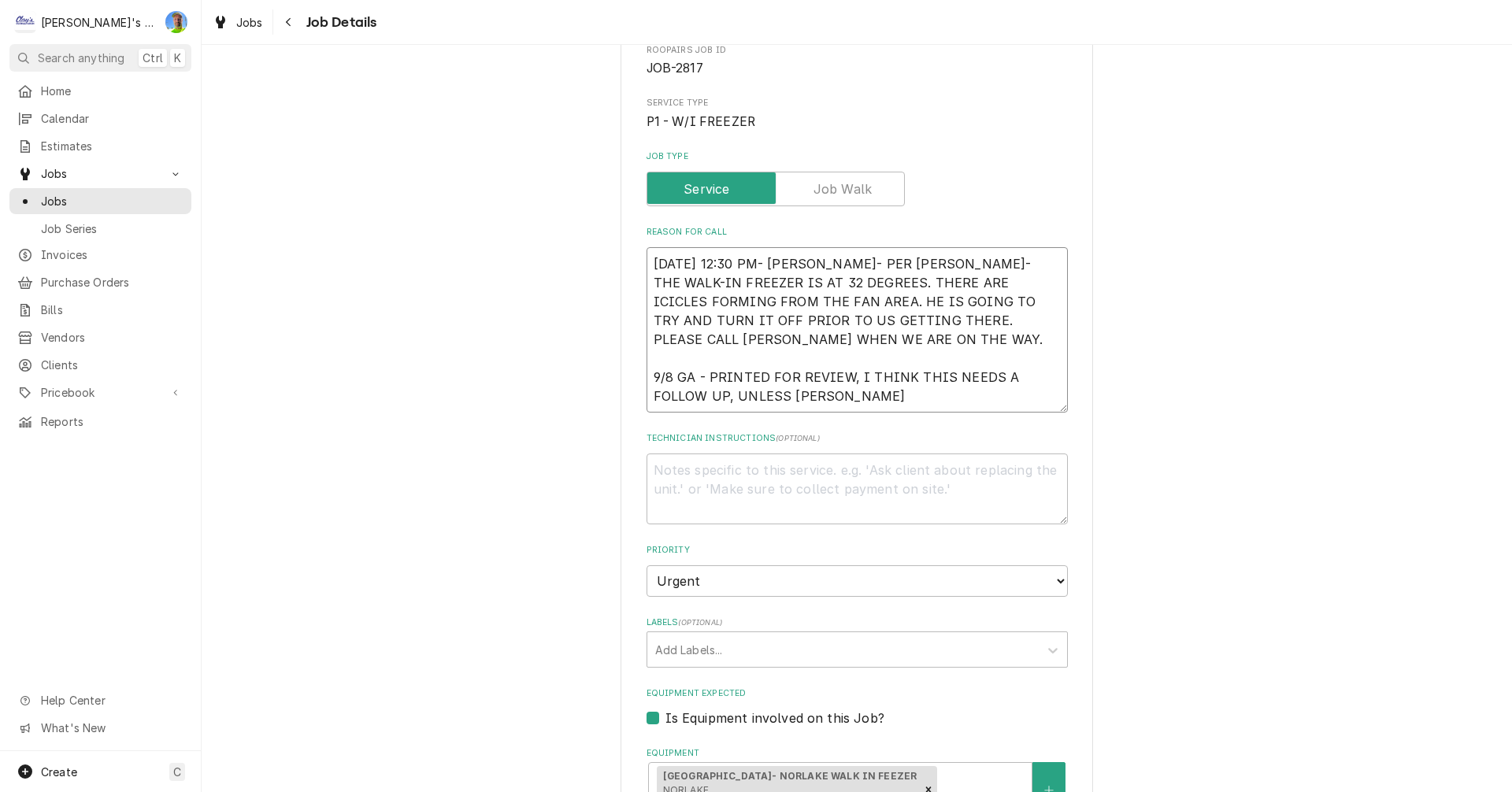
type textarea "8/29/2025 12:30 PM- SARAH- PER CURTIS- THE WALK-IN FREEZER IS AT 32 DEGREES. TH…"
type textarea "x"
type textarea "8/29/2025 12:30 PM- SARAH- PER CURTIS- THE WALK-IN FREEZER IS AT 32 DEGREES. TH…"
type textarea "x"
type textarea "8/29/2025 12:30 PM- SARAH- PER CURTIS- THE WALK-IN FREEZER IS AT 32 DEGREES. TH…"
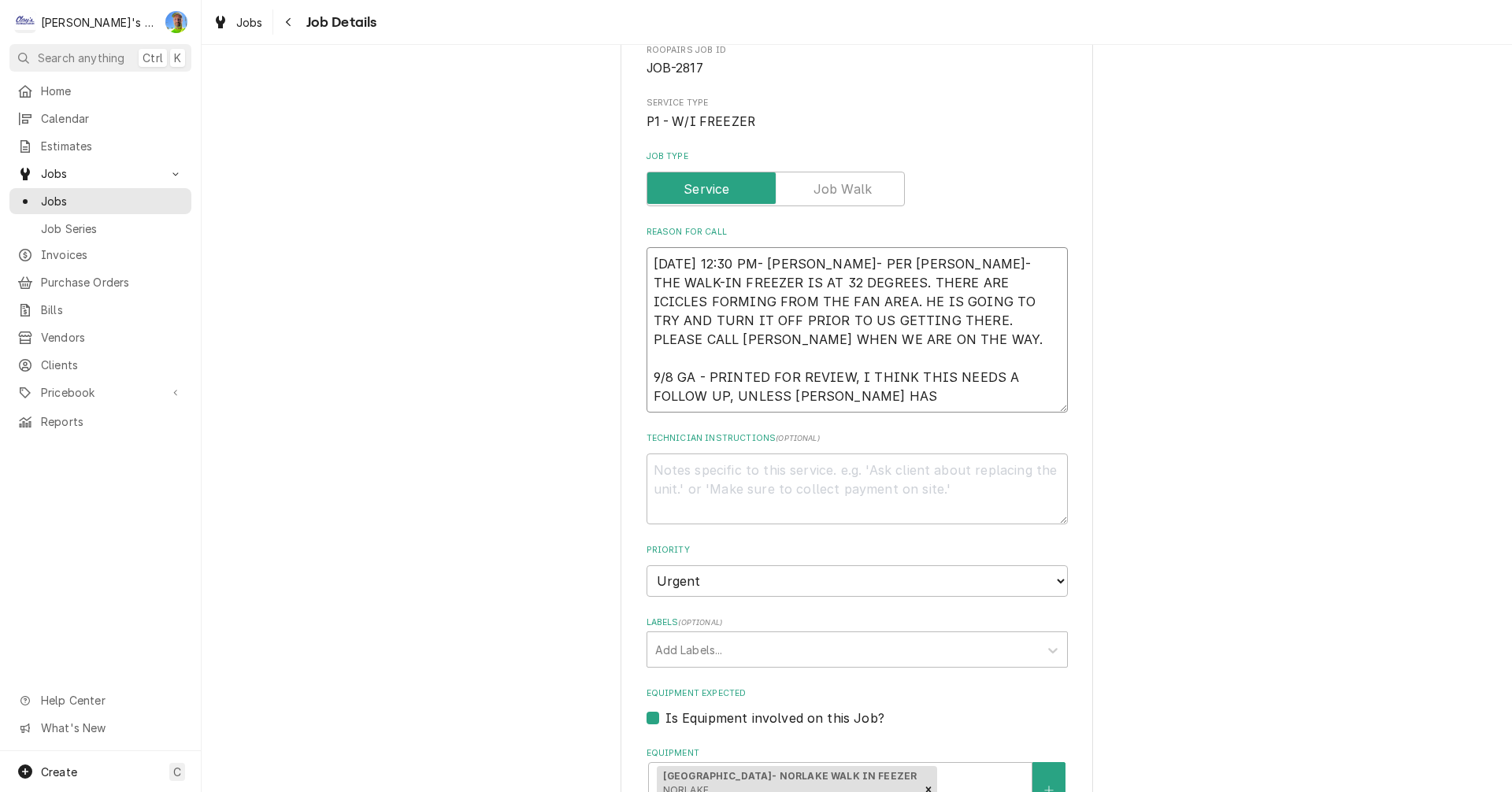
type textarea "x"
type textarea "8/29/2025 12:30 PM- SARAH- PER CURTIS- THE WALK-IN FREEZER IS AT 32 DEGREES. TH…"
type textarea "x"
type textarea "8/29/2025 12:30 PM- SARAH- PER CURTIS- THE WALK-IN FREEZER IS AT 32 DEGREES. TH…"
type textarea "x"
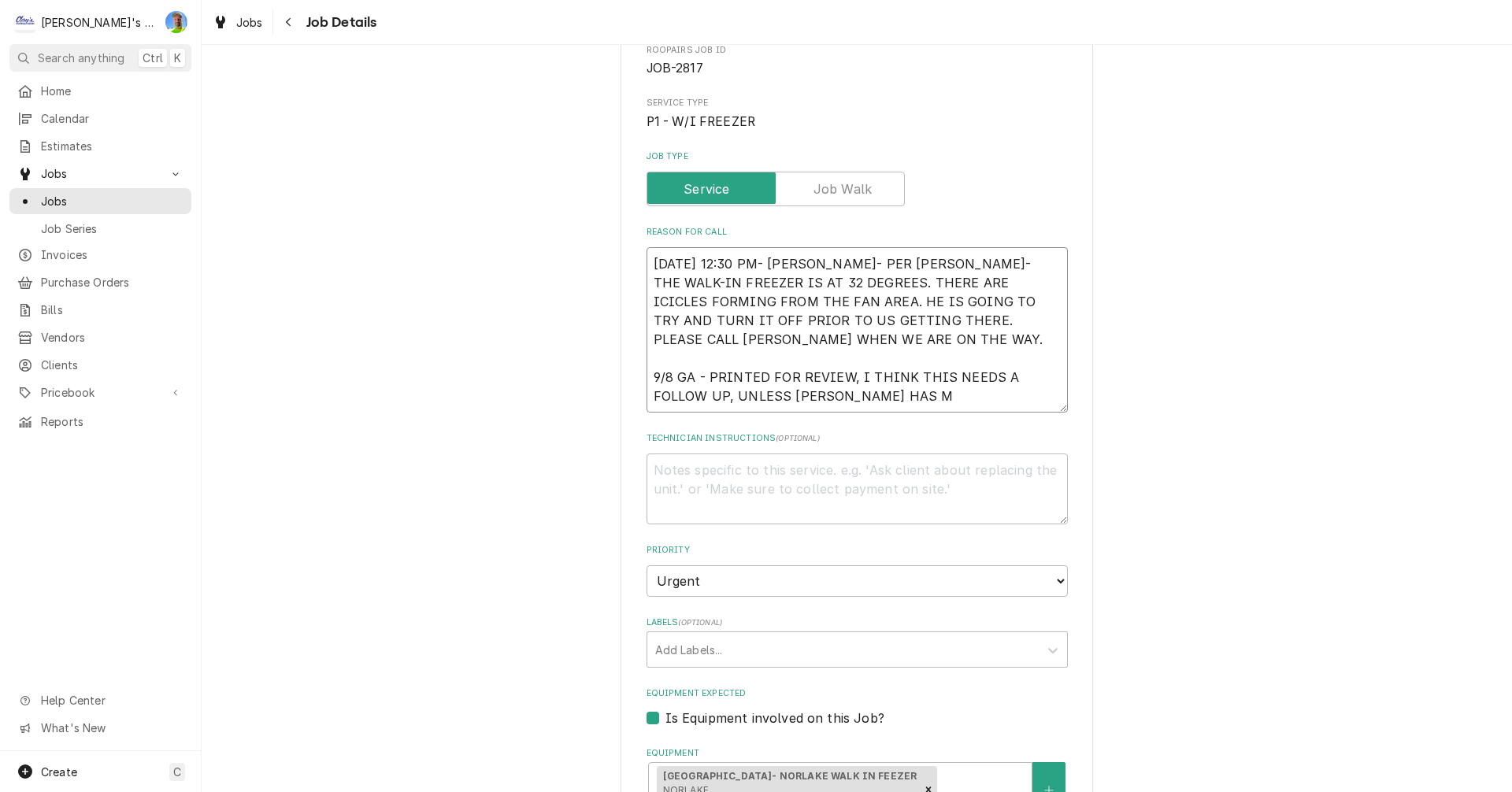
type textarea "8/29/2025 12:30 PM- SARAH- PER CURTIS- THE WALK-IN FREEZER IS AT 32 DEGREES. TH…"
type textarea "x"
type textarea "8/29/2025 12:30 PM- SARAH- PER CURTIS- THE WALK-IN FREEZER IS AT 32 DEGREES. TH…"
type textarea "x"
type textarea "8/29/2025 12:30 PM- SARAH- PER CURTIS- THE WALK-IN FREEZER IS AT 32 DEGREES. TH…"
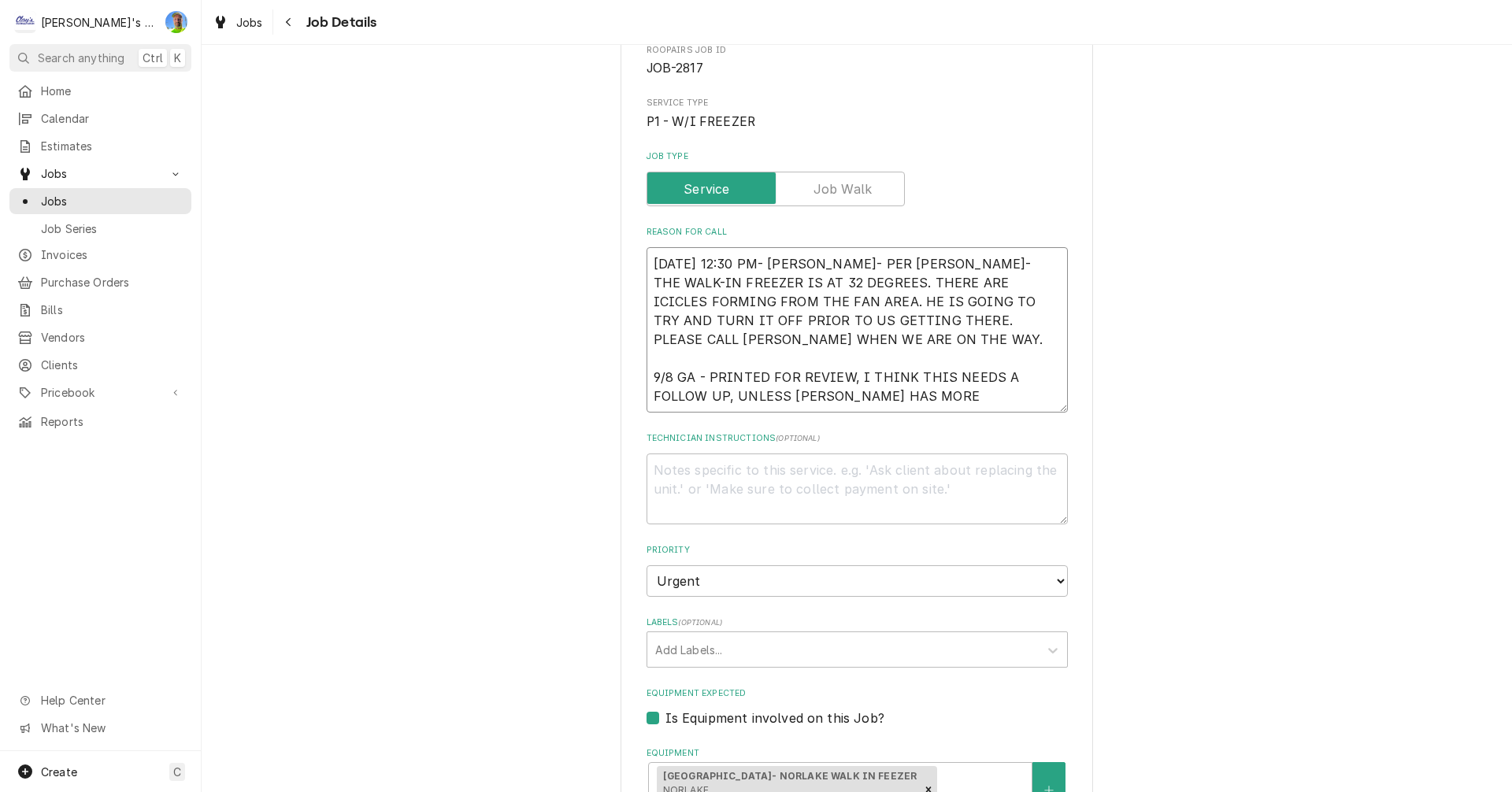
type textarea "x"
type textarea "8/29/2025 12:30 PM- SARAH- PER CURTIS- THE WALK-IN FREEZER IS AT 32 DEGREES. TH…"
type textarea "x"
type textarea "8/29/2025 12:30 PM- SARAH- PER CURTIS- THE WALK-IN FREEZER IS AT 32 DEGREES. TH…"
type textarea "x"
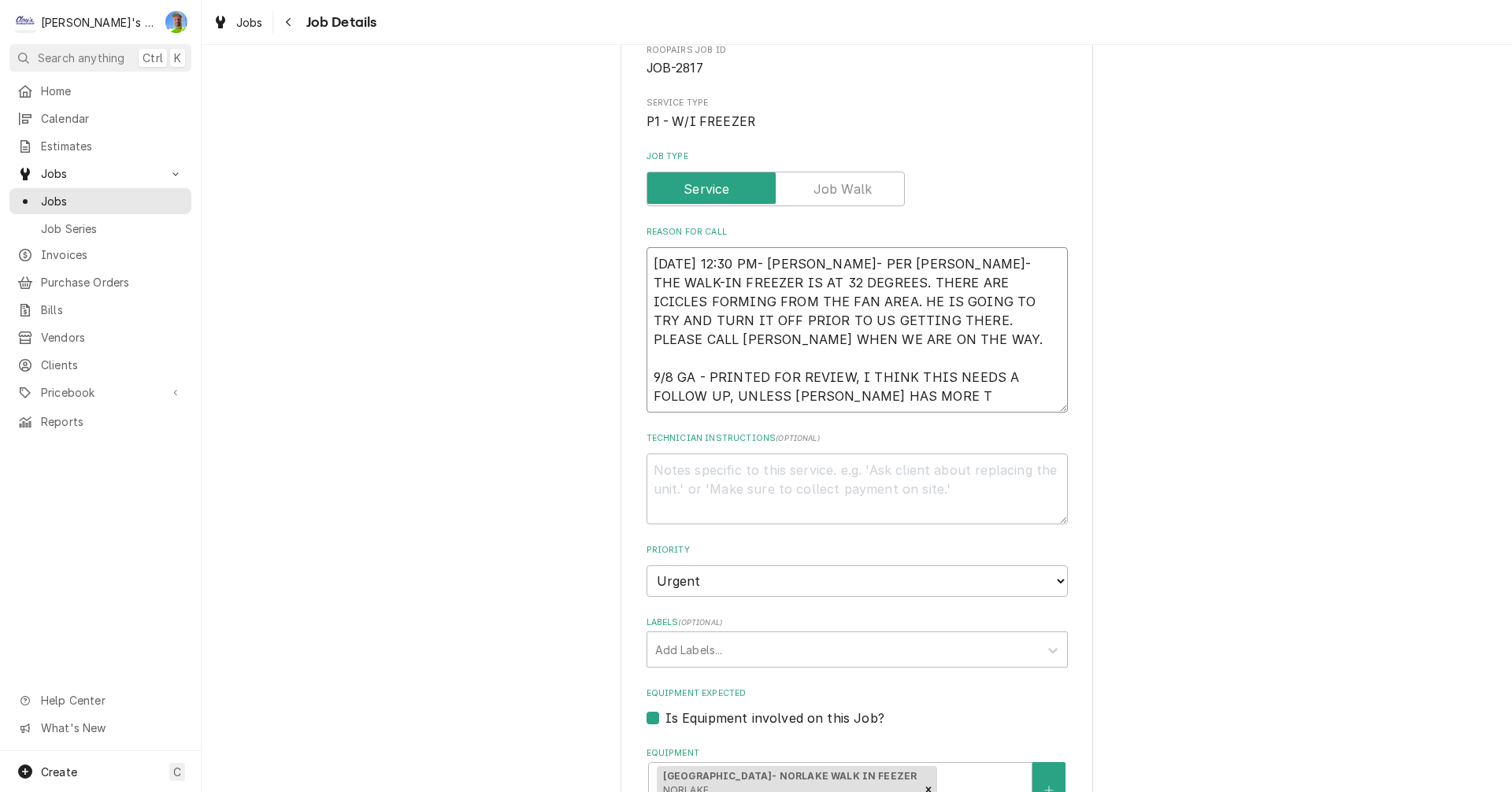
type textarea "8/29/2025 12:30 PM- SARAH- PER CURTIS- THE WALK-IN FREEZER IS AT 32 DEGREES. TH…"
type textarea "x"
type textarea "8/29/2025 12:30 PM- SARAH- PER CURTIS- THE WALK-IN FREEZER IS AT 32 DEGREES. TH…"
type textarea "x"
type textarea "8/29/2025 12:30 PM- SARAH- PER CURTIS- THE WALK-IN FREEZER IS AT 32 DEGREES. TH…"
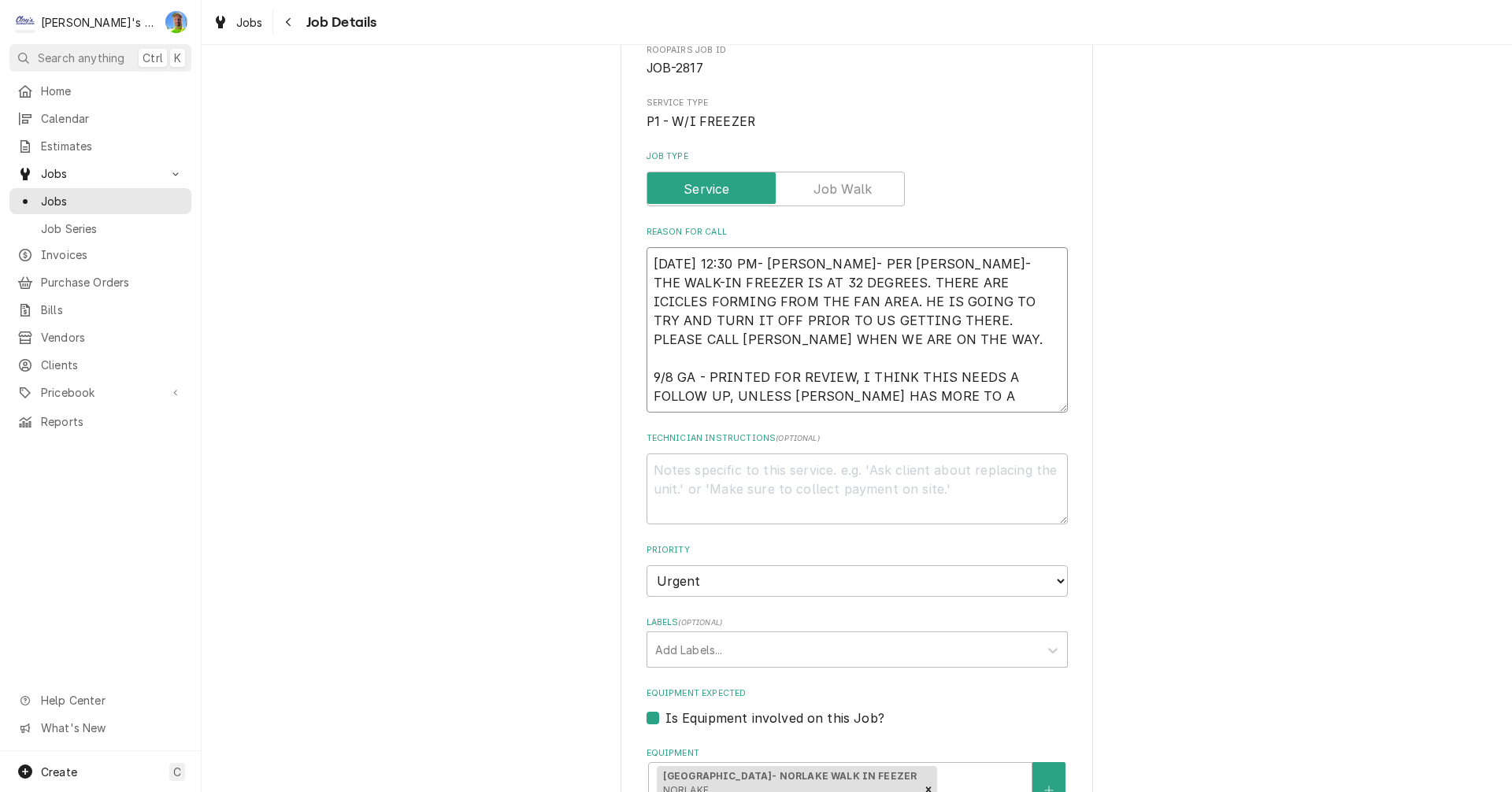
type textarea "x"
type textarea "8/29/2025 12:30 PM- SARAH- PER CURTIS- THE WALK-IN FREEZER IS AT 32 DEGREES. TH…"
type textarea "x"
type textarea "8/29/2025 12:30 PM- SARAH- PER CURTIS- THE WALK-IN FREEZER IS AT 32 DEGREES. TH…"
type textarea "x"
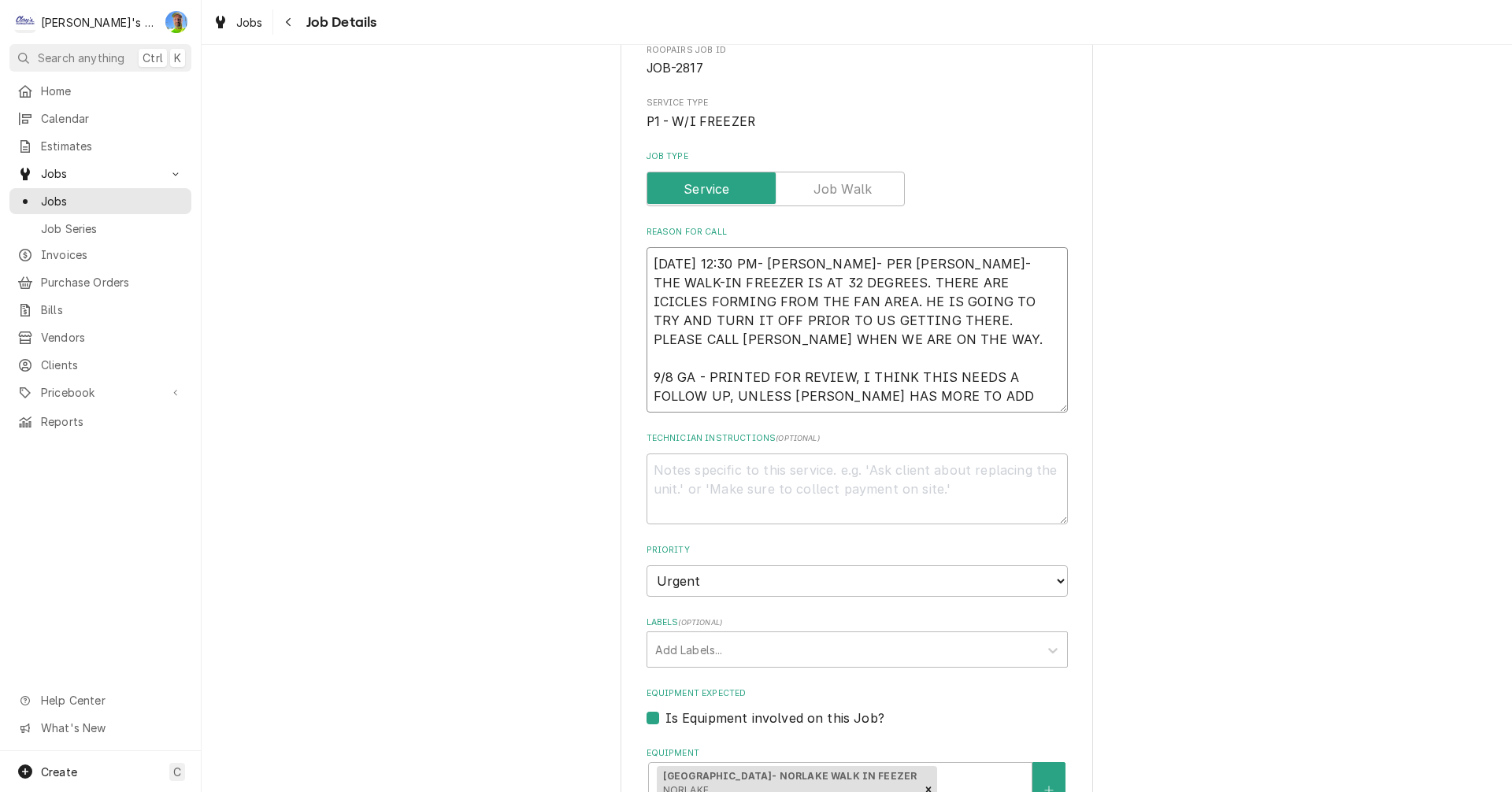
type textarea "8/29/2025 12:30 PM- SARAH- PER CURTIS- THE WALK-IN FREEZER IS AT 32 DEGREES. TH…"
type textarea "x"
type textarea "8/29/2025 12:30 PM- SARAH- PER CURTIS- THE WALK-IN FREEZER IS AT 32 DEGREES. TH…"
type textarea "x"
type textarea "8/29/2025 12:30 PM- SARAH- PER CURTIS- THE WALK-IN FREEZER IS AT 32 DEGREES. TH…"
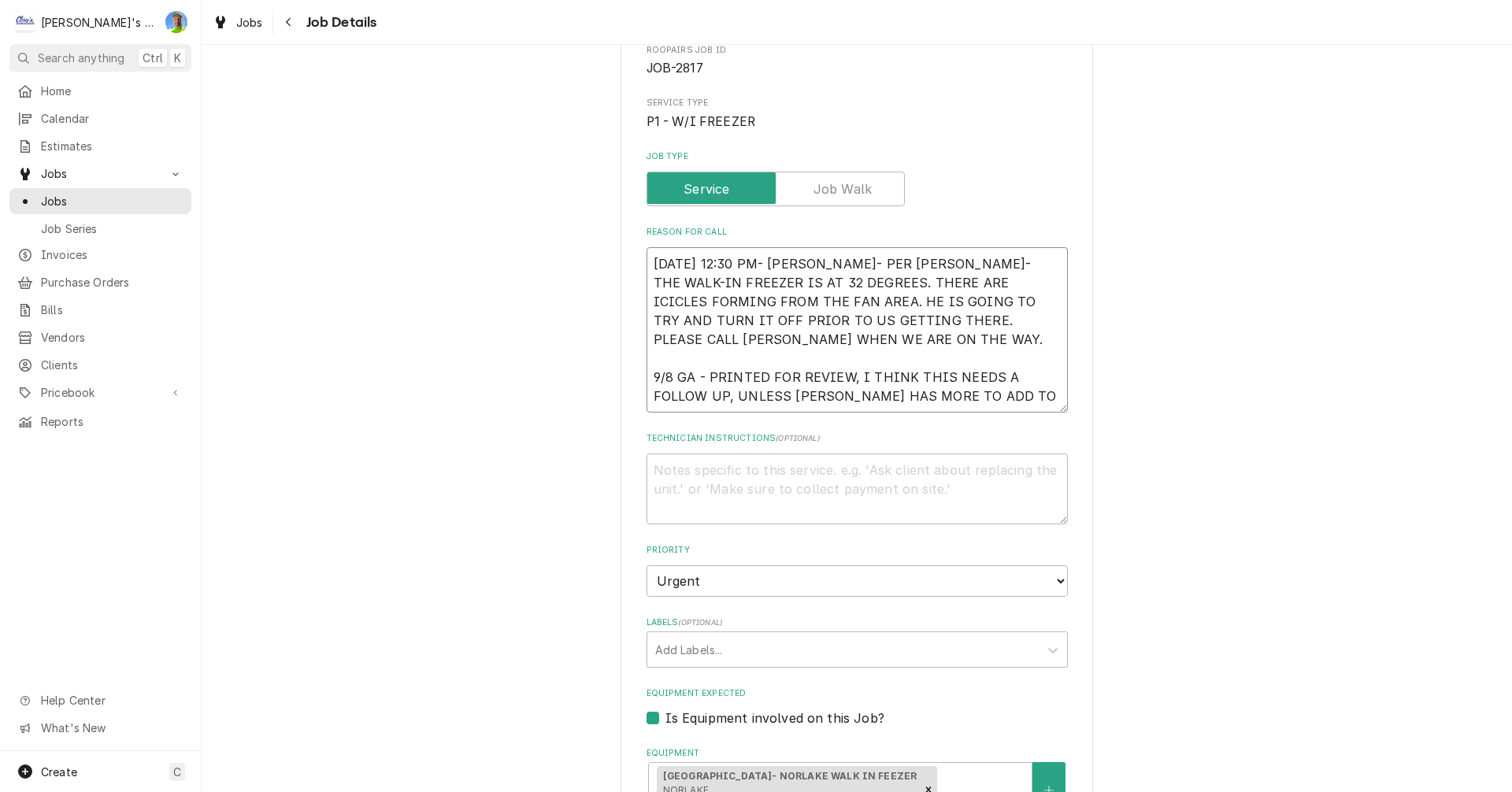
type textarea "x"
type textarea "8/29/2025 12:30 PM- SARAH- PER CURTIS- THE WALK-IN FREEZER IS AT 32 DEGREES. TH…"
type textarea "x"
type textarea "8/29/2025 12:30 PM- SARAH- PER CURTIS- THE WALK-IN FREEZER IS AT 32 DEGREES. TH…"
type textarea "x"
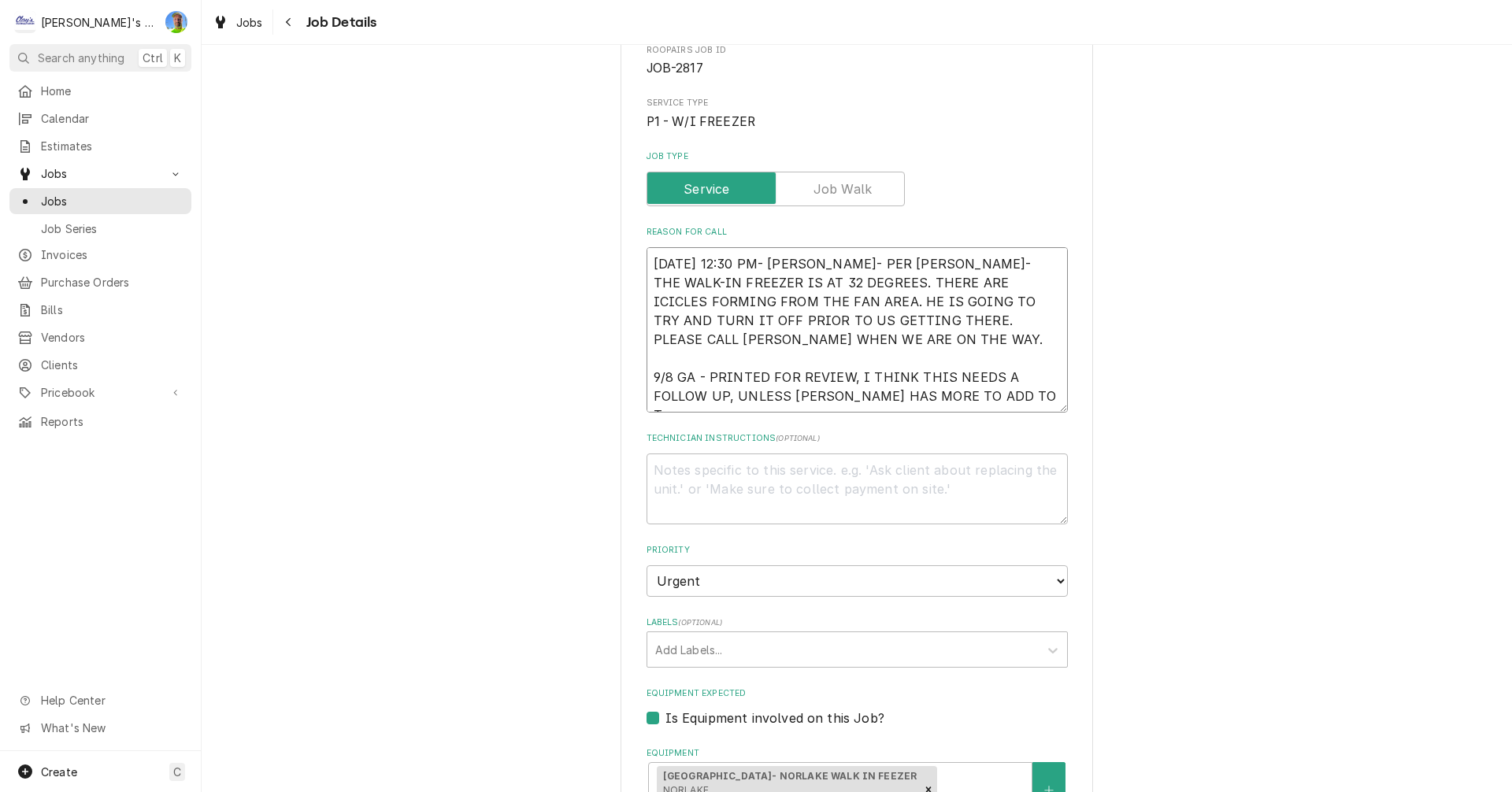
type textarea "8/29/2025 12:30 PM- SARAH- PER CURTIS- THE WALK-IN FREEZER IS AT 32 DEGREES. TH…"
type textarea "x"
type textarea "8/29/2025 12:30 PM- SARAH- PER CURTIS- THE WALK-IN FREEZER IS AT 32 DEGREES. TH…"
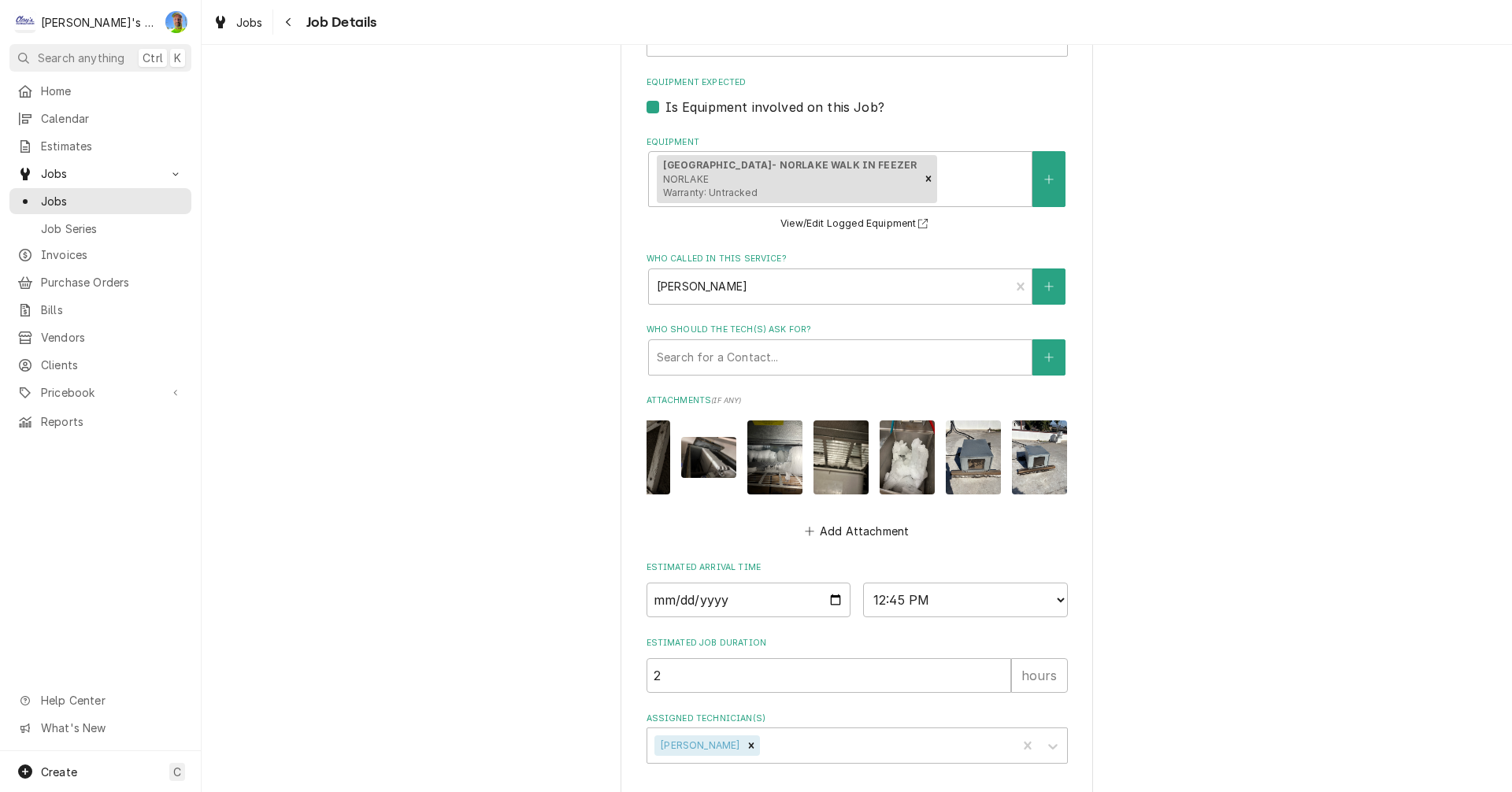
scroll to position [0, 231]
click at [904, 467] on img "Attachments" at bounding box center [906, 457] width 55 height 74
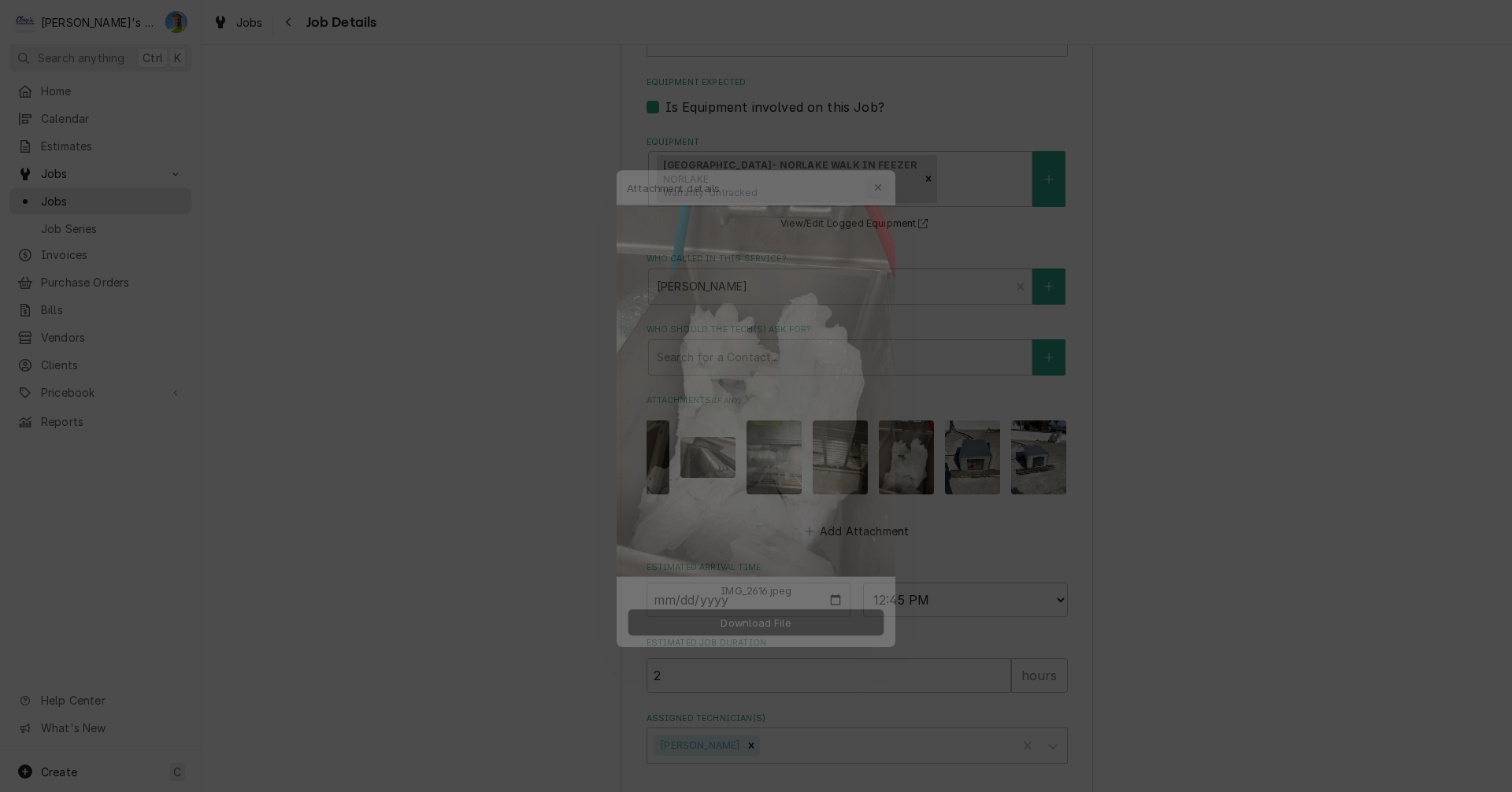
click at [884, 158] on icon "button" at bounding box center [889, 156] width 9 height 11
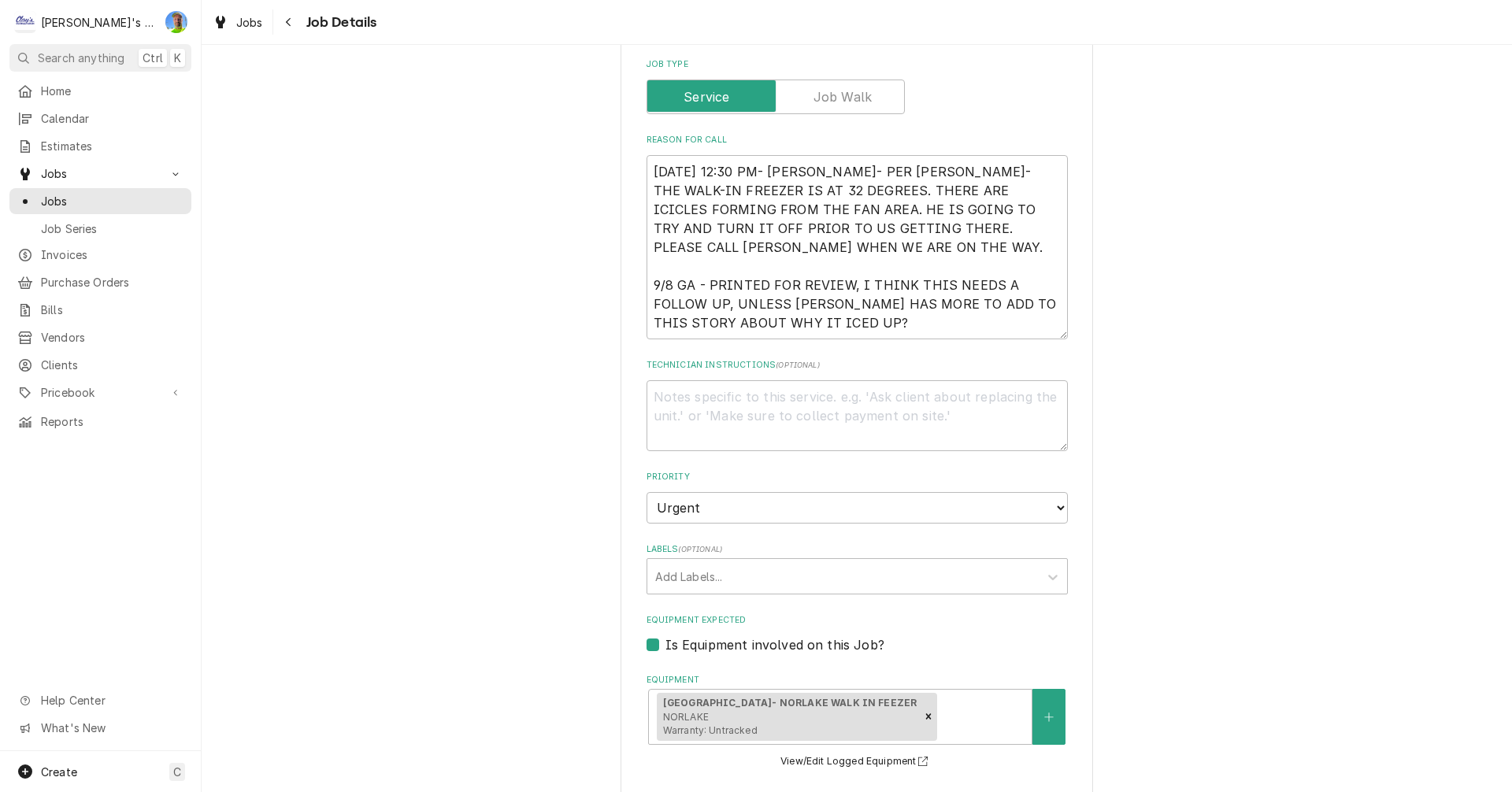
scroll to position [236, 0]
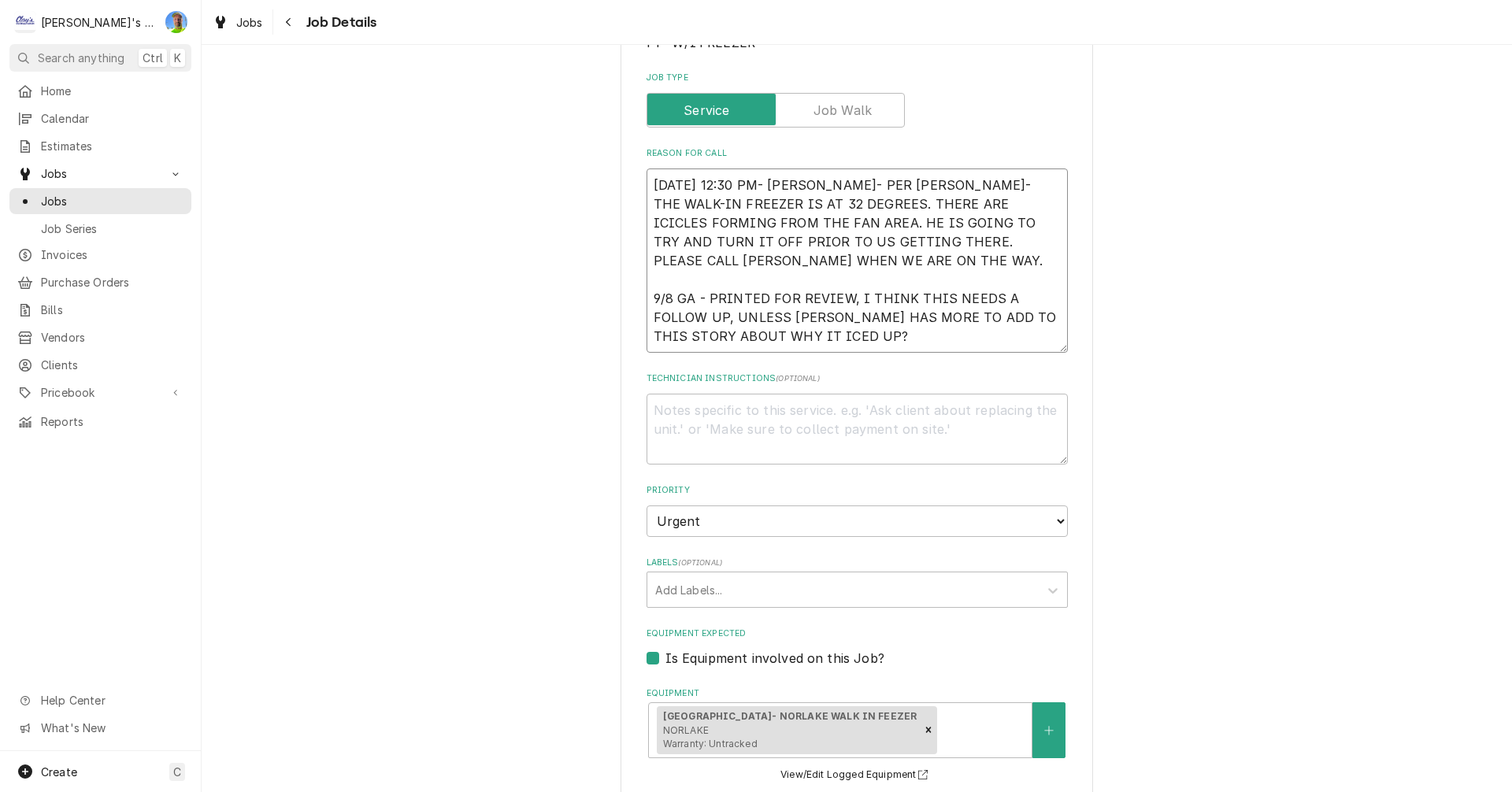
click at [848, 334] on textarea "8/29/2025 12:30 PM- SARAH- PER CURTIS- THE WALK-IN FREEZER IS AT 32 DEGREES. TH…" at bounding box center [857, 261] width 421 height 184
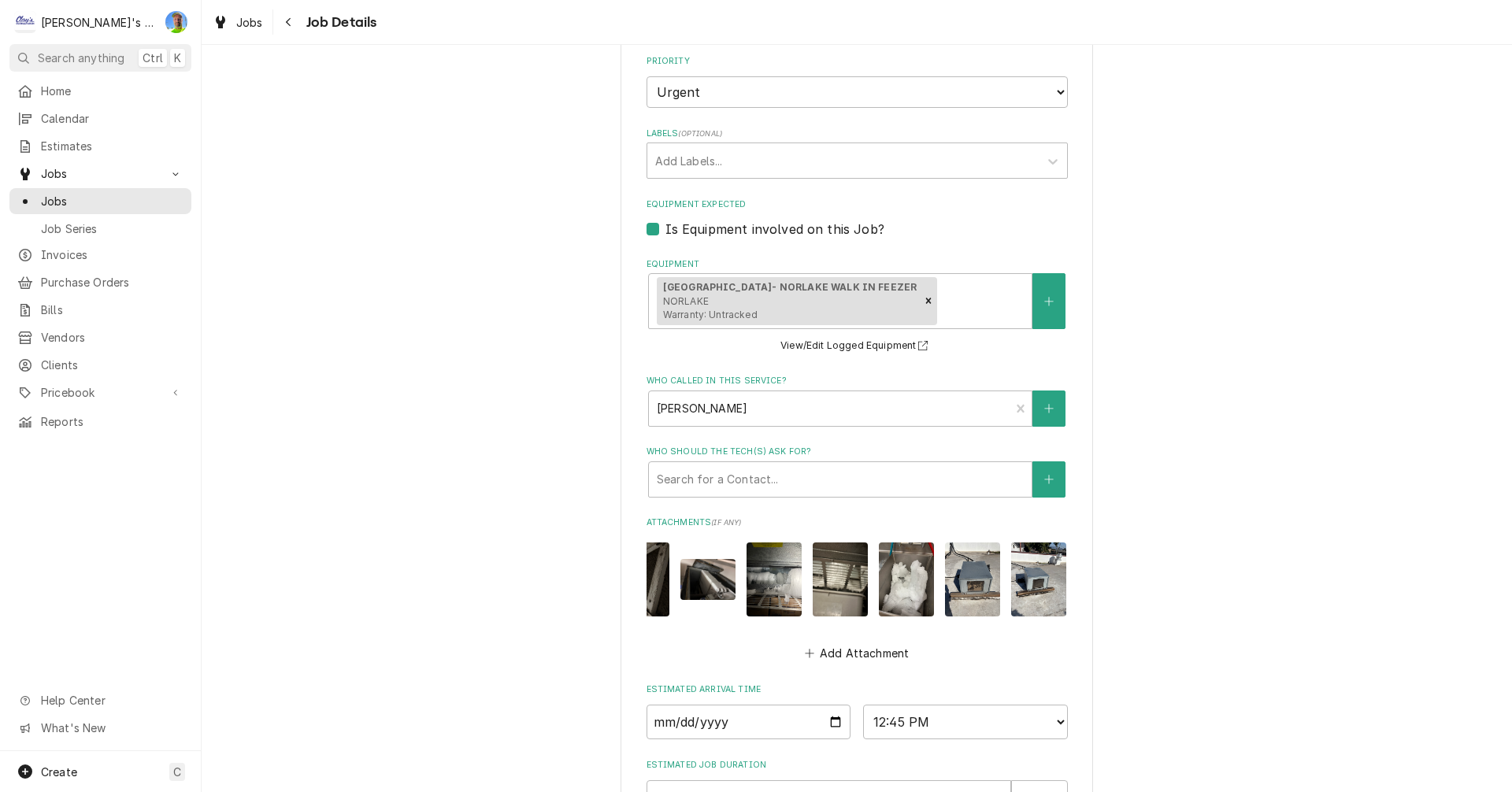
scroll to position [866, 0]
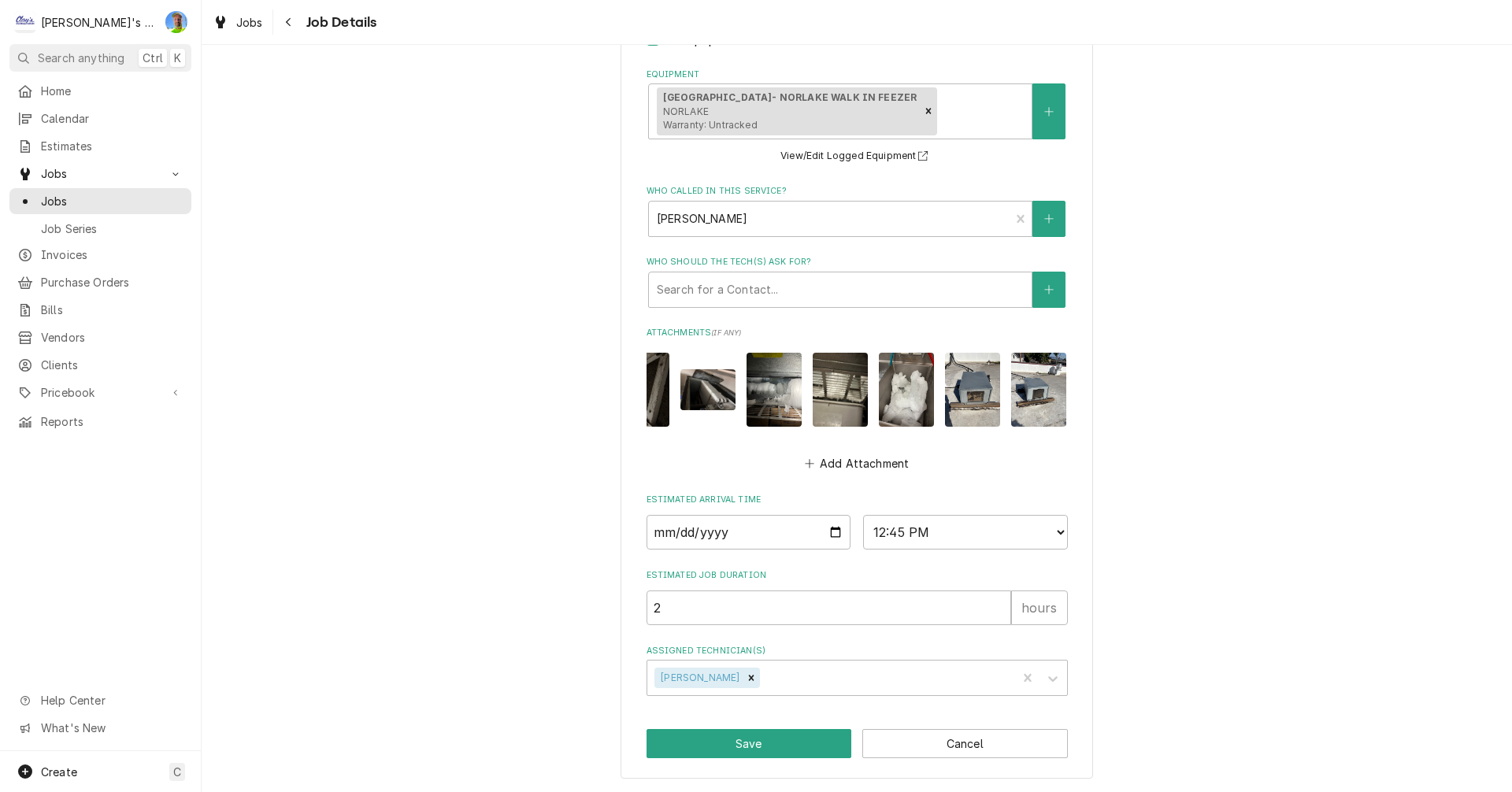
click at [964, 381] on img "Attachments" at bounding box center [972, 389] width 55 height 74
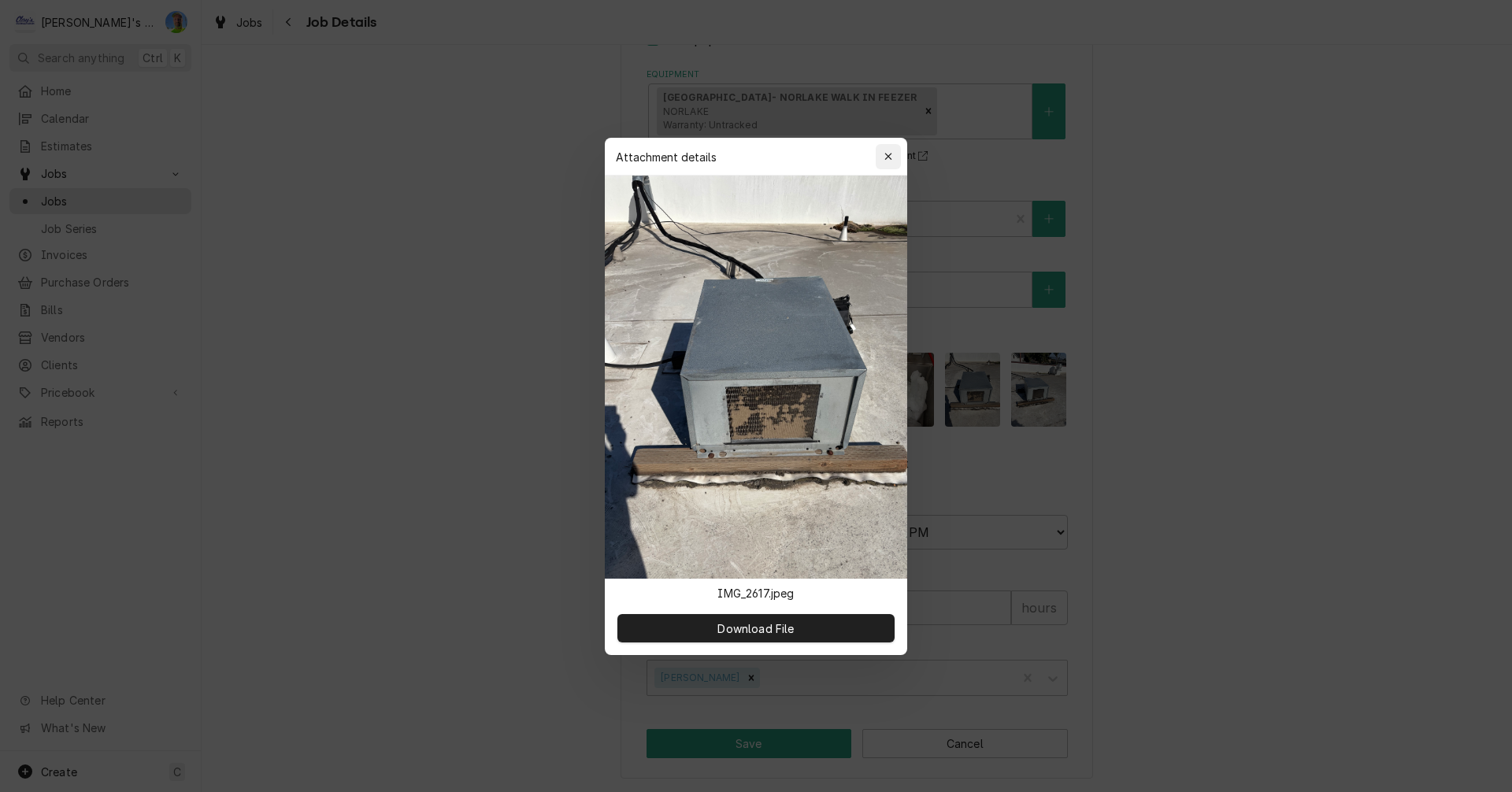
click at [885, 154] on icon "button" at bounding box center [888, 156] width 7 height 7
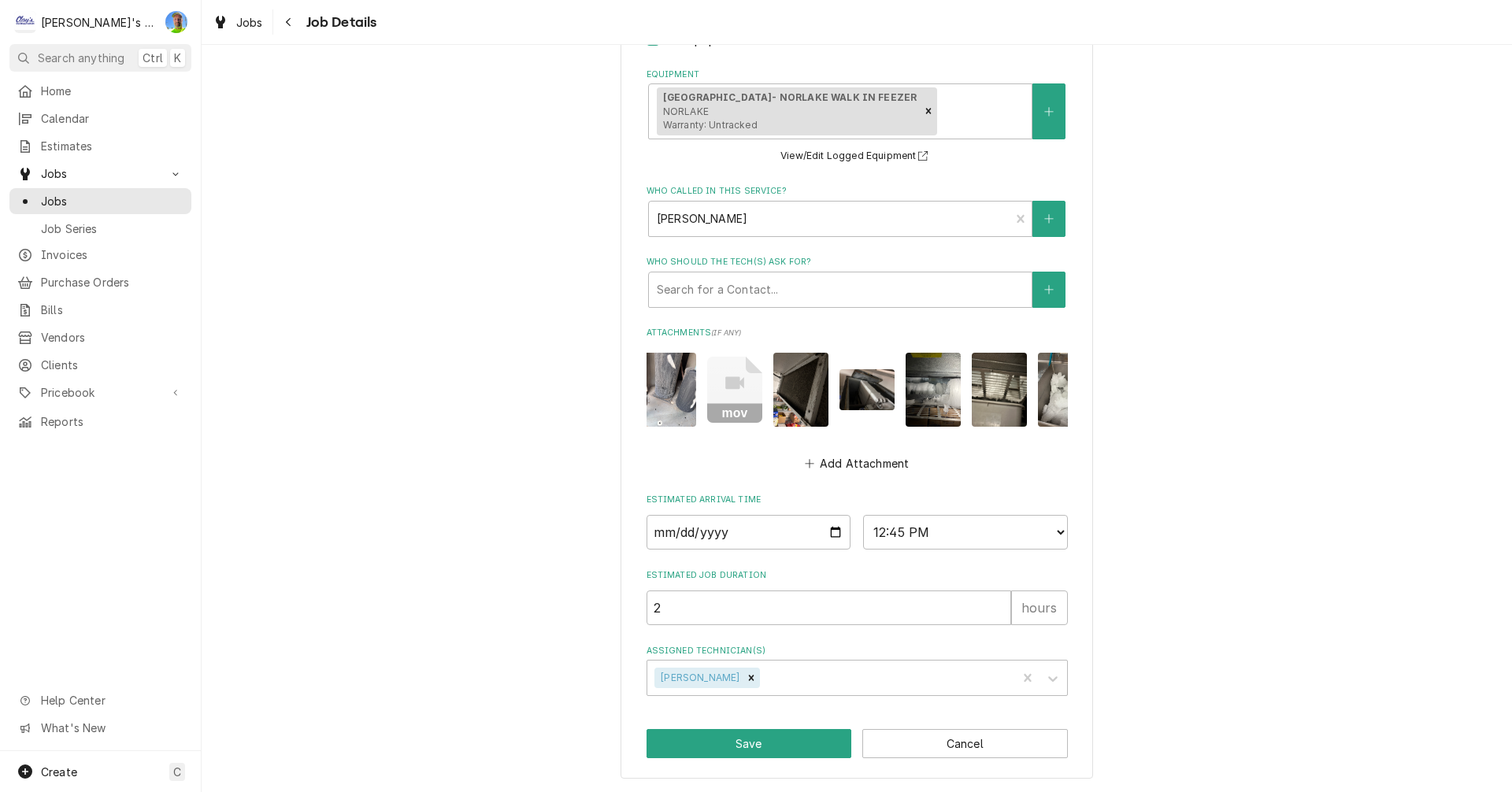
scroll to position [0, 62]
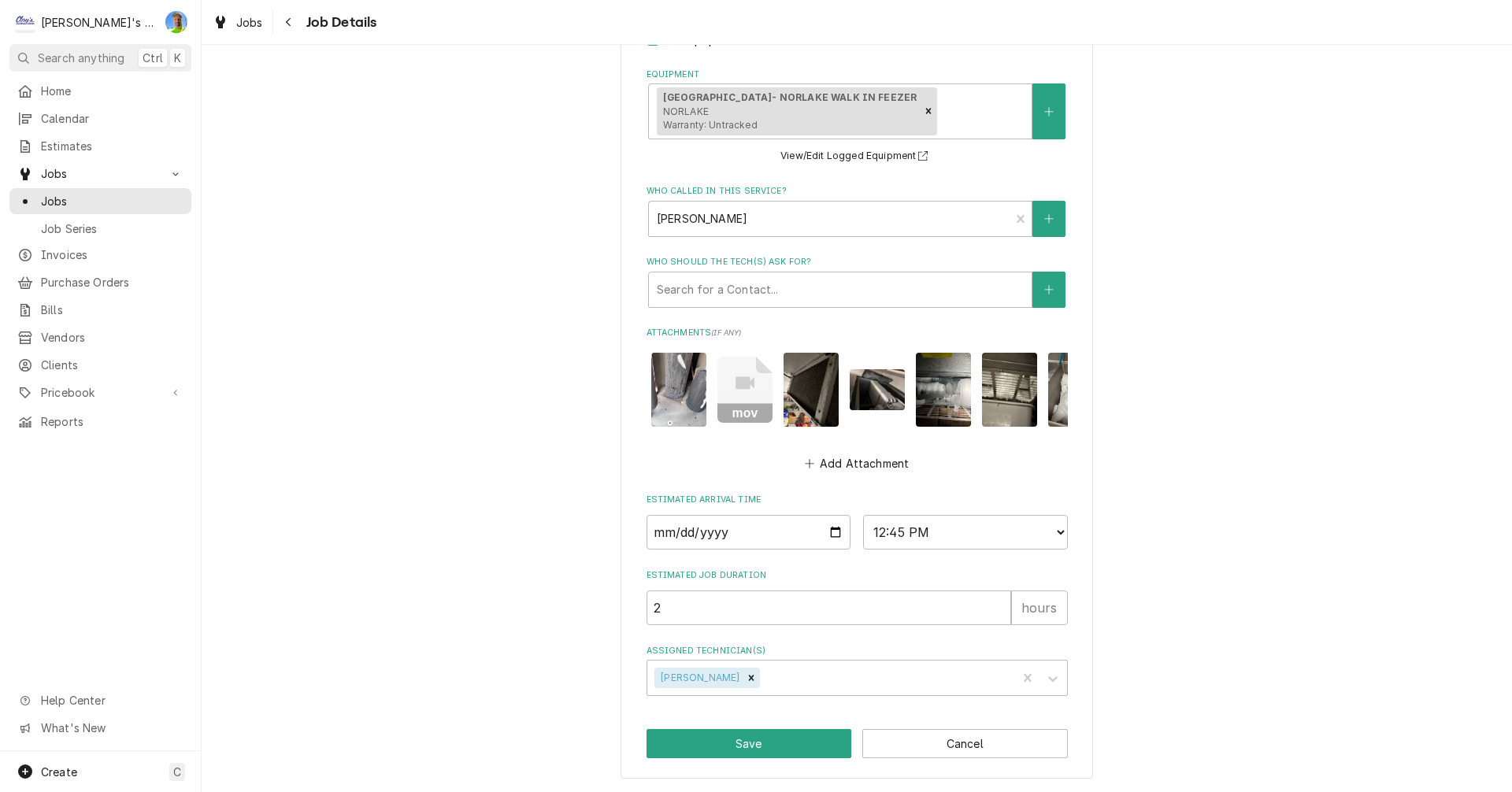
click at [879, 382] on img "Attachments" at bounding box center [876, 391] width 55 height 42
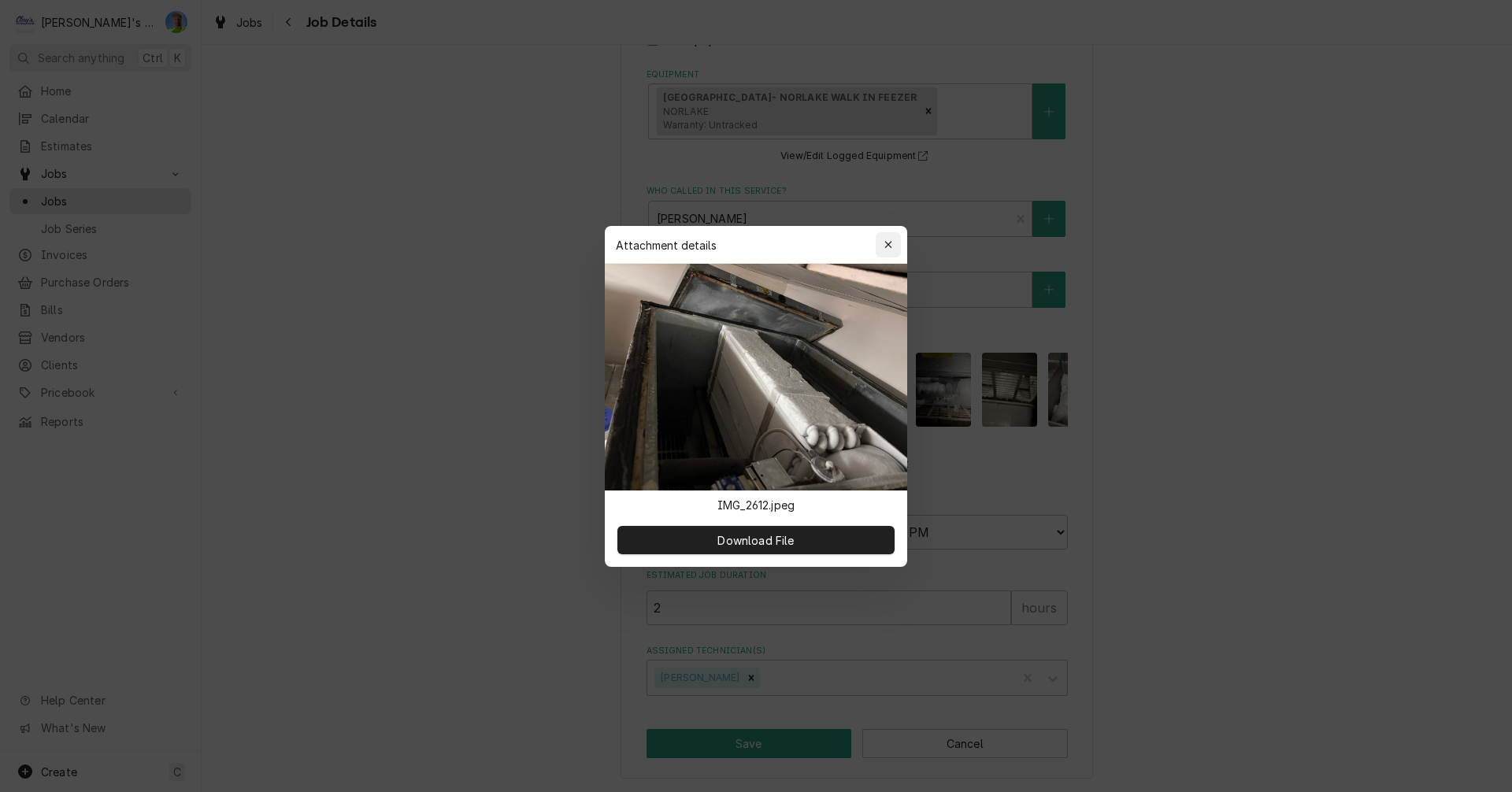
click at [885, 243] on icon "button" at bounding box center [889, 245] width 9 height 11
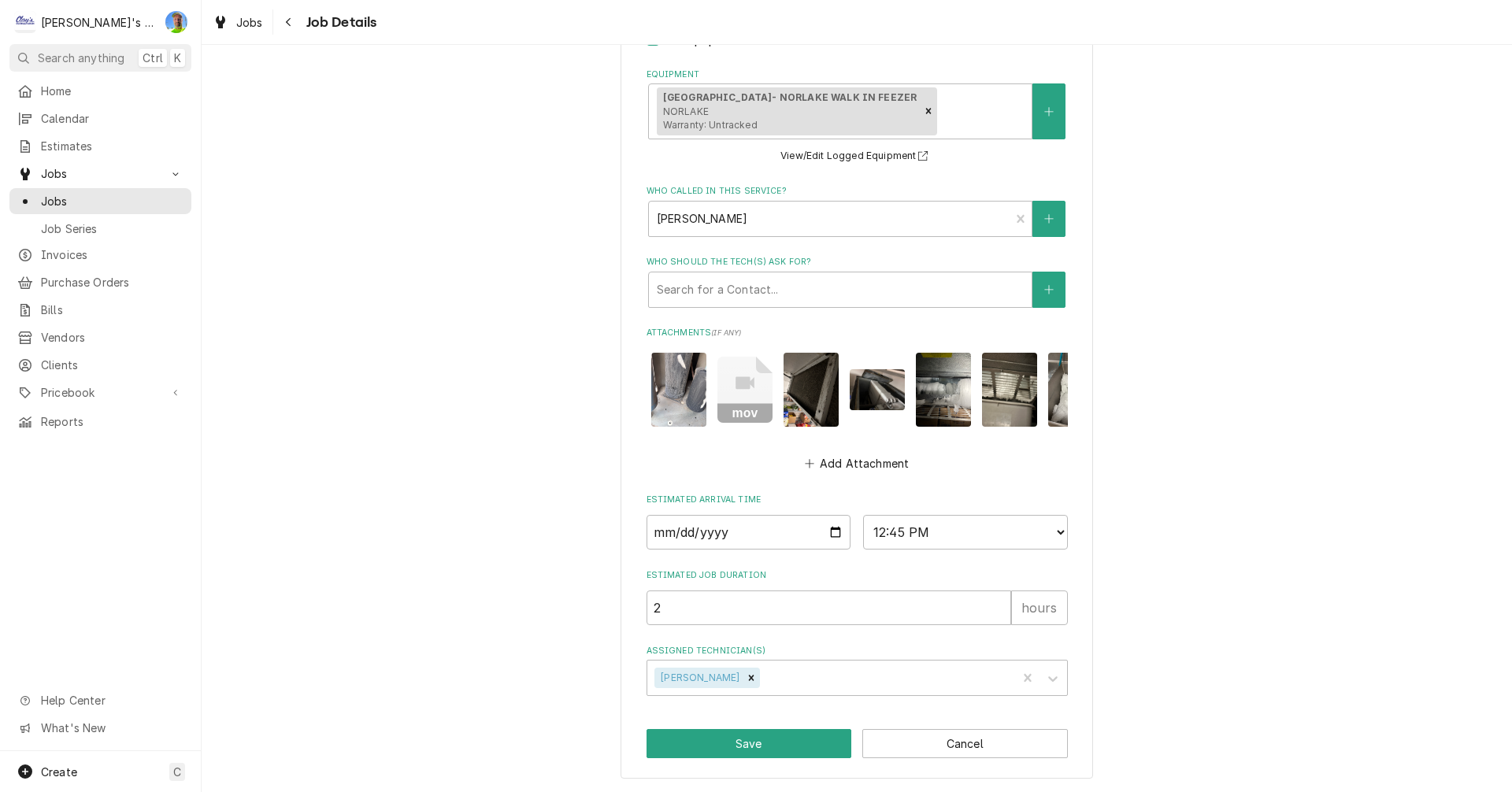
click at [872, 379] on img "Attachments" at bounding box center [876, 391] width 55 height 42
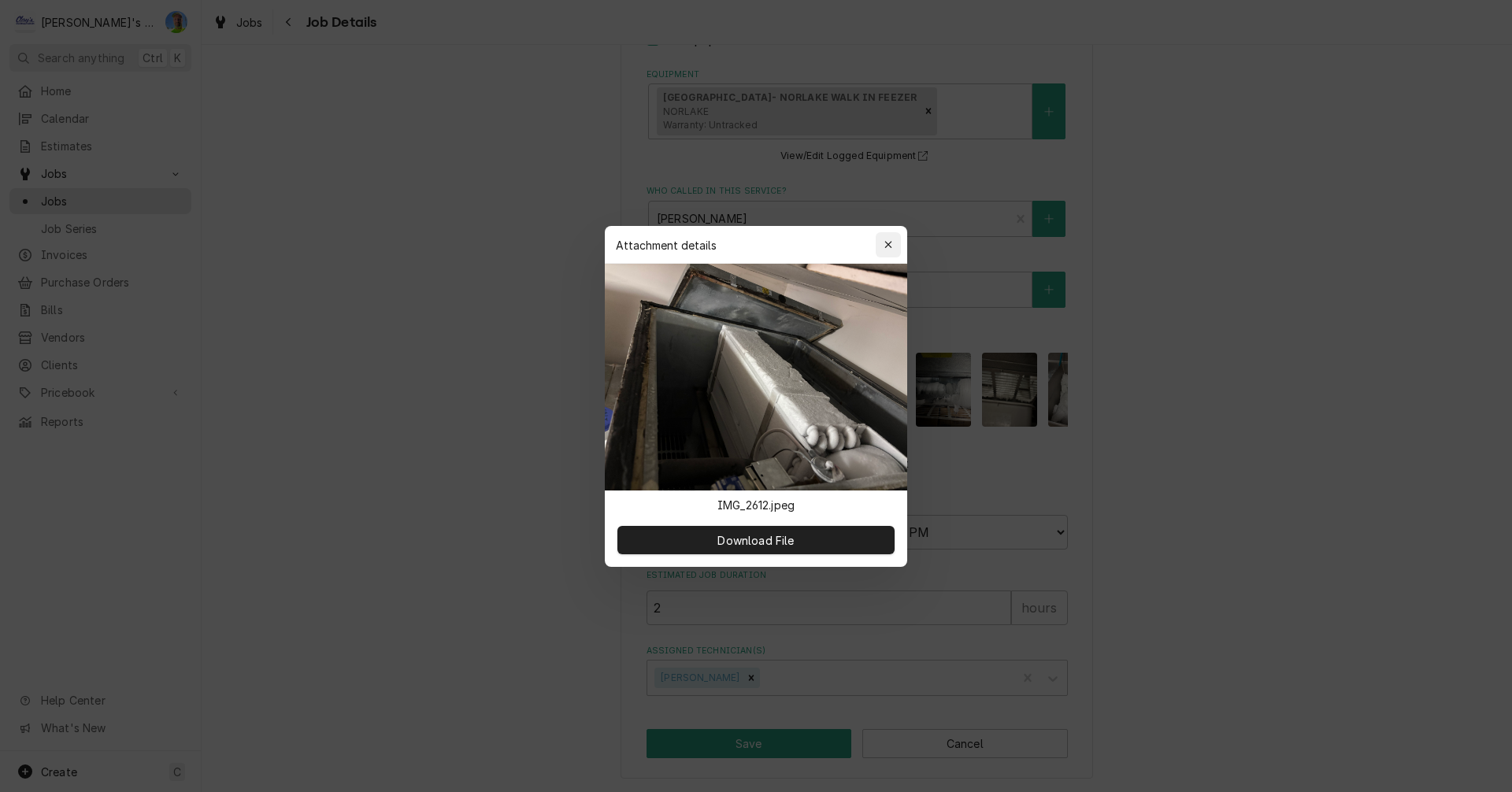
click at [882, 244] on div "button" at bounding box center [887, 244] width 15 height 15
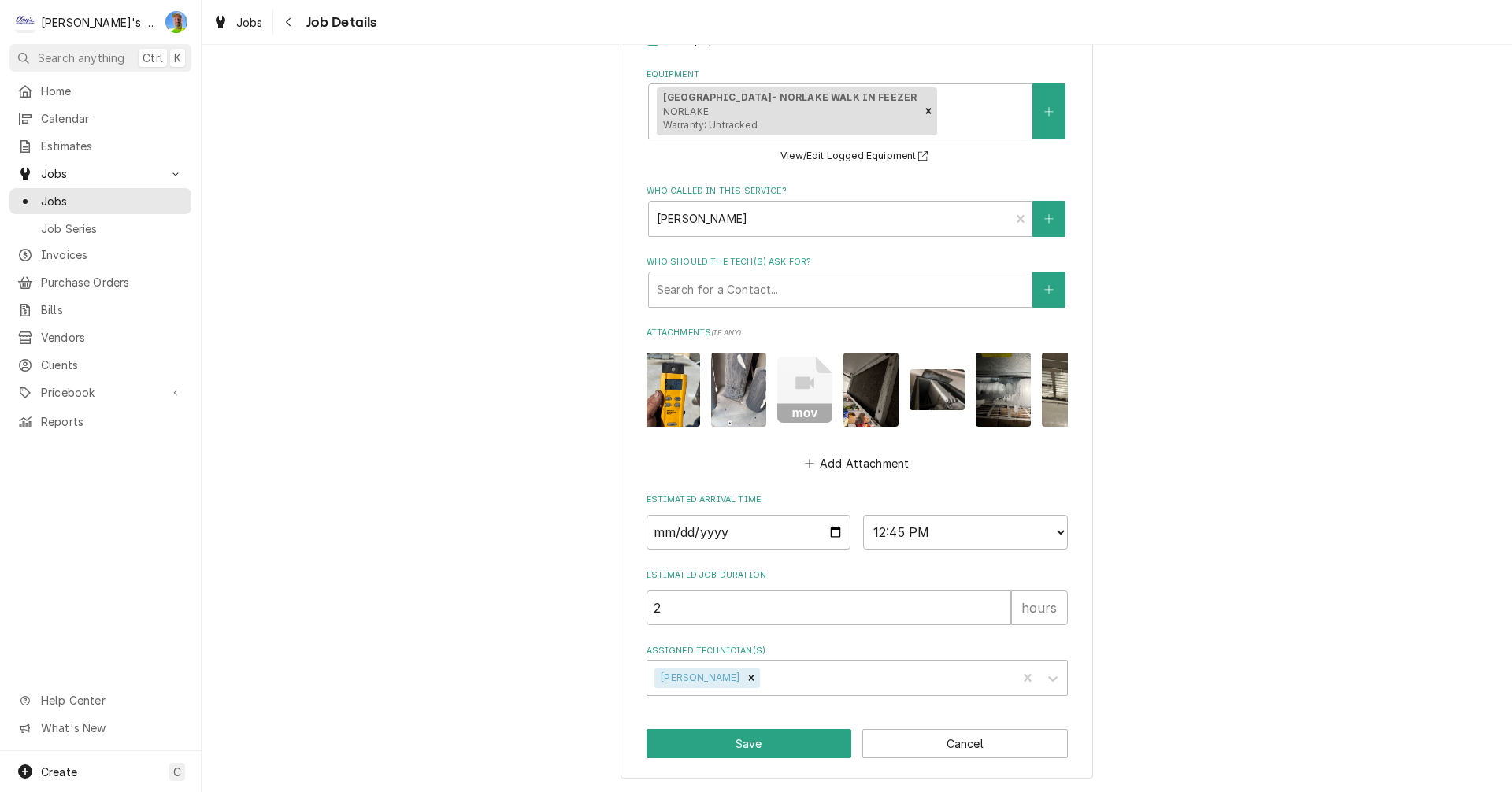
scroll to position [0, 0]
click at [661, 382] on img "Attachments" at bounding box center [674, 389] width 55 height 74
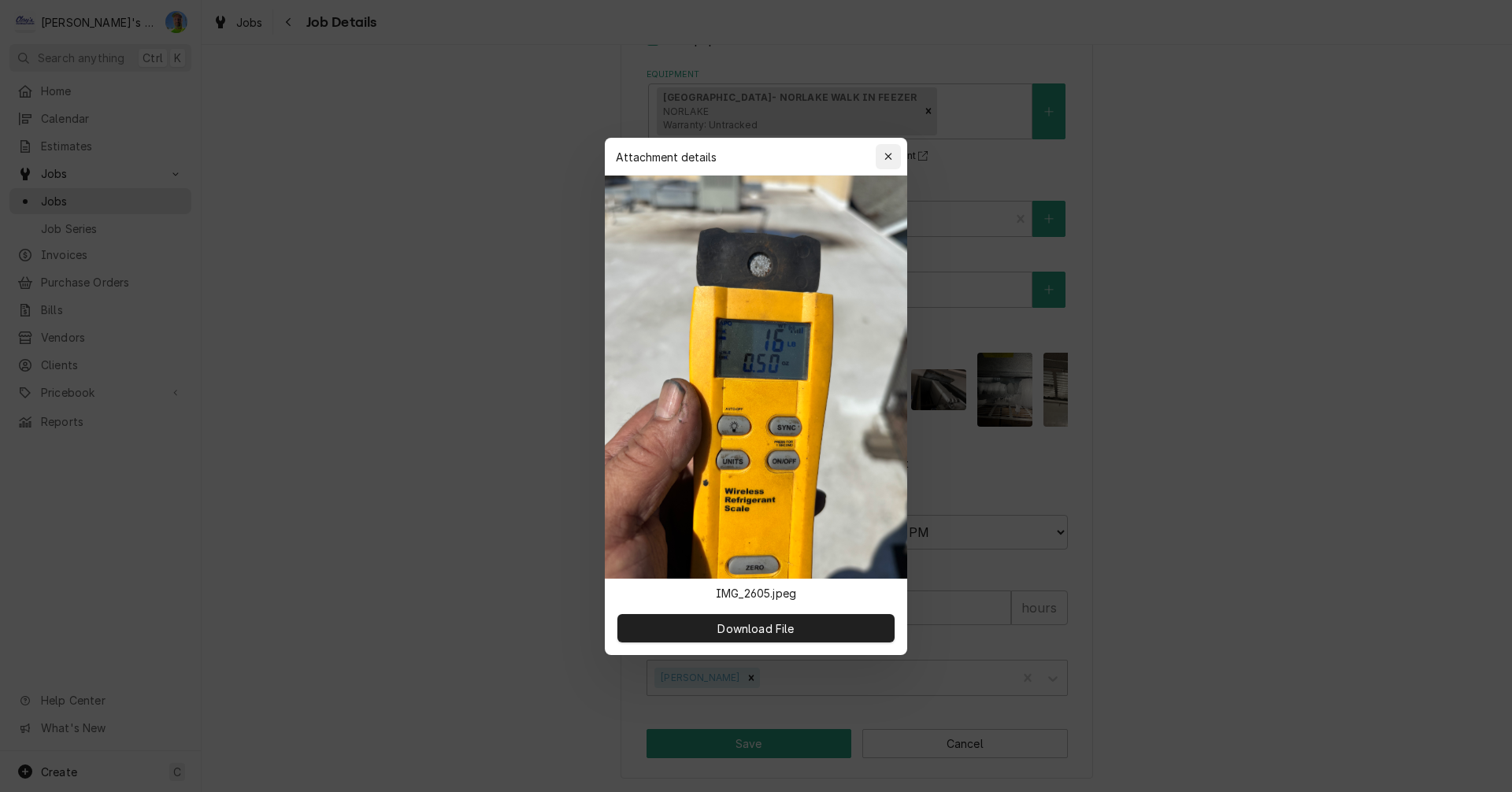
click at [885, 158] on icon "button" at bounding box center [889, 156] width 9 height 11
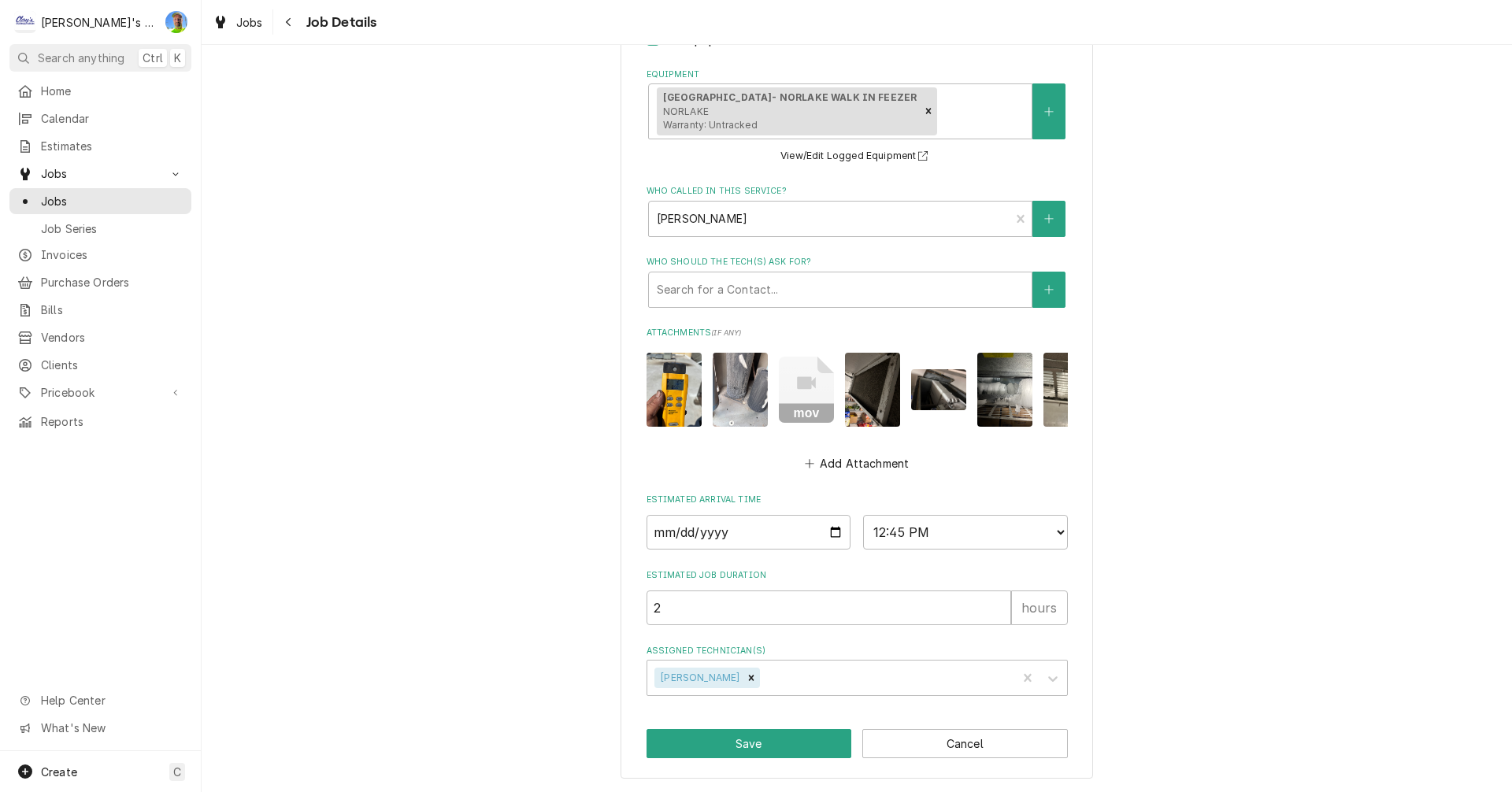
click at [729, 391] on img "Attachments" at bounding box center [740, 389] width 55 height 74
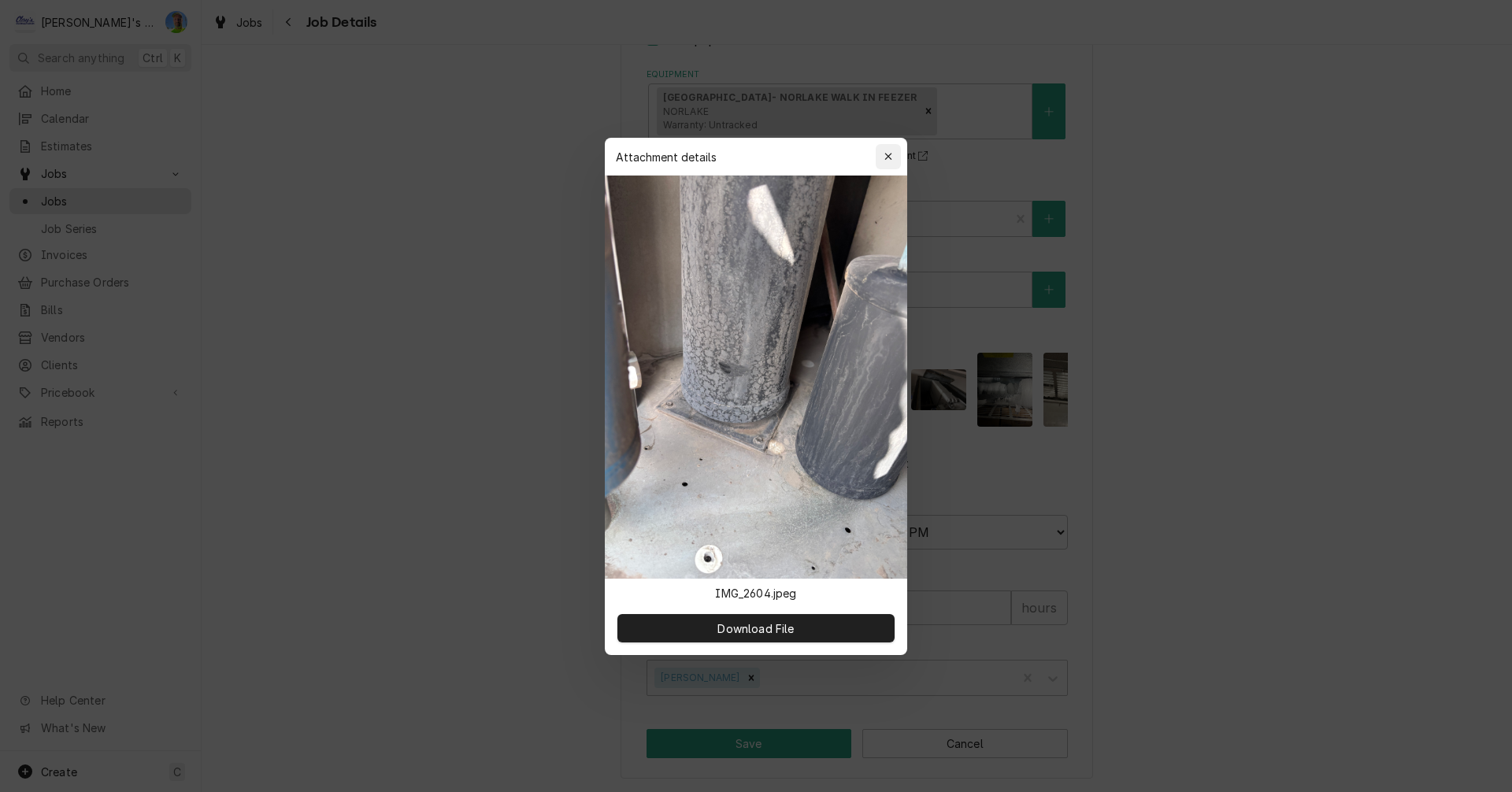
click at [885, 154] on icon "button" at bounding box center [888, 156] width 7 height 7
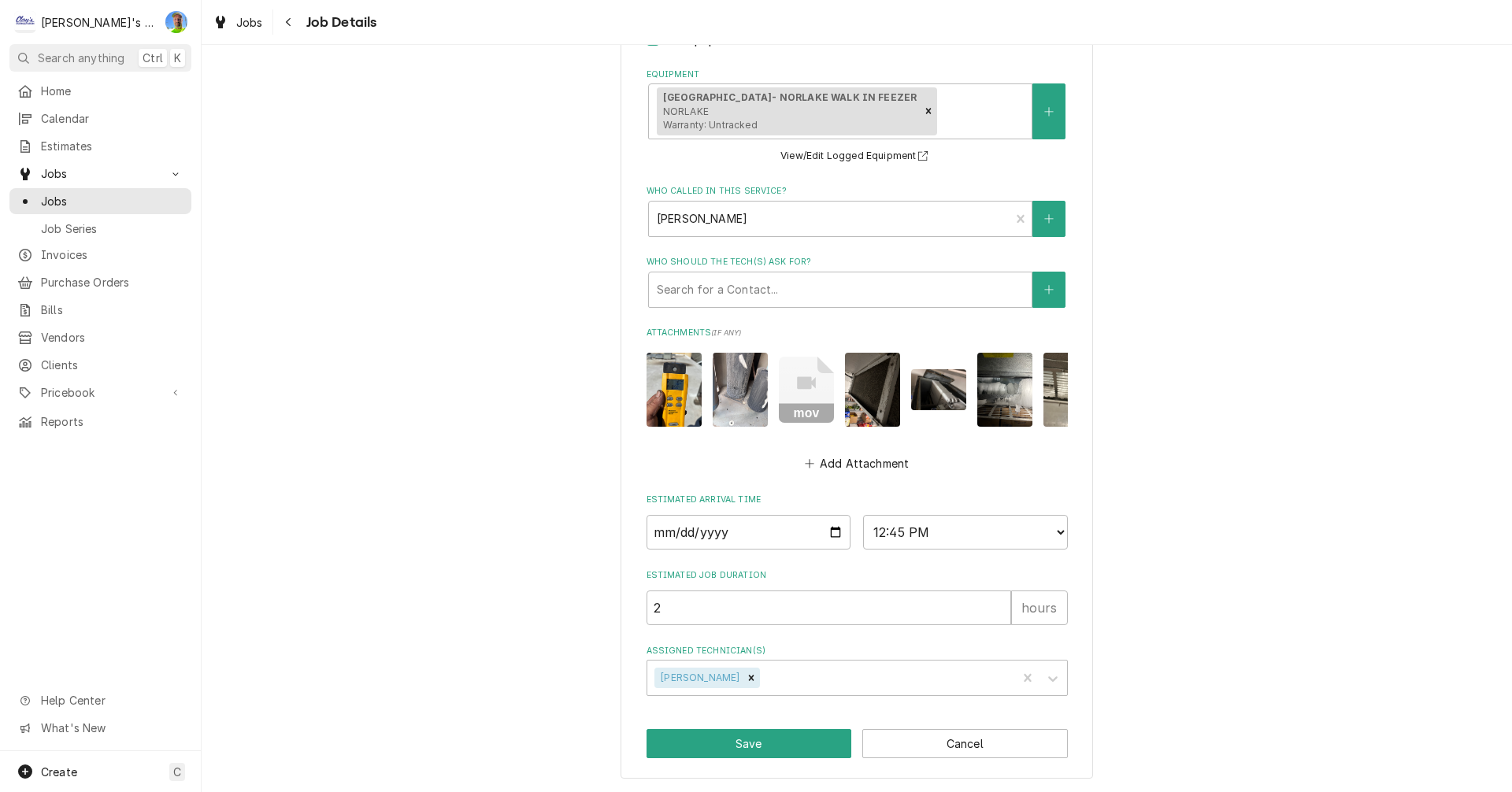
click at [849, 376] on img "Attachments" at bounding box center [872, 389] width 55 height 74
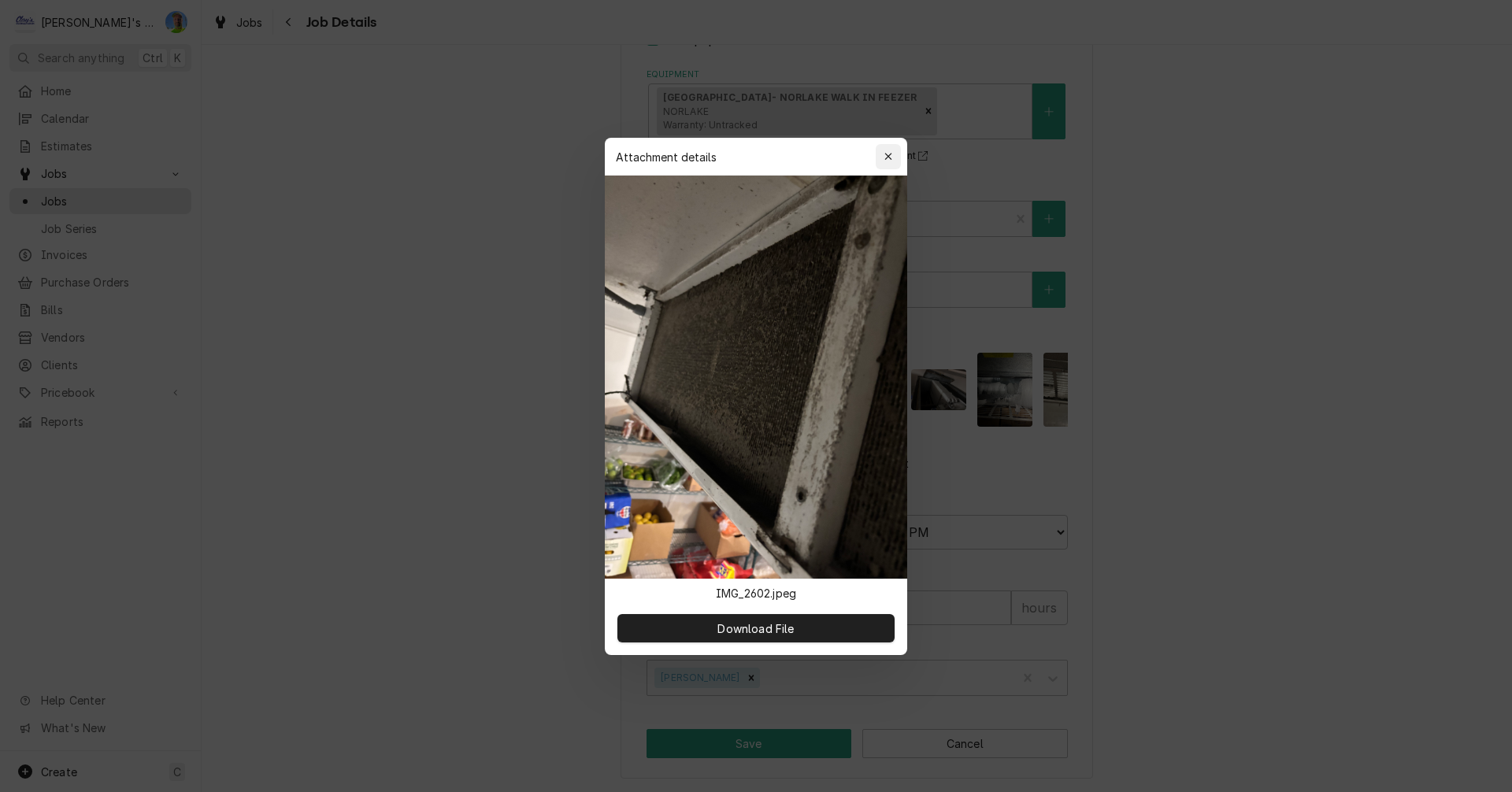
click at [884, 157] on icon "button" at bounding box center [889, 156] width 9 height 11
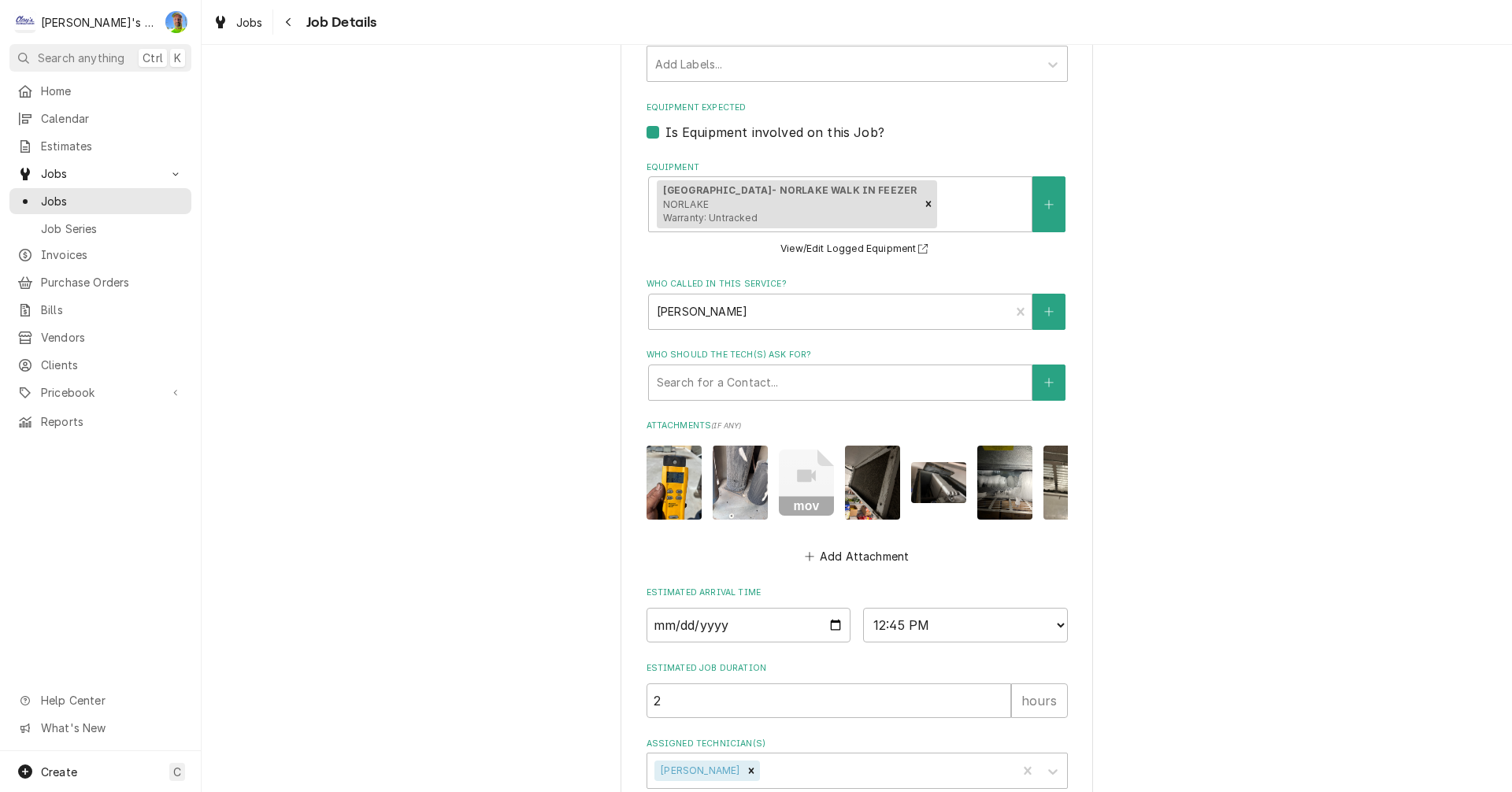
scroll to position [867, 0]
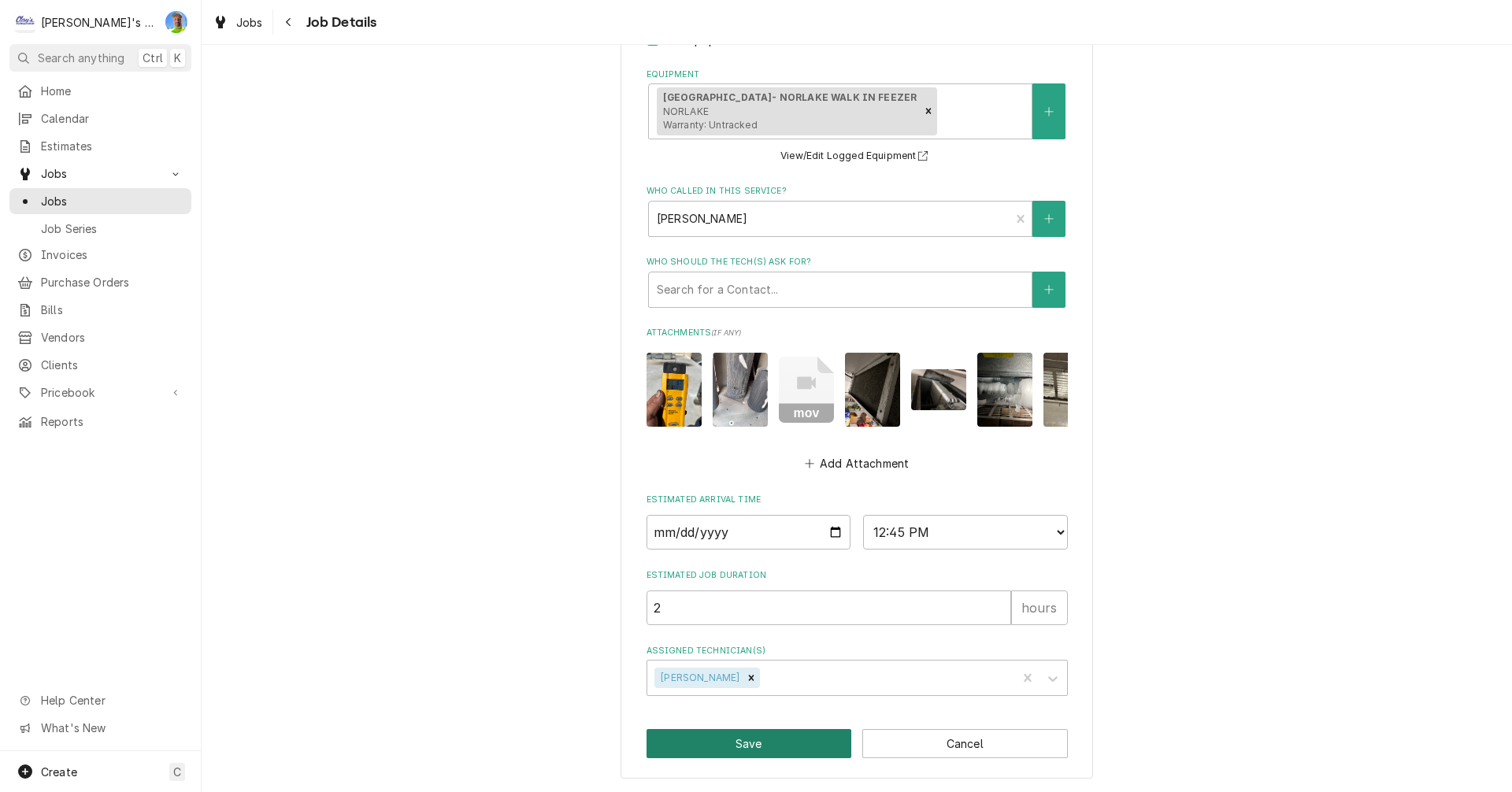
click at [773, 736] on button "Save" at bounding box center [749, 744] width 205 height 29
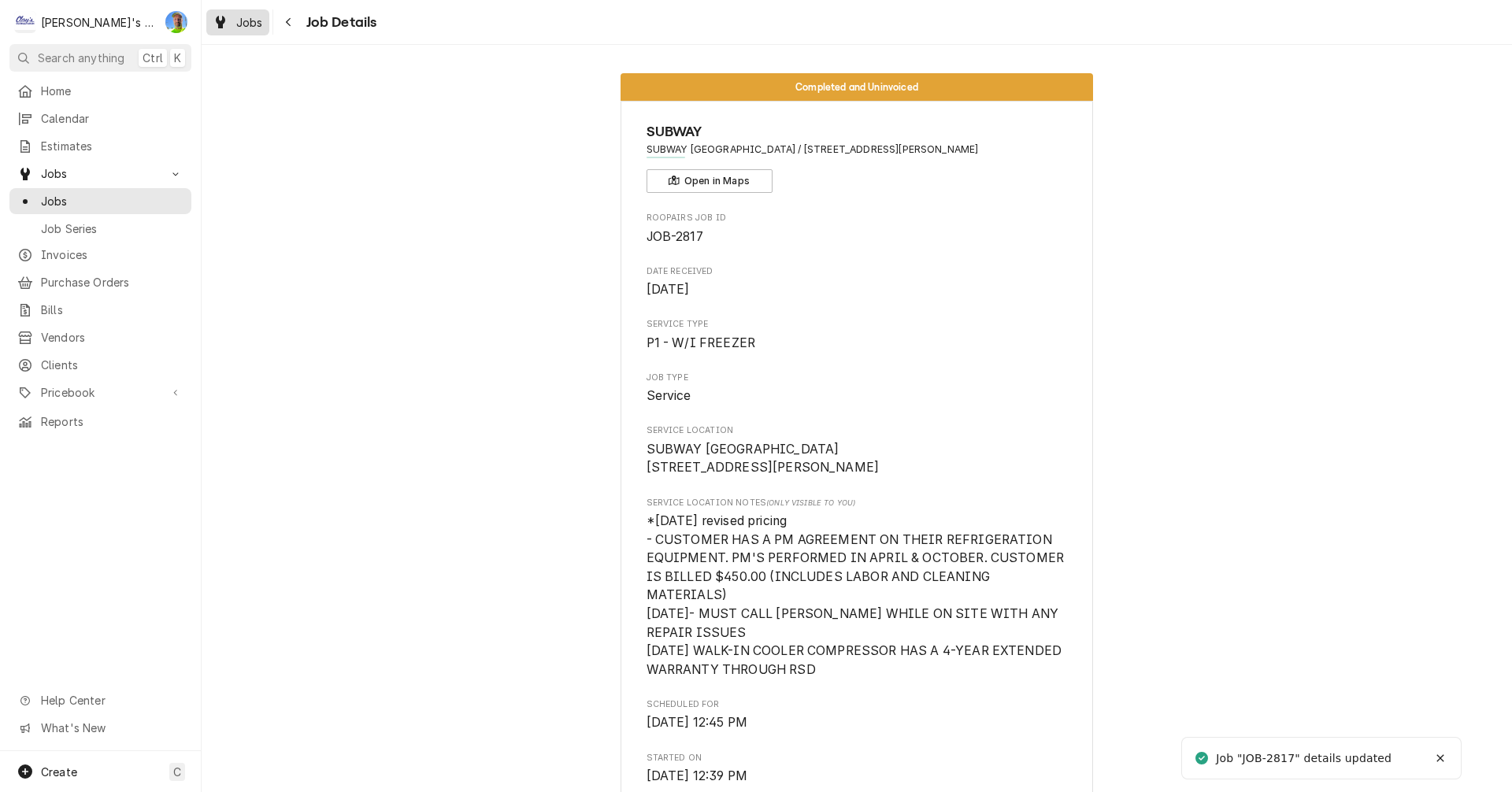
click at [245, 24] on span "Jobs" at bounding box center [249, 23] width 26 height 16
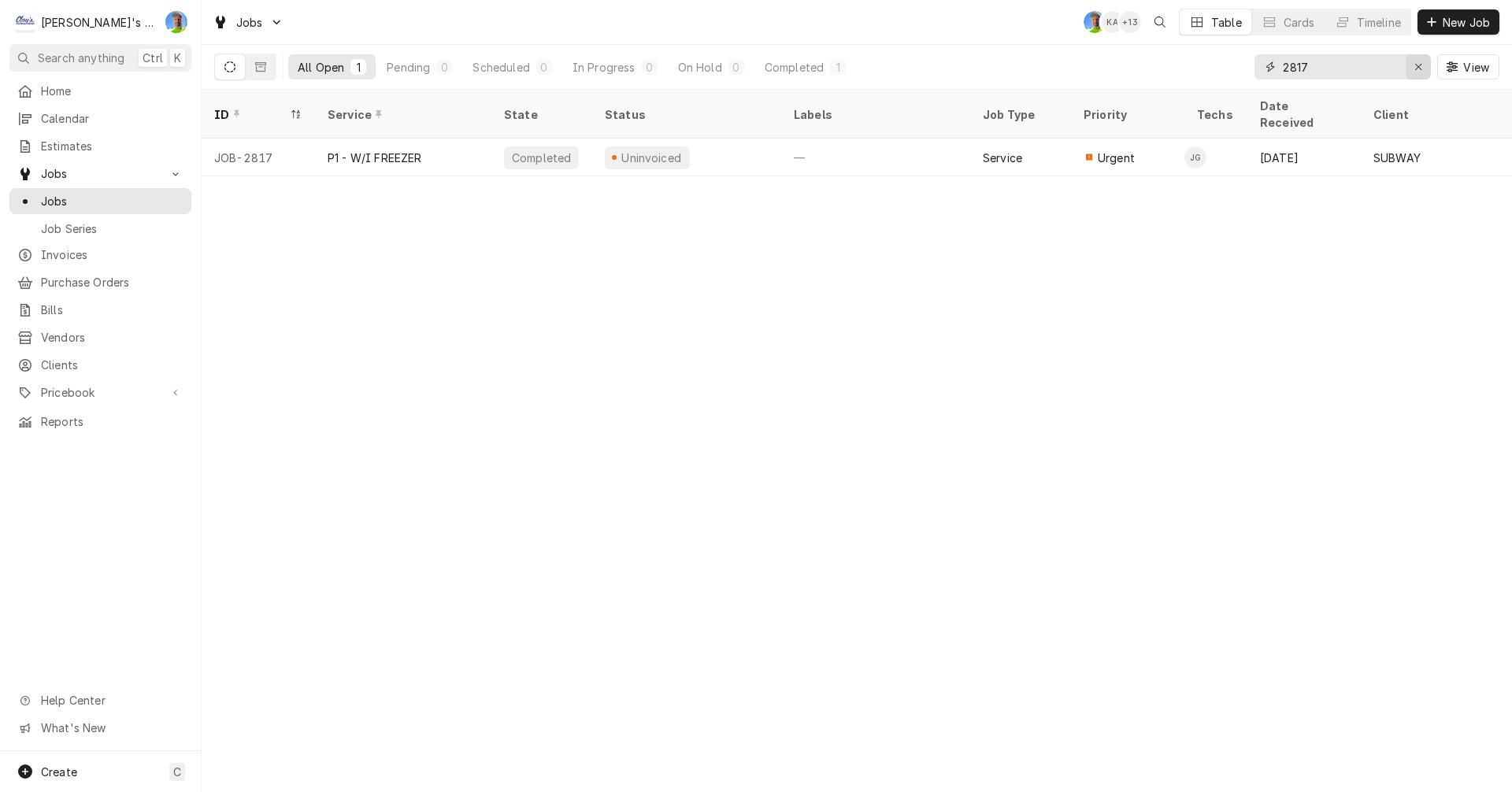
click at [1414, 70] on icon "Erase input" at bounding box center [1418, 67] width 9 height 11
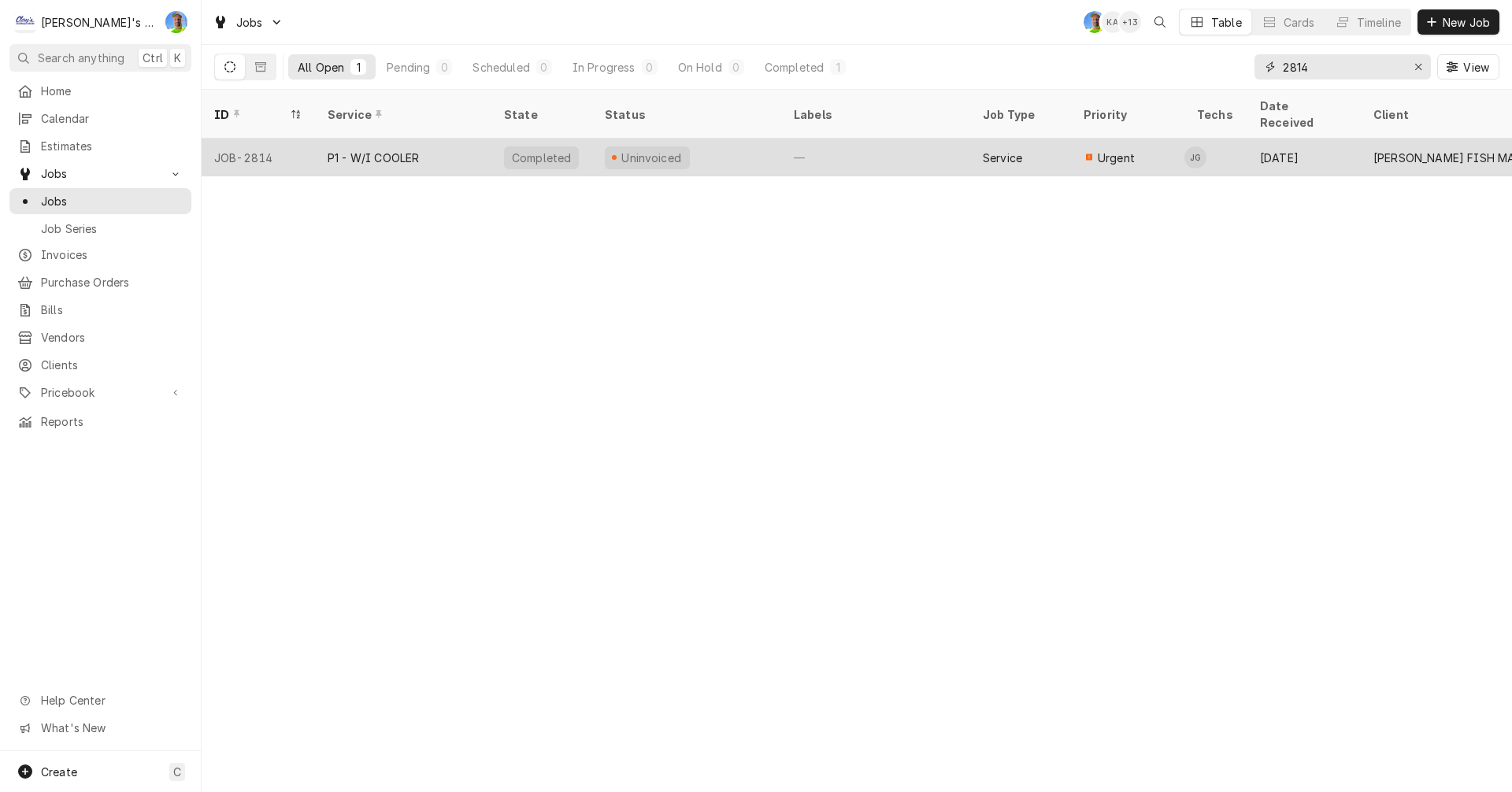
type input "2814"
click at [1152, 141] on div "Urgent" at bounding box center [1127, 158] width 114 height 38
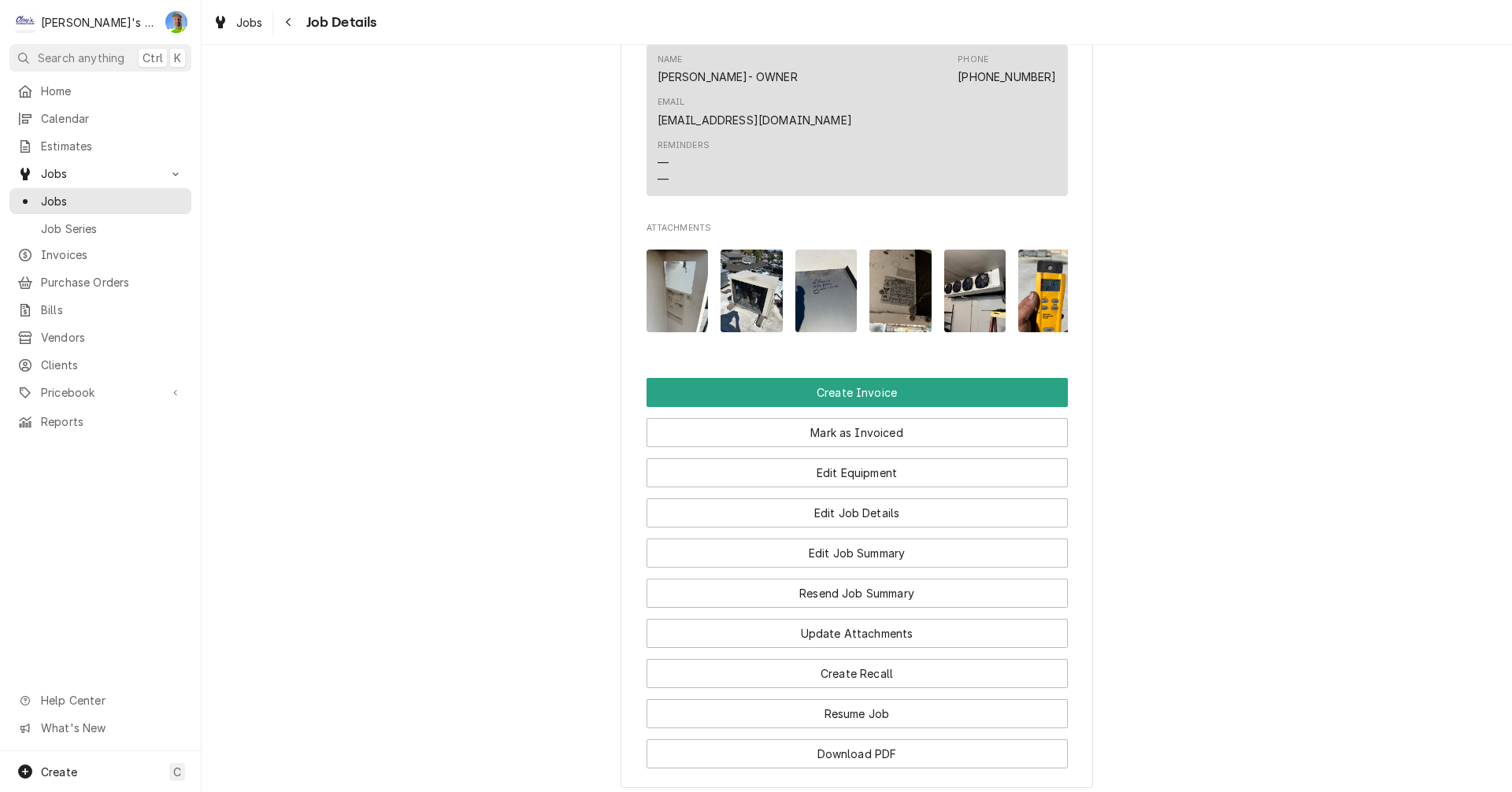
scroll to position [1418, 0]
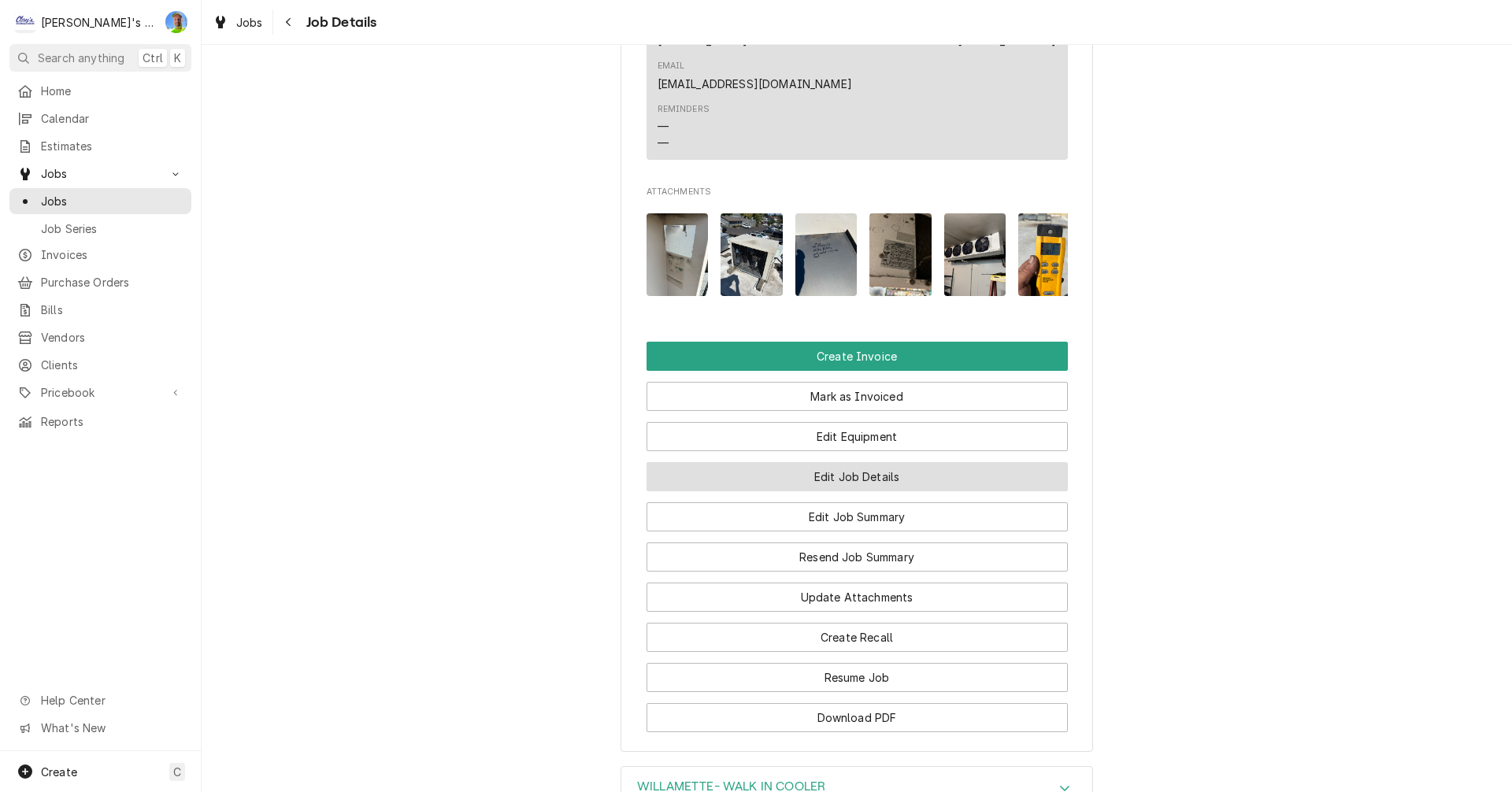
click at [1037, 462] on button "Edit Job Details" at bounding box center [857, 477] width 421 height 29
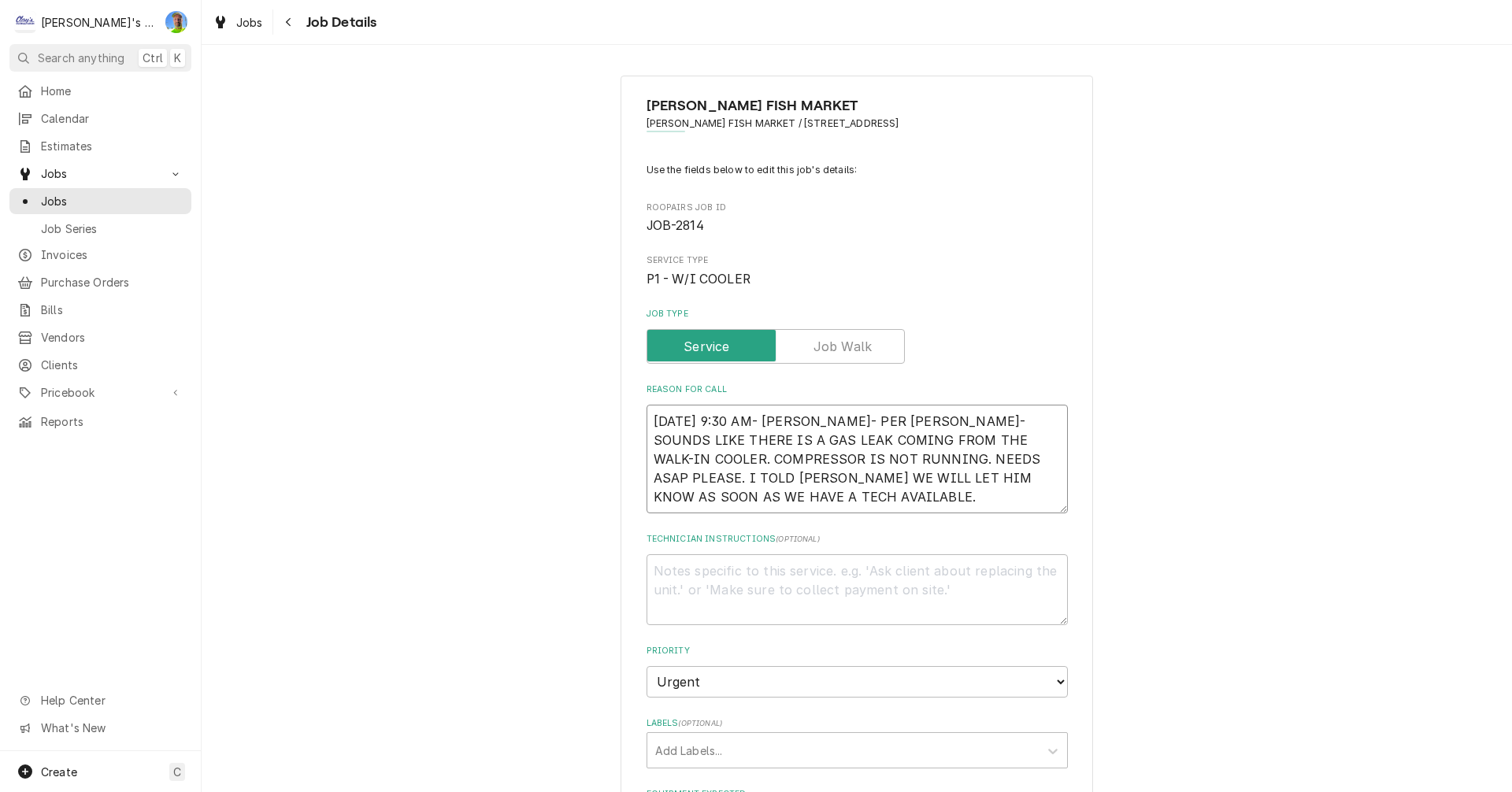
click at [997, 503] on textarea "[DATE] 9:30 AM- [PERSON_NAME]- PER [PERSON_NAME]- SOUNDS LIKE THERE IS A GAS LE…" at bounding box center [857, 460] width 421 height 109
type textarea "x"
type textarea "[DATE] 9:30 AM- [PERSON_NAME]- PER [PERSON_NAME]- SOUNDS LIKE THERE IS A GAS LE…"
type textarea "x"
type textarea "[DATE] 9:30 AM- [PERSON_NAME]- PER [PERSON_NAME]- SOUNDS LIKE THERE IS A GAS LE…"
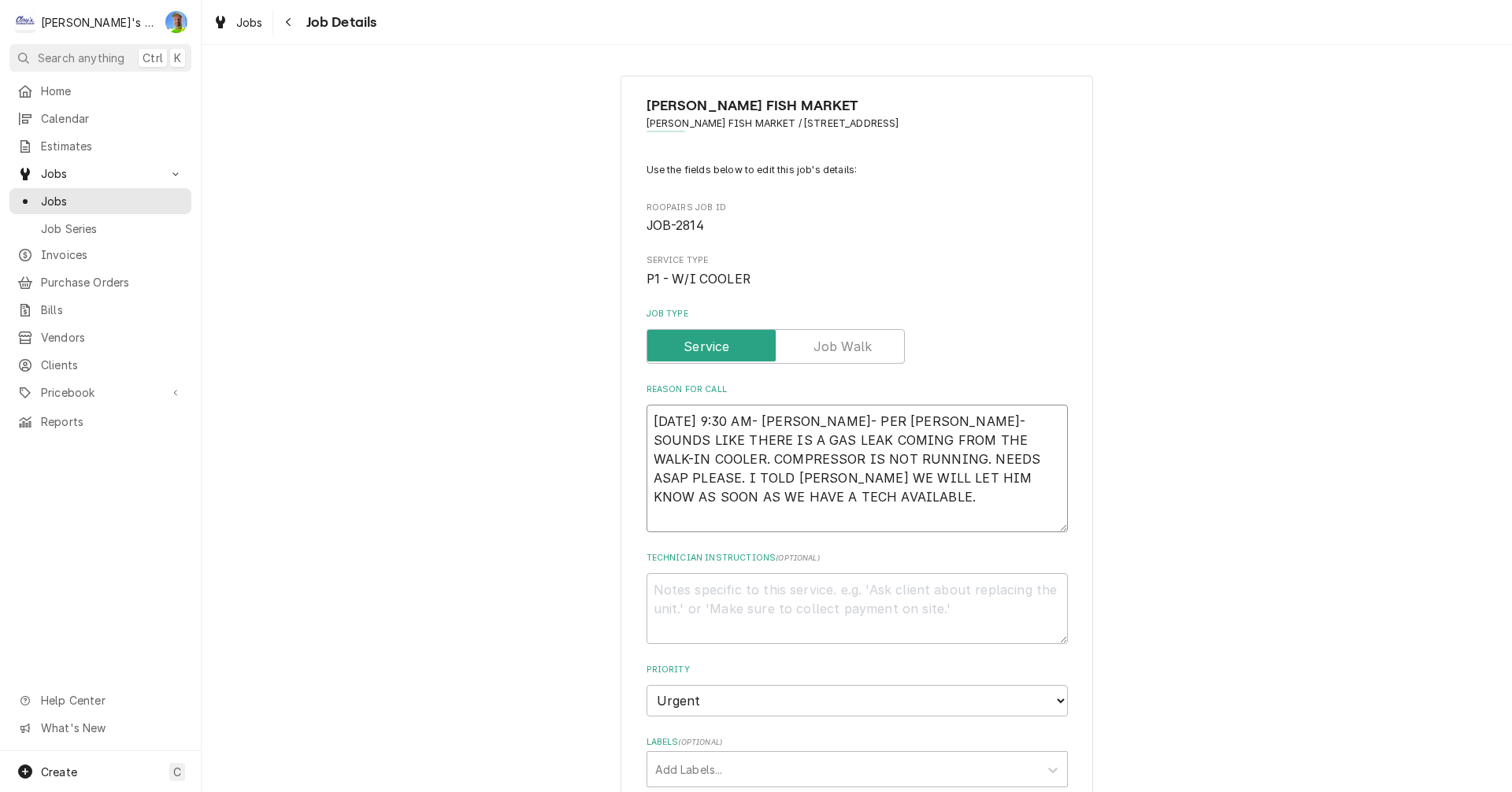
type textarea "x"
type textarea "[DATE] 9:30 AM- [PERSON_NAME]- PER [PERSON_NAME]- SOUNDS LIKE THERE IS A GAS LE…"
type textarea "x"
type textarea "[DATE] 9:30 AM- [PERSON_NAME]- PER [PERSON_NAME]- SOUNDS LIKE THERE IS A GAS LE…"
type textarea "x"
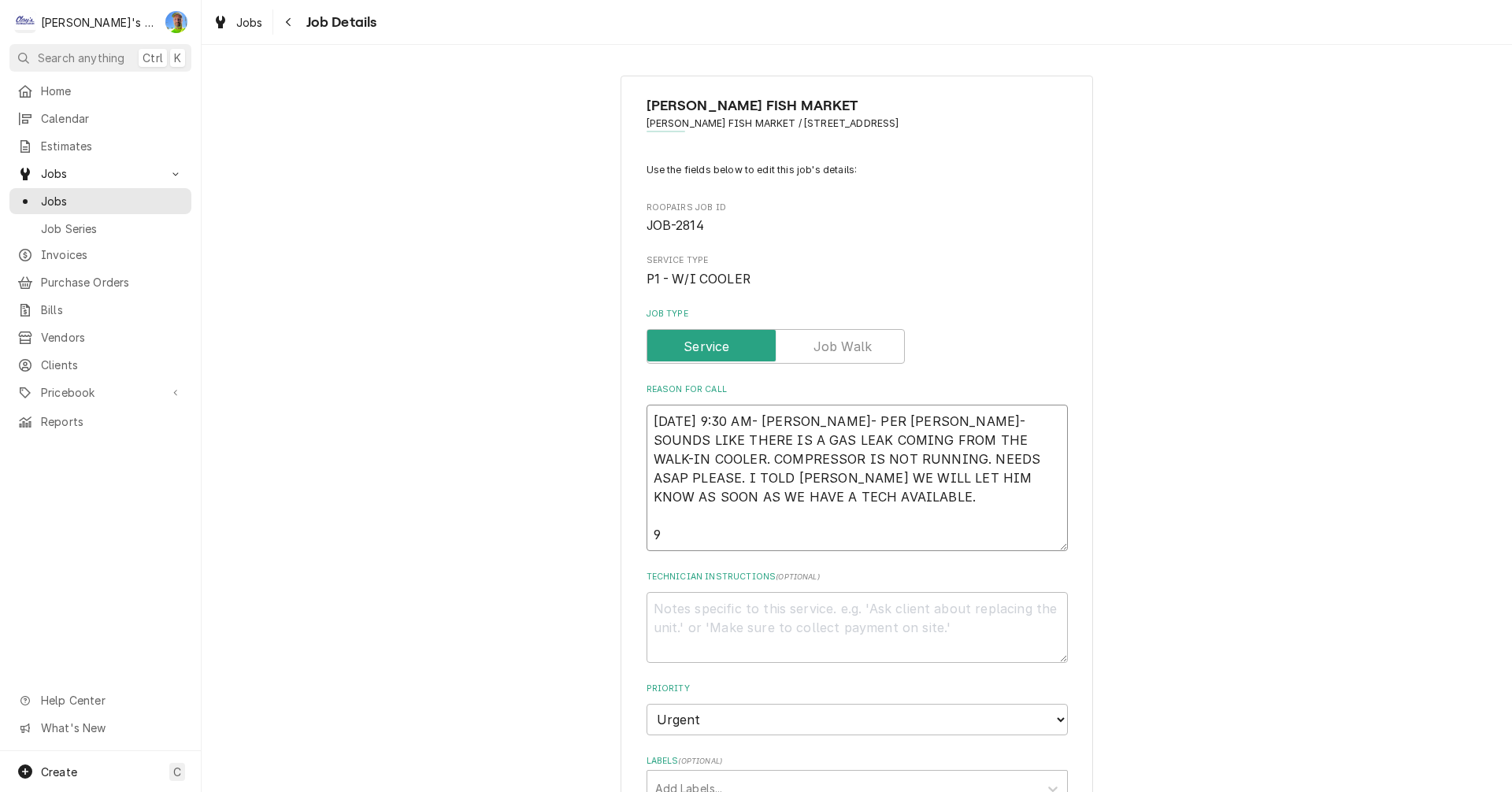
type textarea "[DATE] 9:30 AM- [PERSON_NAME]- PER [PERSON_NAME]- SOUNDS LIKE THERE IS A GAS LE…"
type textarea "x"
type textarea "[DATE] 9:30 AM- [PERSON_NAME]- PER [PERSON_NAME]- SOUNDS LIKE THERE IS A GAS LE…"
type textarea "x"
type textarea "[DATE] 9:30 AM- [PERSON_NAME]- PER [PERSON_NAME]- SOUNDS LIKE THERE IS A GAS LE…"
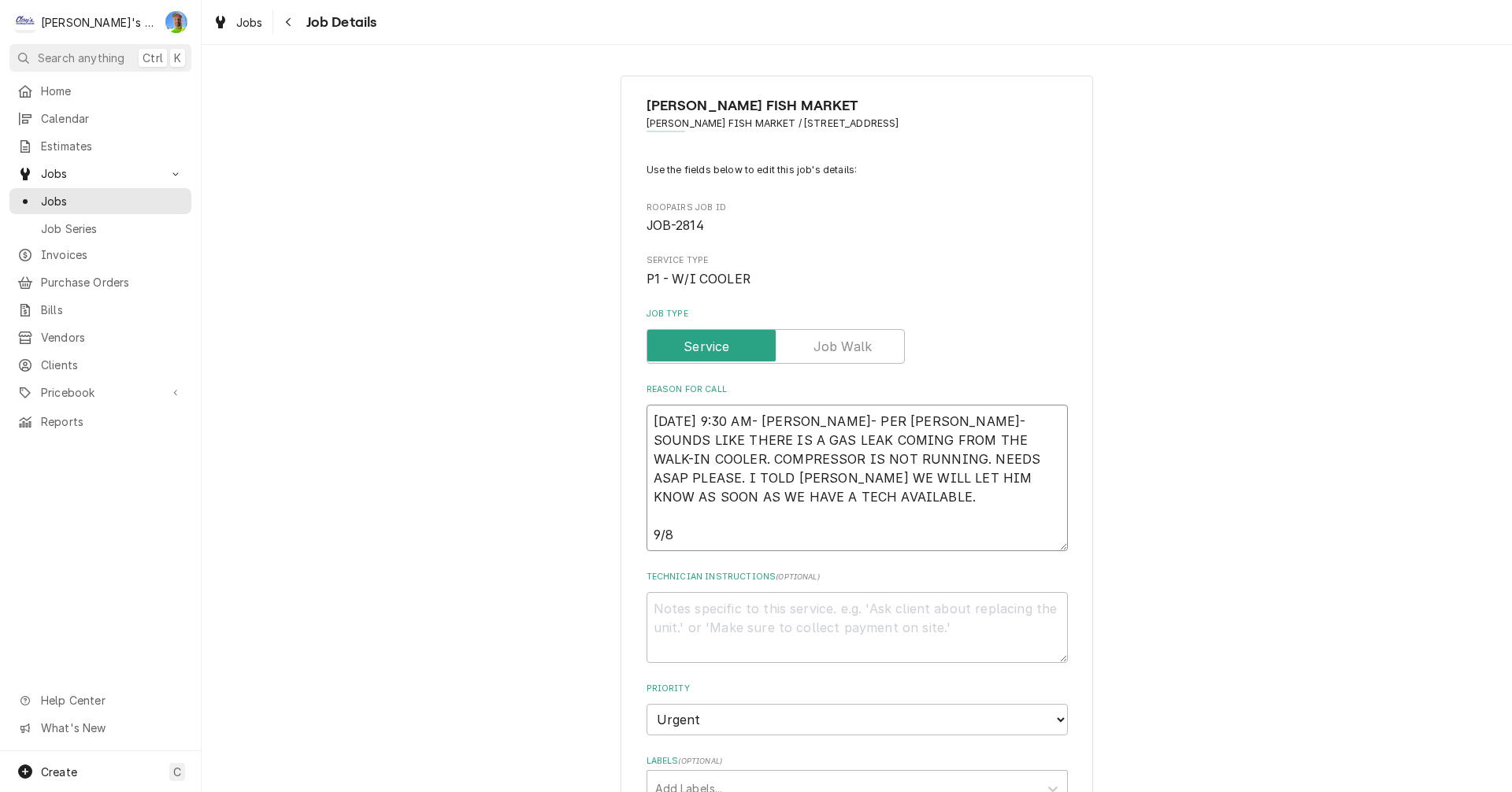
type textarea "x"
type textarea "8/29/2025 9:30 AM- SARAH- PER DWIGHT- SOUNDS LIKE THERE IS A GAS LEAK COMING FR…"
type textarea "x"
type textarea "8/29/2025 9:30 AM- SARAH- PER DWIGHT- SOUNDS LIKE THERE IS A GAS LEAK COMING FR…"
type textarea "x"
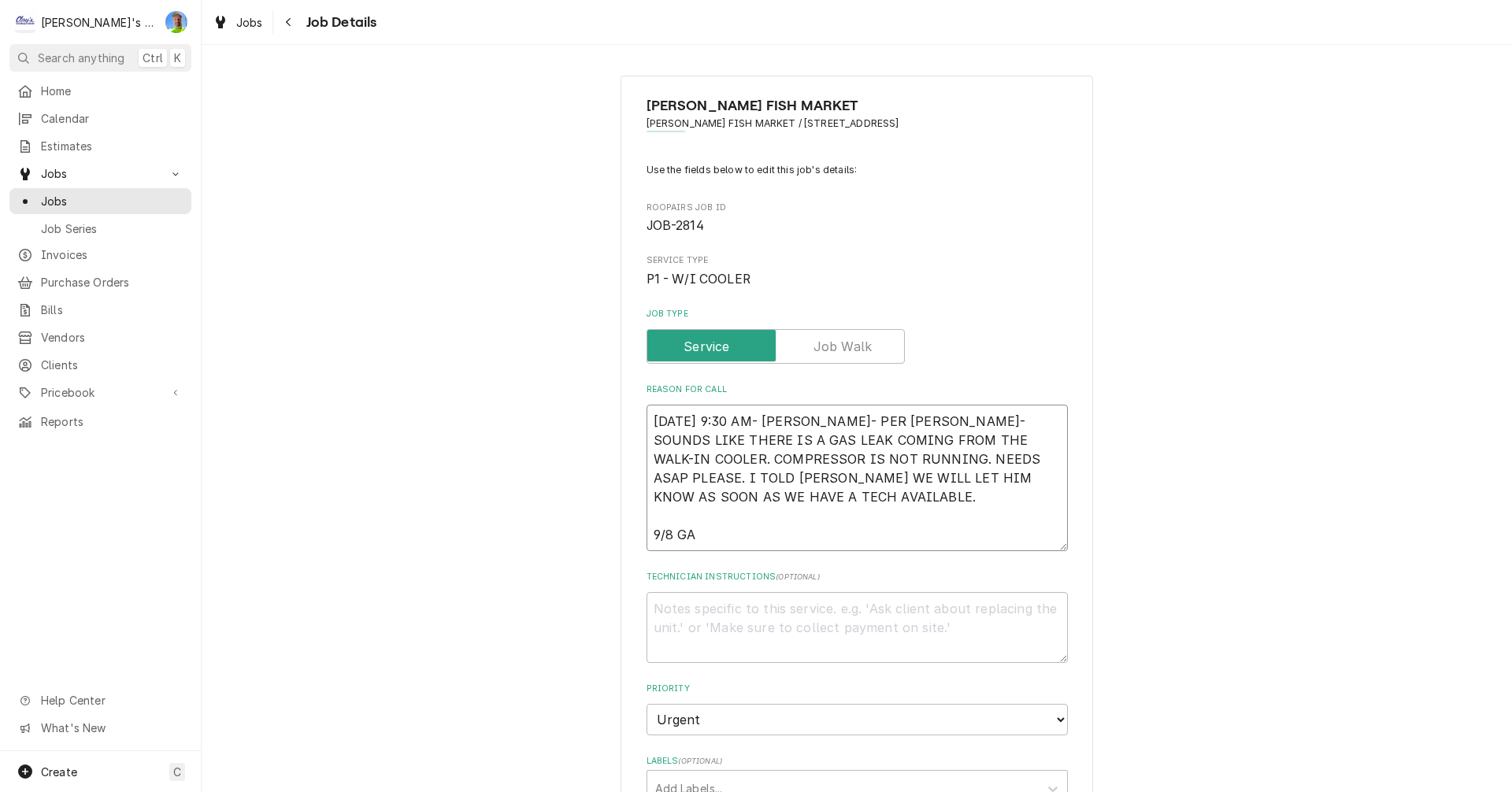
type textarea "8/29/2025 9:30 AM- SARAH- PER DWIGHT- SOUNDS LIKE THERE IS A GAS LEAK COMING FR…"
type textarea "x"
type textarea "8/29/2025 9:30 AM- SARAH- PER DWIGHT- SOUNDS LIKE THERE IS A GAS LEAK COMING FR…"
type textarea "x"
type textarea "8/29/2025 9:30 AM- SARAH- PER DWIGHT- SOUNDS LIKE THERE IS A GAS LEAK COMING FR…"
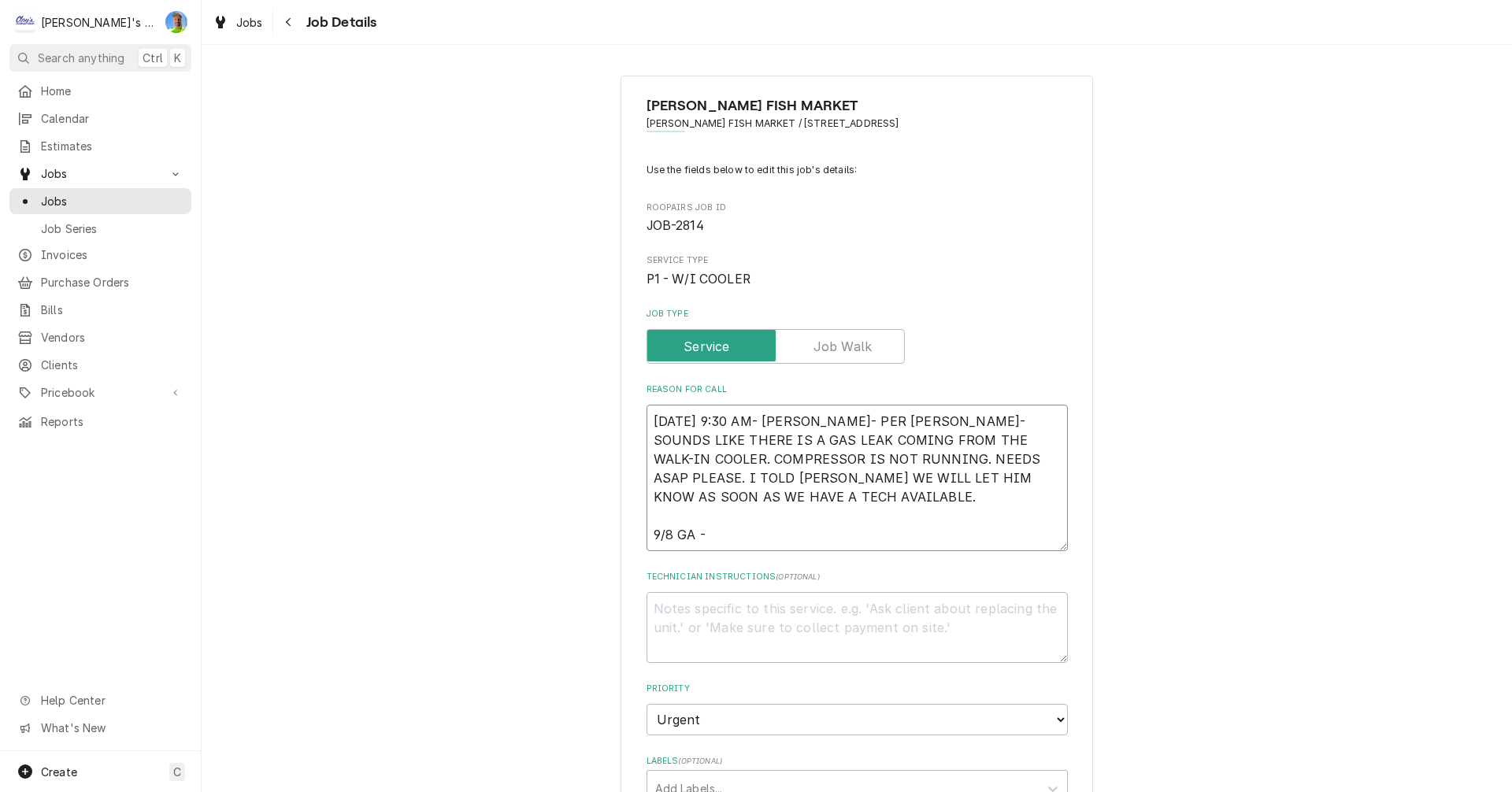
type textarea "x"
type textarea "8/29/2025 9:30 AM- SARAH- PER DWIGHT- SOUNDS LIKE THERE IS A GAS LEAK COMING FR…"
type textarea "x"
type textarea "8/29/2025 9:30 AM- SARAH- PER DWIGHT- SOUNDS LIKE THERE IS A GAS LEAK COMING FR…"
type textarea "x"
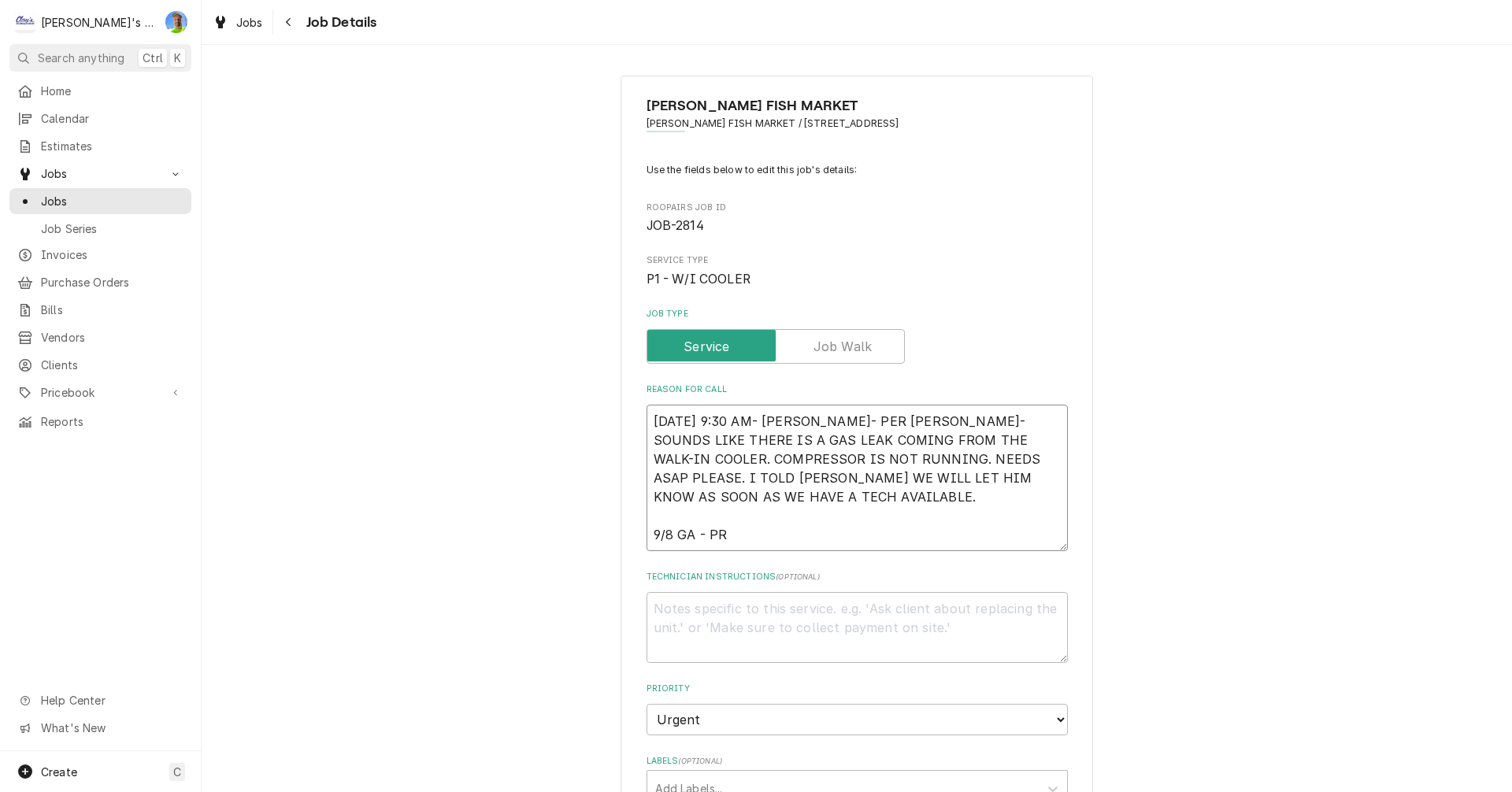
type textarea "8/29/2025 9:30 AM- SARAH- PER DWIGHT- SOUNDS LIKE THERE IS A GAS LEAK COMING FR…"
type textarea "x"
type textarea "8/29/2025 9:30 AM- SARAH- PER DWIGHT- SOUNDS LIKE THERE IS A GAS LEAK COMING FR…"
type textarea "x"
type textarea "8/29/2025 9:30 AM- SARAH- PER DWIGHT- SOUNDS LIKE THERE IS A GAS LEAK COMING FR…"
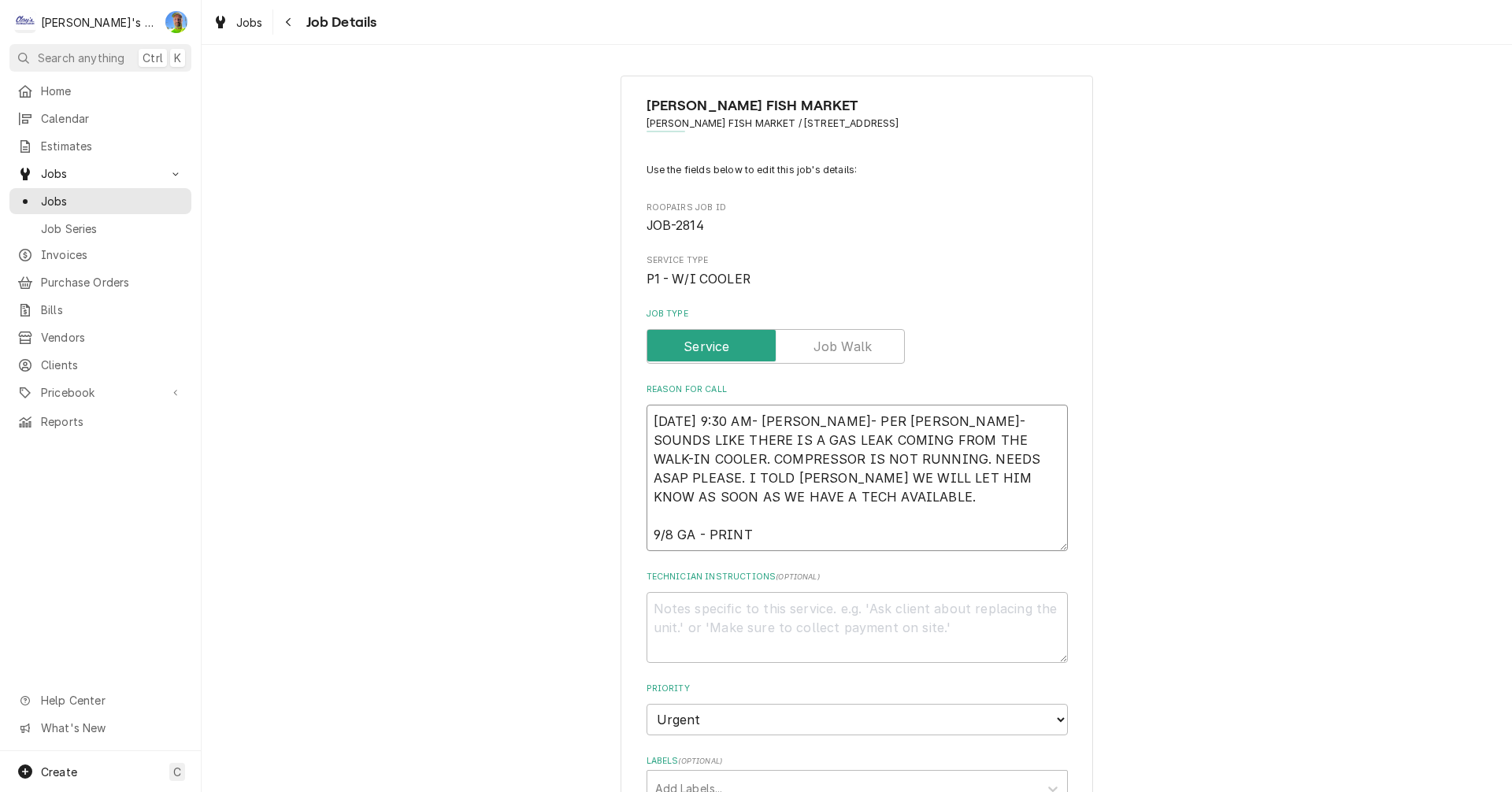
type textarea "x"
type textarea "8/29/2025 9:30 AM- SARAH- PER DWIGHT- SOUNDS LIKE THERE IS A GAS LEAK COMING FR…"
type textarea "x"
type textarea "8/29/2025 9:30 AM- SARAH- PER DWIGHT- SOUNDS LIKE THERE IS A GAS LEAK COMING FR…"
type textarea "x"
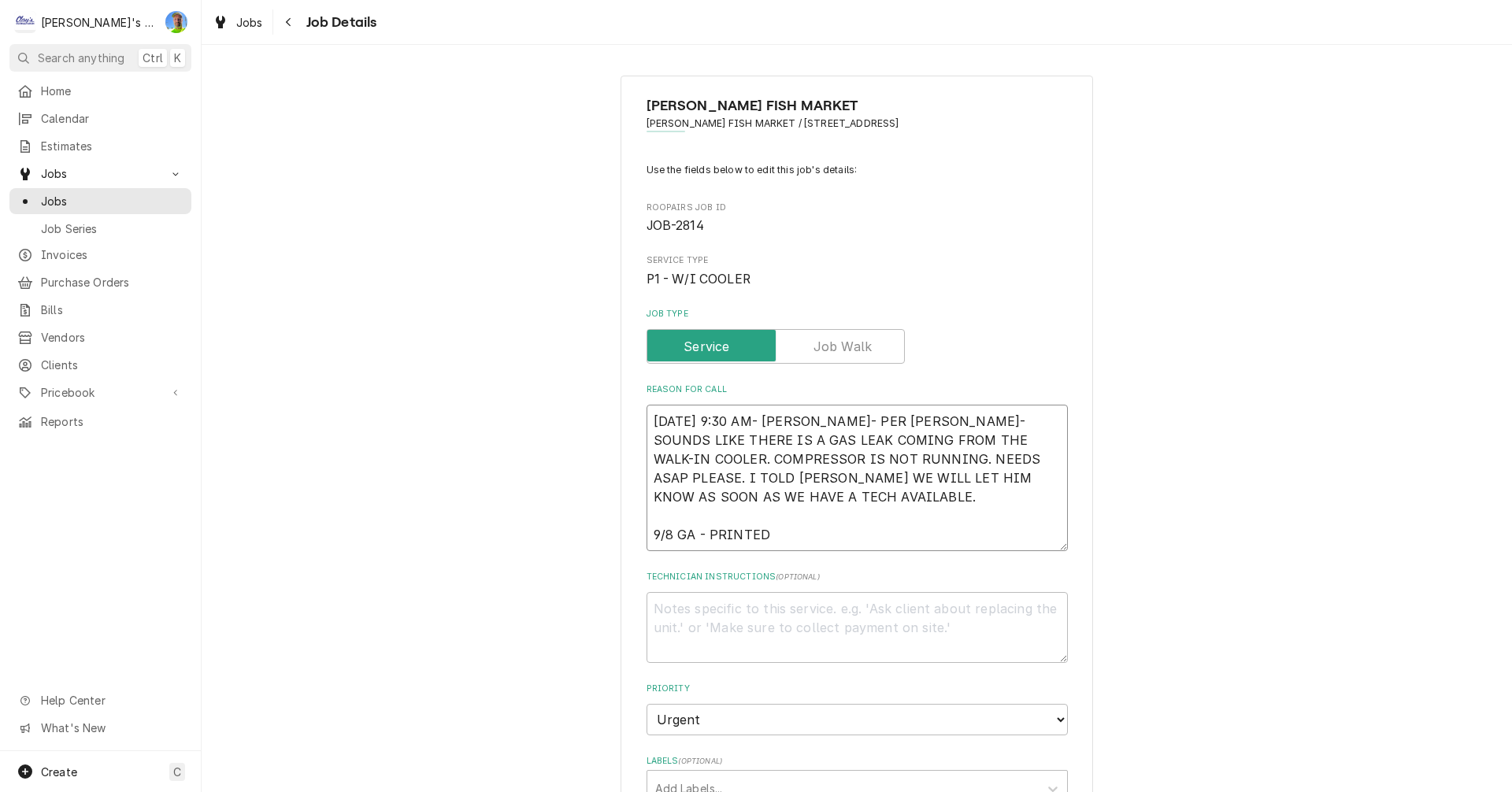
type textarea "8/29/2025 9:30 AM- SARAH- PER DWIGHT- SOUNDS LIKE THERE IS A GAS LEAK COMING FR…"
type textarea "x"
type textarea "8/29/2025 9:30 AM- SARAH- PER DWIGHT- SOUNDS LIKE THERE IS A GAS LEAK COMING FR…"
type textarea "x"
type textarea "8/29/2025 9:30 AM- SARAH- PER DWIGHT- SOUNDS LIKE THERE IS A GAS LEAK COMING FR…"
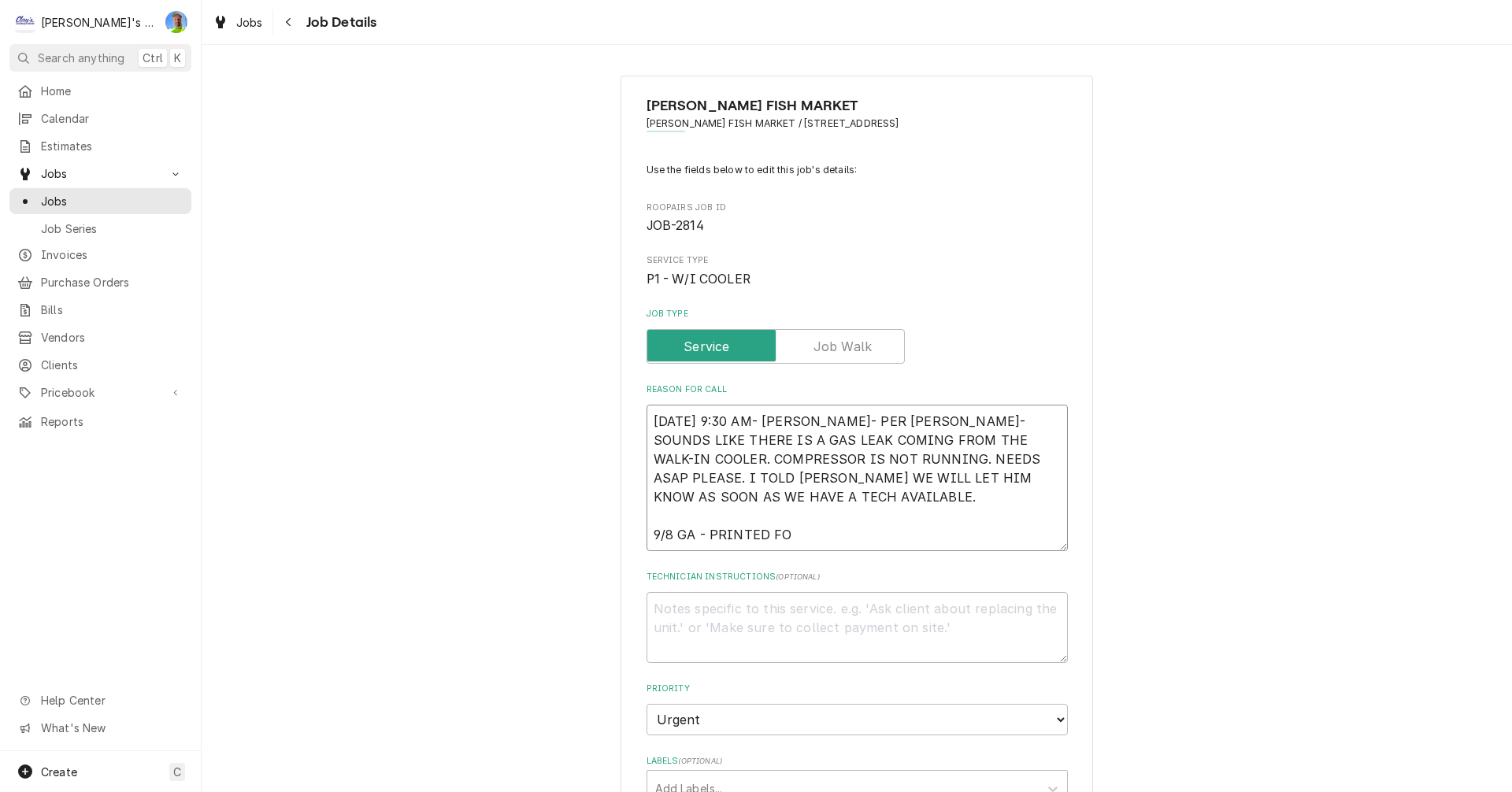
type textarea "x"
type textarea "8/29/2025 9:30 AM- SARAH- PER DWIGHT- SOUNDS LIKE THERE IS A GAS LEAK COMING FR…"
type textarea "x"
type textarea "8/29/2025 9:30 AM- SARAH- PER DWIGHT- SOUNDS LIKE THERE IS A GAS LEAK COMING FR…"
type textarea "x"
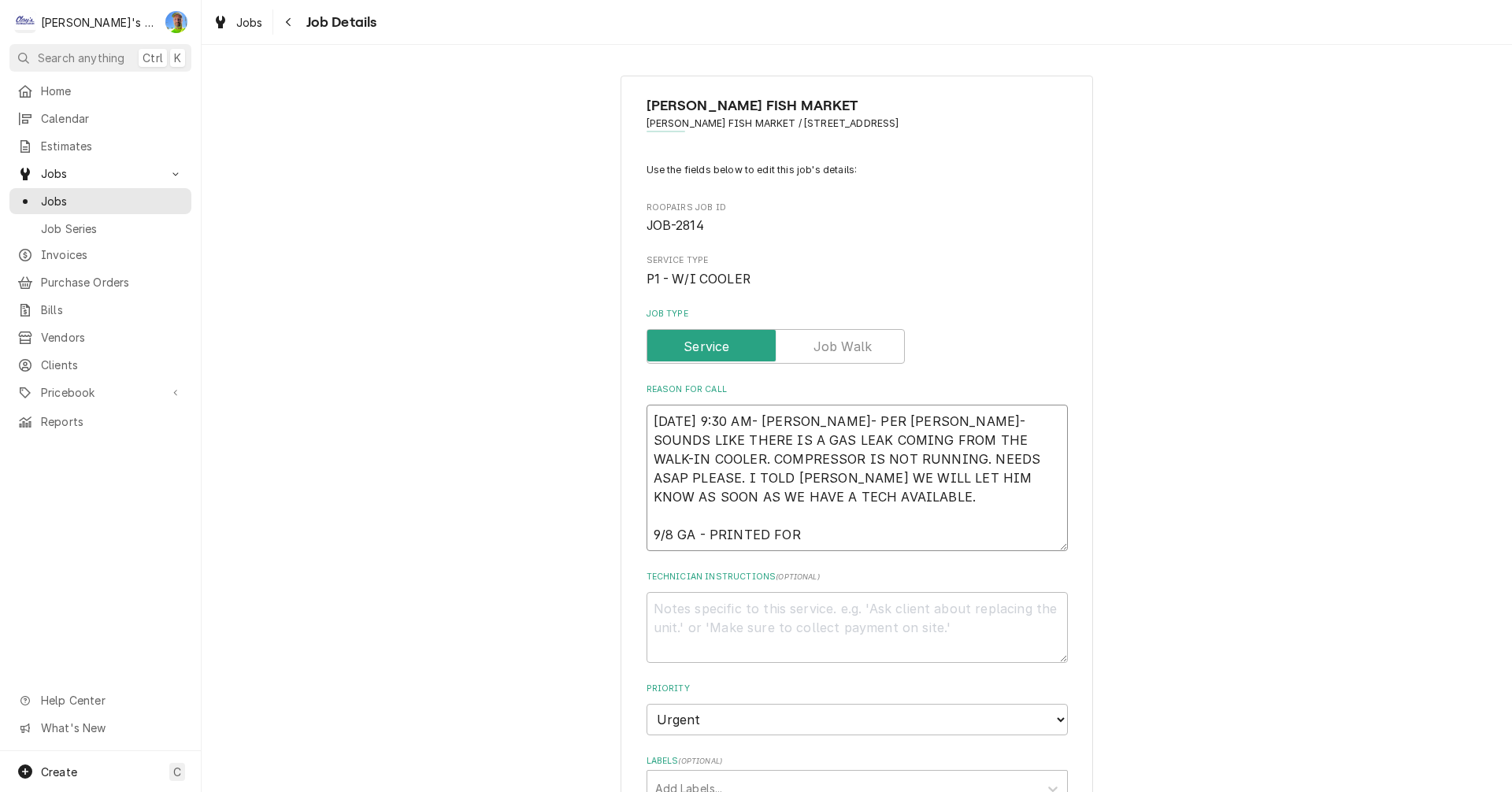
type textarea "8/29/2025 9:30 AM- SARAH- PER DWIGHT- SOUNDS LIKE THERE IS A GAS LEAK COMING FR…"
type textarea "x"
type textarea "8/29/2025 9:30 AM- SARAH- PER DWIGHT- SOUNDS LIKE THERE IS A GAS LEAK COMING FR…"
type textarea "x"
type textarea "8/29/2025 9:30 AM- SARAH- PER DWIGHT- SOUNDS LIKE THERE IS A GAS LEAK COMING FR…"
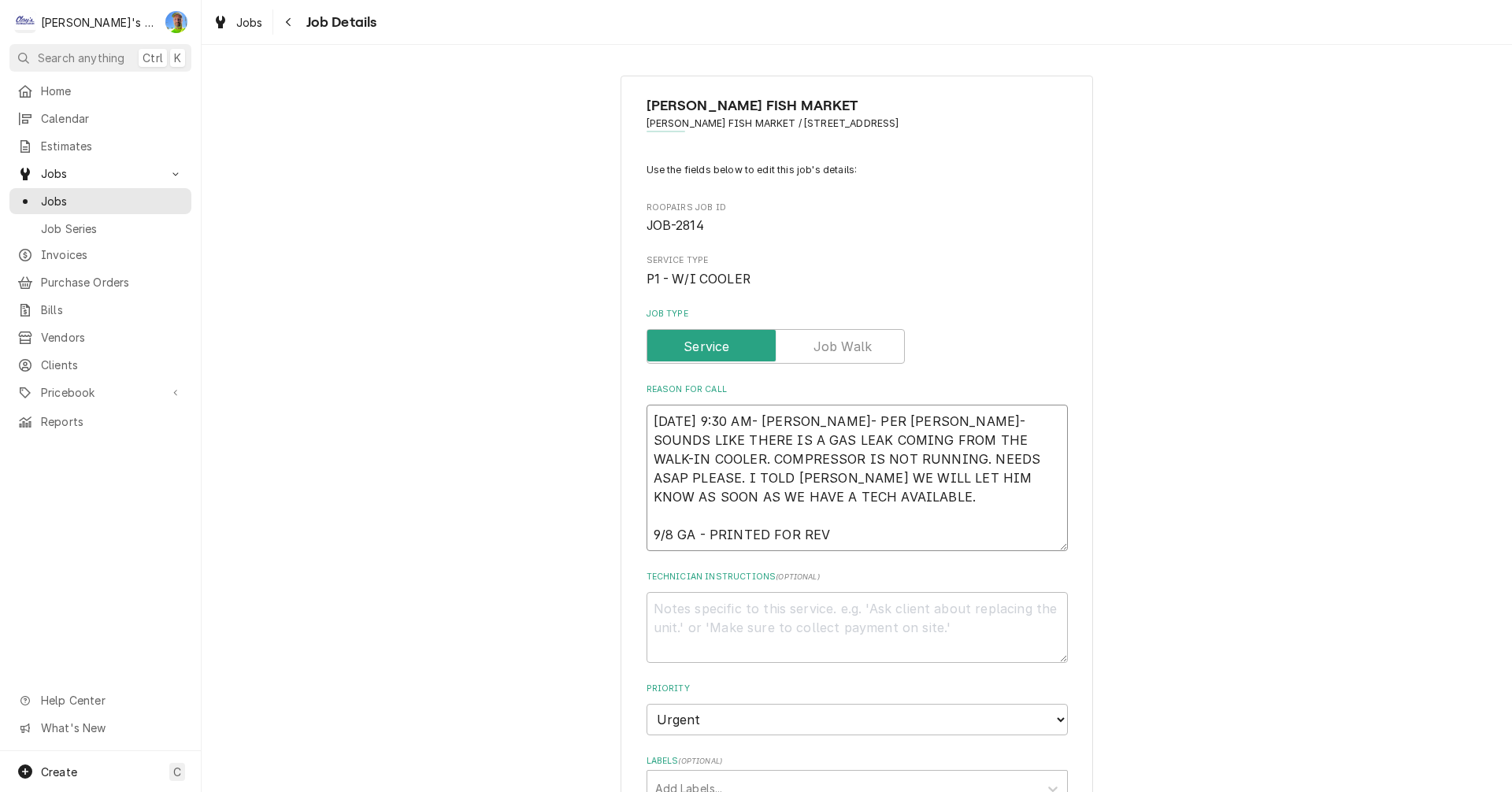
type textarea "x"
type textarea "8/29/2025 9:30 AM- SARAH- PER DWIGHT- SOUNDS LIKE THERE IS A GAS LEAK COMING FR…"
type textarea "x"
type textarea "8/29/2025 9:30 AM- SARAH- PER DWIGHT- SOUNDS LIKE THERE IS A GAS LEAK COMING FR…"
type textarea "x"
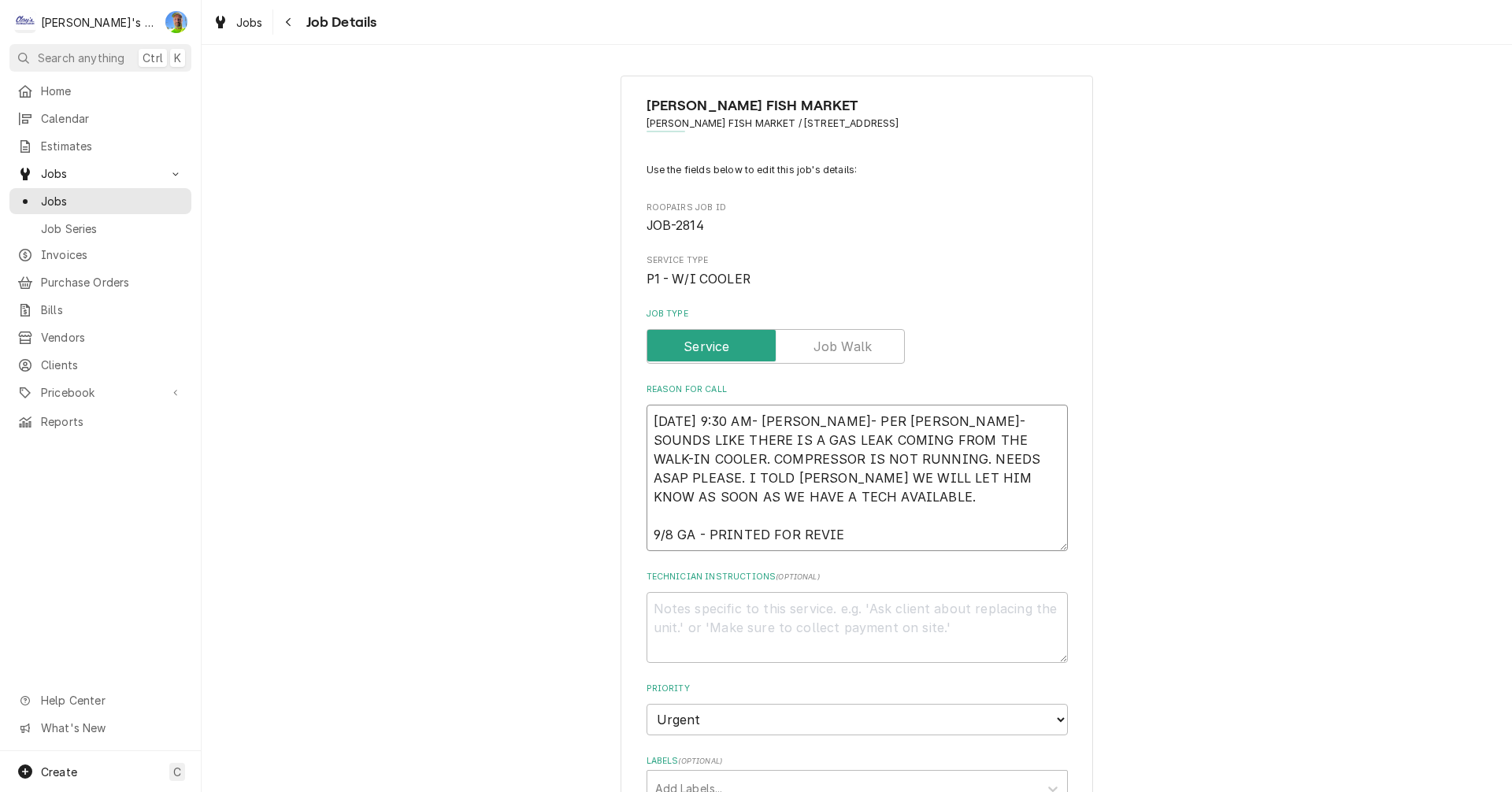
type textarea "8/29/2025 9:30 AM- SARAH- PER DWIGHT- SOUNDS LIKE THERE IS A GAS LEAK COMING FR…"
type textarea "x"
type textarea "8/29/2025 9:30 AM- SARAH- PER DWIGHT- SOUNDS LIKE THERE IS A GAS LEAK COMING FR…"
type textarea "x"
type textarea "8/29/2025 9:30 AM- SARAH- PER DWIGHT- SOUNDS LIKE THERE IS A GAS LEAK COMING FR…"
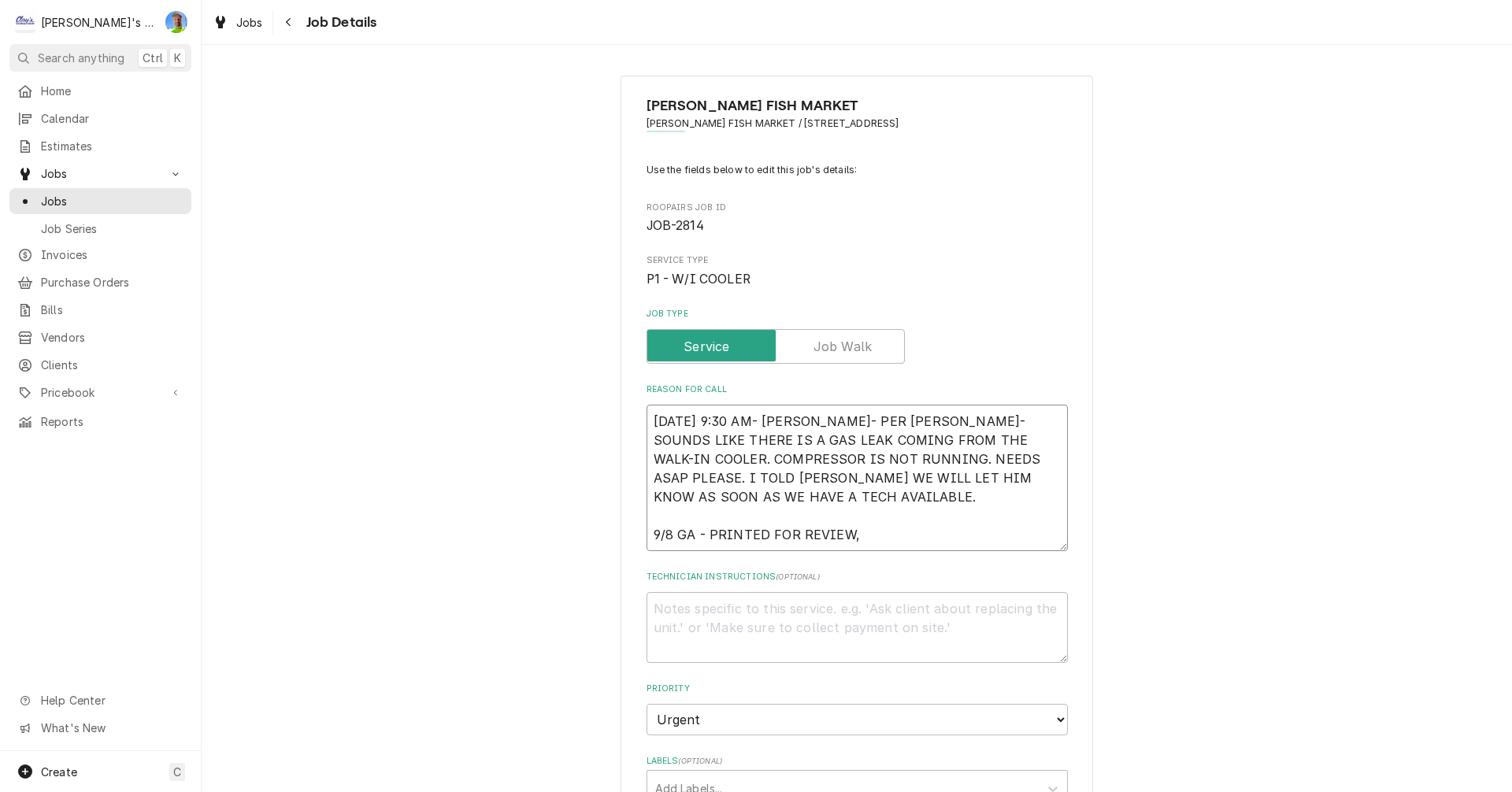
type textarea "x"
type textarea "8/29/2025 9:30 AM- SARAH- PER DWIGHT- SOUNDS LIKE THERE IS A GAS LEAK COMING FR…"
type textarea "x"
type textarea "8/29/2025 9:30 AM- SARAH- PER DWIGHT- SOUNDS LIKE THERE IS A GAS LEAK COMING FR…"
type textarea "x"
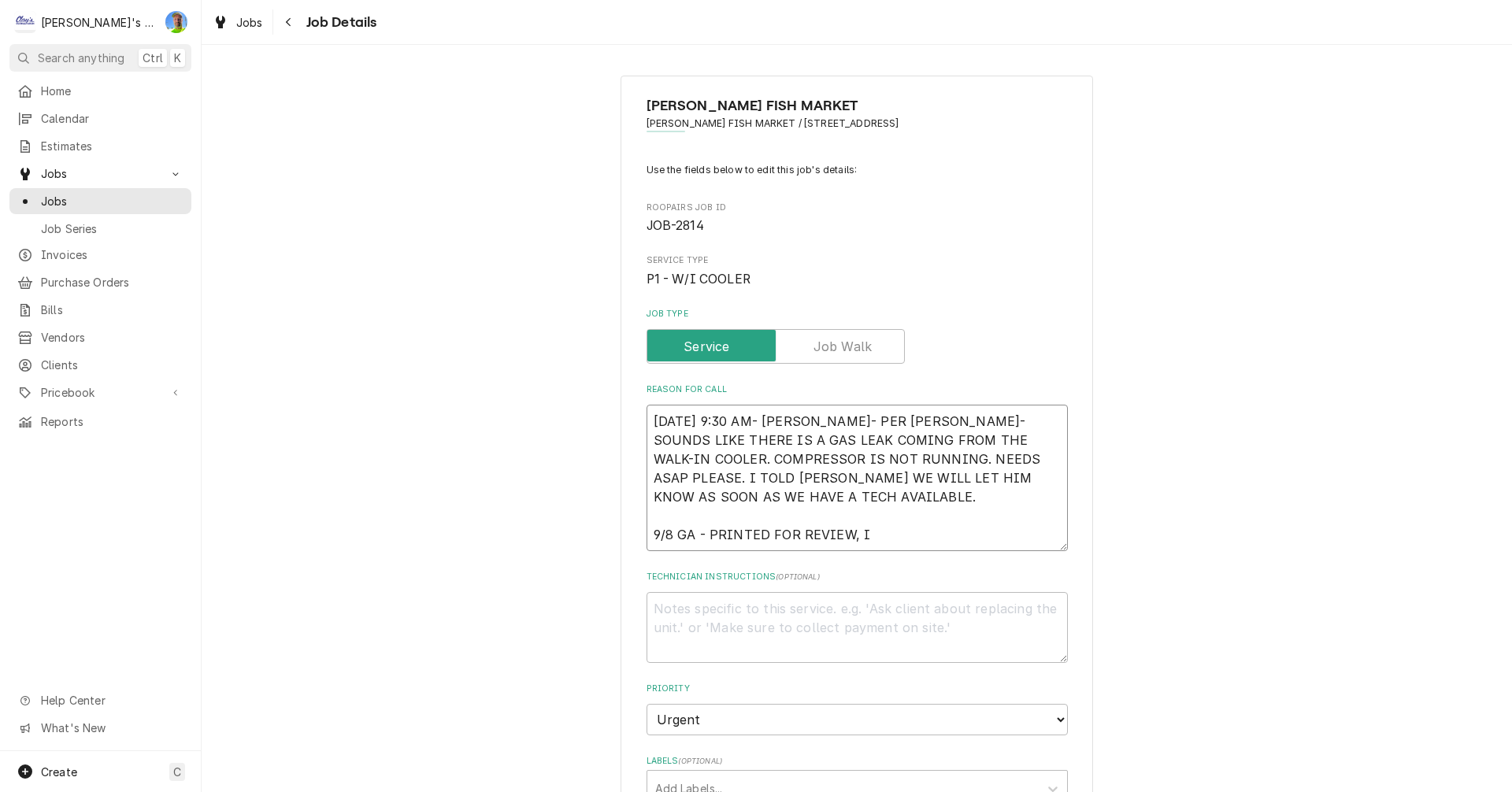
type textarea "8/29/2025 9:30 AM- SARAH- PER DWIGHT- SOUNDS LIKE THERE IS A GAS LEAK COMING FR…"
type textarea "x"
type textarea "8/29/2025 9:30 AM- SARAH- PER DWIGHT- SOUNDS LIKE THERE IS A GAS LEAK COMING FR…"
type textarea "x"
type textarea "8/29/2025 9:30 AM- SARAH- PER DWIGHT- SOUNDS LIKE THERE IS A GAS LEAK COMING FR…"
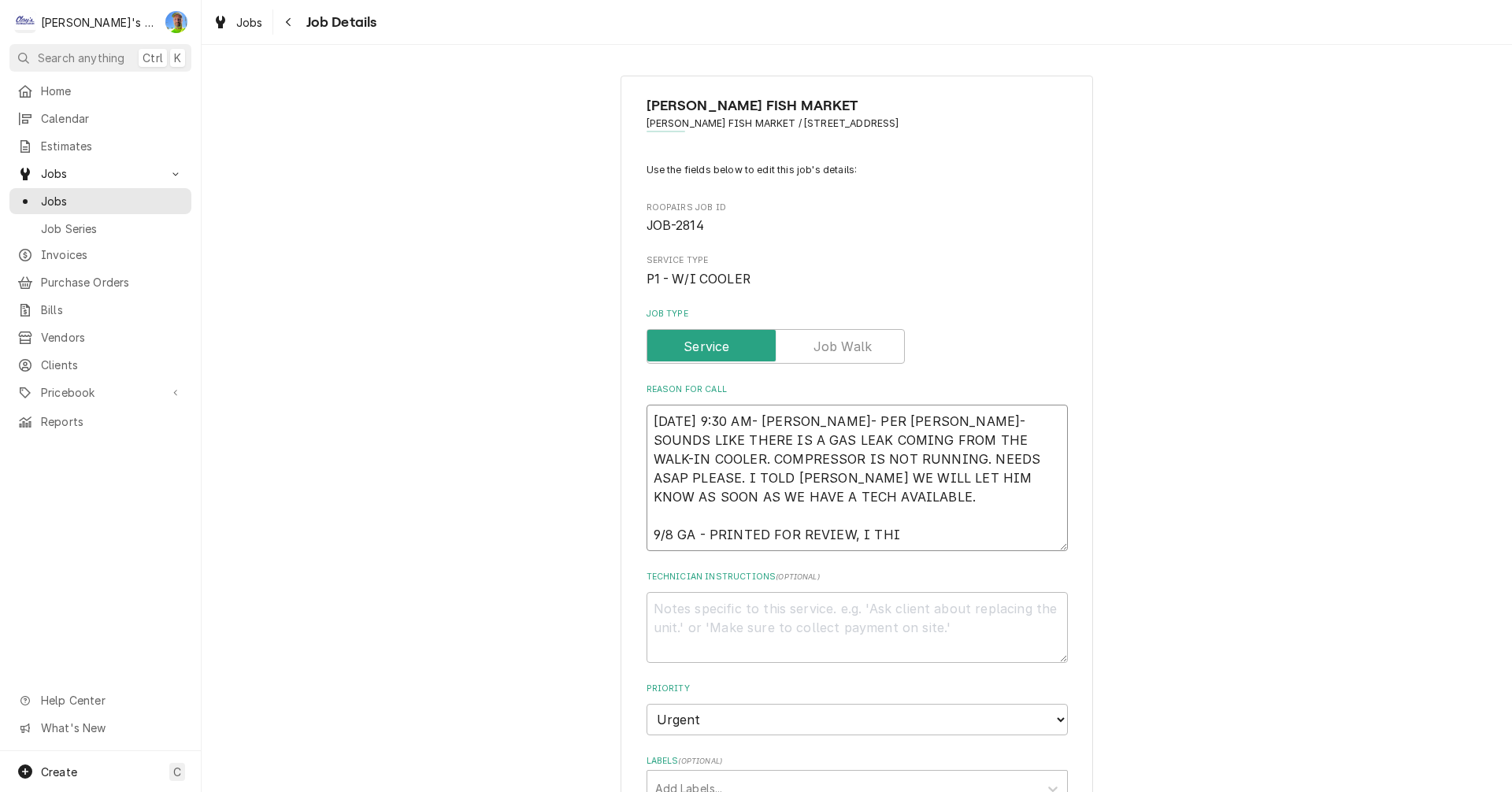
type textarea "x"
type textarea "8/29/2025 9:30 AM- SARAH- PER DWIGHT- SOUNDS LIKE THERE IS A GAS LEAK COMING FR…"
type textarea "x"
type textarea "8/29/2025 9:30 AM- SARAH- PER DWIGHT- SOUNDS LIKE THERE IS A GAS LEAK COMING FR…"
type textarea "x"
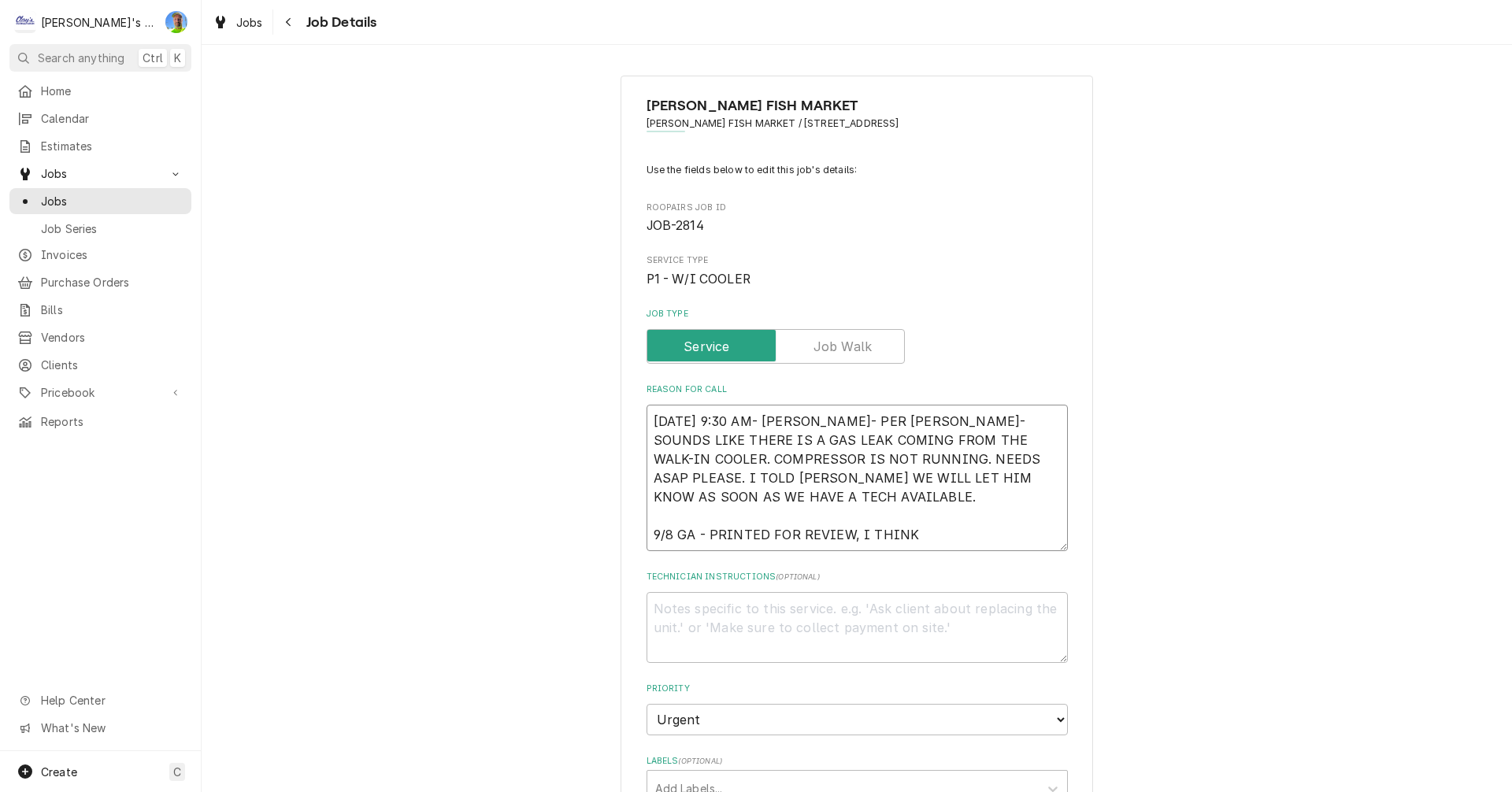
type textarea "8/29/2025 9:30 AM- SARAH- PER DWIGHT- SOUNDS LIKE THERE IS A GAS LEAK COMING FR…"
type textarea "x"
type textarea "8/29/2025 9:30 AM- SARAH- PER DWIGHT- SOUNDS LIKE THERE IS A GAS LEAK COMING FR…"
type textarea "x"
type textarea "8/29/2025 9:30 AM- SARAH- PER DWIGHT- SOUNDS LIKE THERE IS A GAS LEAK COMING FR…"
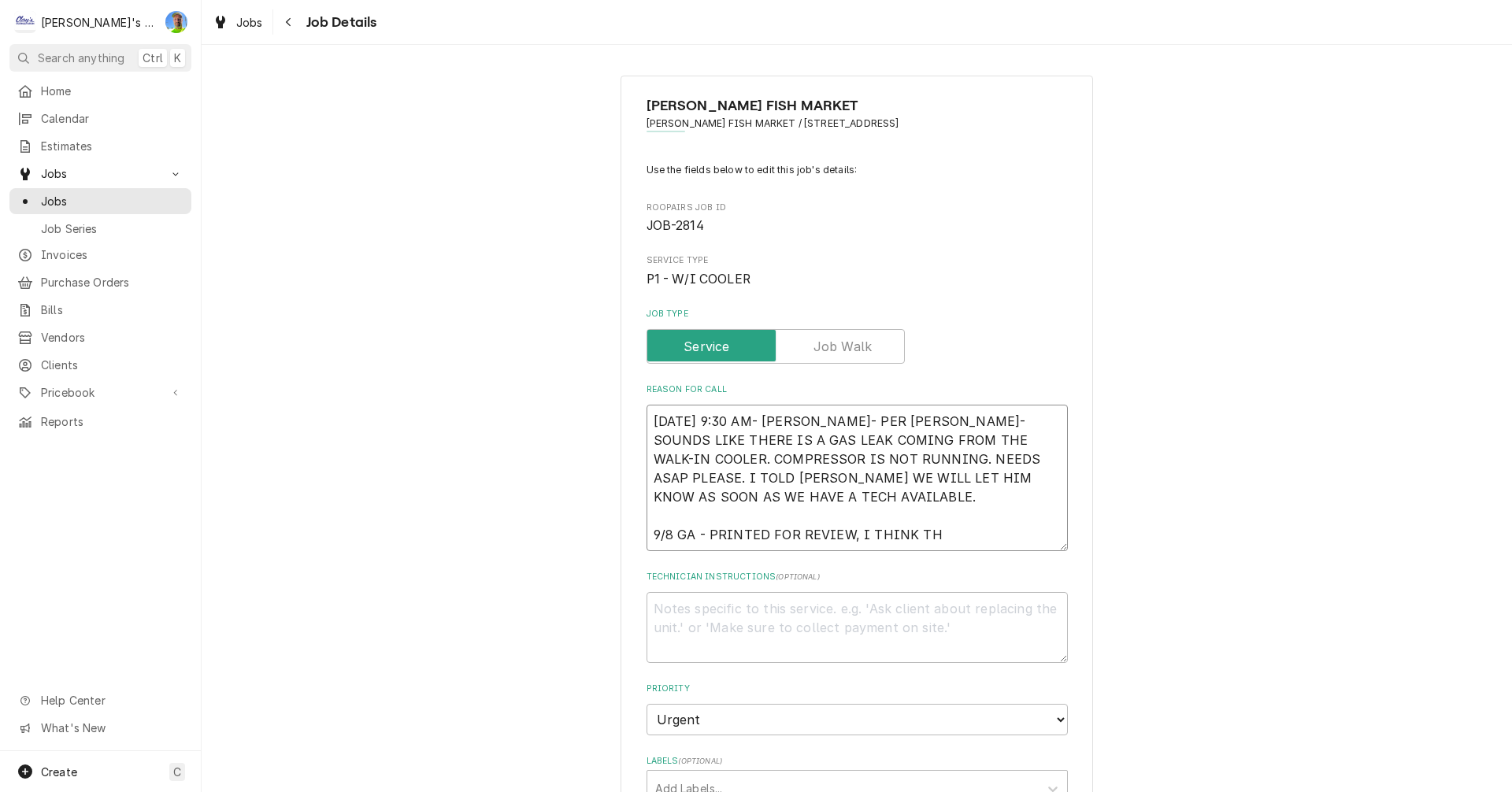
type textarea "x"
type textarea "8/29/2025 9:30 AM- SARAH- PER DWIGHT- SOUNDS LIKE THERE IS A GAS LEAK COMING FR…"
type textarea "x"
type textarea "8/29/2025 9:30 AM- SARAH- PER DWIGHT- SOUNDS LIKE THERE IS A GAS LEAK COMING FR…"
type textarea "x"
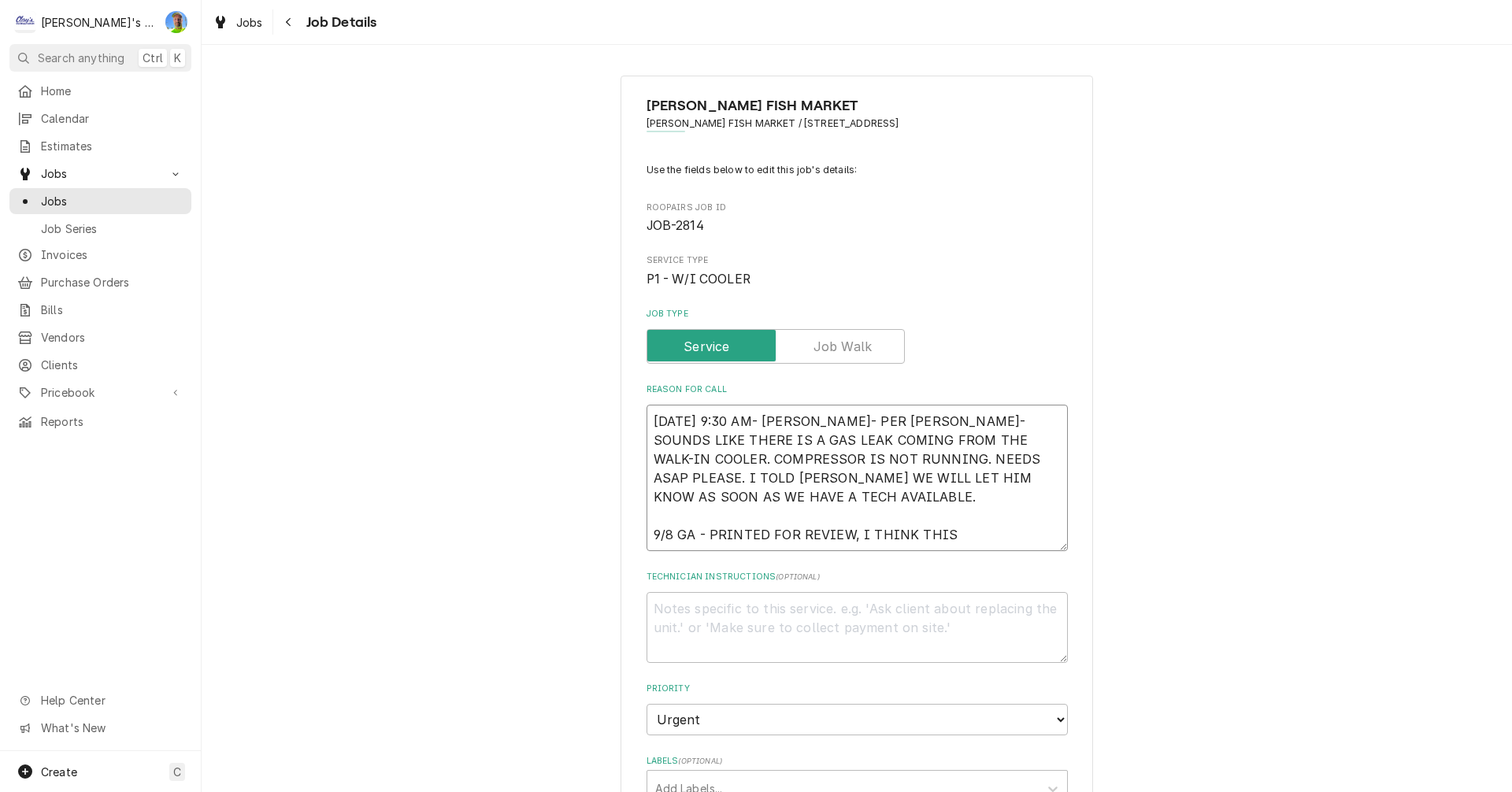
type textarea "8/29/2025 9:30 AM- SARAH- PER DWIGHT- SOUNDS LIKE THERE IS A GAS LEAK COMING FR…"
type textarea "x"
type textarea "8/29/2025 9:30 AM- SARAH- PER DWIGHT- SOUNDS LIKE THERE IS A GAS LEAK COMING FR…"
type textarea "x"
type textarea "8/29/2025 9:30 AM- SARAH- PER DWIGHT- SOUNDS LIKE THERE IS A GAS LEAK COMING FR…"
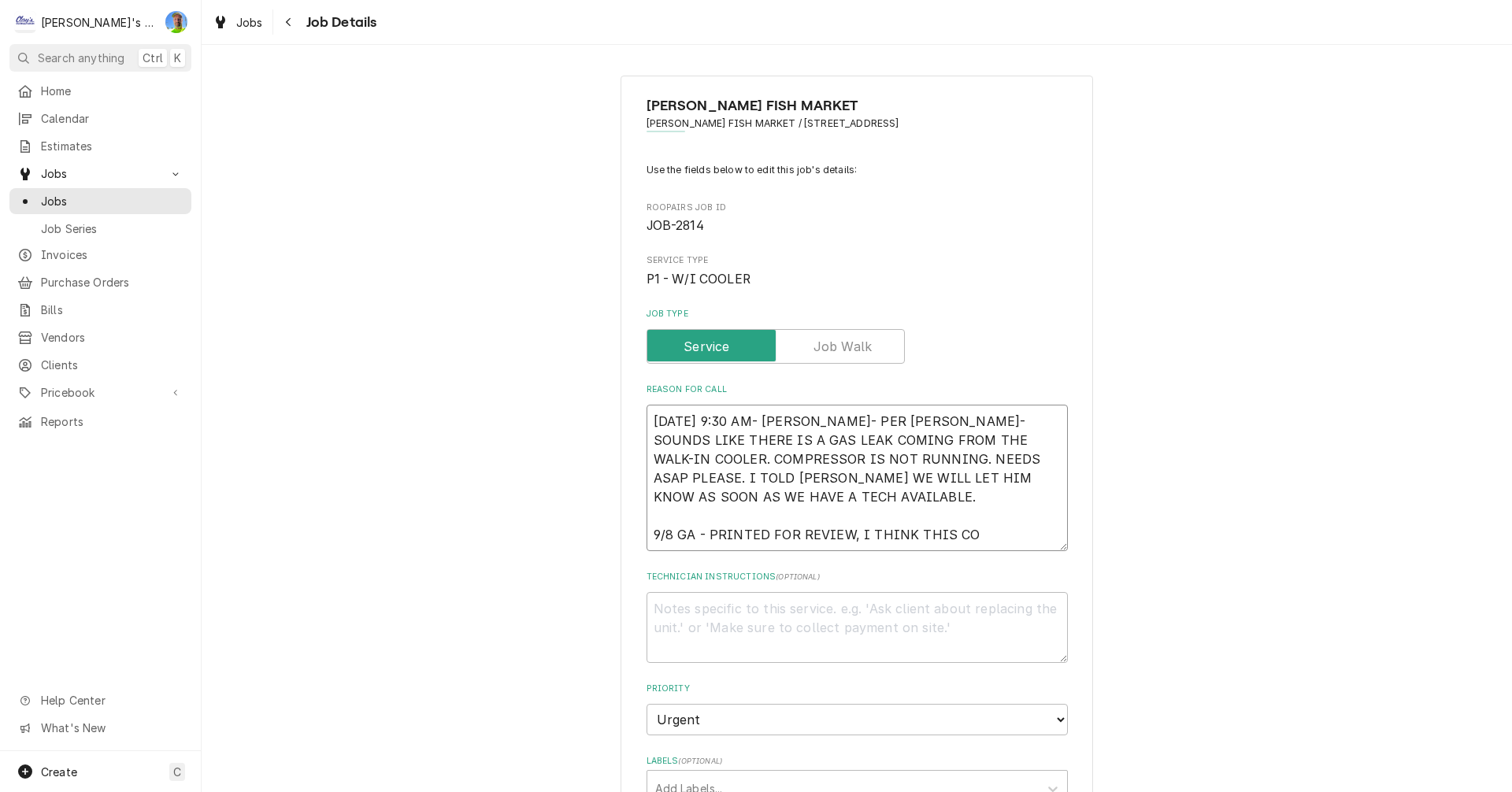
type textarea "x"
type textarea "8/29/2025 9:30 AM- SARAH- PER DWIGHT- SOUNDS LIKE THERE IS A GAS LEAK COMING FR…"
type textarea "x"
type textarea "8/29/2025 9:30 AM- SARAH- PER DWIGHT- SOUNDS LIKE THERE IS A GAS LEAK COMING FR…"
type textarea "x"
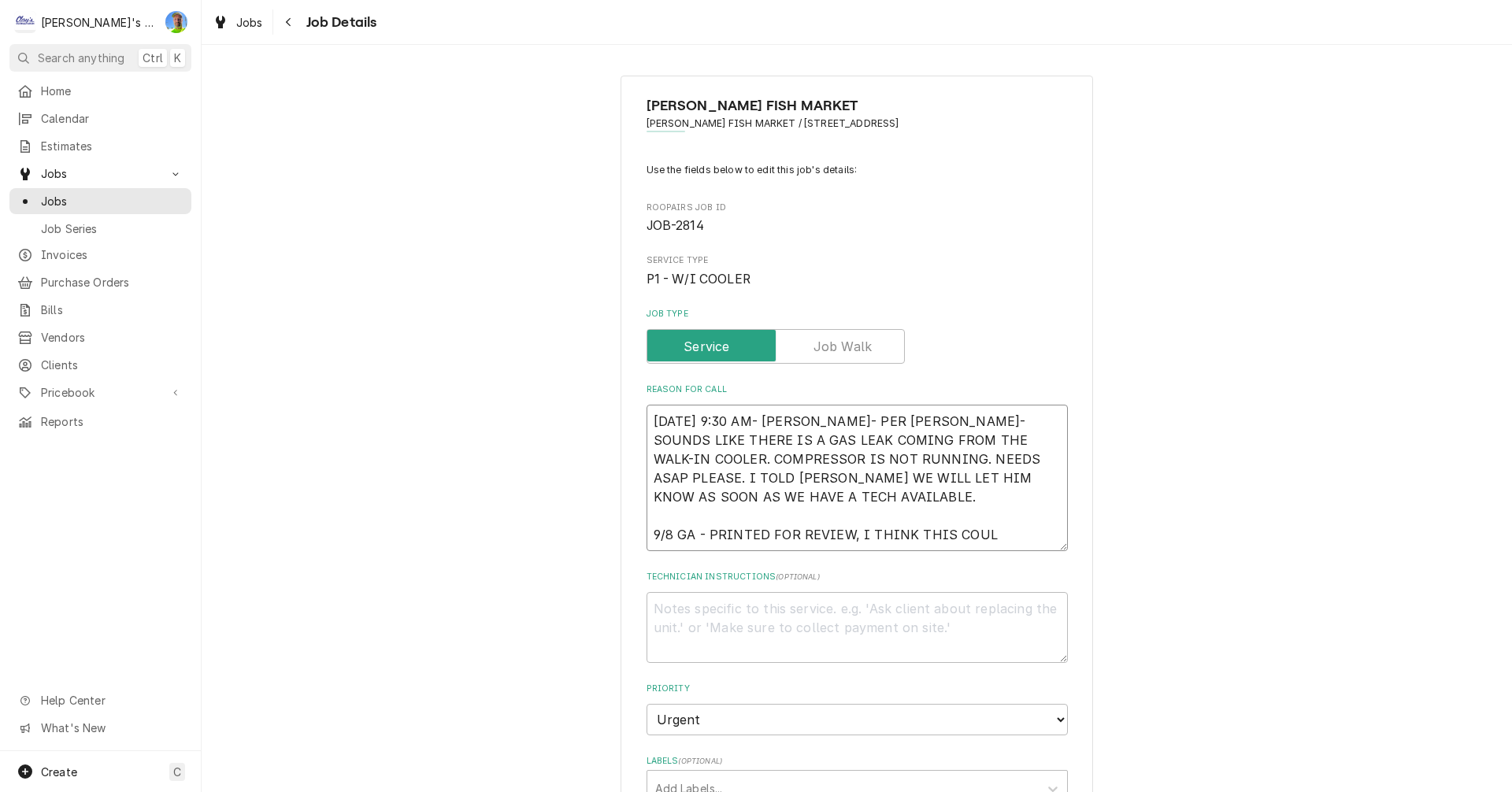
type textarea "8/29/2025 9:30 AM- SARAH- PER DWIGHT- SOUNDS LIKE THERE IS A GAS LEAK COMING FR…"
type textarea "x"
type textarea "8/29/2025 9:30 AM- SARAH- PER DWIGHT- SOUNDS LIKE THERE IS A GAS LEAK COMING FR…"
type textarea "x"
type textarea "8/29/2025 9:30 AM- SARAH- PER DWIGHT- SOUNDS LIKE THERE IS A GAS LEAK COMING FR…"
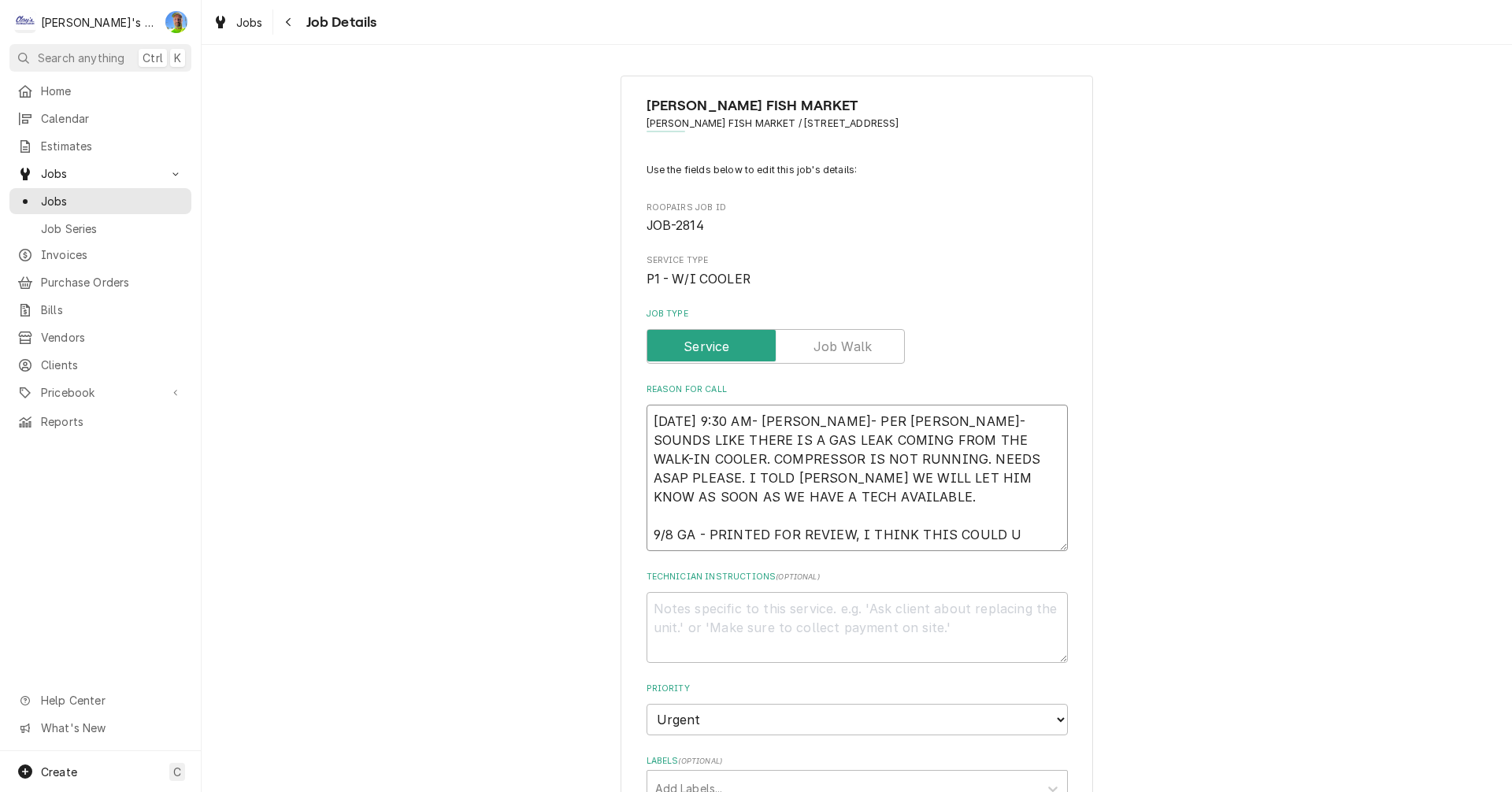
type textarea "x"
type textarea "8/29/2025 9:30 AM- SARAH- PER DWIGHT- SOUNDS LIKE THERE IS A GAS LEAK COMING FR…"
type textarea "x"
type textarea "8/29/2025 9:30 AM- SARAH- PER DWIGHT- SOUNDS LIKE THERE IS A GAS LEAK COMING FR…"
type textarea "x"
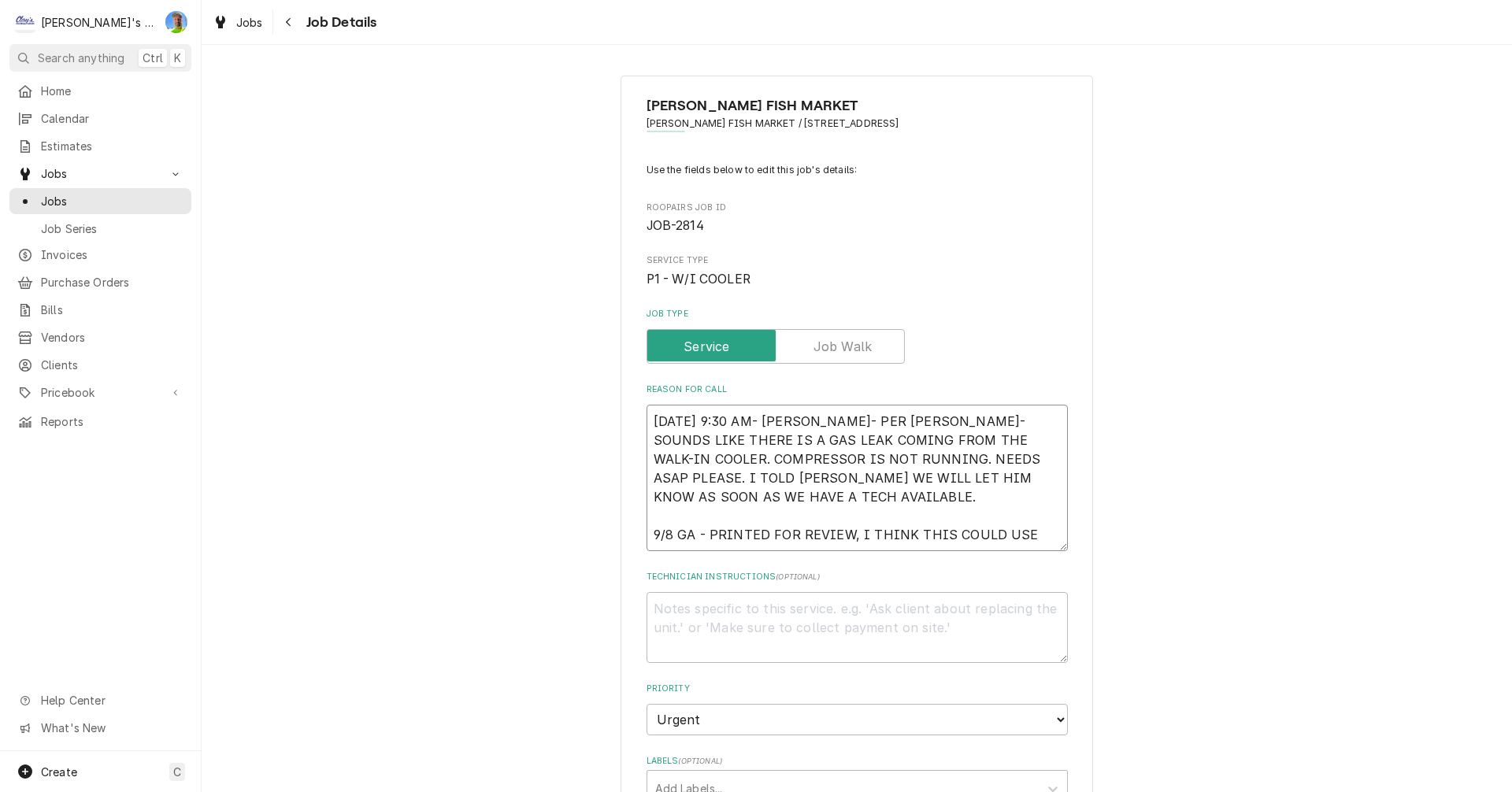
type textarea "8/29/2025 9:30 AM- SARAH- PER DWIGHT- SOUNDS LIKE THERE IS A GAS LEAK COMING FR…"
type textarea "x"
type textarea "8/29/2025 9:30 AM- SARAH- PER DWIGHT- SOUNDS LIKE THERE IS A GAS LEAK COMING FR…"
type textarea "x"
type textarea "8/29/2025 9:30 AM- SARAH- PER DWIGHT- SOUNDS LIKE THERE IS A GAS LEAK COMING FR…"
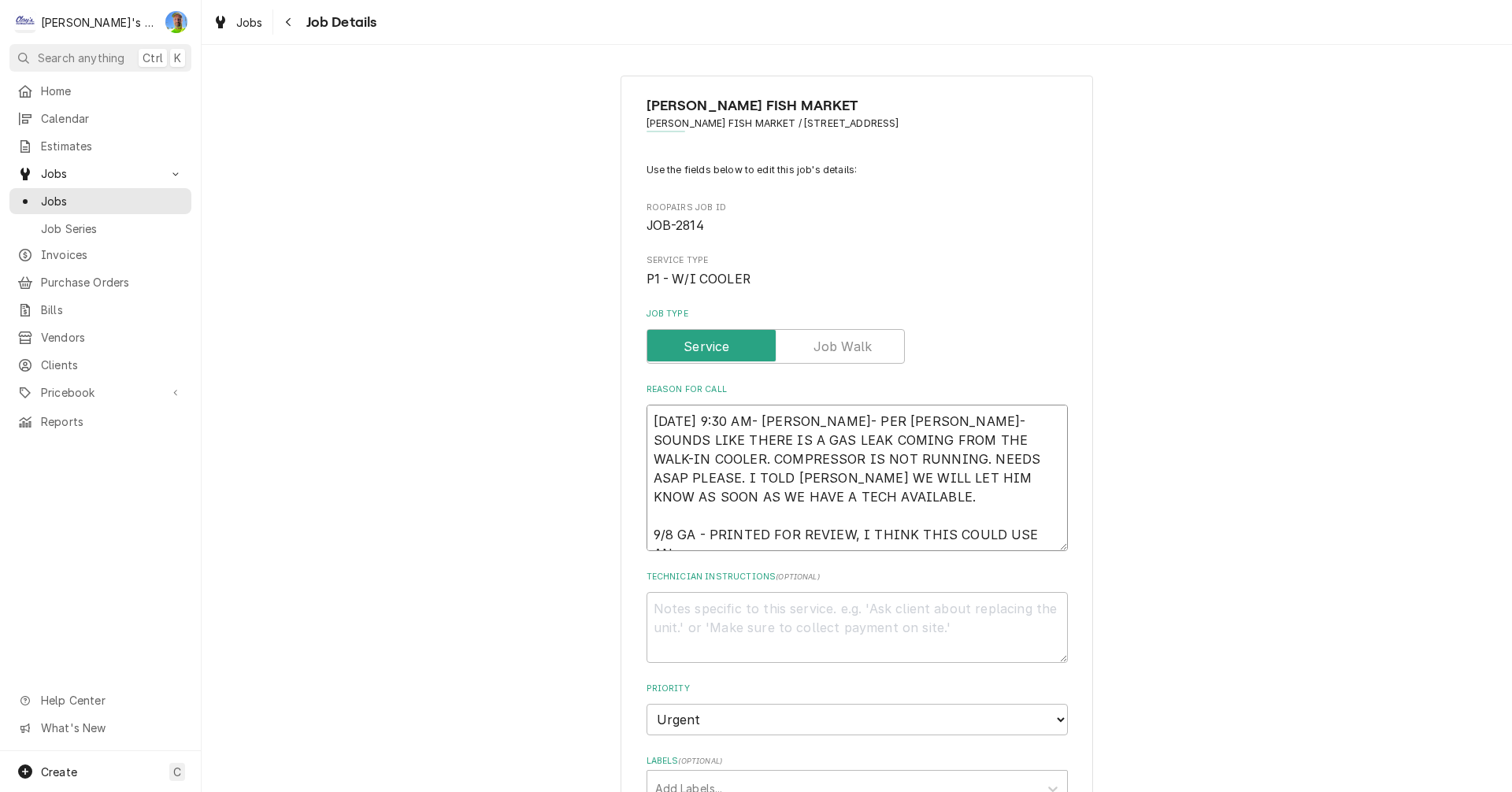
type textarea "x"
type textarea "8/29/2025 9:30 AM- SARAH- PER DWIGHT- SOUNDS LIKE THERE IS A GAS LEAK COMING FR…"
type textarea "x"
type textarea "8/29/2025 9:30 AM- SARAH- PER DWIGHT- SOUNDS LIKE THERE IS A GAS LEAK COMING FR…"
type textarea "x"
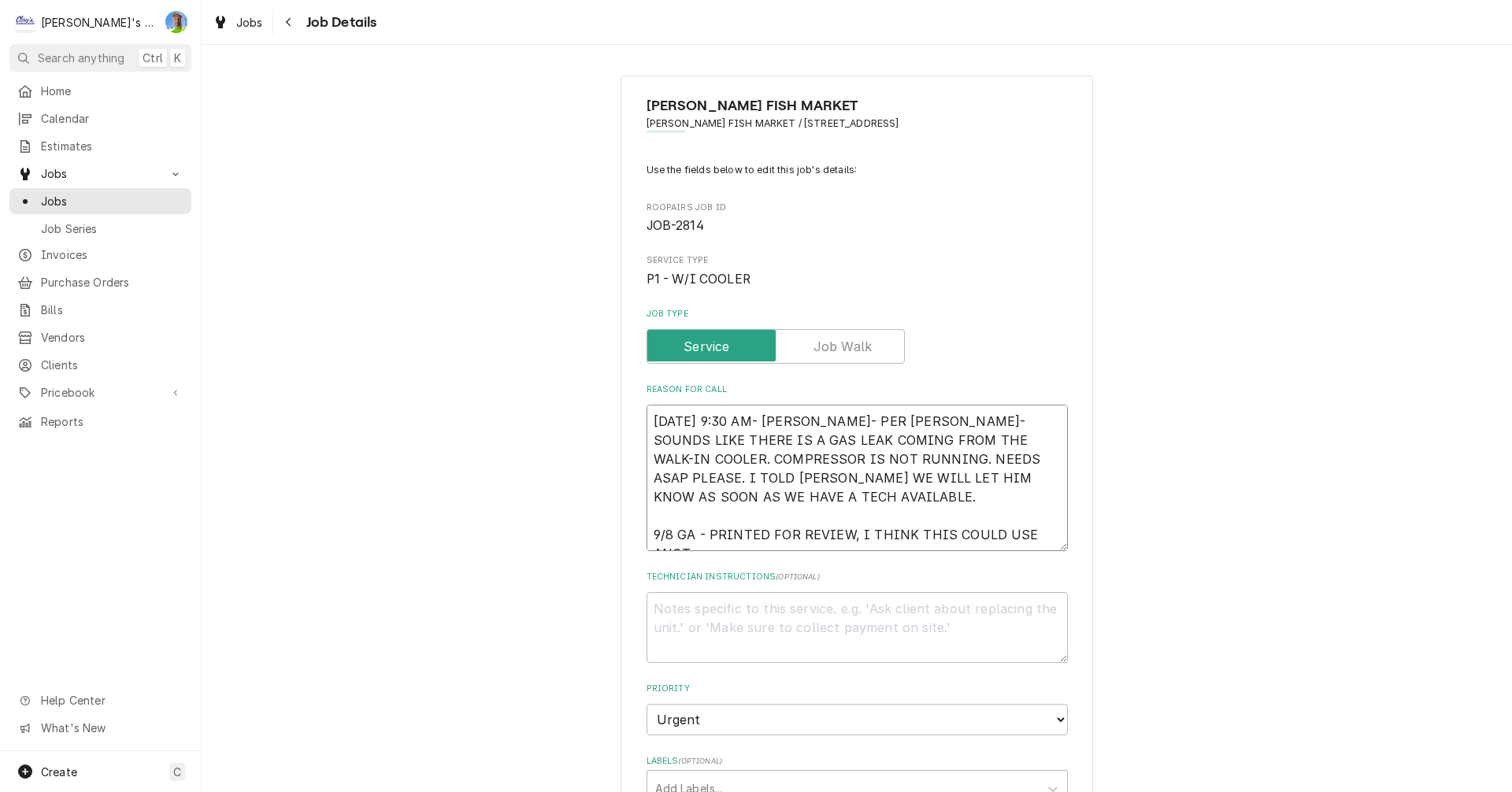
type textarea "8/29/2025 9:30 AM- SARAH- PER DWIGHT- SOUNDS LIKE THERE IS A GAS LEAK COMING FR…"
type textarea "x"
type textarea "8/29/2025 9:30 AM- SARAH- PER DWIGHT- SOUNDS LIKE THERE IS A GAS LEAK COMING FR…"
type textarea "x"
type textarea "8/29/2025 9:30 AM- SARAH- PER DWIGHT- SOUNDS LIKE THERE IS A GAS LEAK COMING FR…"
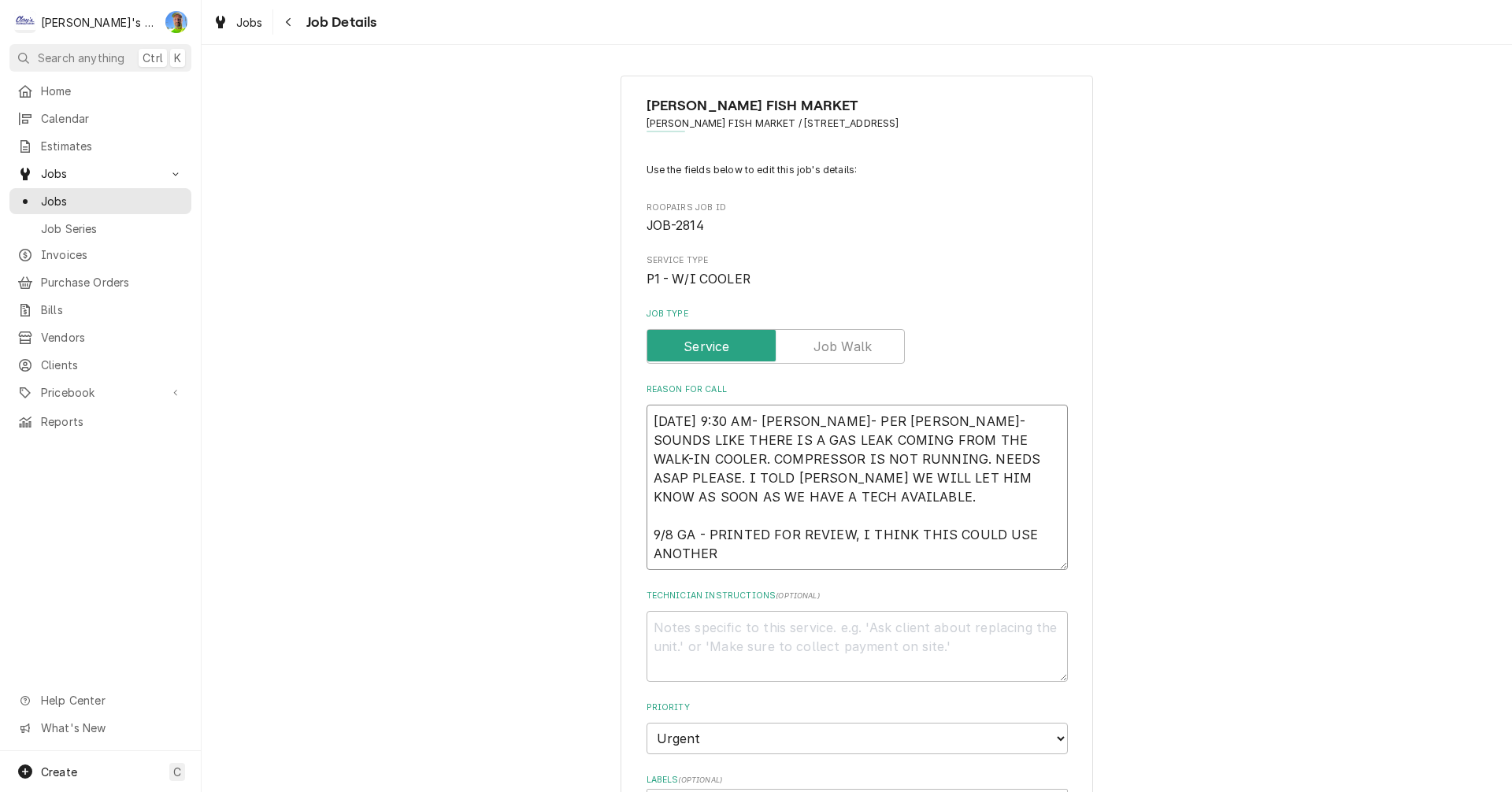
type textarea "x"
type textarea "8/29/2025 9:30 AM- SARAH- PER DWIGHT- SOUNDS LIKE THERE IS A GAS LEAK COMING FR…"
type textarea "x"
type textarea "8/29/2025 9:30 AM- SARAH- PER DWIGHT- SOUNDS LIKE THERE IS A GAS LEAK COMING FR…"
type textarea "x"
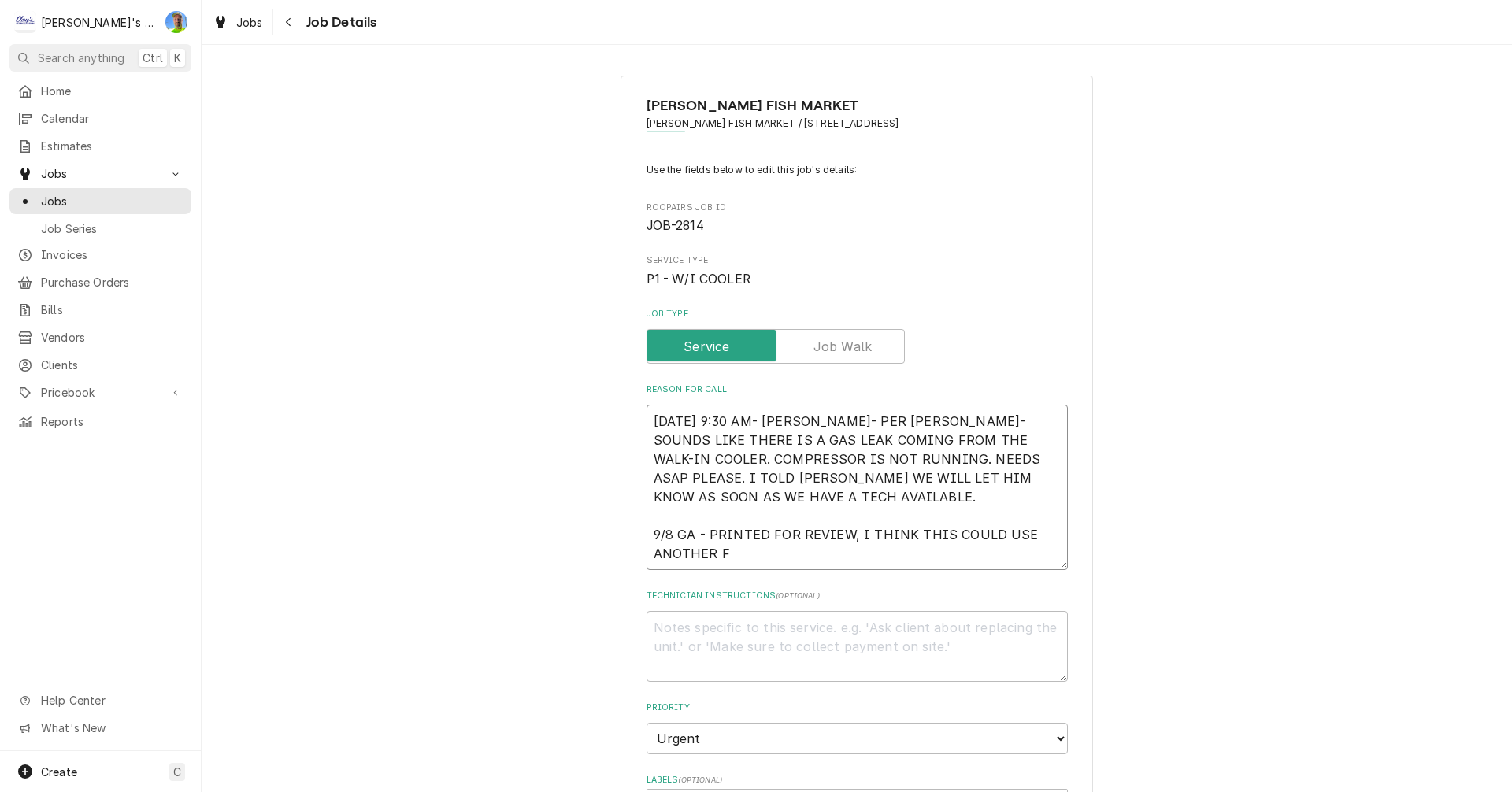
type textarea "8/29/2025 9:30 AM- SARAH- PER DWIGHT- SOUNDS LIKE THERE IS A GAS LEAK COMING FR…"
type textarea "x"
type textarea "8/29/2025 9:30 AM- SARAH- PER DWIGHT- SOUNDS LIKE THERE IS A GAS LEAK COMING FR…"
type textarea "x"
type textarea "8/29/2025 9:30 AM- SARAH- PER DWIGHT- SOUNDS LIKE THERE IS A GAS LEAK COMING FR…"
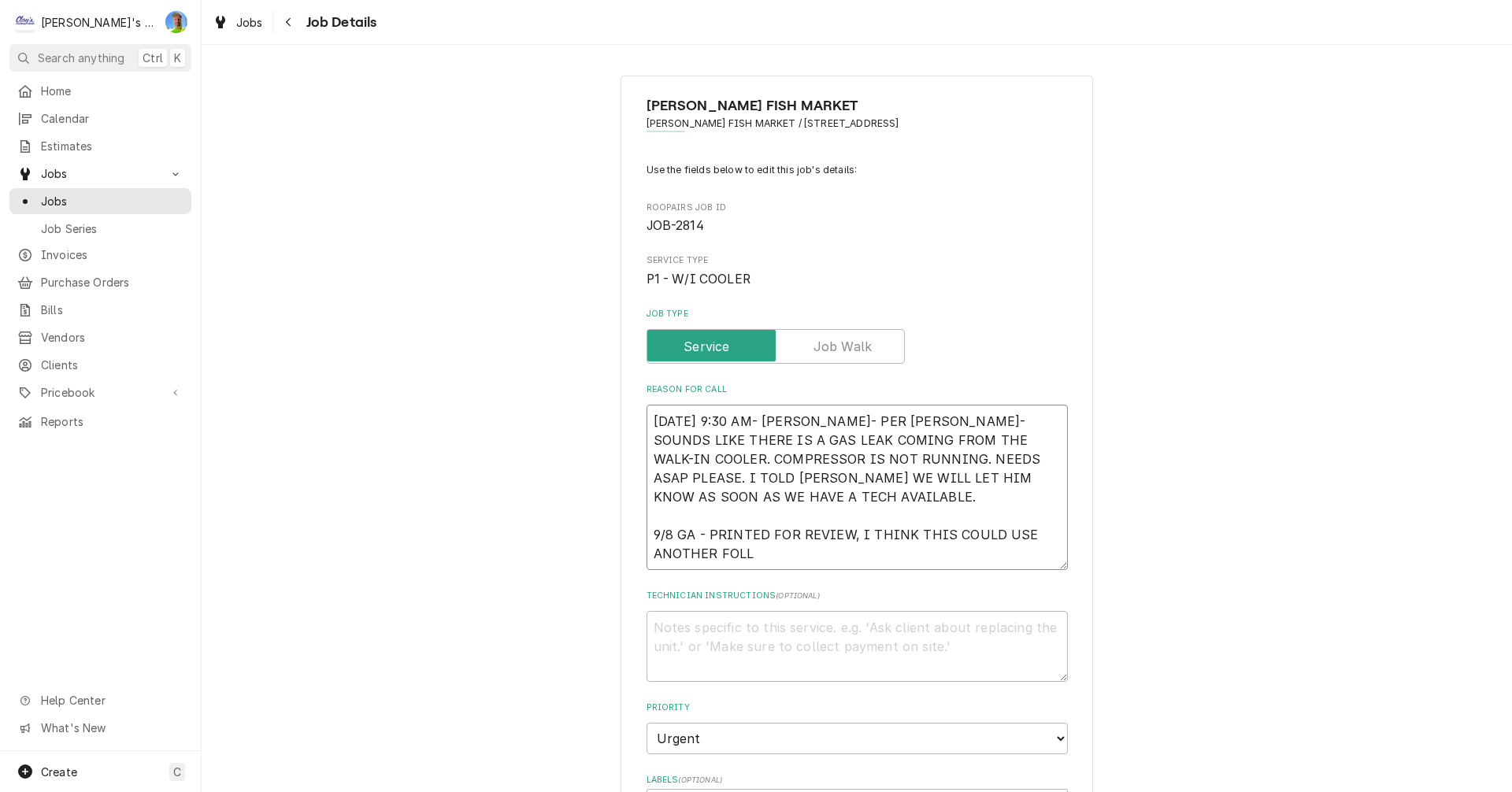
type textarea "x"
type textarea "8/29/2025 9:30 AM- SARAH- PER DWIGHT- SOUNDS LIKE THERE IS A GAS LEAK COMING FR…"
type textarea "x"
type textarea "8/29/2025 9:30 AM- SARAH- PER DWIGHT- SOUNDS LIKE THERE IS A GAS LEAK COMING FR…"
type textarea "x"
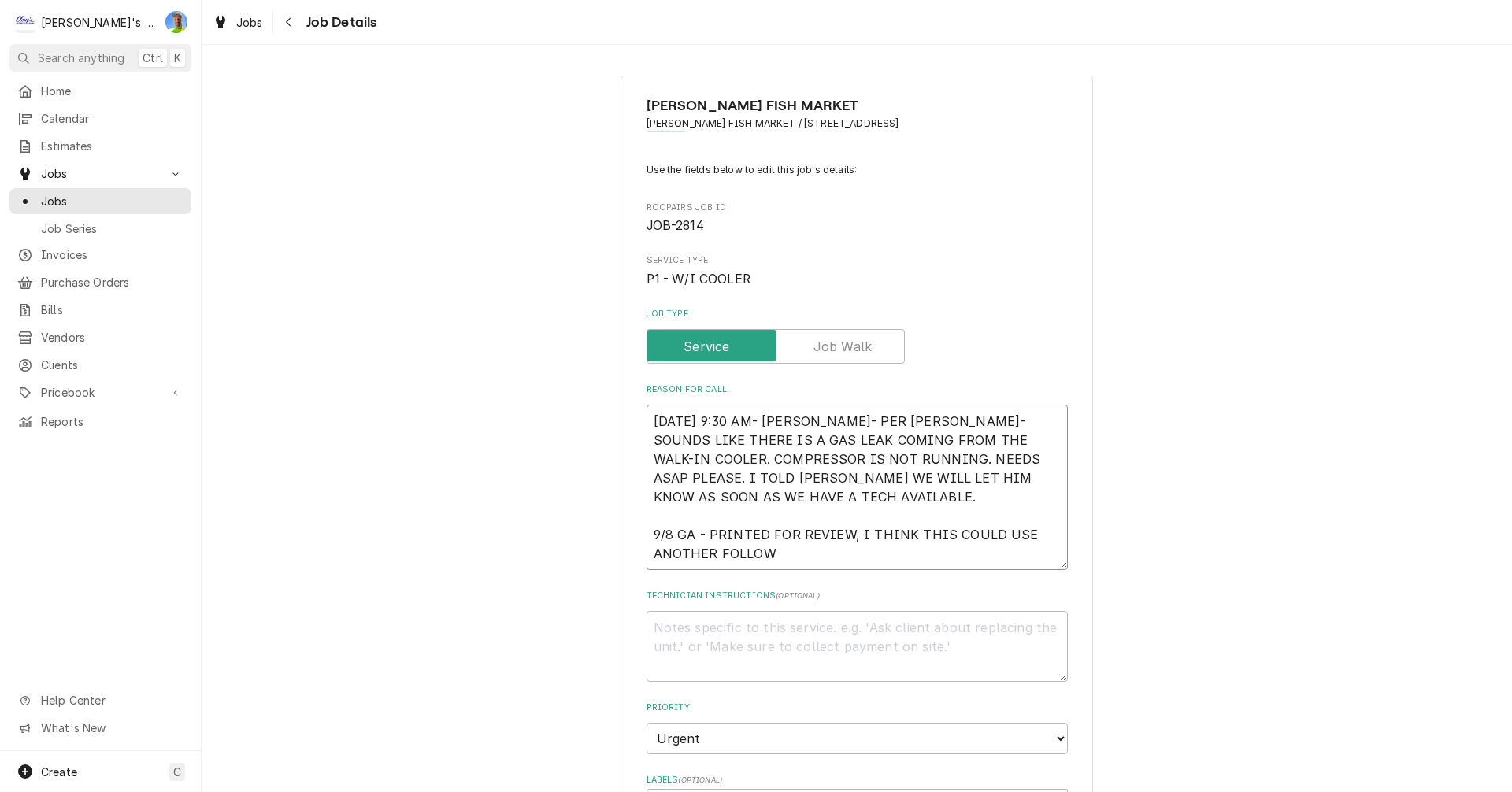
type textarea "8/29/2025 9:30 AM- SARAH- PER DWIGHT- SOUNDS LIKE THERE IS A GAS LEAK COMING FR…"
type textarea "x"
type textarea "8/29/2025 9:30 AM- SARAH- PER DWIGHT- SOUNDS LIKE THERE IS A GAS LEAK COMING FR…"
type textarea "x"
type textarea "8/29/2025 9:30 AM- SARAH- PER DWIGHT- SOUNDS LIKE THERE IS A GAS LEAK COMING FR…"
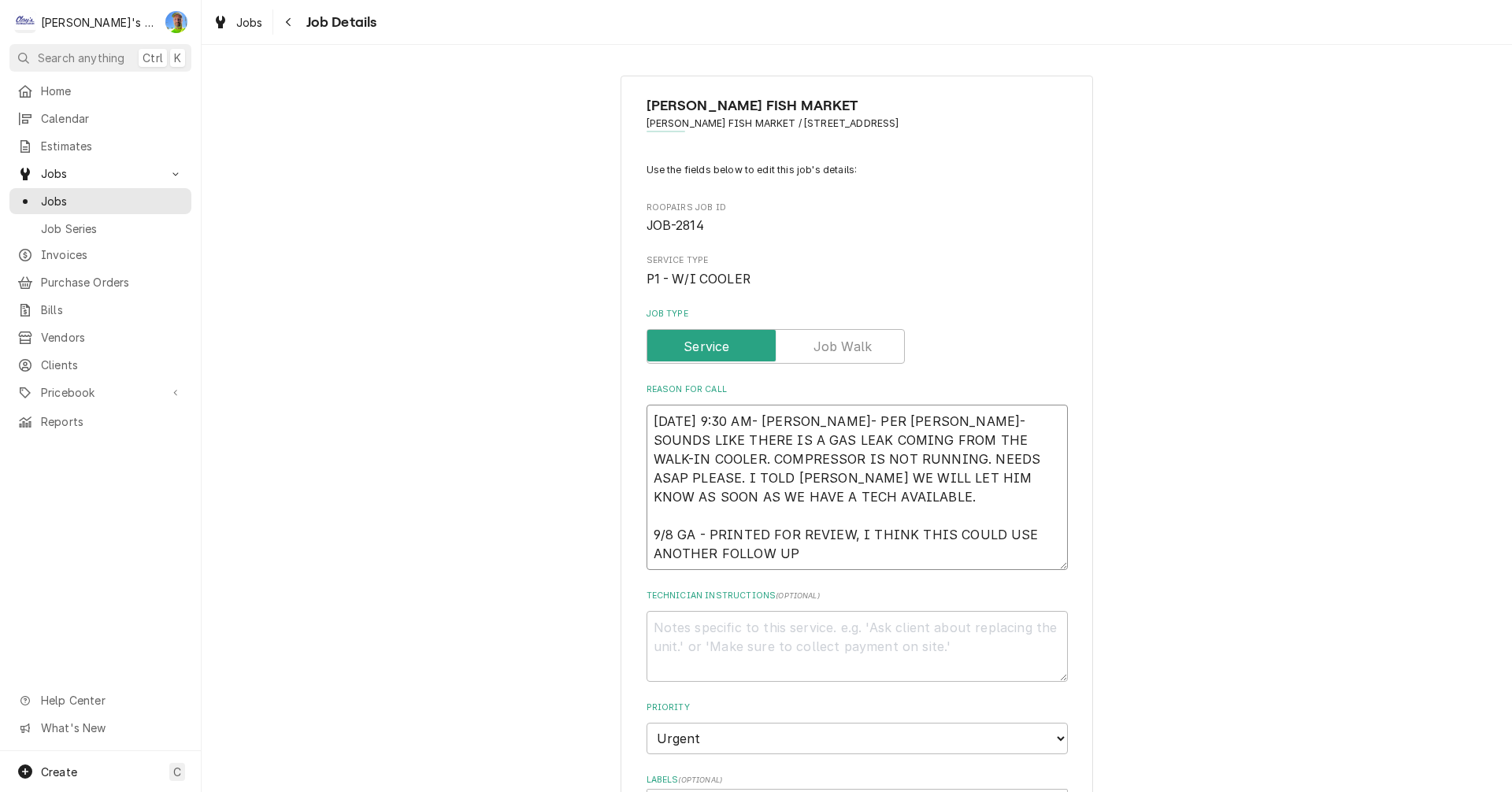
type textarea "x"
type textarea "8/29/2025 9:30 AM- SARAH- PER DWIGHT- SOUNDS LIKE THERE IS A GAS LEAK COMING FR…"
type textarea "x"
type textarea "8/29/2025 9:30 AM- SARAH- PER DWIGHT- SOUNDS LIKE THERE IS A GAS LEAK COMING FR…"
type textarea "x"
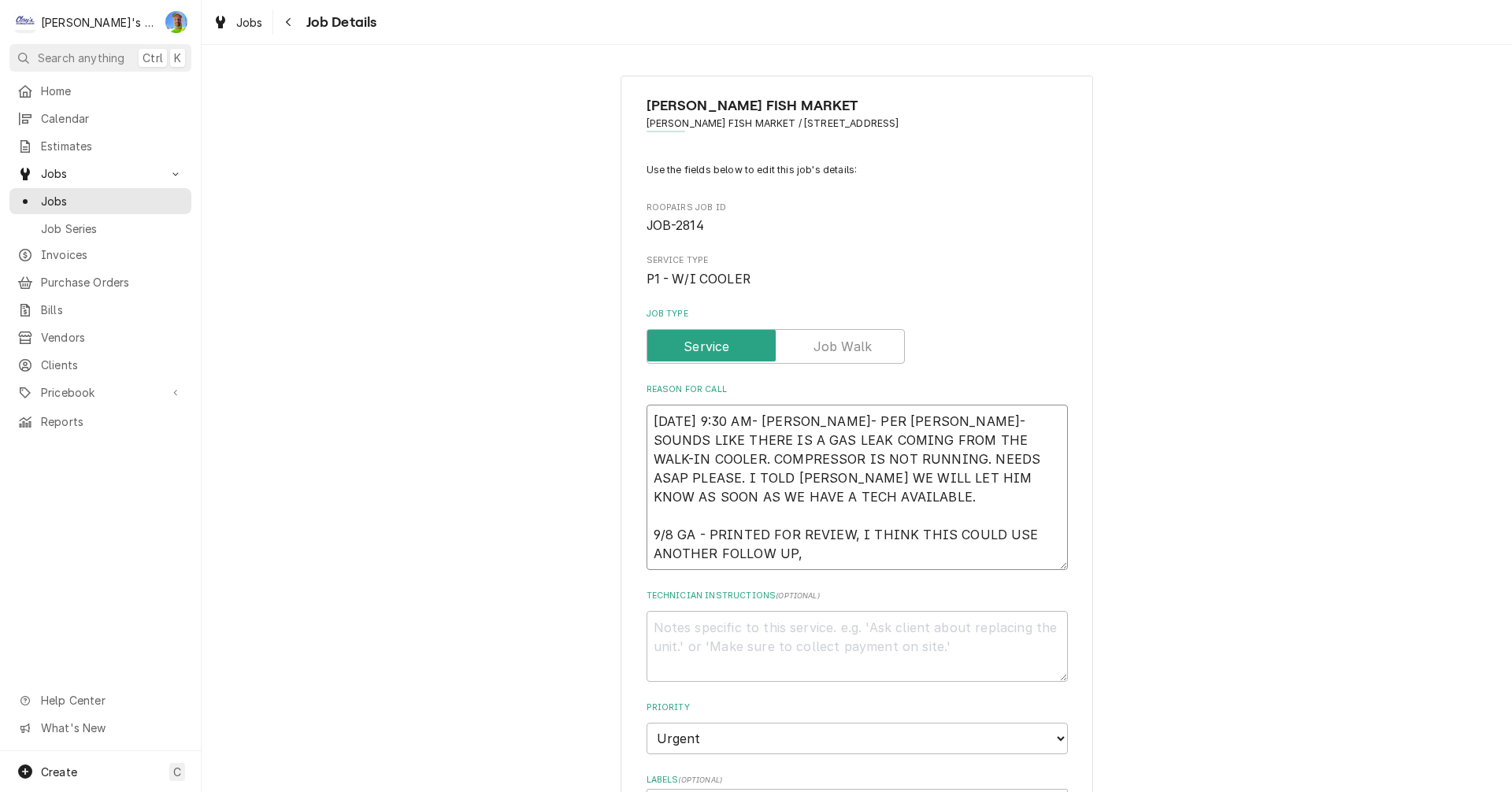
type textarea "8/29/2025 9:30 AM- SARAH- PER DWIGHT- SOUNDS LIKE THERE IS A GAS LEAK COMING FR…"
type textarea "x"
type textarea "8/29/2025 9:30 AM- SARAH- PER DWIGHT- SOUNDS LIKE THERE IS A GAS LEAK COMING FR…"
type textarea "x"
type textarea "8/29/2025 9:30 AM- SARAH- PER DWIGHT- SOUNDS LIKE THERE IS A GAS LEAK COMING FR…"
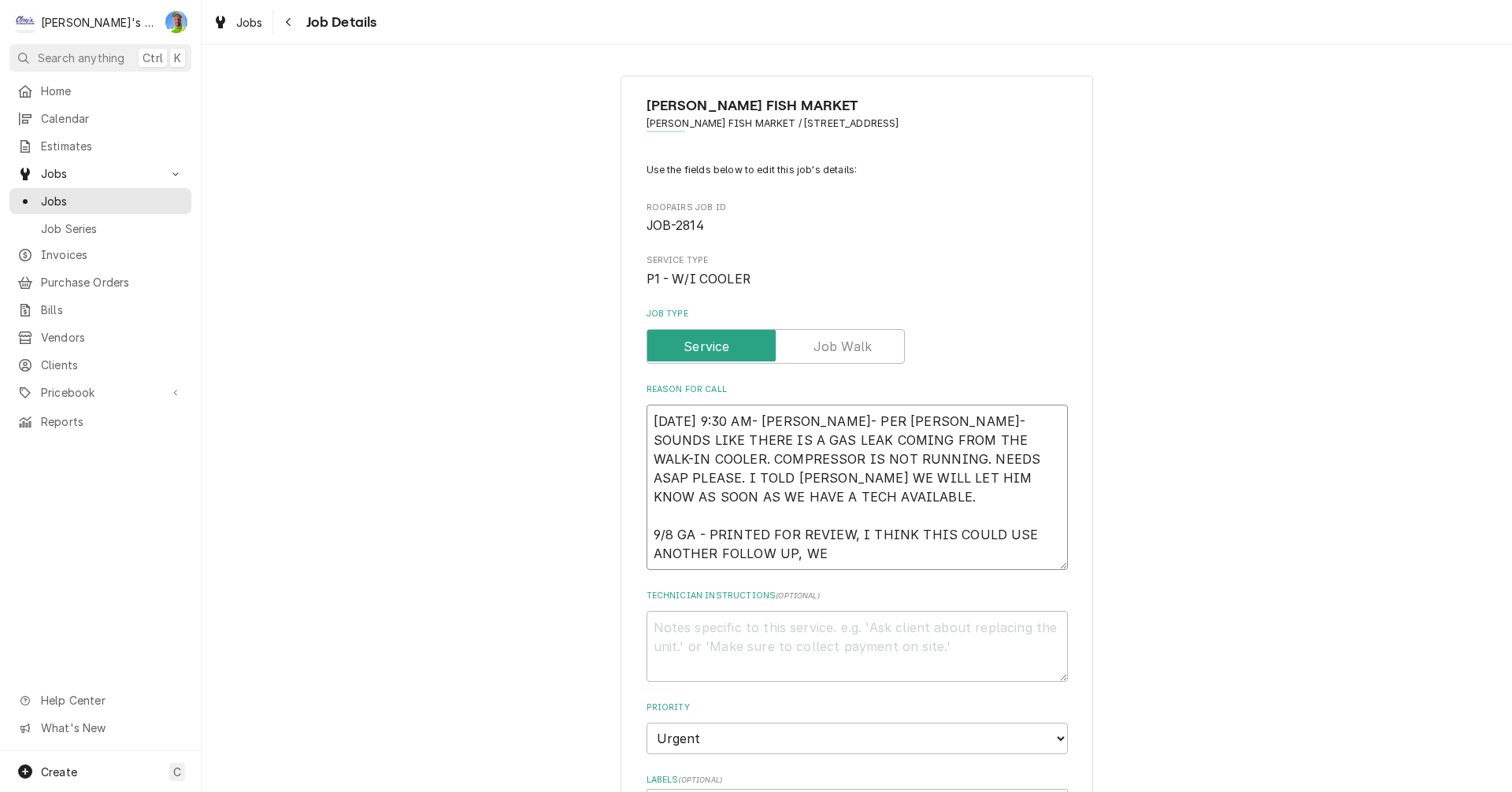
type textarea "x"
type textarea "8/29/2025 9:30 AM- SARAH- PER DWIGHT- SOUNDS LIKE THERE IS A GAS LEAK COMING FR…"
type textarea "x"
type textarea "8/29/2025 9:30 AM- SARAH- PER DWIGHT- SOUNDS LIKE THERE IS A GAS LEAK COMING FR…"
type textarea "x"
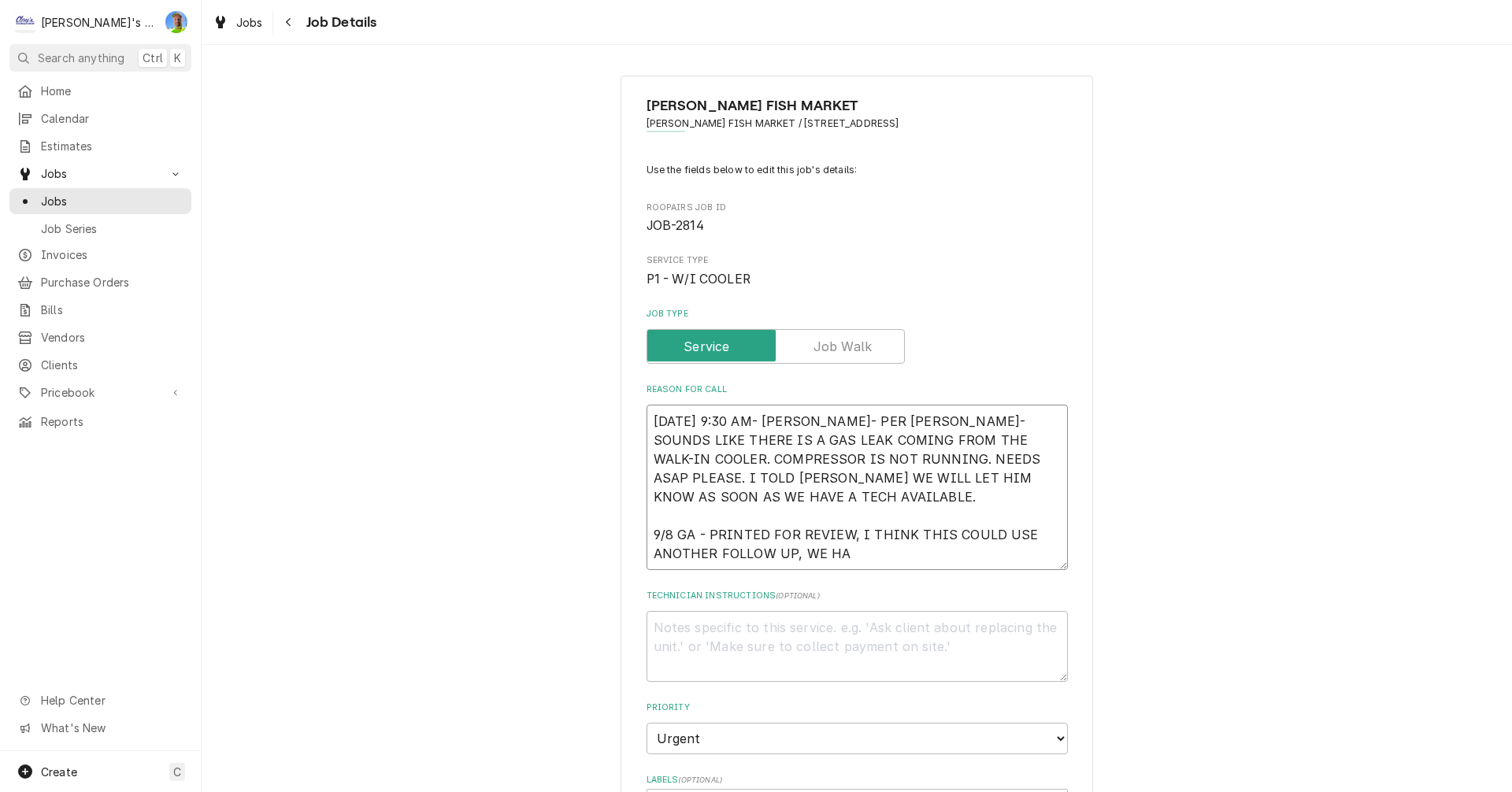
type textarea "8/29/2025 9:30 AM- SARAH- PER DWIGHT- SOUNDS LIKE THERE IS A GAS LEAK COMING FR…"
type textarea "x"
type textarea "8/29/2025 9:30 AM- SARAH- PER DWIGHT- SOUNDS LIKE THERE IS A GAS LEAK COMING FR…"
type textarea "x"
type textarea "8/29/2025 9:30 AM- SARAH- PER DWIGHT- SOUNDS LIKE THERE IS A GAS LEAK COMING FR…"
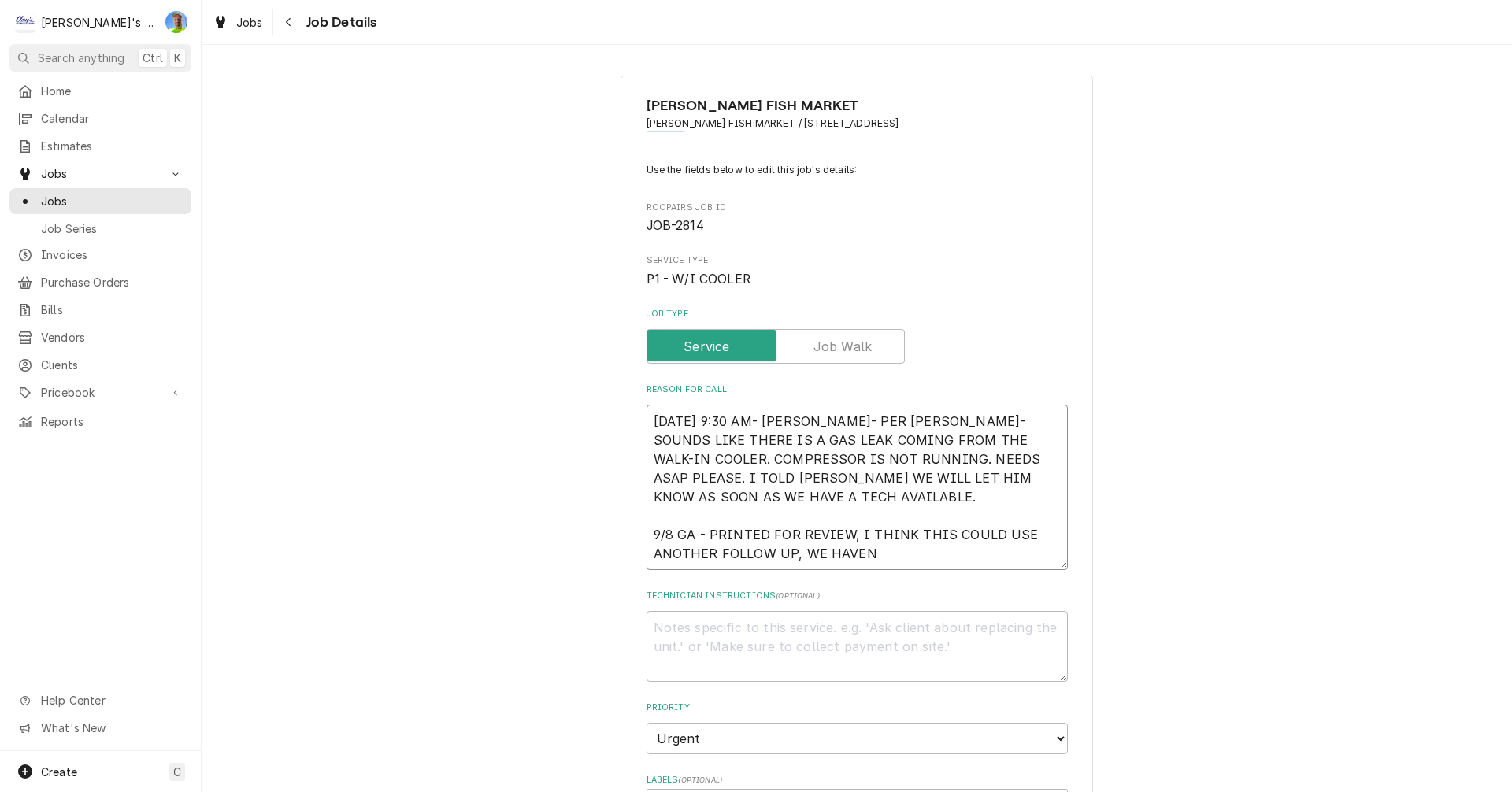
type textarea "x"
type textarea "8/29/2025 9:30 AM- SARAH- PER DWIGHT- SOUNDS LIKE THERE IS A GAS LEAK COMING FR…"
type textarea "x"
type textarea "8/29/2025 9:30 AM- SARAH- PER DWIGHT- SOUNDS LIKE THERE IS A GAS LEAK COMING FR…"
type textarea "x"
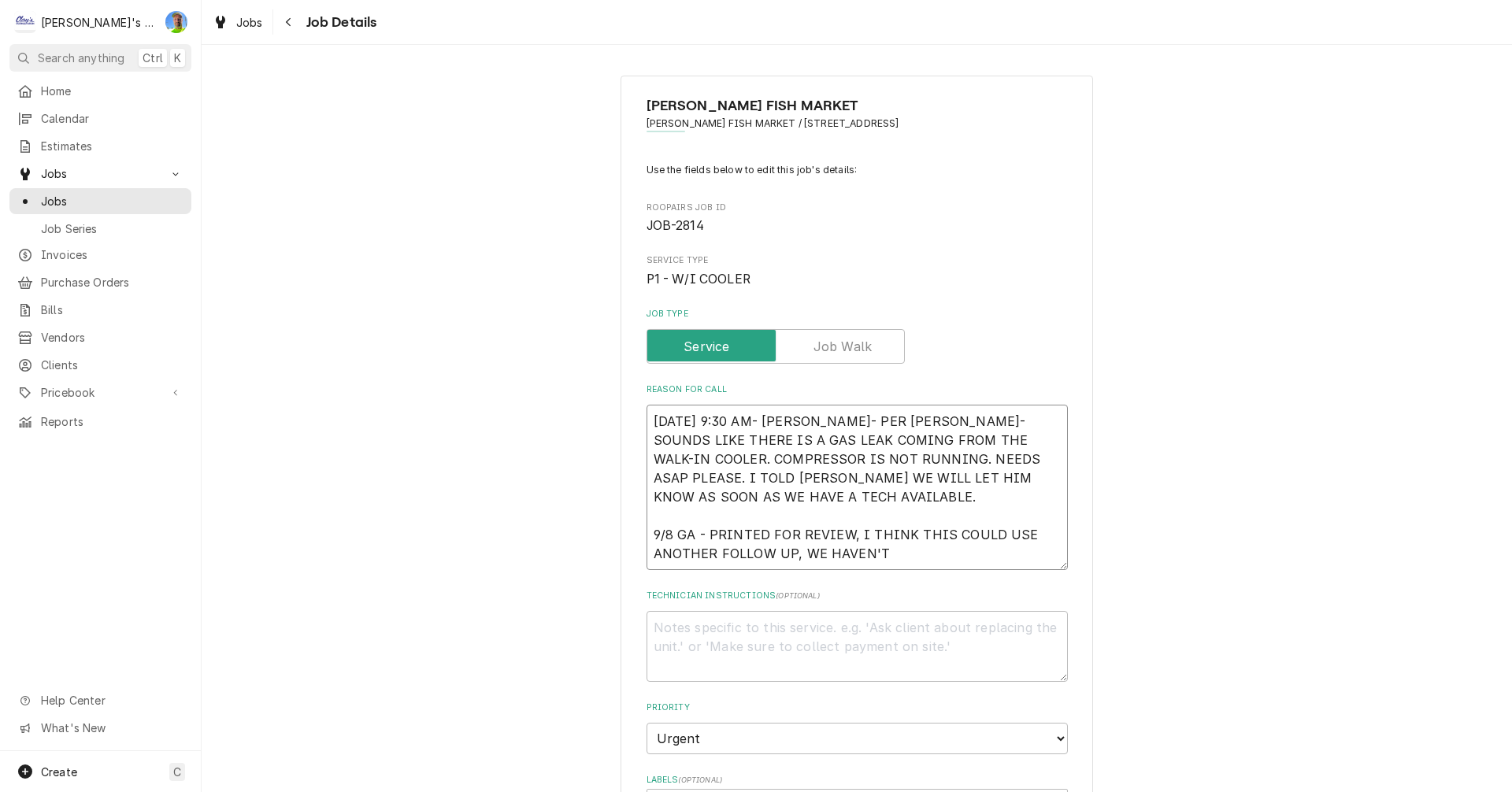
type textarea "8/29/2025 9:30 AM- SARAH- PER DWIGHT- SOUNDS LIKE THERE IS A GAS LEAK COMING FR…"
type textarea "x"
type textarea "8/29/2025 9:30 AM- SARAH- PER DWIGHT- SOUNDS LIKE THERE IS A GAS LEAK COMING FR…"
type textarea "x"
type textarea "8/29/2025 9:30 AM- SARAH- PER DWIGHT- SOUNDS LIKE THERE IS A GAS LEAK COMING FR…"
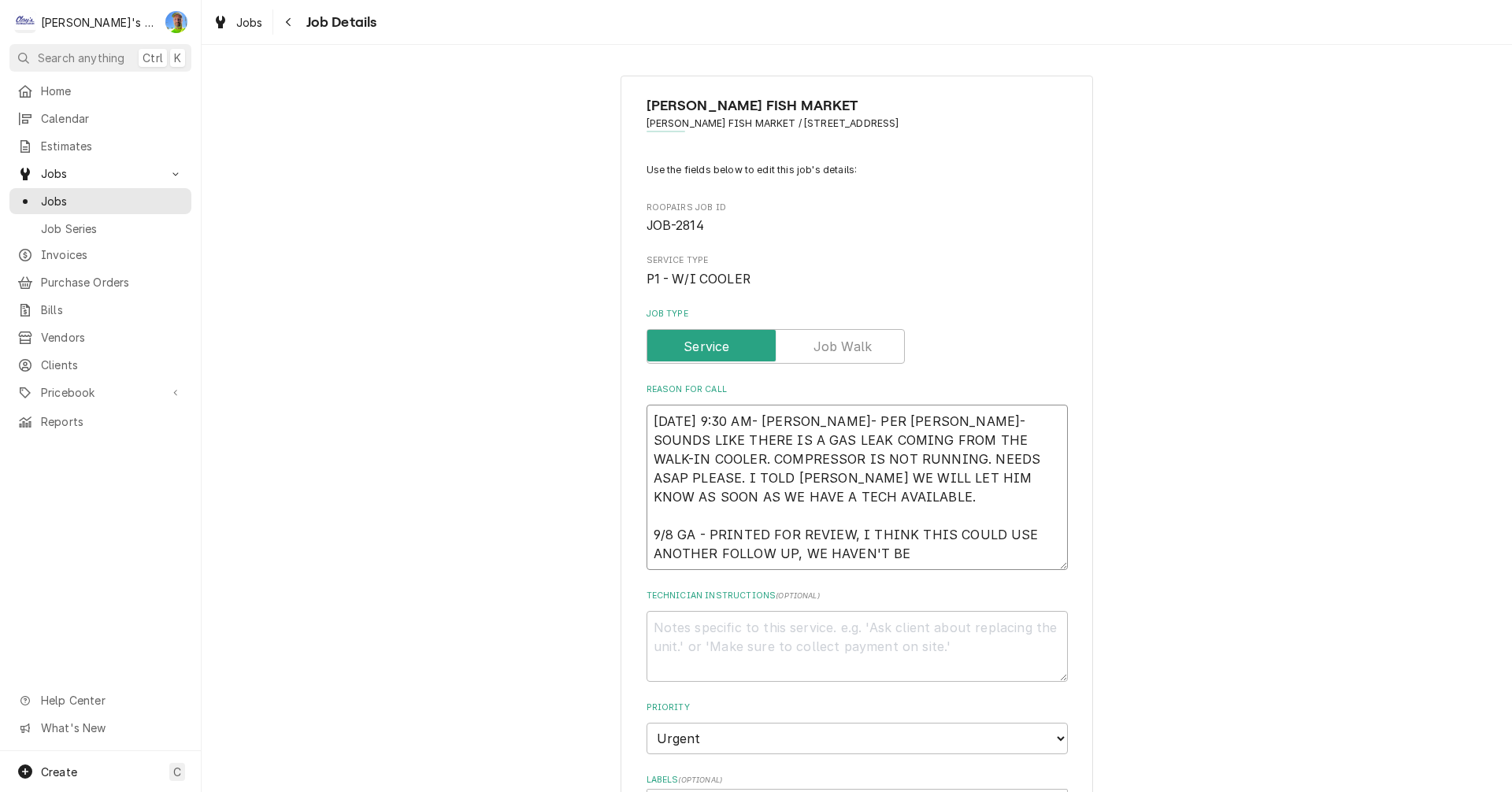
type textarea "x"
type textarea "8/29/2025 9:30 AM- SARAH- PER DWIGHT- SOUNDS LIKE THERE IS A GAS LEAK COMING FR…"
type textarea "x"
type textarea "8/29/2025 9:30 AM- SARAH- PER DWIGHT- SOUNDS LIKE THERE IS A GAS LEAK COMING FR…"
type textarea "x"
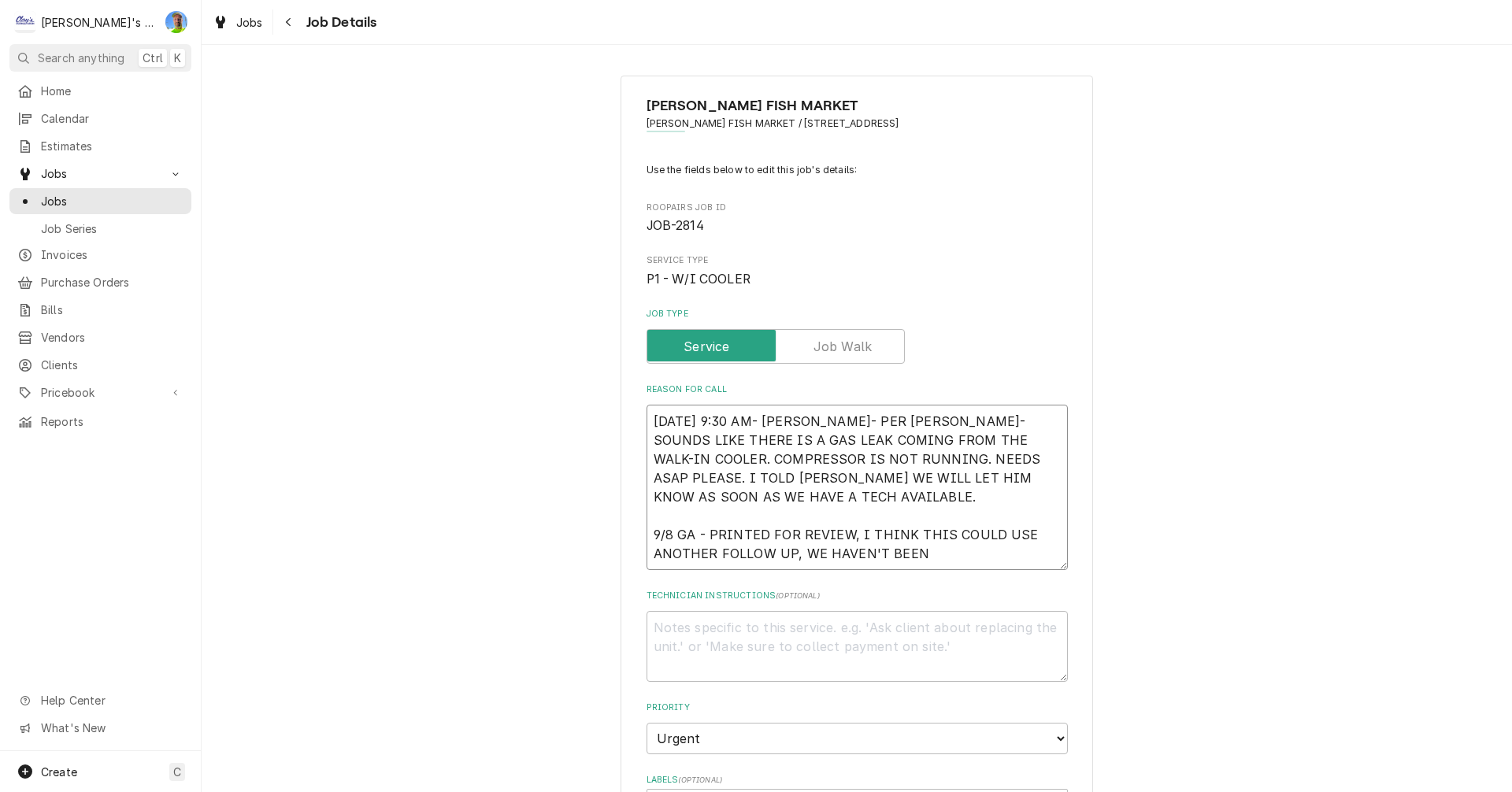
type textarea "8/29/2025 9:30 AM- SARAH- PER DWIGHT- SOUNDS LIKE THERE IS A GAS LEAK COMING FR…"
type textarea "x"
type textarea "8/29/2025 9:30 AM- SARAH- PER DWIGHT- SOUNDS LIKE THERE IS A GAS LEAK COMING FR…"
type textarea "x"
type textarea "8/29/2025 9:30 AM- SARAH- PER DWIGHT- SOUNDS LIKE THERE IS A GAS LEAK COMING FR…"
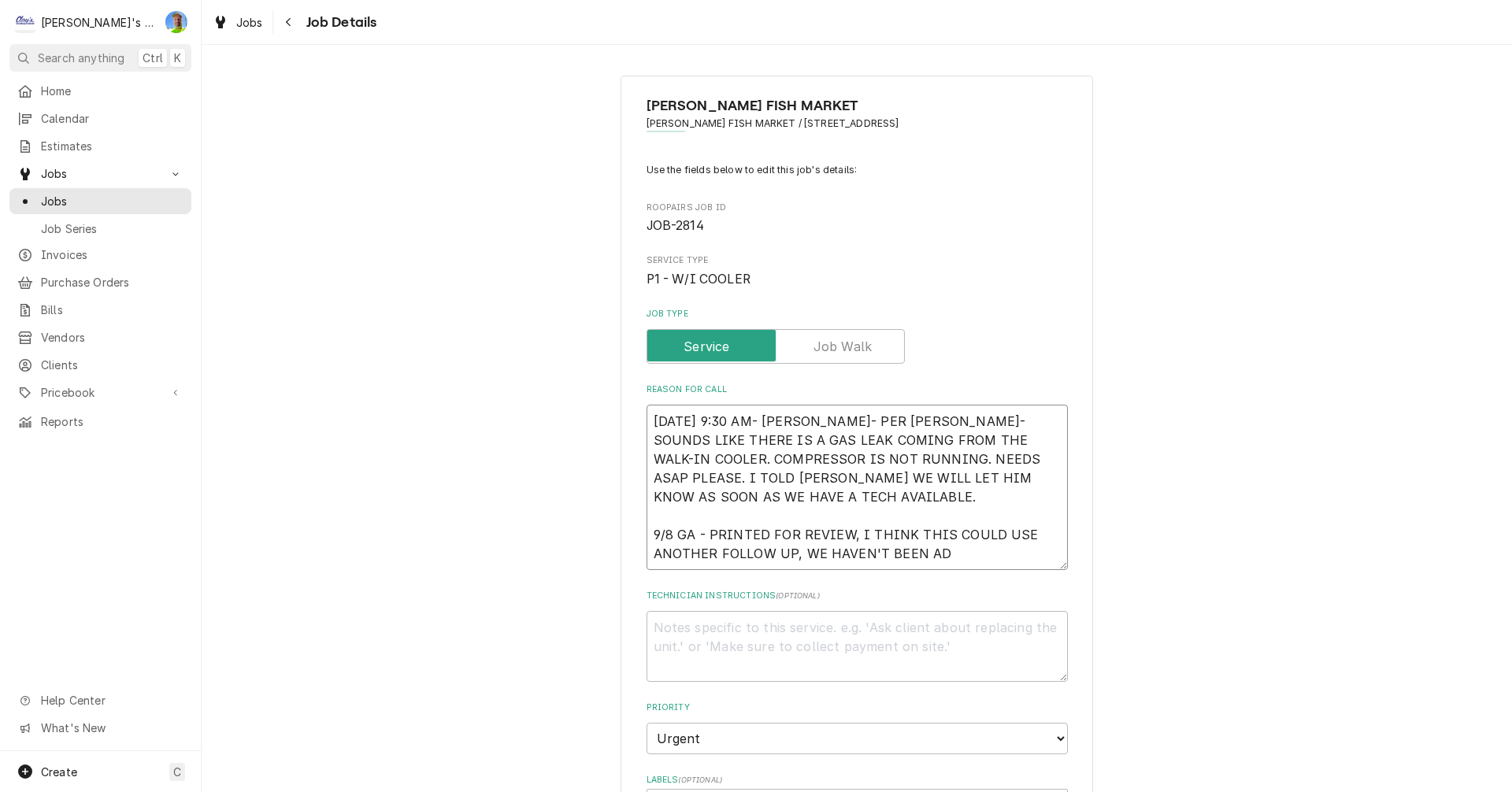
type textarea "x"
type textarea "8/29/2025 9:30 AM- SARAH- PER DWIGHT- SOUNDS LIKE THERE IS A GAS LEAK COMING FR…"
type textarea "x"
type textarea "8/29/2025 9:30 AM- SARAH- PER DWIGHT- SOUNDS LIKE THERE IS A GAS LEAK COMING FR…"
type textarea "x"
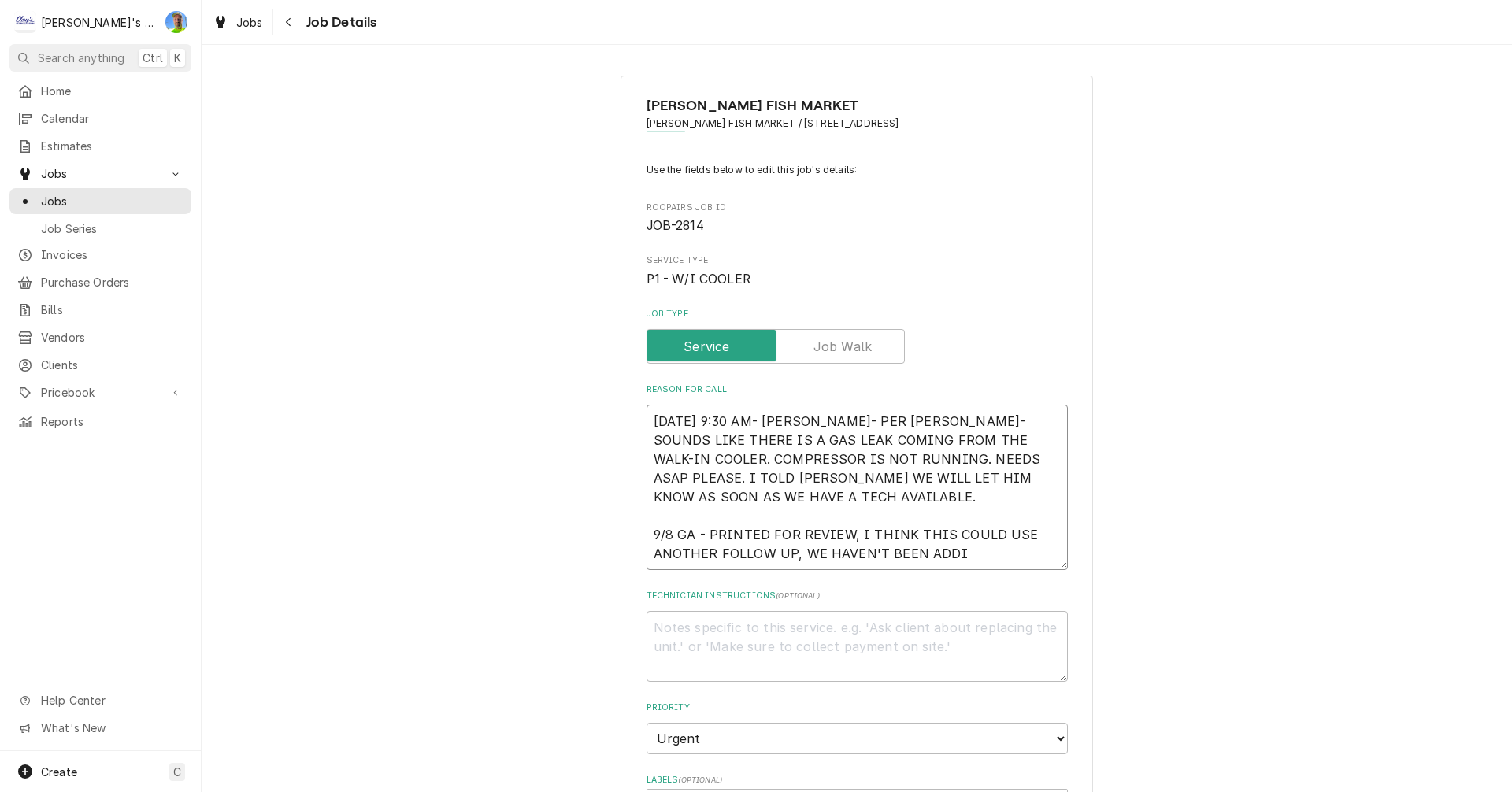
type textarea "8/29/2025 9:30 AM- SARAH- PER DWIGHT- SOUNDS LIKE THERE IS A GAS LEAK COMING FR…"
type textarea "x"
type textarea "8/29/2025 9:30 AM- SARAH- PER DWIGHT- SOUNDS LIKE THERE IS A GAS LEAK COMING FR…"
type textarea "x"
type textarea "8/29/2025 9:30 AM- SARAH- PER DWIGHT- SOUNDS LIKE THERE IS A GAS LEAK COMING FR…"
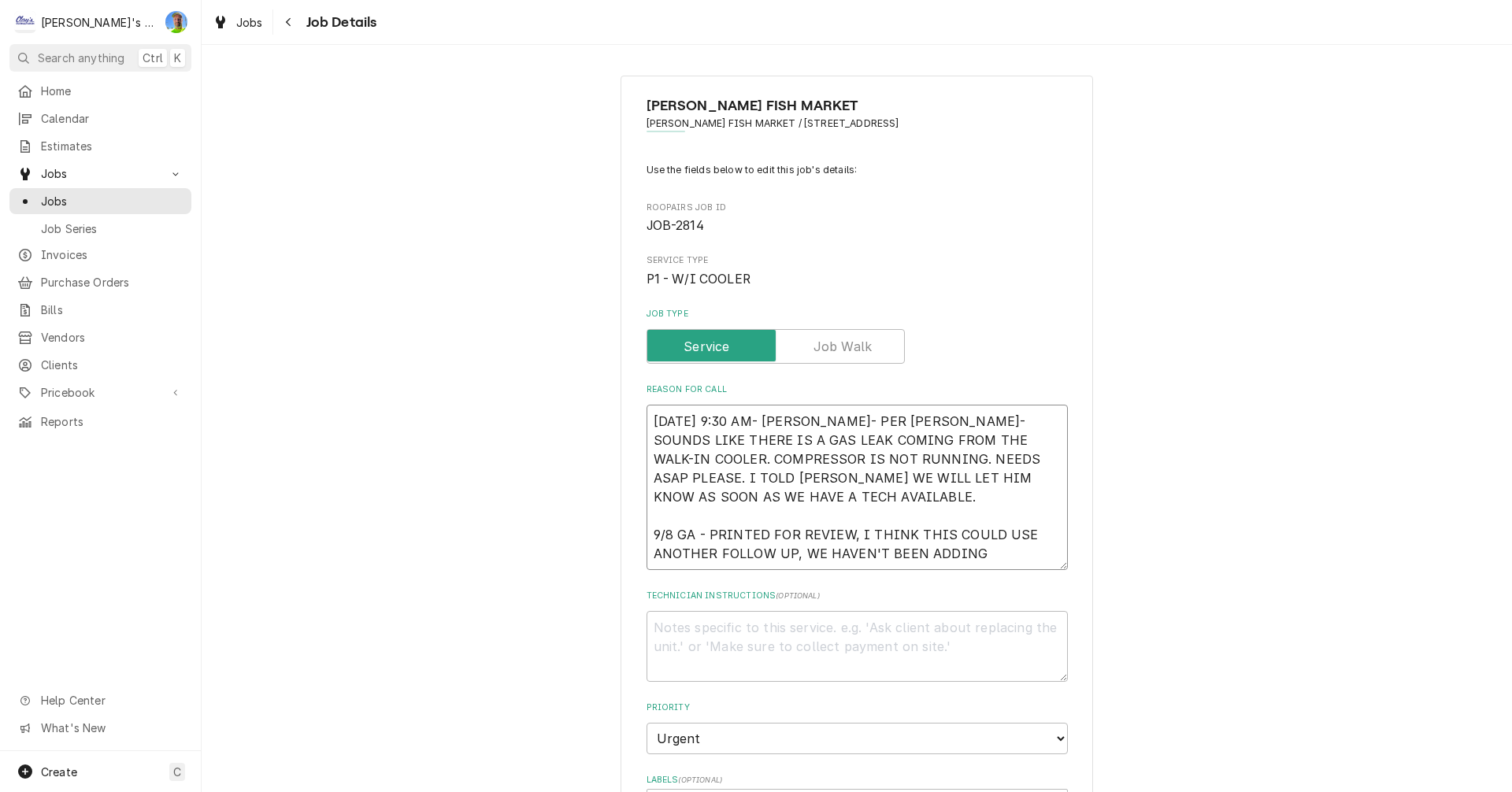
type textarea "x"
type textarea "8/29/2025 9:30 AM- SARAH- PER DWIGHT- SOUNDS LIKE THERE IS A GAS LEAK COMING FR…"
type textarea "x"
type textarea "8/29/2025 9:30 AM- SARAH- PER DWIGHT- SOUNDS LIKE THERE IS A GAS LEAK COMING FR…"
type textarea "x"
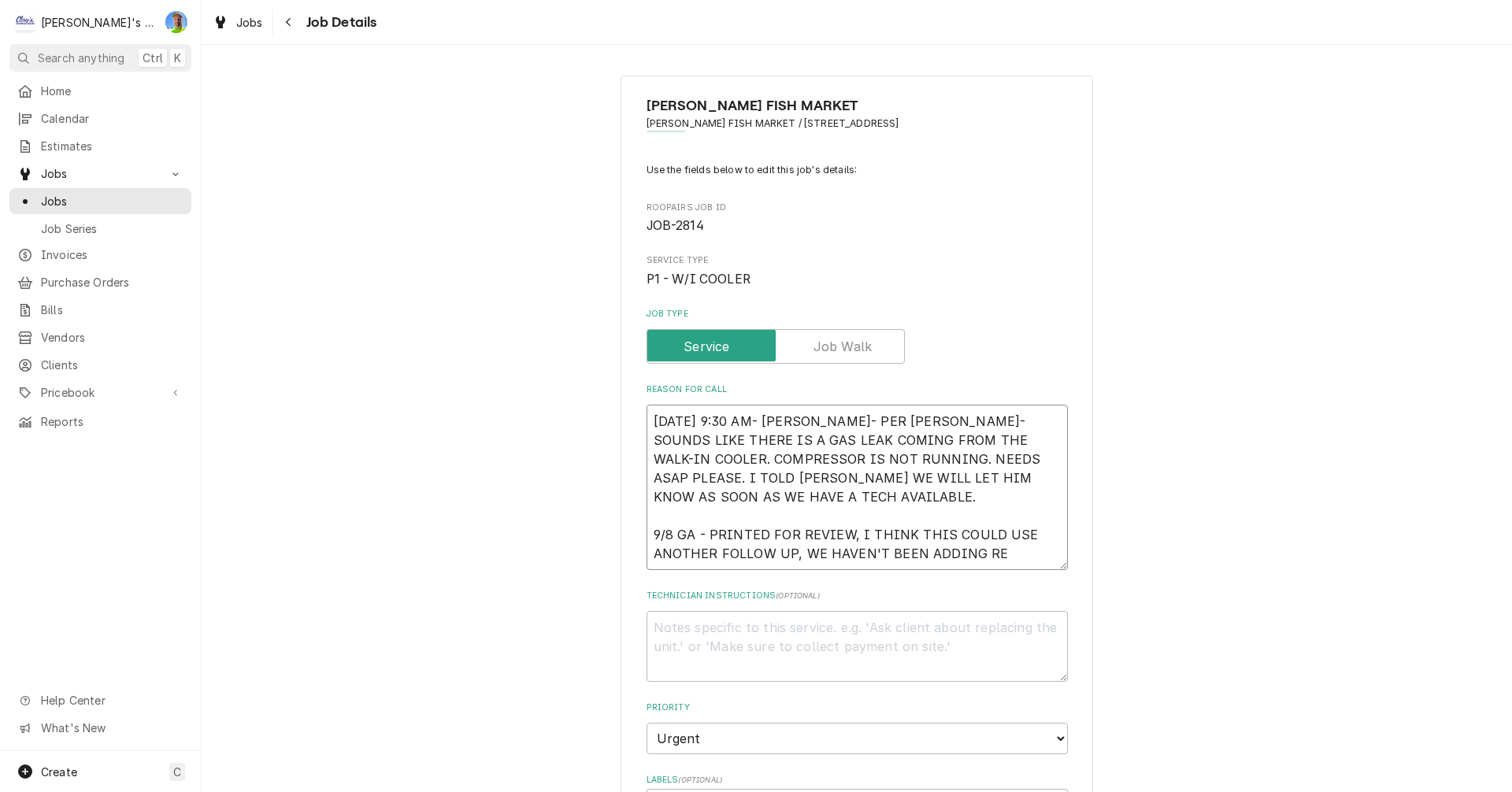
type textarea "8/29/2025 9:30 AM- SARAH- PER DWIGHT- SOUNDS LIKE THERE IS A GAS LEAK COMING FR…"
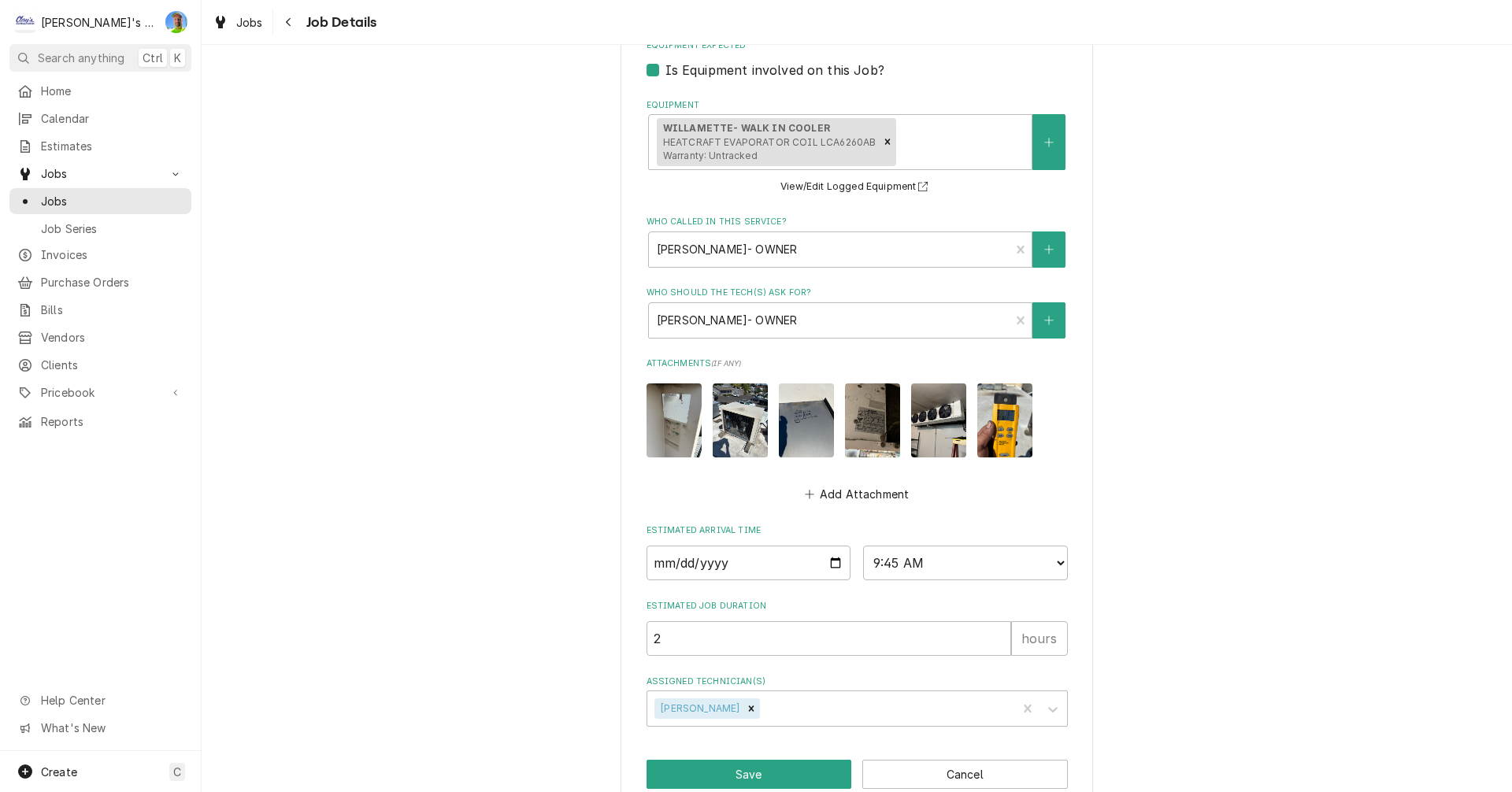
scroll to position [798, 0]
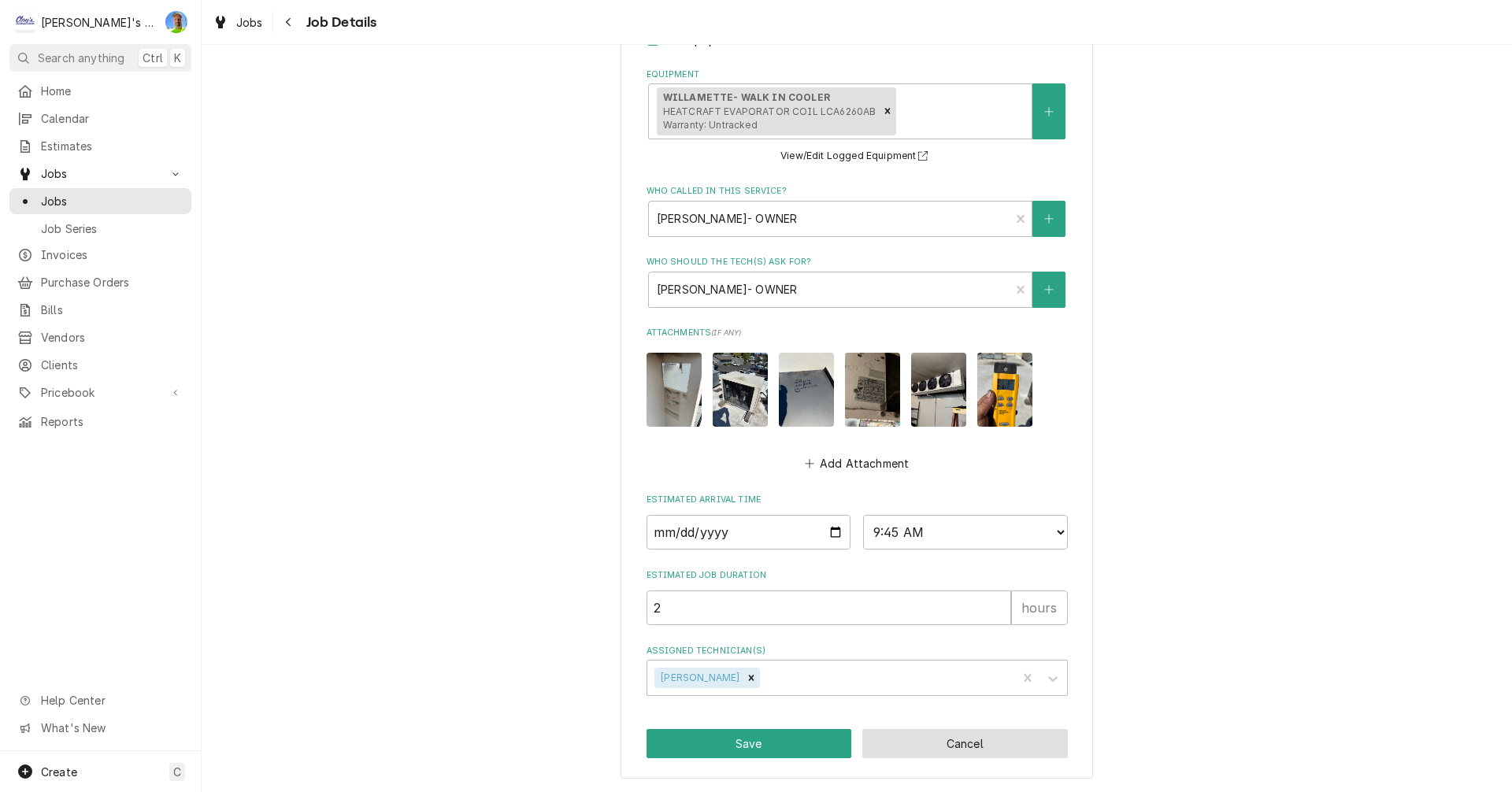
click at [985, 748] on button "Cancel" at bounding box center [964, 744] width 205 height 29
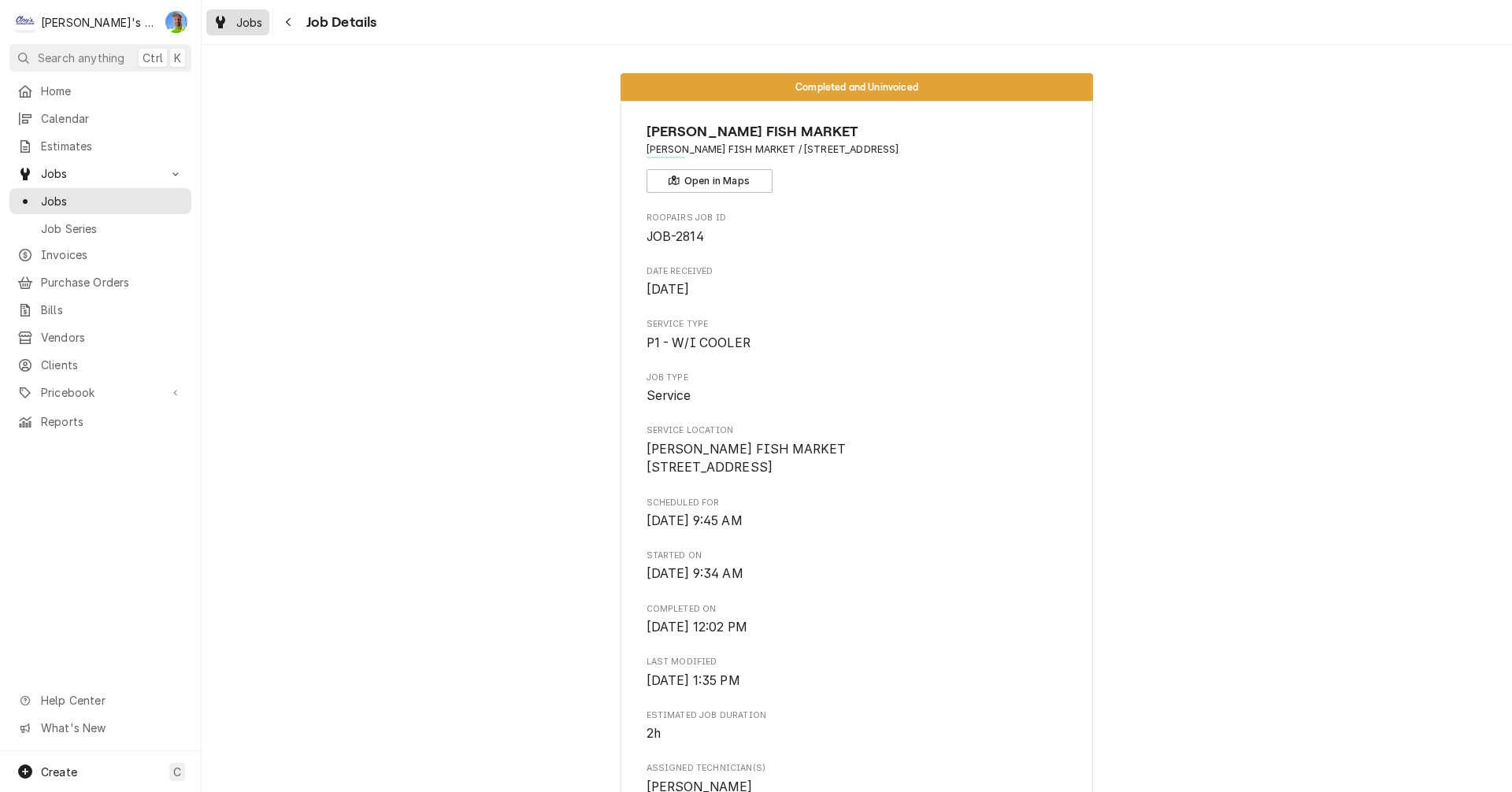
click at [241, 21] on span "Jobs" at bounding box center [249, 23] width 26 height 16
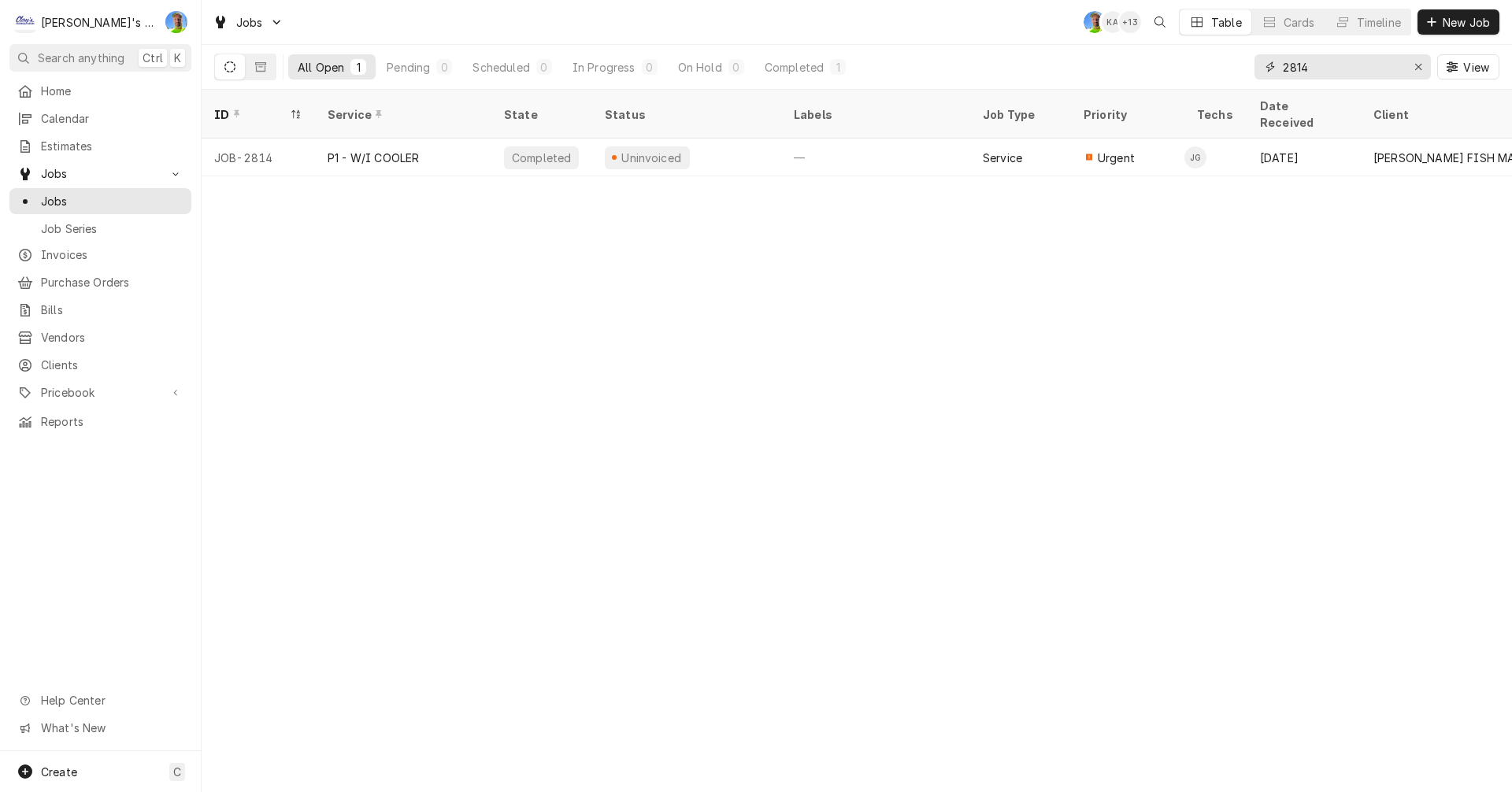
click at [1331, 64] on input "2814" at bounding box center [1341, 67] width 118 height 25
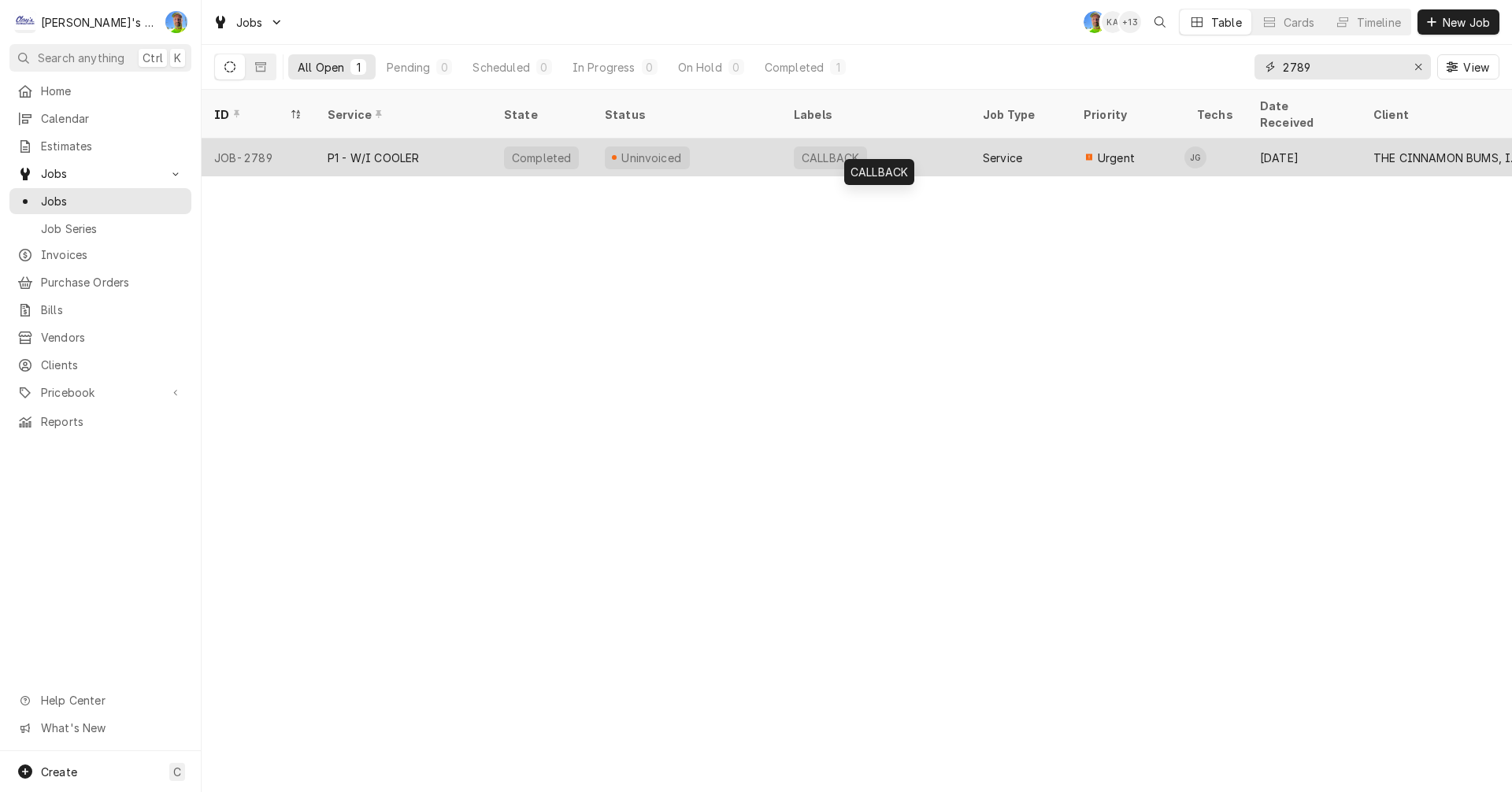
type input "2789"
click at [950, 139] on div "CALLBACK" at bounding box center [875, 158] width 189 height 38
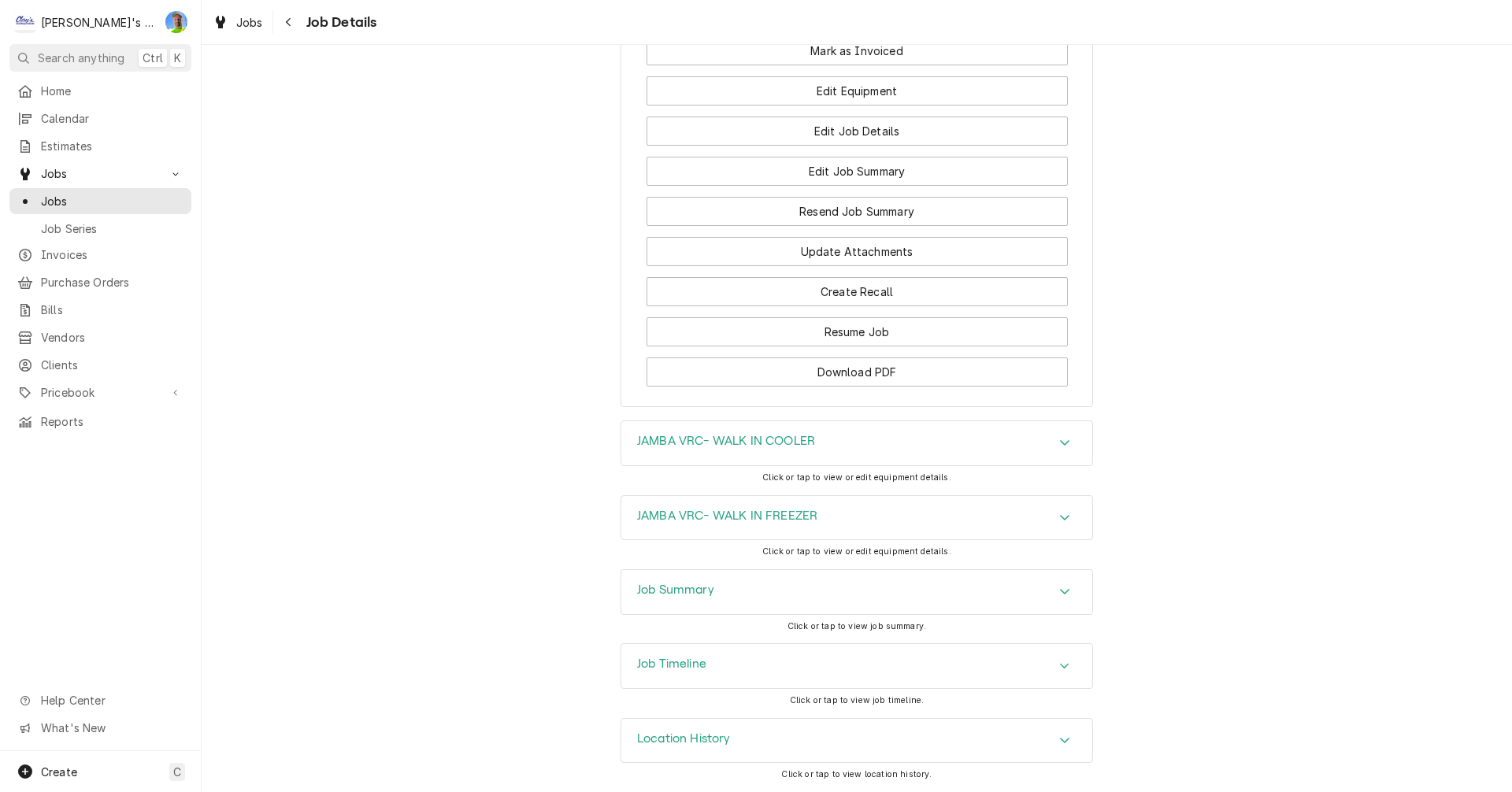
scroll to position [1589, 0]
click at [1052, 438] on div "Accordion Header" at bounding box center [1064, 443] width 24 height 19
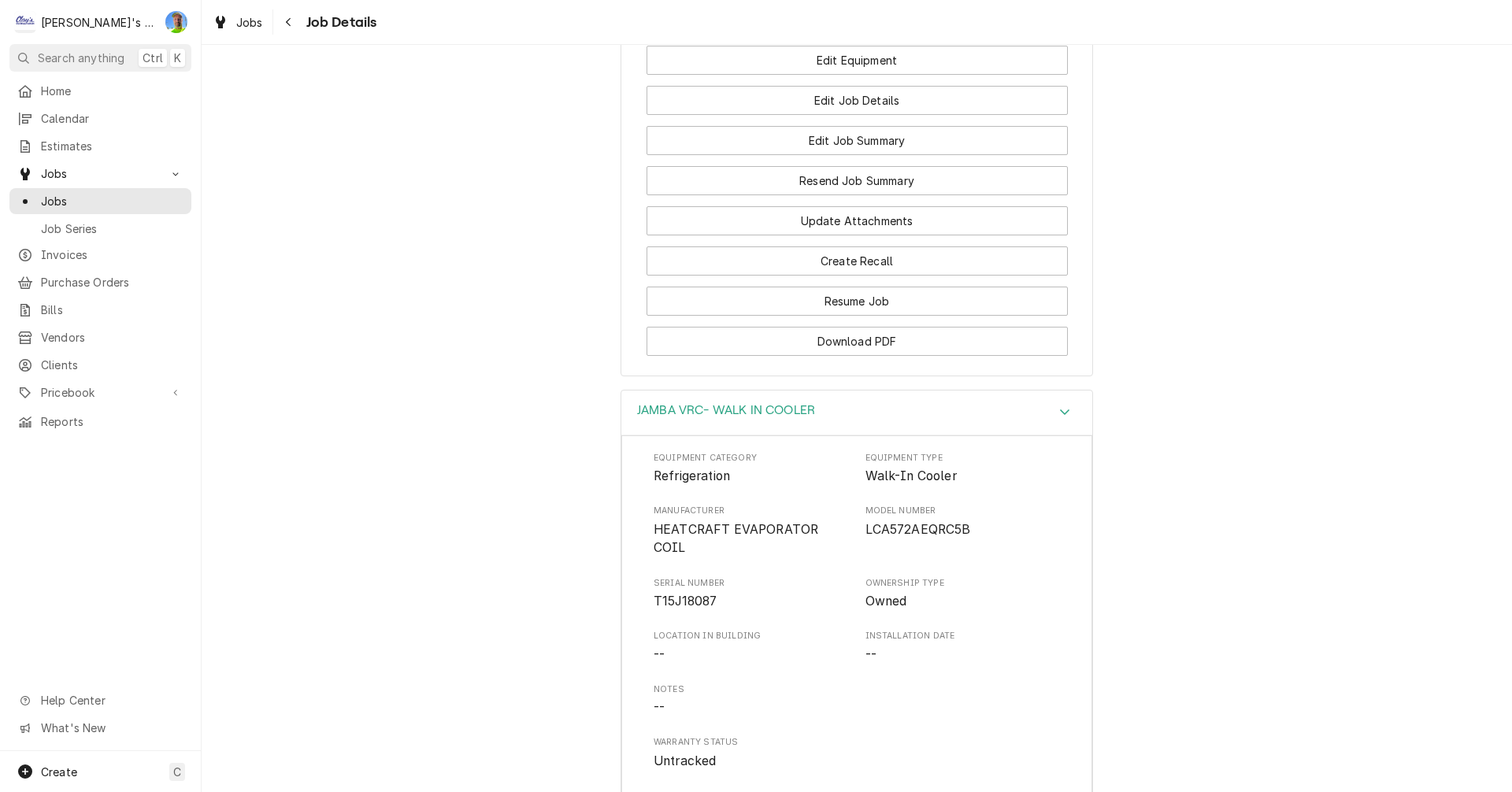
click at [1052, 422] on div "Accordion Header" at bounding box center [1064, 412] width 24 height 19
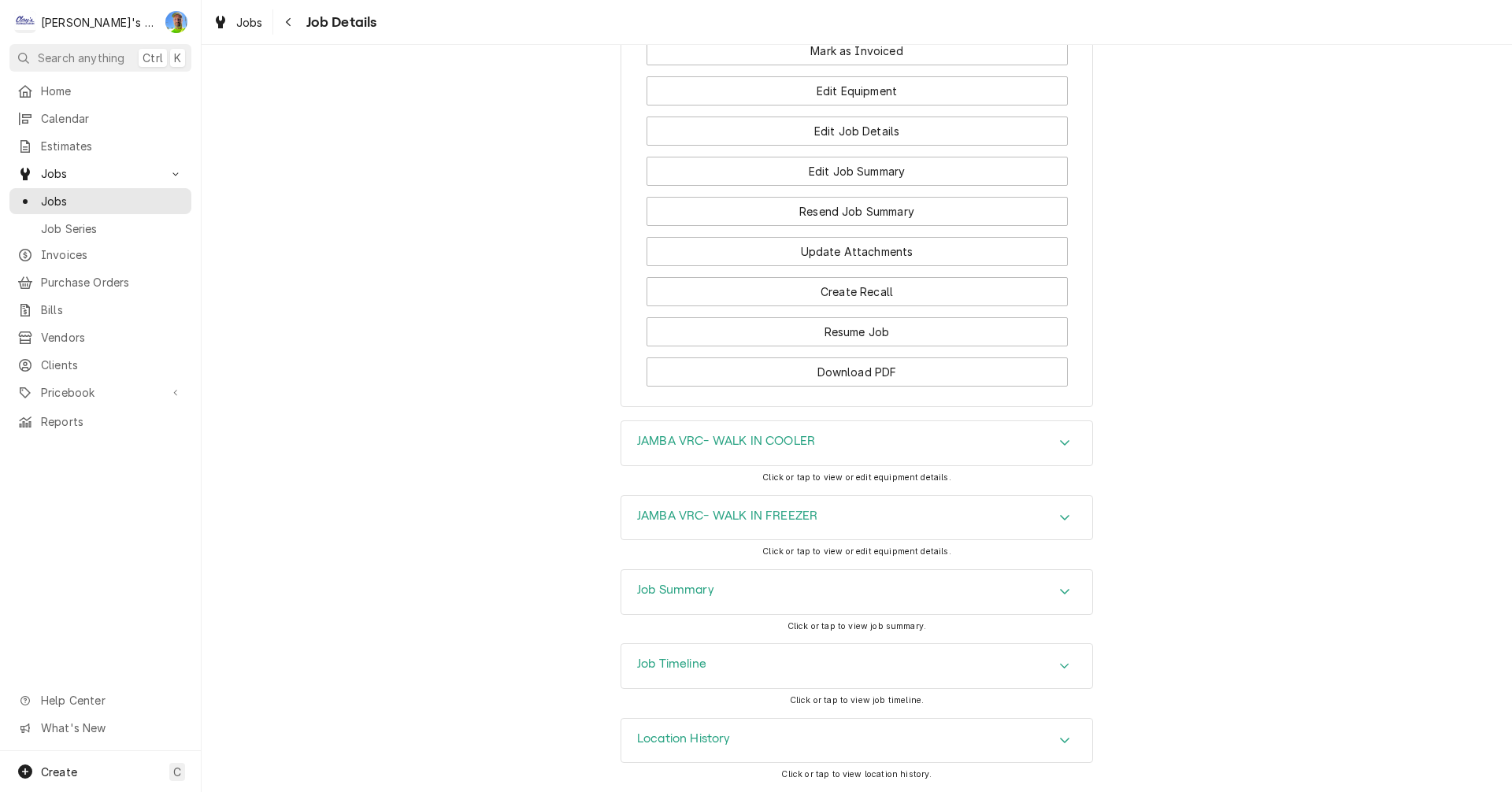
click at [1062, 512] on icon "Accordion Header" at bounding box center [1064, 518] width 11 height 13
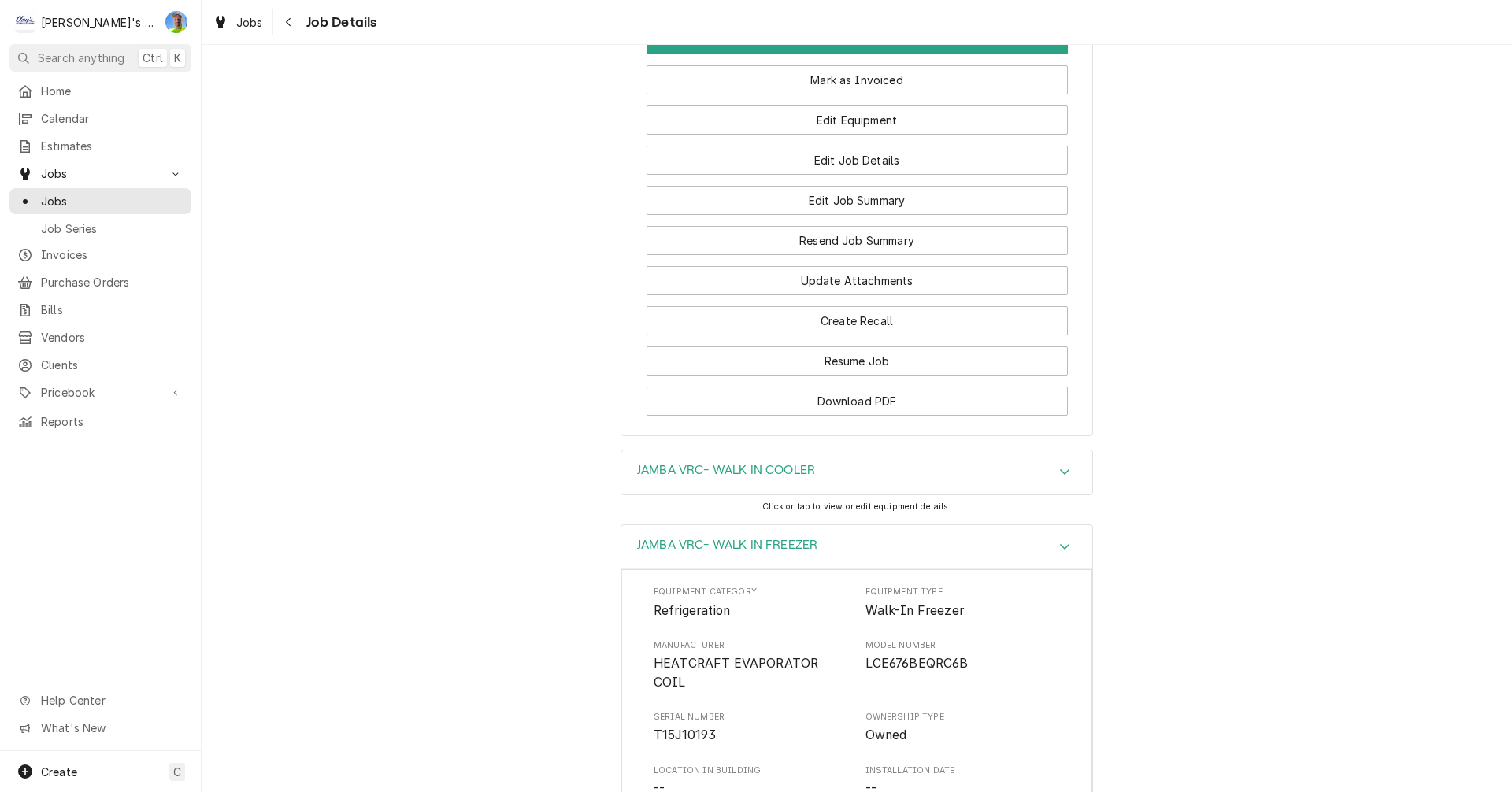
scroll to position [1510, 0]
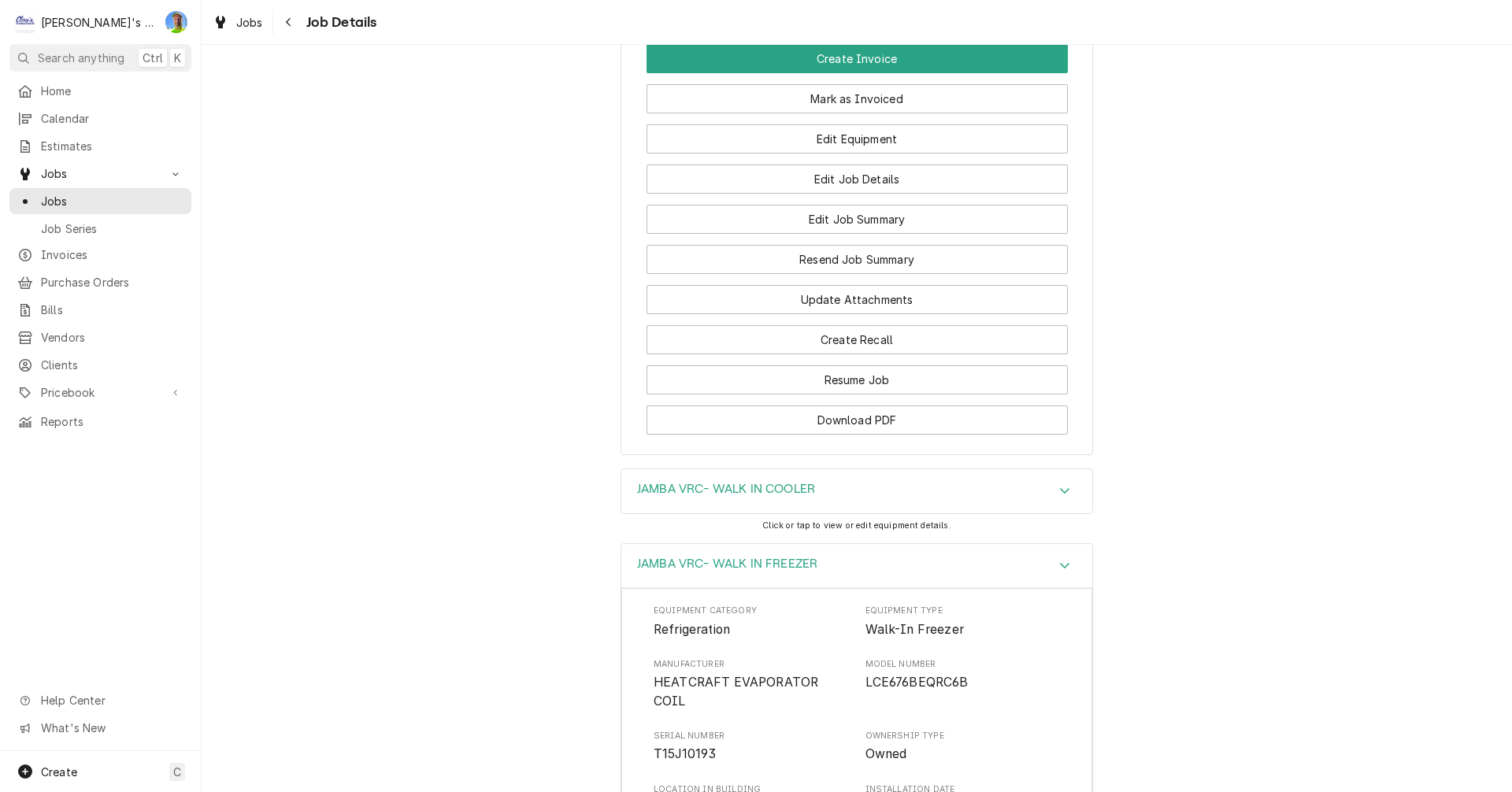
click at [1064, 576] on div "Accordion Header" at bounding box center [1064, 566] width 24 height 19
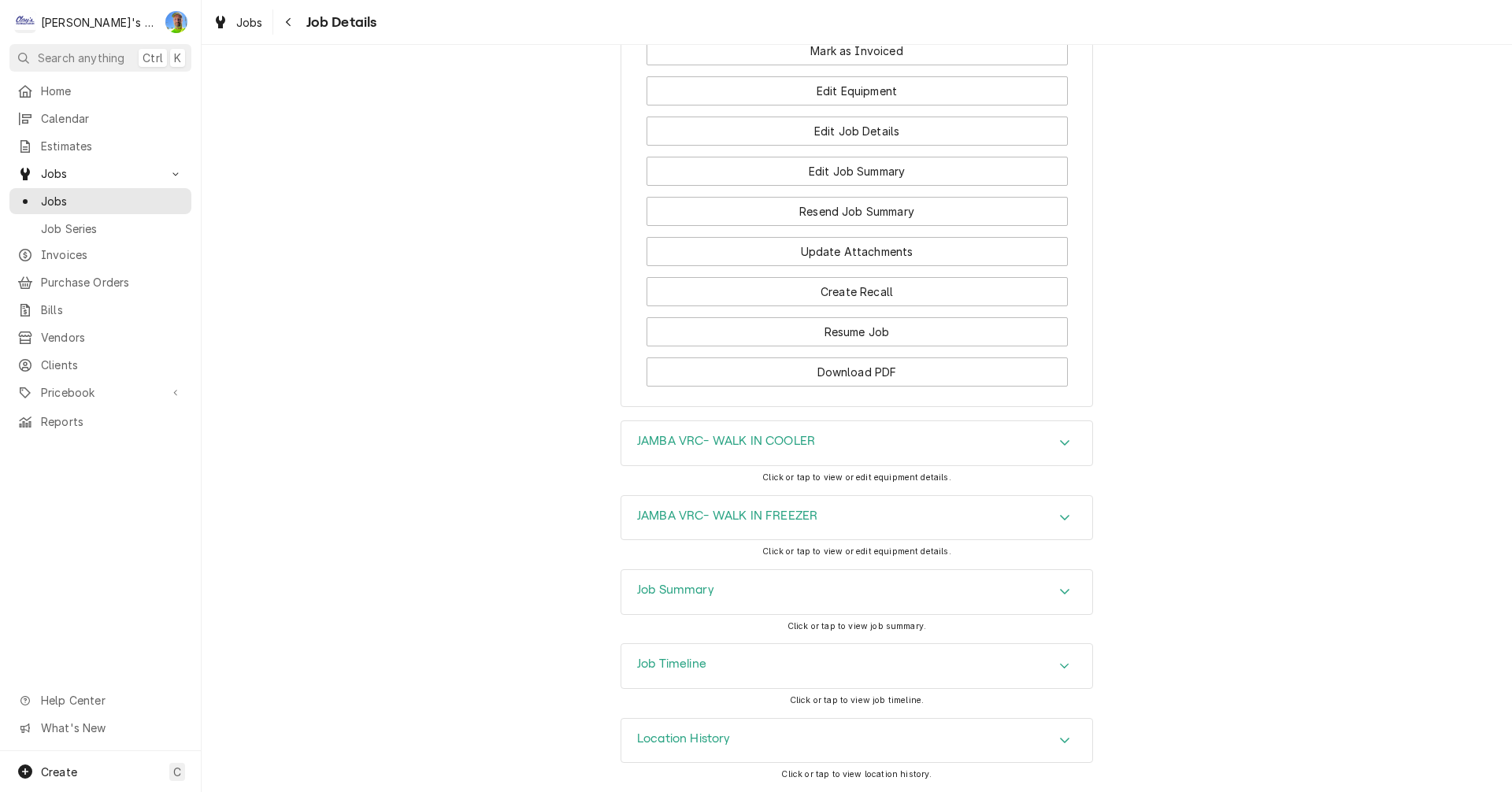
scroll to position [1589, 0]
click at [1065, 585] on div "Accordion Header" at bounding box center [1064, 592] width 24 height 19
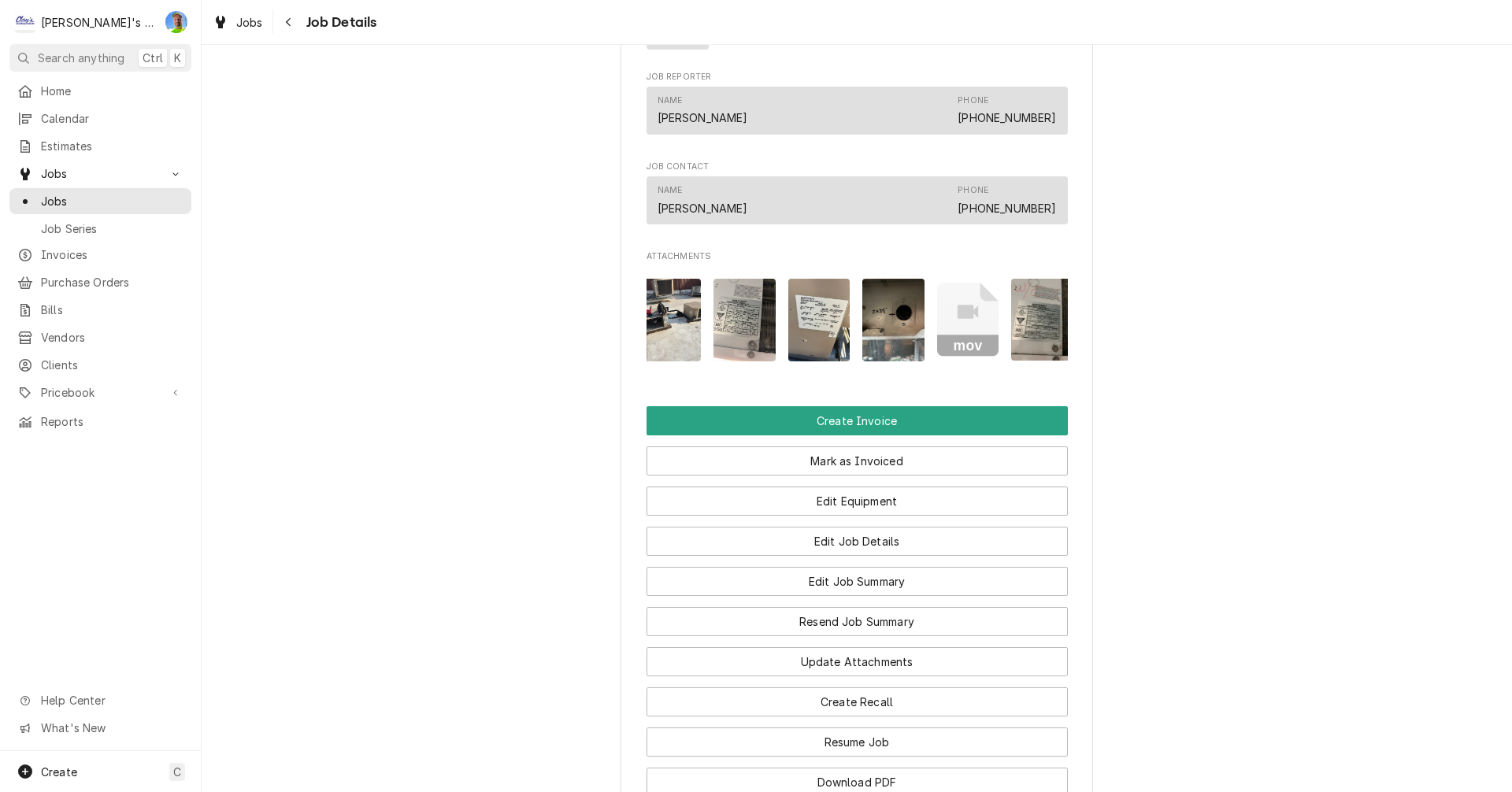
scroll to position [0, 315]
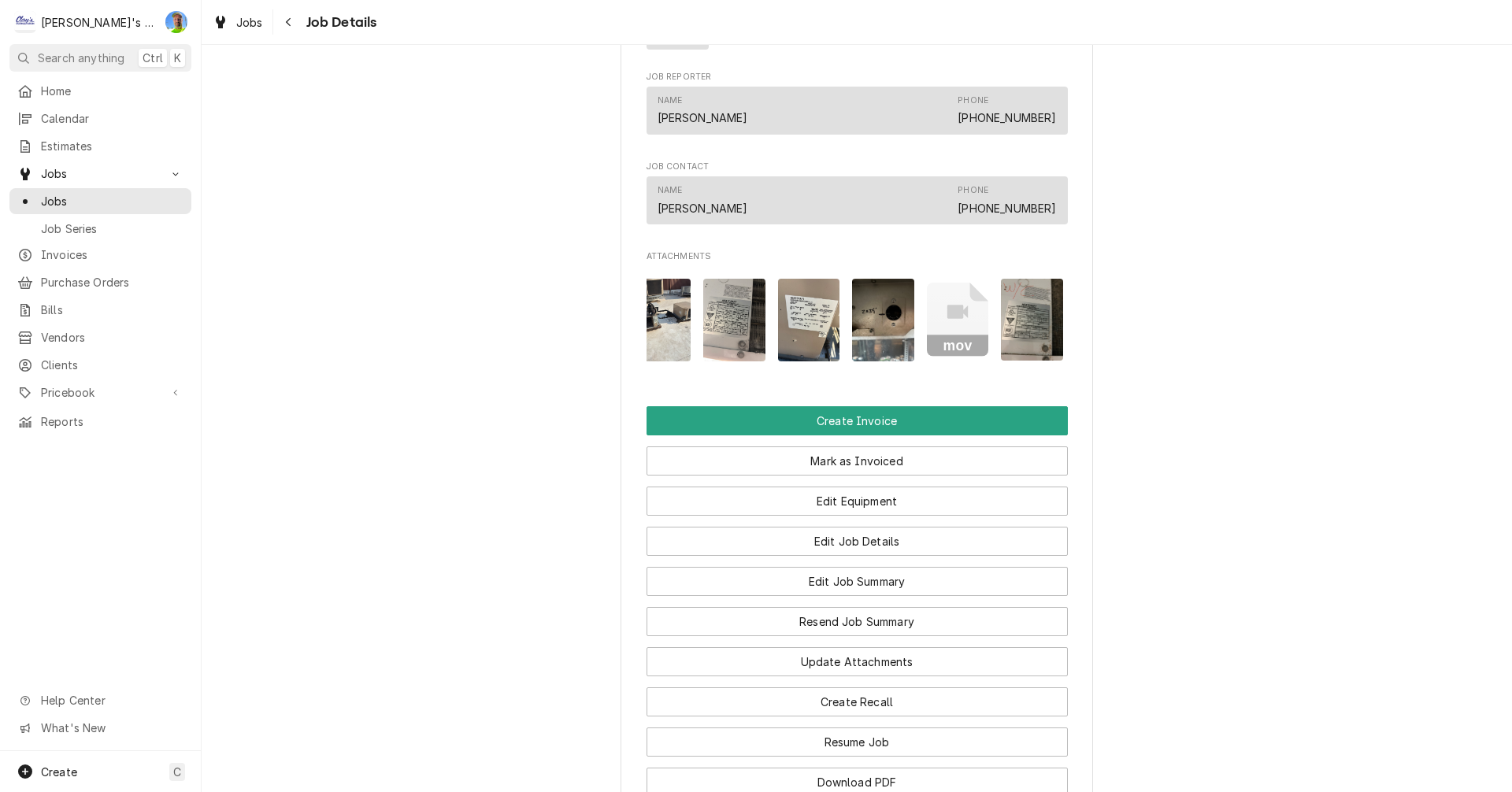
click at [878, 332] on img "Attachments" at bounding box center [883, 320] width 62 height 83
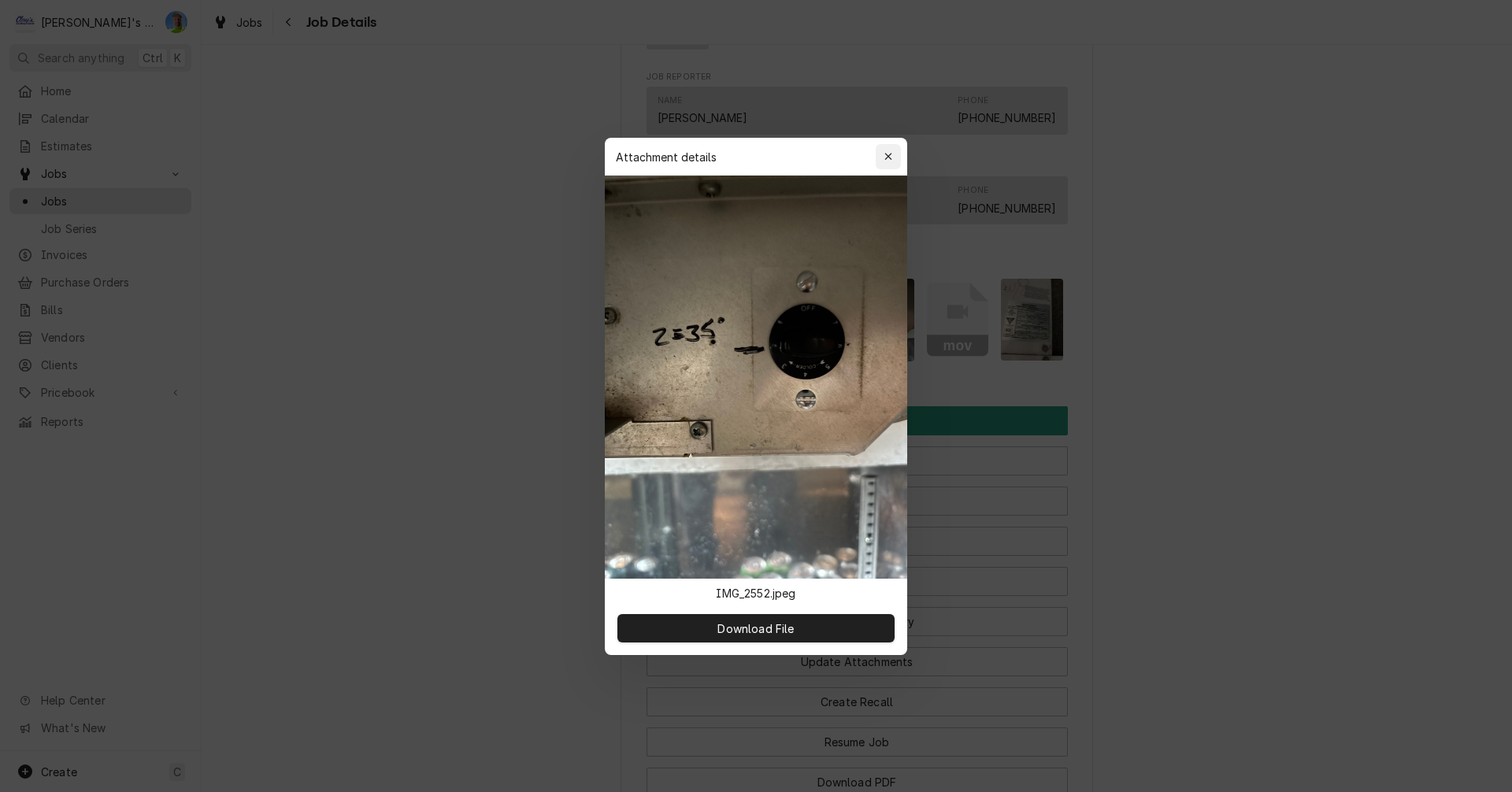
click at [889, 158] on icon "button" at bounding box center [889, 156] width 9 height 11
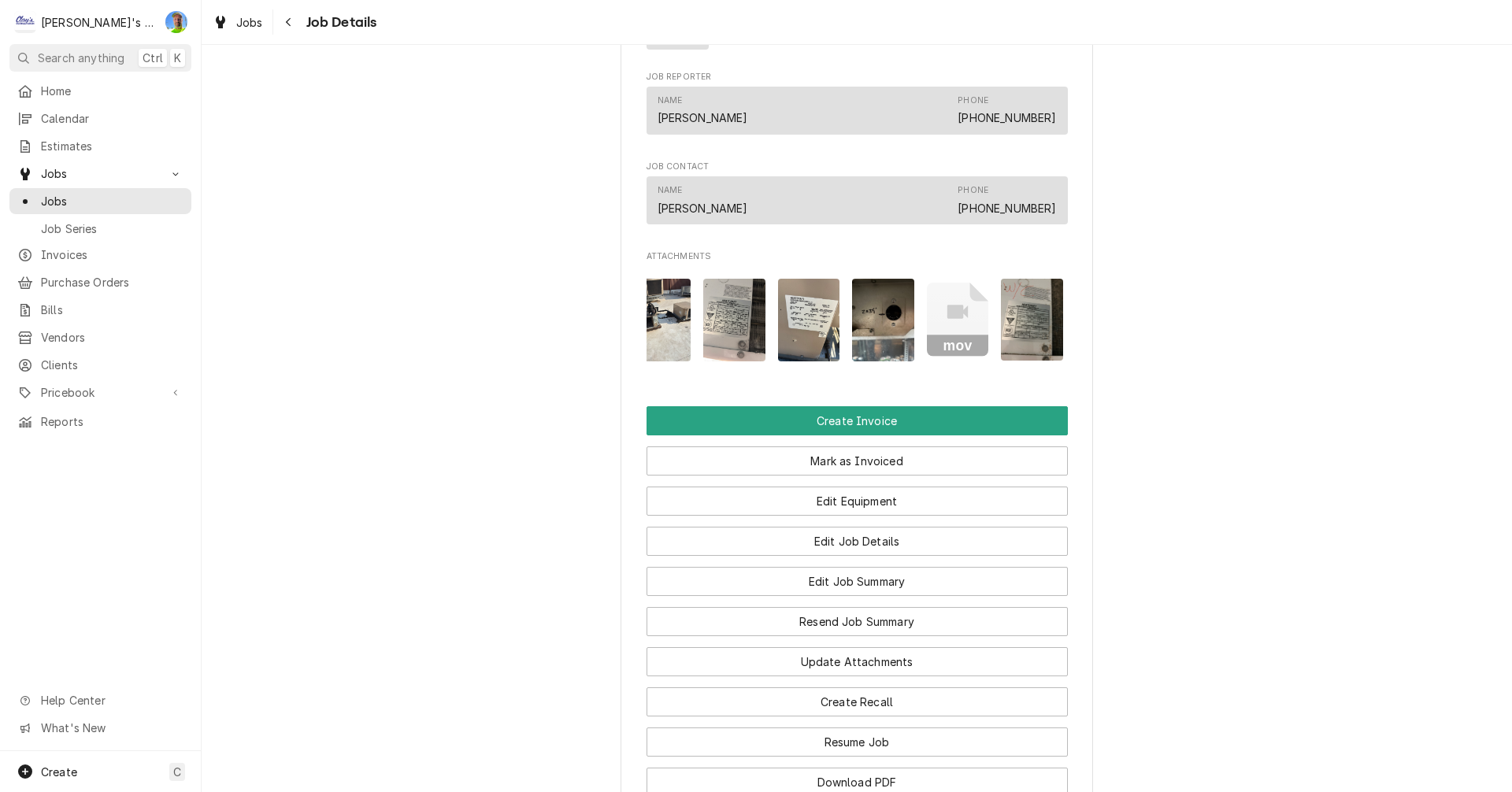
click at [958, 324] on icon "Attachments" at bounding box center [957, 320] width 62 height 74
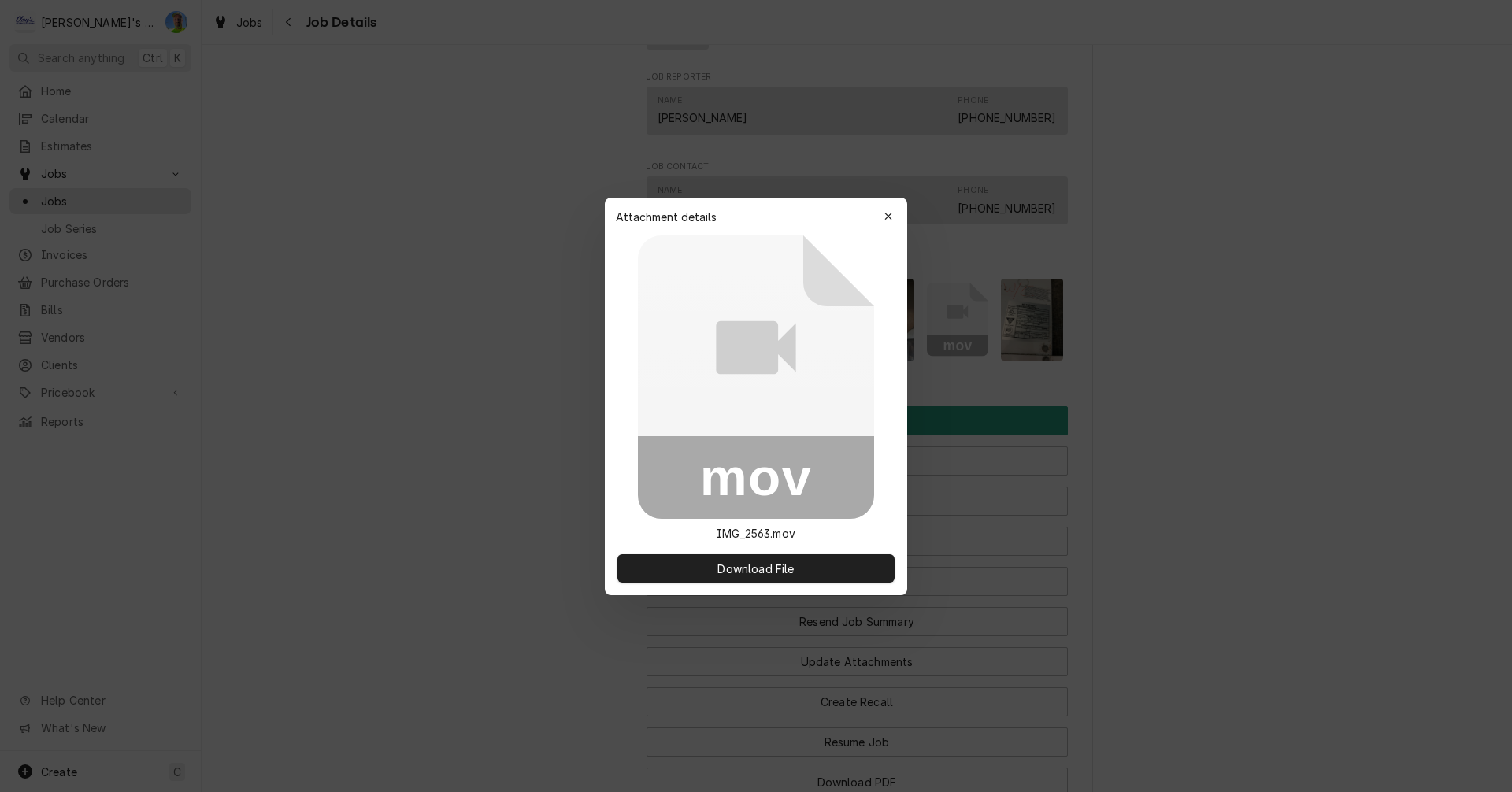
click at [824, 418] on icon at bounding box center [756, 377] width 236 height 283
click at [792, 564] on span "Download File" at bounding box center [755, 568] width 83 height 16
click at [887, 216] on icon "button" at bounding box center [888, 216] width 7 height 7
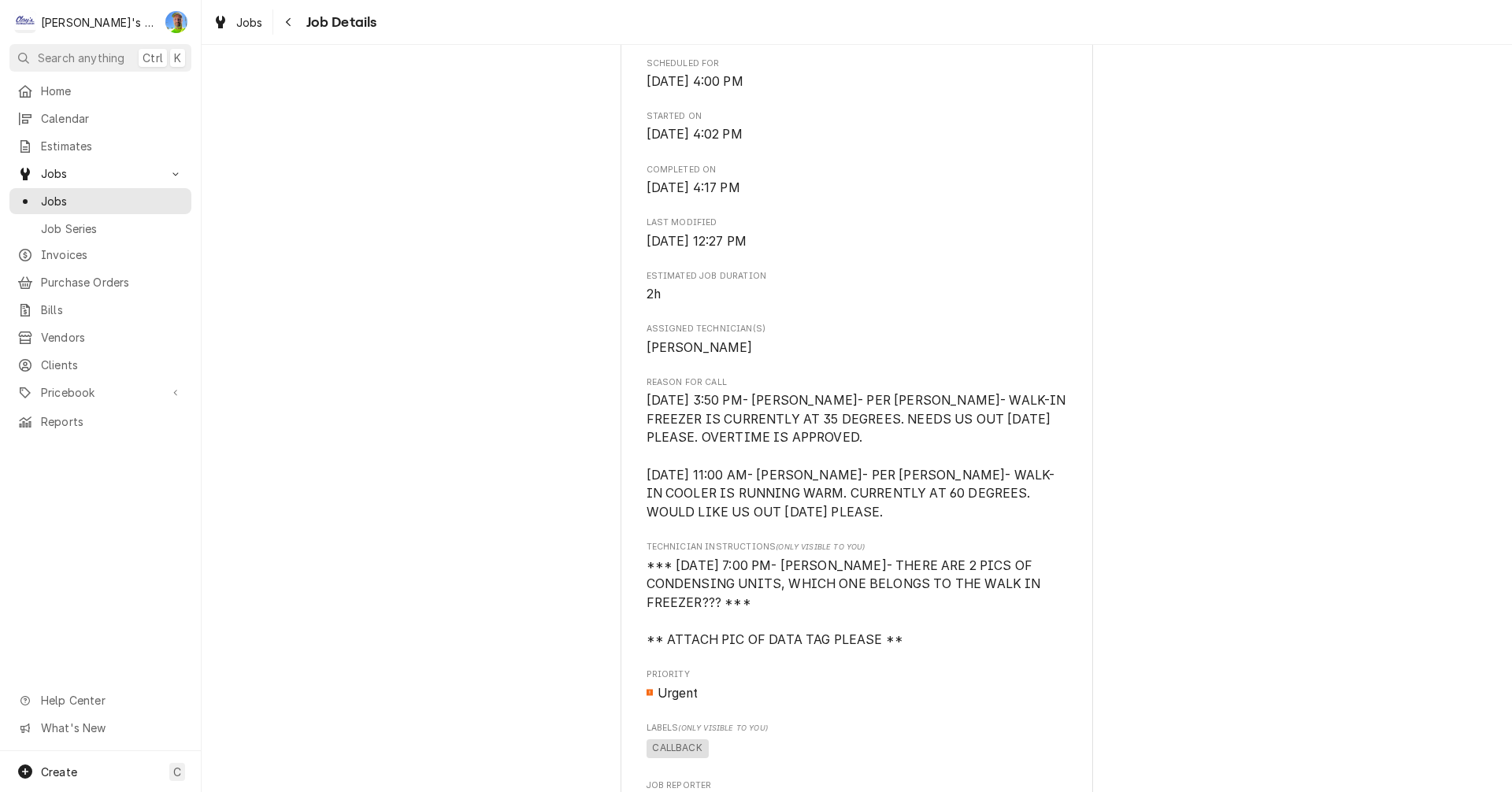
scroll to position [0, 0]
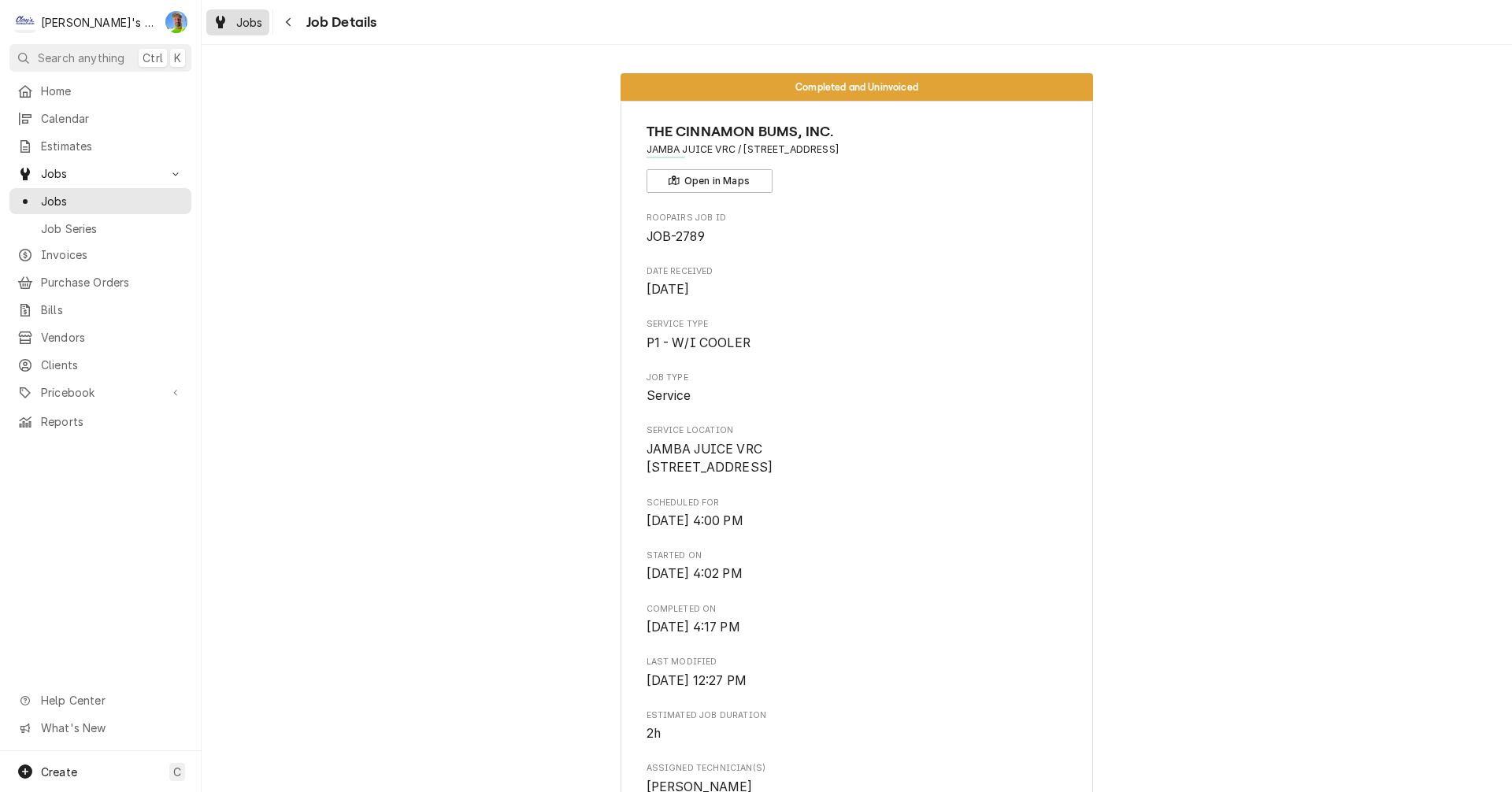
click at [223, 25] on icon "Dynamic Content Wrapper" at bounding box center [221, 22] width 9 height 13
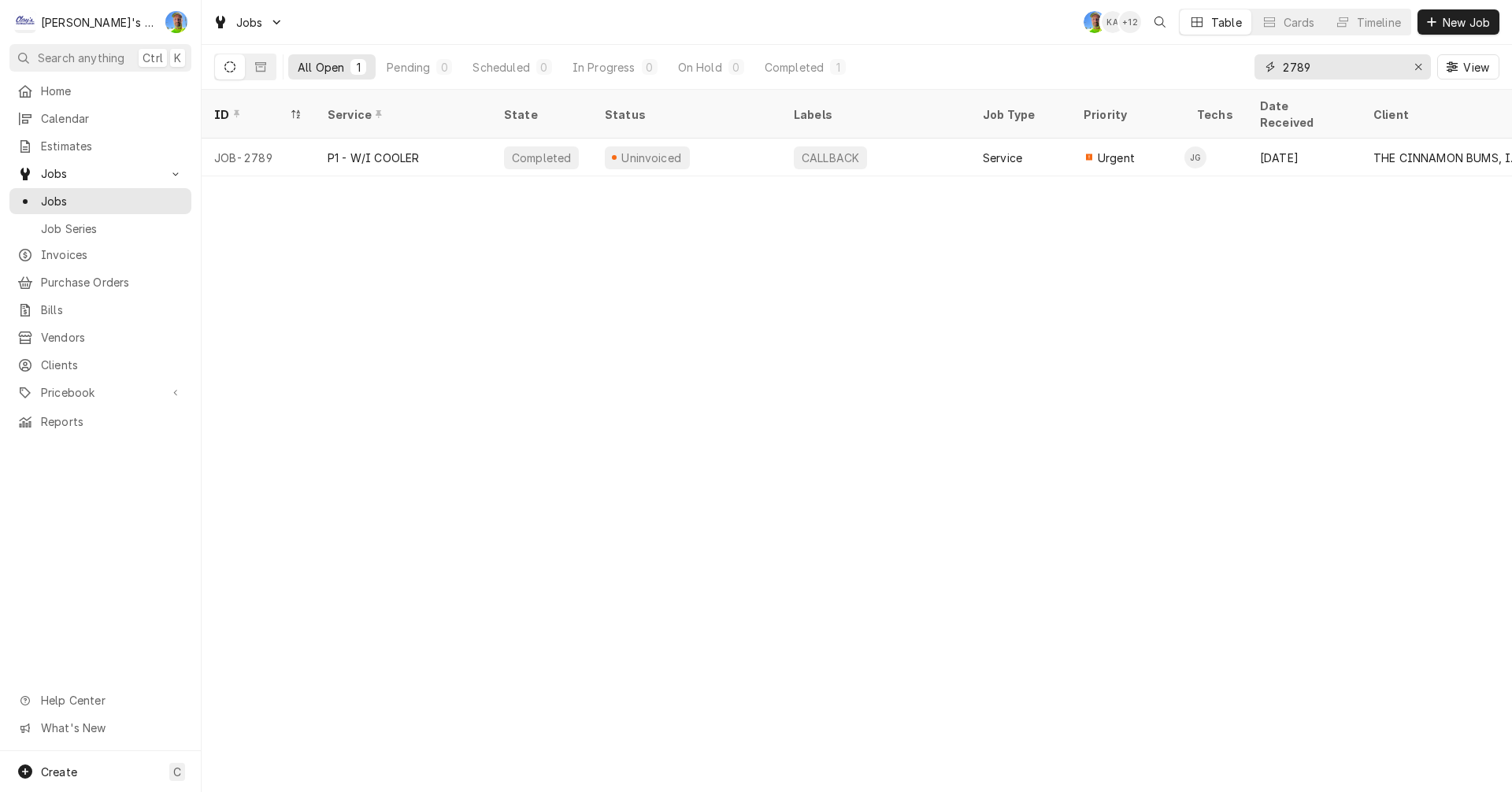
click at [1317, 68] on input "2789" at bounding box center [1341, 67] width 118 height 25
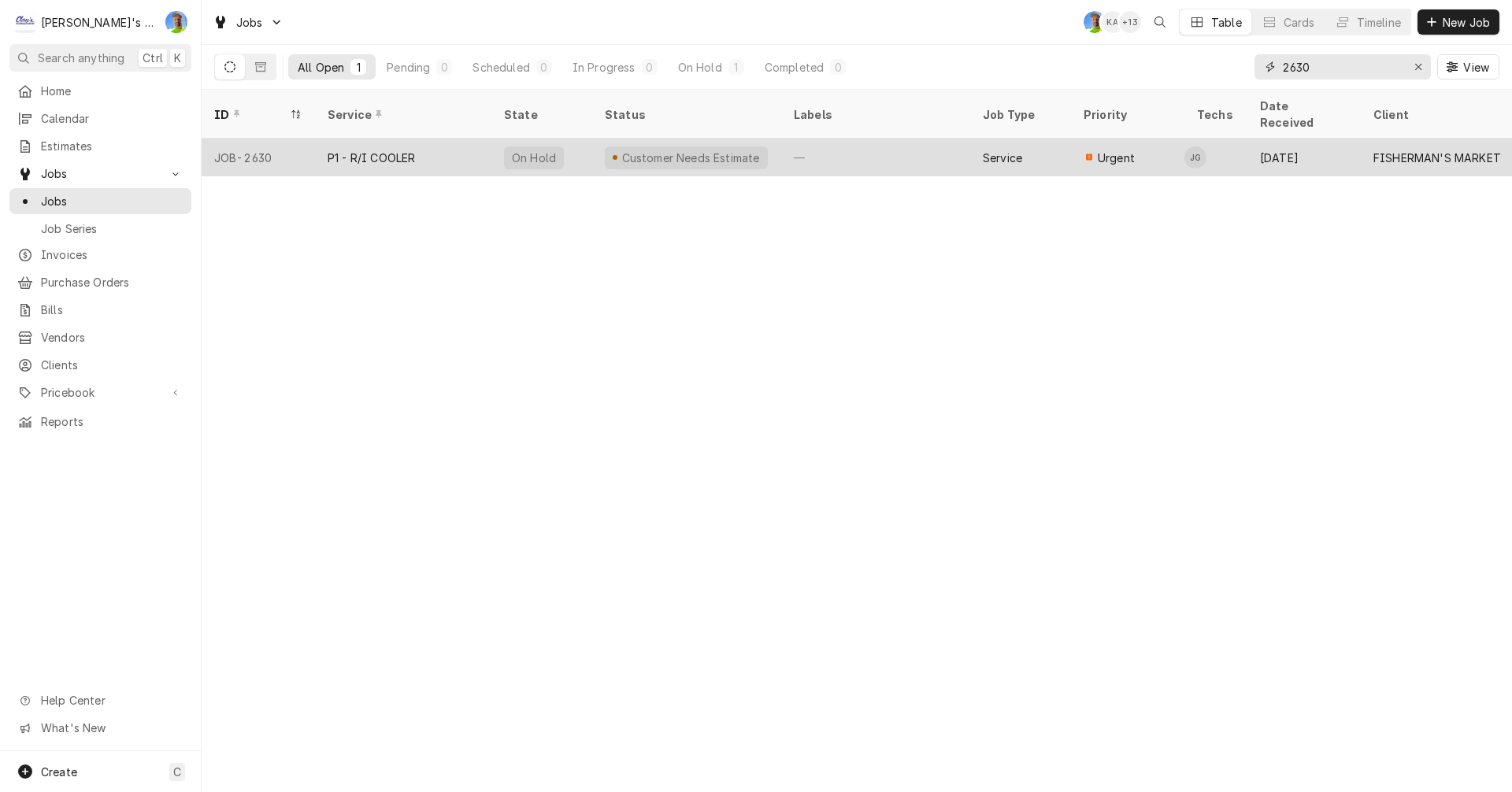
type input "2630"
click at [1391, 150] on div "FISHERMAN'S MARKET" at bounding box center [1437, 158] width 127 height 16
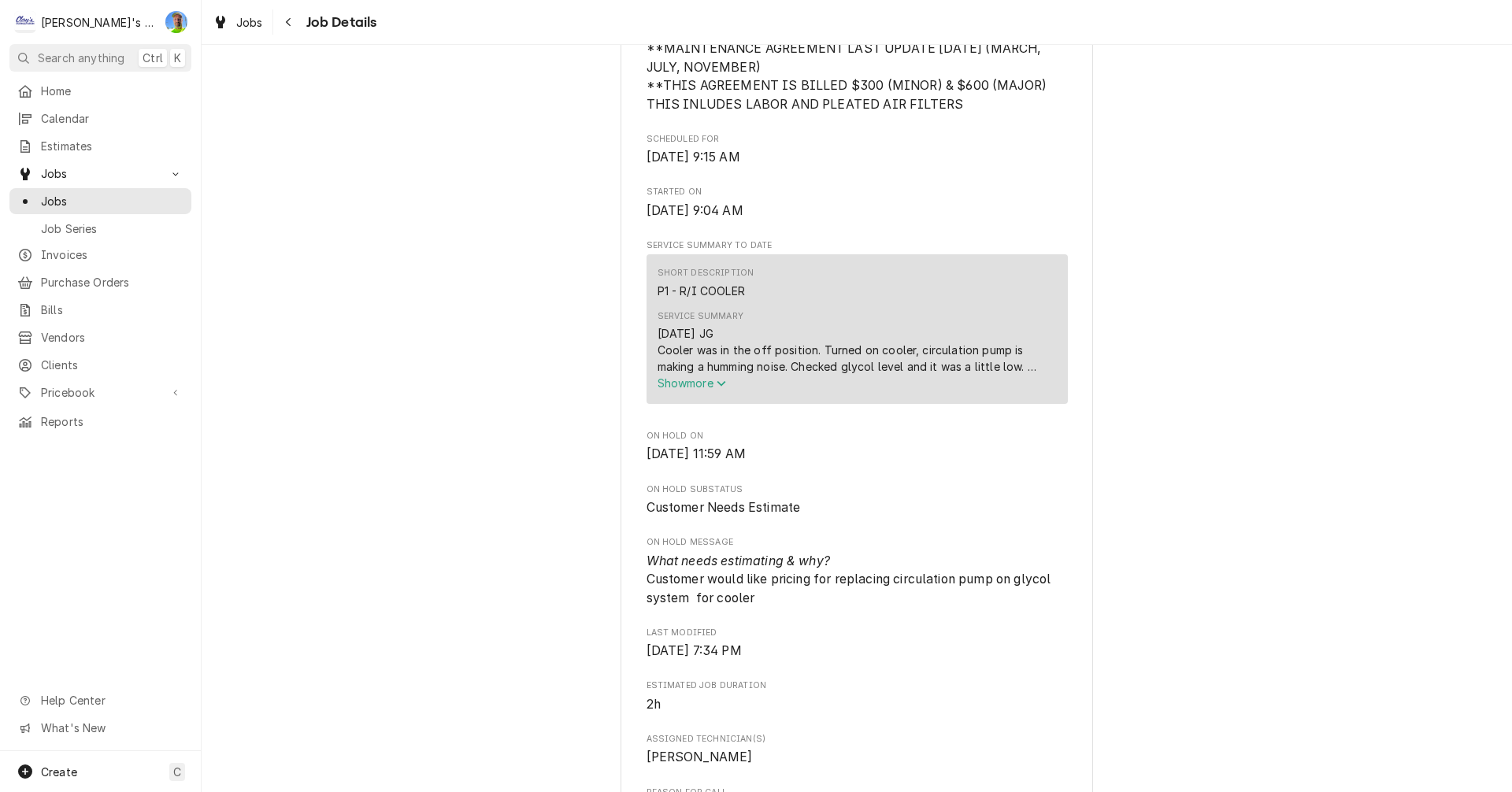
scroll to position [551, 0]
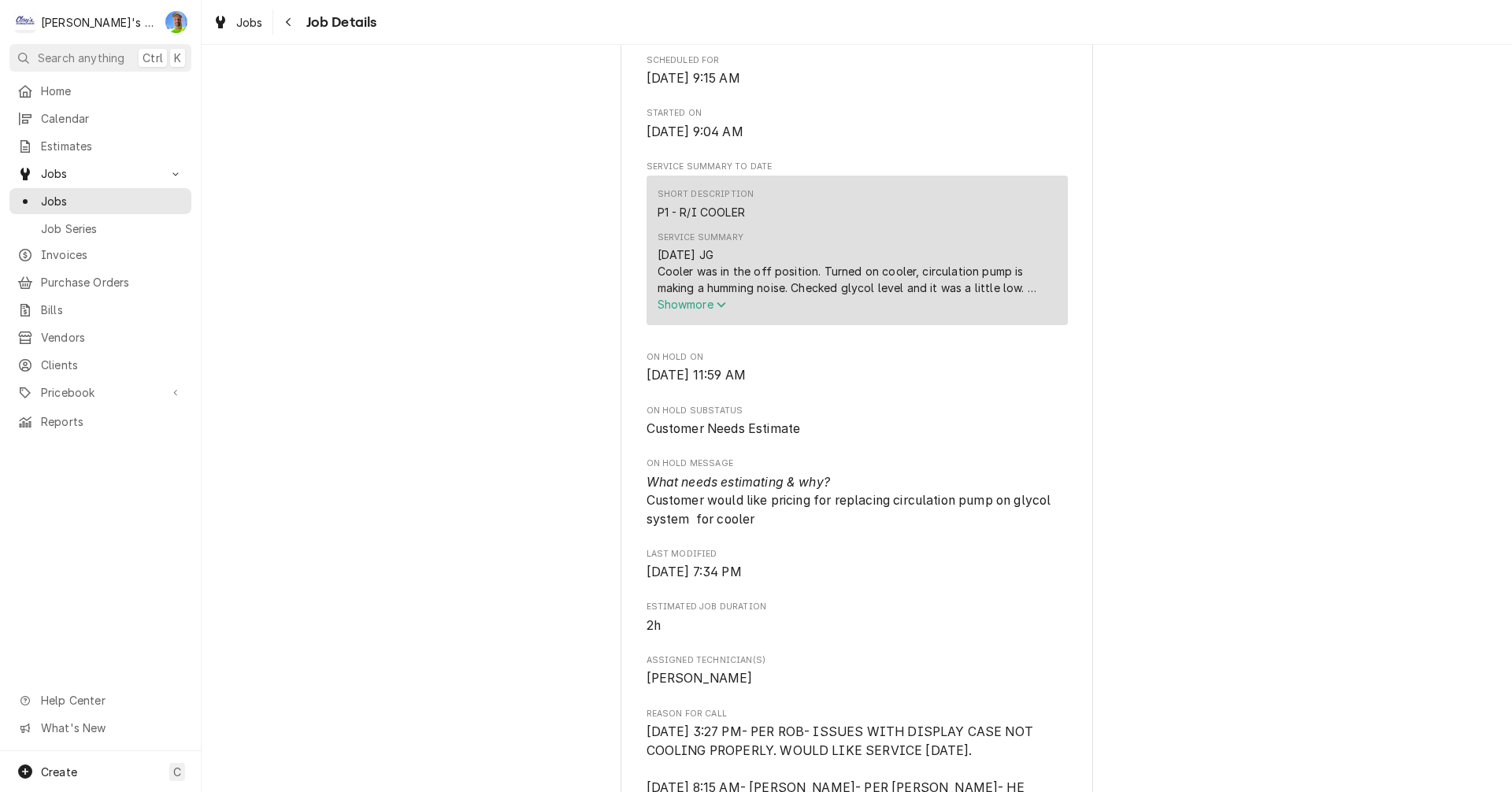
click at [686, 311] on span "Show more" at bounding box center [692, 304] width 69 height 14
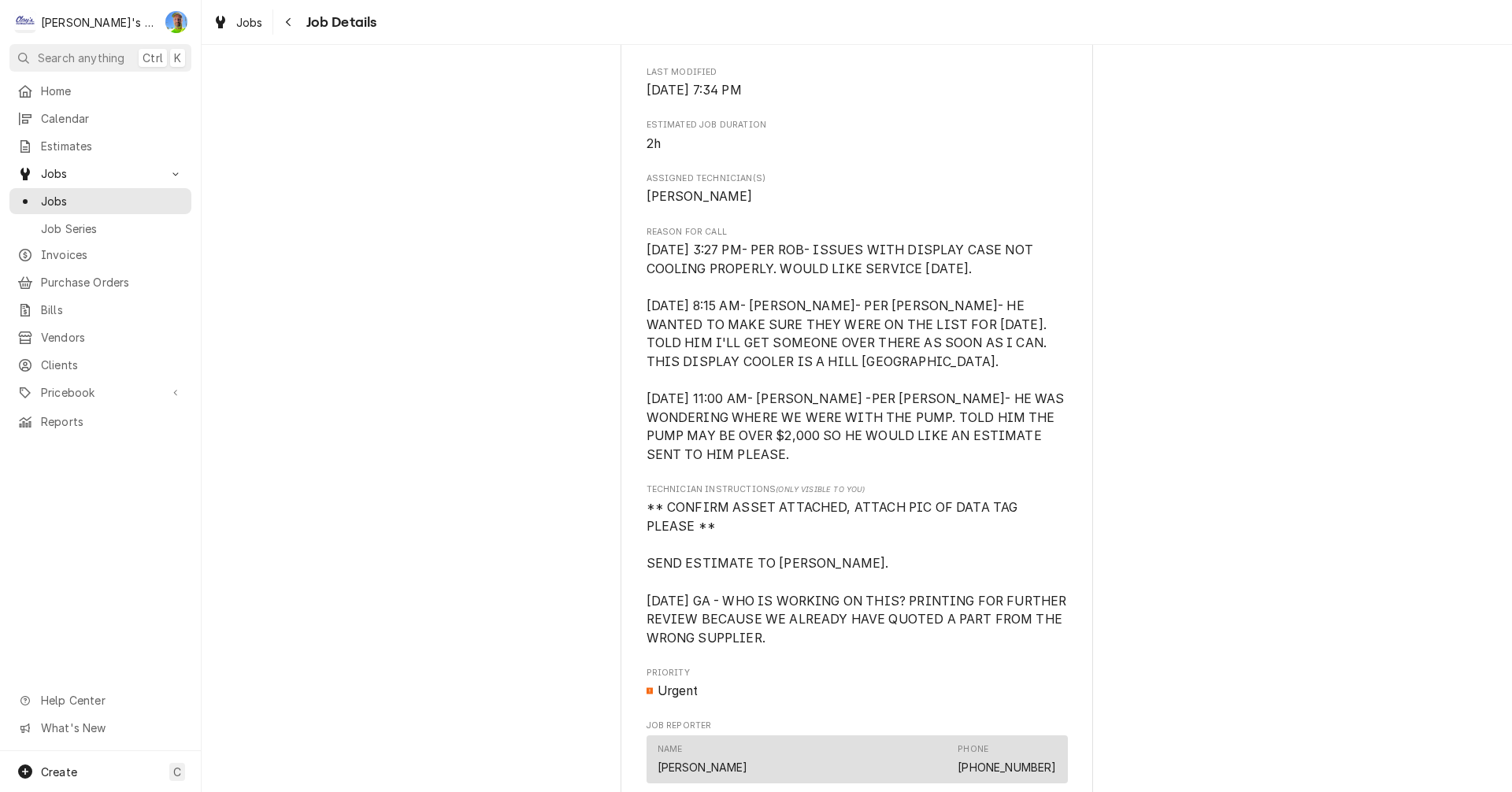
scroll to position [1103, 0]
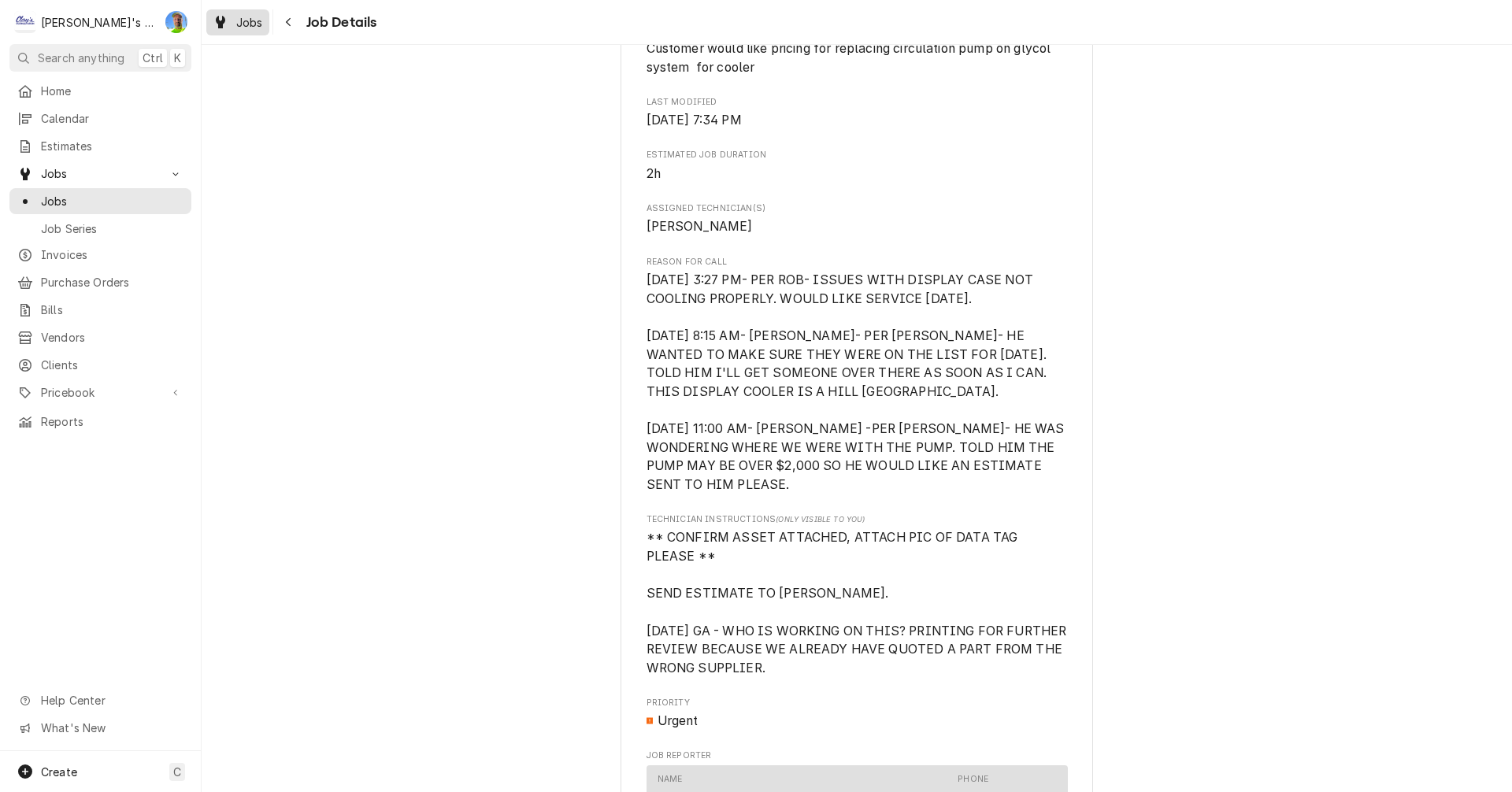
click at [243, 21] on span "Jobs" at bounding box center [249, 23] width 26 height 16
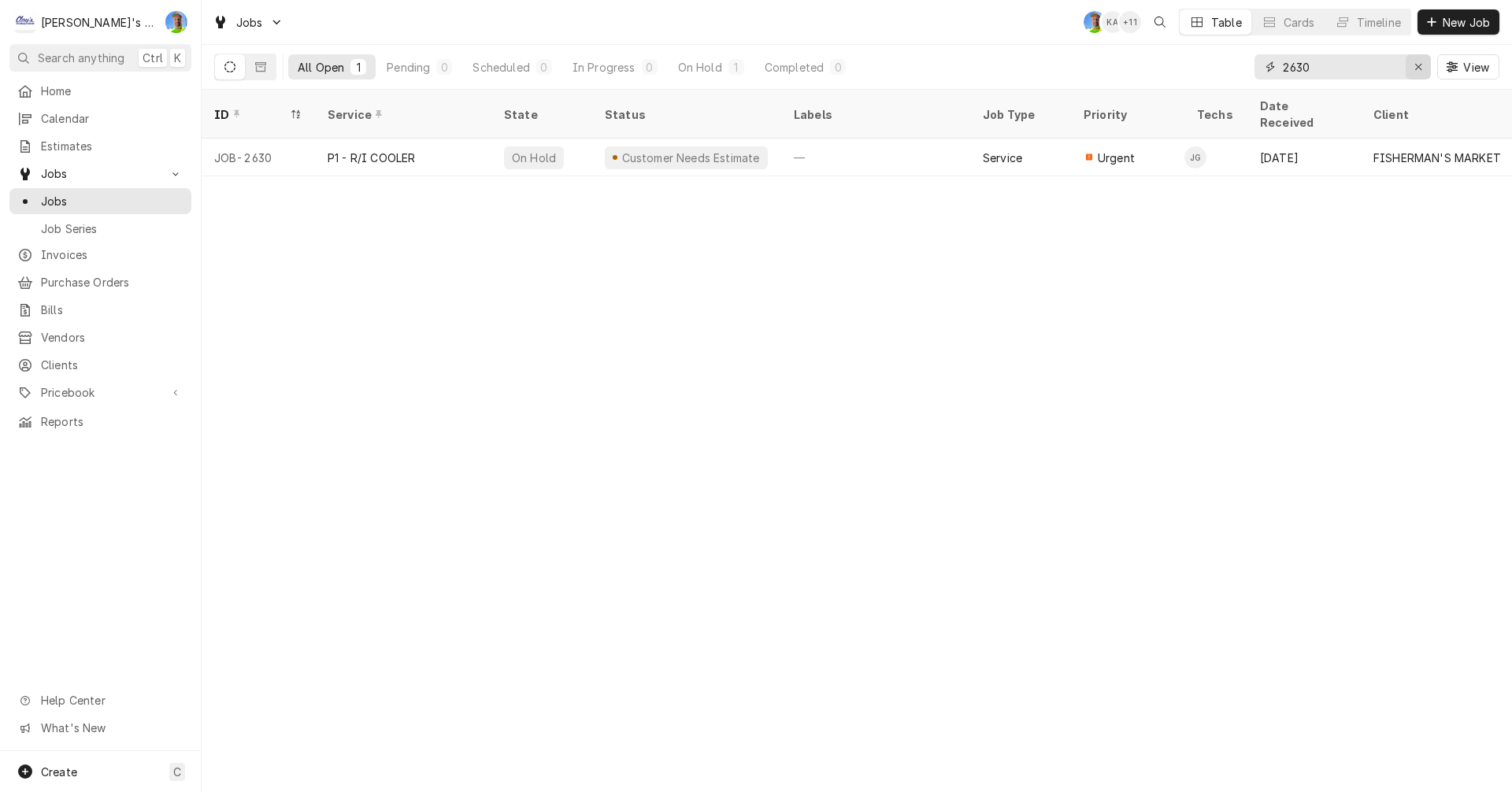
click at [1412, 68] on div "Erase input" at bounding box center [1418, 66] width 15 height 15
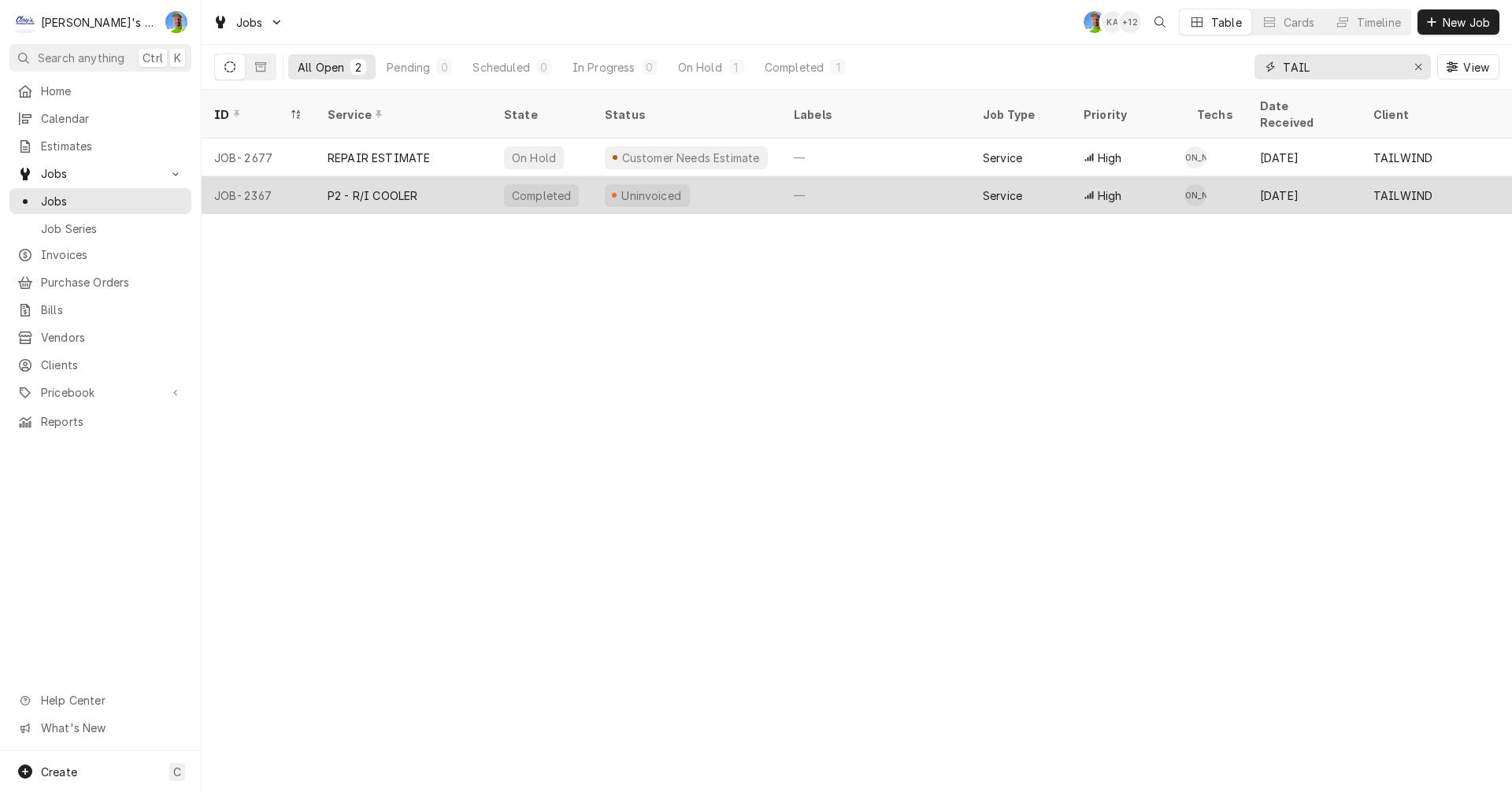
type input "TAIL"
click at [1165, 183] on div "High" at bounding box center [1127, 195] width 114 height 38
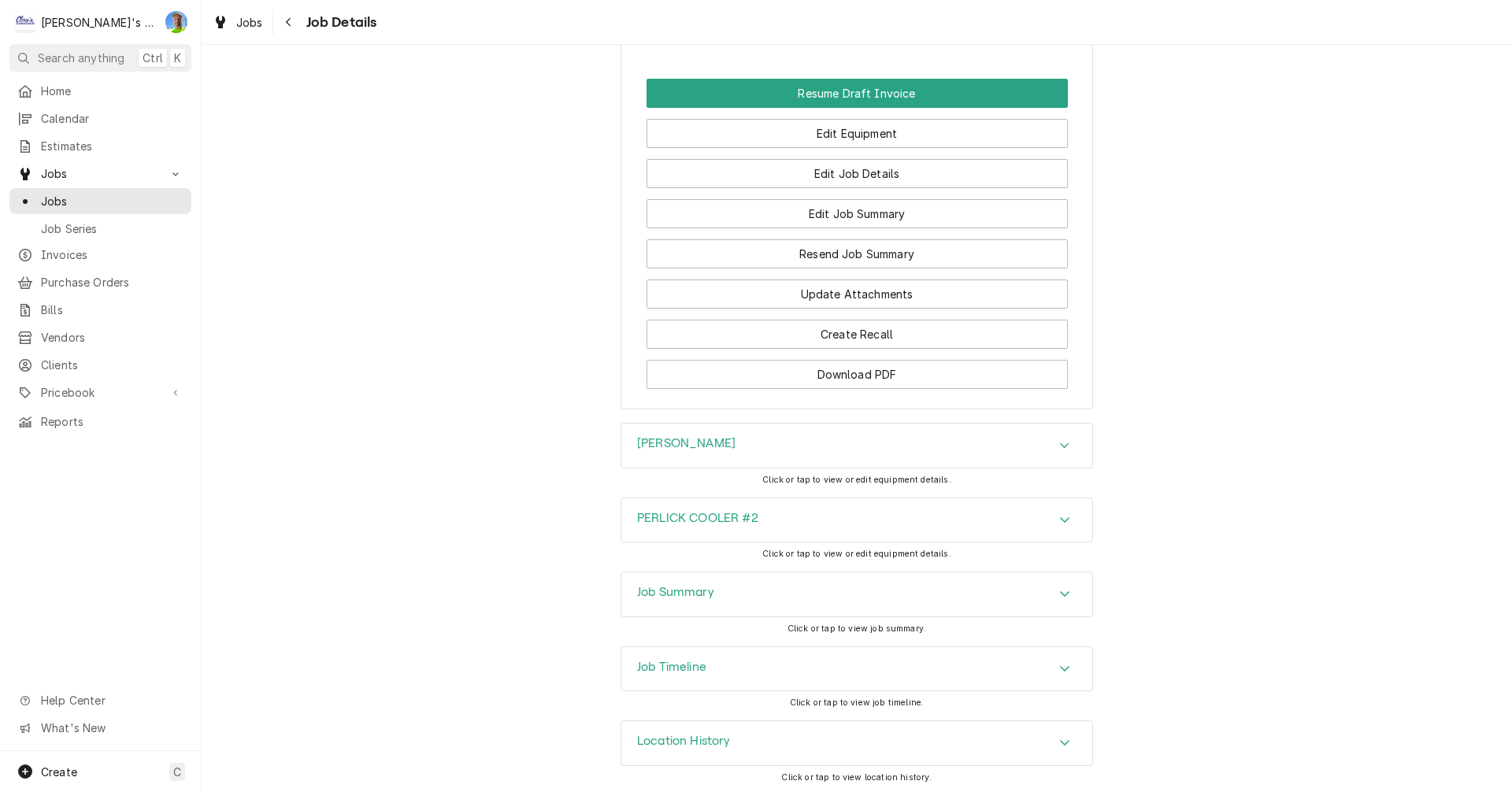
scroll to position [1737, 0]
click at [1057, 603] on div "Job Summary" at bounding box center [856, 592] width 470 height 45
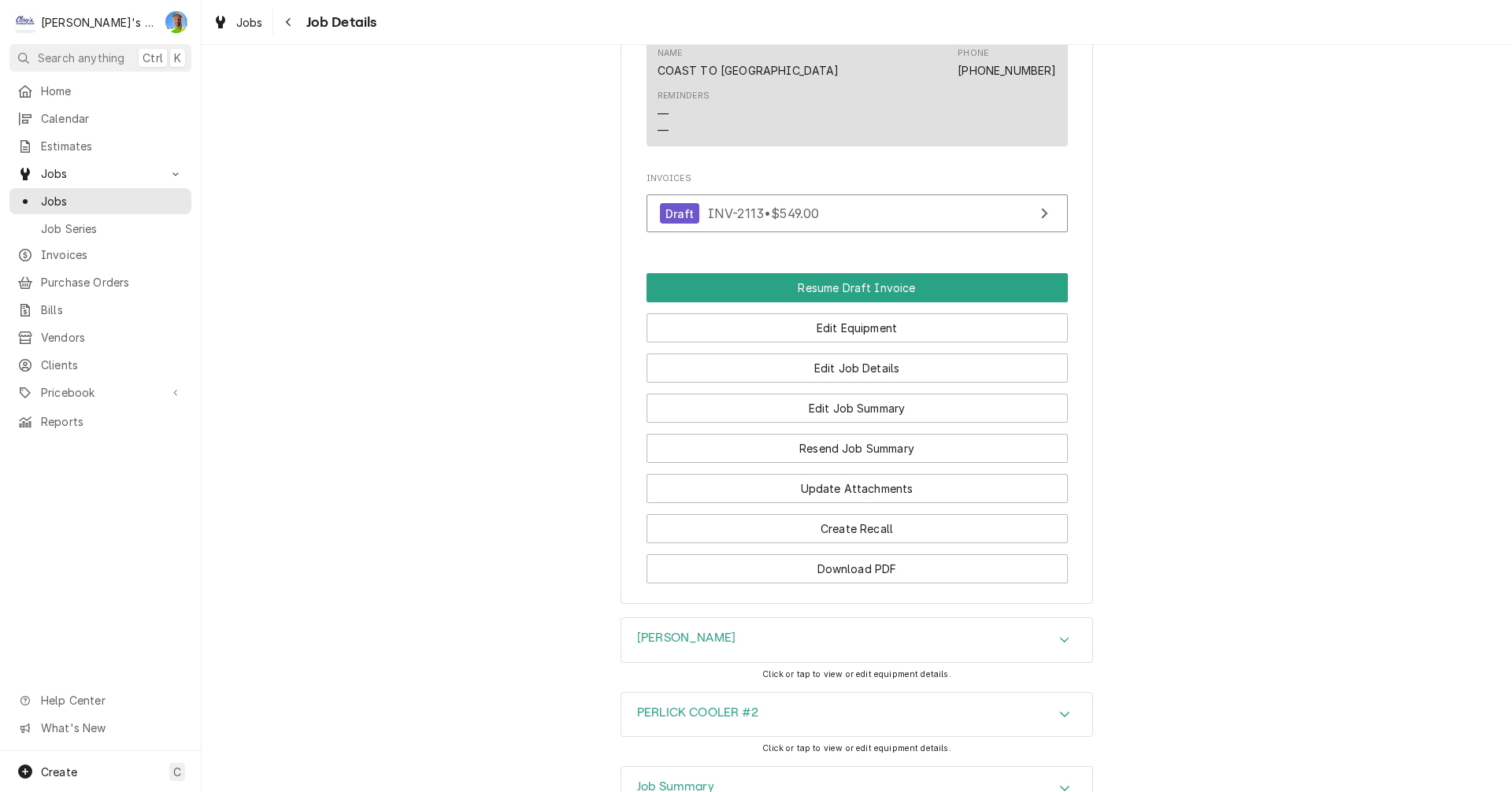
scroll to position [1623, 0]
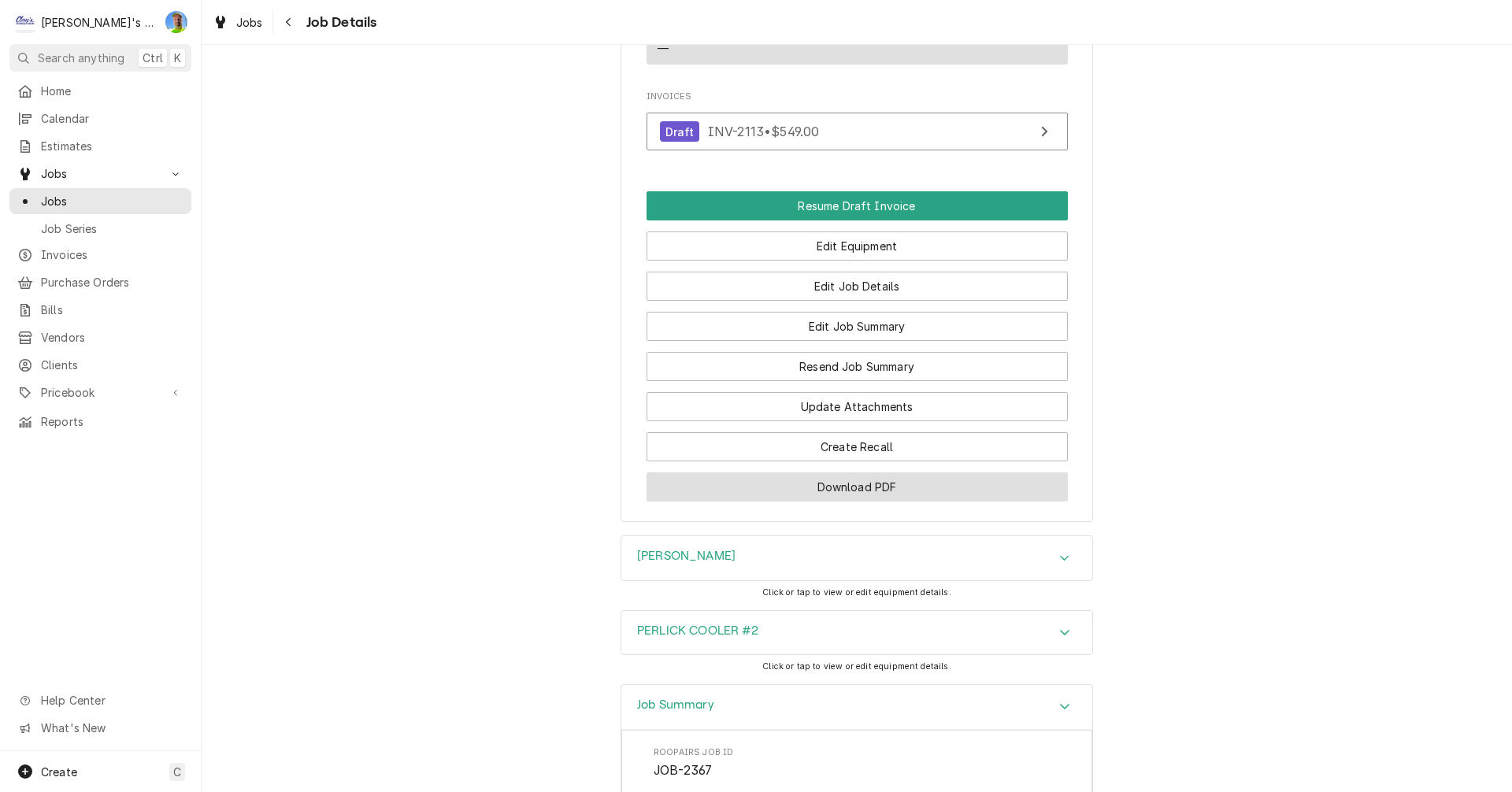
click at [876, 485] on button "Download PDF" at bounding box center [857, 487] width 421 height 29
click at [246, 25] on span "Jobs" at bounding box center [249, 23] width 26 height 16
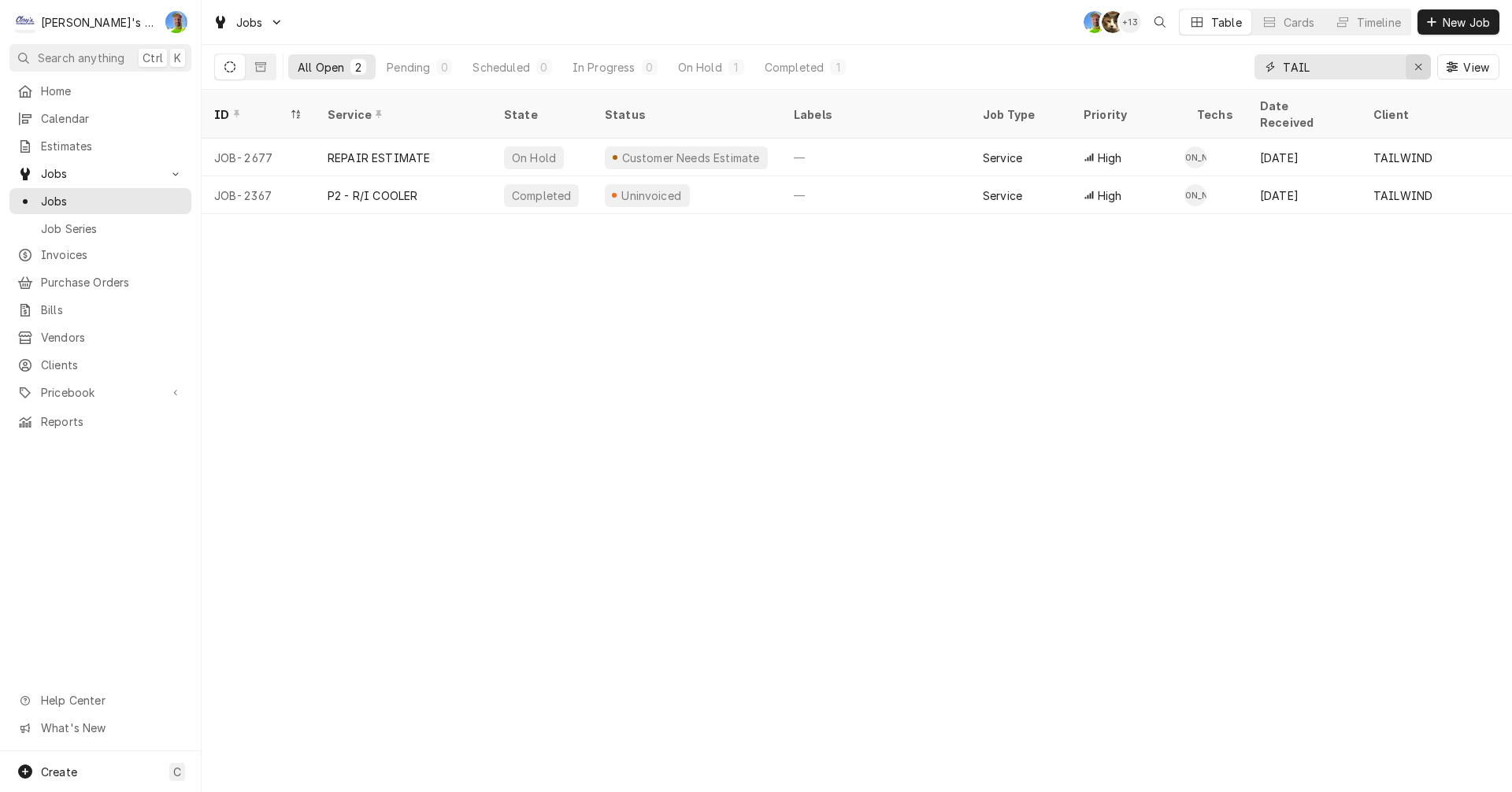
click at [1417, 67] on icon "Erase input" at bounding box center [1418, 67] width 9 height 11
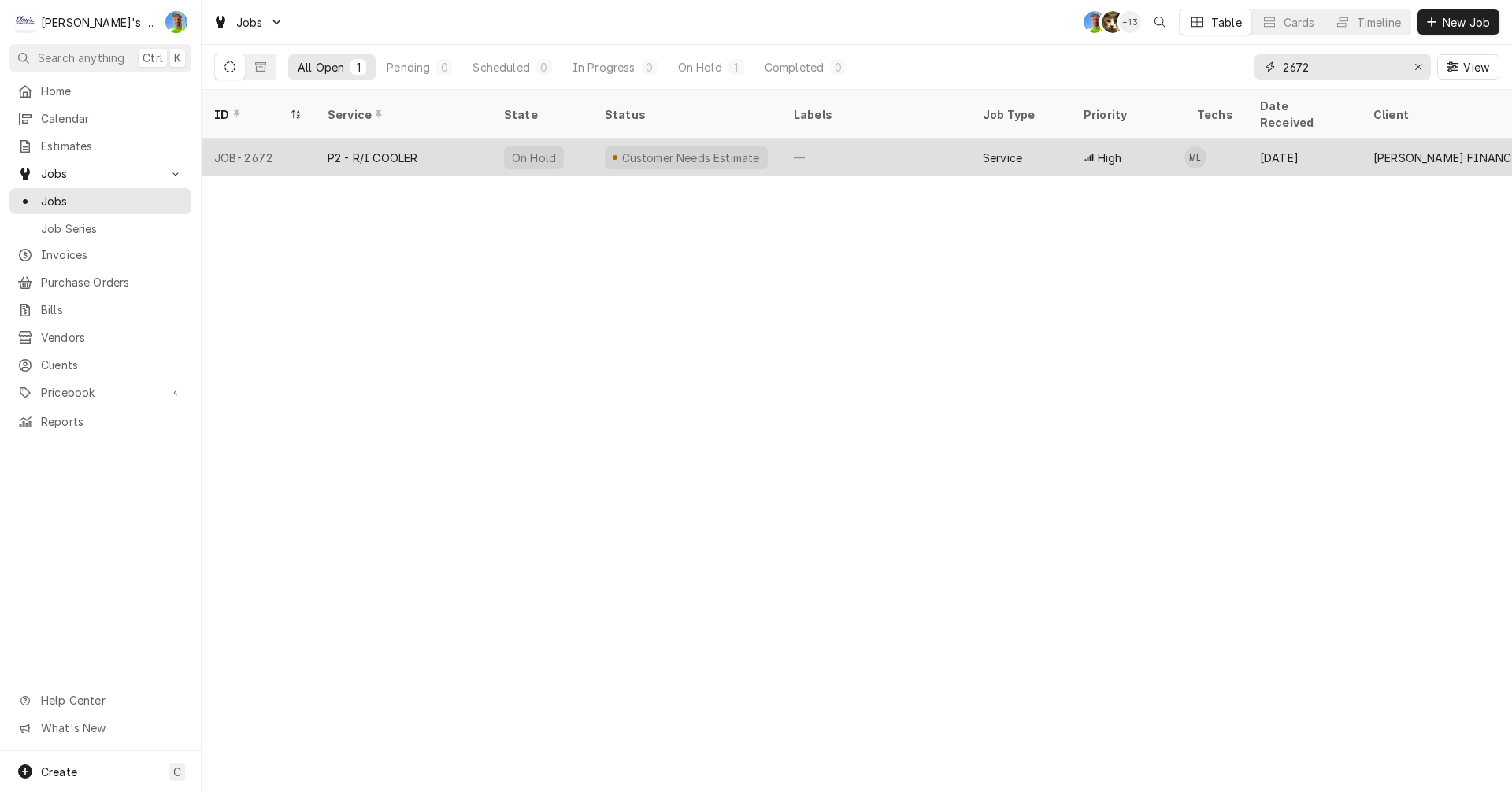
type input "2672"
click at [938, 144] on div "—" at bounding box center [875, 158] width 189 height 38
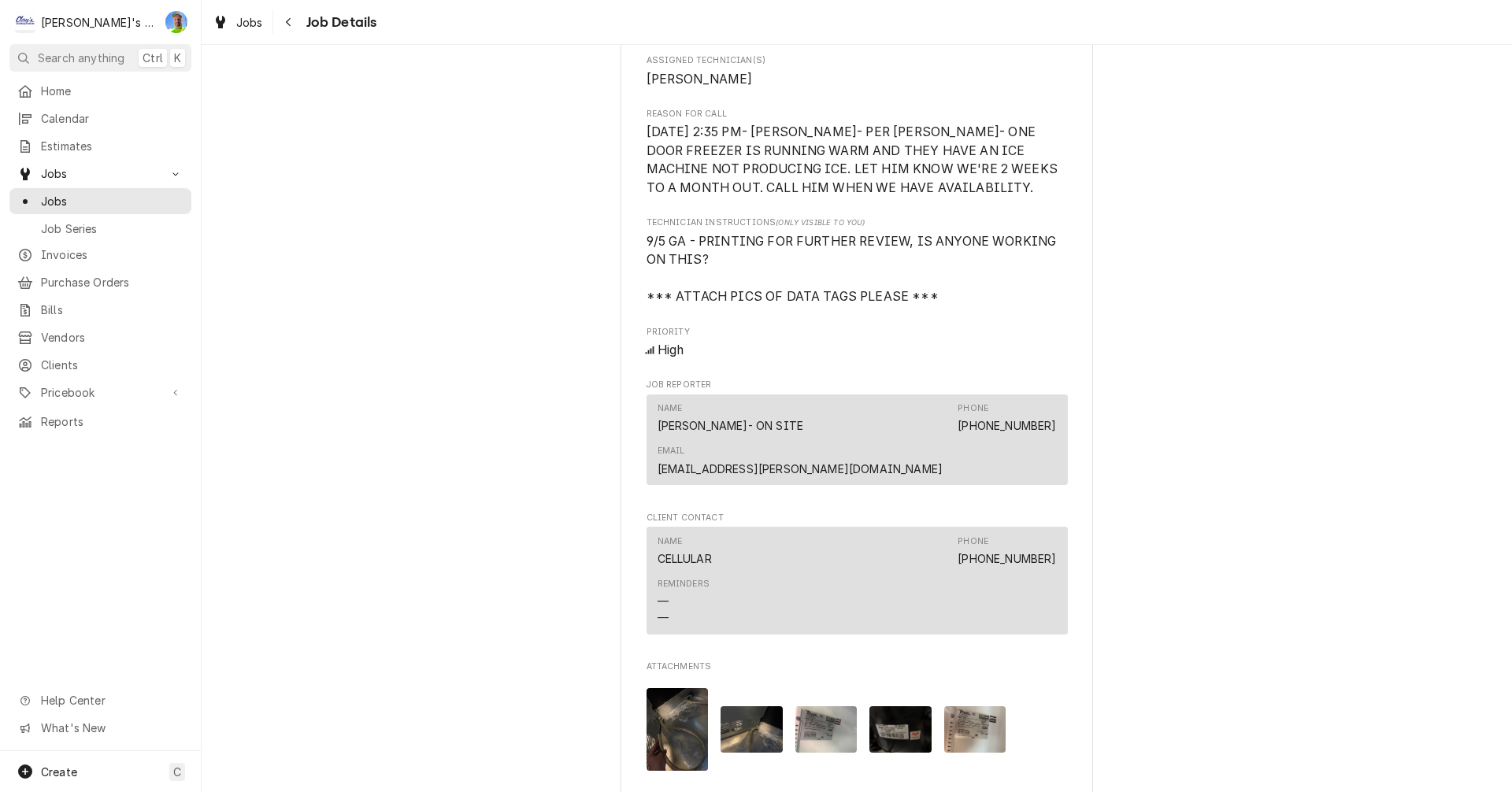
scroll to position [1103, 0]
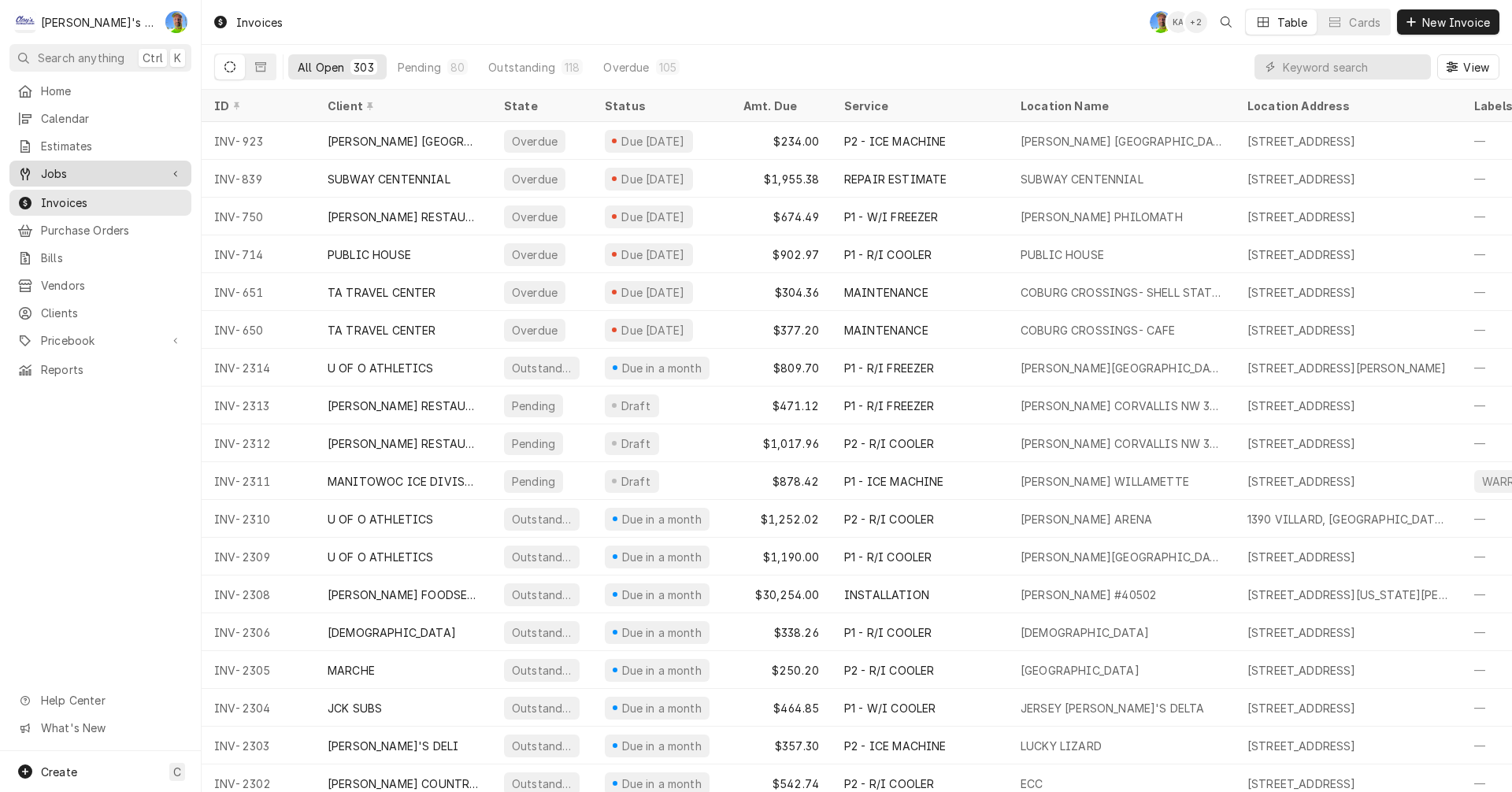
click at [58, 165] on span "Jobs" at bounding box center [100, 173] width 119 height 16
click at [60, 193] on span "Jobs" at bounding box center [112, 201] width 143 height 16
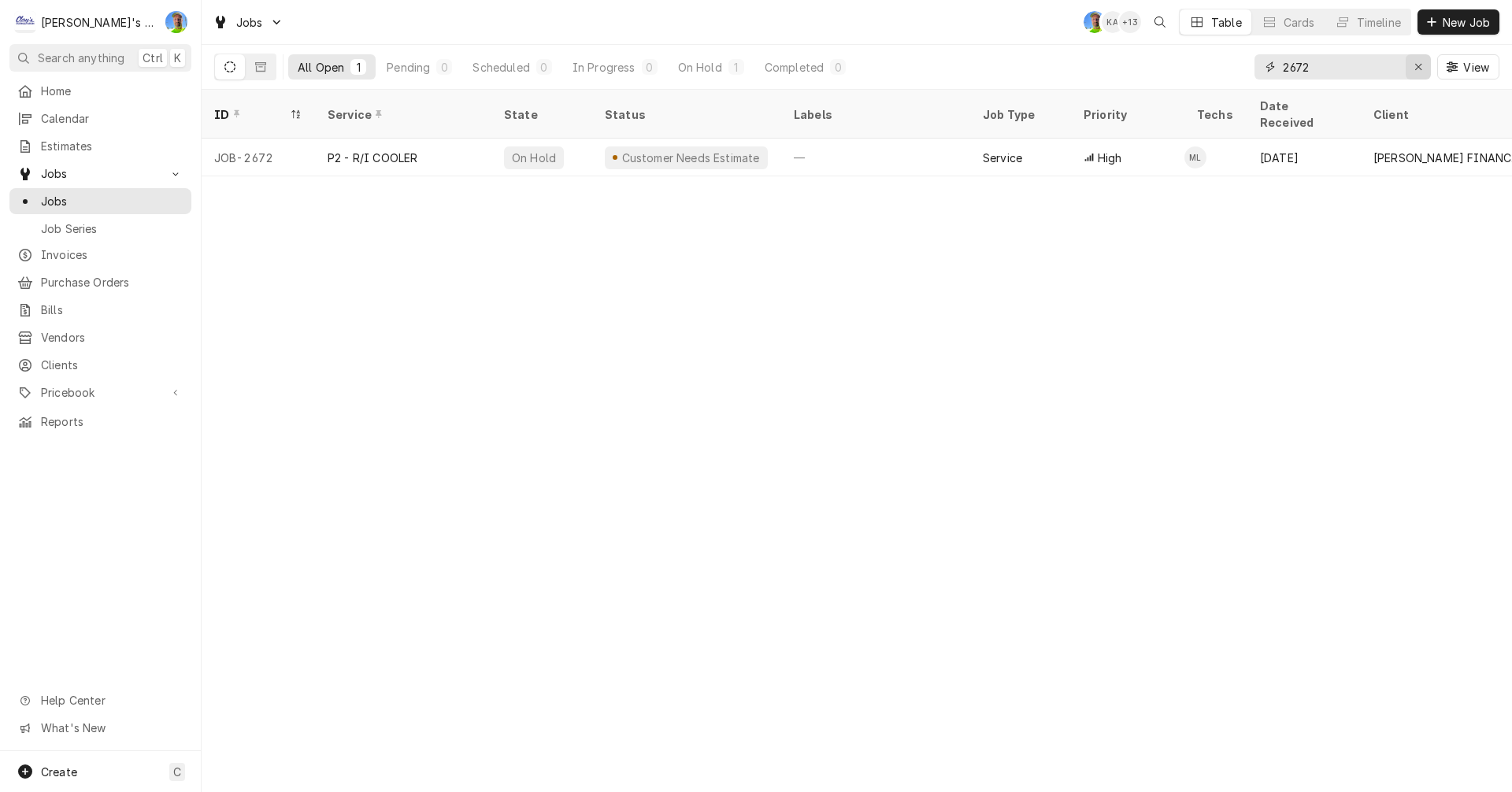
click at [1415, 72] on icon "Erase input" at bounding box center [1418, 67] width 9 height 11
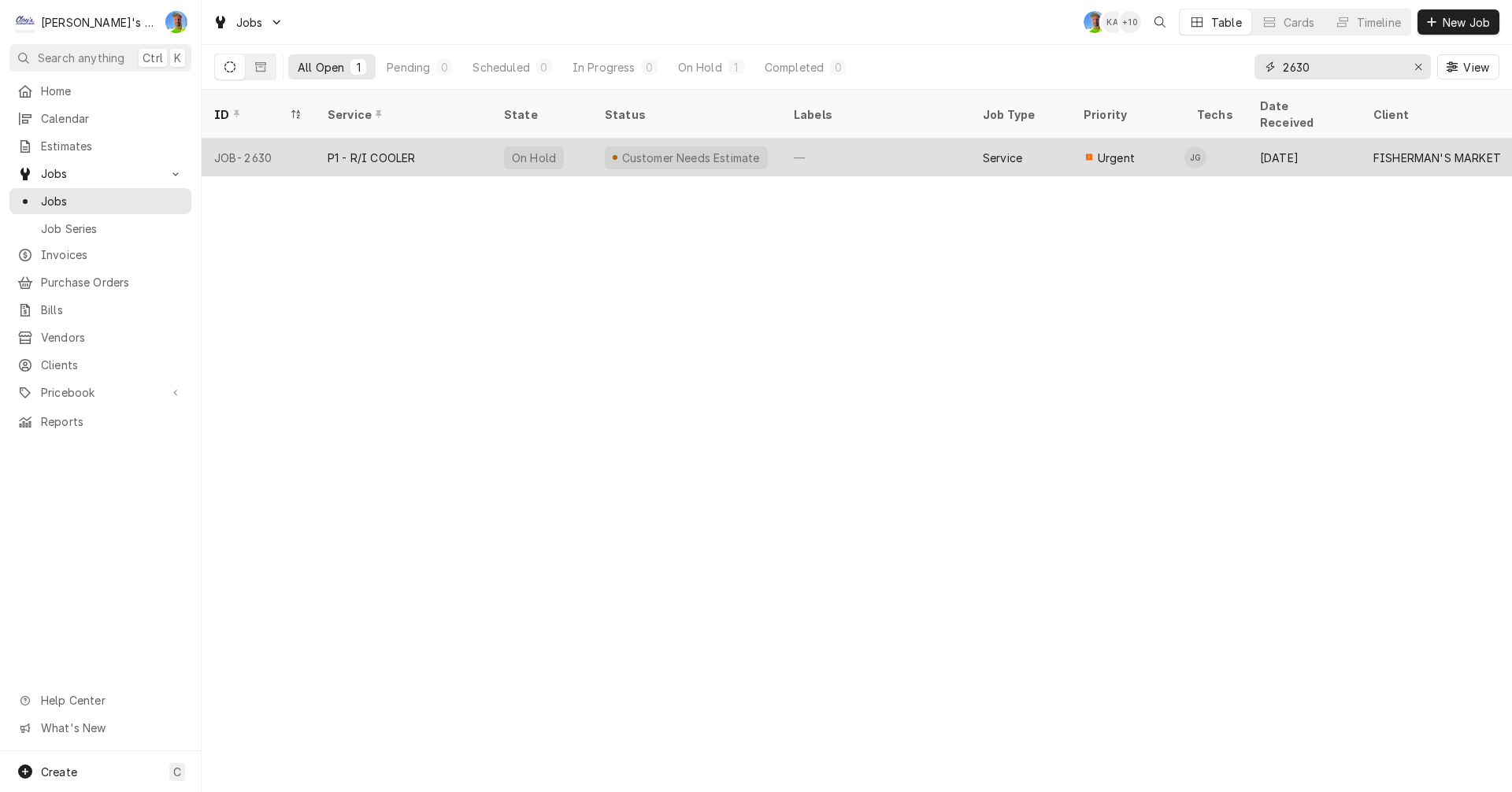
type input "2630"
click at [1102, 150] on span "Urgent" at bounding box center [1116, 158] width 37 height 16
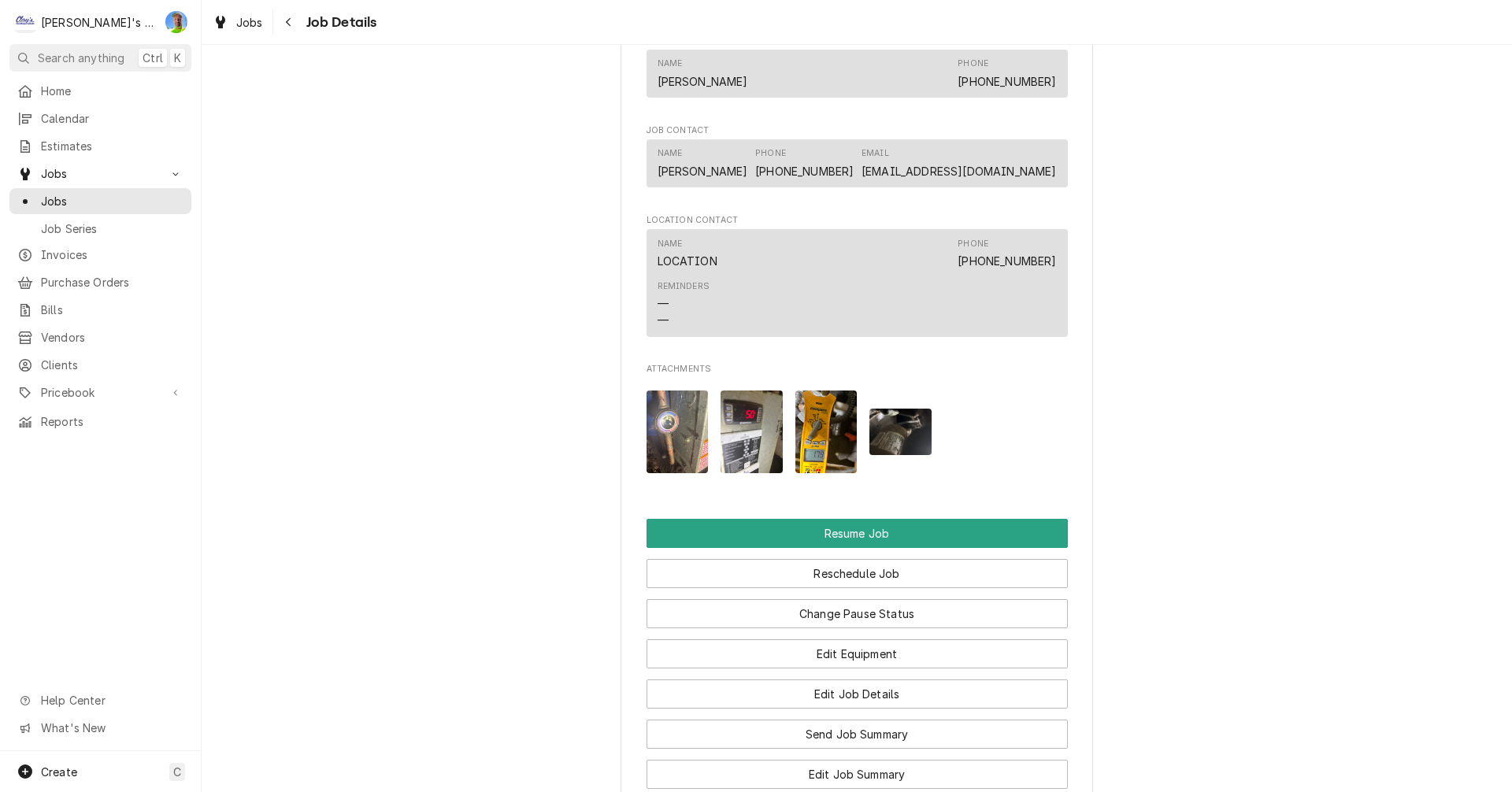
scroll to position [1732, 0]
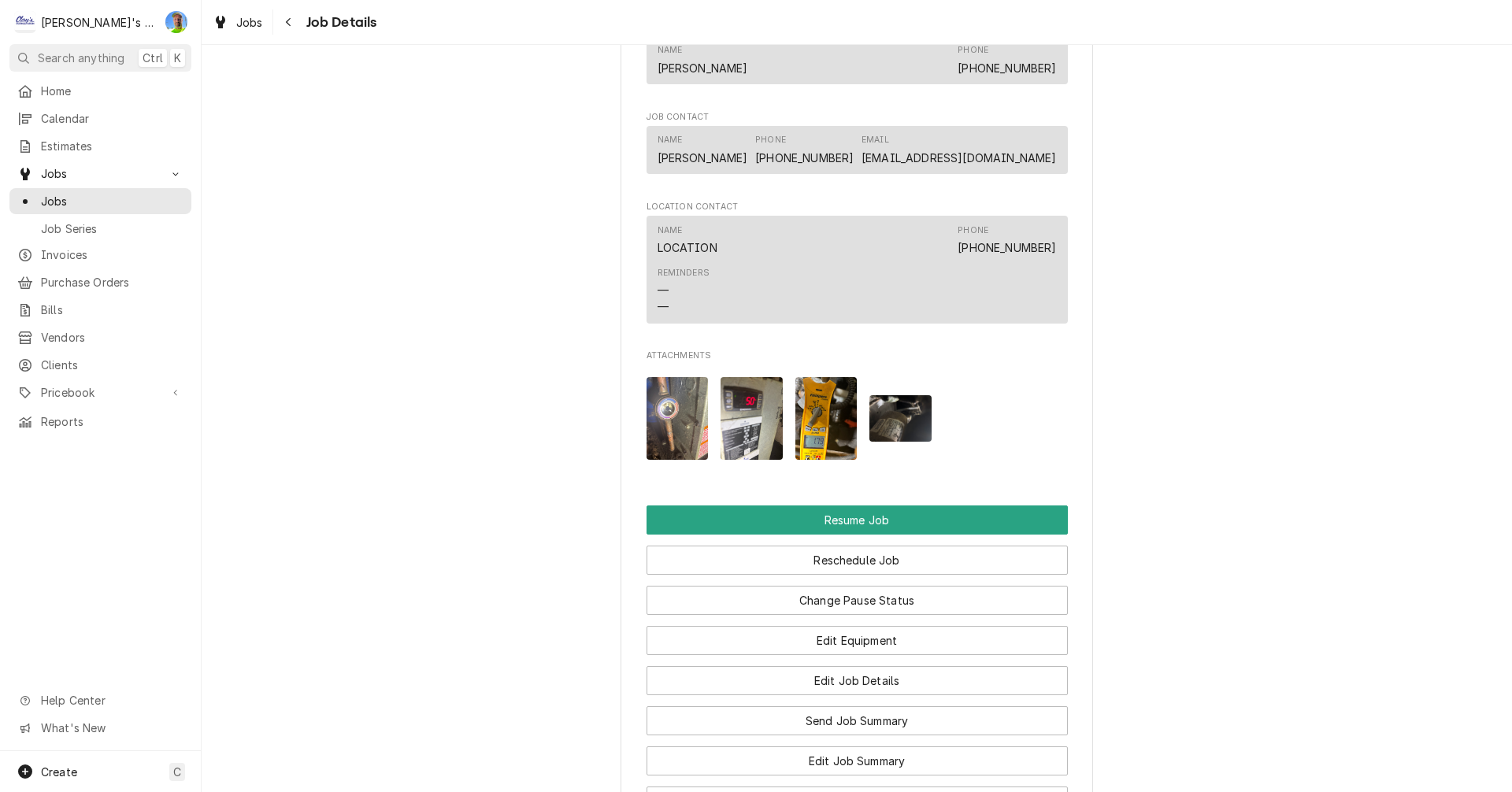
click at [891, 441] on img "Attachments" at bounding box center [900, 418] width 62 height 46
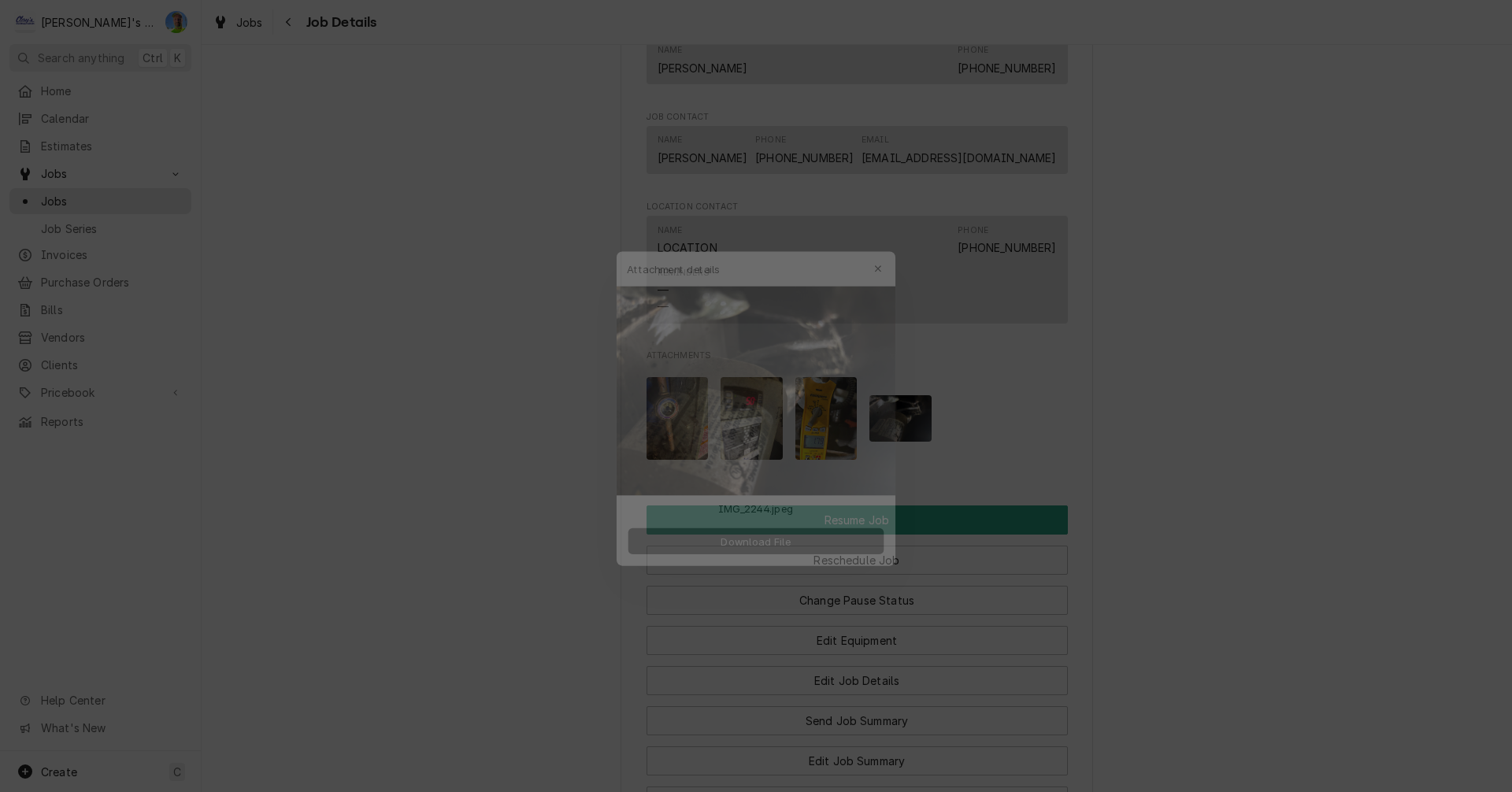
click at [856, 531] on button "Download File" at bounding box center [756, 540] width 277 height 28
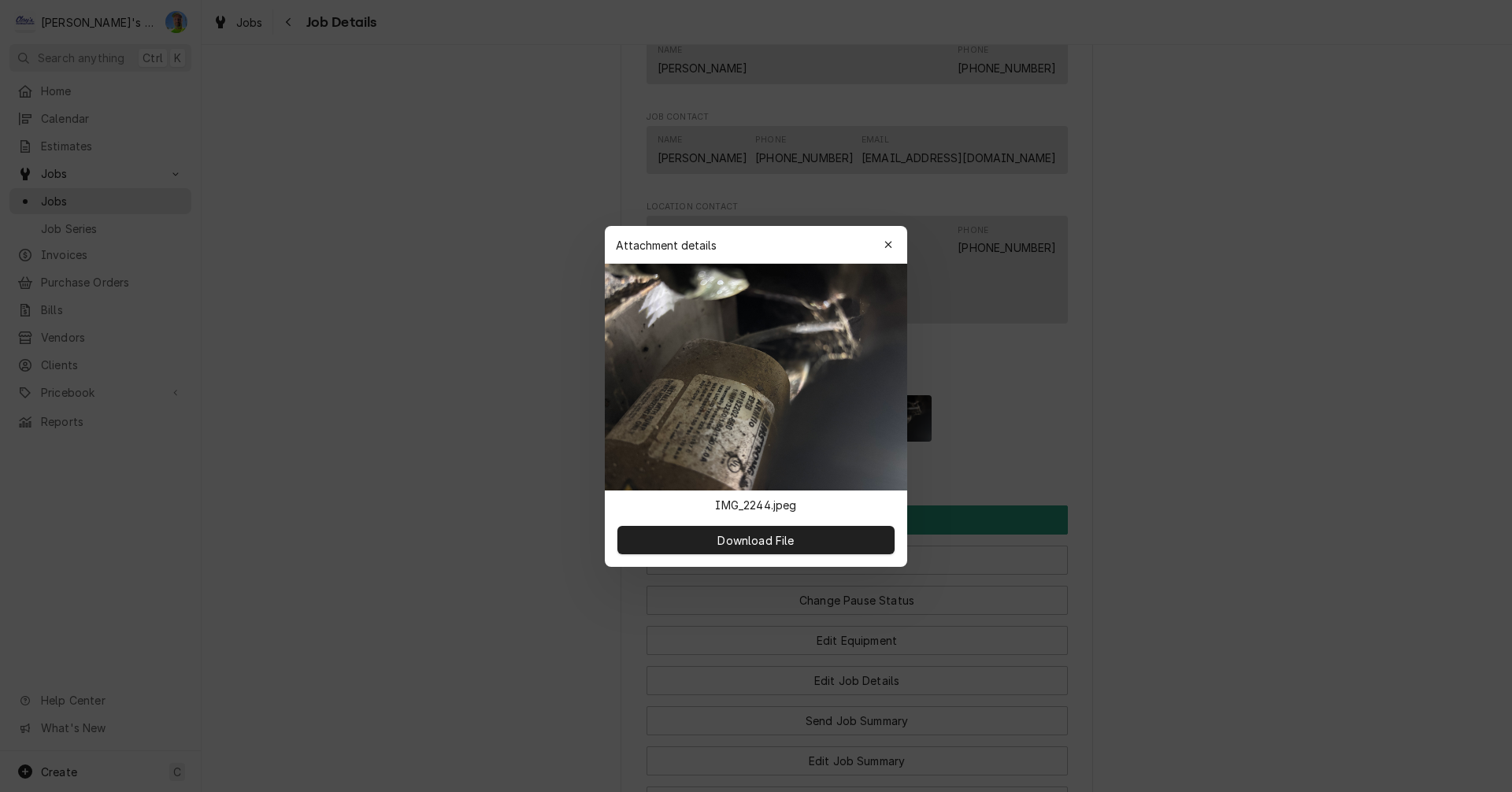
click at [1379, 157] on div at bounding box center [756, 396] width 1512 height 792
